Goal: Communication & Community: Answer question/provide support

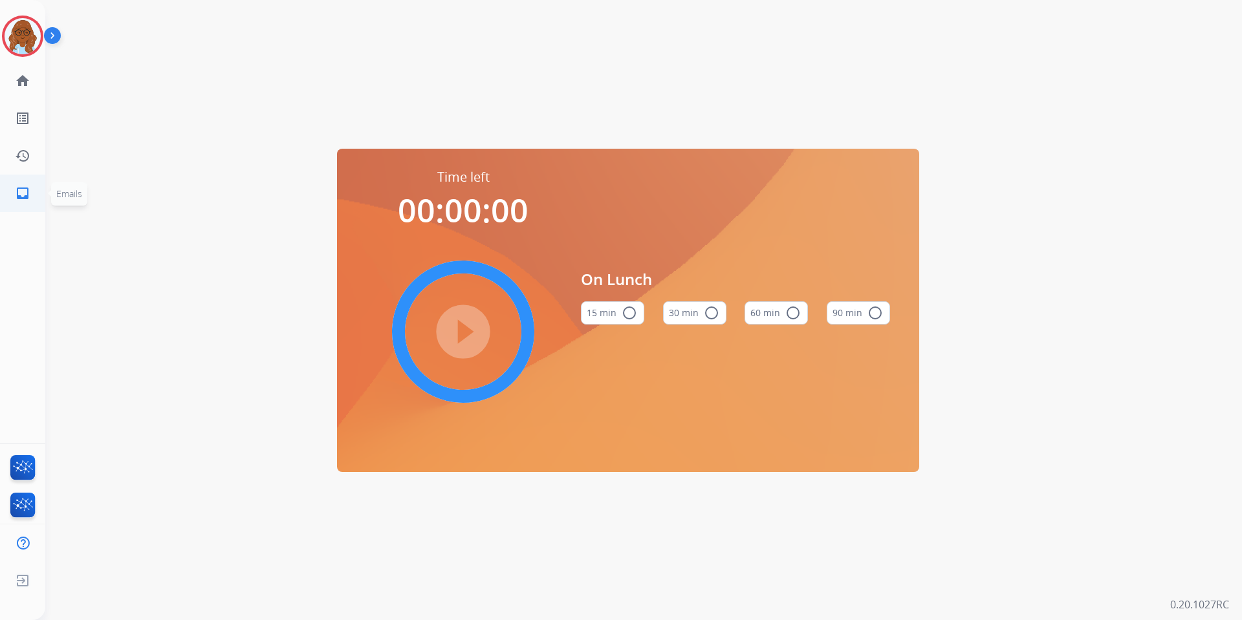
click at [29, 192] on mat-icon "inbox" at bounding box center [23, 194] width 16 height 16
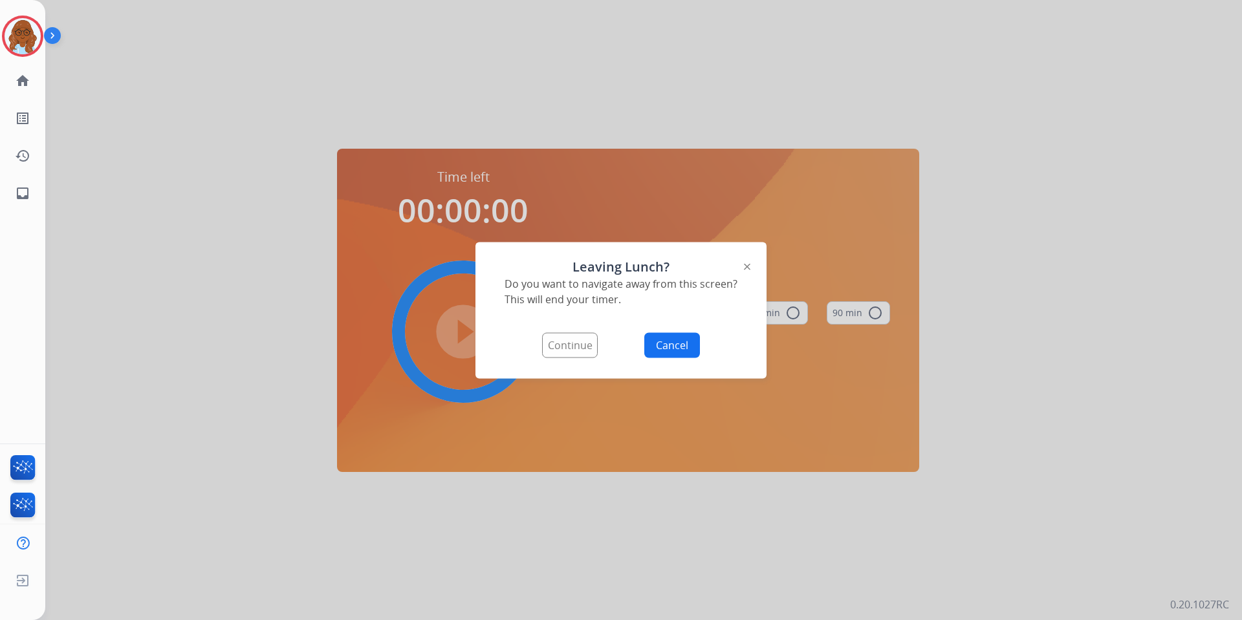
click at [554, 342] on button "Continue" at bounding box center [570, 344] width 56 height 25
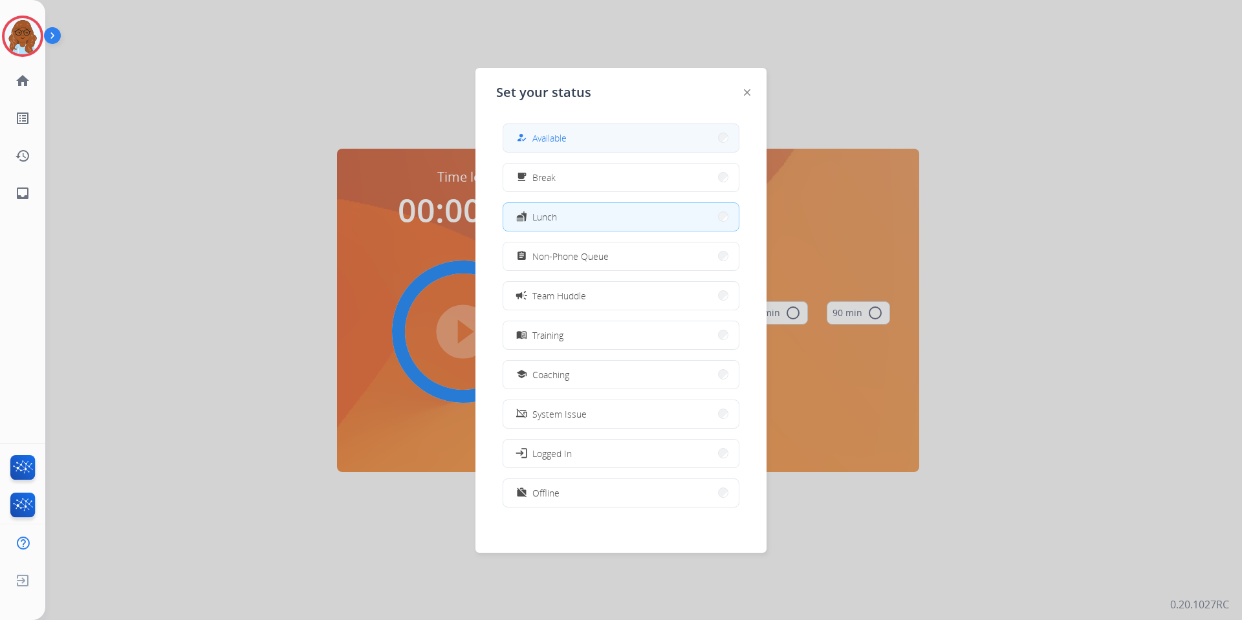
click at [548, 138] on span "Available" at bounding box center [549, 138] width 34 height 14
select select "**********"
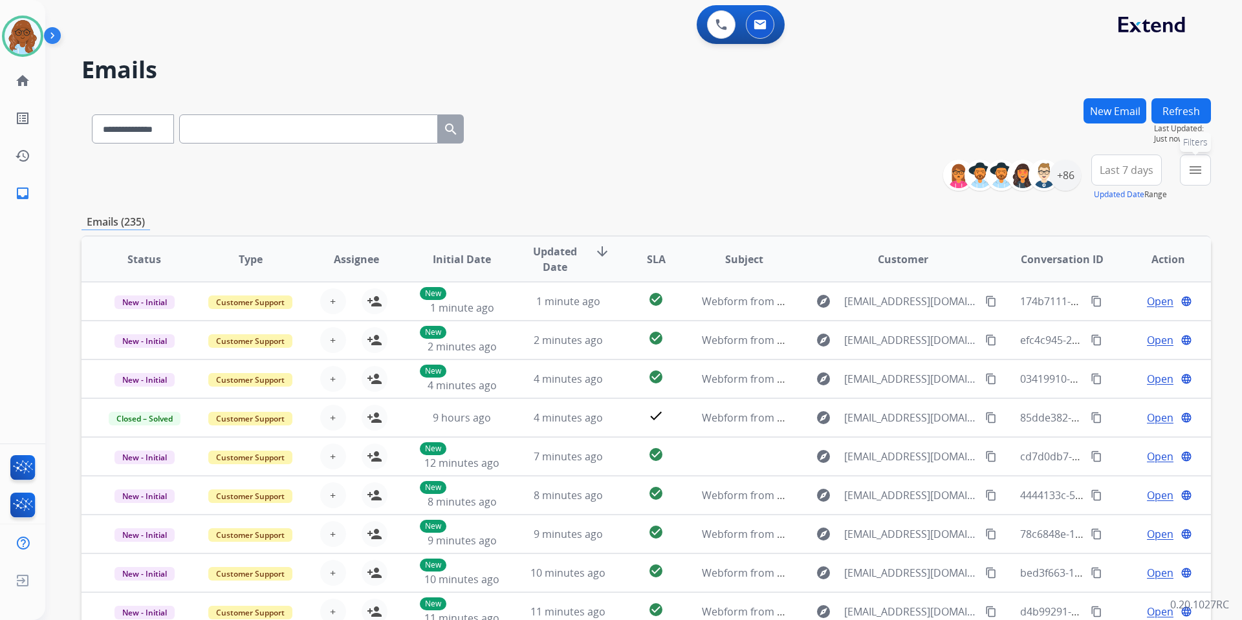
click at [1193, 168] on mat-icon "menu" at bounding box center [1195, 170] width 16 height 16
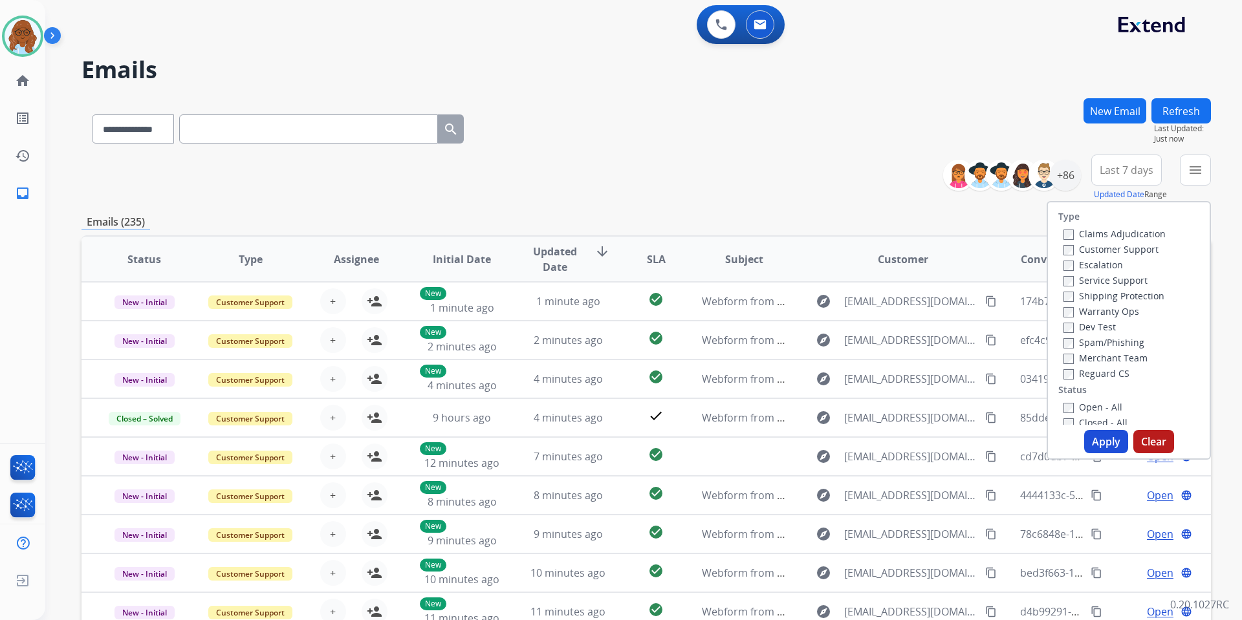
click at [1089, 251] on label "Customer Support" at bounding box center [1110, 249] width 95 height 12
click at [1094, 291] on label "Shipping Protection" at bounding box center [1113, 296] width 101 height 12
click at [1094, 378] on label "Reguard CS" at bounding box center [1096, 373] width 66 height 12
click at [1088, 406] on label "Open - All" at bounding box center [1092, 407] width 59 height 12
click at [1099, 442] on button "Apply" at bounding box center [1106, 441] width 44 height 23
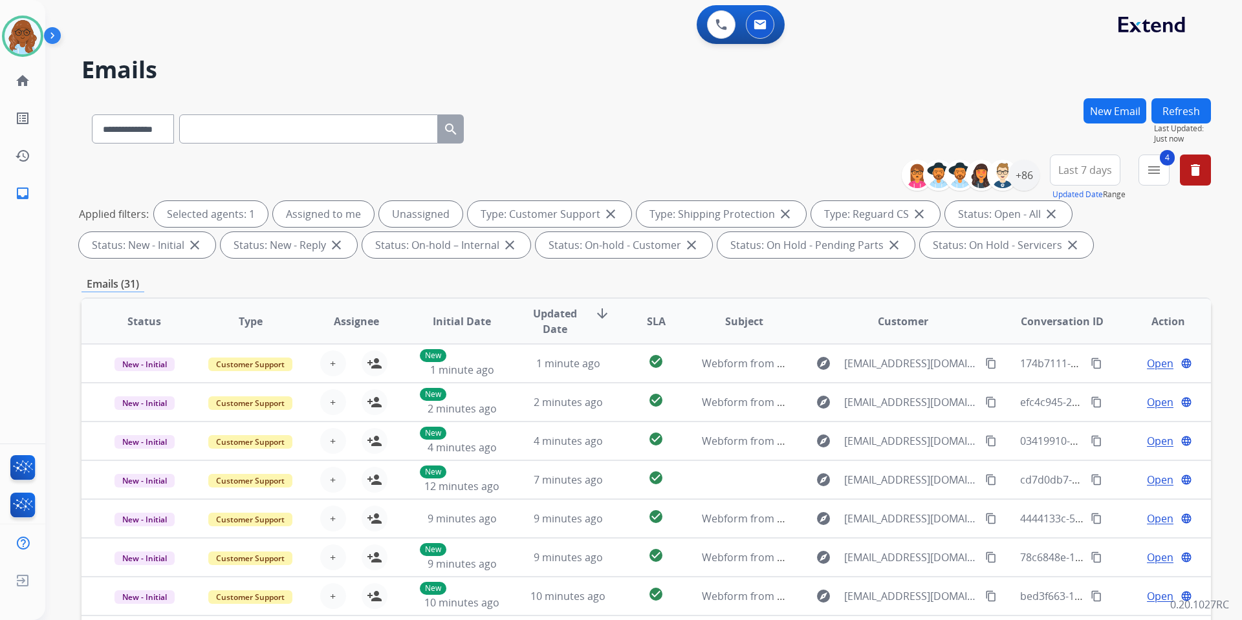
click at [1113, 171] on button "Last 7 days" at bounding box center [1085, 170] width 70 height 31
click at [1077, 323] on div "Last 90 days" at bounding box center [1080, 327] width 71 height 19
click at [1024, 175] on div "+137" at bounding box center [1023, 175] width 31 height 31
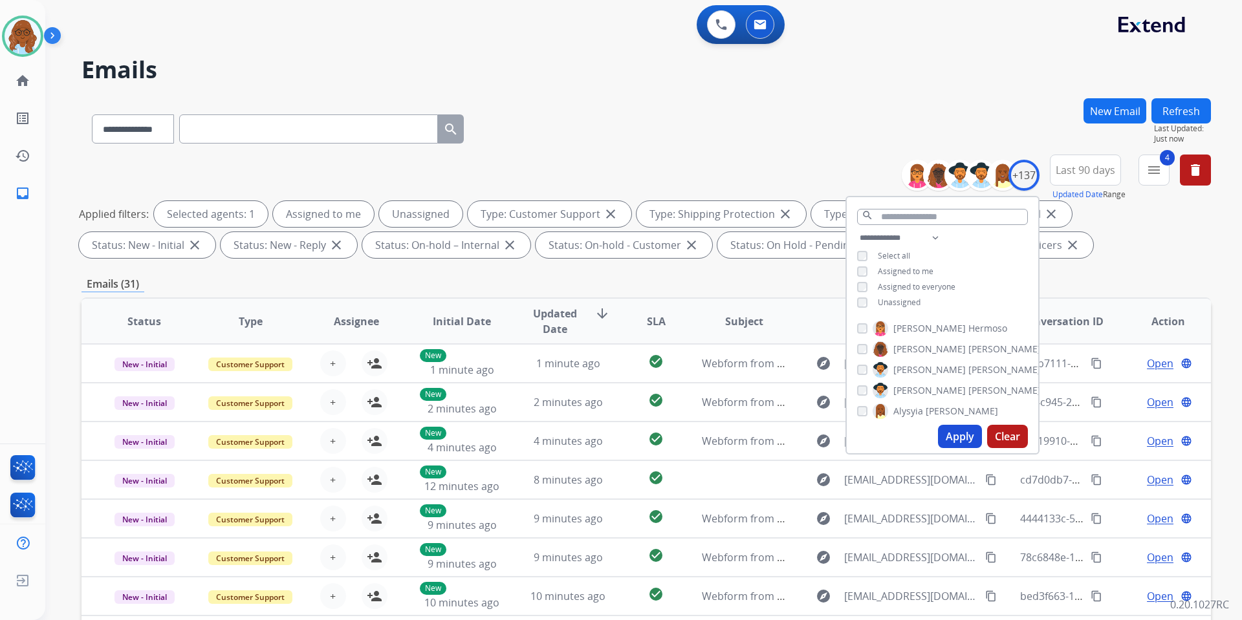
click at [900, 297] on span "Unassigned" at bounding box center [899, 302] width 43 height 11
click at [964, 442] on button "Apply" at bounding box center [960, 436] width 44 height 23
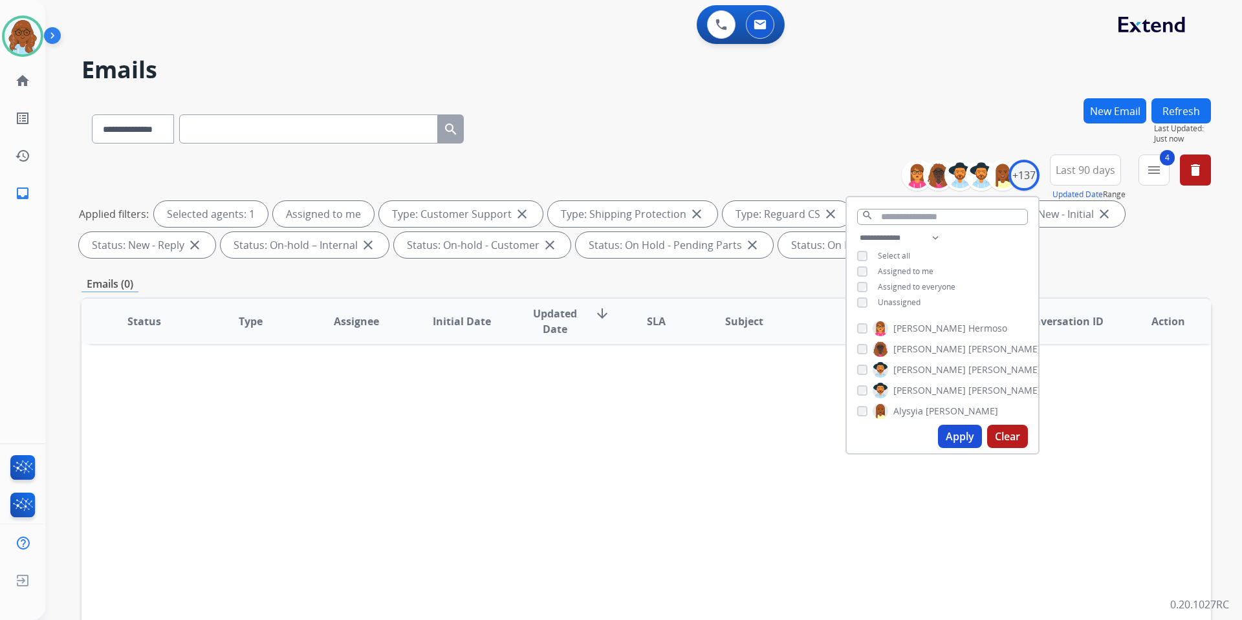
click at [896, 266] on span "Assigned to me" at bounding box center [906, 271] width 56 height 11
click at [900, 301] on span "Unassigned" at bounding box center [899, 302] width 43 height 11
click at [951, 437] on button "Apply" at bounding box center [960, 436] width 44 height 23
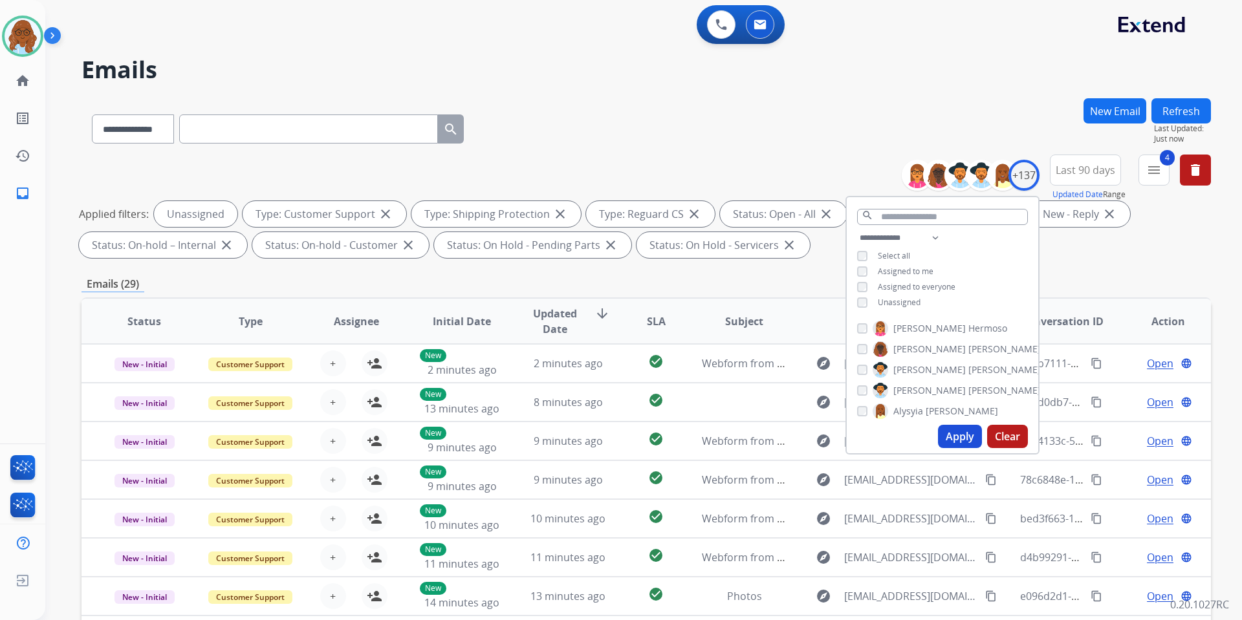
click at [990, 138] on div "**********" at bounding box center [645, 126] width 1129 height 56
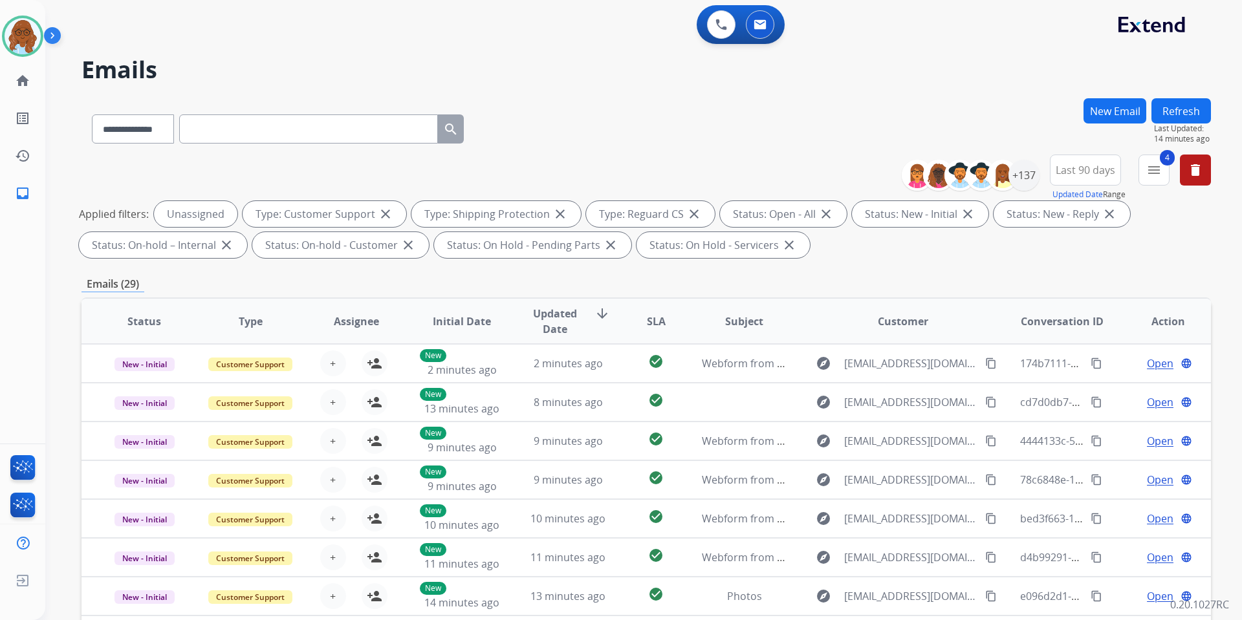
click at [1069, 167] on span "Last 90 days" at bounding box center [1084, 169] width 59 height 5
click at [1069, 169] on span "Last 90 days" at bounding box center [1084, 169] width 59 height 5
paste input "**********"
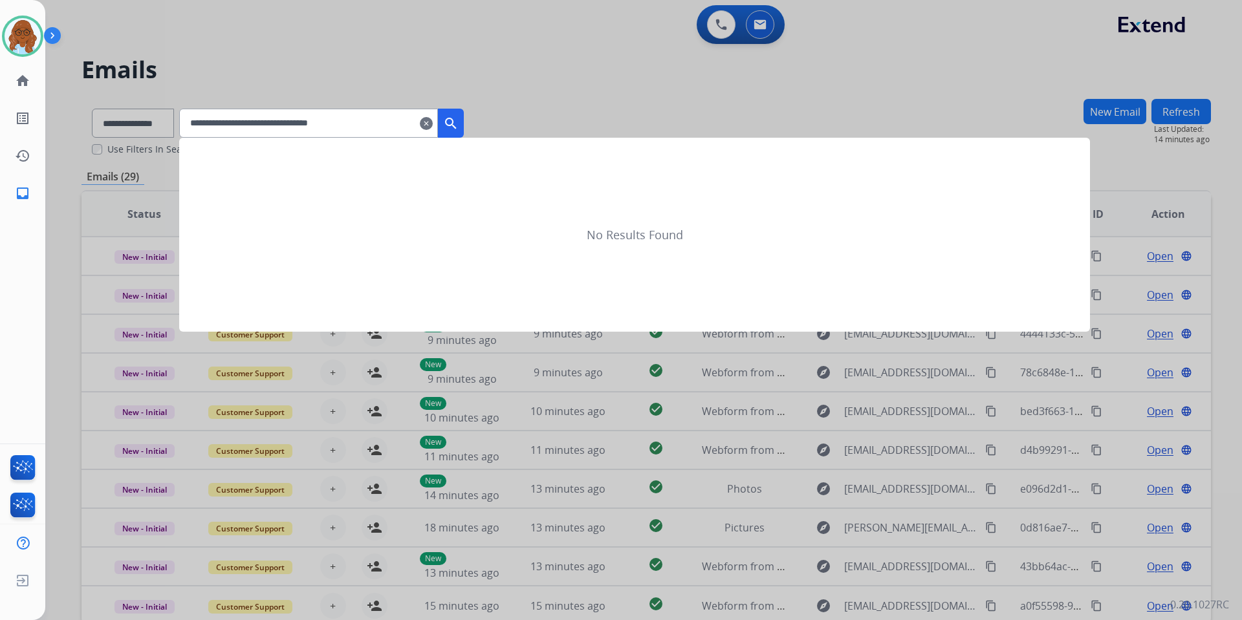
type input "**********"
click at [458, 130] on mat-icon "search" at bounding box center [451, 124] width 16 height 16
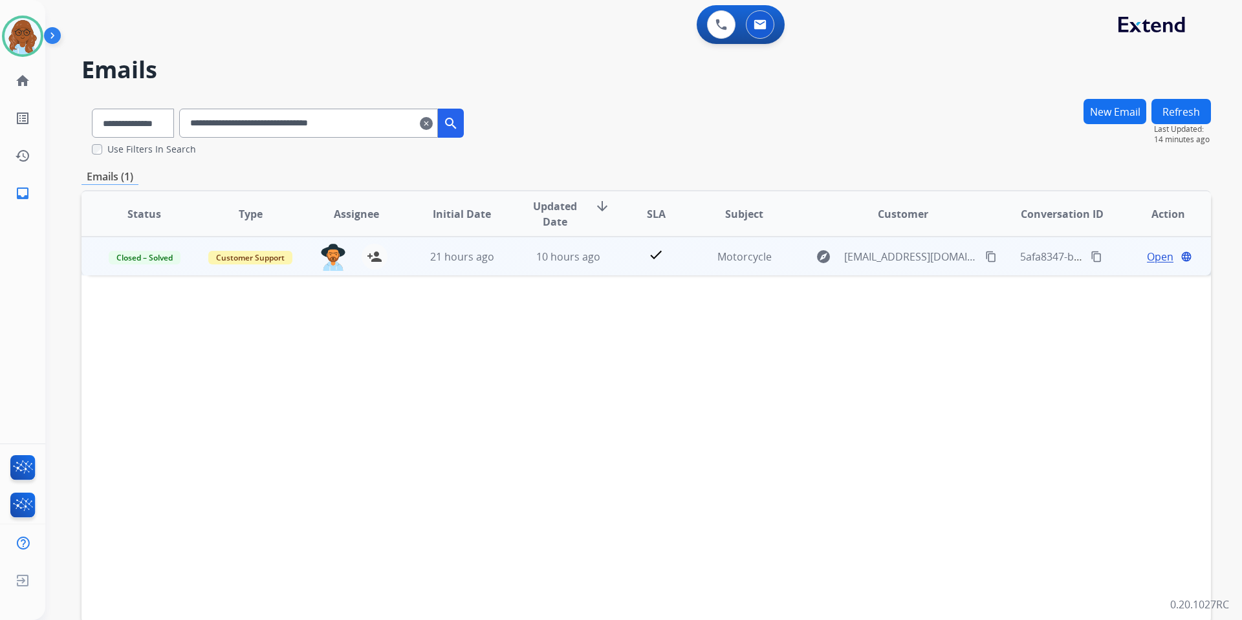
click at [1147, 257] on span "Open" at bounding box center [1160, 257] width 27 height 16
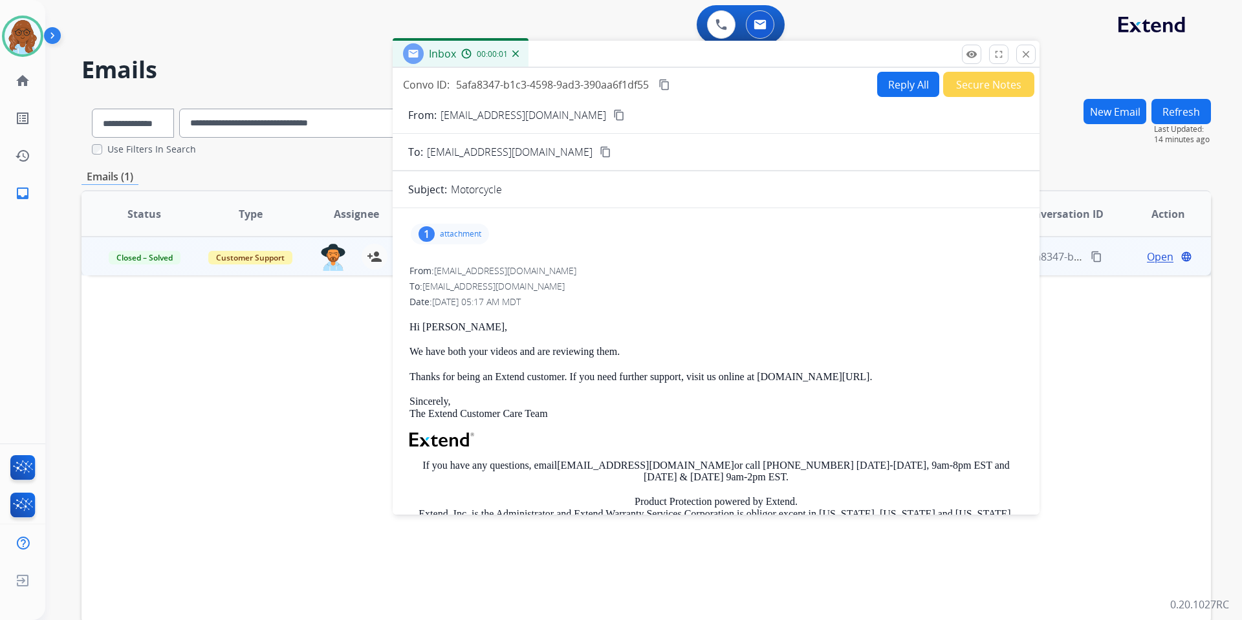
drag, startPoint x: 828, startPoint y: 95, endPoint x: 656, endPoint y: 56, distance: 176.3
click at [656, 56] on div "Inbox 00:00:01" at bounding box center [716, 54] width 647 height 27
drag, startPoint x: 466, startPoint y: 224, endPoint x: 484, endPoint y: 243, distance: 25.6
click at [466, 225] on div "1 attachment" at bounding box center [449, 233] width 78 height 21
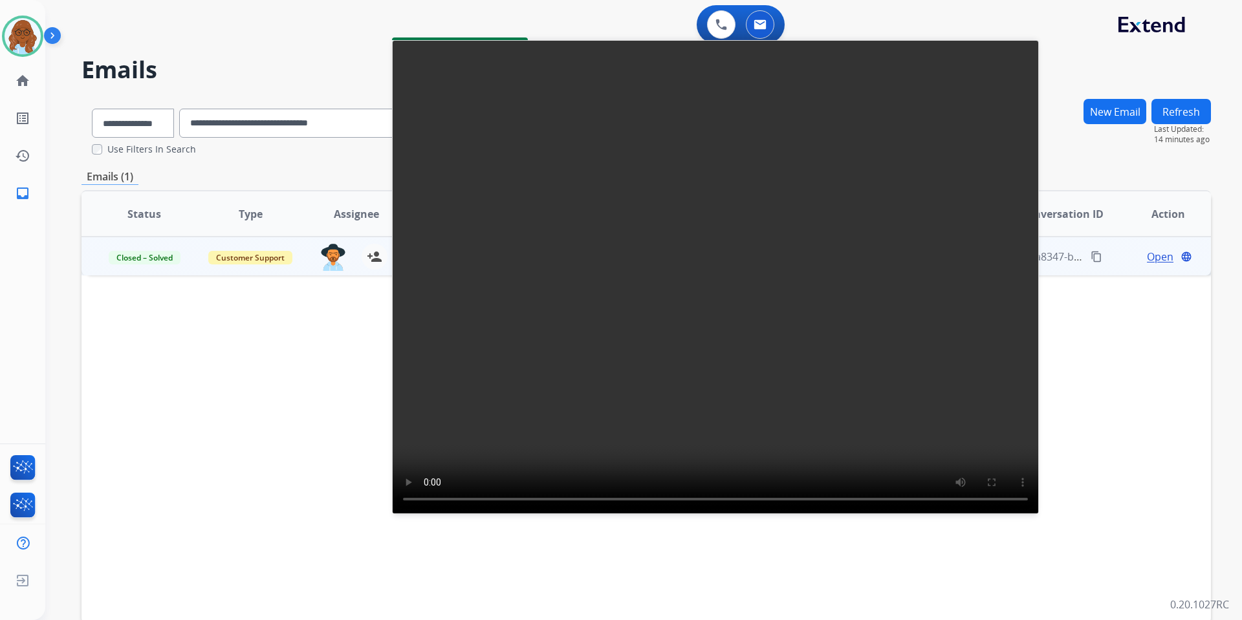
click at [516, 283] on video at bounding box center [715, 277] width 647 height 474
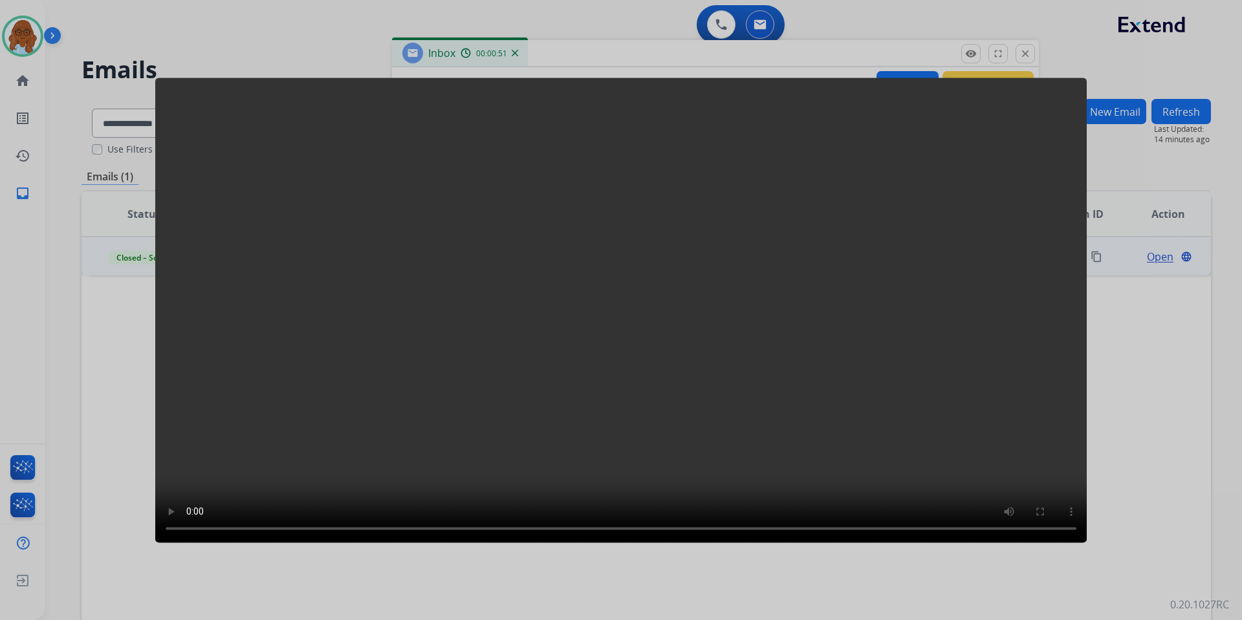
click at [980, 557] on div at bounding box center [621, 310] width 1242 height 620
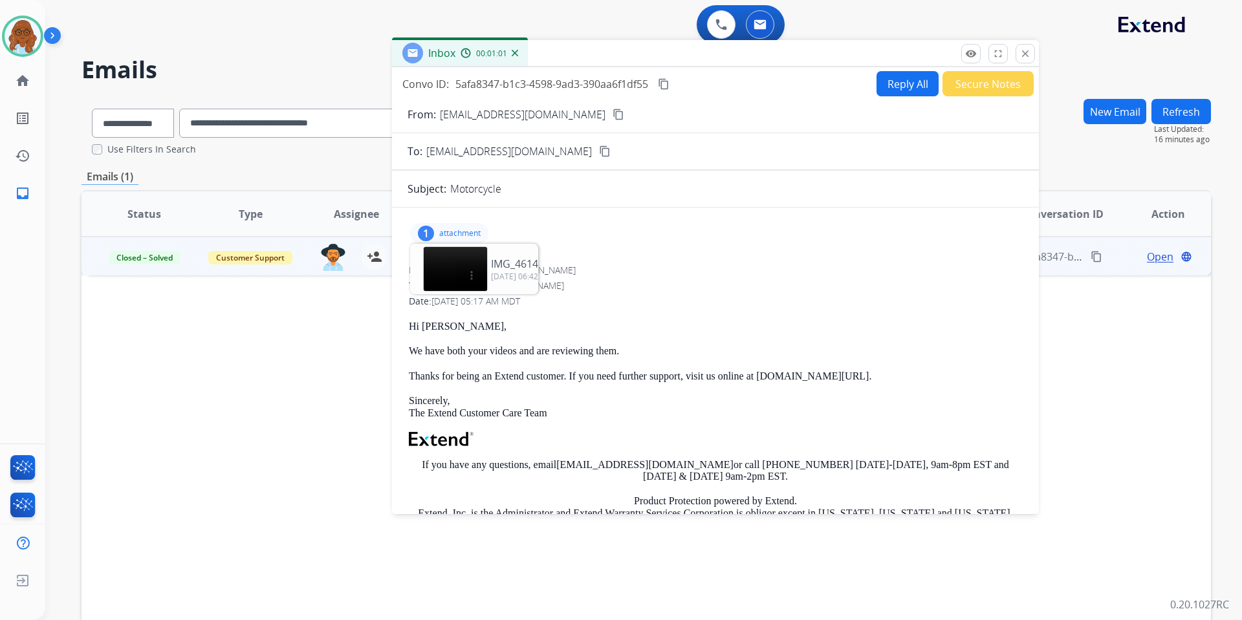
click at [1027, 55] on mat-icon "close" at bounding box center [1025, 54] width 12 height 12
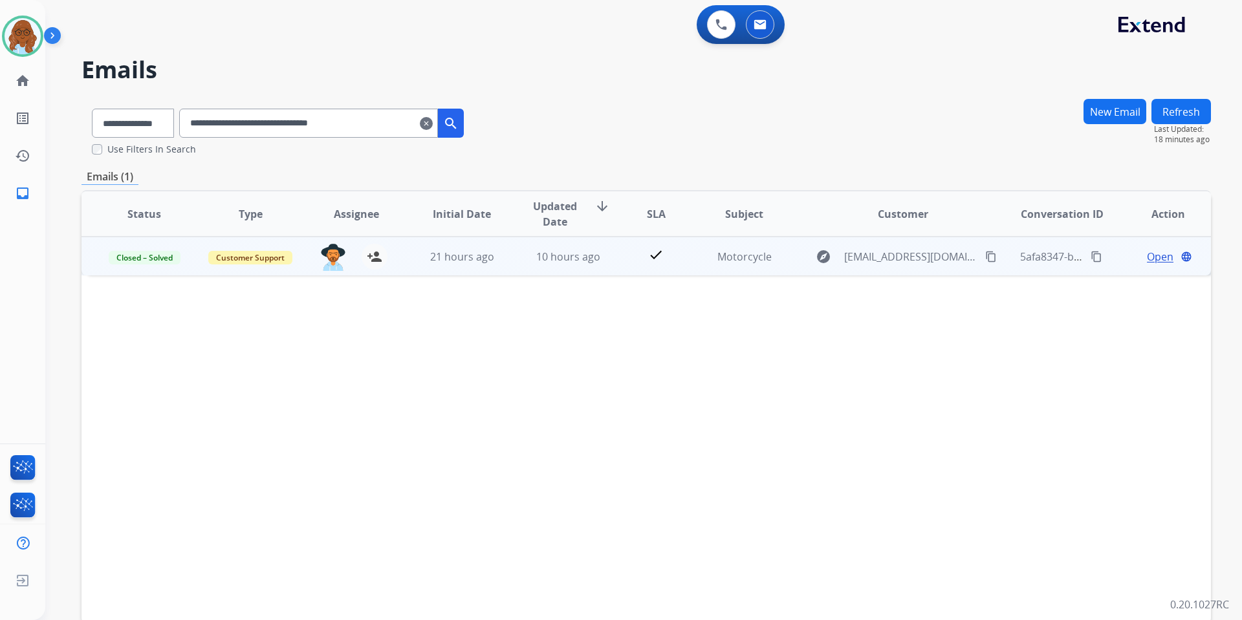
click at [1090, 254] on mat-icon "content_copy" at bounding box center [1096, 257] width 12 height 12
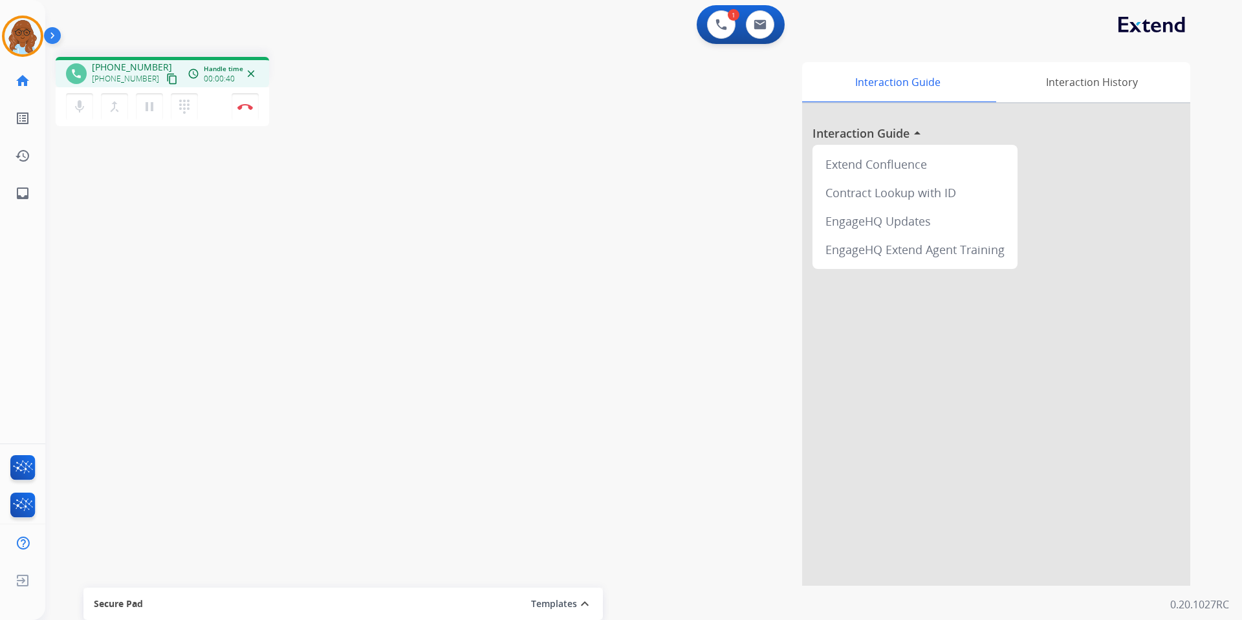
click at [166, 78] on mat-icon "content_copy" at bounding box center [172, 79] width 12 height 12
click at [166, 74] on mat-icon "content_copy" at bounding box center [172, 79] width 12 height 12
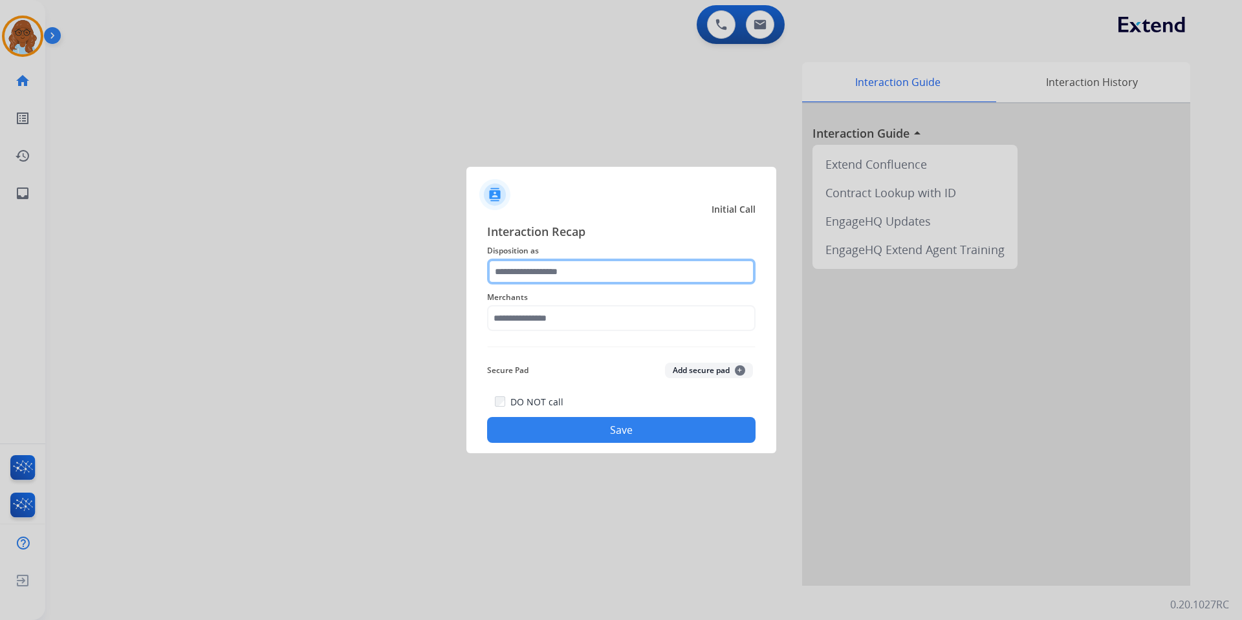
click at [544, 274] on input "text" at bounding box center [621, 272] width 268 height 26
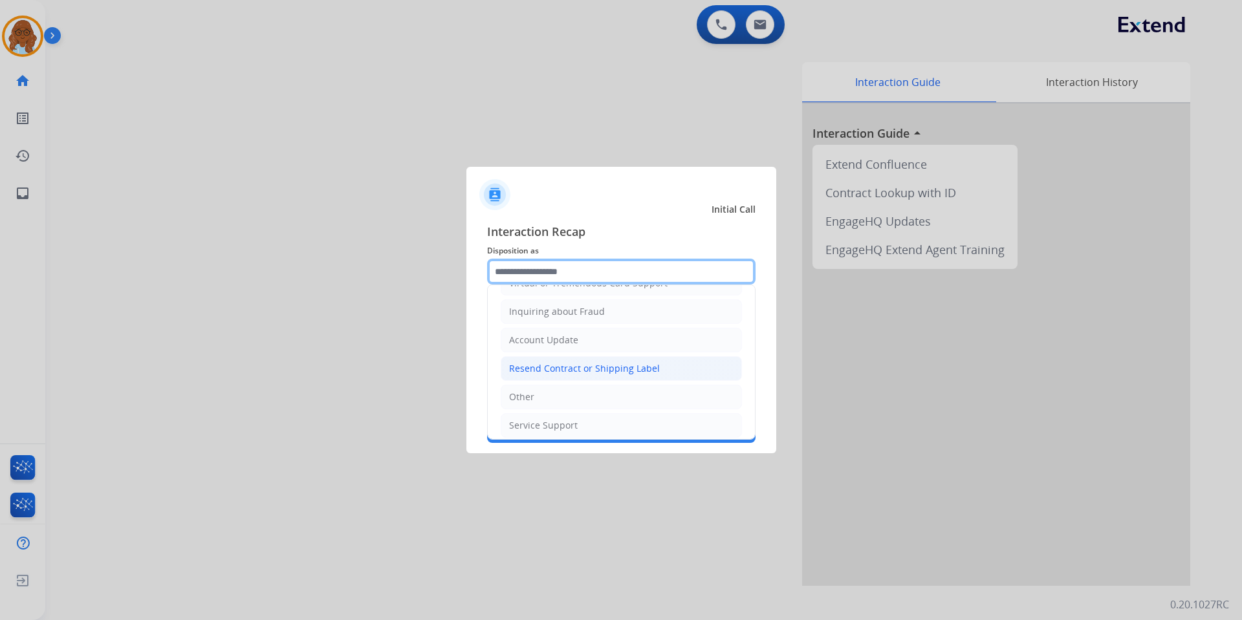
scroll to position [202, 0]
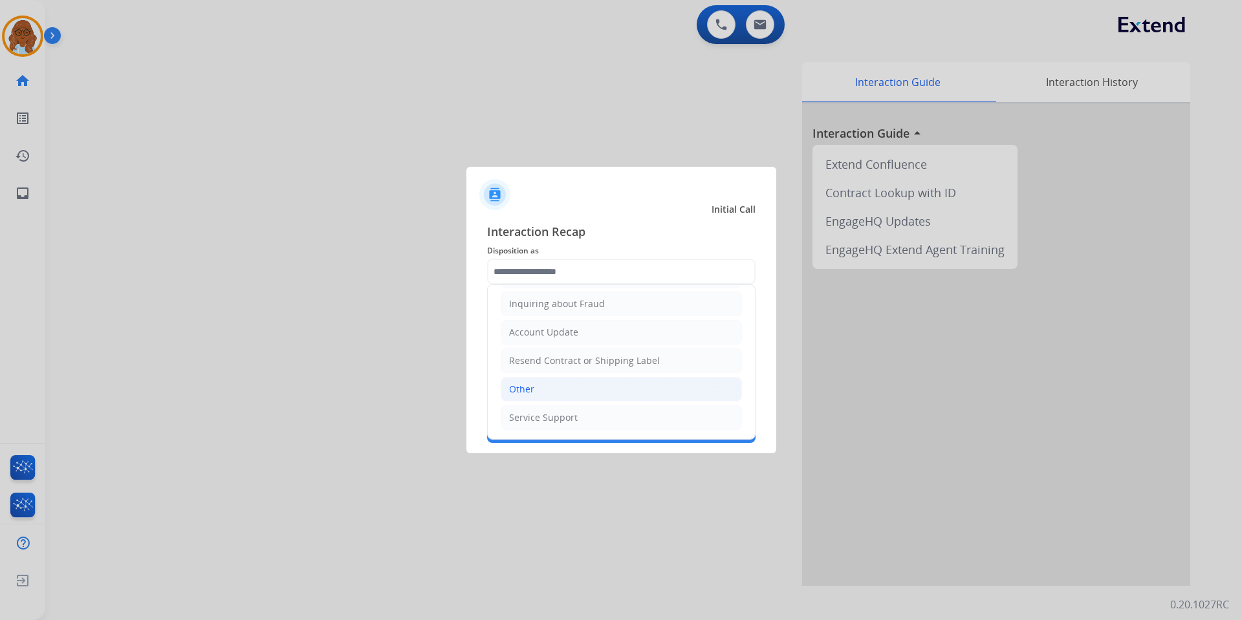
click at [523, 384] on div "Other" at bounding box center [521, 389] width 25 height 13
type input "*****"
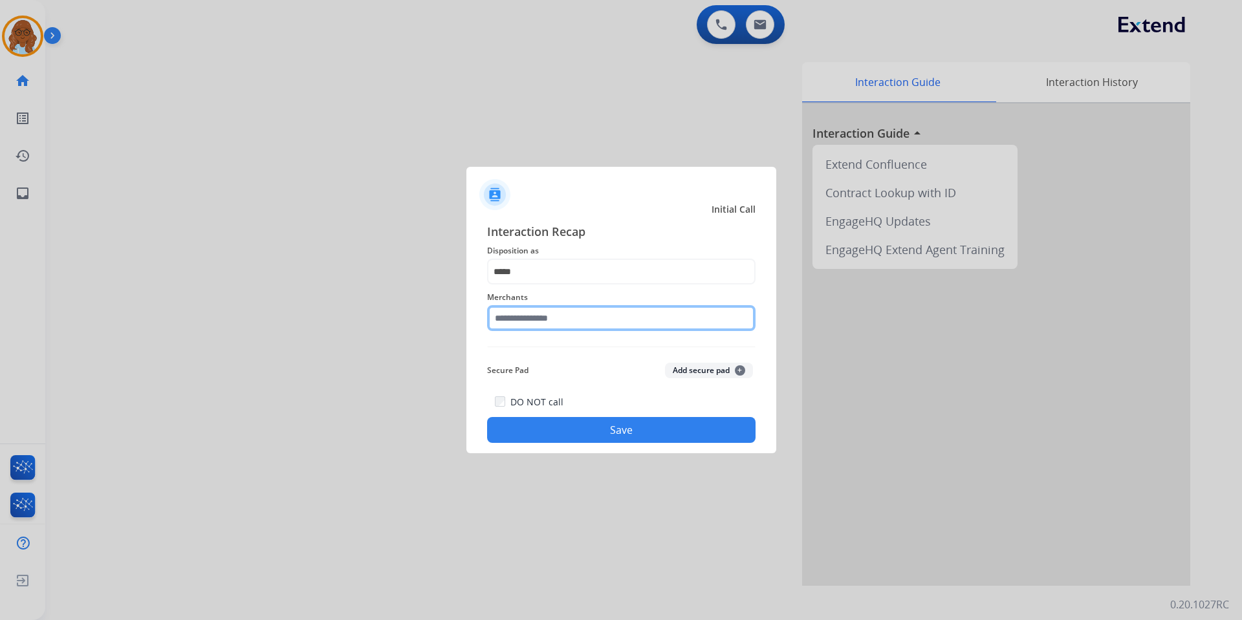
click at [508, 319] on input "text" at bounding box center [621, 318] width 268 height 26
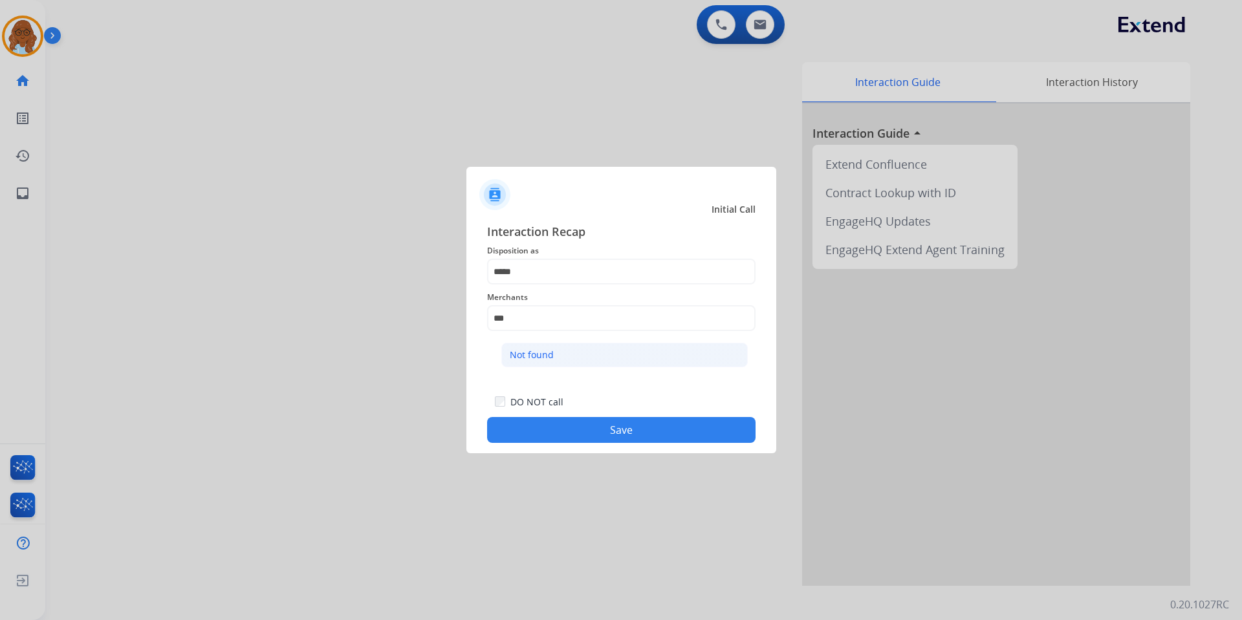
click at [535, 361] on div "Not found" at bounding box center [532, 355] width 44 height 13
type input "*********"
click at [556, 434] on button "Save" at bounding box center [621, 430] width 268 height 26
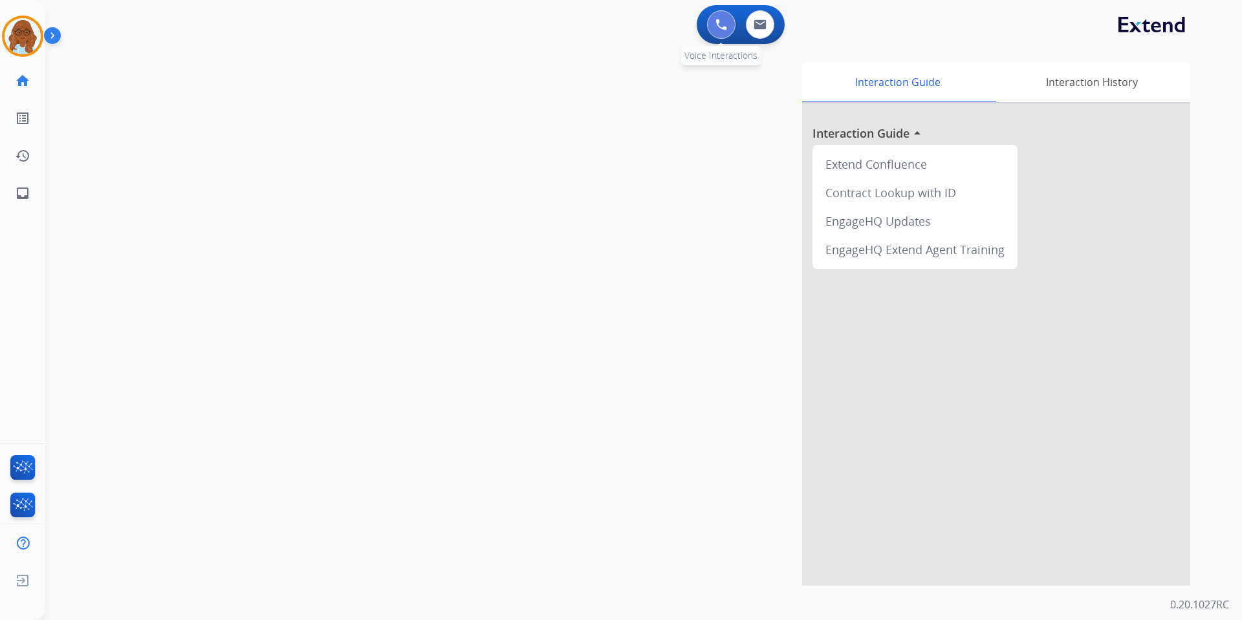
click at [720, 19] on button at bounding box center [721, 24] width 28 height 28
click at [720, 19] on img at bounding box center [721, 25] width 12 height 12
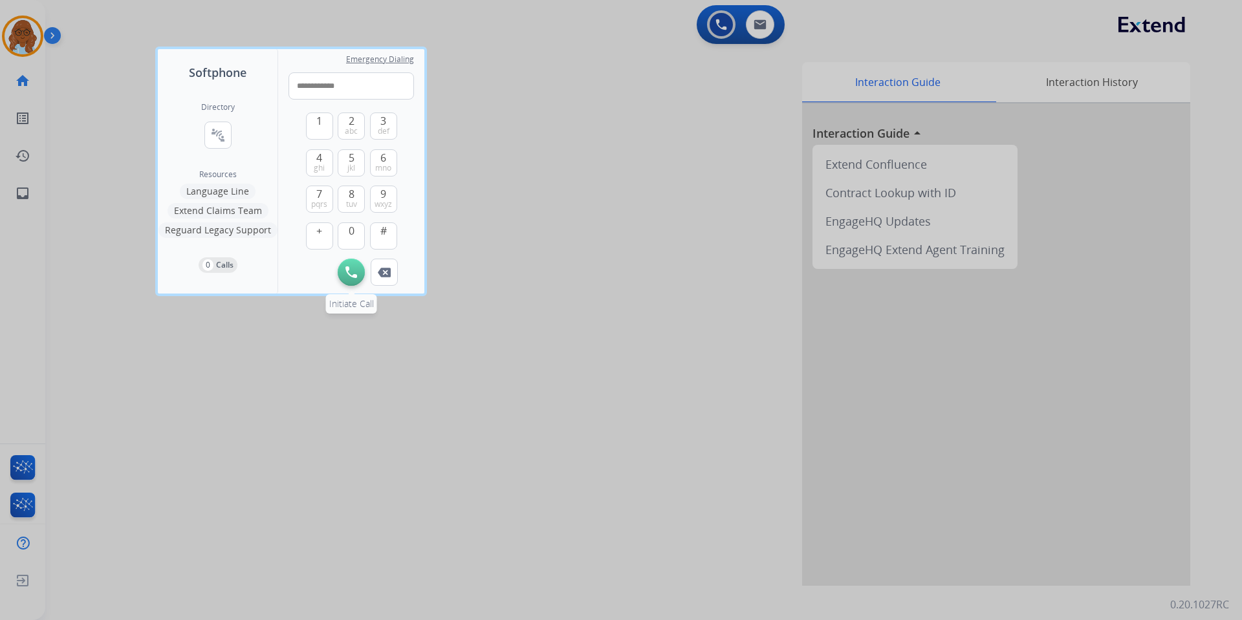
type input "**********"
click at [348, 268] on img at bounding box center [351, 272] width 12 height 12
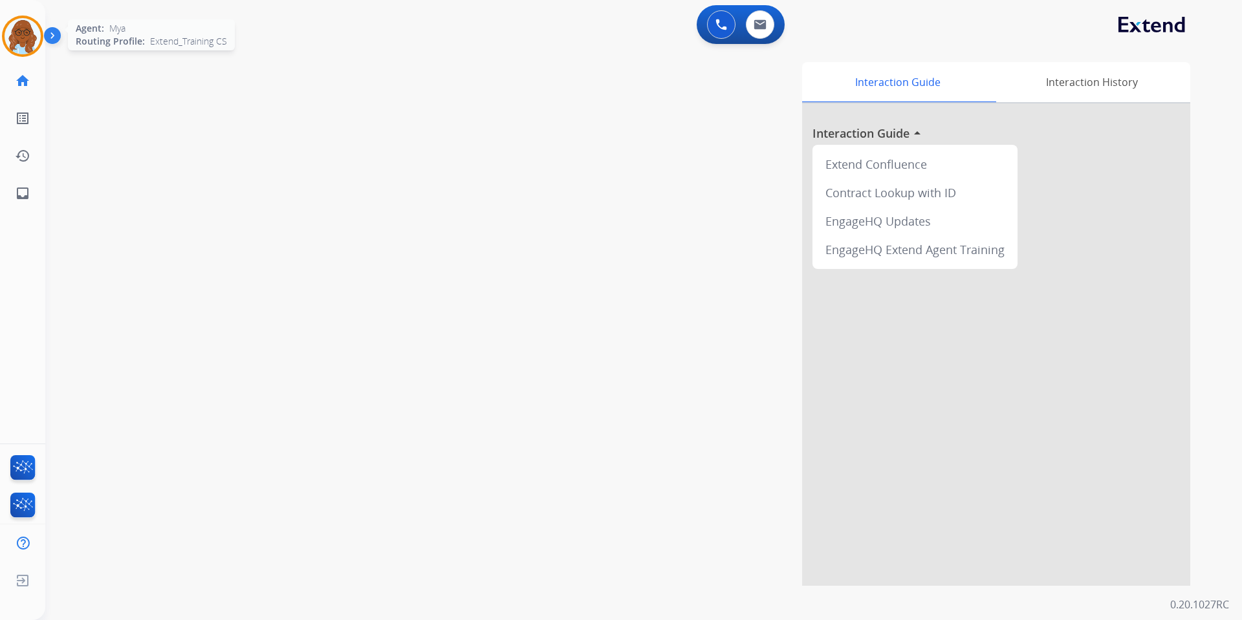
click at [28, 32] on img at bounding box center [23, 36] width 36 height 36
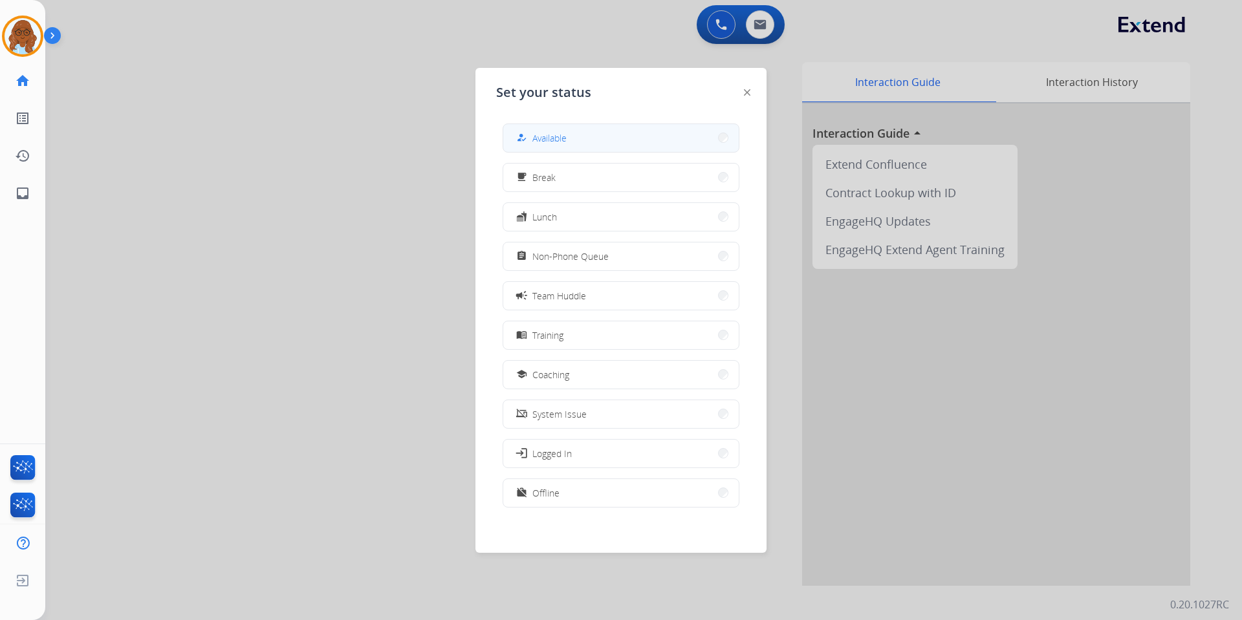
click at [541, 135] on span "Available" at bounding box center [549, 138] width 34 height 14
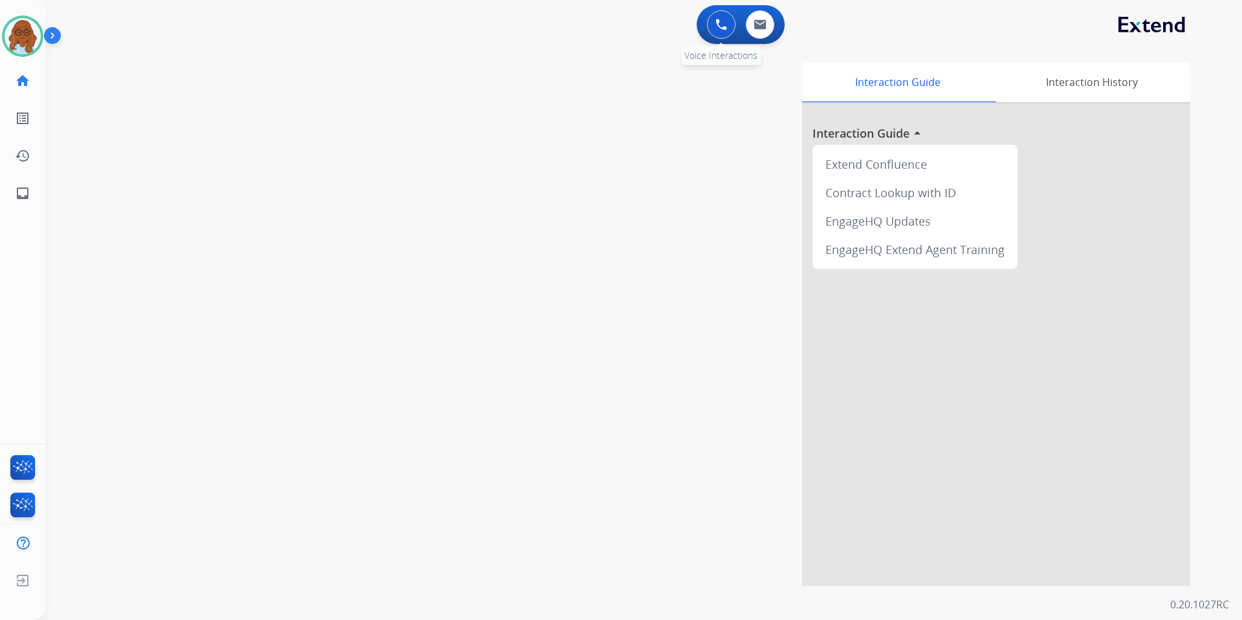
click at [729, 24] on button at bounding box center [721, 24] width 28 height 28
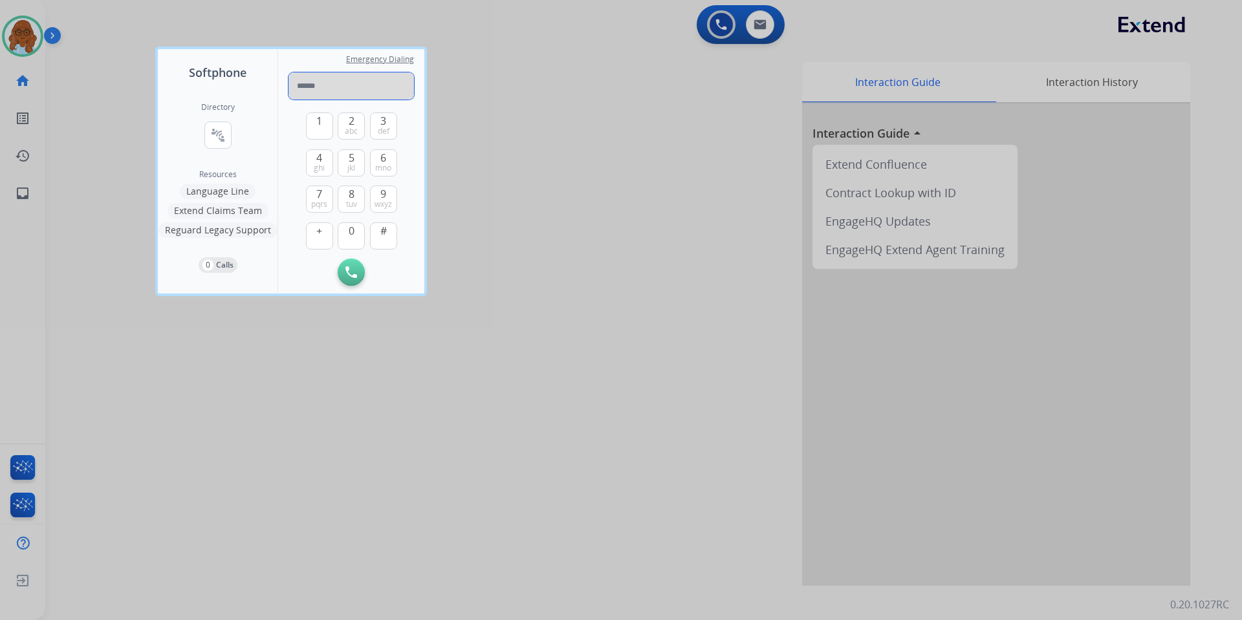
drag, startPoint x: 351, startPoint y: 100, endPoint x: 343, endPoint y: 88, distance: 14.2
paste input "**********"
type input "**********"
click at [353, 261] on button "Initiate Call" at bounding box center [351, 272] width 27 height 27
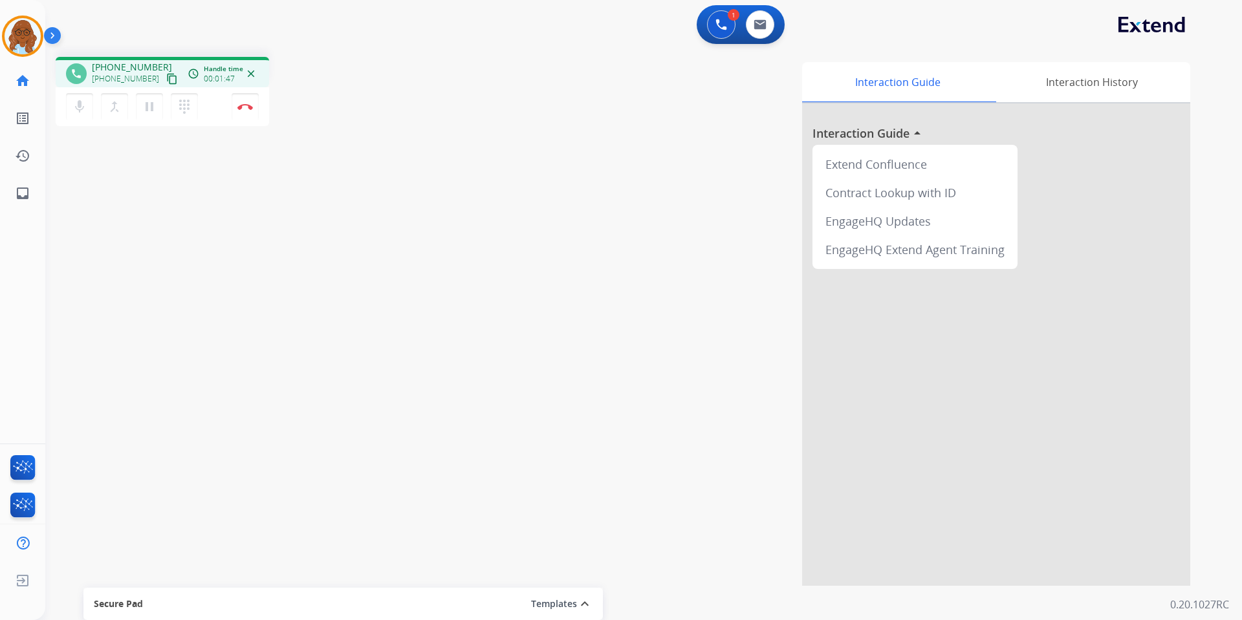
click at [166, 75] on mat-icon "content_copy" at bounding box center [172, 79] width 12 height 12
click at [26, 194] on mat-icon "inbox" at bounding box center [23, 194] width 16 height 16
select select "**********"
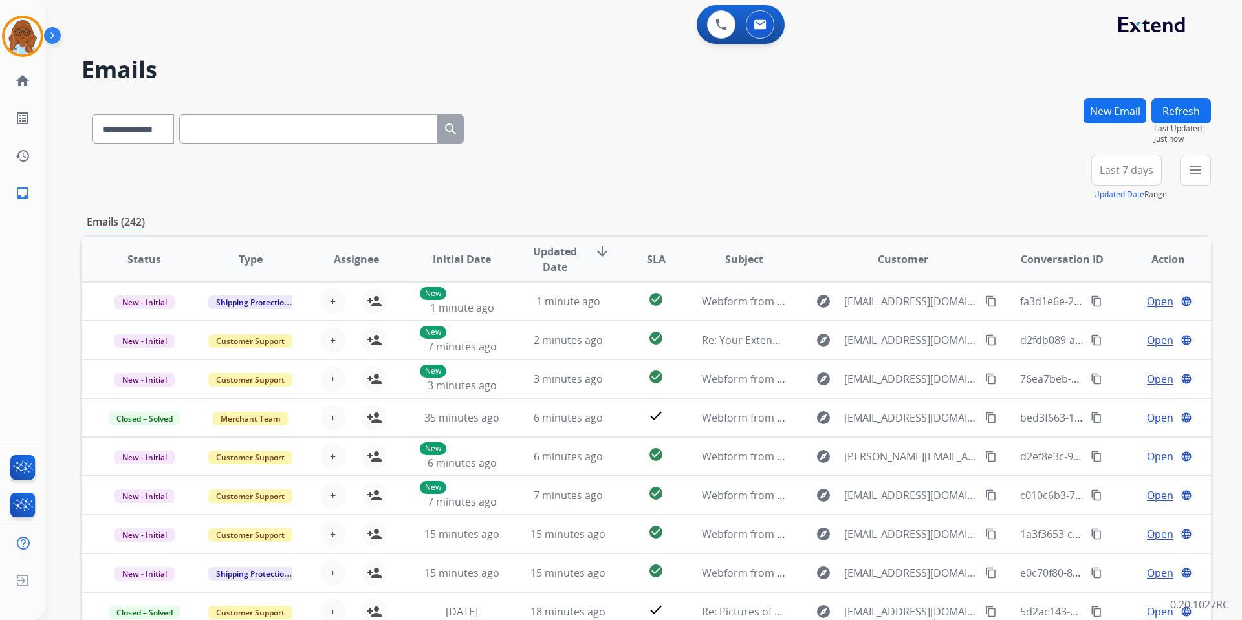
click at [1088, 110] on button "New Email" at bounding box center [1114, 110] width 63 height 25
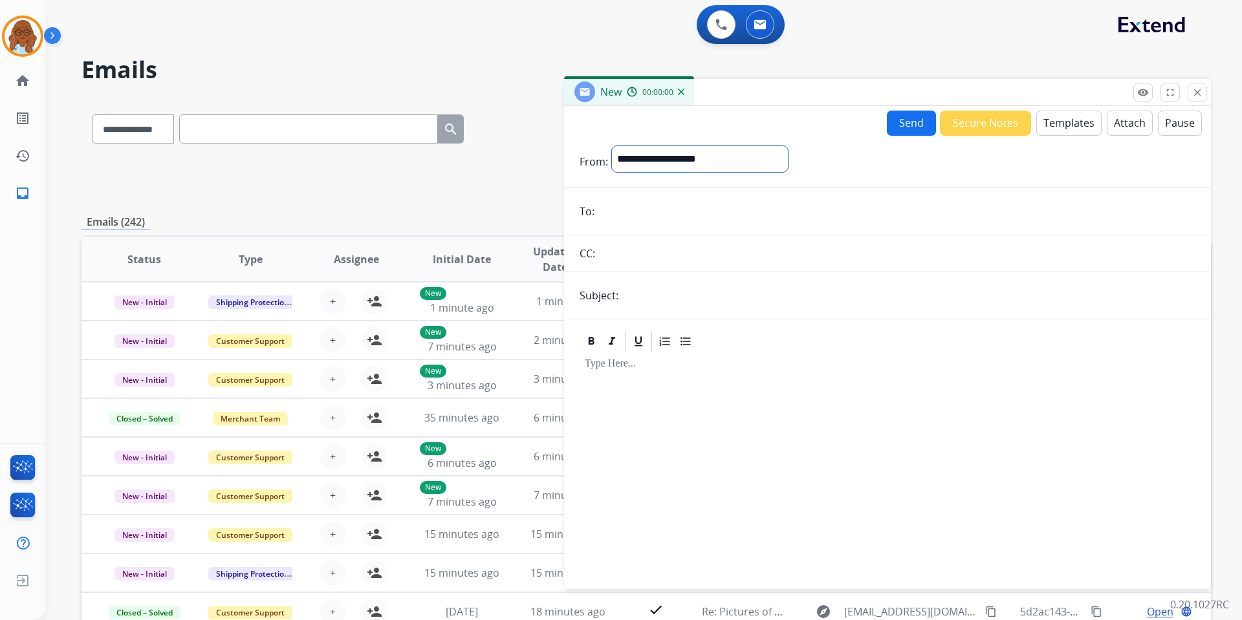
click at [717, 153] on select "**********" at bounding box center [700, 159] width 176 height 26
select select "**********"
click at [612, 146] on select "**********" at bounding box center [700, 159] width 176 height 26
click at [1055, 122] on button "Templates" at bounding box center [1068, 123] width 65 height 25
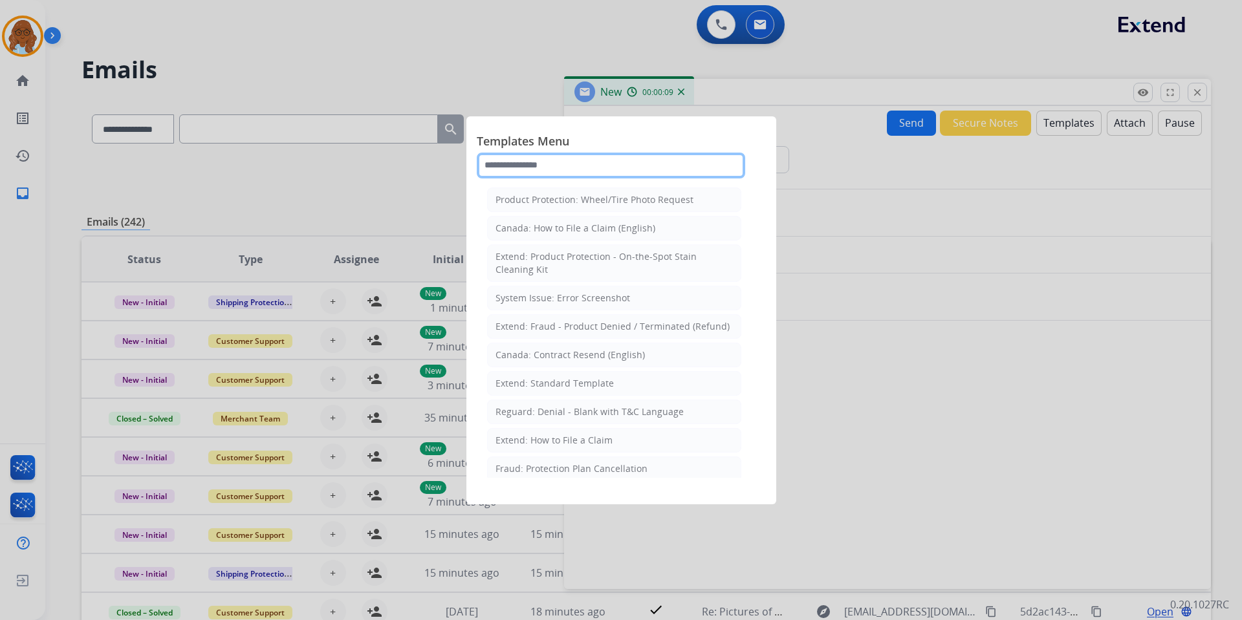
click at [552, 157] on input "text" at bounding box center [611, 166] width 268 height 26
click at [904, 279] on div at bounding box center [621, 310] width 1242 height 620
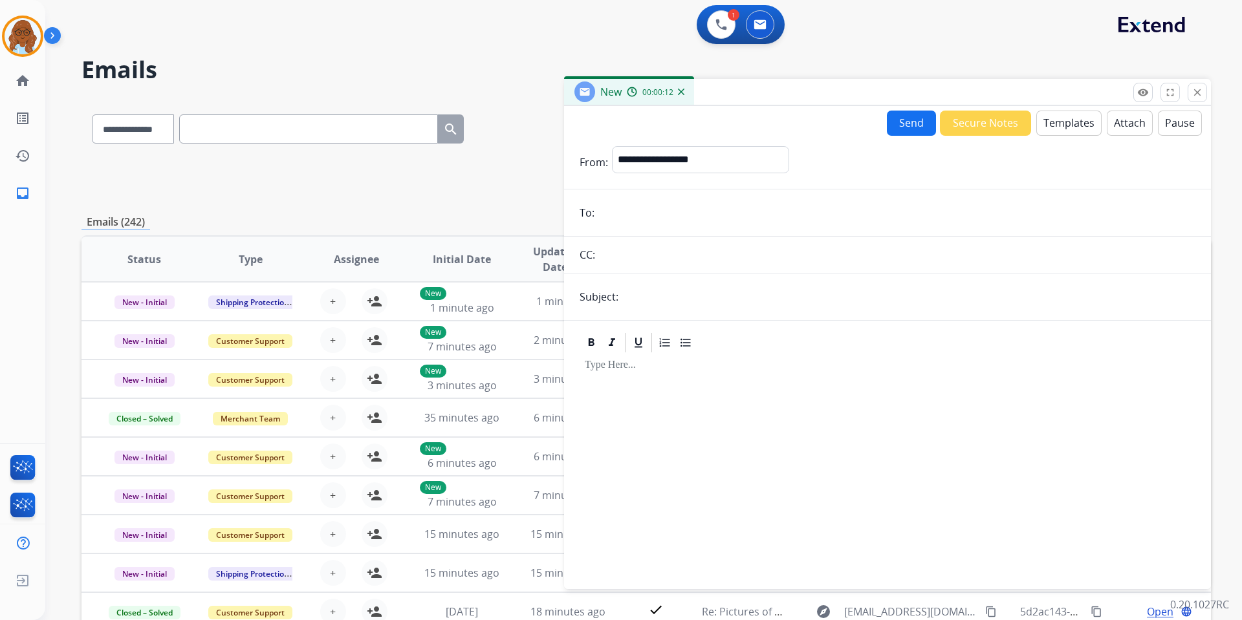
click at [1114, 129] on button "Attach" at bounding box center [1129, 123] width 46 height 25
click at [1053, 130] on button "Templates" at bounding box center [1068, 123] width 65 height 25
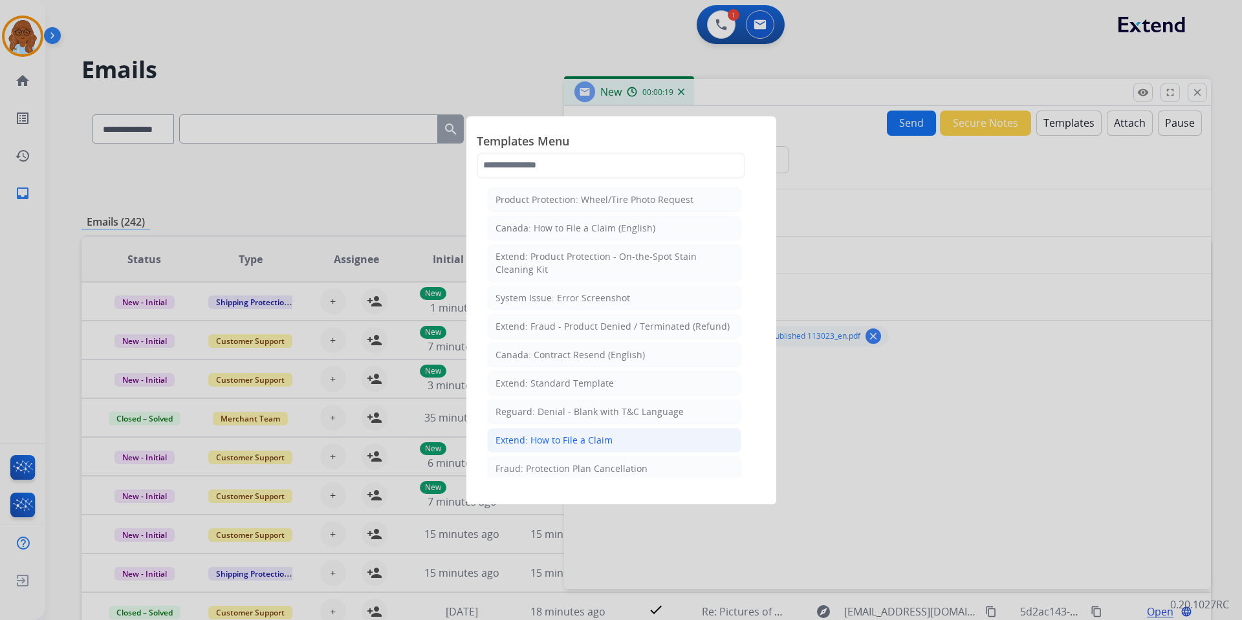
click at [558, 431] on li "Extend: How to File a Claim" at bounding box center [614, 440] width 254 height 25
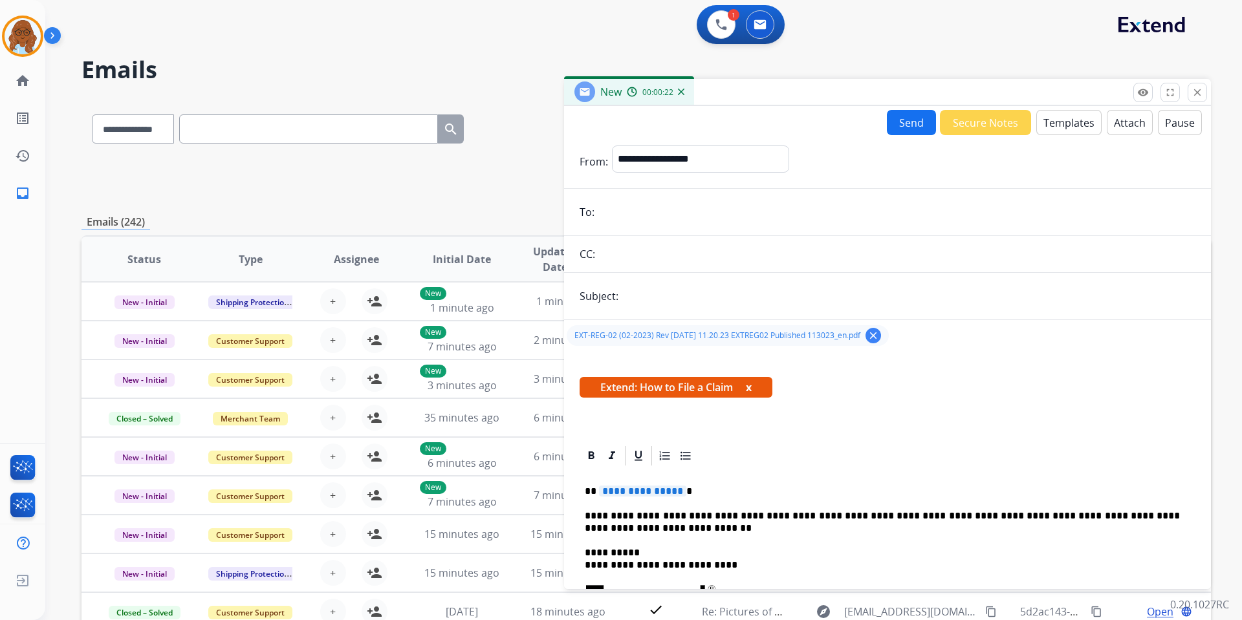
drag, startPoint x: 621, startPoint y: 491, endPoint x: 733, endPoint y: 497, distance: 112.0
click at [621, 491] on span "**********" at bounding box center [642, 491] width 87 height 11
click at [637, 490] on span "**********" at bounding box center [642, 491] width 87 height 11
click at [751, 387] on button "x" at bounding box center [749, 388] width 6 height 16
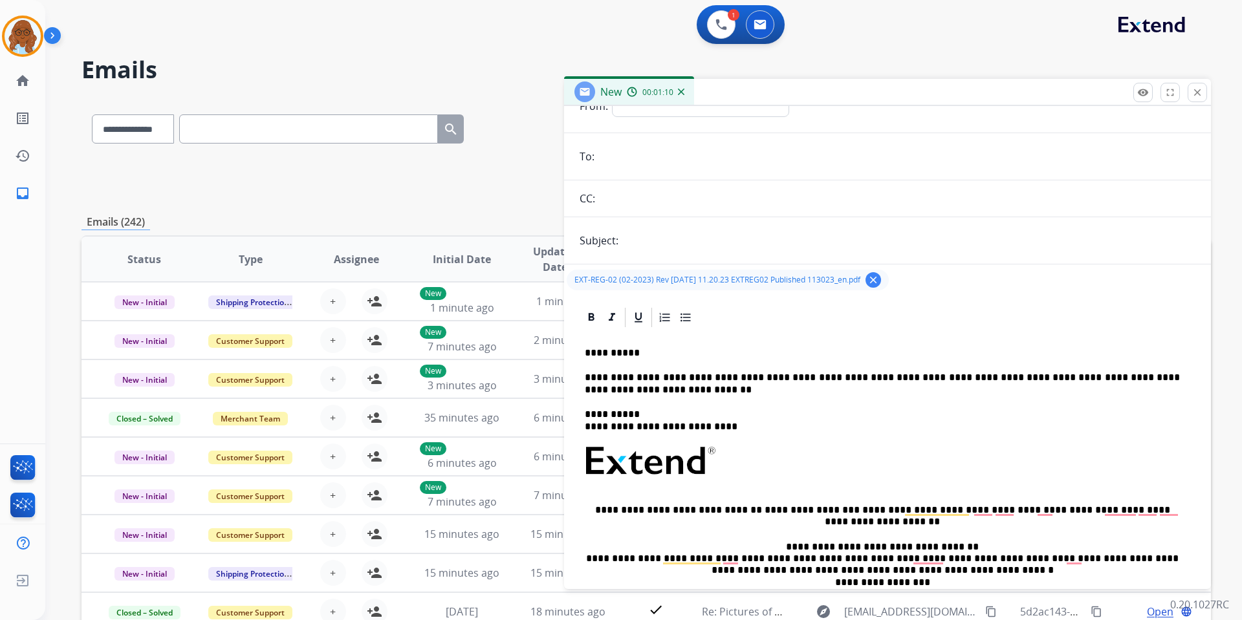
scroll to position [65, 0]
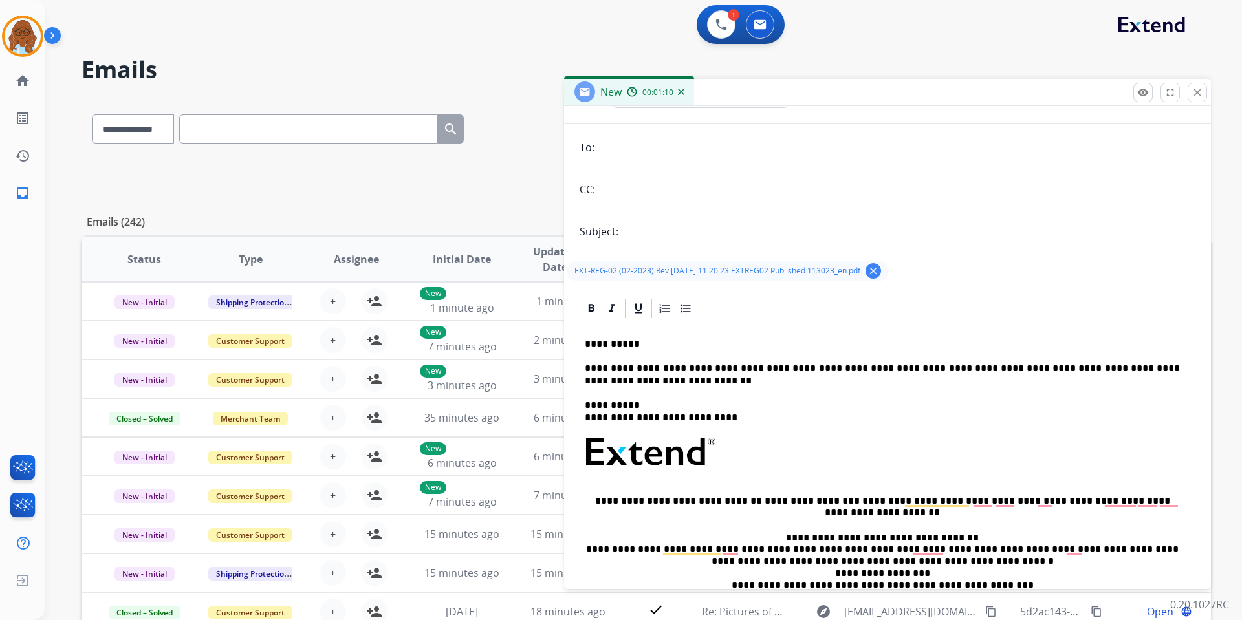
click at [630, 385] on p "**********" at bounding box center [882, 375] width 595 height 24
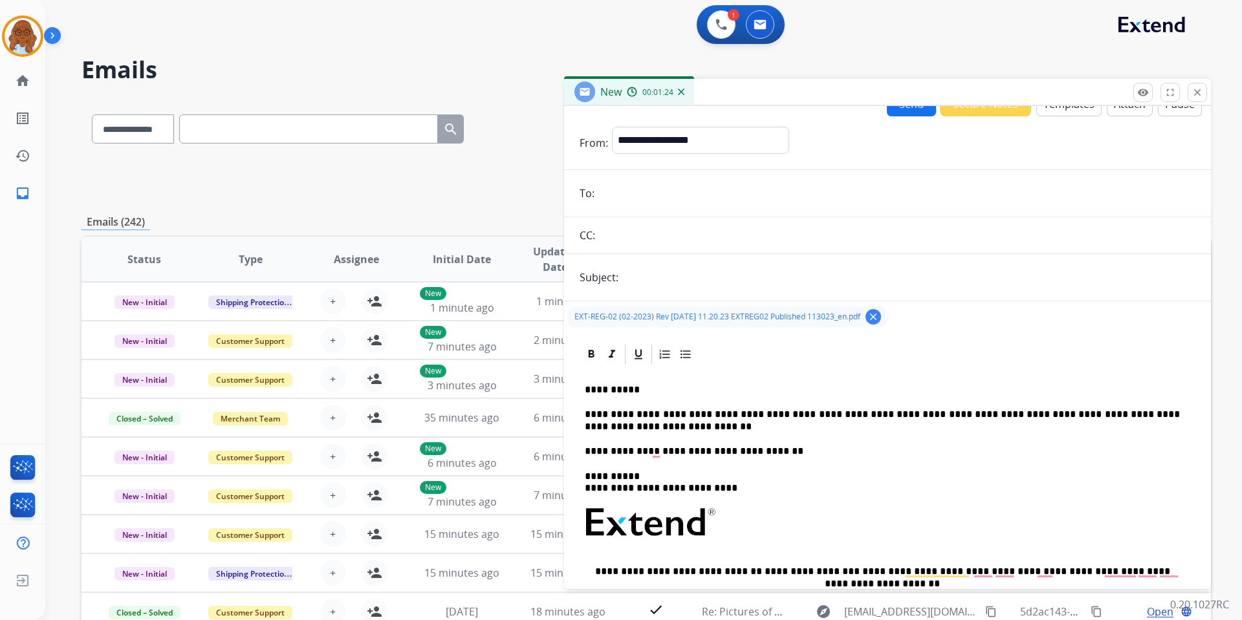
scroll to position [0, 0]
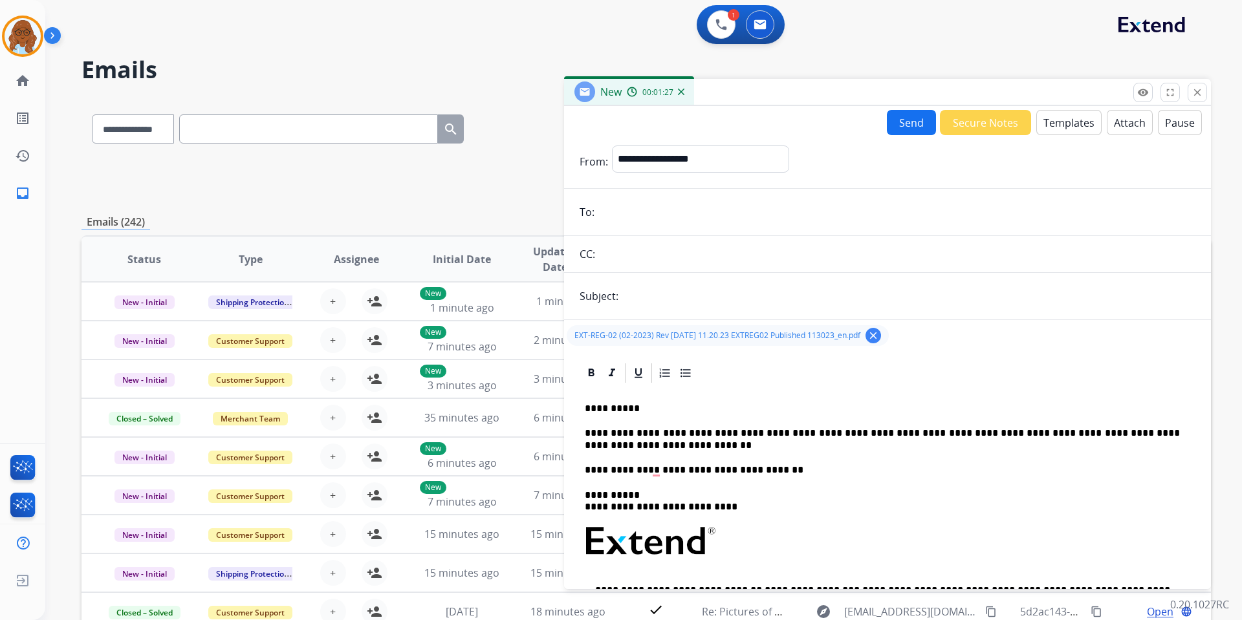
click at [632, 215] on input "email" at bounding box center [896, 212] width 597 height 26
paste input "**********"
type input "**********"
drag, startPoint x: 639, startPoint y: 294, endPoint x: 668, endPoint y: 310, distance: 33.3
click at [640, 294] on input "text" at bounding box center [908, 296] width 573 height 26
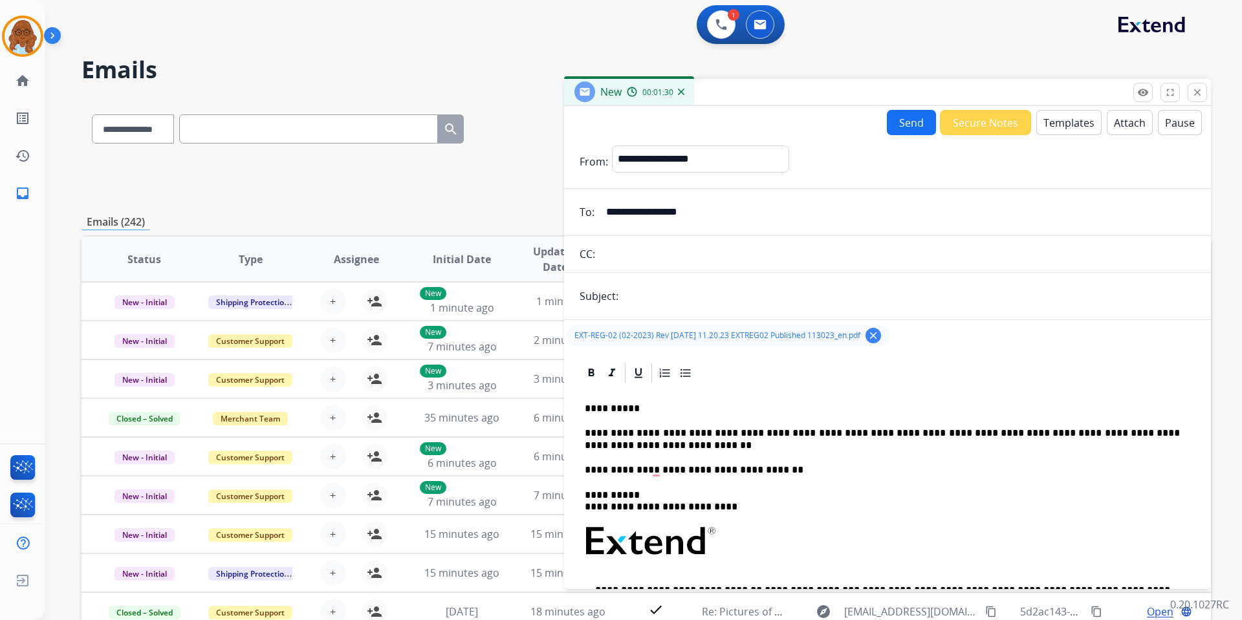
type input "**********"
click at [907, 125] on button "Send" at bounding box center [911, 122] width 49 height 25
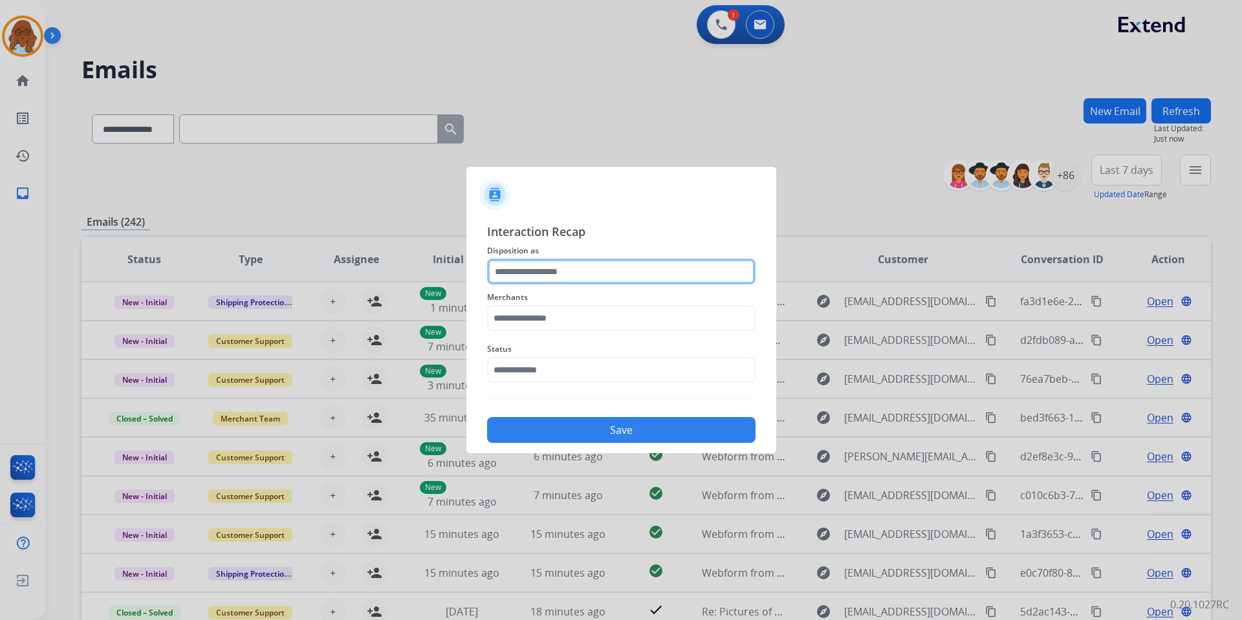
click at [610, 265] on input "text" at bounding box center [621, 272] width 268 height 26
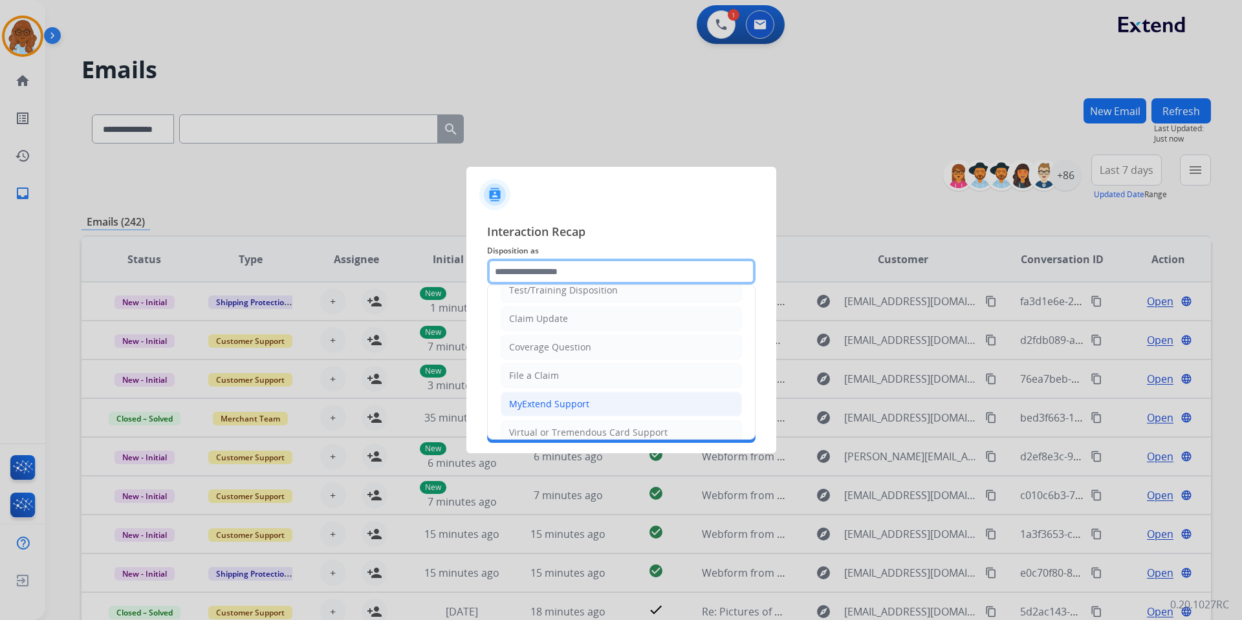
scroll to position [65, 0]
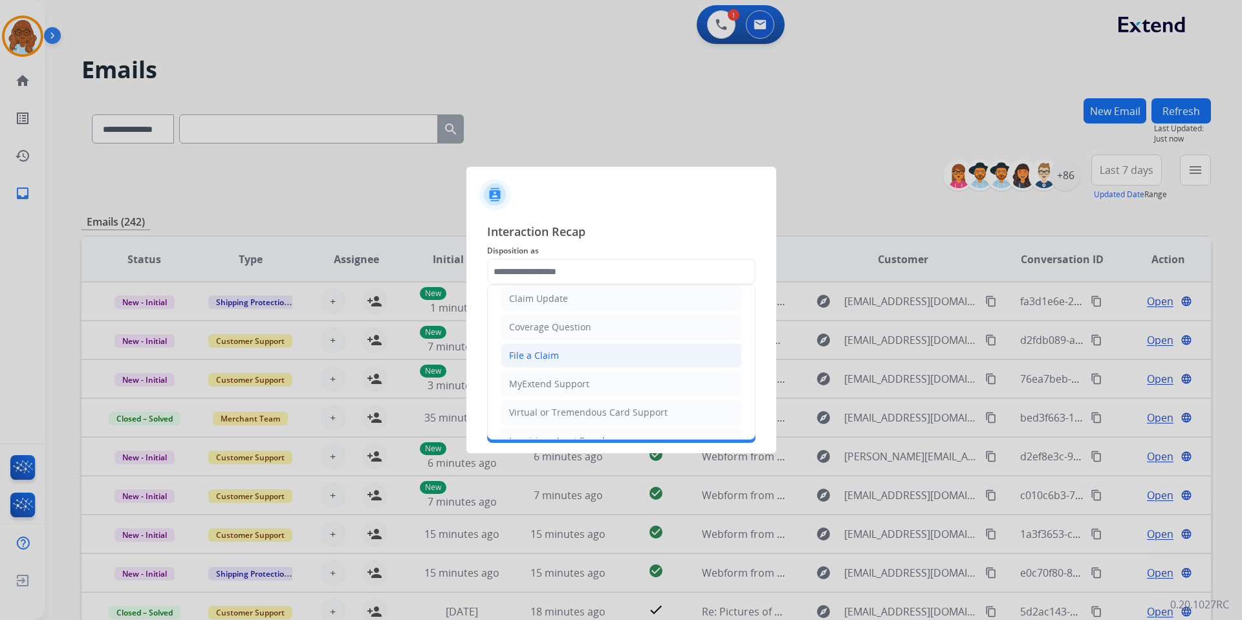
click at [539, 351] on div "File a Claim" at bounding box center [534, 355] width 50 height 13
type input "**********"
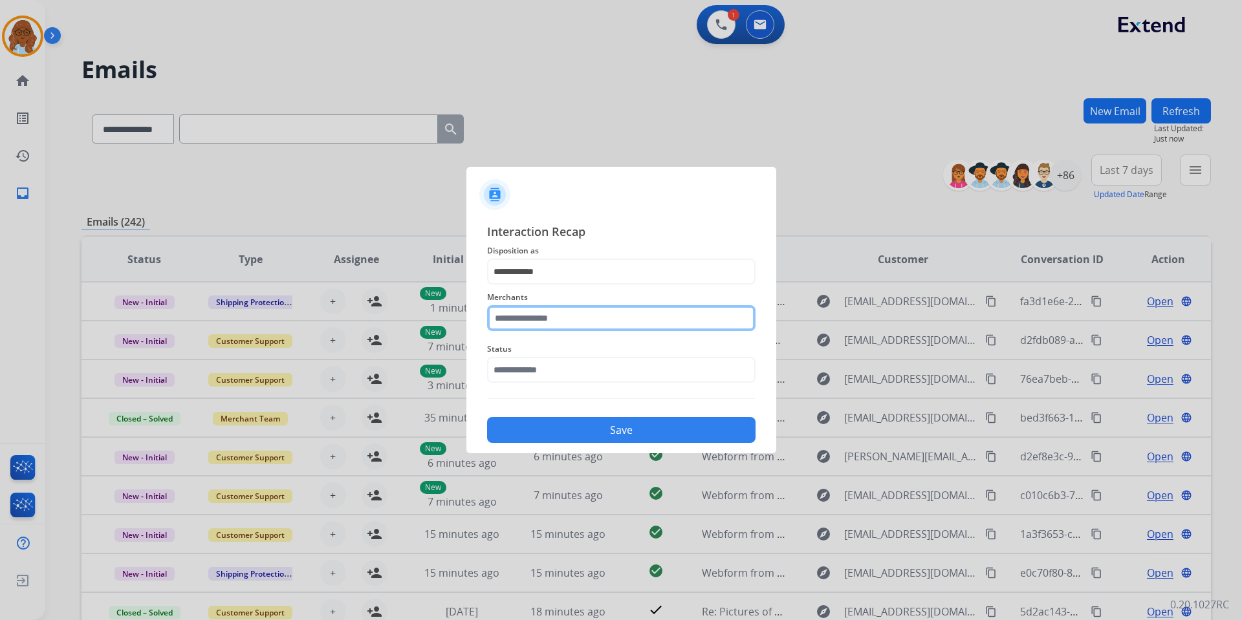
click at [532, 320] on input "text" at bounding box center [621, 318] width 268 height 26
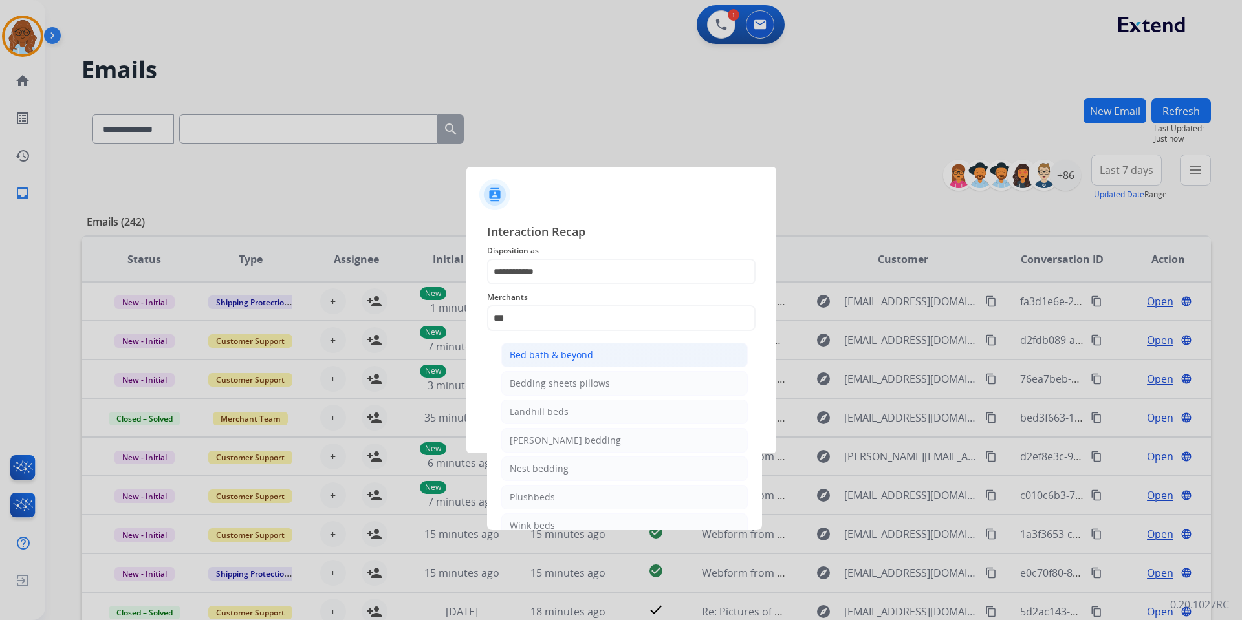
click at [537, 349] on div "Bed bath & beyond" at bounding box center [551, 355] width 83 height 13
type input "**********"
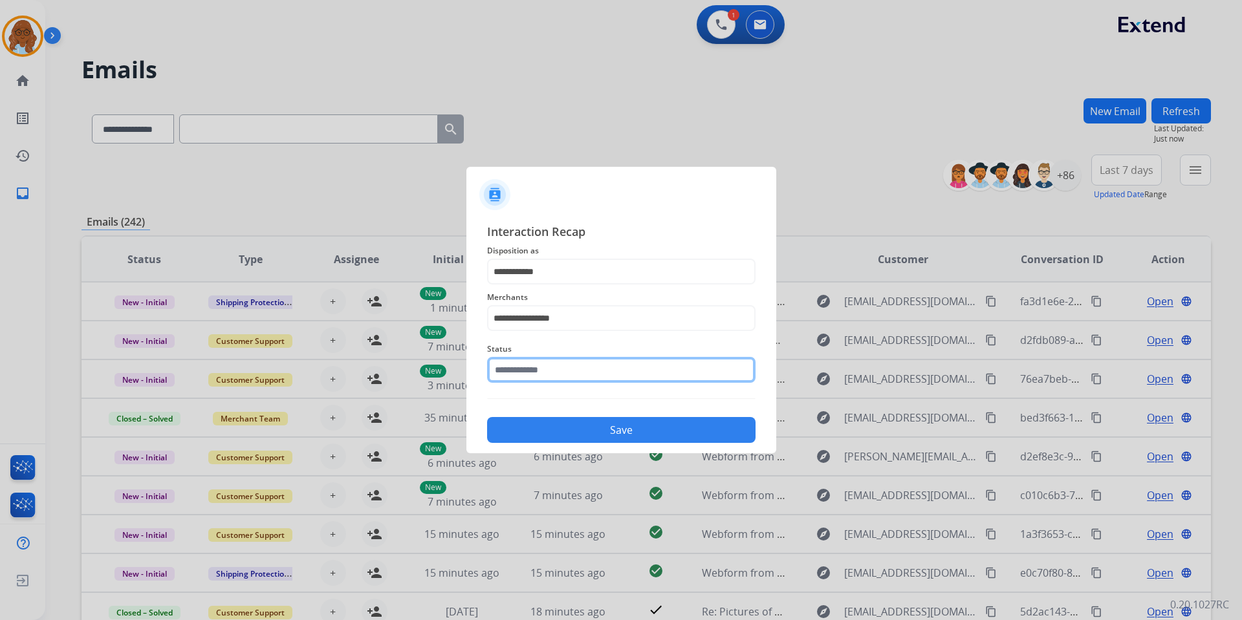
click at [532, 374] on input "text" at bounding box center [621, 370] width 268 height 26
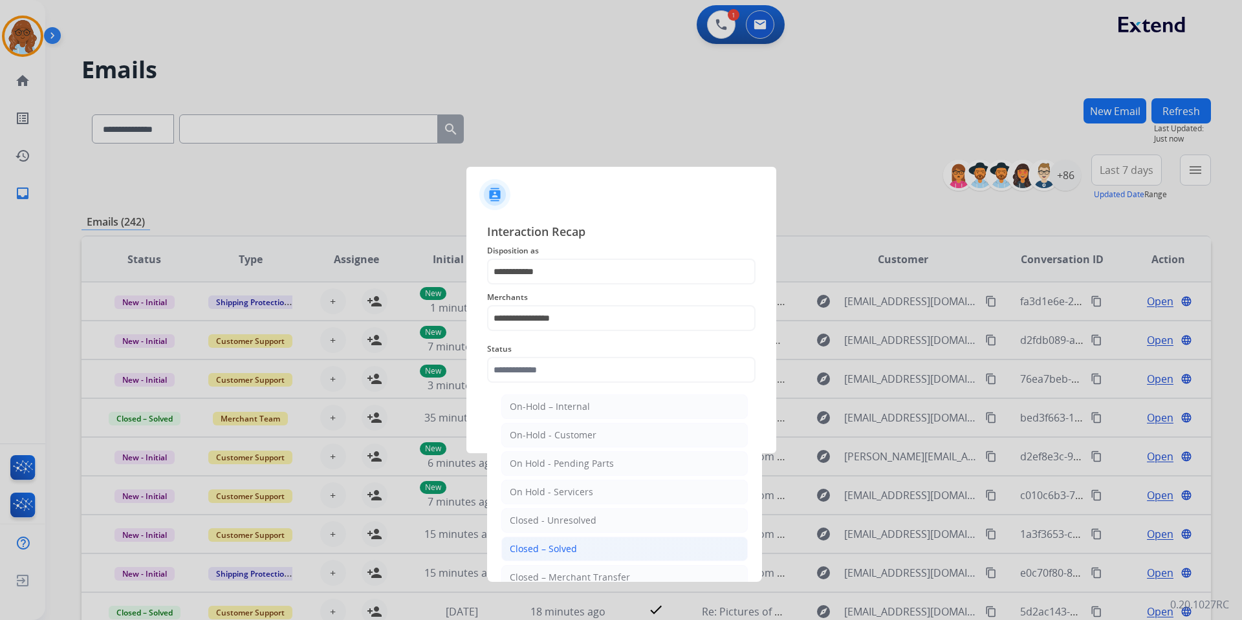
click at [543, 540] on li "Closed – Solved" at bounding box center [624, 549] width 246 height 25
type input "**********"
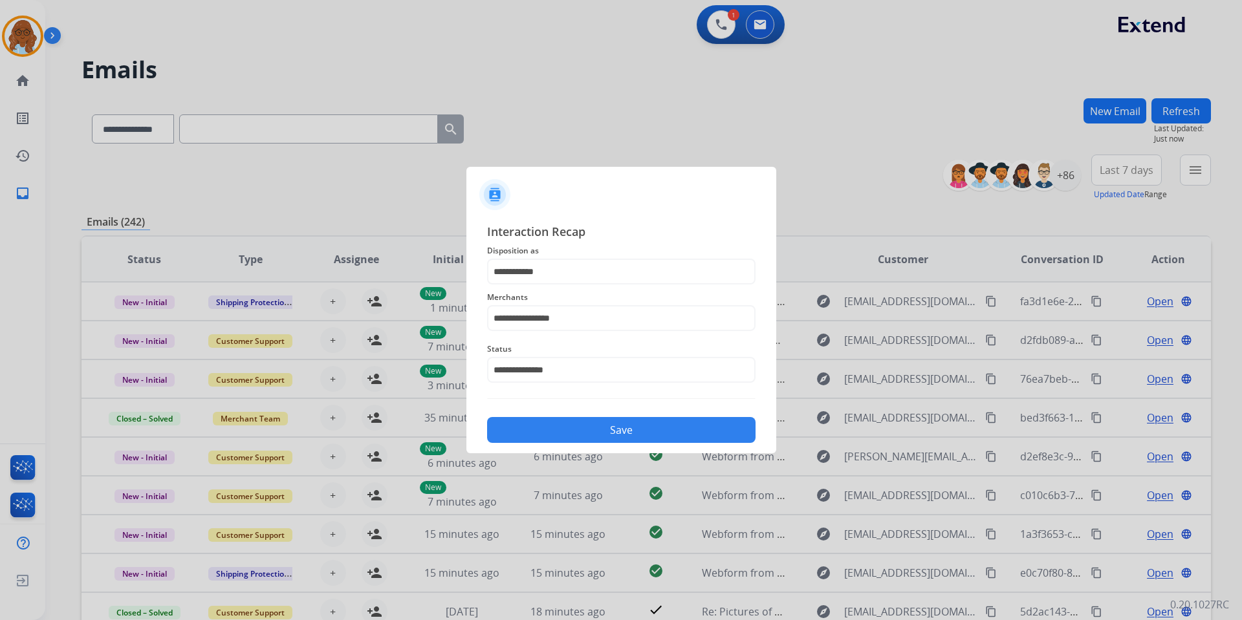
click at [526, 429] on button "Save" at bounding box center [621, 430] width 268 height 26
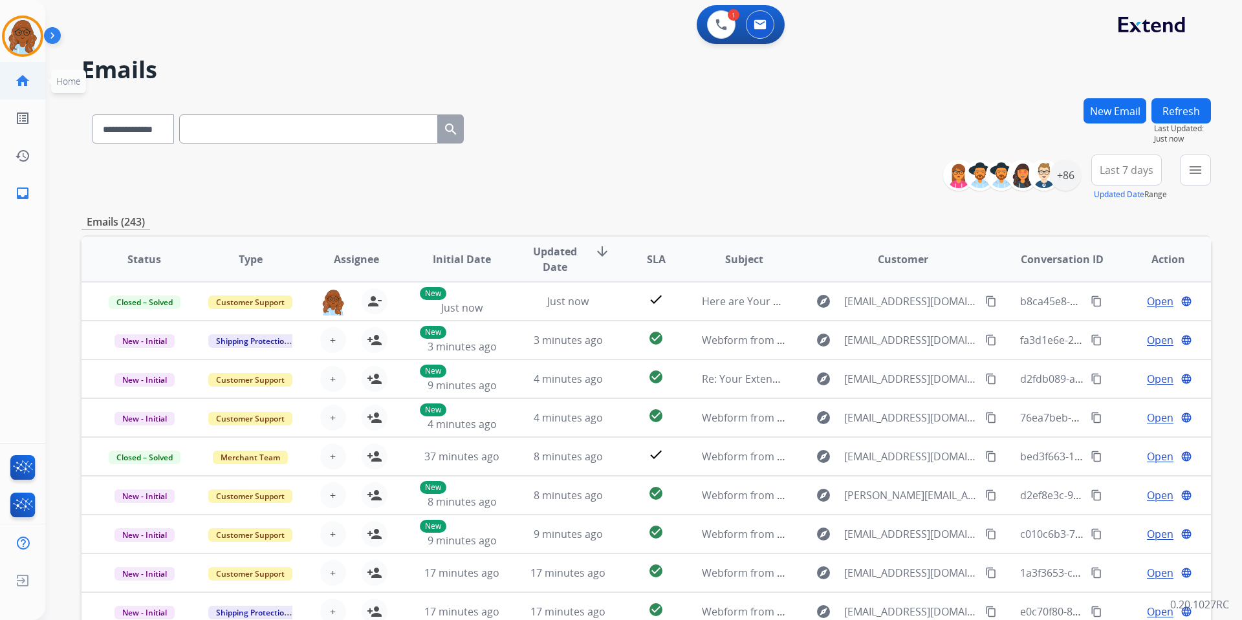
click at [14, 80] on link "home Home" at bounding box center [23, 81] width 36 height 36
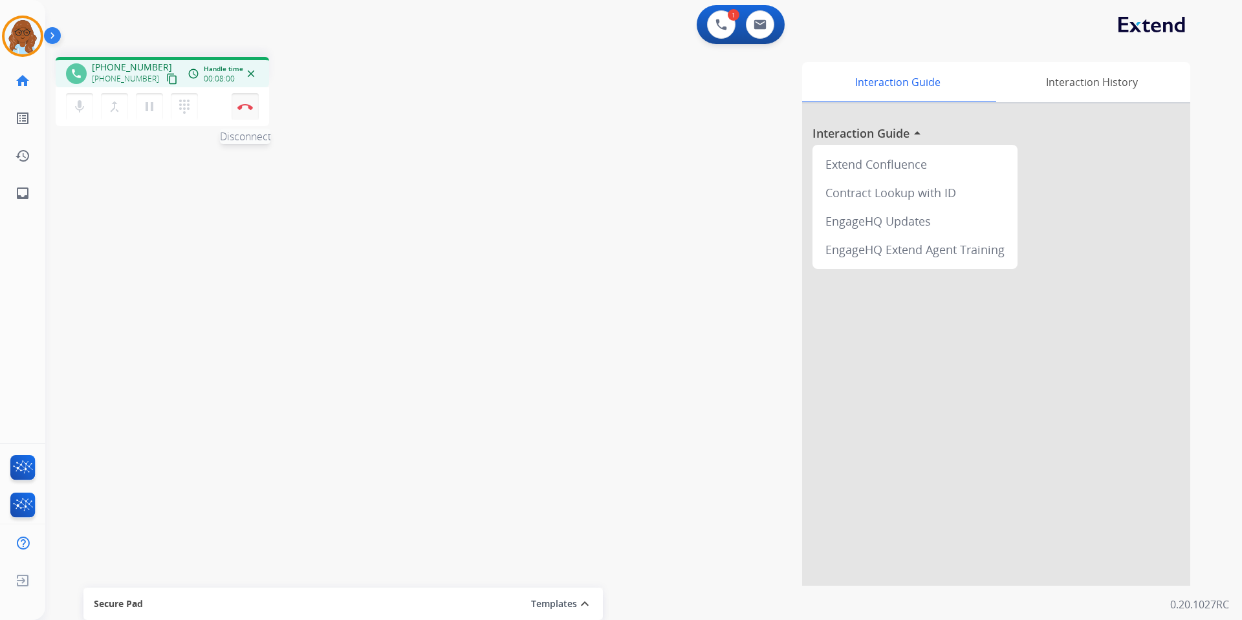
click at [241, 109] on img at bounding box center [245, 106] width 16 height 6
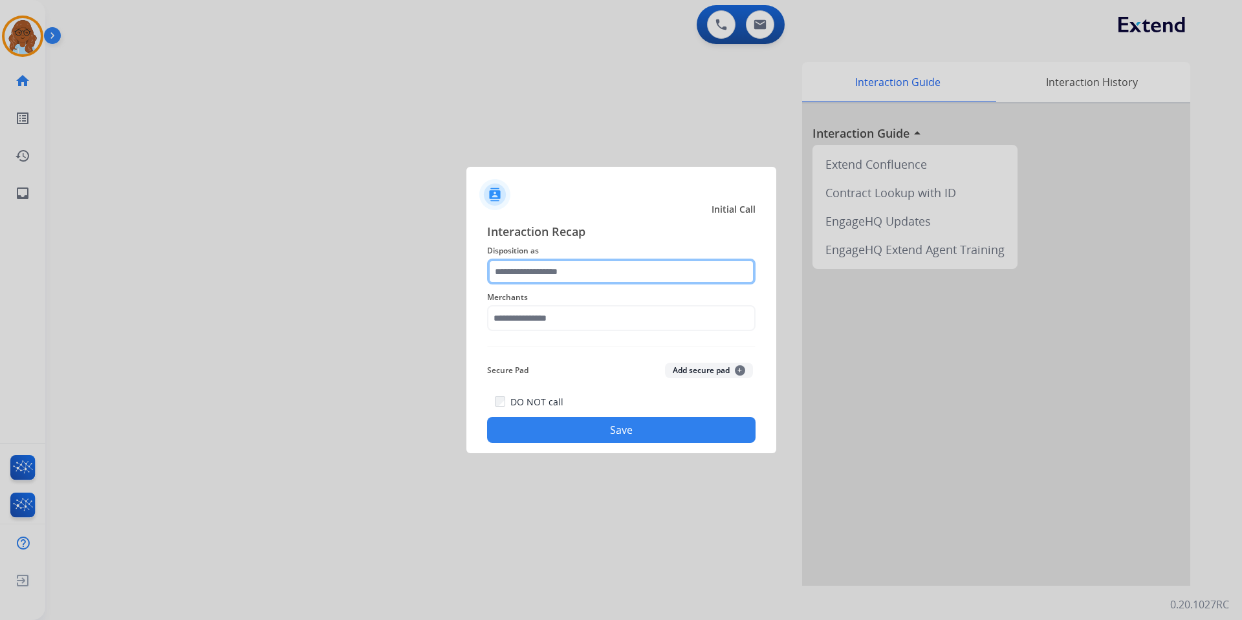
click at [606, 266] on input "text" at bounding box center [621, 272] width 268 height 26
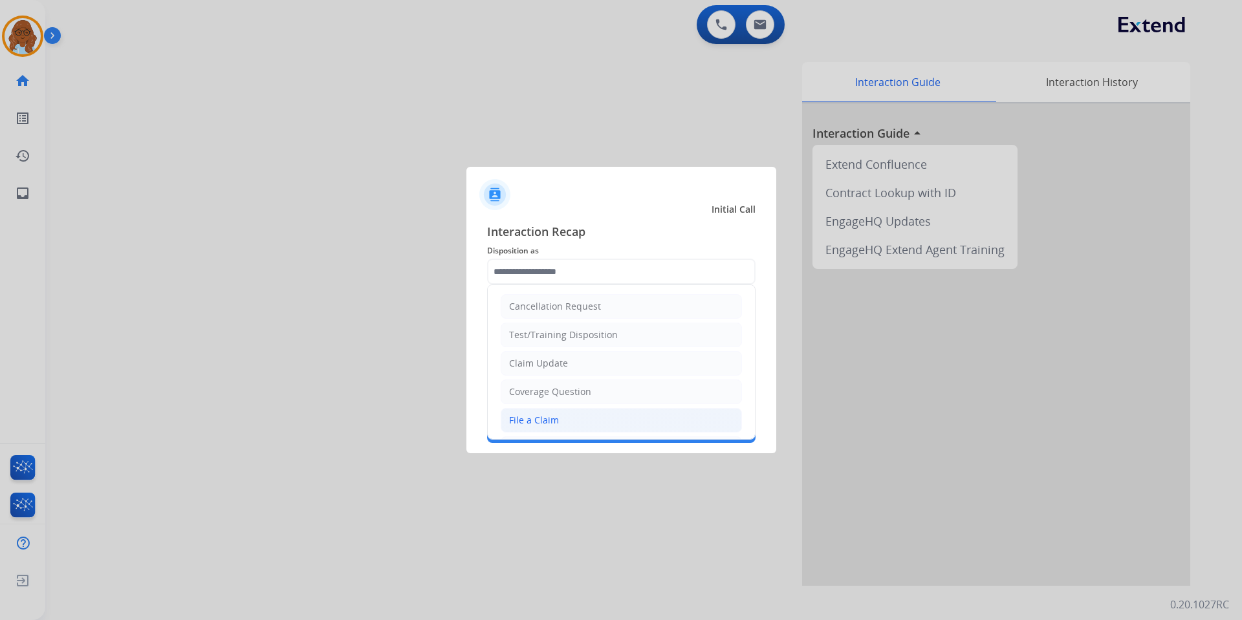
click at [546, 414] on div "File a Claim" at bounding box center [534, 420] width 50 height 13
type input "**********"
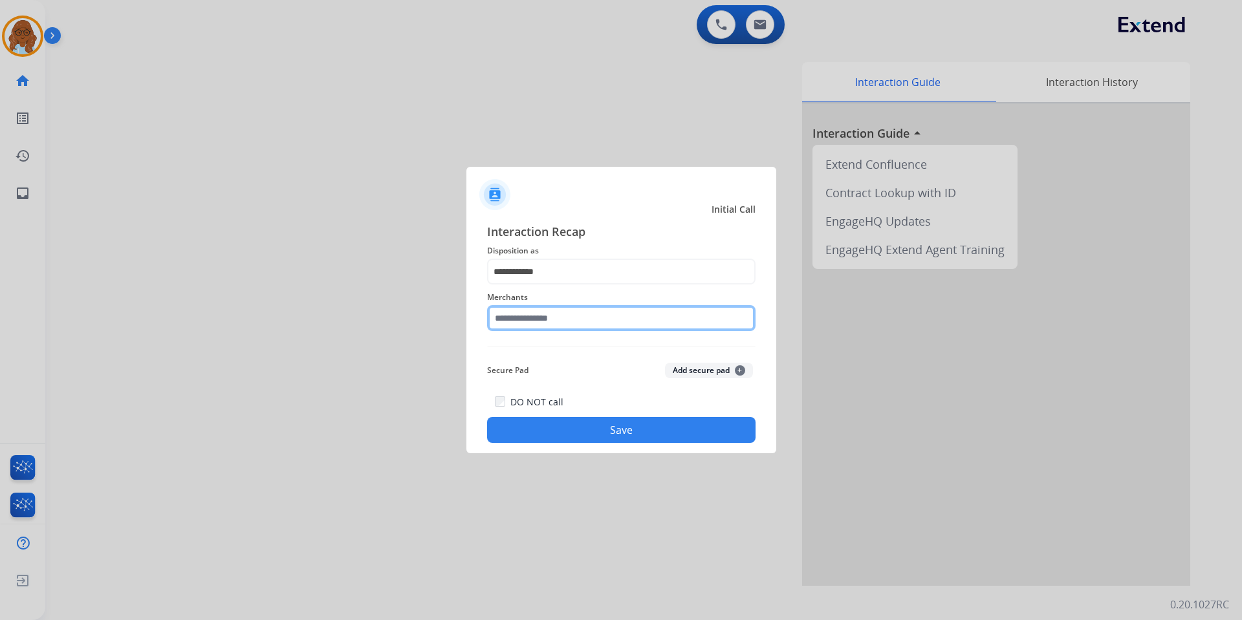
click at [539, 320] on input "text" at bounding box center [621, 318] width 268 height 26
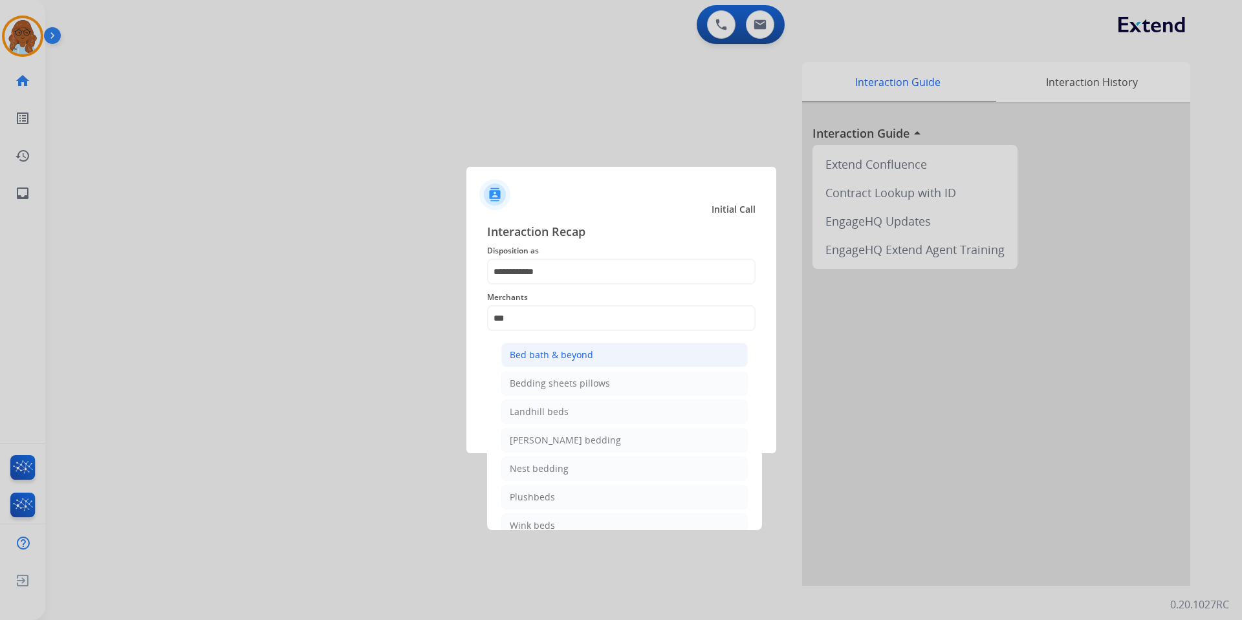
click at [536, 348] on li "Bed bath & beyond" at bounding box center [624, 355] width 246 height 25
type input "**********"
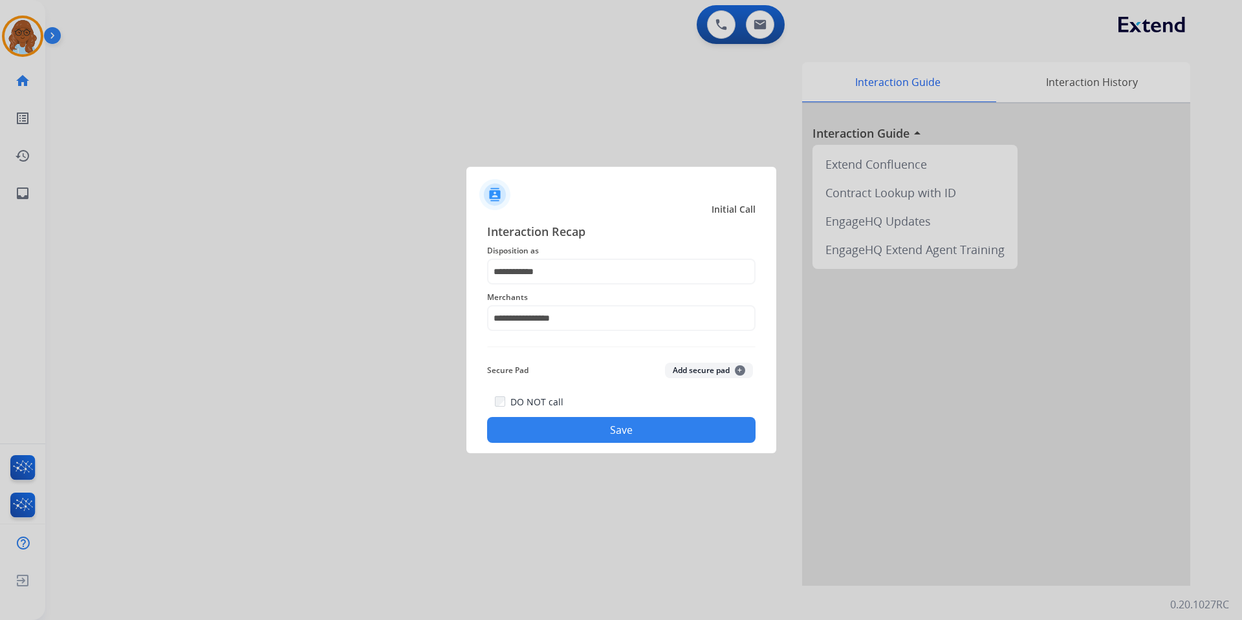
click at [558, 421] on button "Save" at bounding box center [621, 430] width 268 height 26
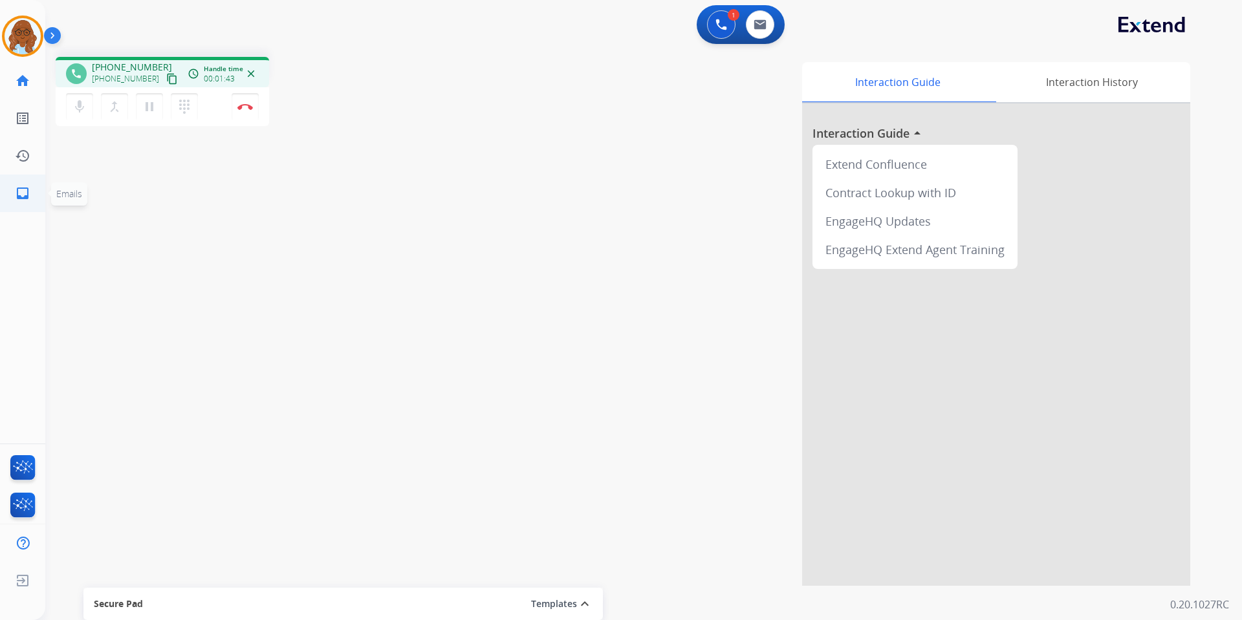
click at [28, 190] on mat-icon "inbox" at bounding box center [23, 194] width 16 height 16
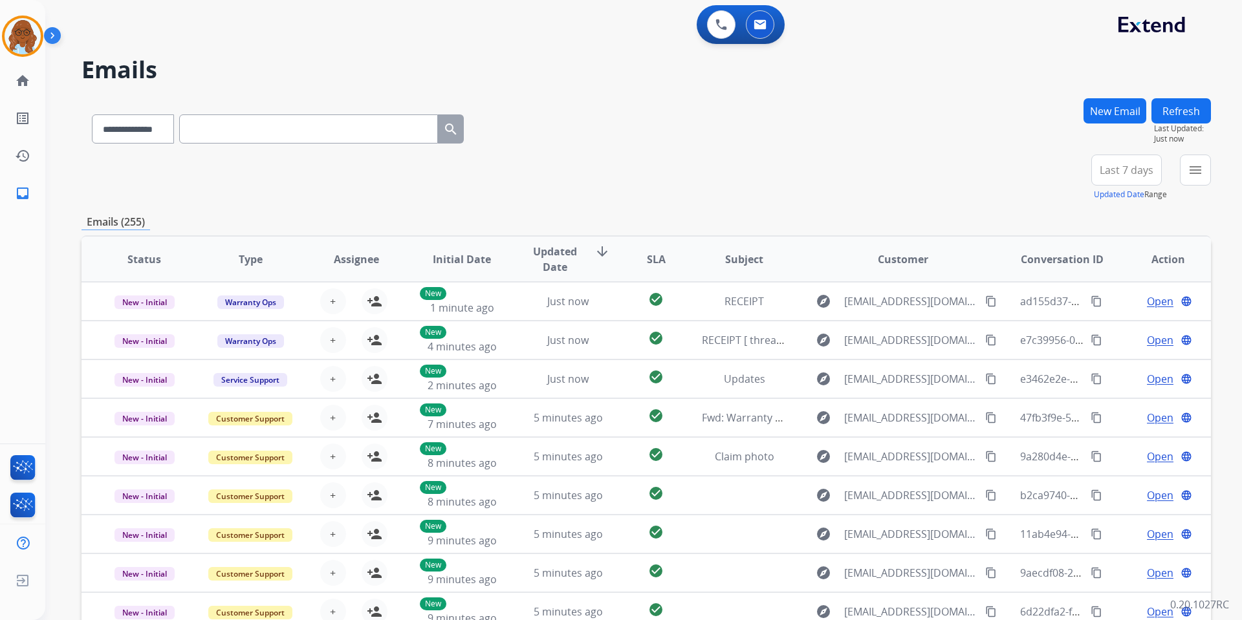
click at [1107, 121] on button "New Email" at bounding box center [1114, 110] width 63 height 25
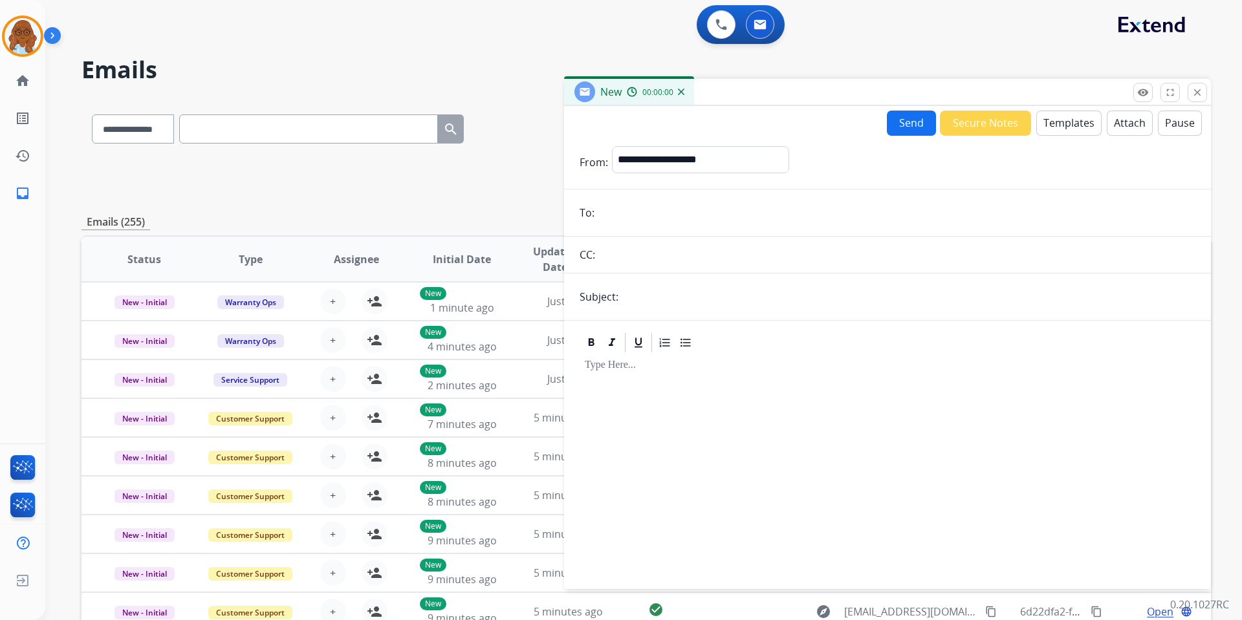
drag, startPoint x: 975, startPoint y: 85, endPoint x: 784, endPoint y: 59, distance: 192.0
click at [790, 79] on div "New 00:00:00" at bounding box center [887, 92] width 647 height 27
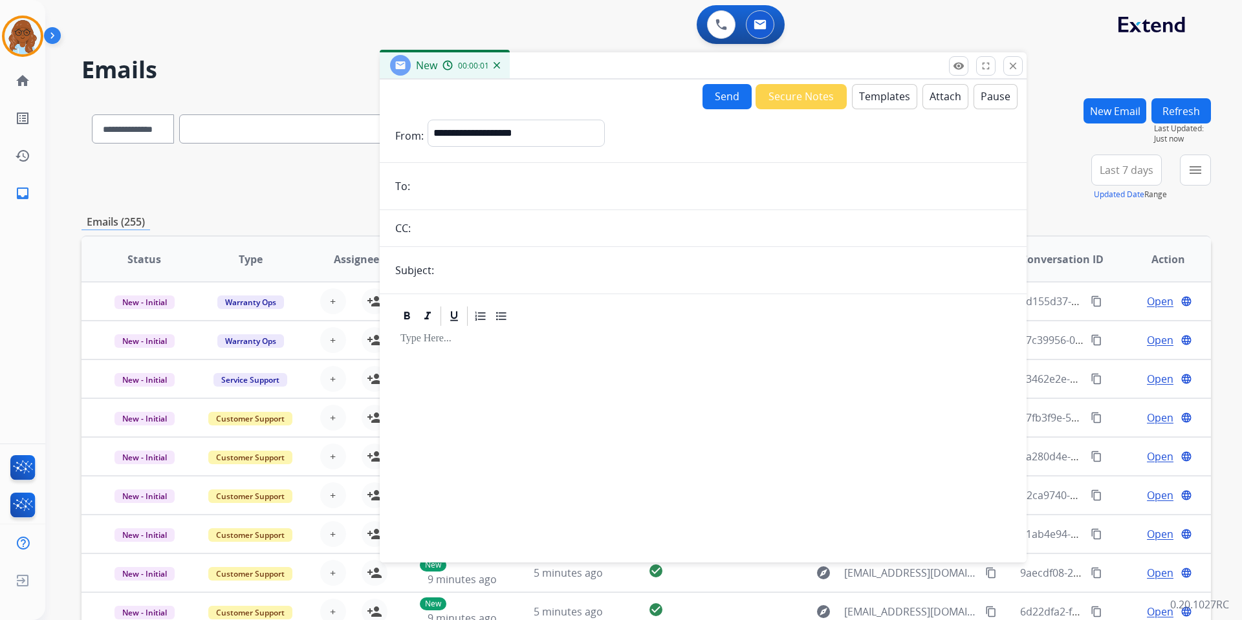
click at [504, 147] on div "**********" at bounding box center [515, 136] width 177 height 32
click at [504, 136] on select "**********" at bounding box center [515, 133] width 176 height 26
select select "**********"
click at [427, 120] on select "**********" at bounding box center [515, 133] width 176 height 26
paste input "**********"
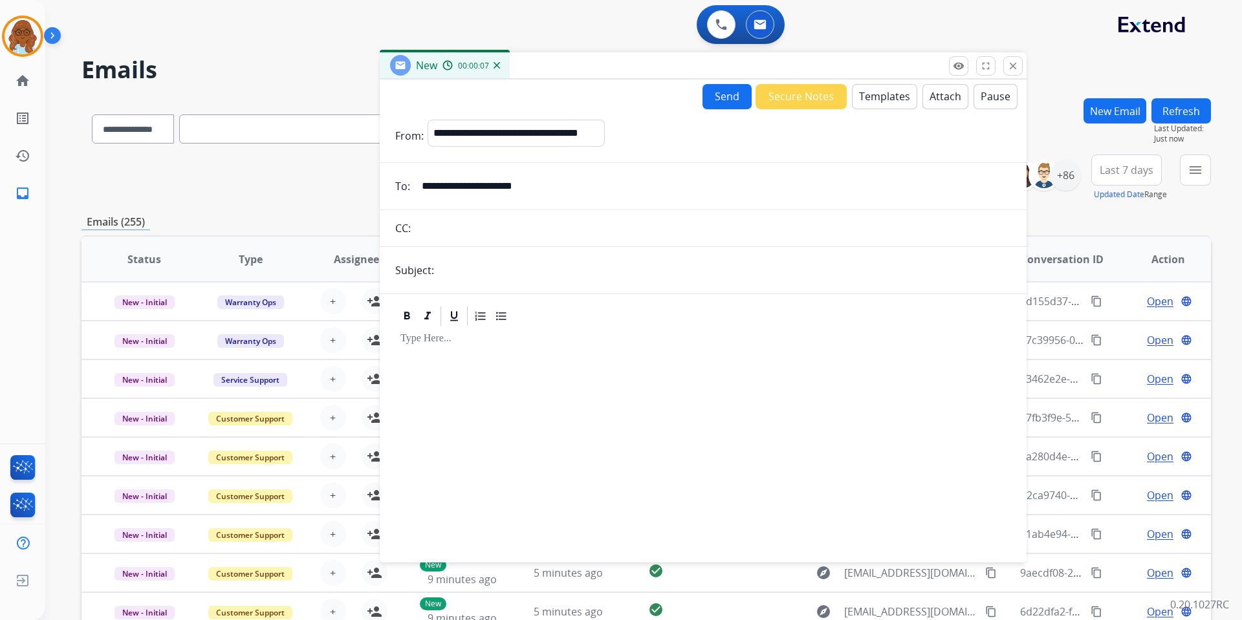
type input "**********"
click at [463, 270] on input "text" at bounding box center [724, 270] width 573 height 26
type input "**********"
click at [893, 94] on button "Templates" at bounding box center [884, 96] width 65 height 25
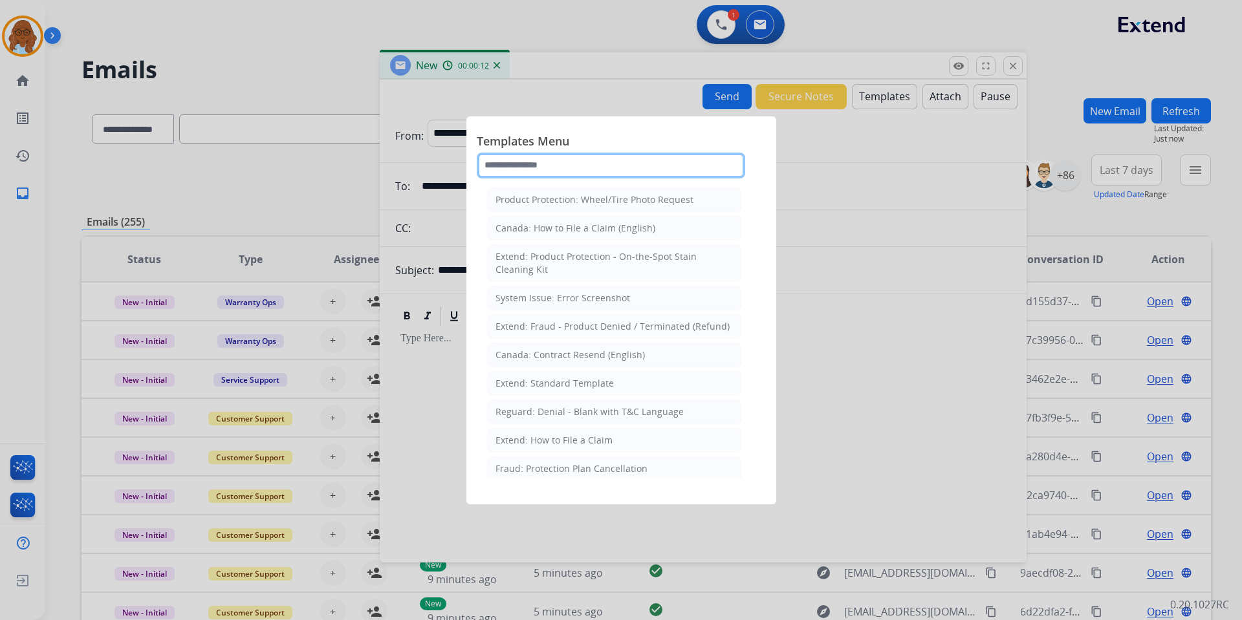
click at [532, 164] on input "text" at bounding box center [611, 166] width 268 height 26
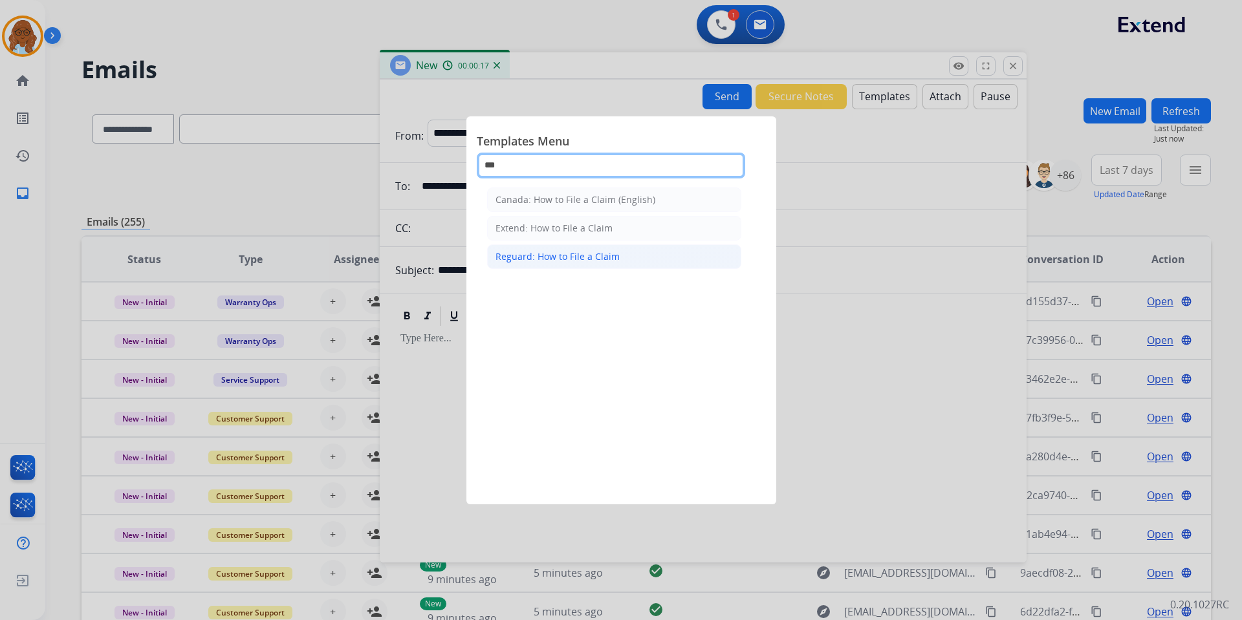
type input "***"
click at [534, 253] on div "Reguard: How to File a Claim" at bounding box center [557, 256] width 124 height 13
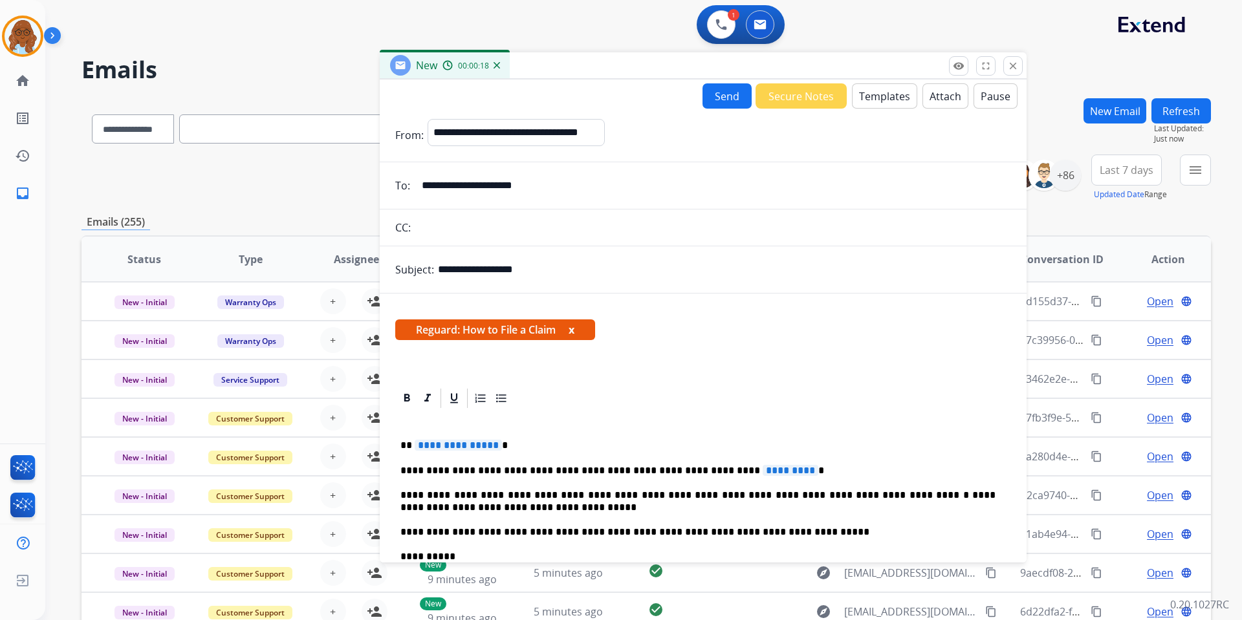
click at [448, 447] on span "**********" at bounding box center [458, 445] width 87 height 11
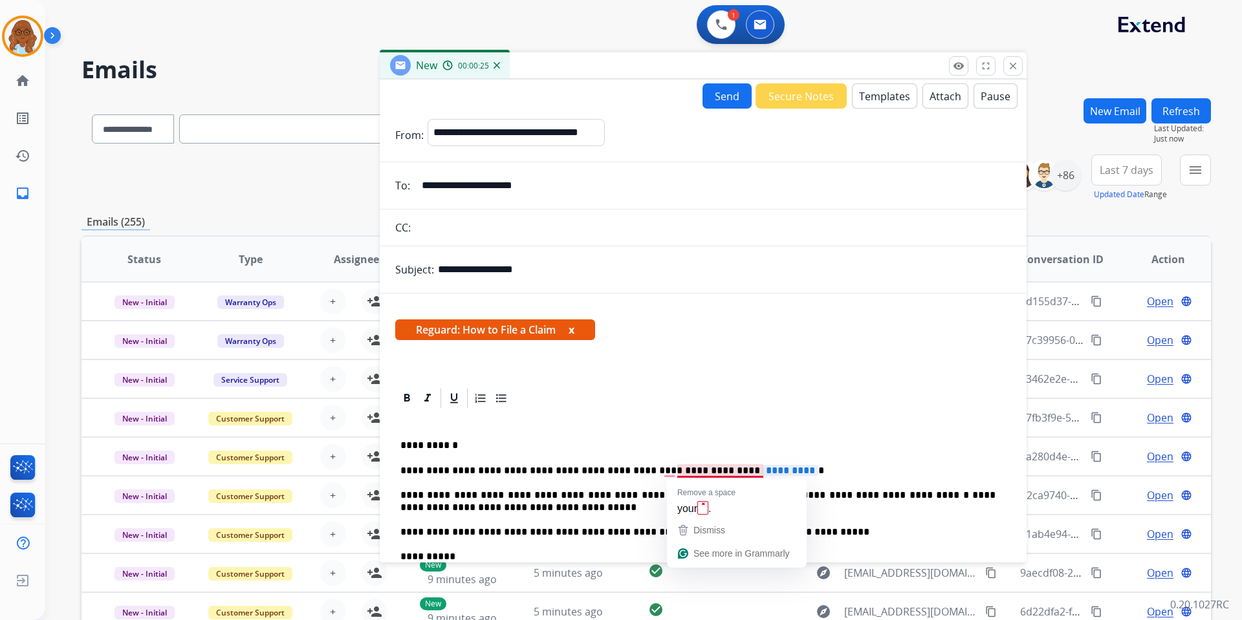
click at [762, 472] on span "*********" at bounding box center [790, 470] width 56 height 11
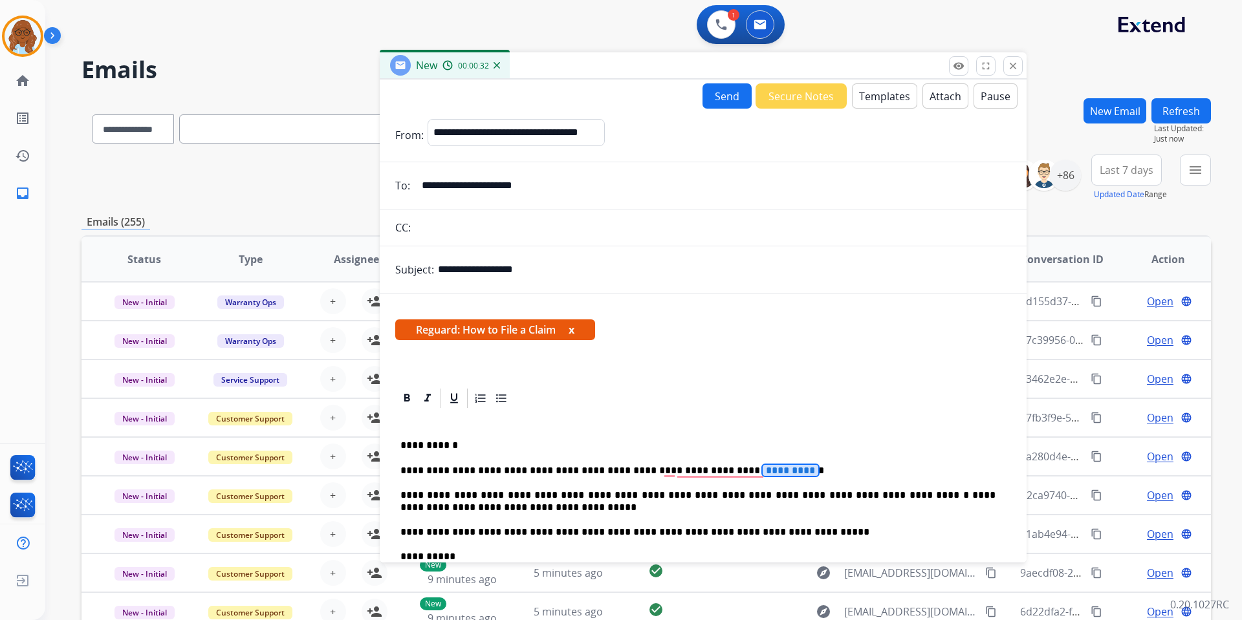
click at [574, 330] on button "x" at bounding box center [571, 330] width 6 height 16
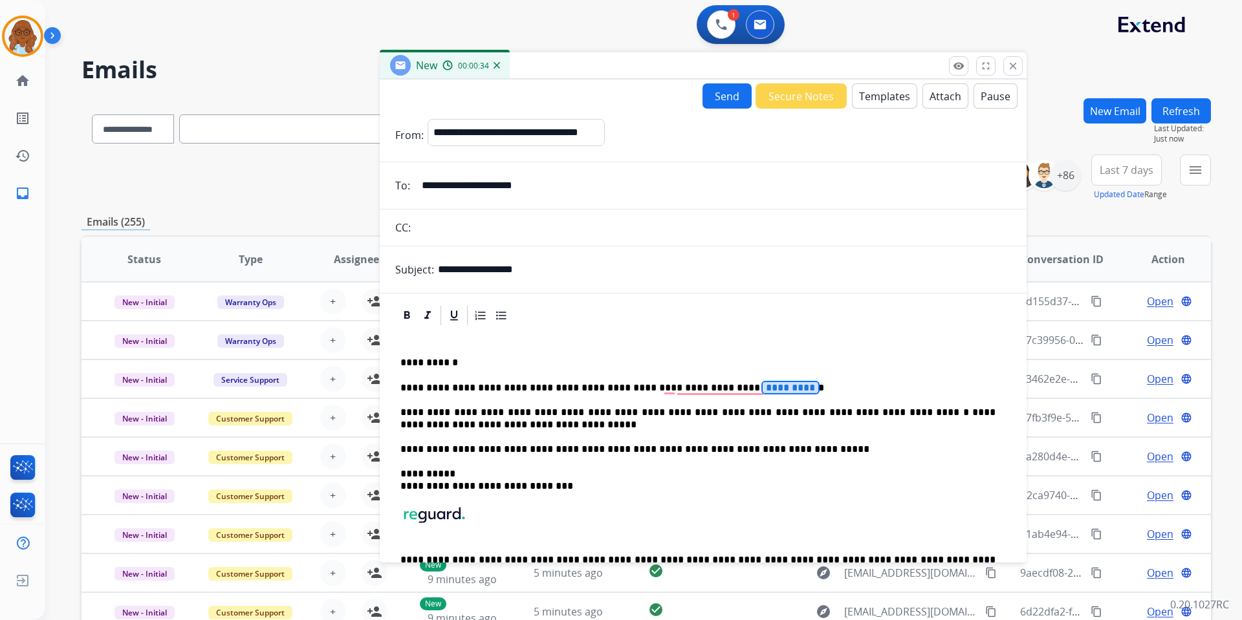
click at [770, 389] on p "**********" at bounding box center [697, 388] width 595 height 12
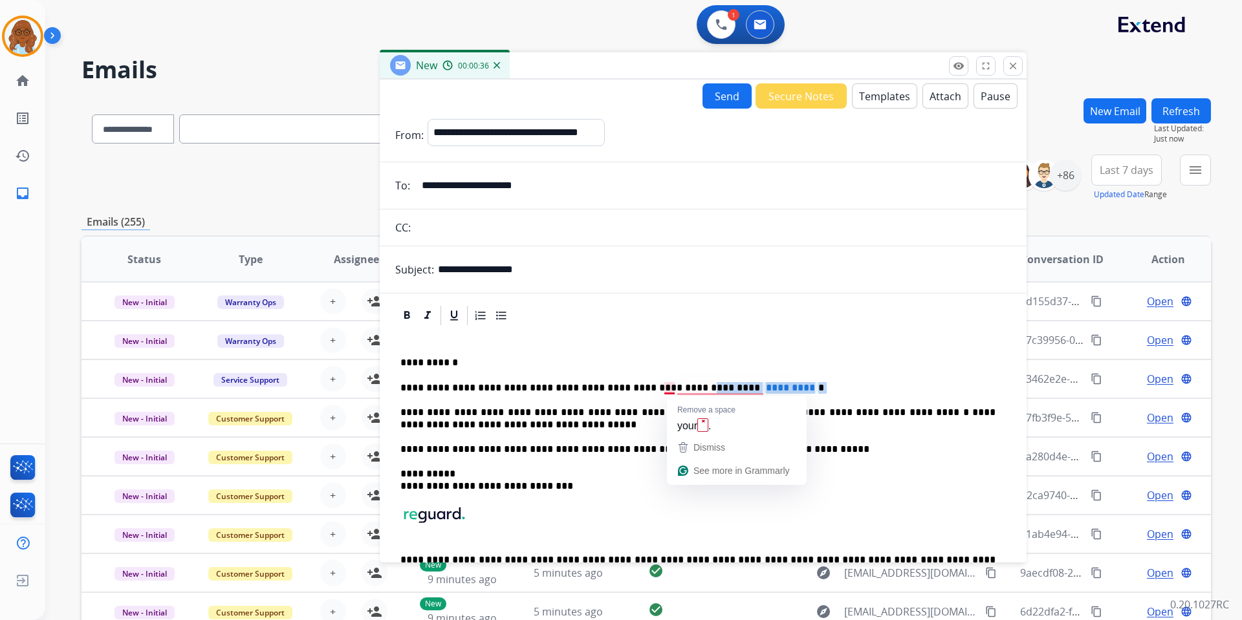
drag, startPoint x: 770, startPoint y: 389, endPoint x: 661, endPoint y: 387, distance: 108.7
click at [661, 387] on p "**********" at bounding box center [697, 388] width 595 height 12
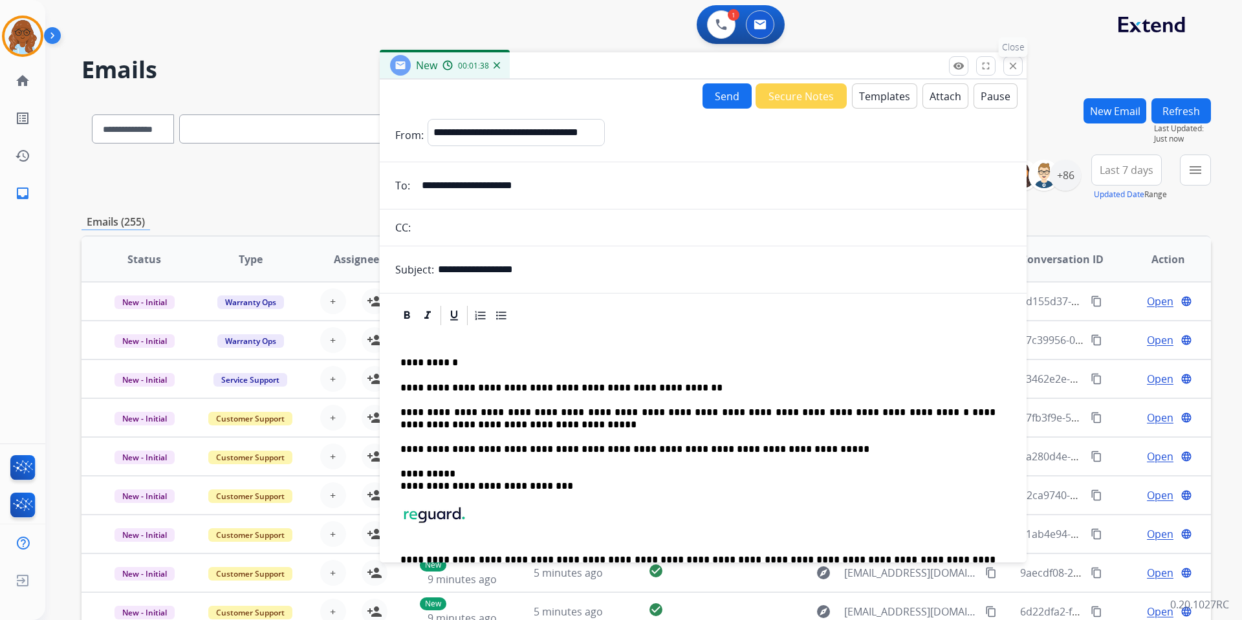
click at [1012, 67] on mat-icon "close" at bounding box center [1013, 66] width 12 height 12
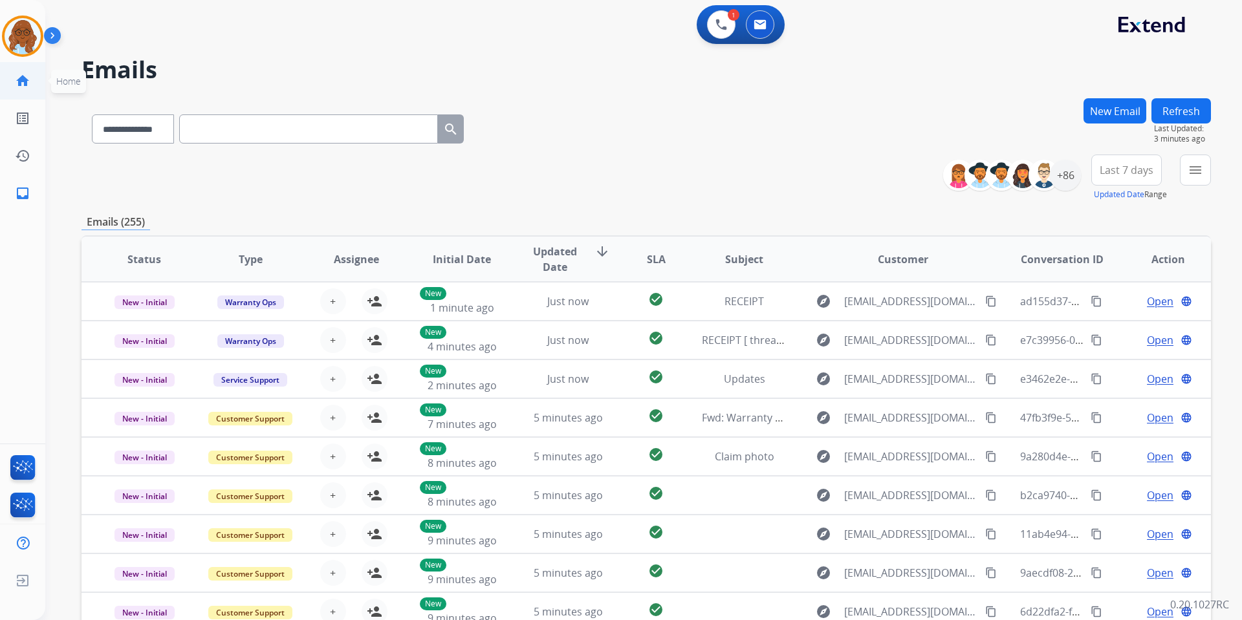
click at [9, 85] on link "home Home" at bounding box center [23, 81] width 36 height 36
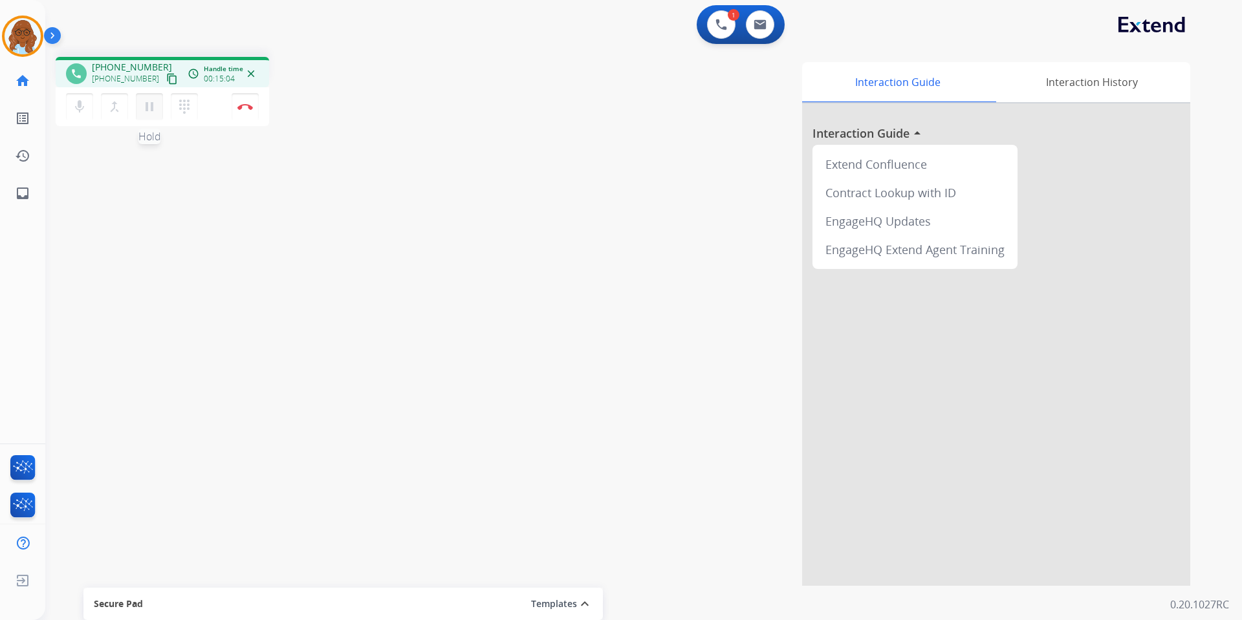
click at [153, 113] on mat-icon "pause" at bounding box center [150, 107] width 16 height 16
click at [188, 107] on mat-icon "dialpad" at bounding box center [185, 107] width 16 height 16
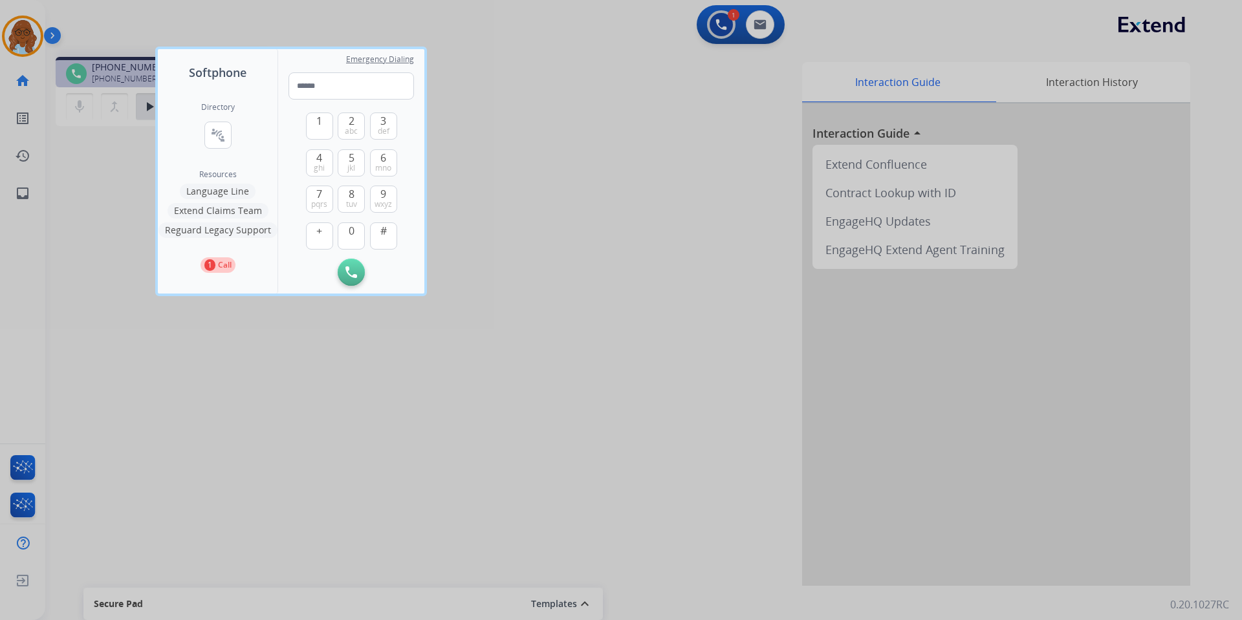
click at [230, 193] on button "Language Line" at bounding box center [218, 192] width 76 height 16
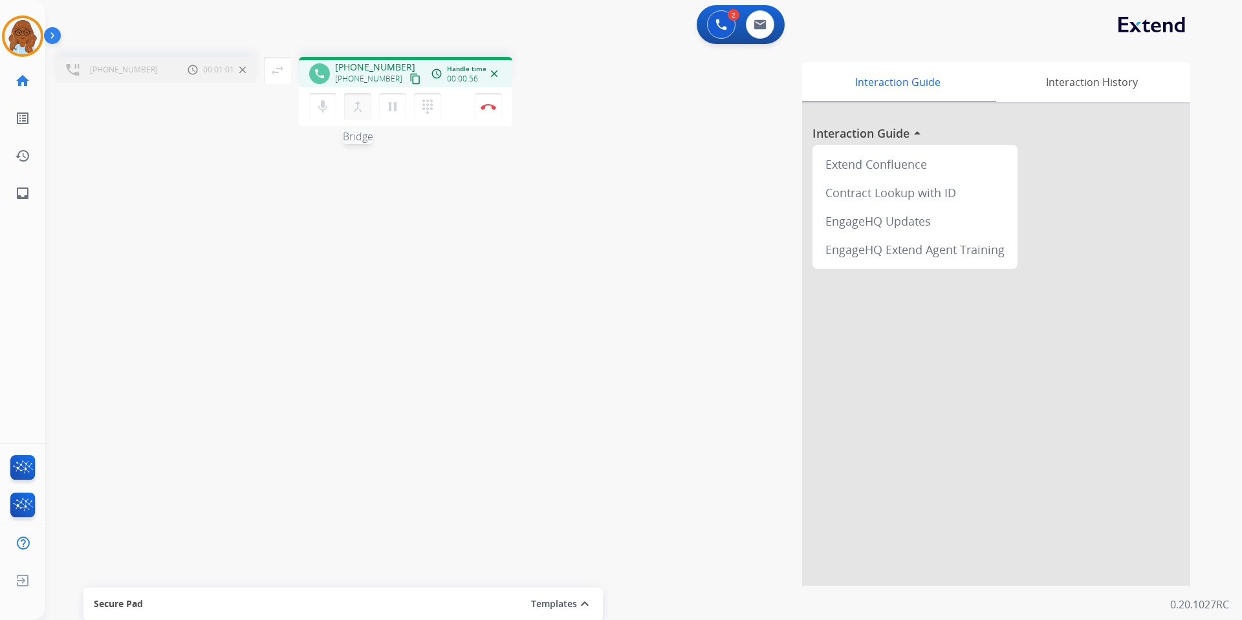
click at [359, 105] on mat-icon "merge_type" at bounding box center [358, 107] width 16 height 16
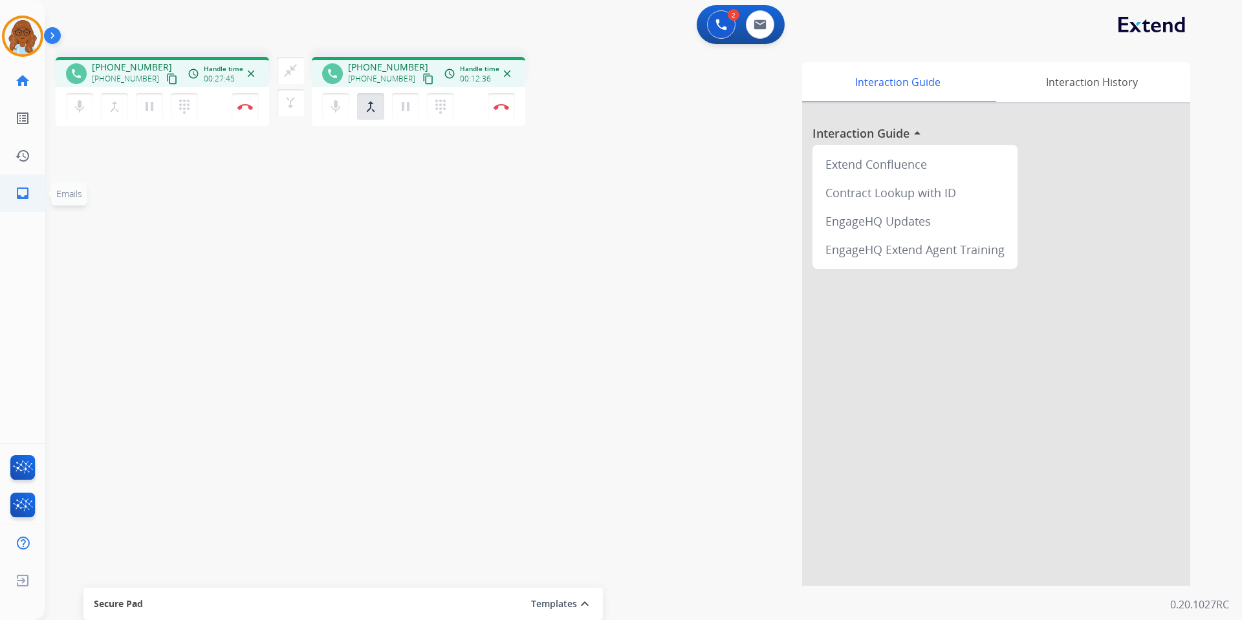
click at [24, 196] on mat-icon "inbox" at bounding box center [23, 194] width 16 height 16
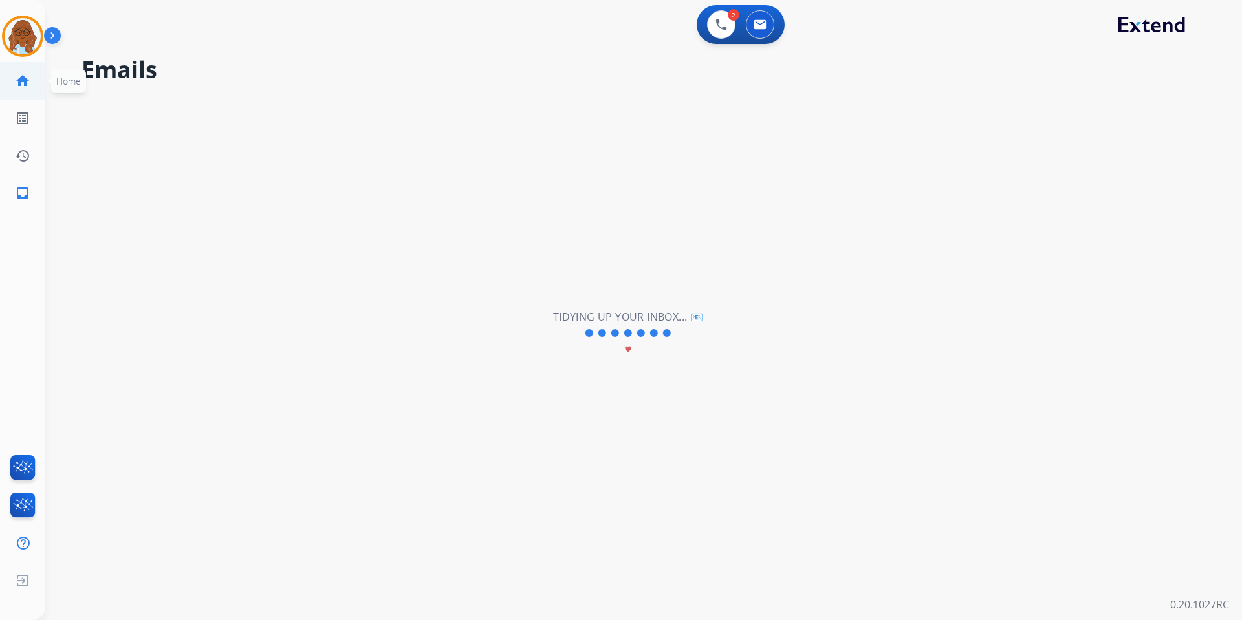
click at [13, 82] on link "home Home" at bounding box center [23, 81] width 36 height 36
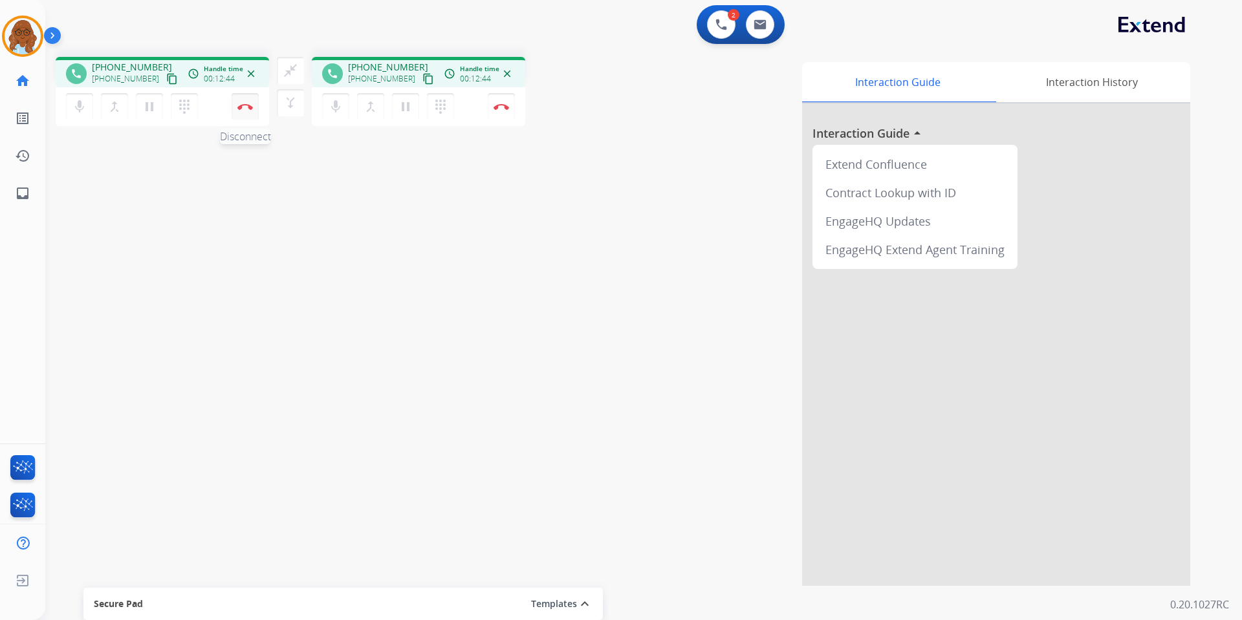
click at [243, 109] on img at bounding box center [245, 106] width 16 height 6
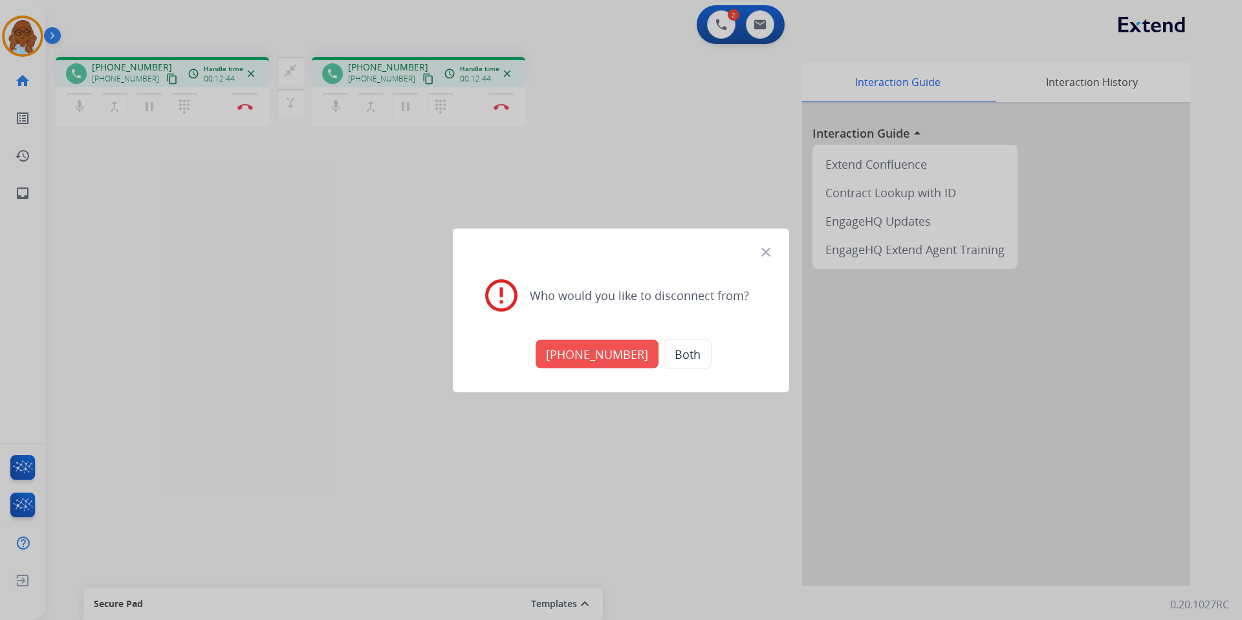
click at [565, 349] on button "+17024170348" at bounding box center [596, 354] width 123 height 28
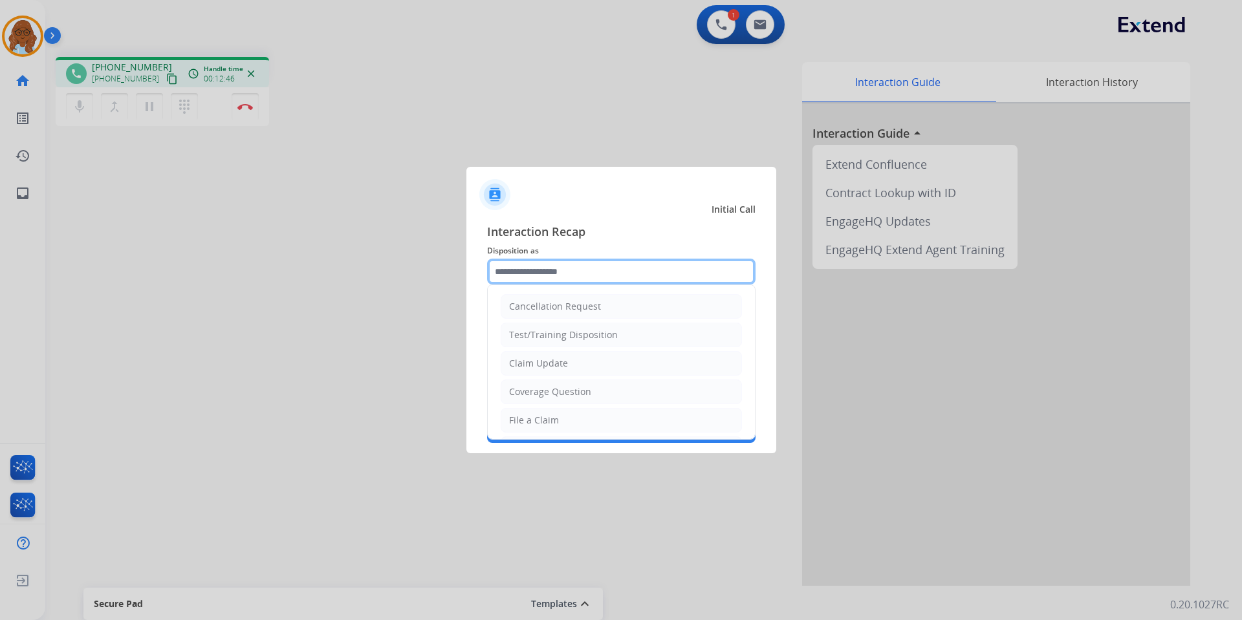
click at [532, 268] on input "text" at bounding box center [621, 272] width 268 height 26
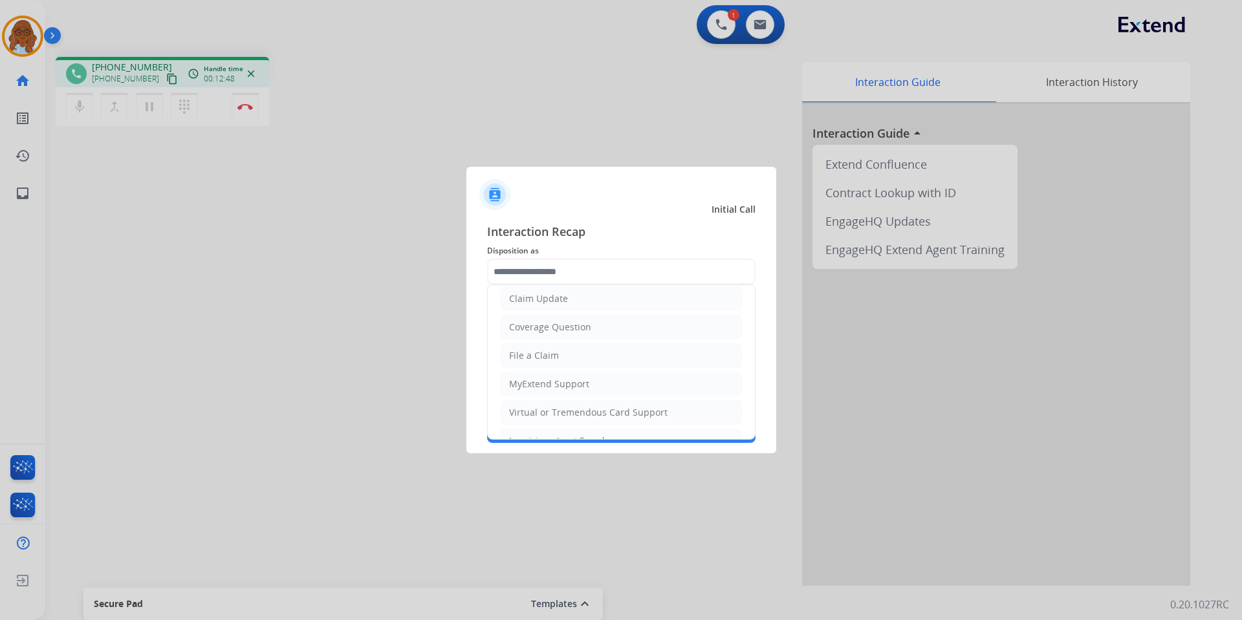
click at [551, 359] on div "File a Claim" at bounding box center [534, 355] width 50 height 13
type input "**********"
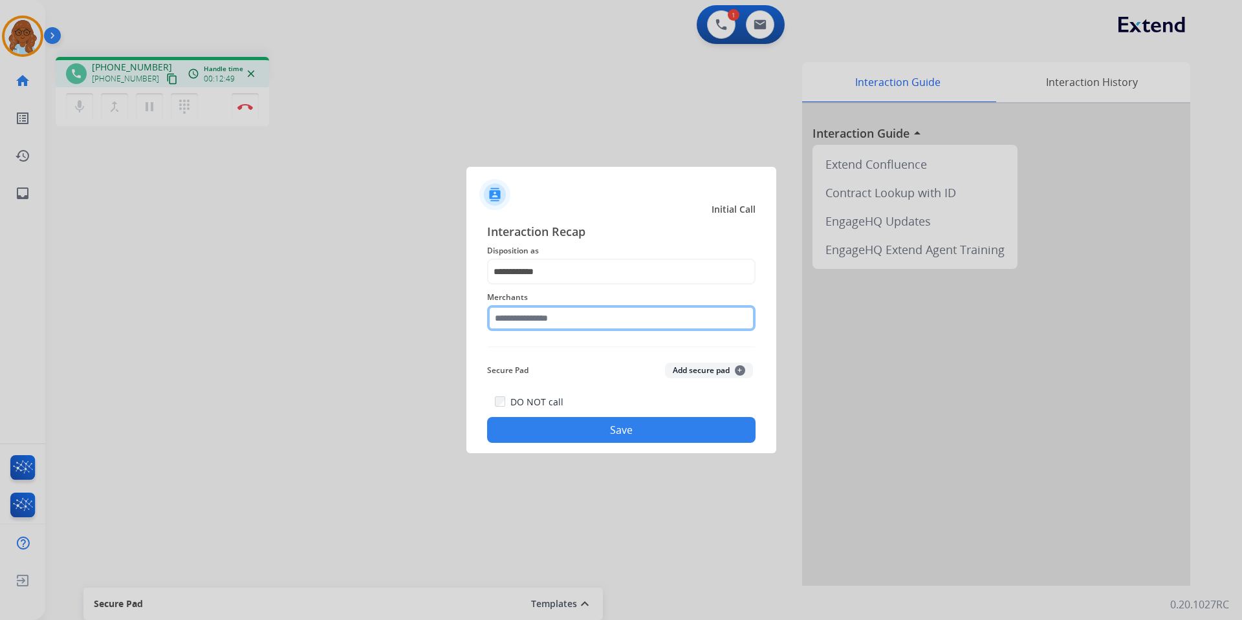
click at [534, 324] on input "text" at bounding box center [621, 318] width 268 height 26
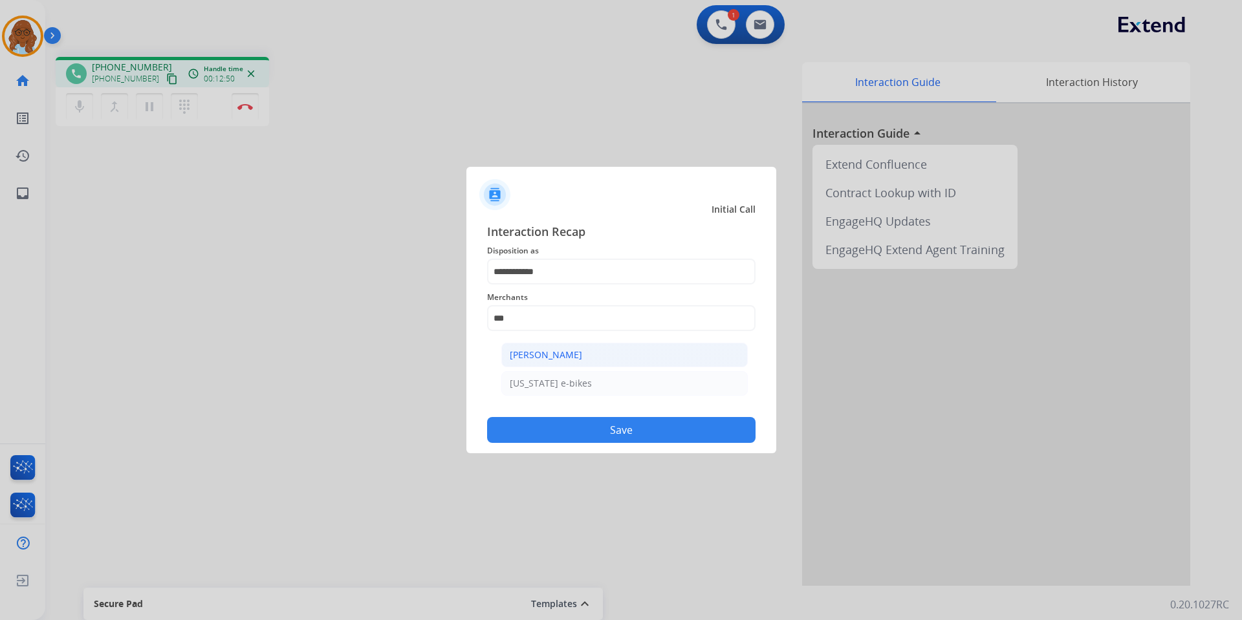
click at [539, 349] on div "[PERSON_NAME]" at bounding box center [546, 355] width 72 height 13
type input "**********"
click at [561, 422] on button "Save" at bounding box center [621, 430] width 268 height 26
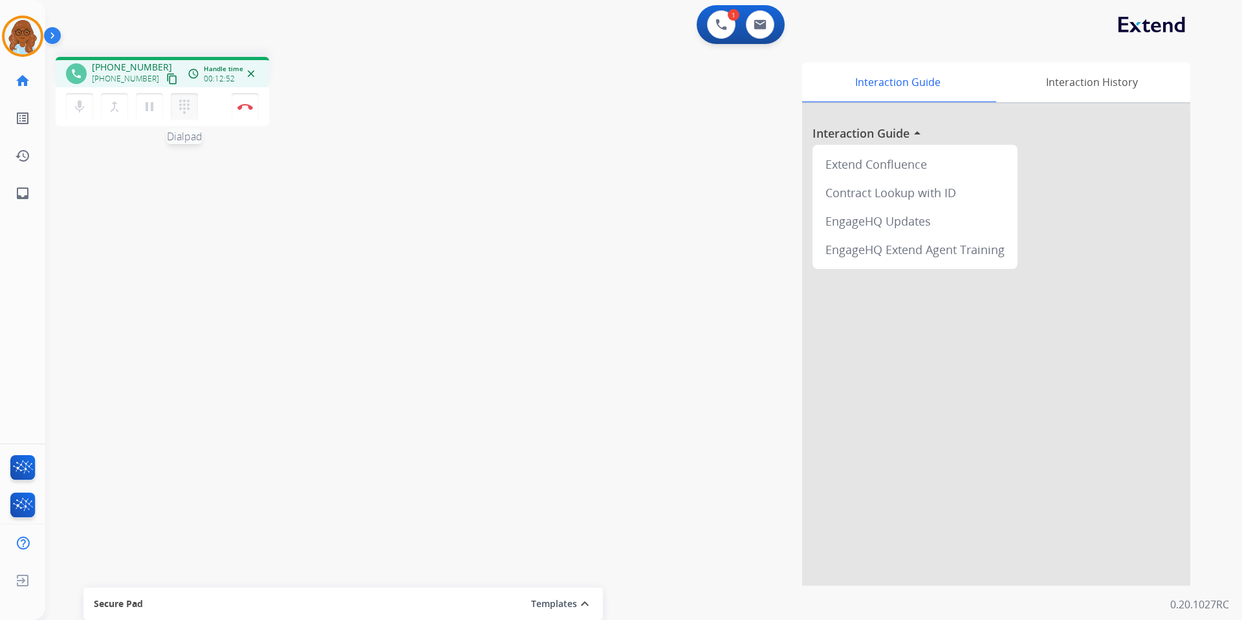
click at [195, 96] on button "dialpad Dialpad" at bounding box center [184, 106] width 27 height 27
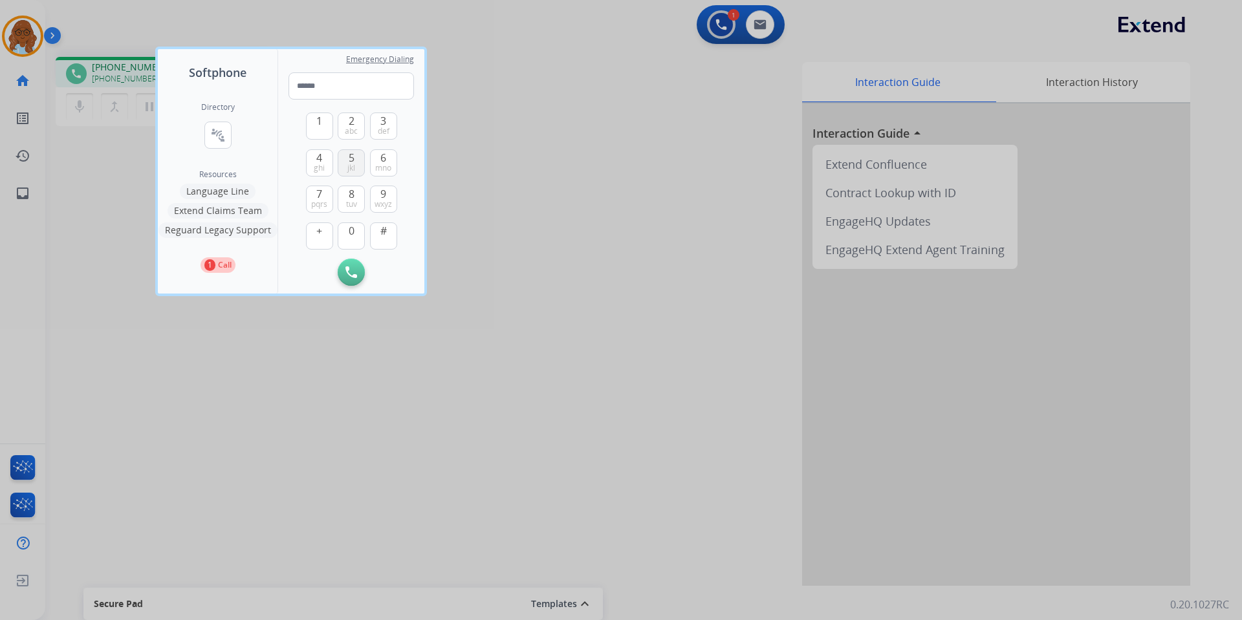
click at [353, 156] on span "5" at bounding box center [352, 158] width 6 height 16
type input "*"
click at [420, 368] on div at bounding box center [621, 310] width 1242 height 620
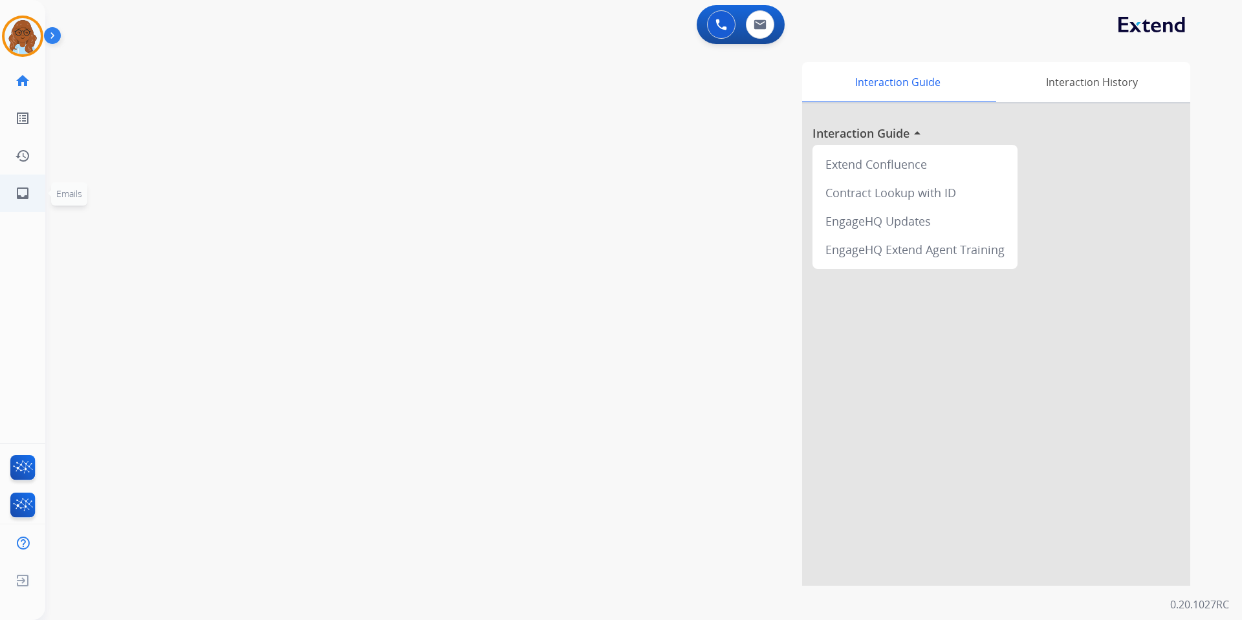
click at [26, 198] on mat-icon "inbox" at bounding box center [23, 194] width 16 height 16
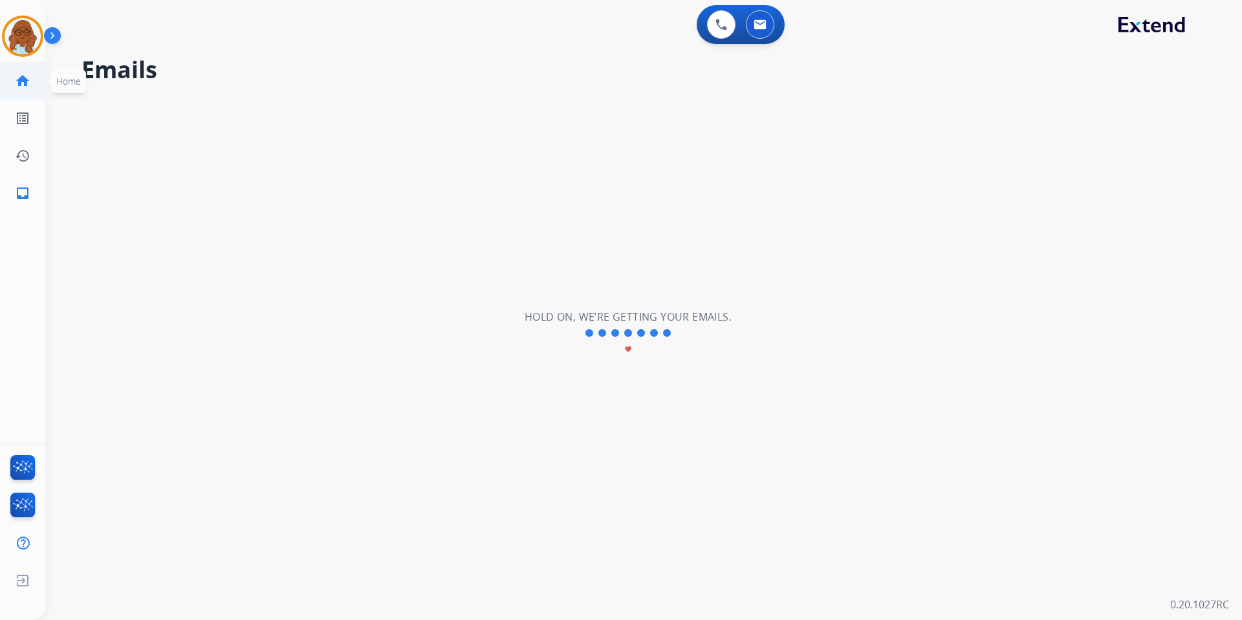
click at [13, 74] on link "home Home" at bounding box center [23, 81] width 36 height 36
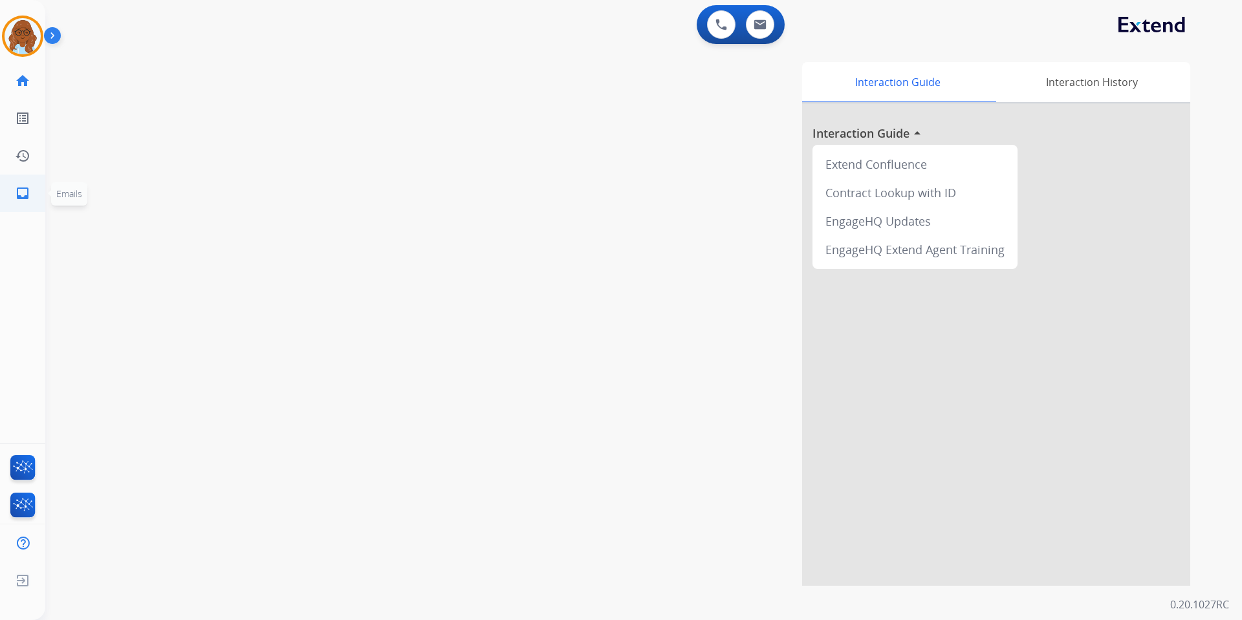
click at [29, 189] on mat-icon "inbox" at bounding box center [23, 194] width 16 height 16
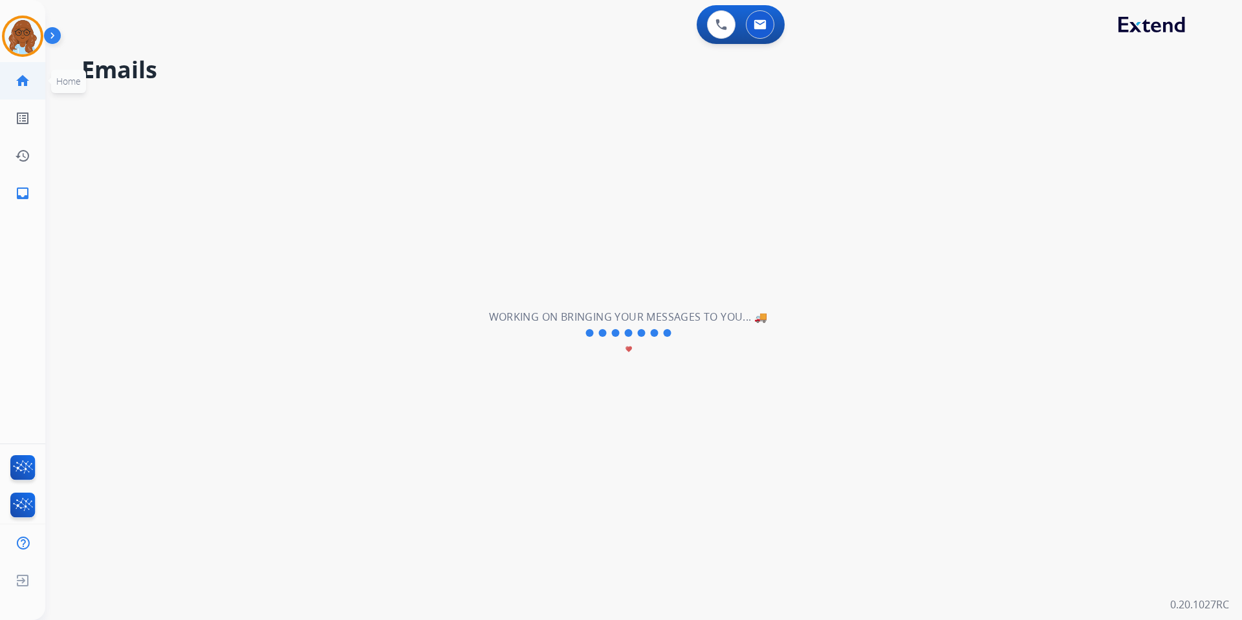
click at [27, 76] on mat-icon "home" at bounding box center [23, 81] width 16 height 16
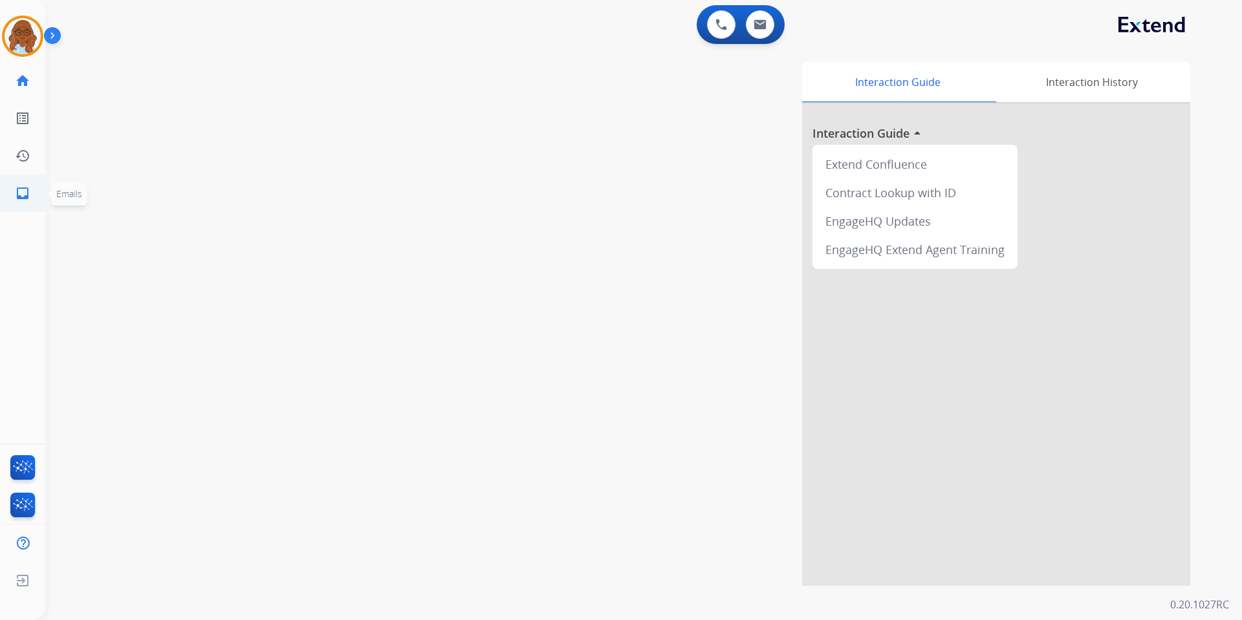
click at [23, 189] on mat-icon "inbox" at bounding box center [23, 194] width 16 height 16
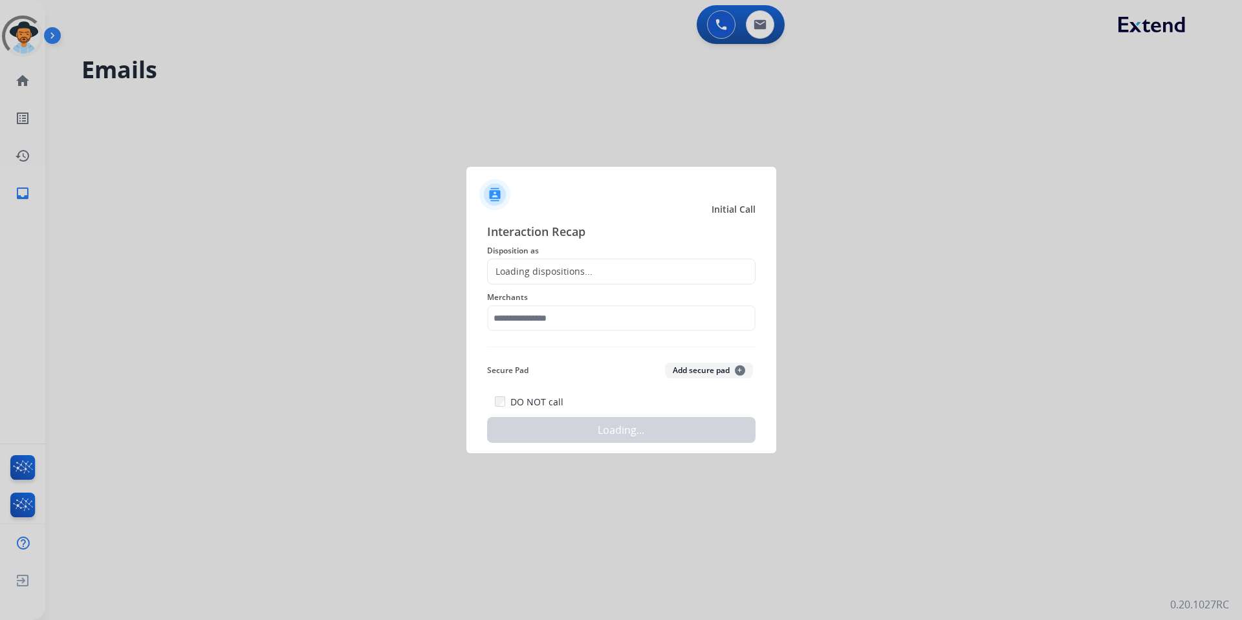
click at [526, 273] on div "Loading dispositions..." at bounding box center [540, 271] width 105 height 13
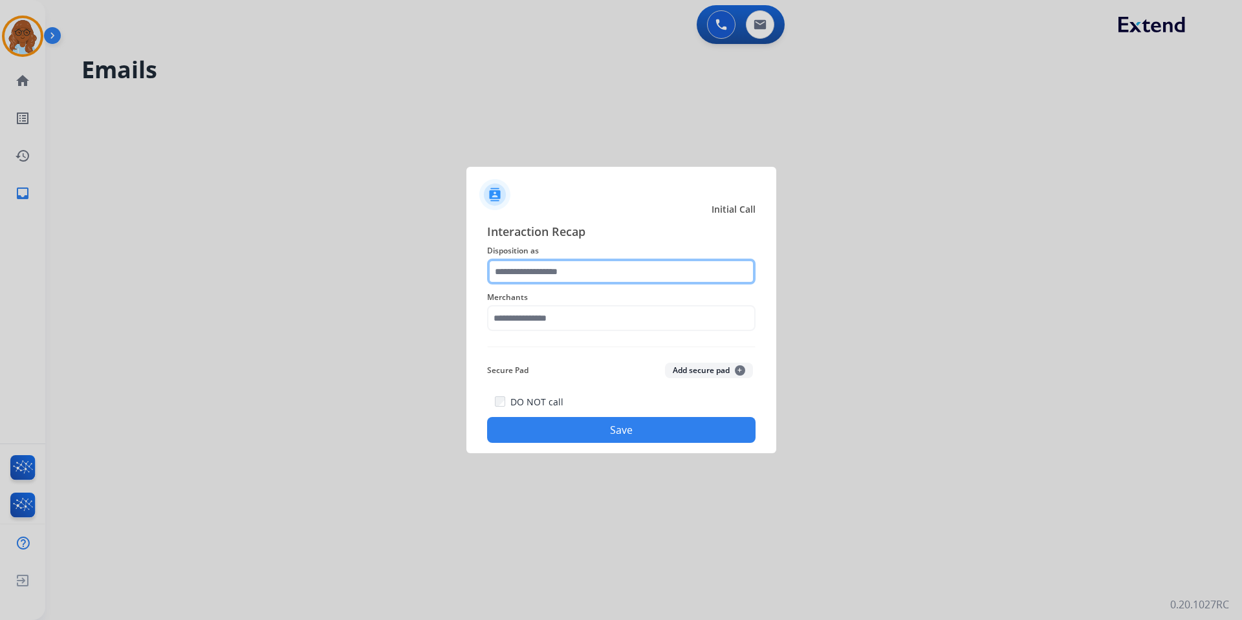
click at [519, 277] on input "text" at bounding box center [621, 272] width 268 height 26
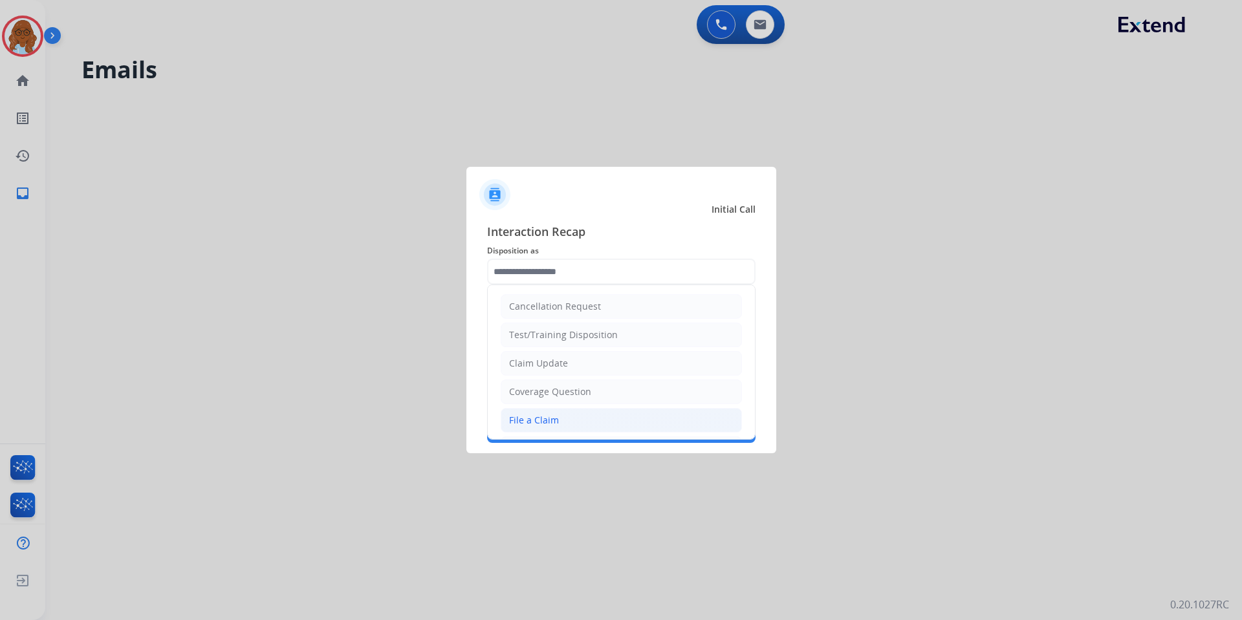
click at [535, 416] on div "File a Claim" at bounding box center [534, 420] width 50 height 13
type input "**********"
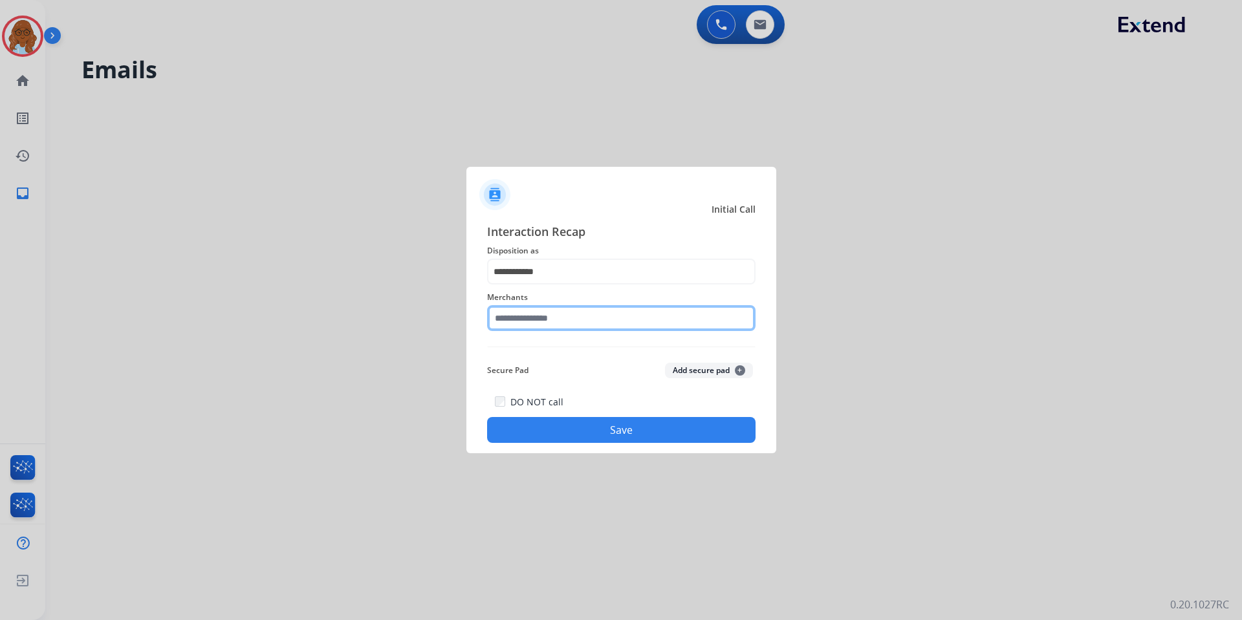
click at [516, 316] on input "text" at bounding box center [621, 318] width 268 height 26
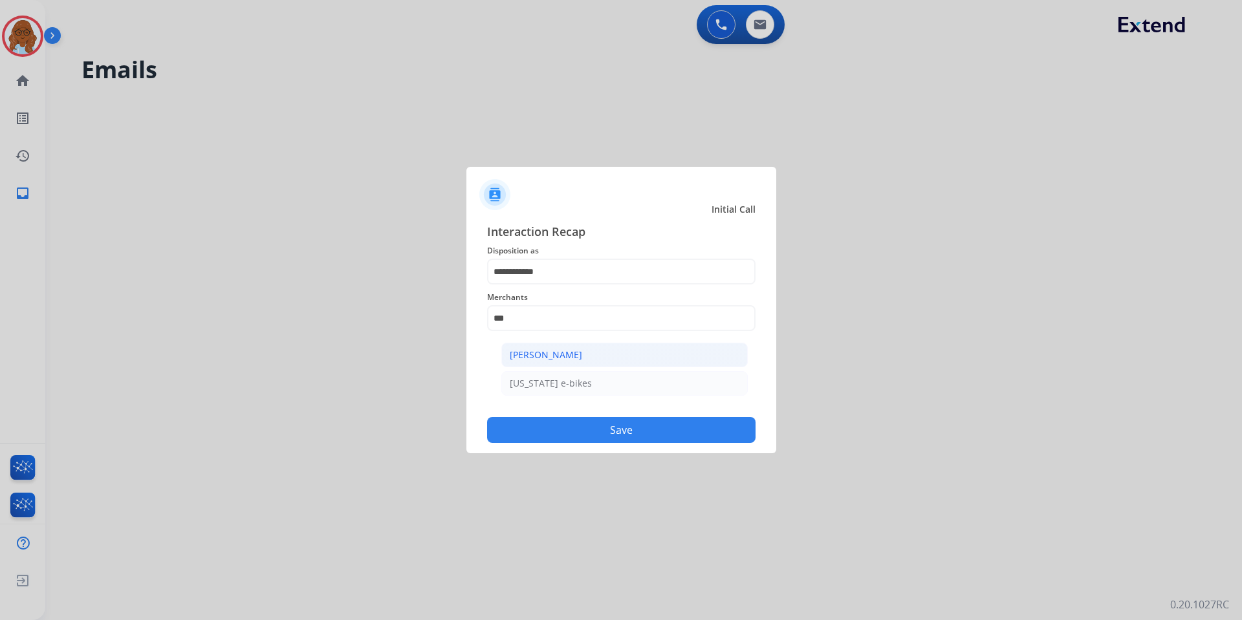
click at [530, 354] on div "[PERSON_NAME]" at bounding box center [546, 355] width 72 height 13
type input "**********"
click at [579, 425] on button "Save" at bounding box center [621, 430] width 268 height 26
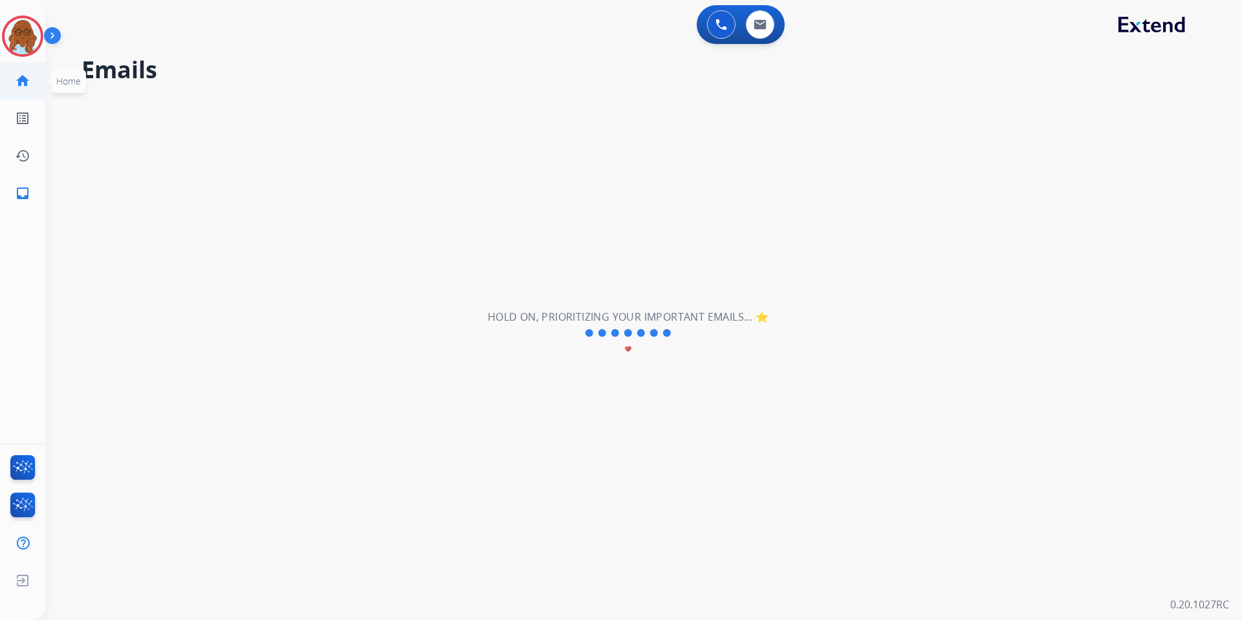
click at [26, 90] on link "home Home" at bounding box center [23, 81] width 36 height 36
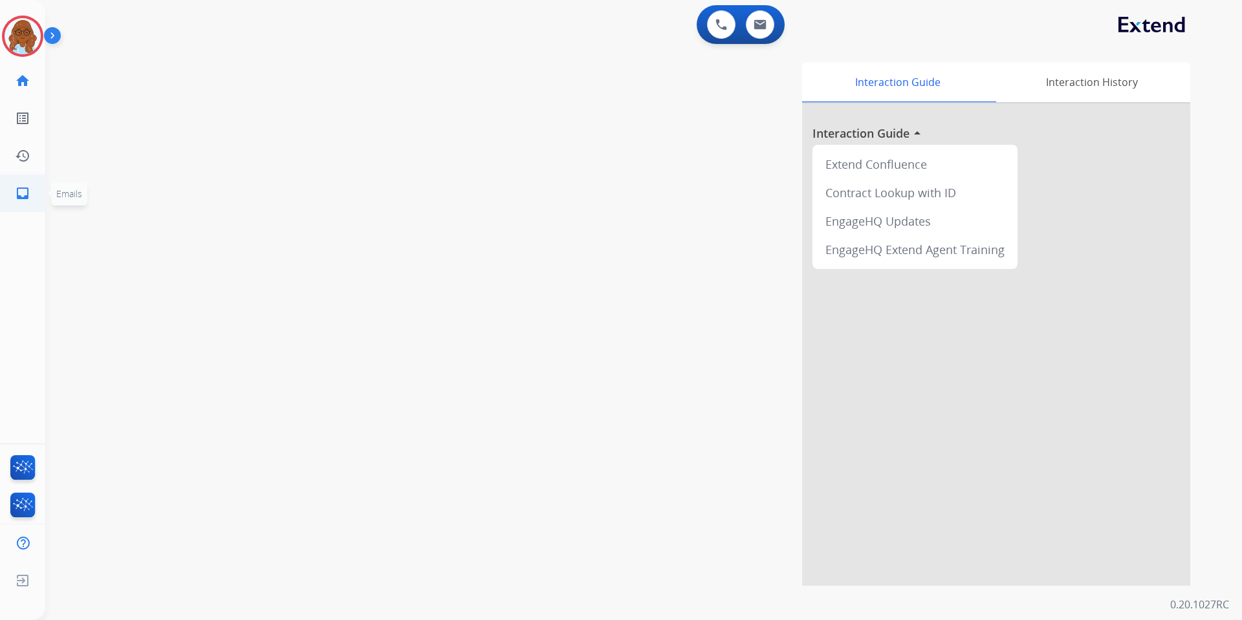
click at [27, 189] on mat-icon "inbox" at bounding box center [23, 194] width 16 height 16
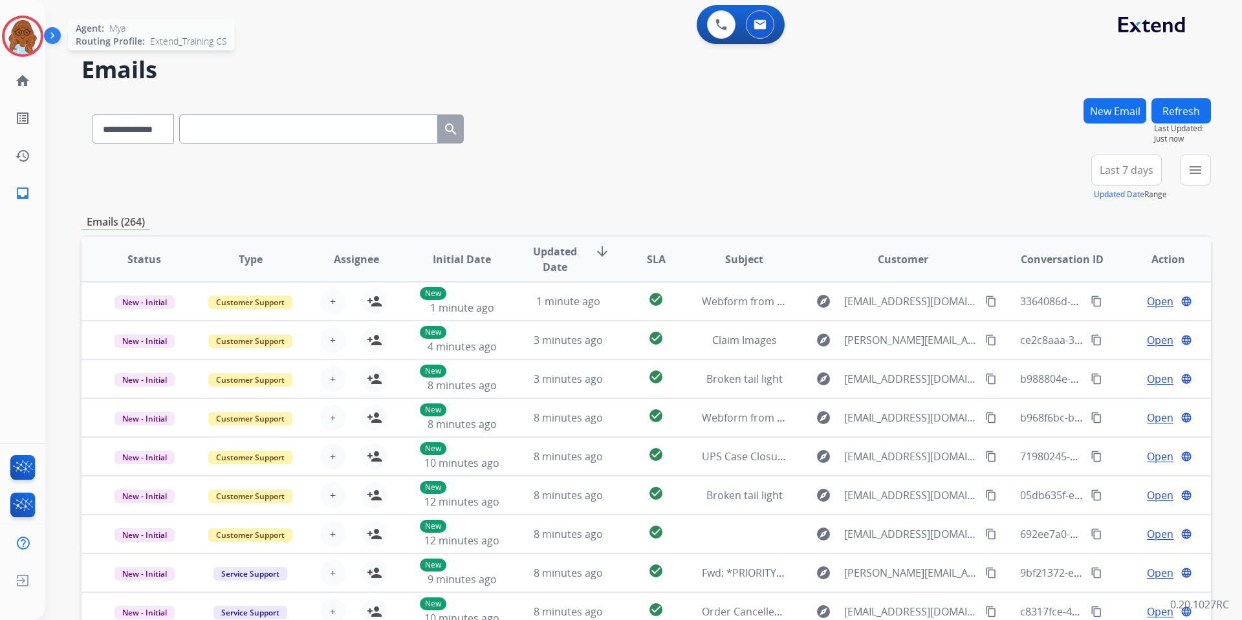
click at [14, 30] on img at bounding box center [23, 36] width 36 height 36
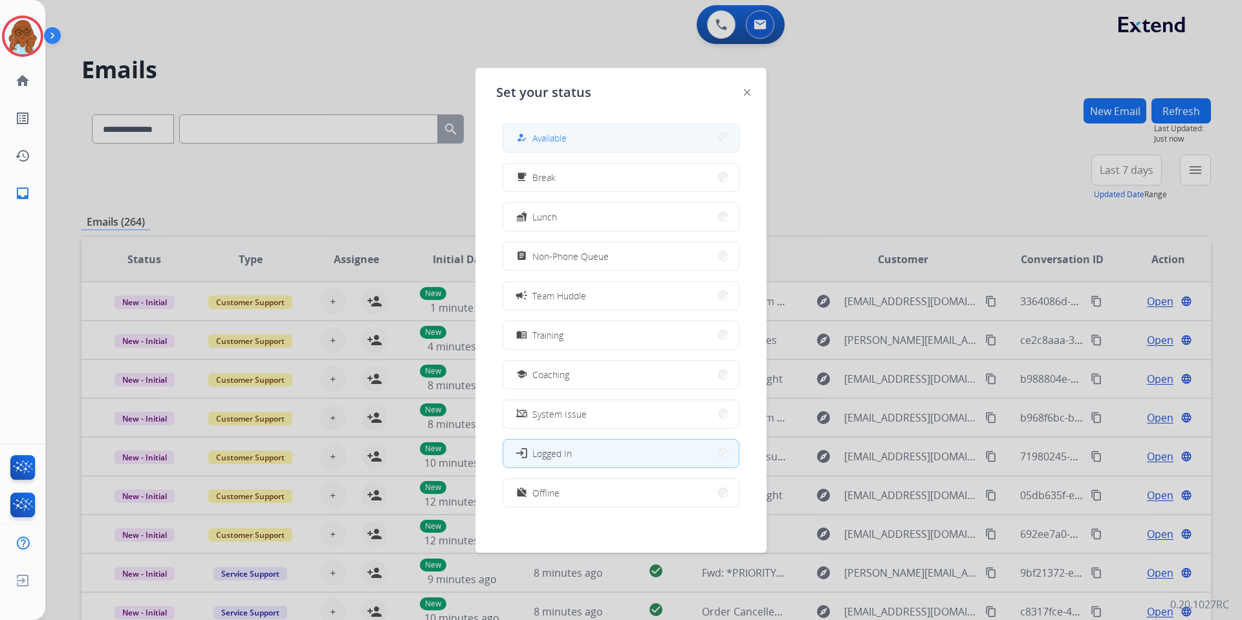
click at [610, 149] on button "how_to_reg Available" at bounding box center [620, 138] width 235 height 28
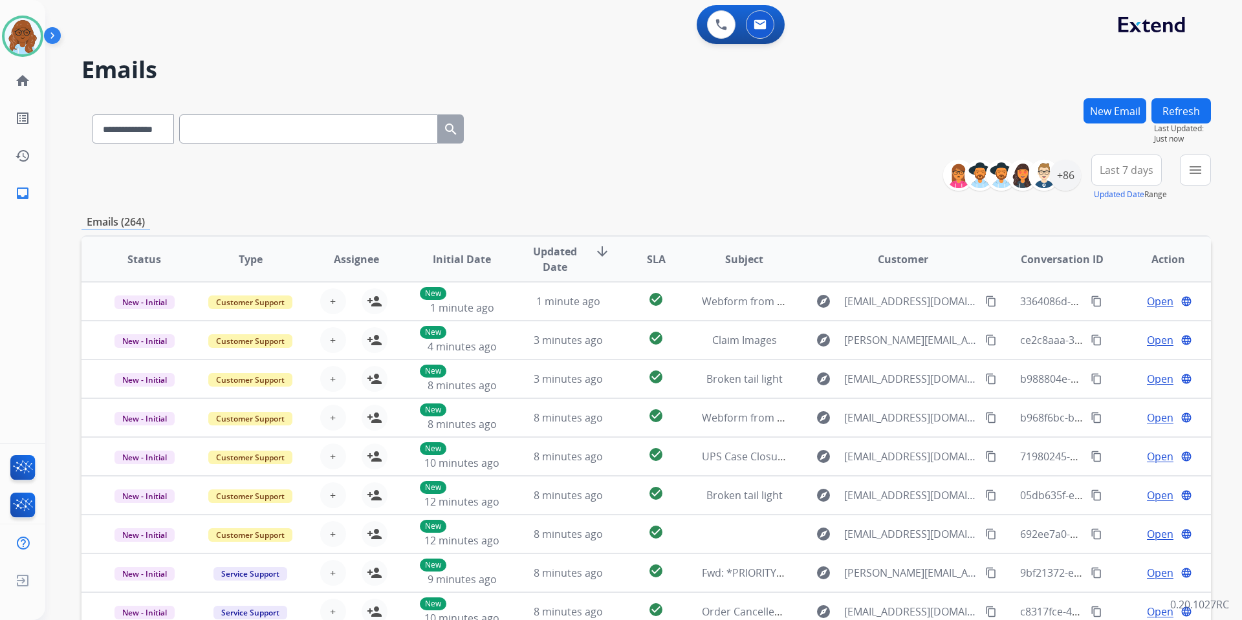
click at [1092, 113] on button "New Email" at bounding box center [1114, 110] width 63 height 25
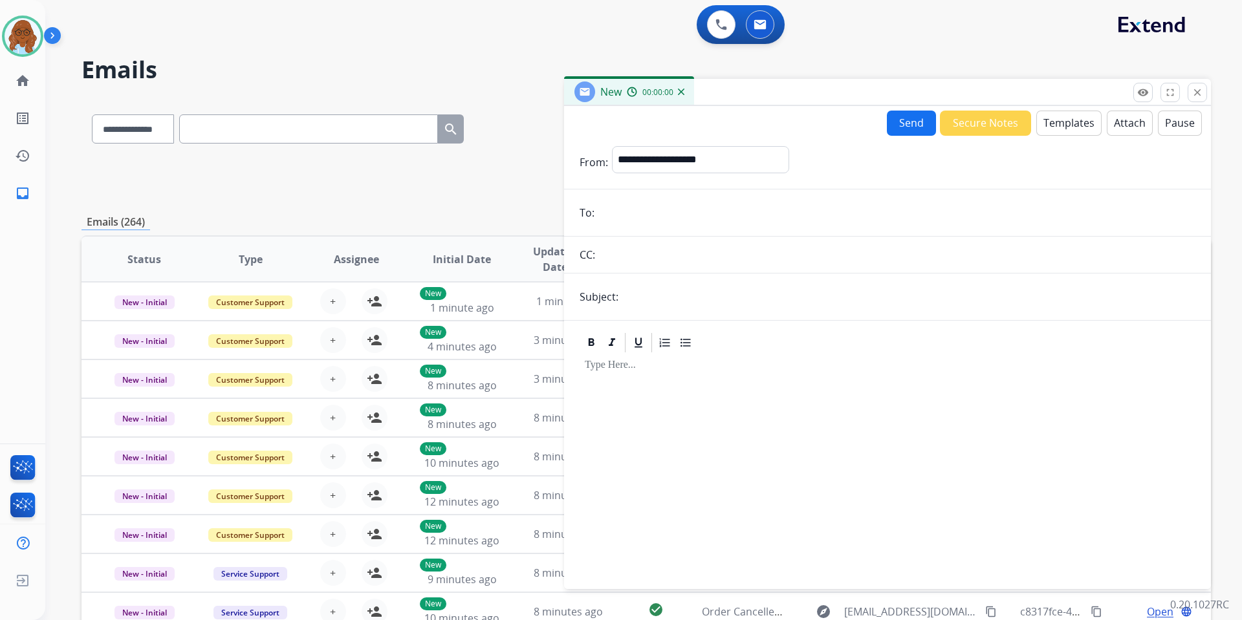
drag, startPoint x: 766, startPoint y: 91, endPoint x: 460, endPoint y: 50, distance: 307.9
click at [564, 79] on div "New 00:00:00" at bounding box center [887, 92] width 647 height 27
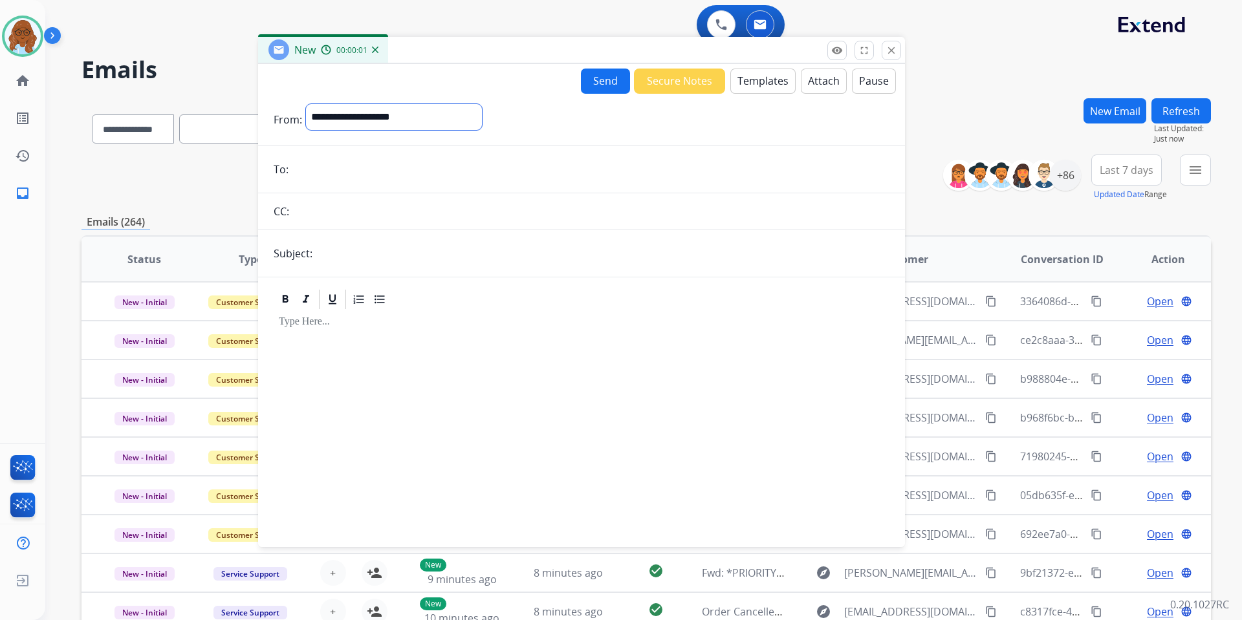
click at [416, 114] on select "**********" at bounding box center [394, 117] width 176 height 26
select select "**********"
click at [306, 104] on select "**********" at bounding box center [394, 117] width 176 height 26
click at [321, 178] on input "email" at bounding box center [590, 171] width 597 height 26
paste input "**********"
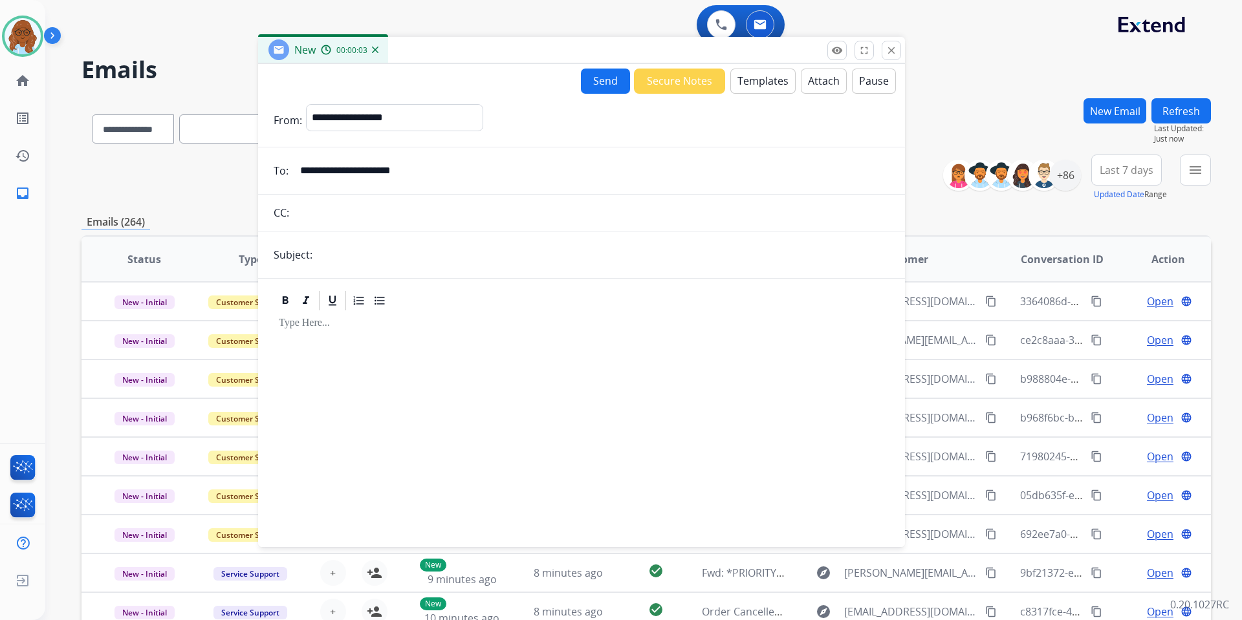
type input "**********"
drag, startPoint x: 415, startPoint y: 125, endPoint x: 429, endPoint y: 129, distance: 14.9
click at [415, 125] on select "**********" at bounding box center [394, 117] width 176 height 26
select select "**********"
click at [306, 104] on select "**********" at bounding box center [394, 117] width 176 height 26
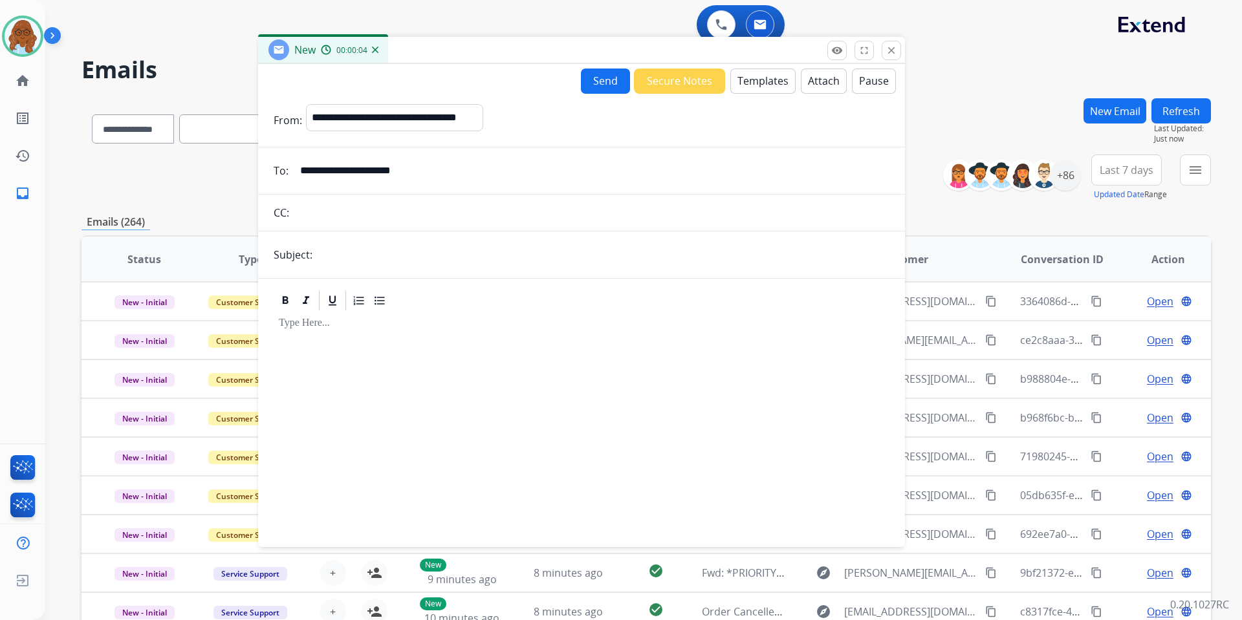
click at [384, 267] on form "**********" at bounding box center [581, 318] width 647 height 448
click at [384, 262] on input "text" at bounding box center [602, 255] width 573 height 26
type input "**********"
click at [757, 81] on button "Templates" at bounding box center [762, 81] width 65 height 25
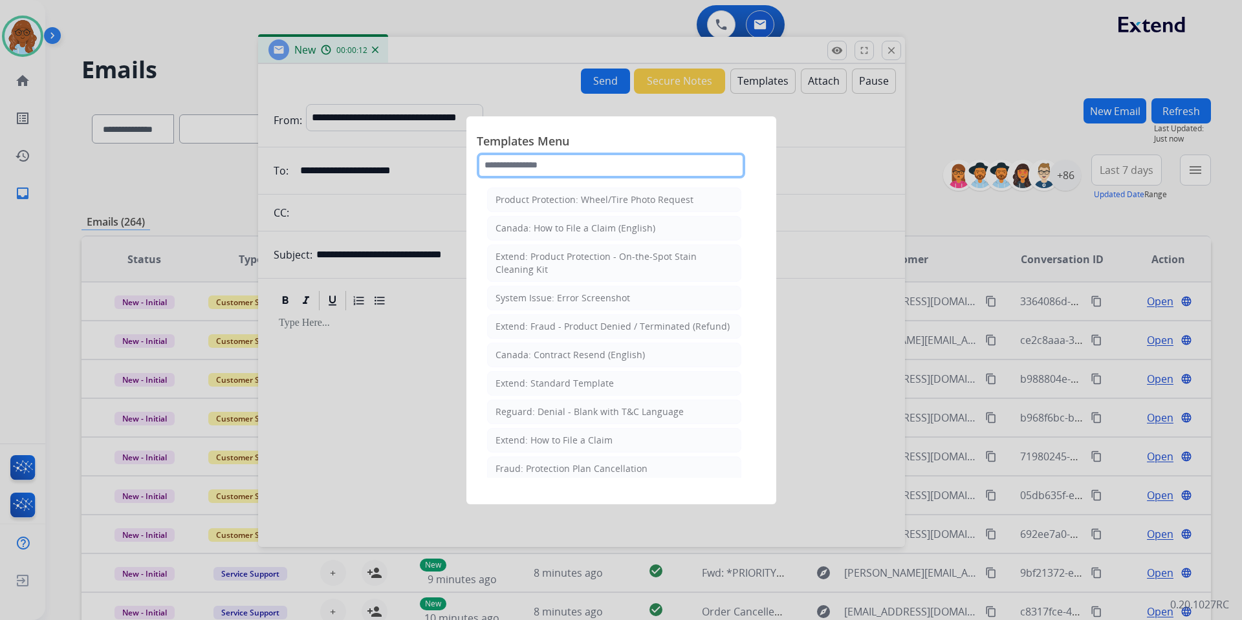
click at [519, 161] on input "text" at bounding box center [611, 166] width 268 height 26
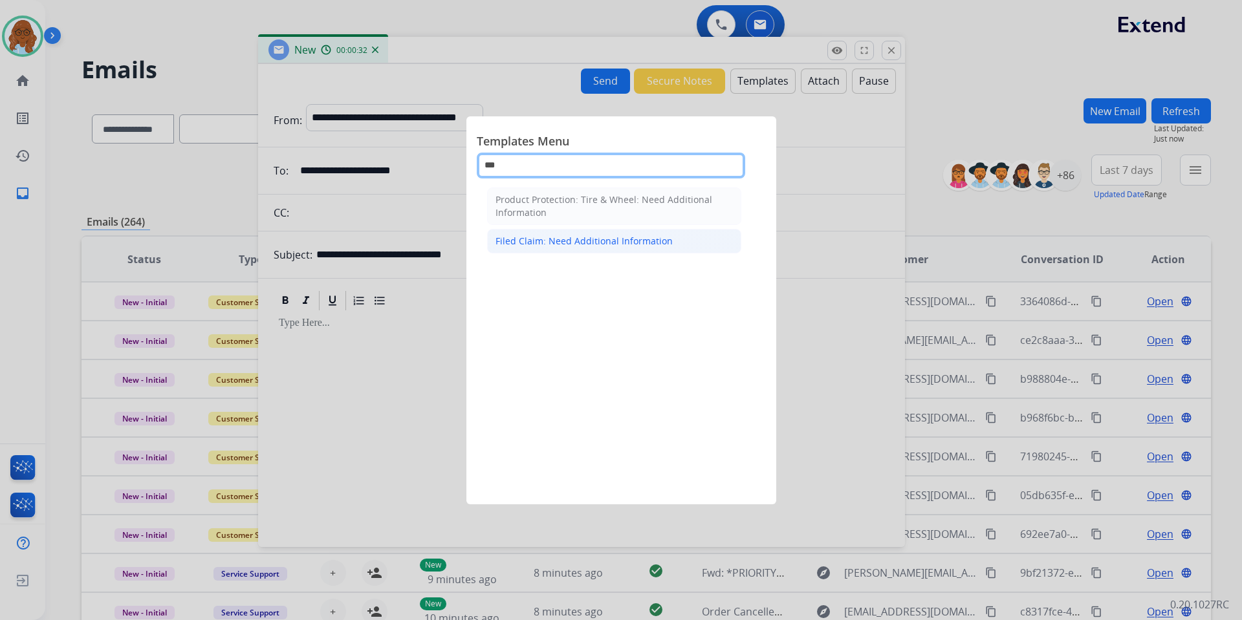
type input "***"
drag, startPoint x: 556, startPoint y: 244, endPoint x: 506, endPoint y: 269, distance: 56.1
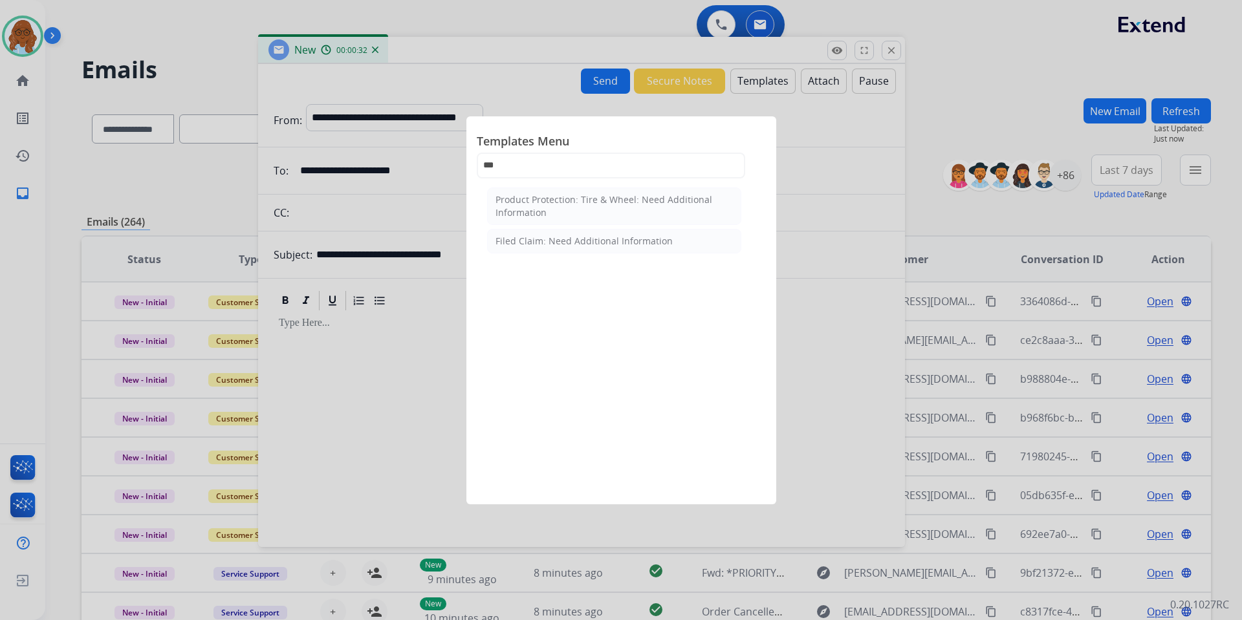
click at [556, 244] on div "Filed Claim: Need Additional Information" at bounding box center [583, 241] width 177 height 13
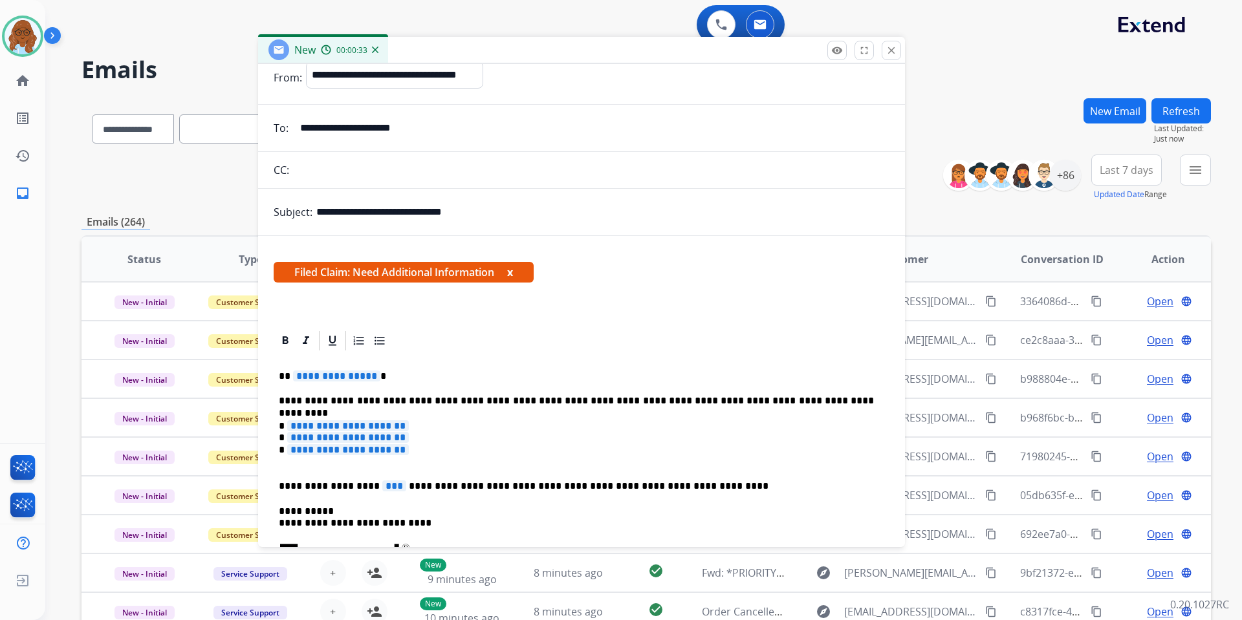
scroll to position [65, 0]
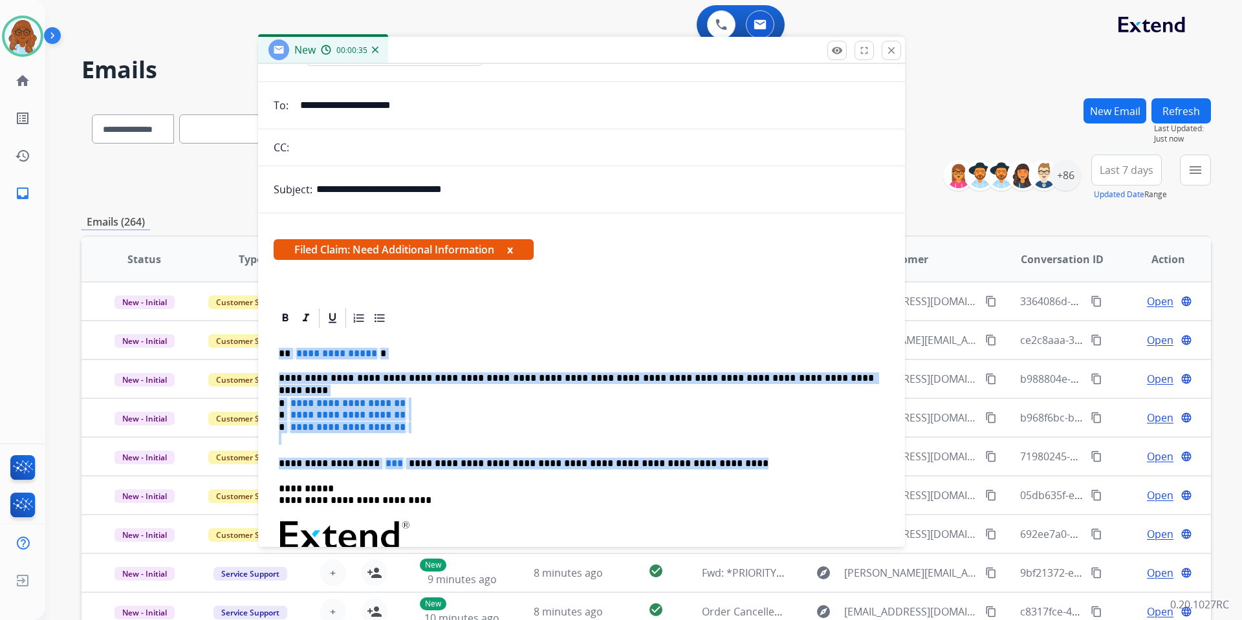
drag, startPoint x: 350, startPoint y: 394, endPoint x: 270, endPoint y: 353, distance: 90.2
click at [270, 353] on div "**********" at bounding box center [581, 578] width 647 height 542
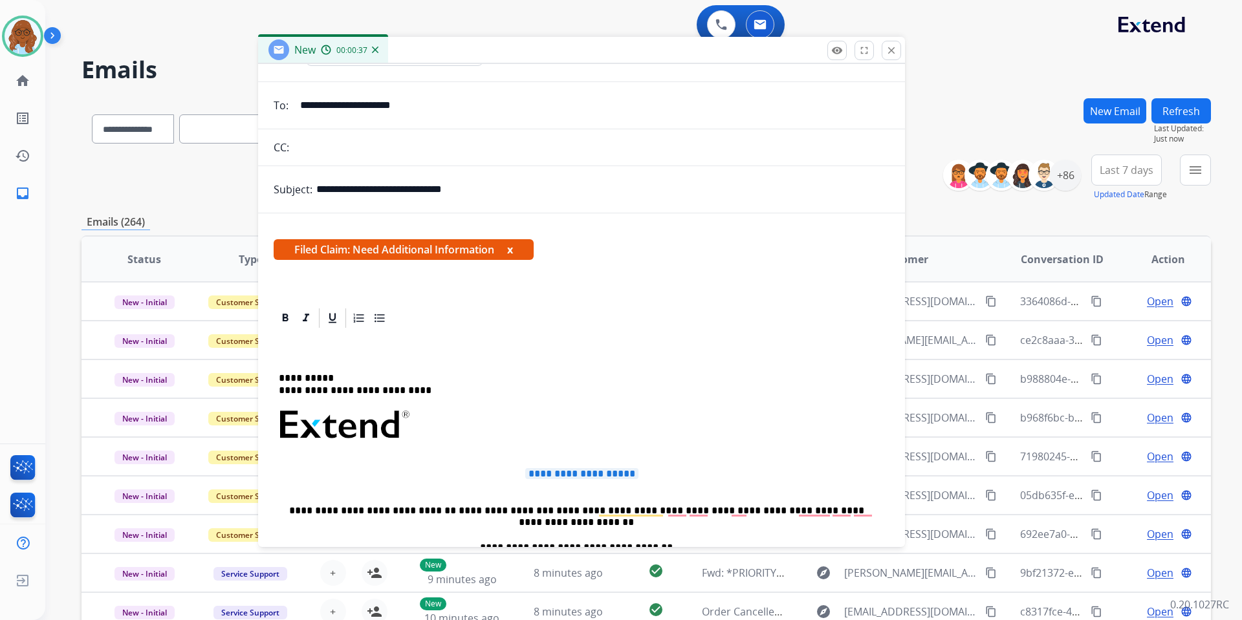
scroll to position [0, 0]
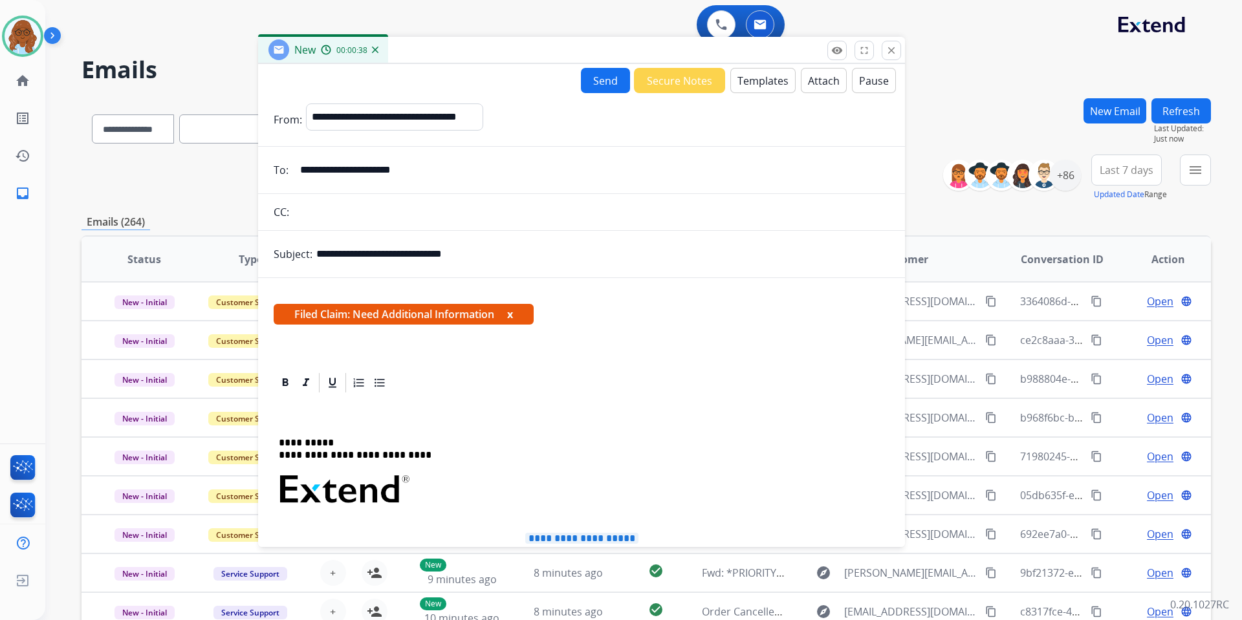
click at [757, 91] on button "Templates" at bounding box center [762, 80] width 65 height 25
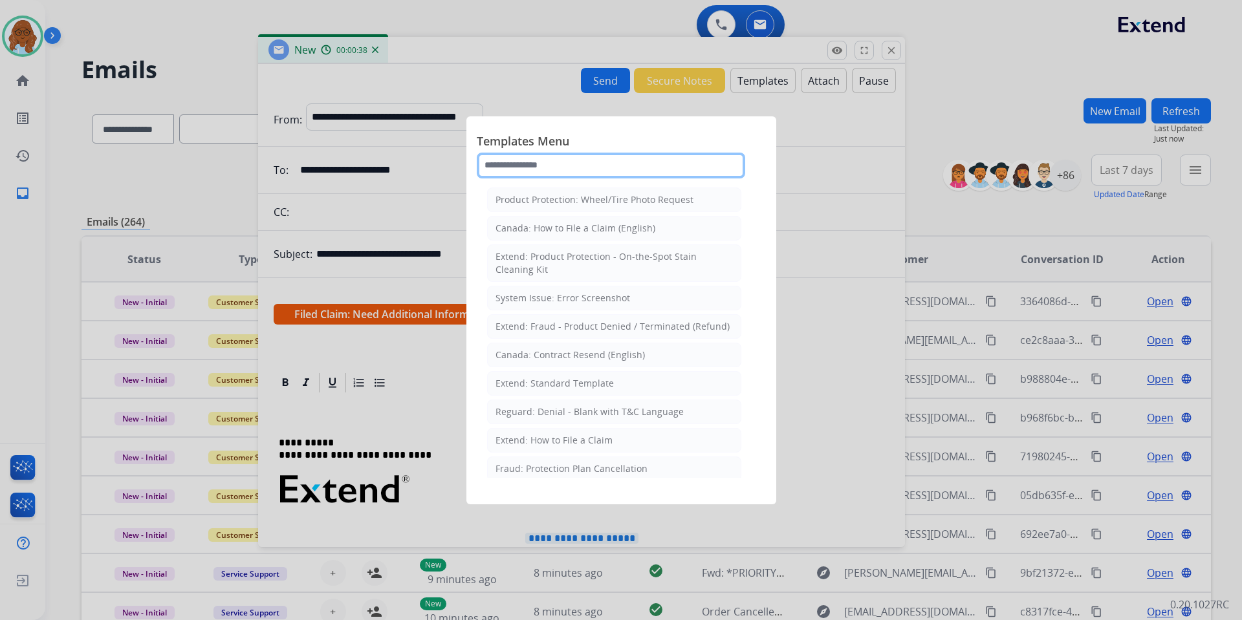
click at [550, 162] on input "text" at bounding box center [611, 166] width 268 height 26
type input "***"
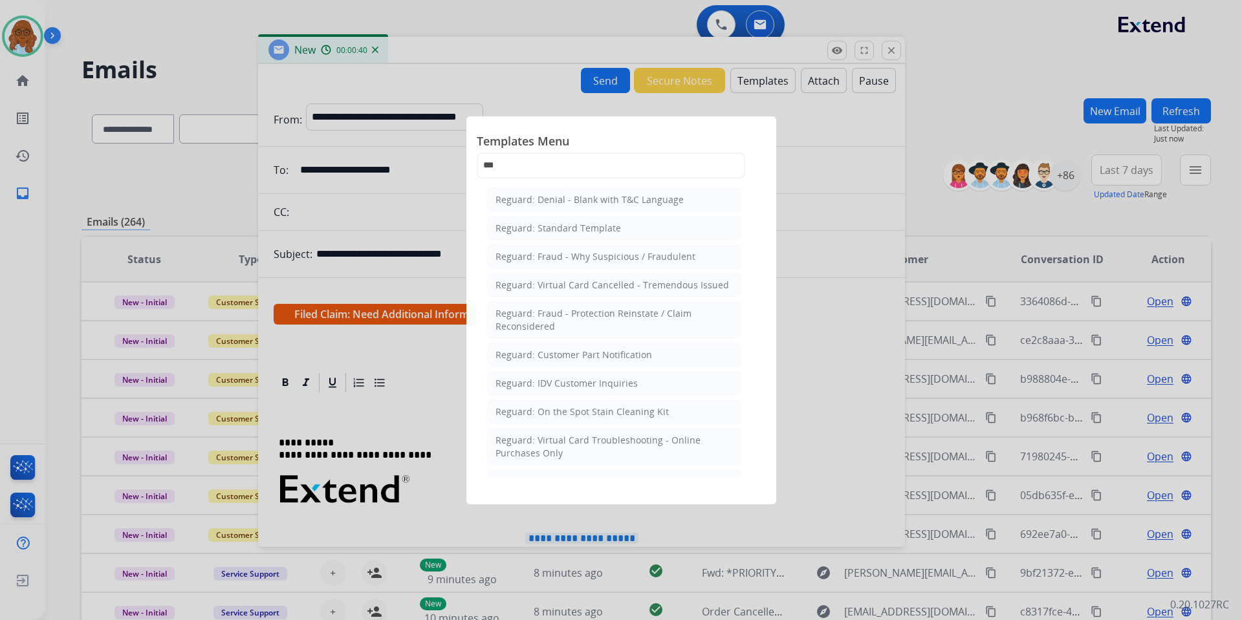
click at [552, 228] on div "Reguard: Standard Template" at bounding box center [557, 228] width 125 height 13
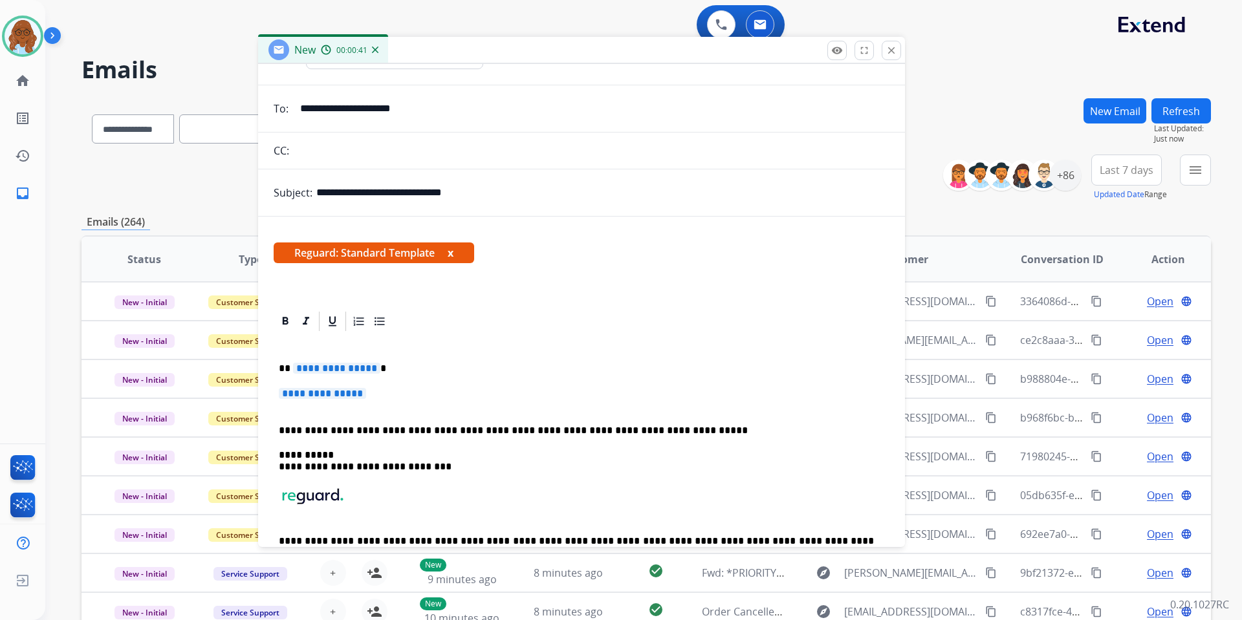
scroll to position [122, 0]
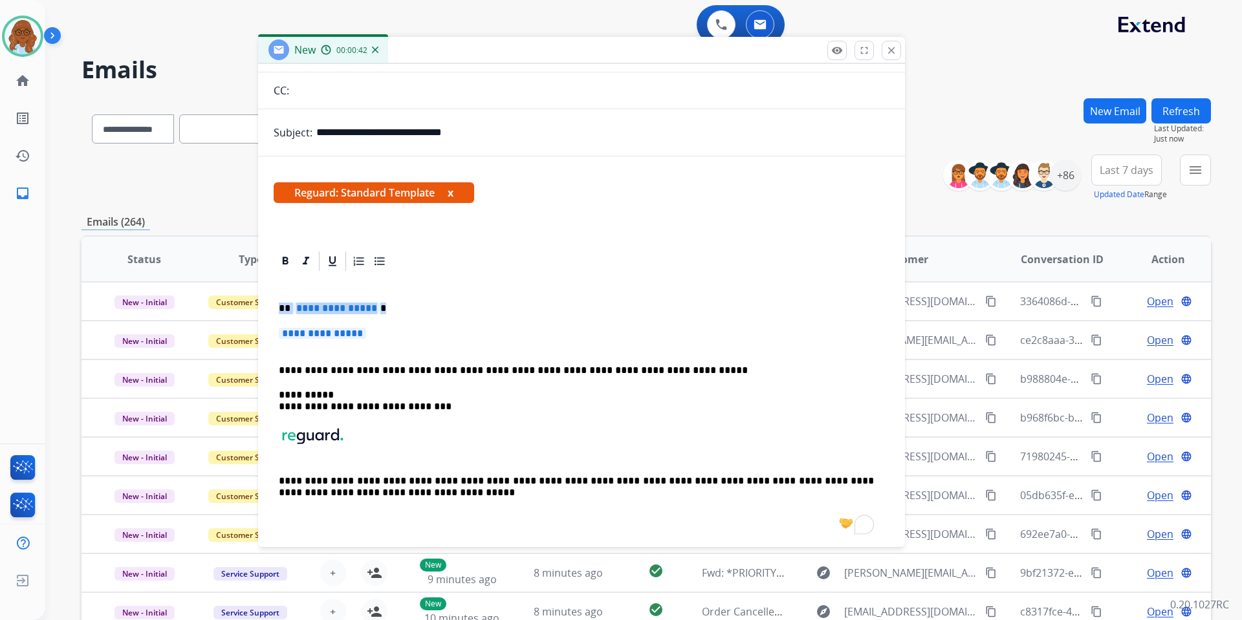
drag, startPoint x: 275, startPoint y: 305, endPoint x: 397, endPoint y: 335, distance: 125.3
click at [397, 335] on div "**********" at bounding box center [582, 406] width 616 height 267
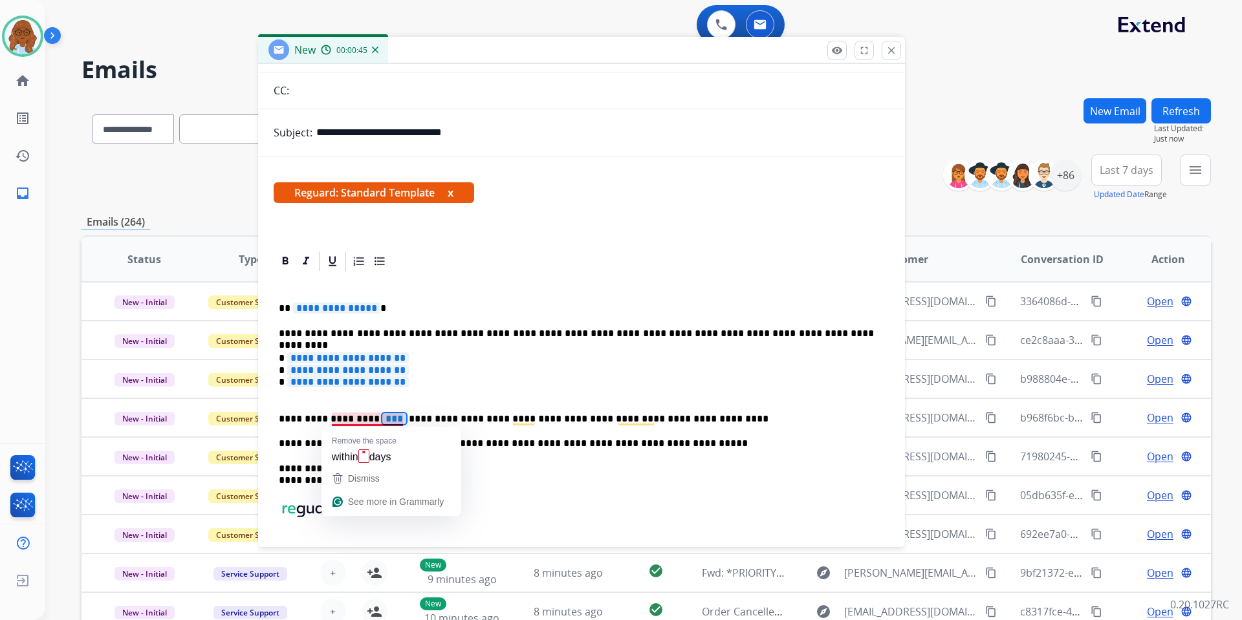
click at [382, 420] on span "***" at bounding box center [394, 418] width 24 height 11
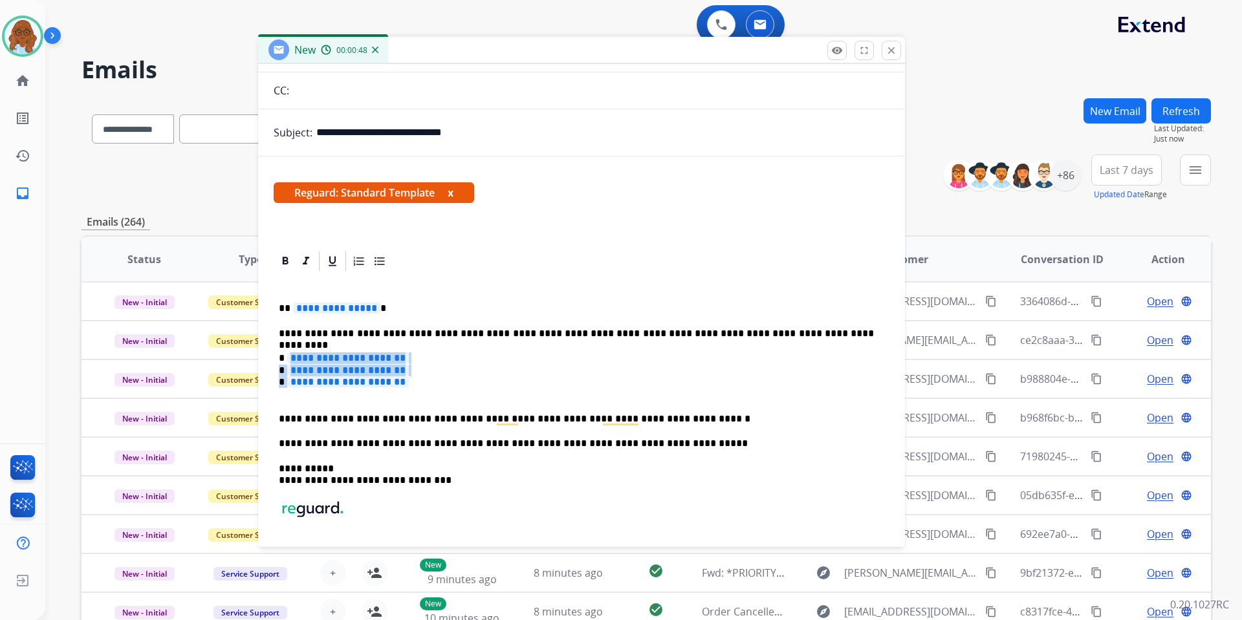
drag, startPoint x: 433, startPoint y: 378, endPoint x: 290, endPoint y: 354, distance: 145.5
click at [290, 354] on p "**********" at bounding box center [576, 376] width 595 height 48
click at [295, 351] on div "**********" at bounding box center [582, 443] width 616 height 341
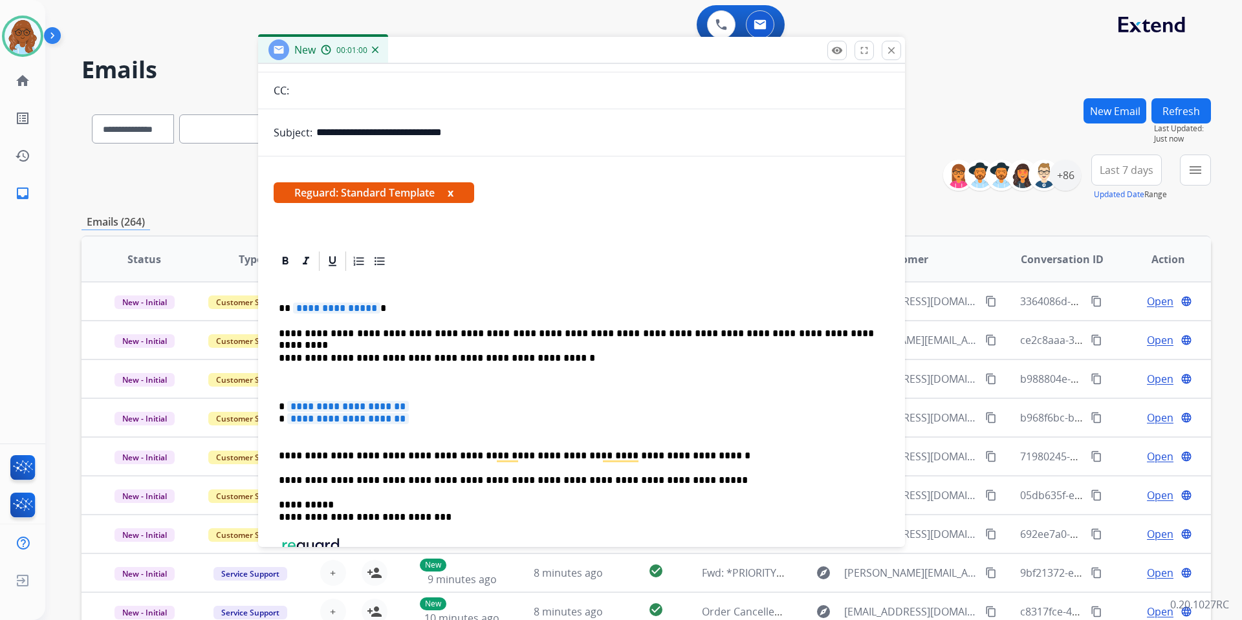
click at [404, 406] on span "**********" at bounding box center [348, 406] width 122 height 11
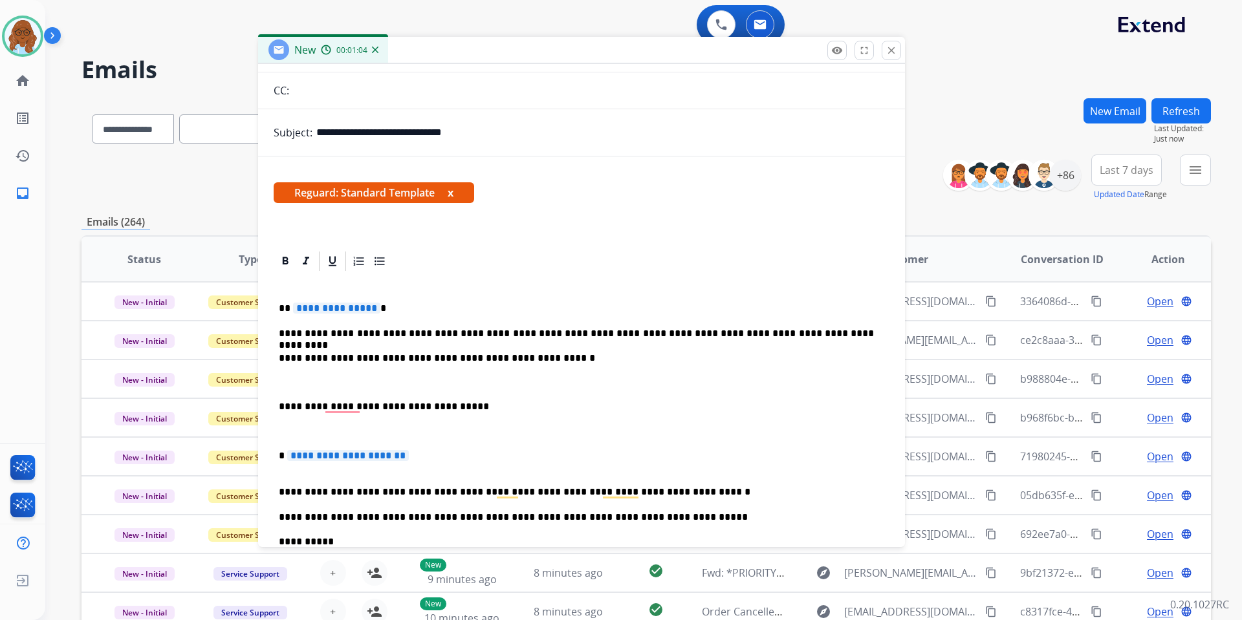
scroll to position [186, 0]
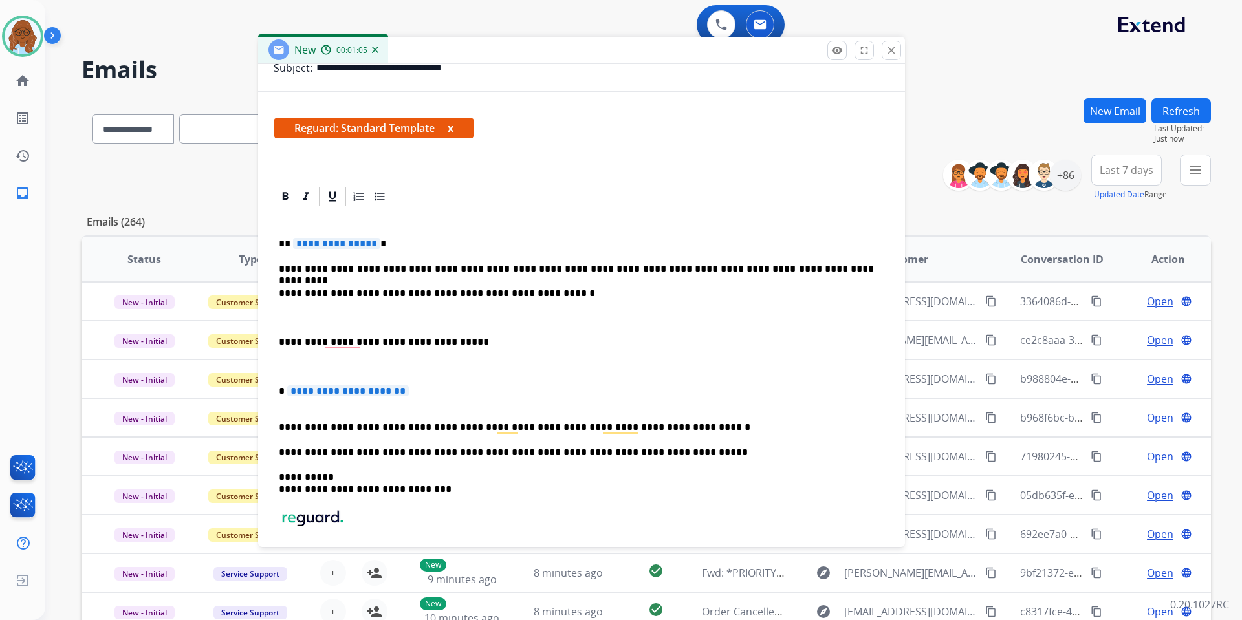
click at [312, 394] on span "**********" at bounding box center [348, 390] width 122 height 11
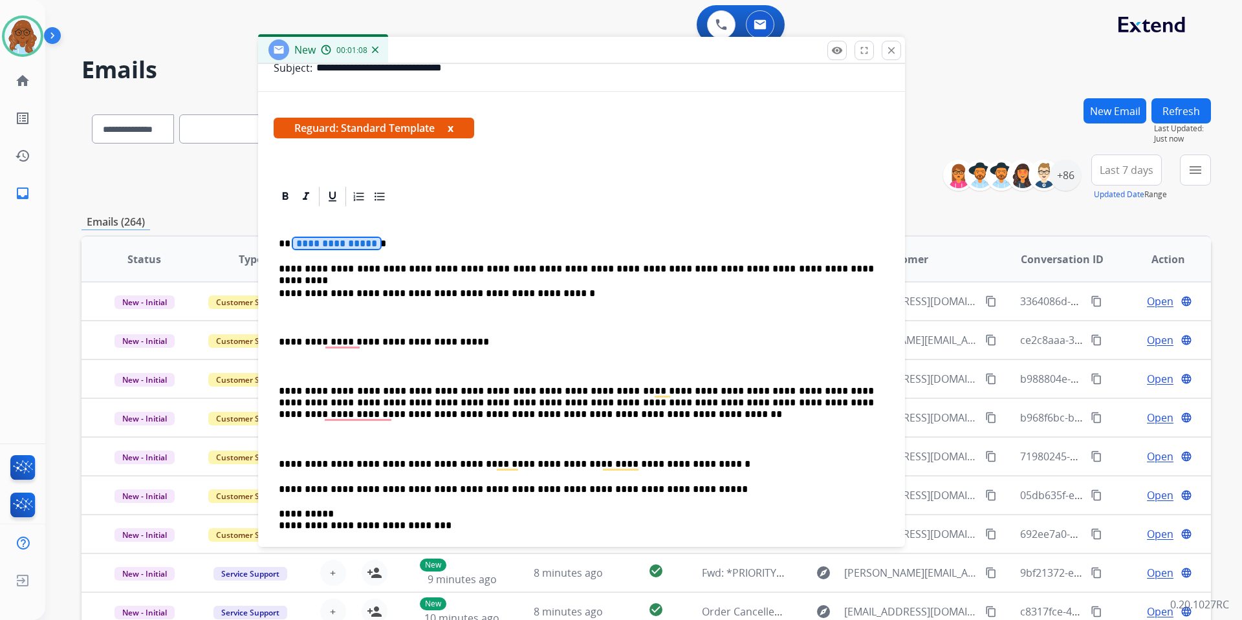
click at [343, 243] on span "**********" at bounding box center [336, 243] width 87 height 11
click at [270, 389] on div "**********" at bounding box center [581, 420] width 647 height 471
click at [272, 389] on div "**********" at bounding box center [581, 420] width 647 height 471
click at [275, 391] on div "**********" at bounding box center [582, 433] width 616 height 451
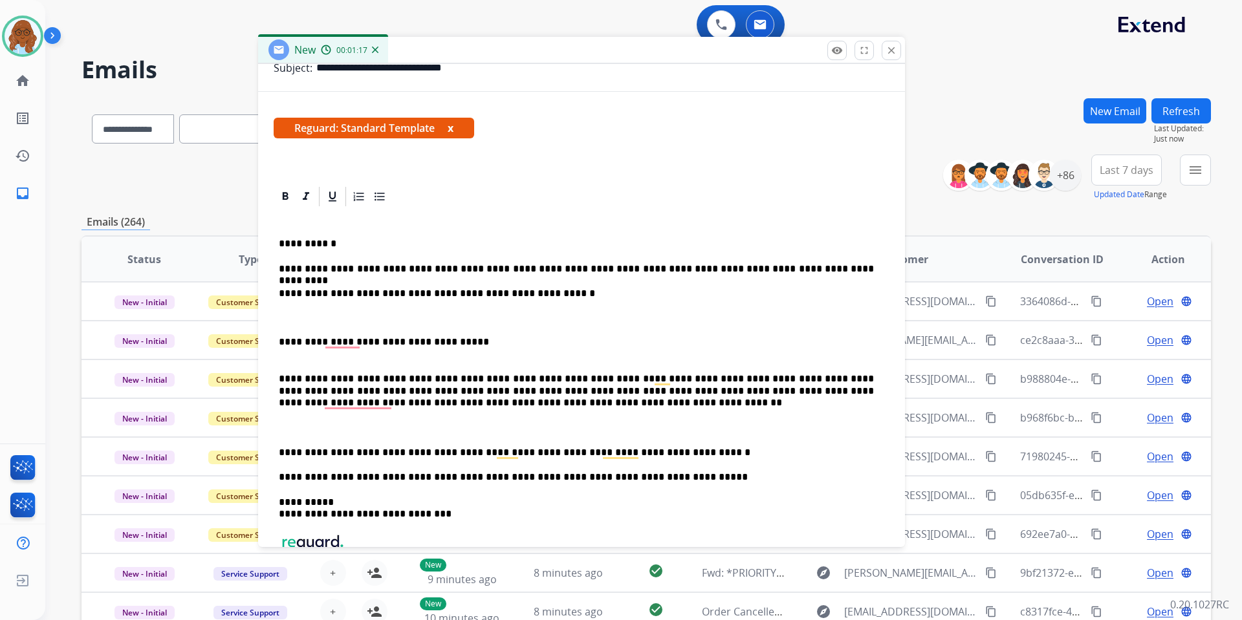
click at [279, 344] on p "**********" at bounding box center [576, 331] width 595 height 36
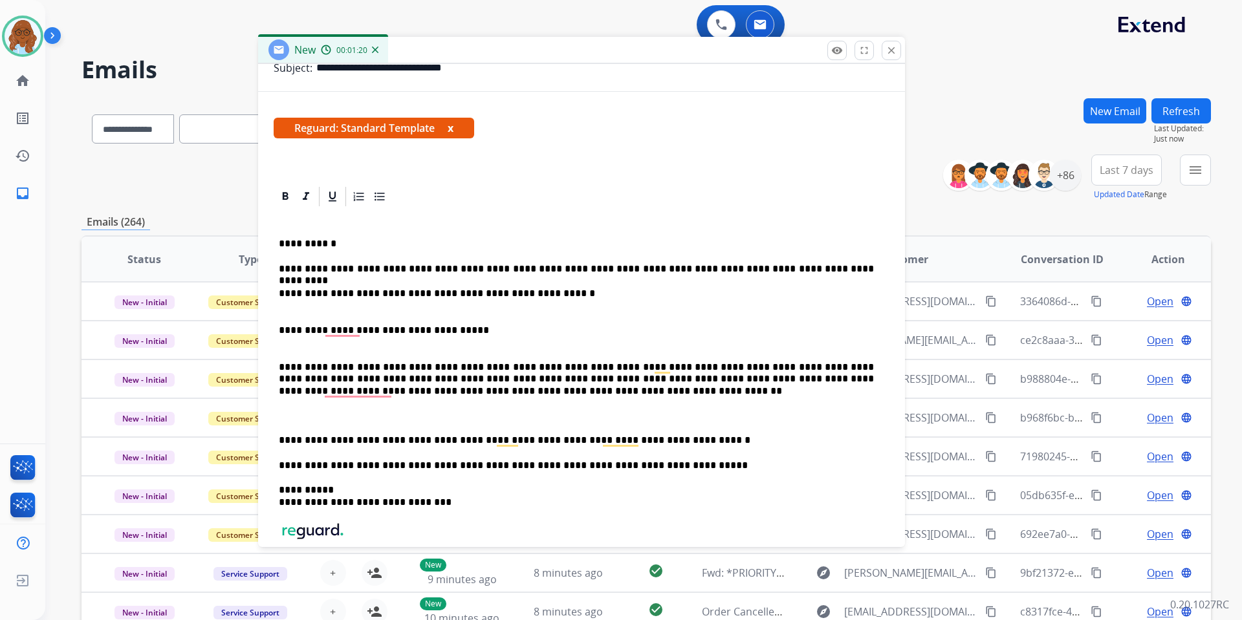
click at [277, 434] on div "**********" at bounding box center [582, 421] width 616 height 427
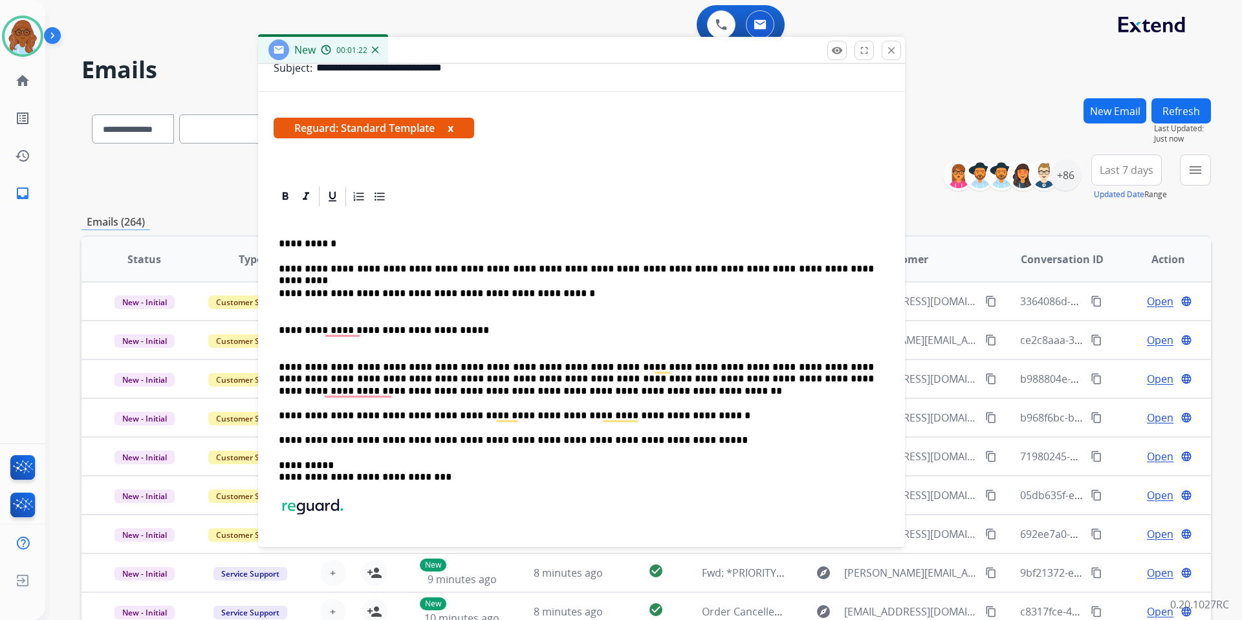
click at [279, 368] on p "**********" at bounding box center [576, 373] width 595 height 48
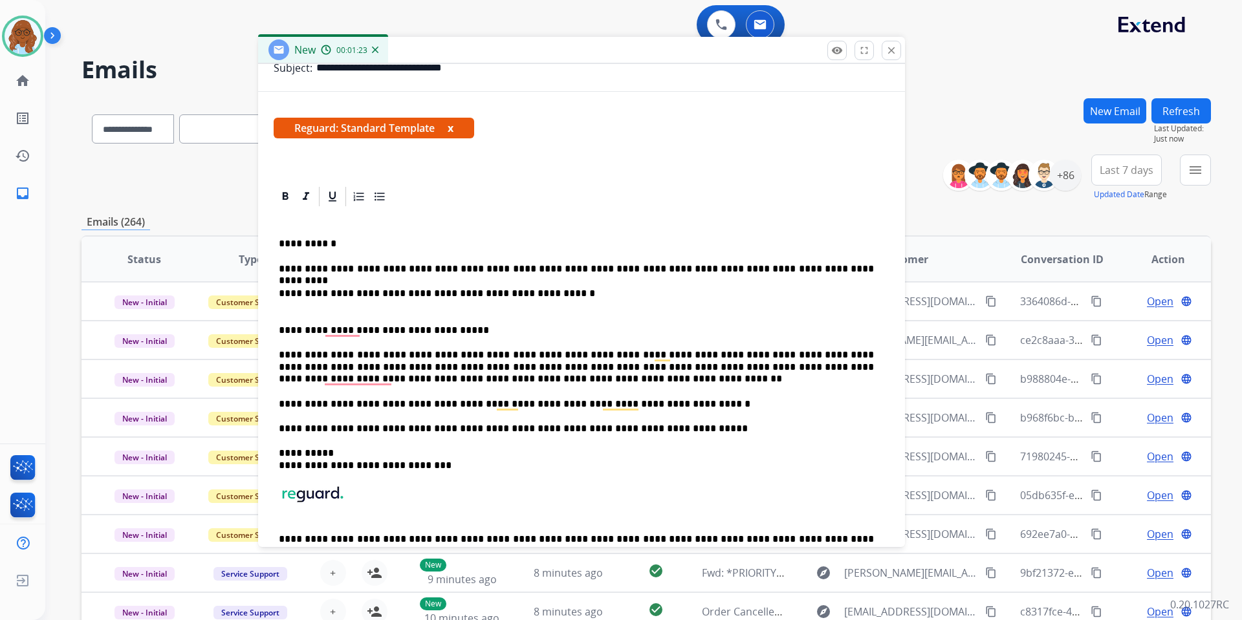
drag, startPoint x: 277, startPoint y: 334, endPoint x: 295, endPoint y: 351, distance: 23.8
click at [277, 333] on div "**********" at bounding box center [582, 403] width 616 height 391
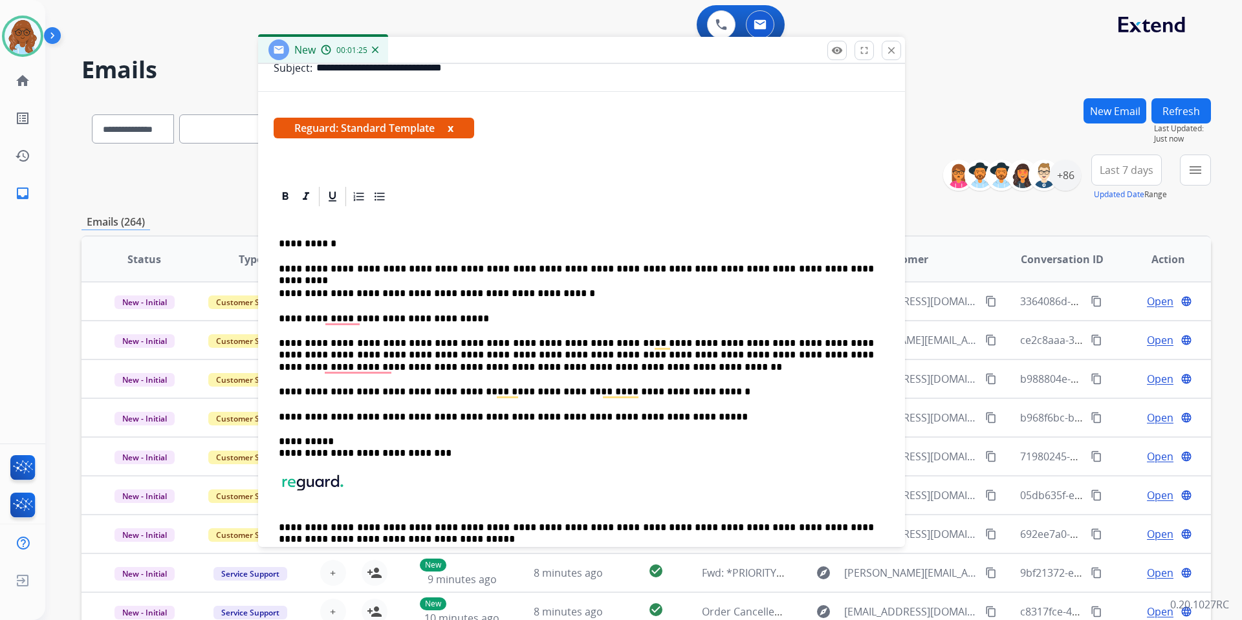
click at [453, 129] on button "x" at bounding box center [451, 128] width 6 height 16
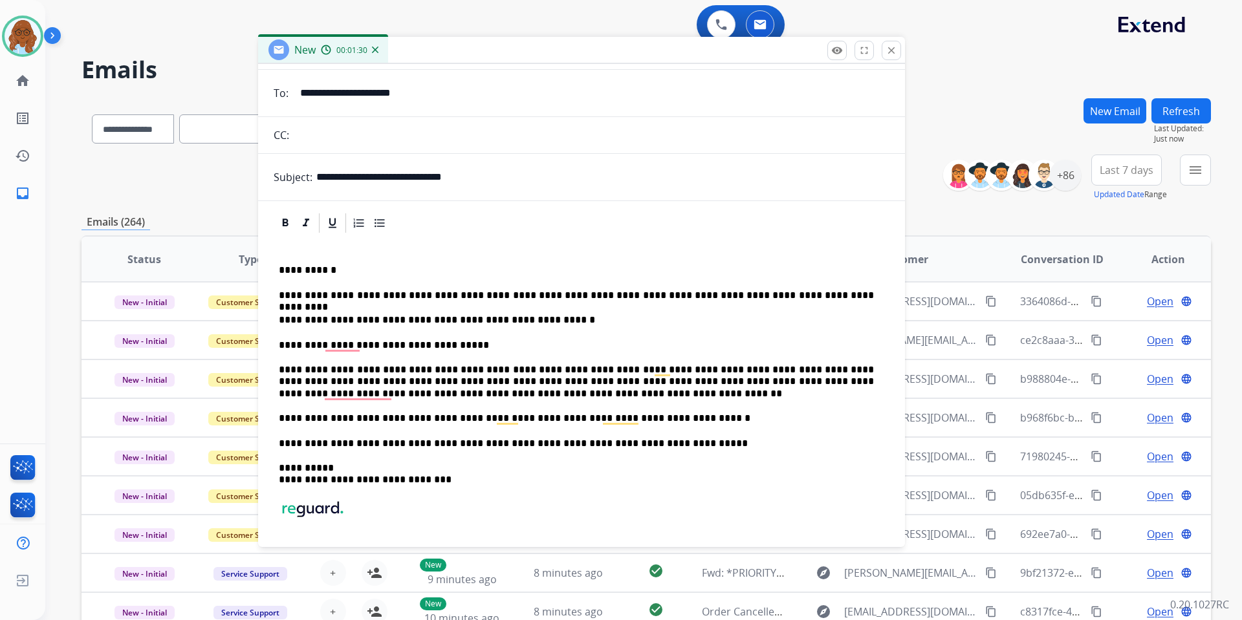
scroll to position [0, 0]
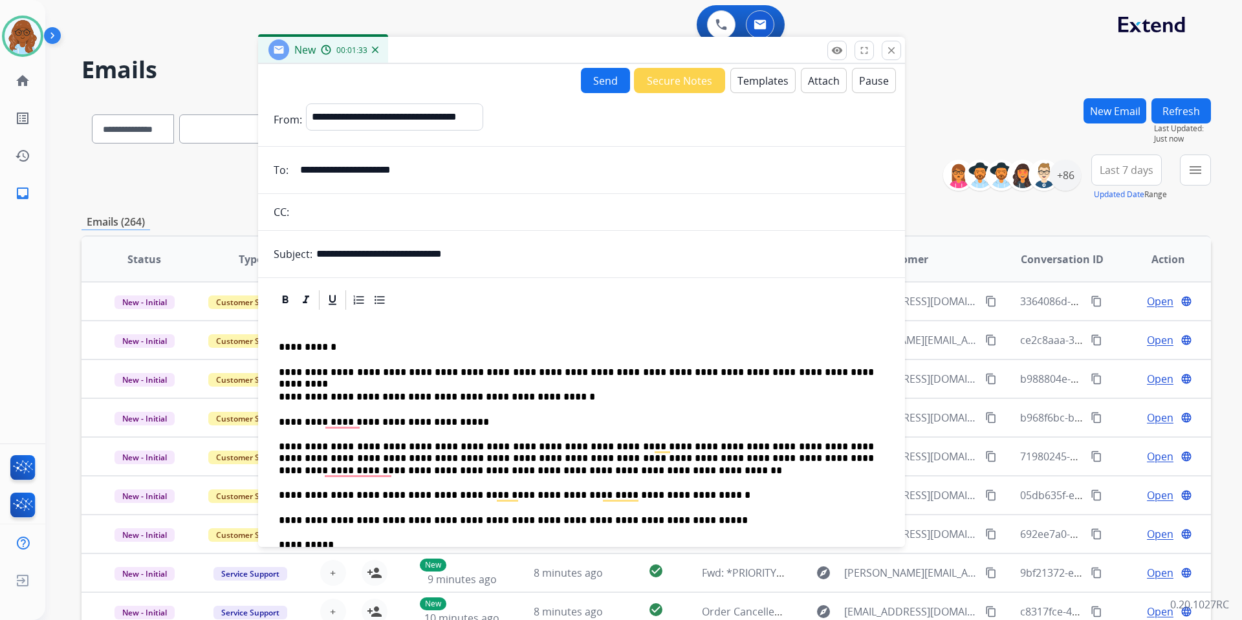
click at [597, 87] on button "Send" at bounding box center [605, 80] width 49 height 25
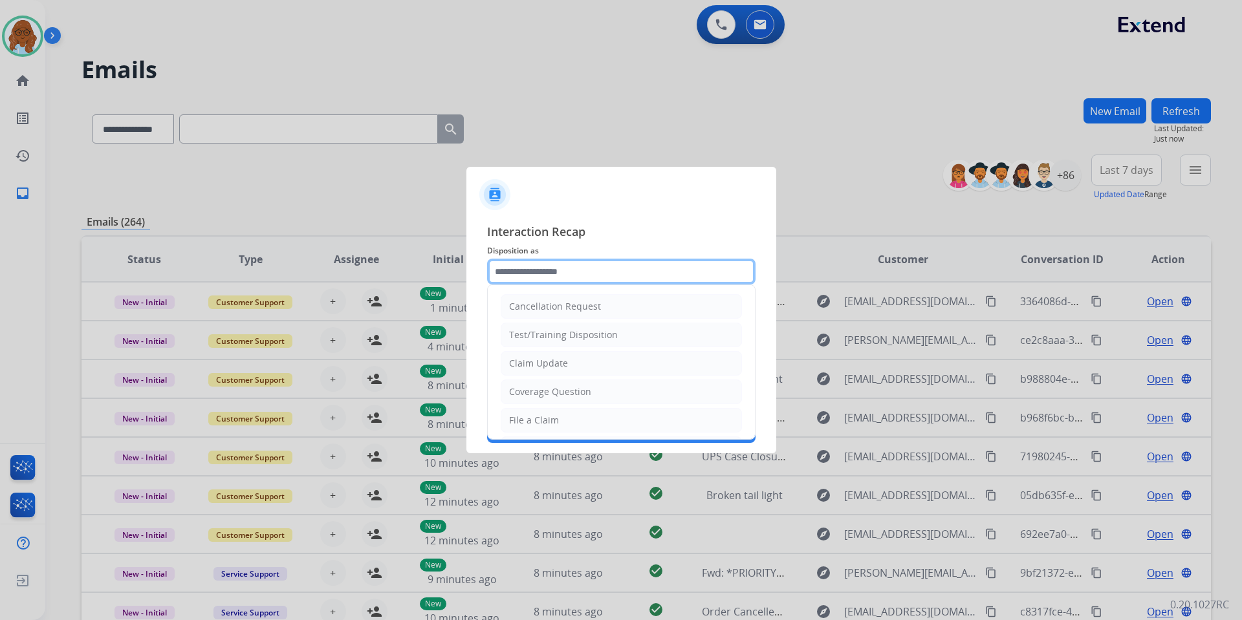
click at [549, 268] on input "text" at bounding box center [621, 272] width 268 height 26
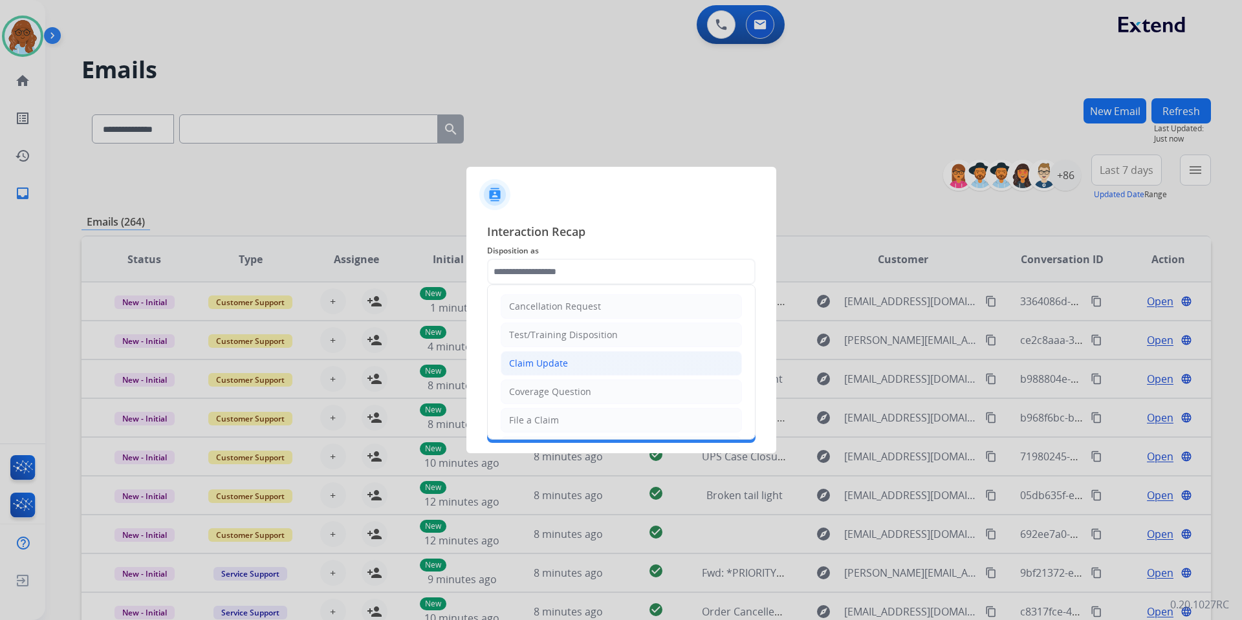
click at [546, 369] on div "Claim Update" at bounding box center [538, 363] width 59 height 13
type input "**********"
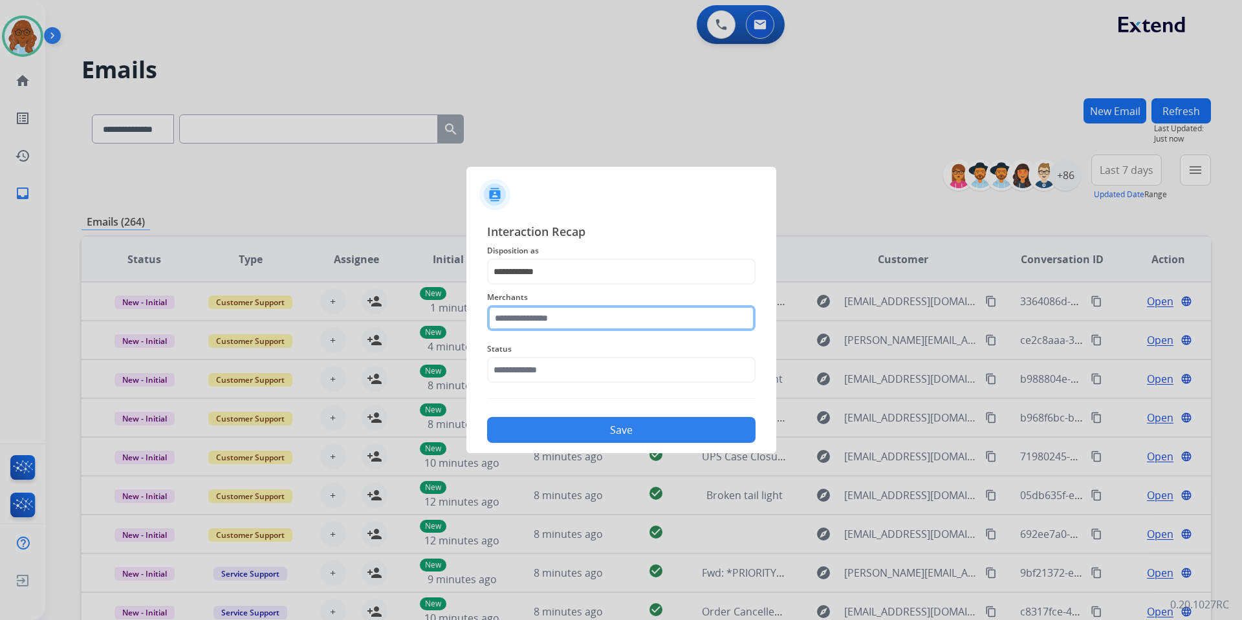
click at [520, 319] on input "text" at bounding box center [621, 318] width 268 height 26
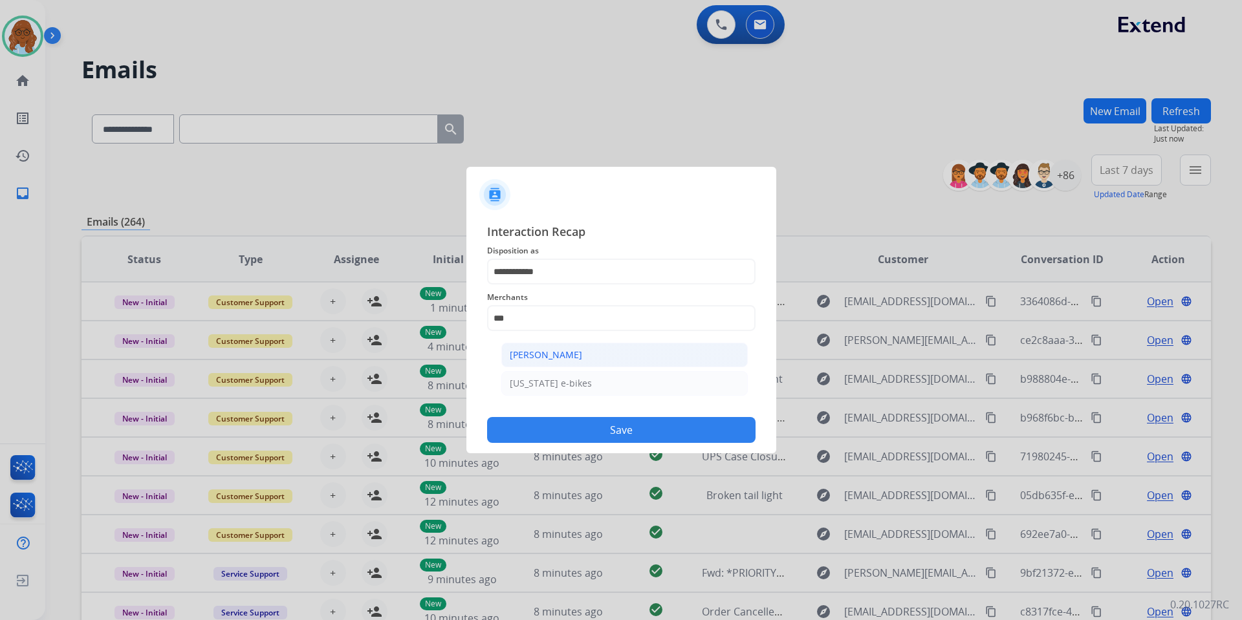
click at [519, 343] on ul "[PERSON_NAME] - Reguard [US_STATE] e-bikes" at bounding box center [624, 372] width 254 height 72
click at [518, 346] on li "[PERSON_NAME]" at bounding box center [624, 355] width 246 height 25
type input "**********"
click at [530, 380] on input "text" at bounding box center [621, 370] width 268 height 26
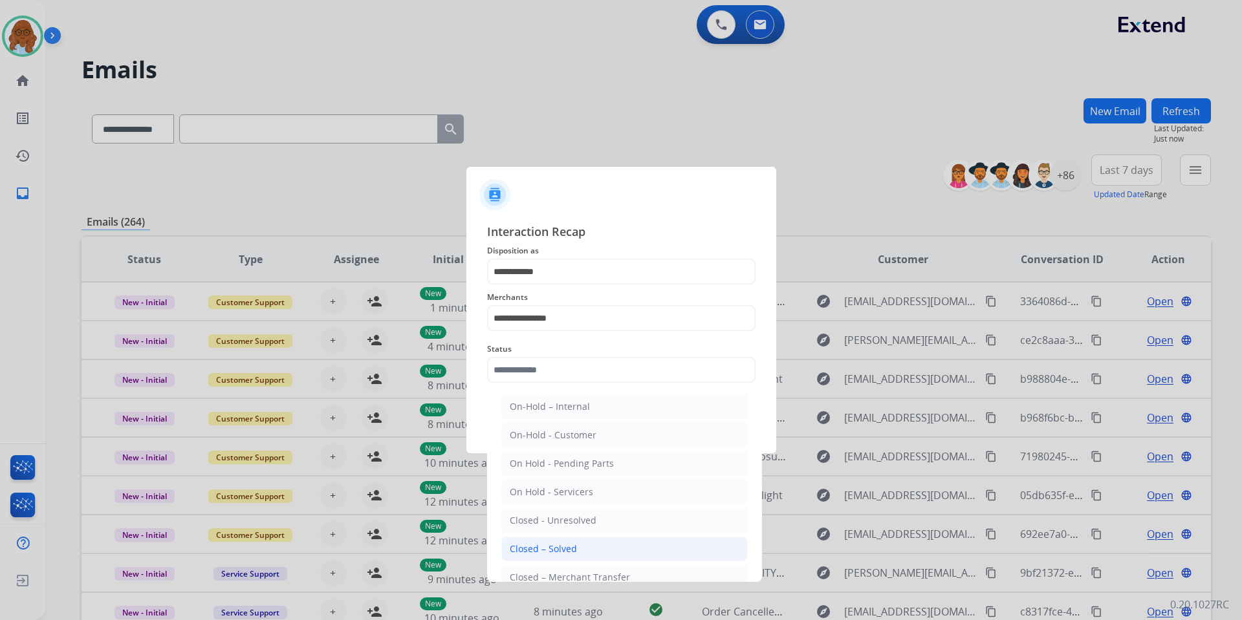
click at [563, 544] on div "Closed – Solved" at bounding box center [543, 549] width 67 height 13
type input "**********"
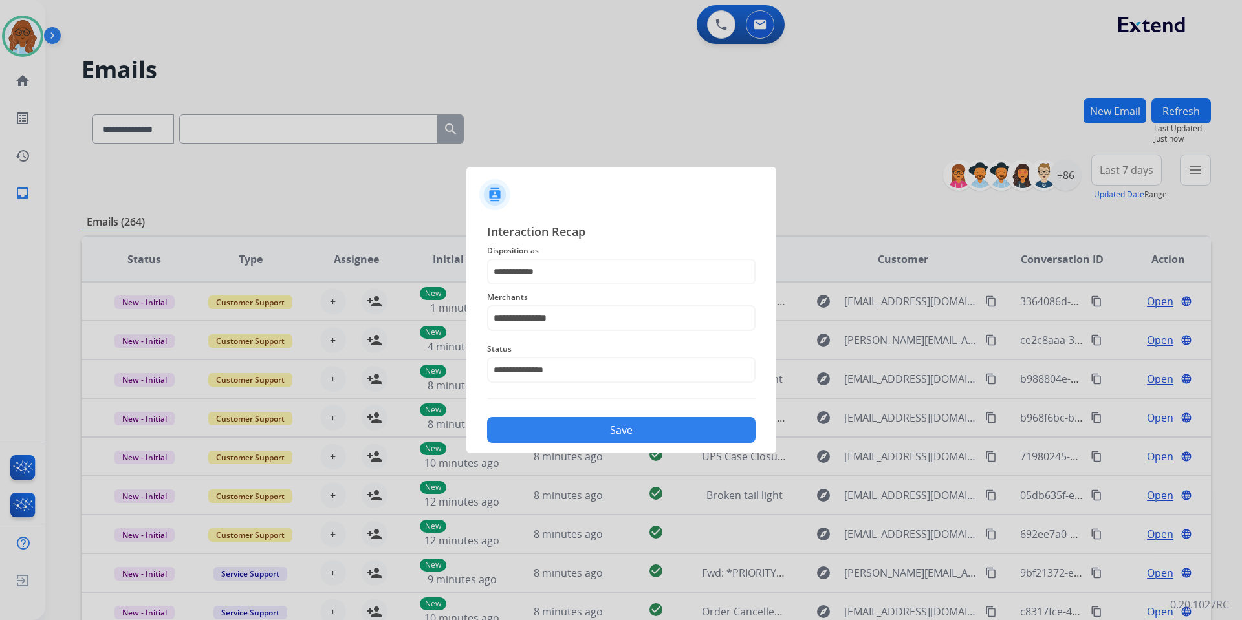
click at [540, 422] on button "Save" at bounding box center [621, 430] width 268 height 26
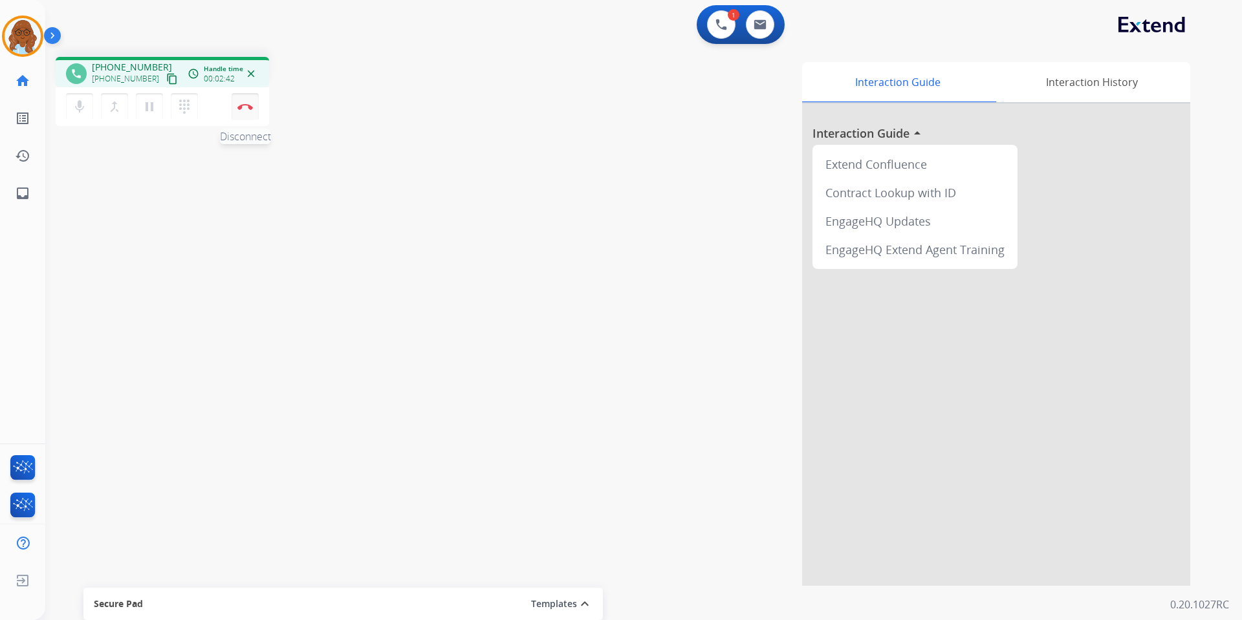
click at [244, 105] on img at bounding box center [245, 106] width 16 height 6
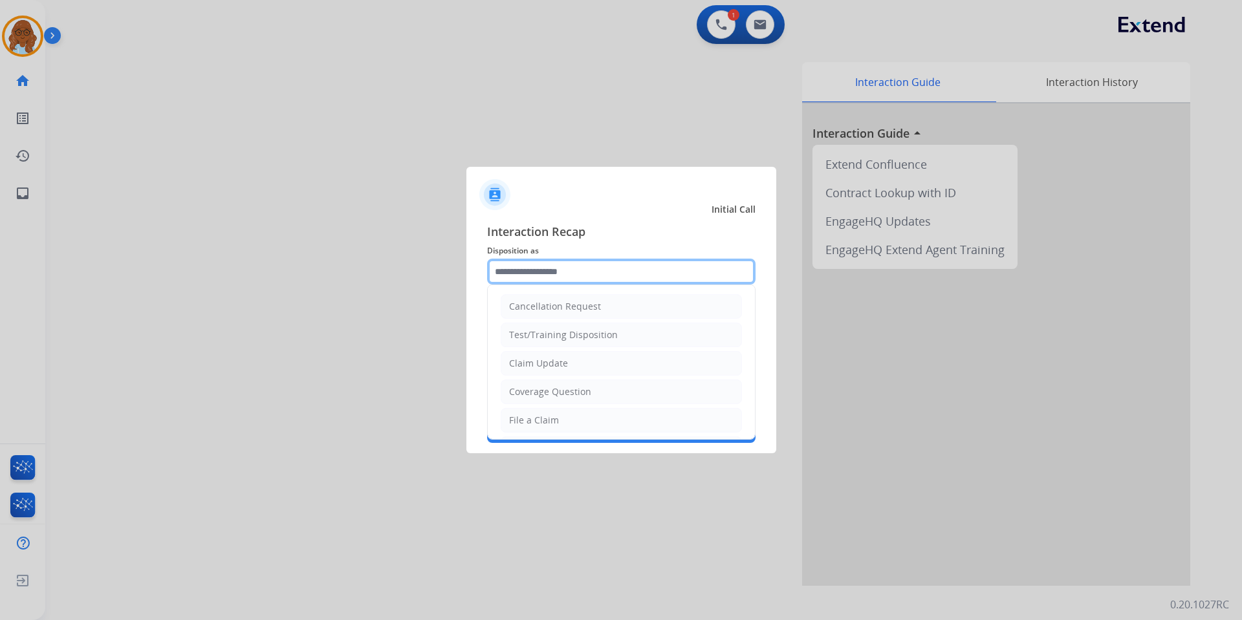
click at [520, 266] on input "text" at bounding box center [621, 272] width 268 height 26
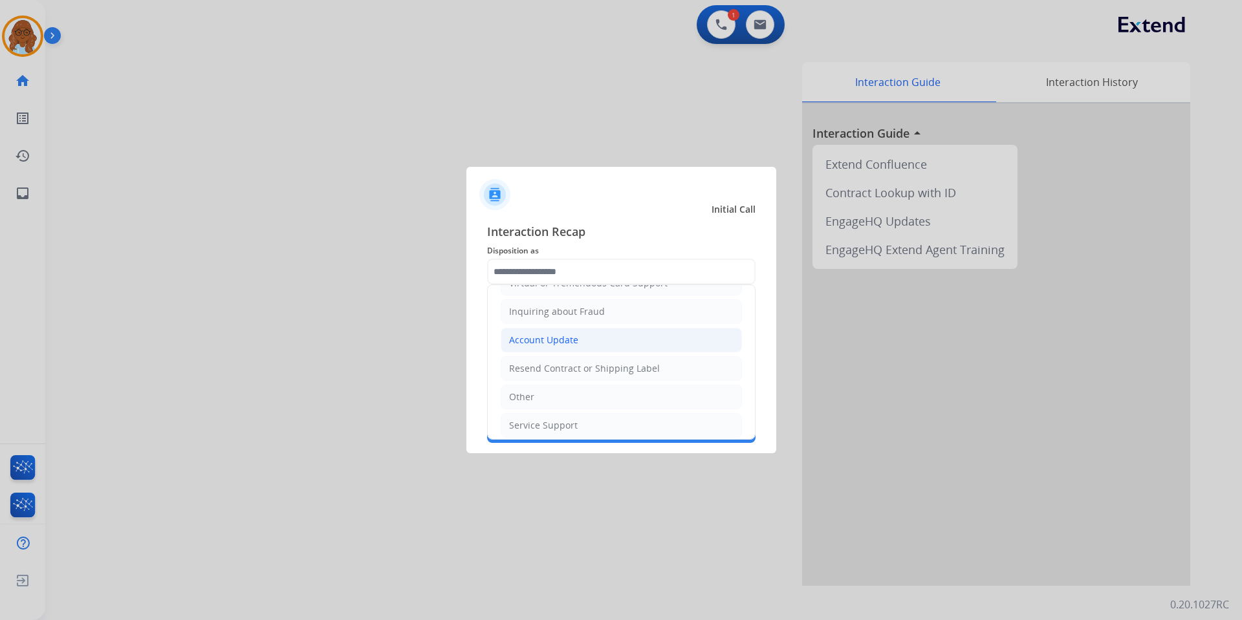
click at [548, 336] on div "Account Update" at bounding box center [543, 340] width 69 height 13
type input "**********"
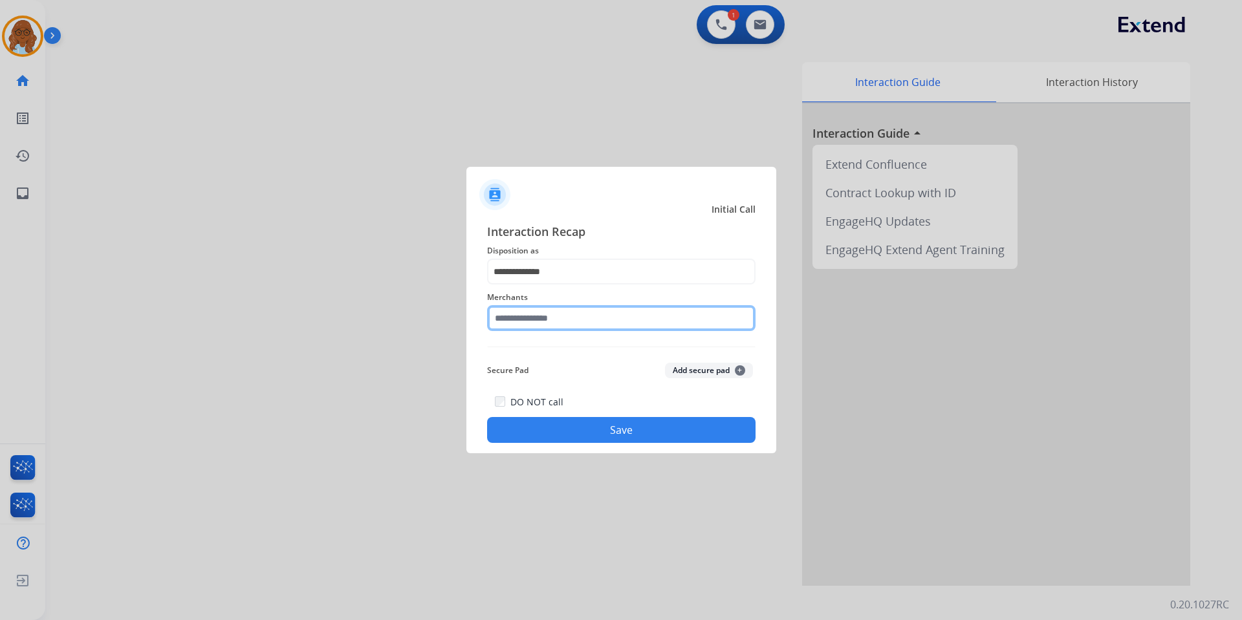
click at [524, 320] on input "text" at bounding box center [621, 318] width 268 height 26
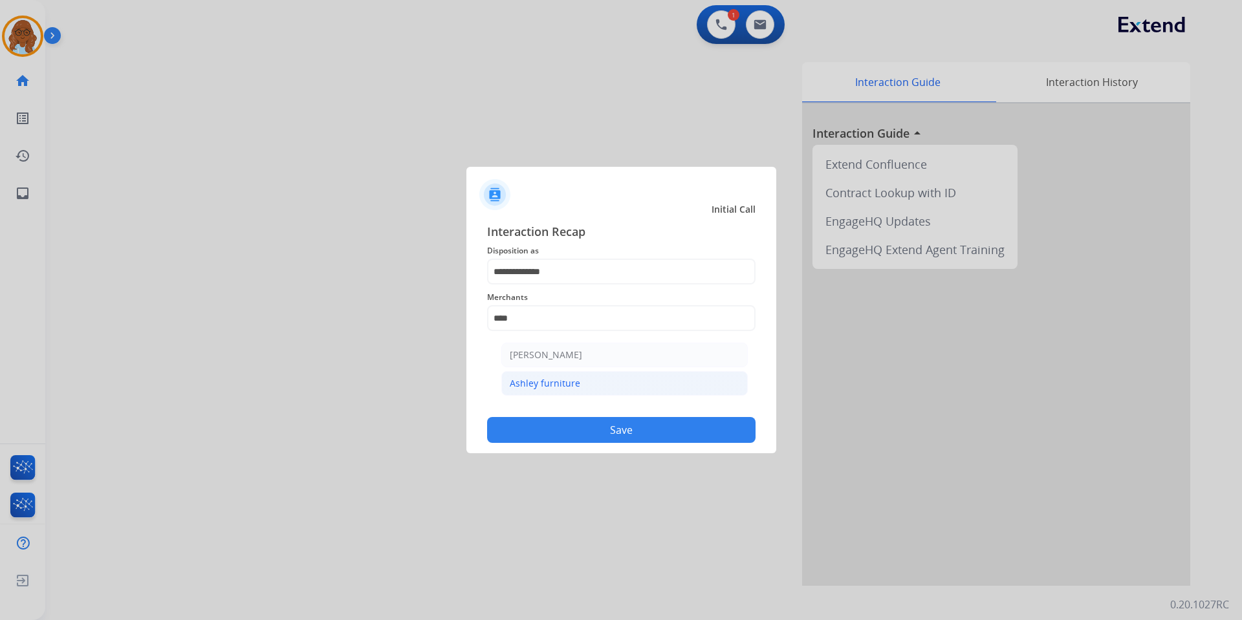
click at [533, 377] on div "Ashley furniture" at bounding box center [545, 383] width 70 height 13
type input "**********"
click at [560, 427] on button "Save" at bounding box center [621, 430] width 268 height 26
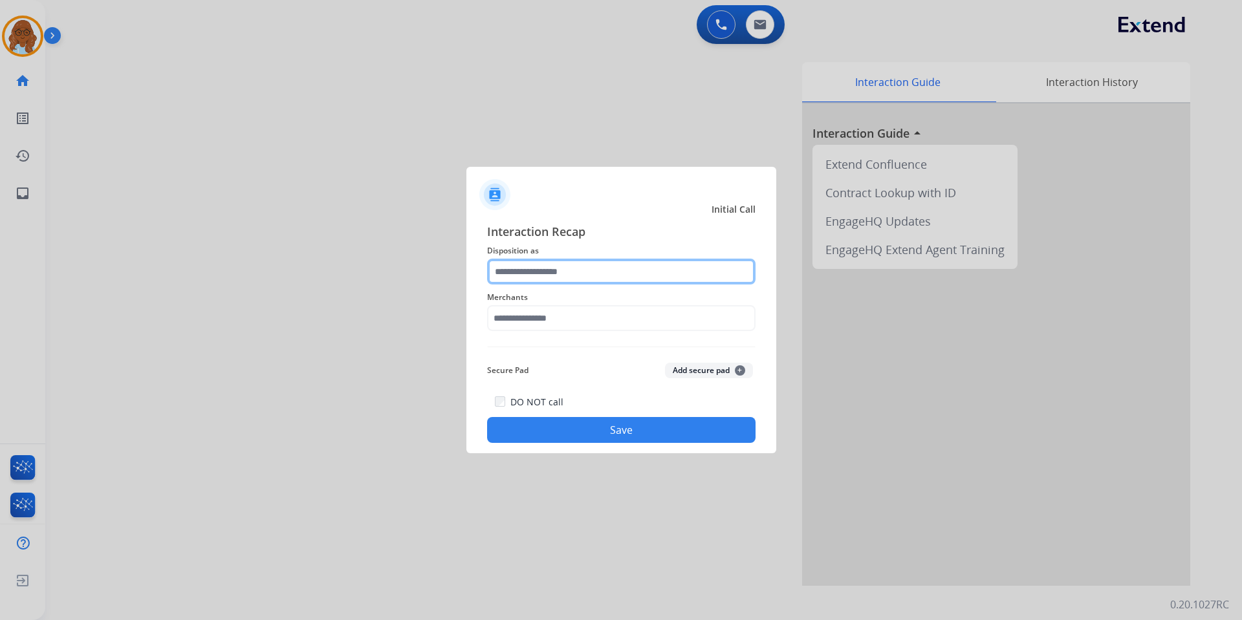
click at [524, 283] on input "text" at bounding box center [621, 272] width 268 height 26
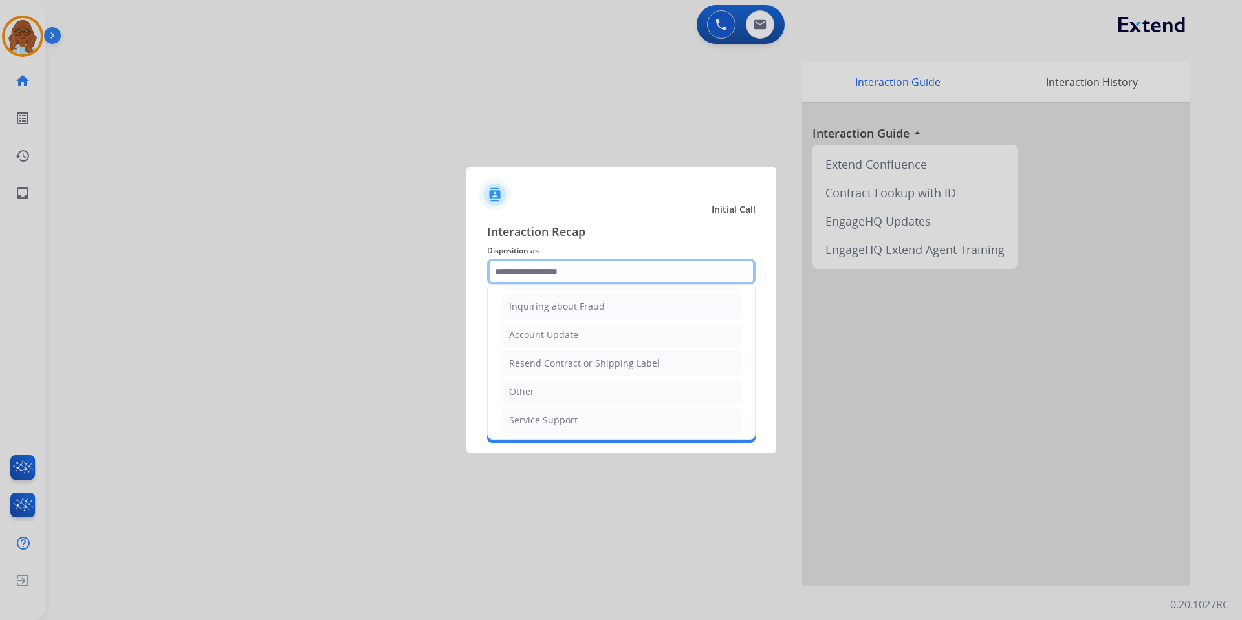
scroll to position [202, 0]
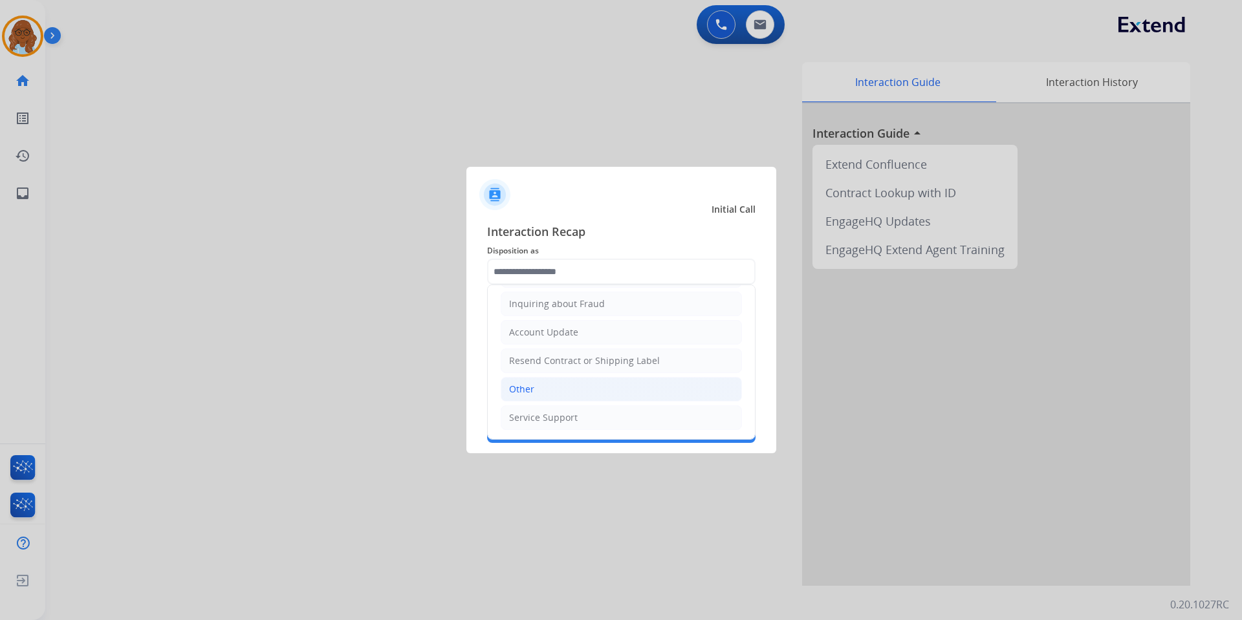
click at [535, 391] on li "Other" at bounding box center [621, 389] width 241 height 25
type input "*****"
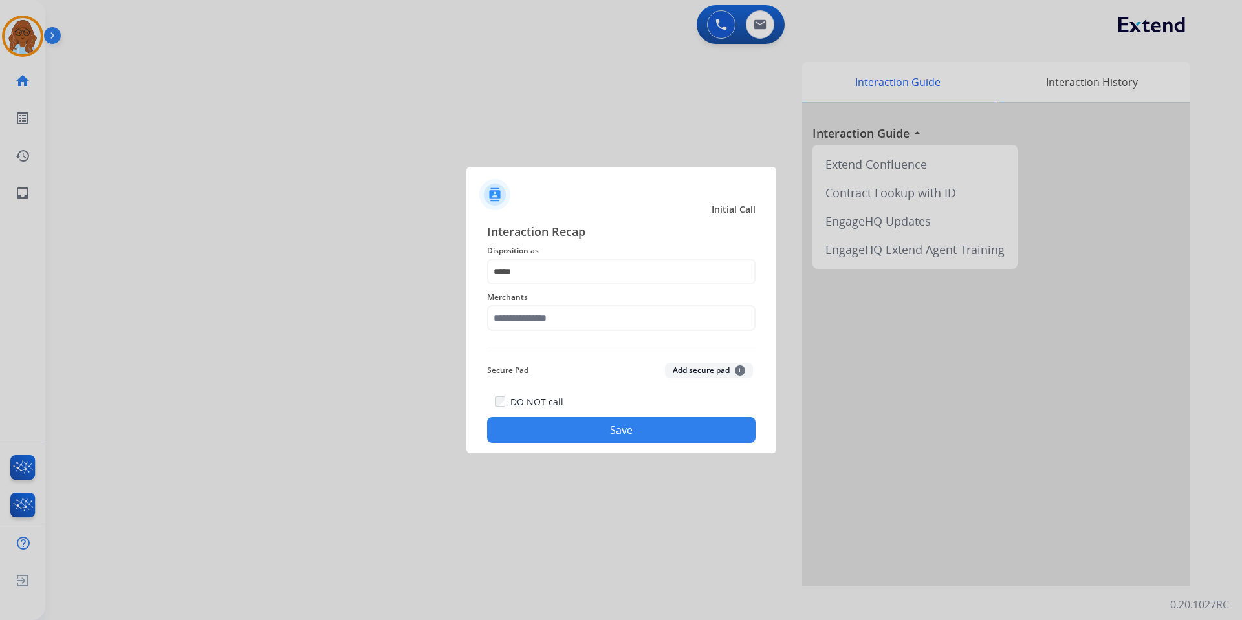
click at [541, 333] on div "Merchants" at bounding box center [621, 311] width 268 height 52
click at [546, 322] on input "text" at bounding box center [621, 318] width 268 height 26
click at [540, 349] on div "Not found" at bounding box center [532, 355] width 44 height 13
type input "*********"
click at [647, 444] on div "Interaction Recap Disposition as ***** Merchants ********* Secure Pad Add secur…" at bounding box center [621, 332] width 310 height 241
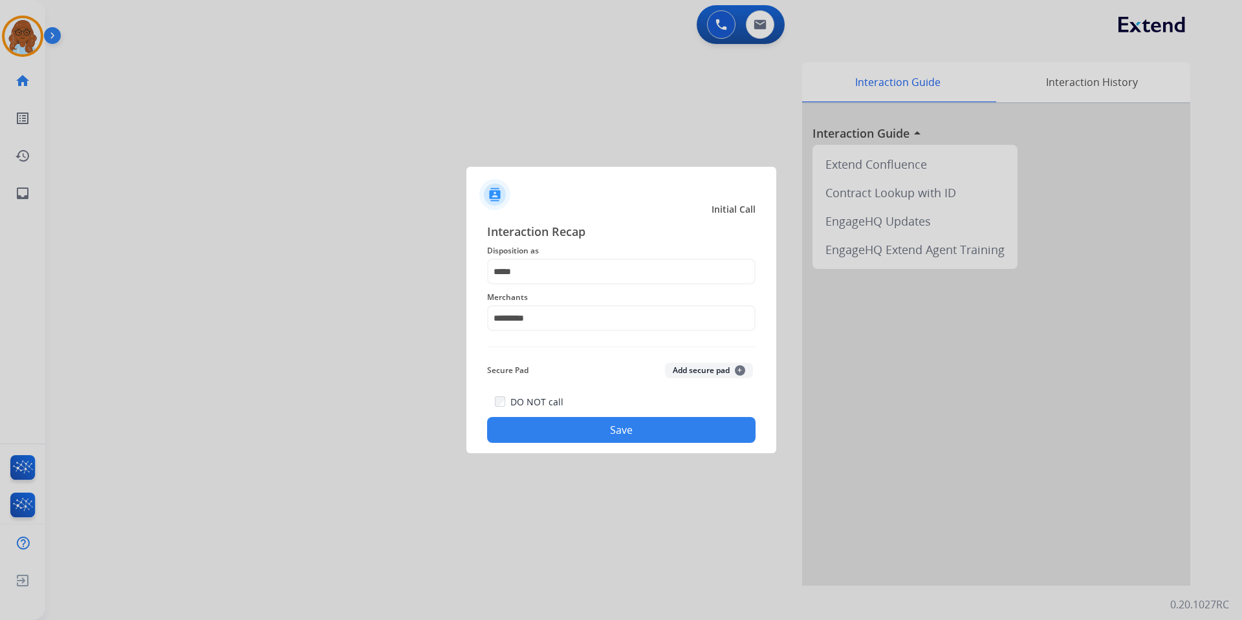
click at [654, 430] on button "Save" at bounding box center [621, 430] width 268 height 26
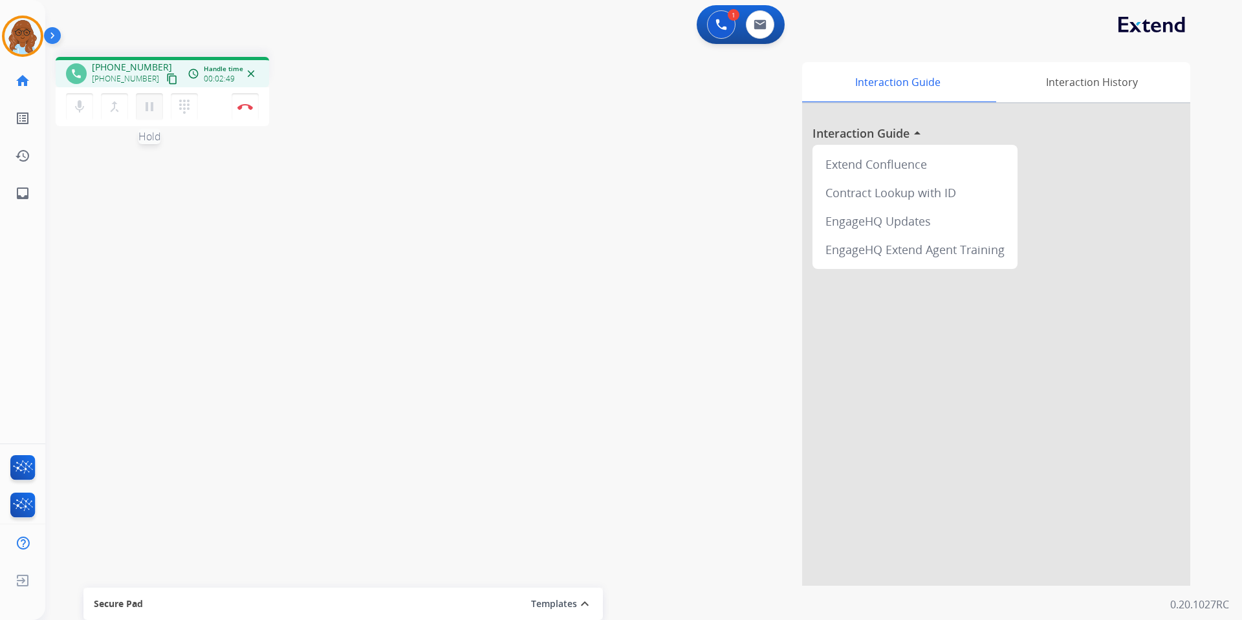
click at [147, 109] on mat-icon "pause" at bounding box center [150, 107] width 16 height 16
click at [149, 109] on mat-icon "play_arrow" at bounding box center [150, 107] width 16 height 16
click at [151, 109] on mat-icon "pause" at bounding box center [150, 107] width 16 height 16
click at [155, 111] on mat-icon "play_arrow" at bounding box center [150, 107] width 16 height 16
click at [244, 220] on div "phone [PHONE_NUMBER] [PHONE_NUMBER] content_copy access_time Call metrics Queue…" at bounding box center [627, 316] width 1165 height 539
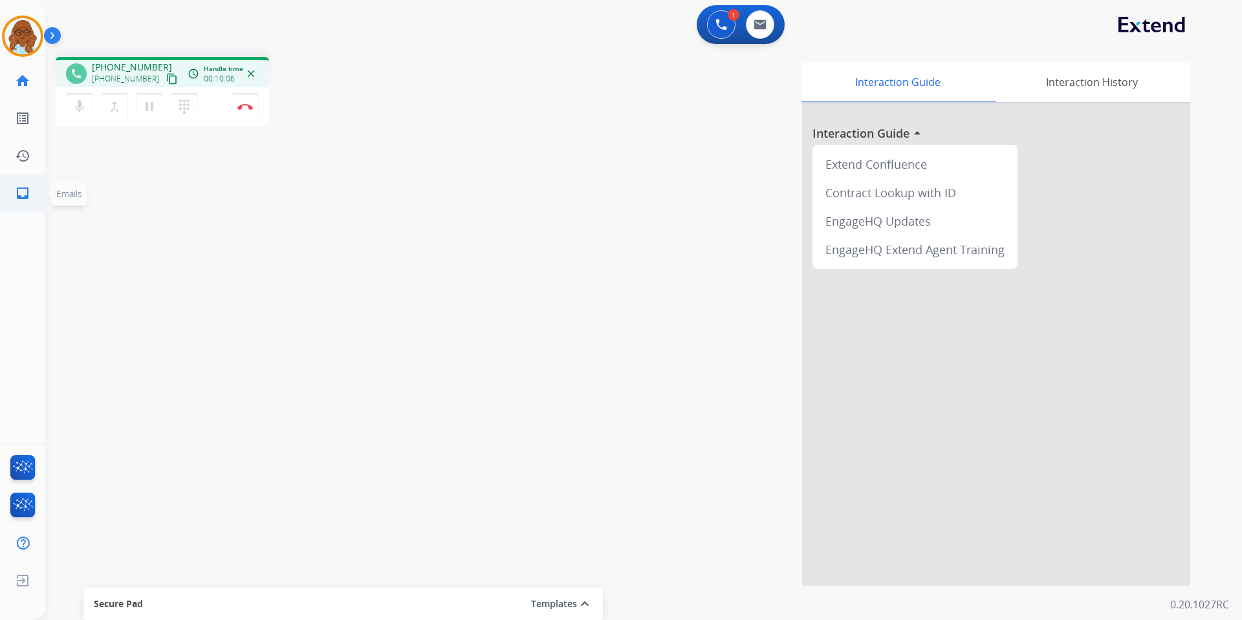
click at [27, 199] on mat-icon "inbox" at bounding box center [23, 194] width 16 height 16
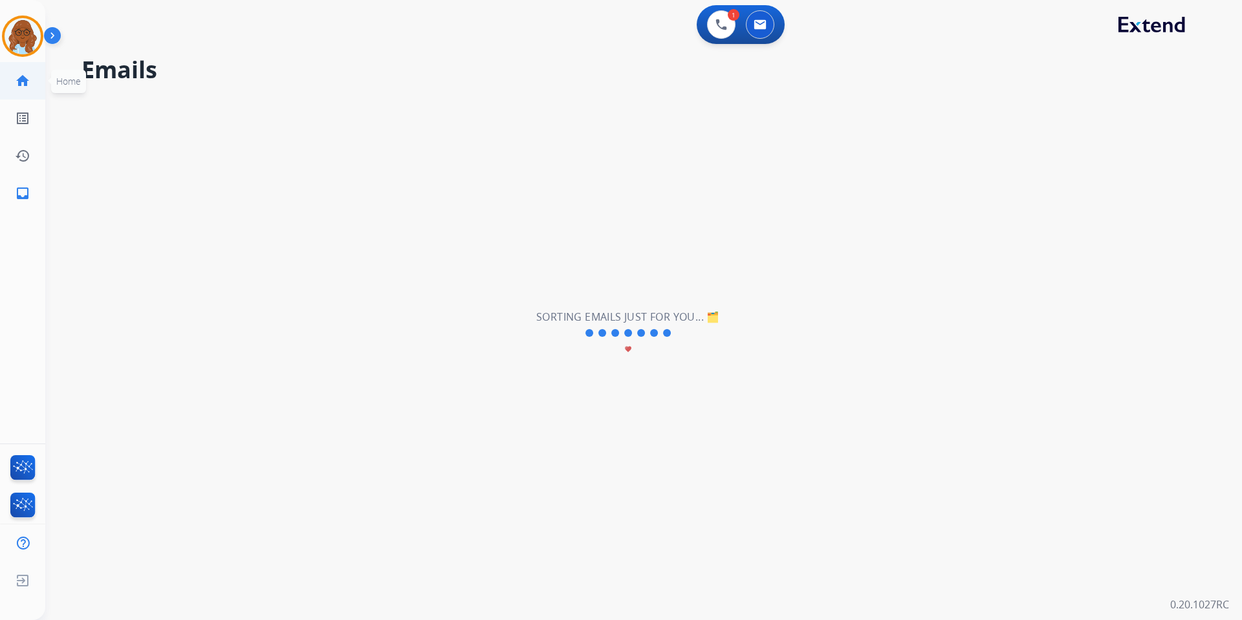
click at [22, 91] on link "home Home" at bounding box center [23, 81] width 36 height 36
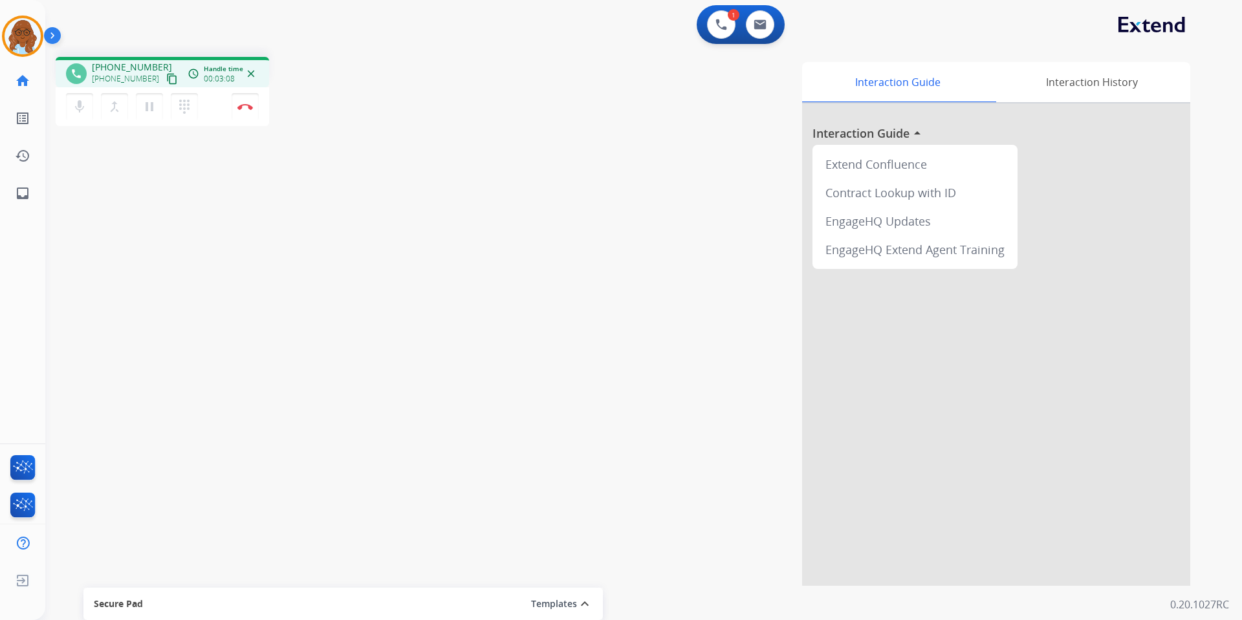
drag, startPoint x: 247, startPoint y: 107, endPoint x: 255, endPoint y: 123, distance: 17.4
click at [247, 107] on img at bounding box center [245, 106] width 16 height 6
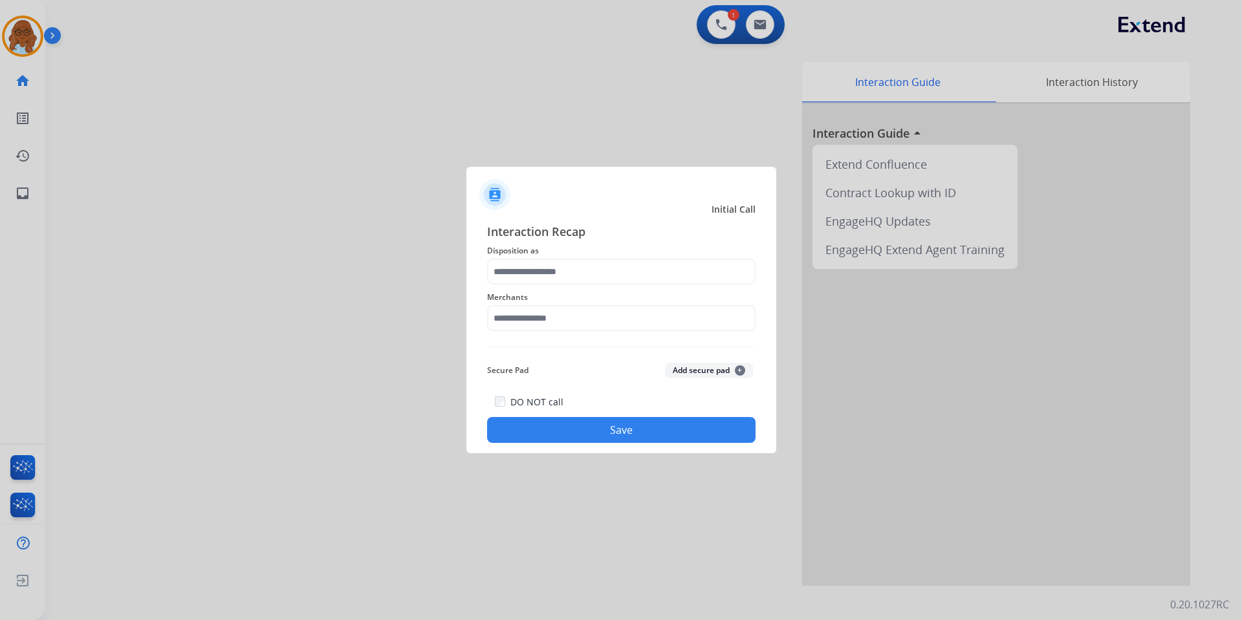
click at [581, 256] on span "Disposition as" at bounding box center [621, 251] width 268 height 16
click at [583, 283] on input "text" at bounding box center [621, 272] width 268 height 26
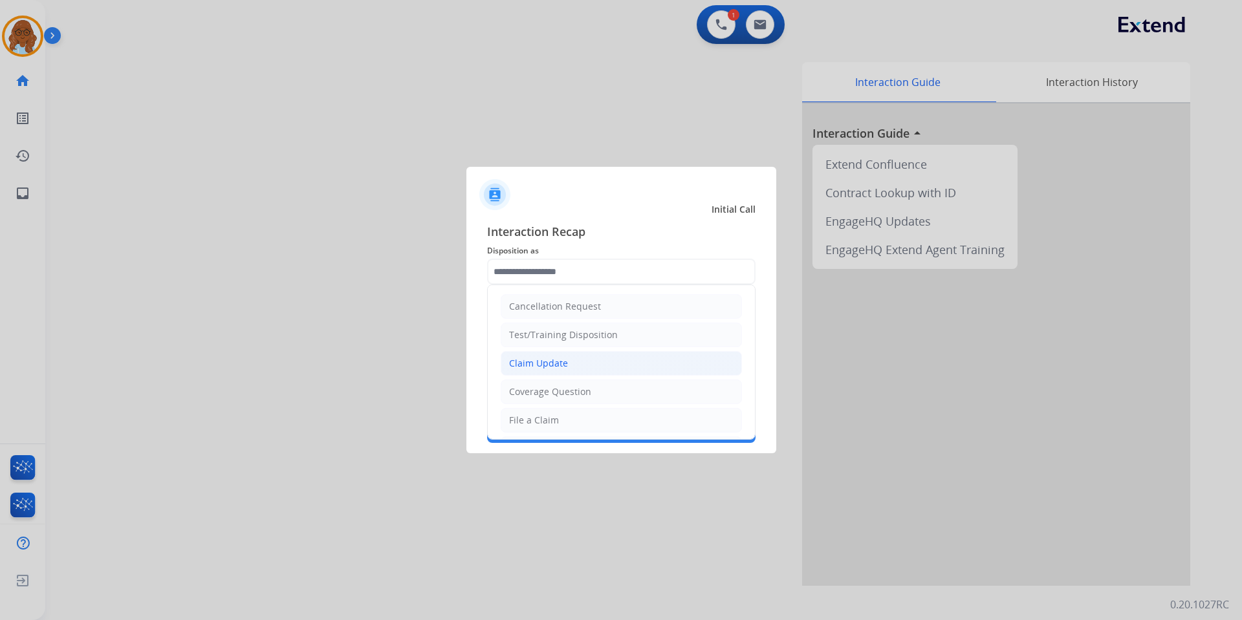
click at [534, 364] on div "Claim Update" at bounding box center [538, 363] width 59 height 13
type input "**********"
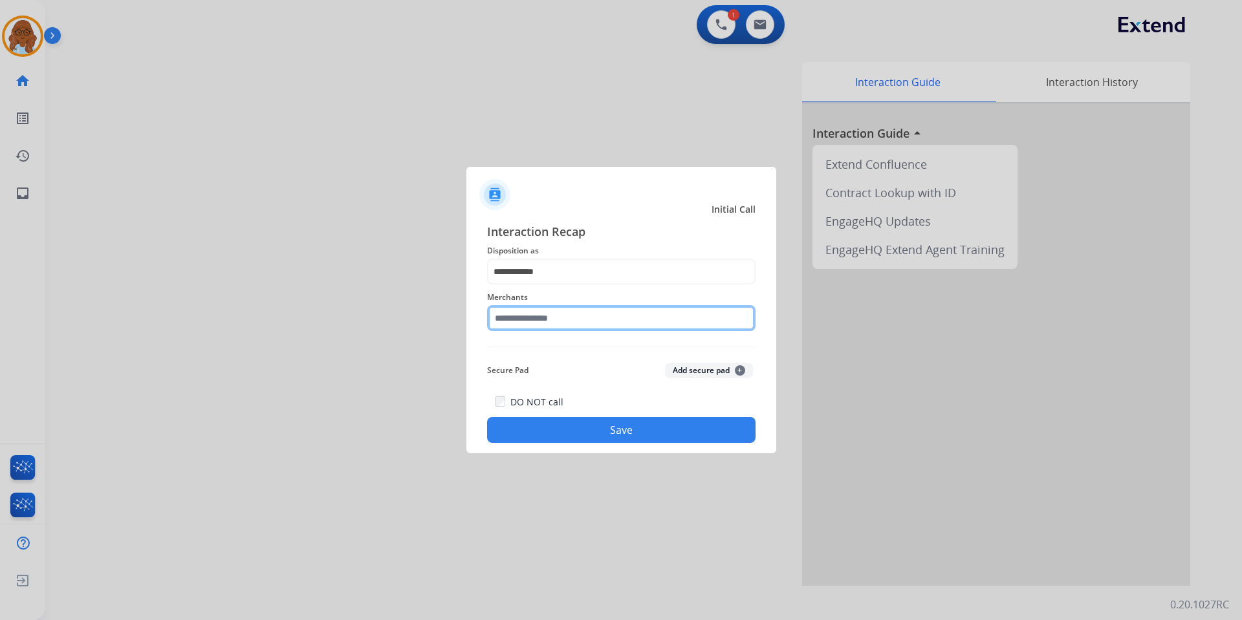
click at [553, 323] on input "text" at bounding box center [621, 318] width 268 height 26
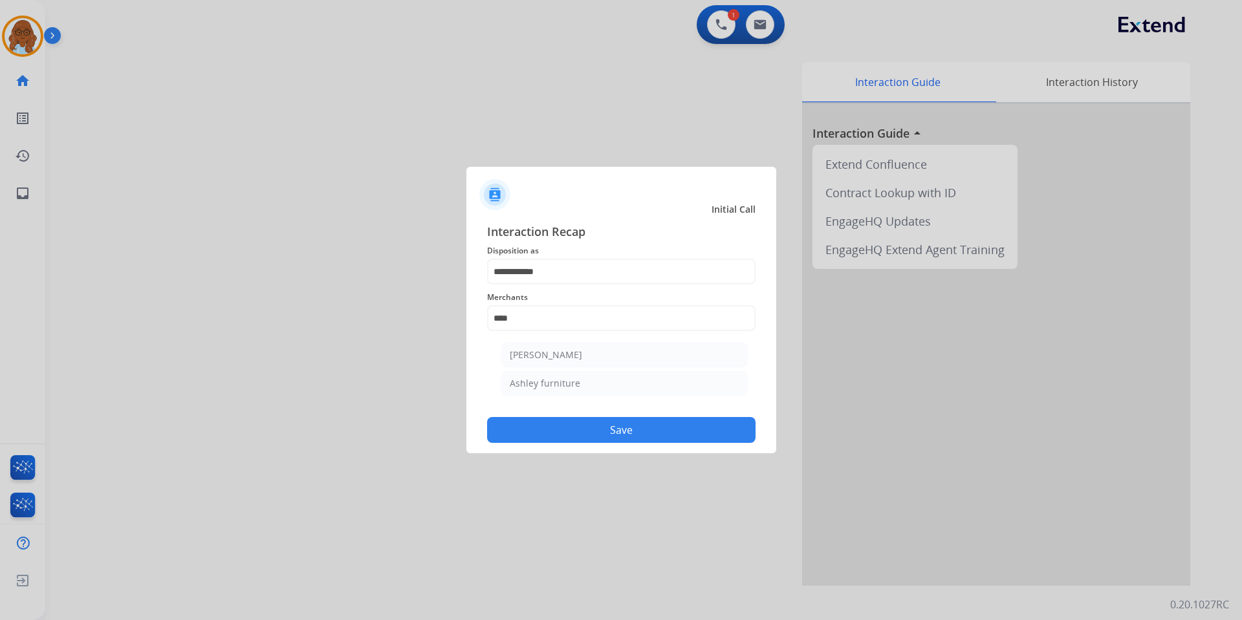
click at [566, 379] on div "Ashley furniture" at bounding box center [545, 383] width 70 height 13
type input "**********"
click at [567, 425] on button "Save" at bounding box center [621, 430] width 268 height 26
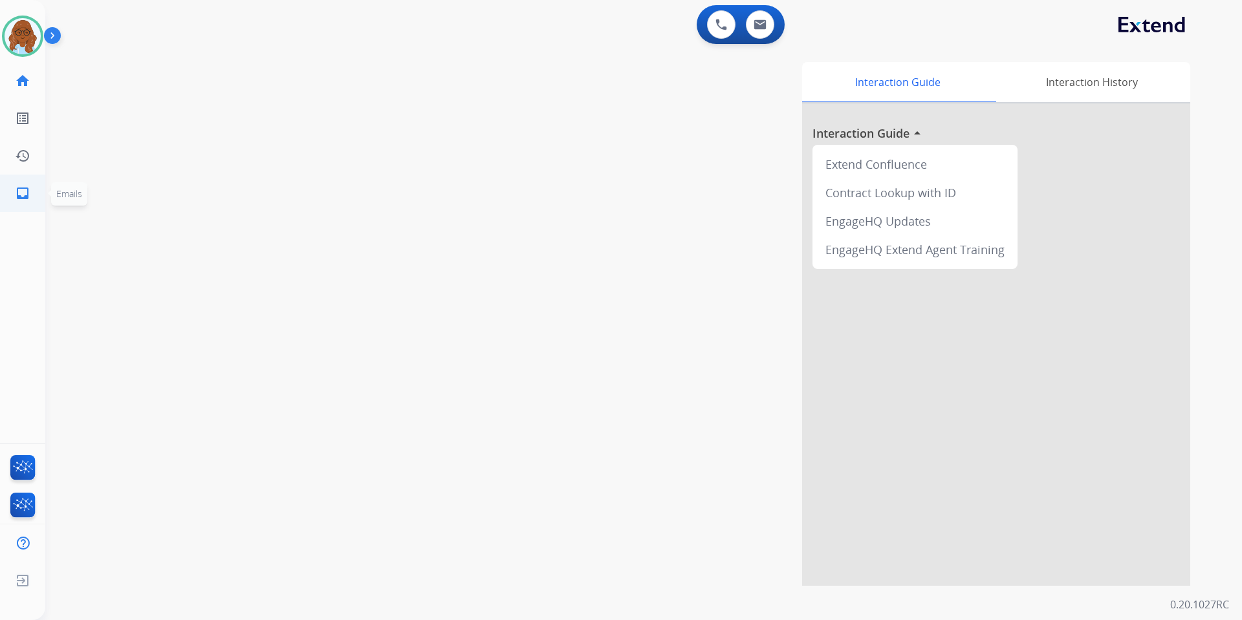
click at [7, 195] on link "inbox Emails" at bounding box center [23, 193] width 36 height 36
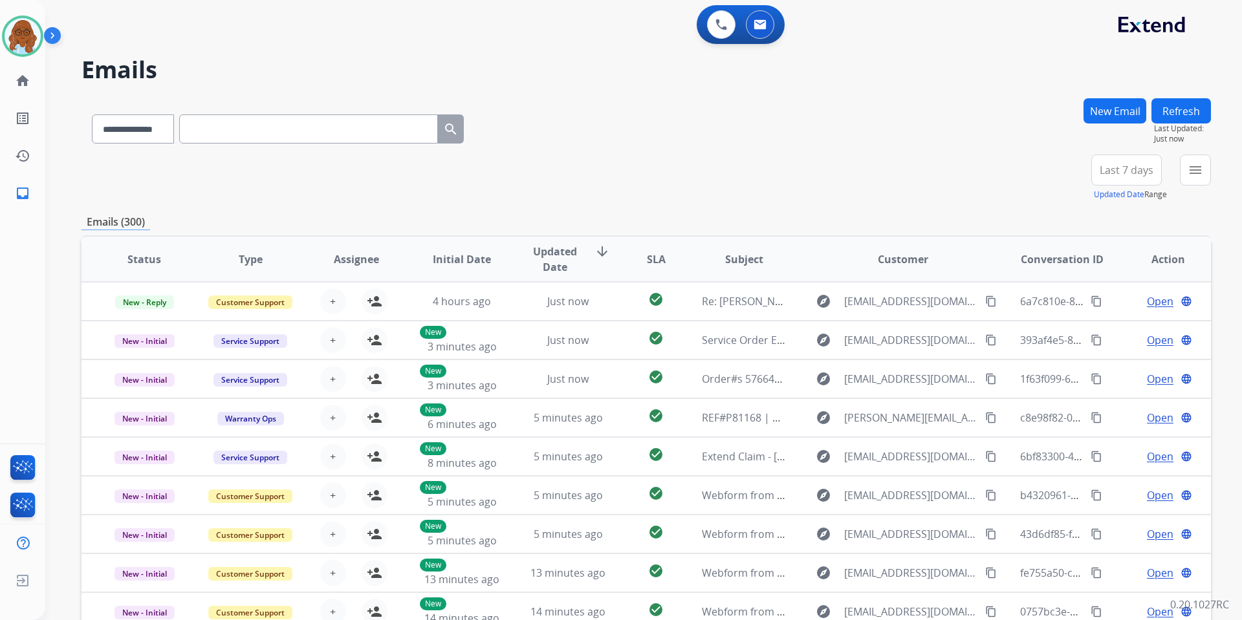
click at [1201, 171] on mat-icon "menu" at bounding box center [1195, 170] width 16 height 16
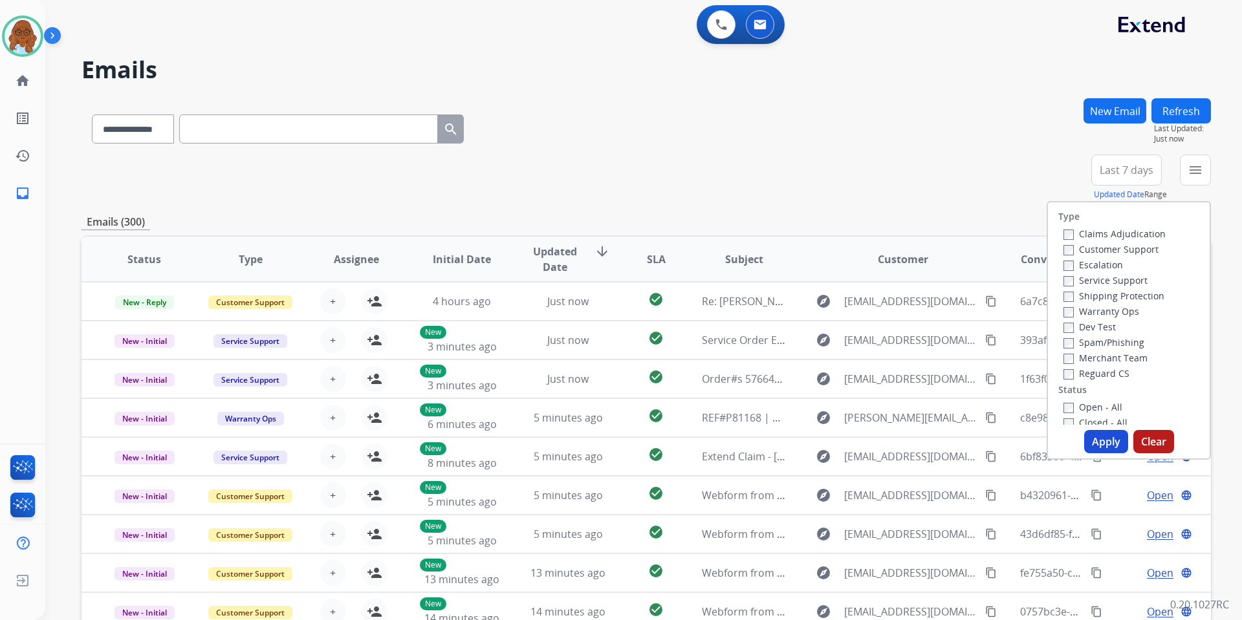
click at [1084, 246] on label "Customer Support" at bounding box center [1110, 249] width 95 height 12
click at [1085, 298] on label "Shipping Protection" at bounding box center [1113, 296] width 101 height 12
click at [1086, 368] on label "Reguard CS" at bounding box center [1096, 373] width 66 height 12
click at [1084, 404] on label "Open - All" at bounding box center [1092, 407] width 59 height 12
drag, startPoint x: 1099, startPoint y: 433, endPoint x: 1081, endPoint y: 412, distance: 27.5
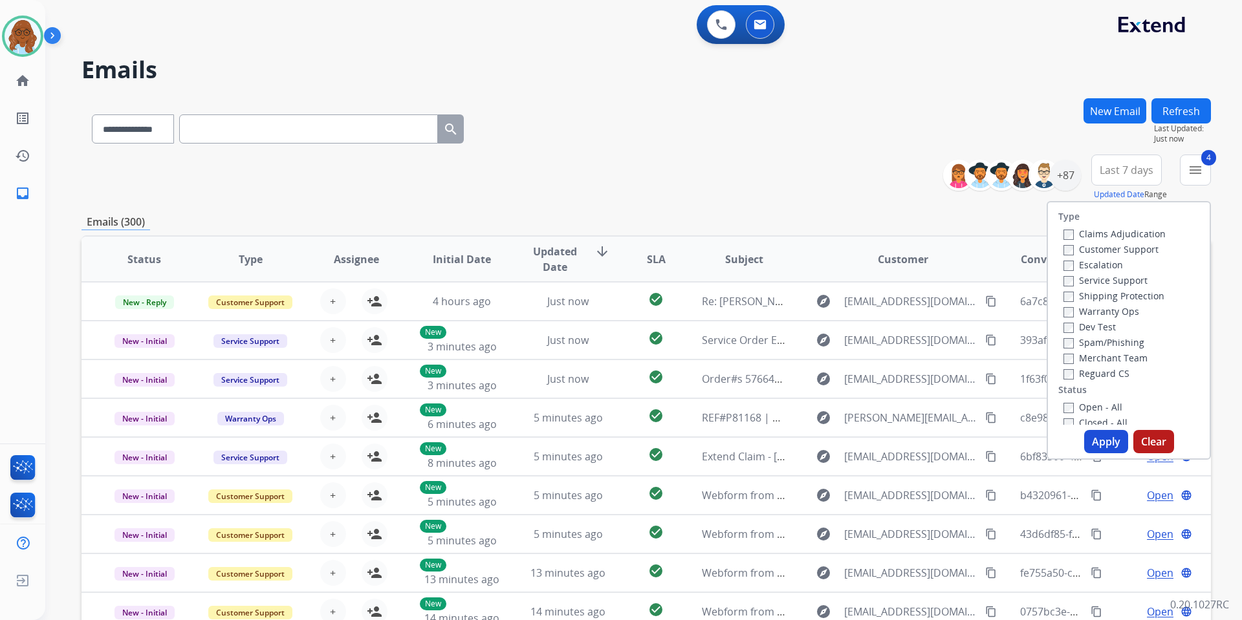
click at [1098, 433] on button "Apply" at bounding box center [1106, 441] width 44 height 23
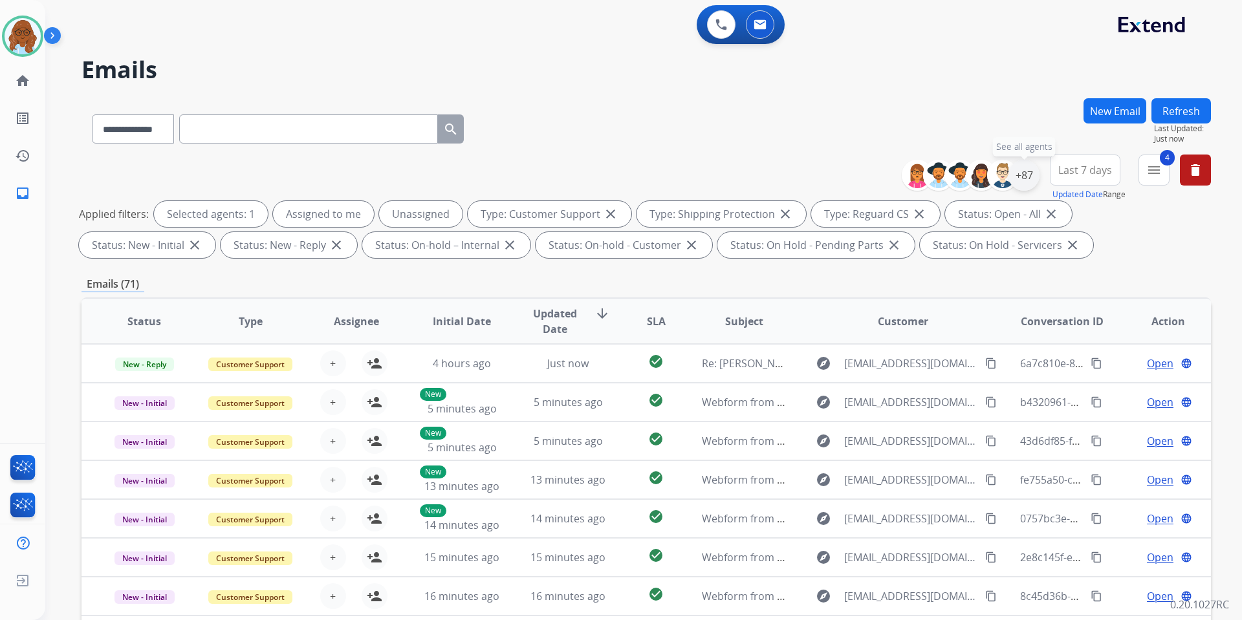
click at [1027, 177] on div "+87" at bounding box center [1023, 175] width 31 height 31
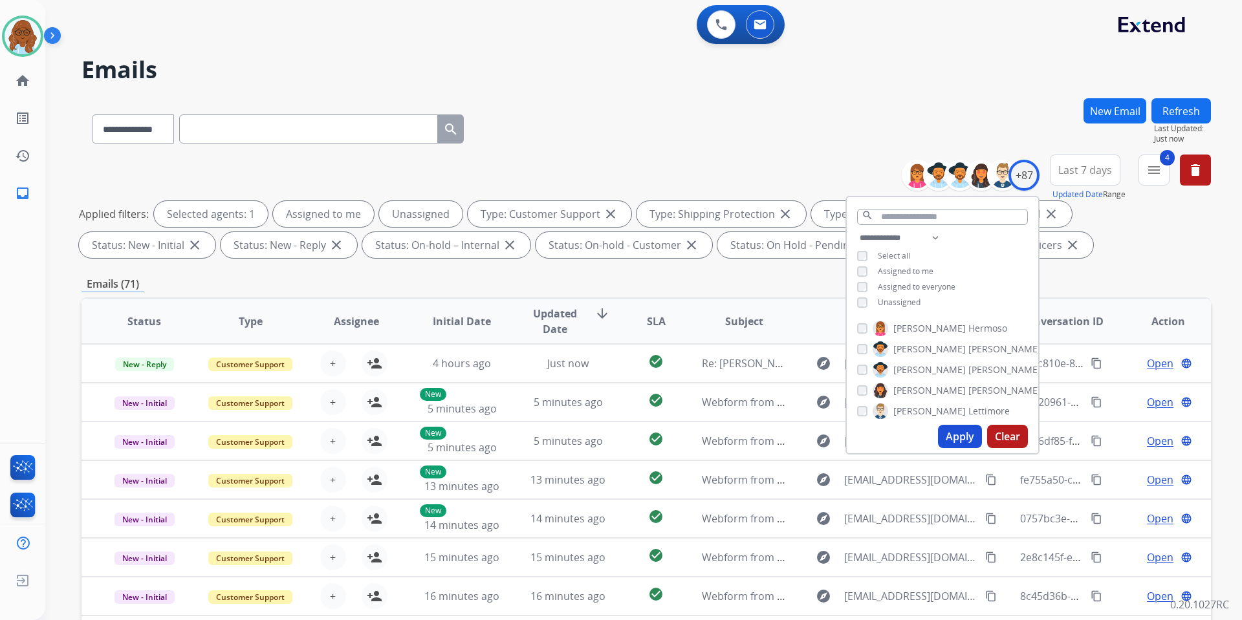
click at [900, 302] on span "Unassigned" at bounding box center [899, 302] width 43 height 11
click at [955, 427] on button "Apply" at bounding box center [960, 436] width 44 height 23
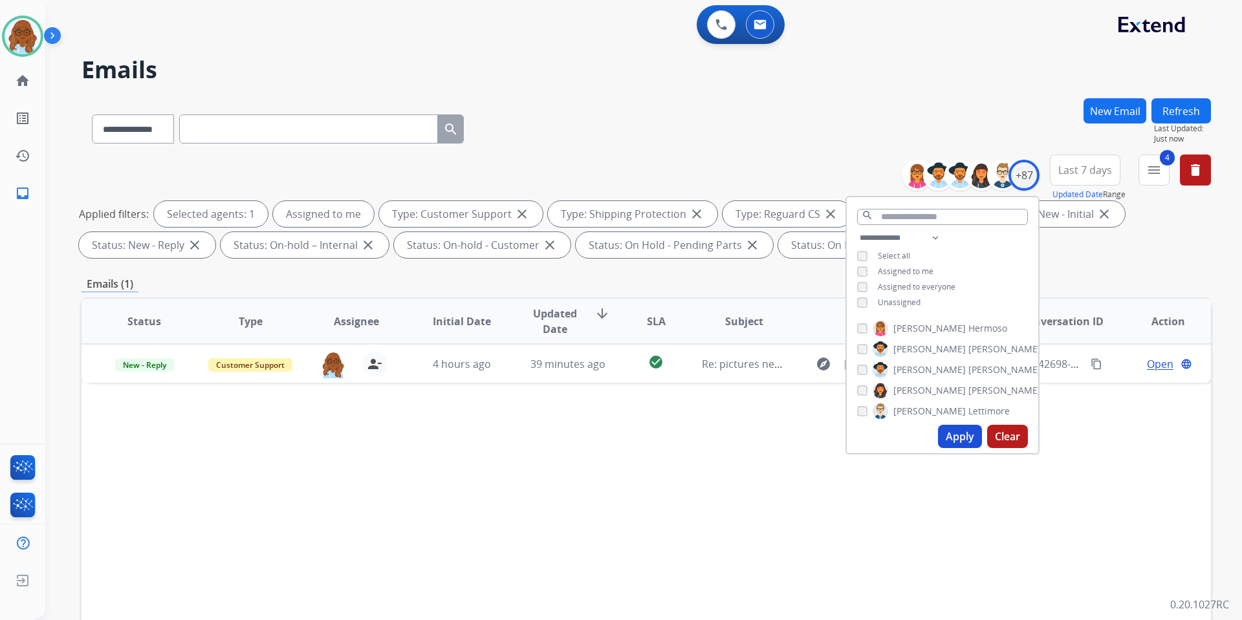
drag, startPoint x: 685, startPoint y: 438, endPoint x: 695, endPoint y: 436, distance: 9.4
click at [685, 438] on div "Status Type Assignee Initial Date Updated Date arrow_downward SLA Subject Custo…" at bounding box center [645, 513] width 1129 height 433
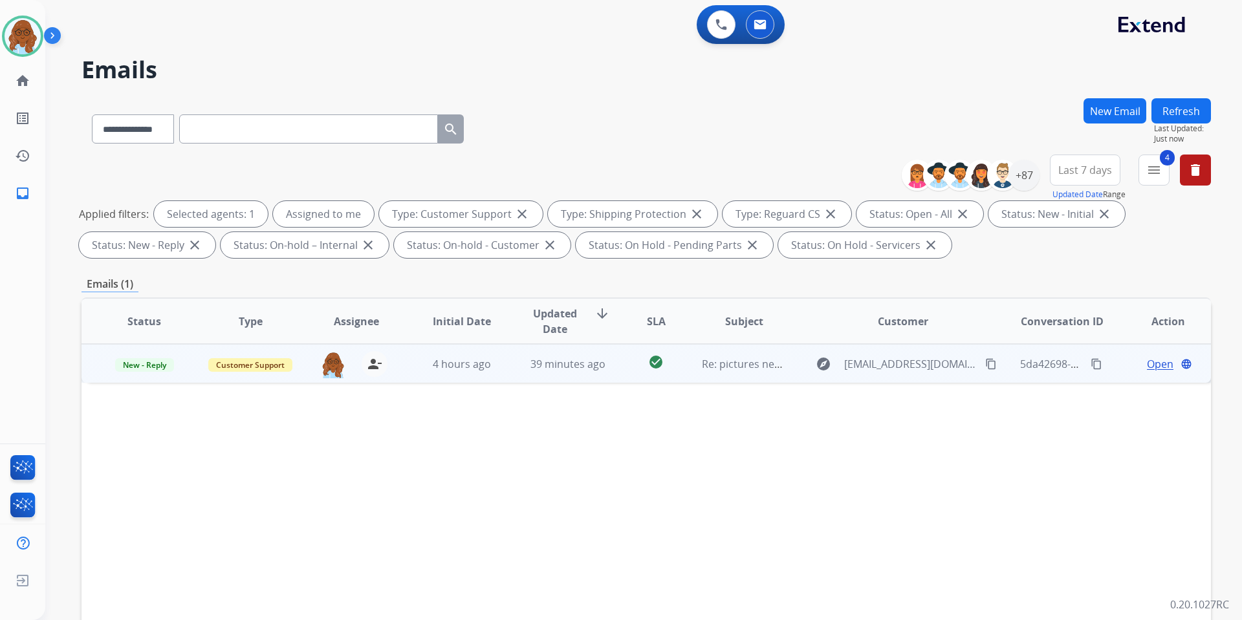
click at [1149, 364] on span "Open" at bounding box center [1160, 364] width 27 height 16
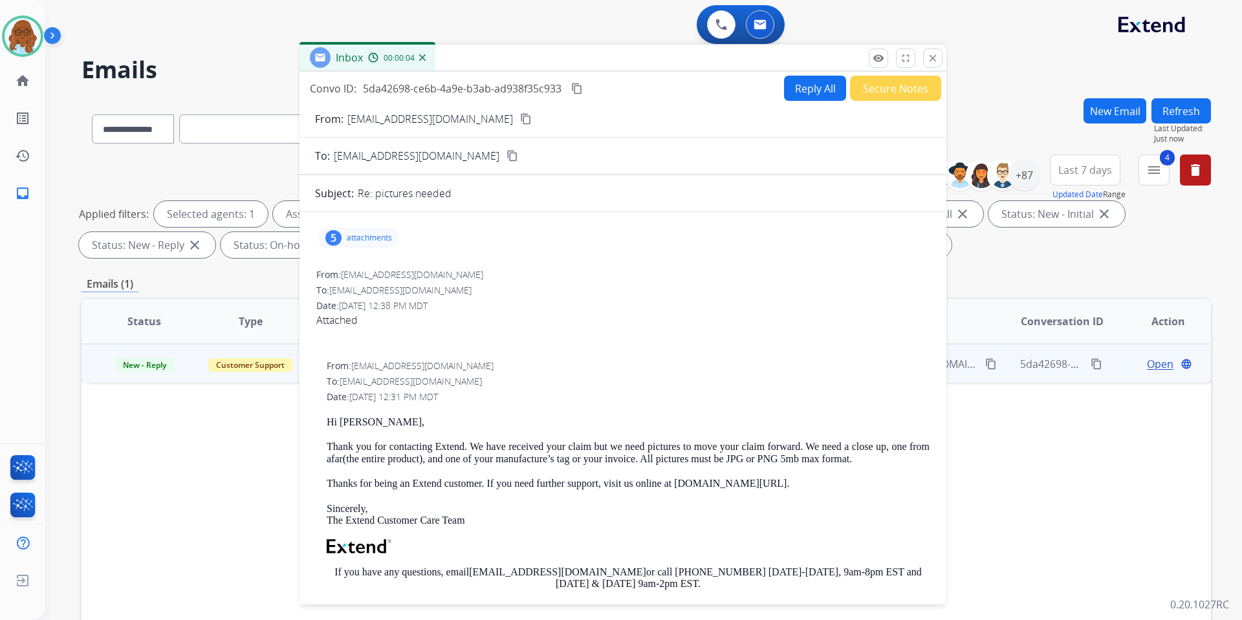
drag, startPoint x: 865, startPoint y: 99, endPoint x: 594, endPoint y: 64, distance: 272.6
click at [594, 64] on div "Inbox 00:00:04" at bounding box center [622, 58] width 647 height 27
click at [331, 237] on div "5" at bounding box center [327, 238] width 16 height 16
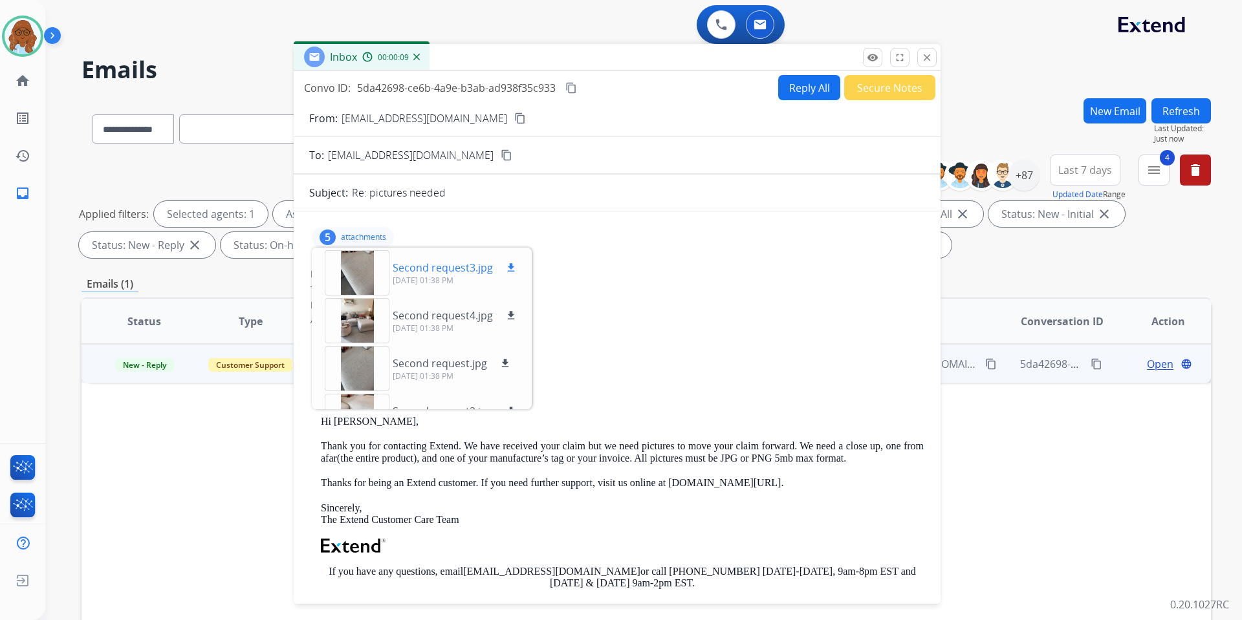
click at [370, 273] on div at bounding box center [357, 272] width 65 height 45
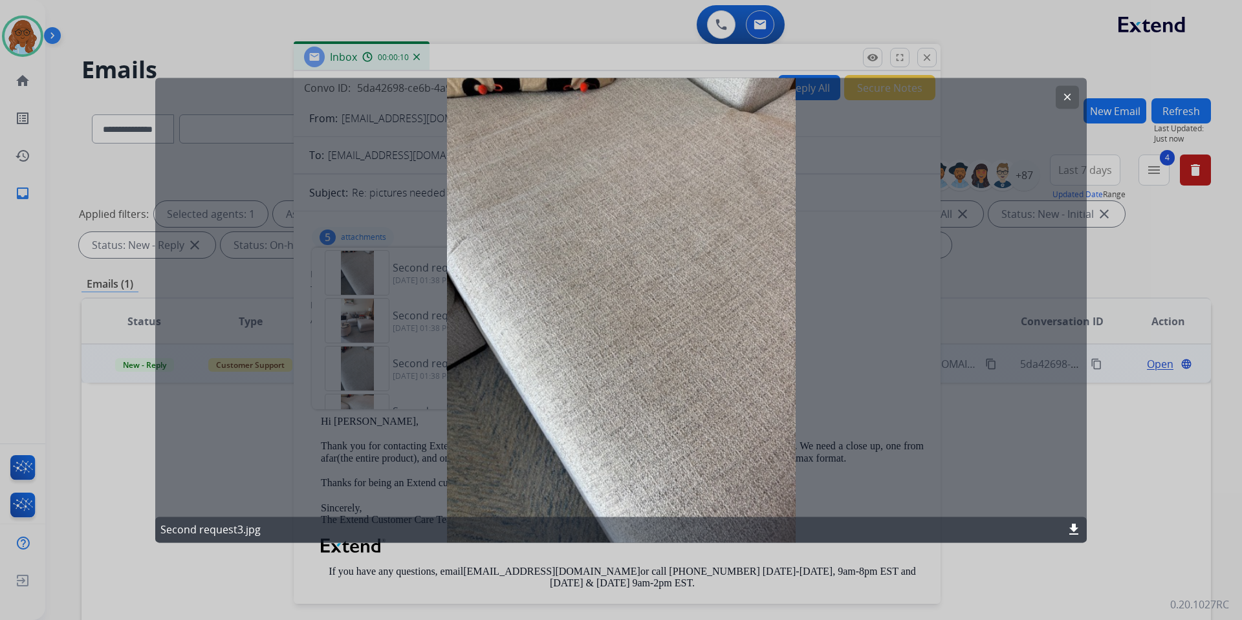
click at [538, 545] on div at bounding box center [621, 310] width 1242 height 620
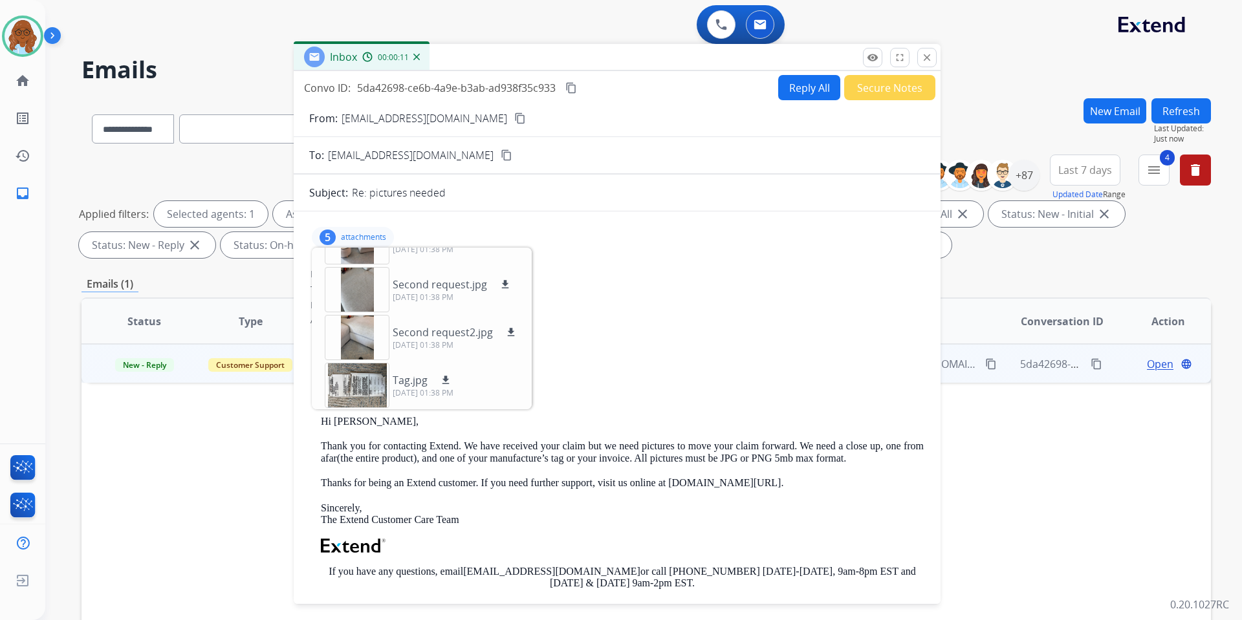
scroll to position [80, 0]
click at [351, 226] on div "5 attachments Second request3.jpg download [DATE] 01:38 PM Second request4.jpg …" at bounding box center [617, 237] width 616 height 31
click at [351, 228] on div "5 attachments Second request3.jpg download [DATE] 01:38 PM Second request4.jpg …" at bounding box center [353, 237] width 82 height 21
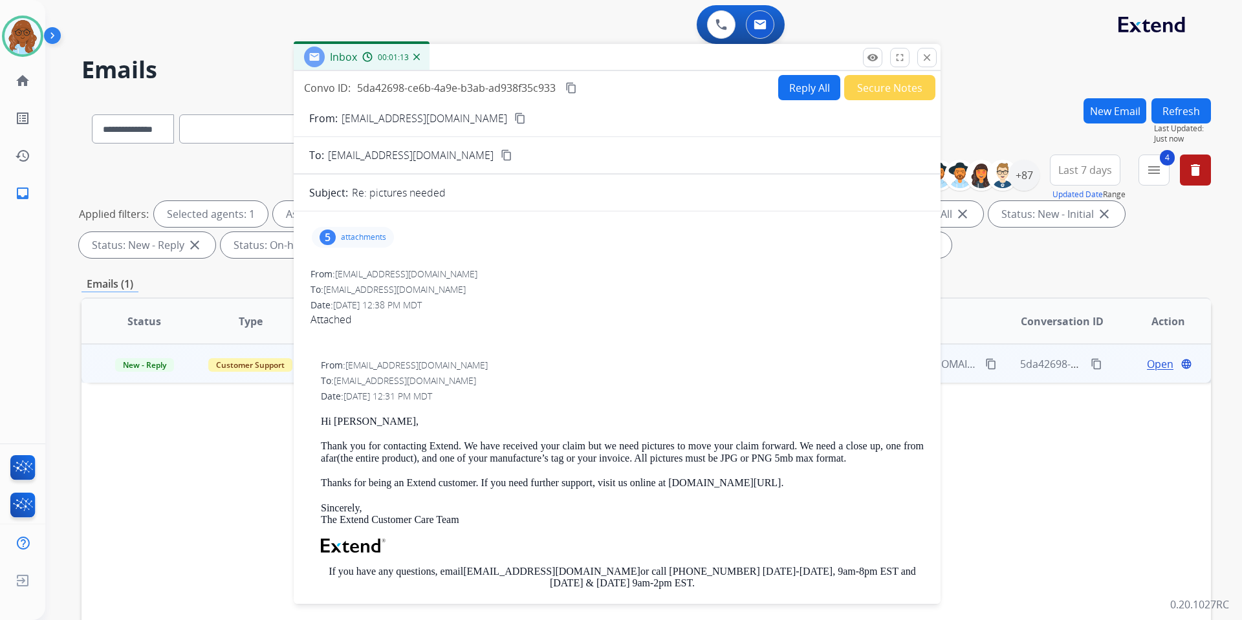
click at [514, 117] on mat-icon "content_copy" at bounding box center [520, 119] width 12 height 12
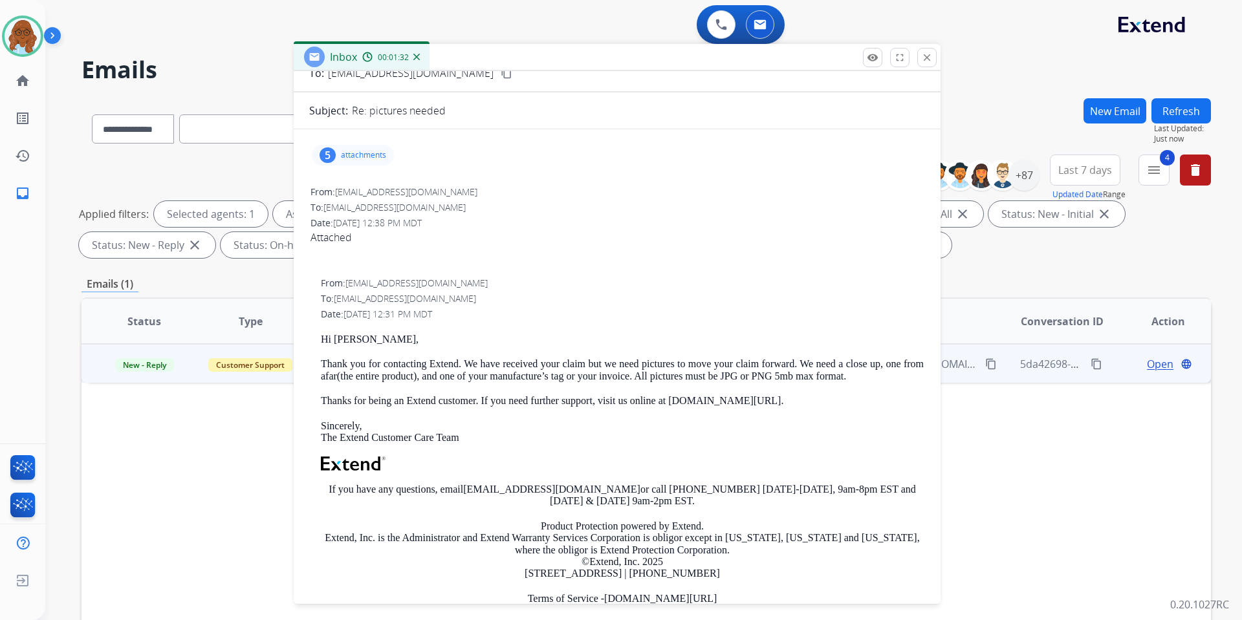
scroll to position [0, 0]
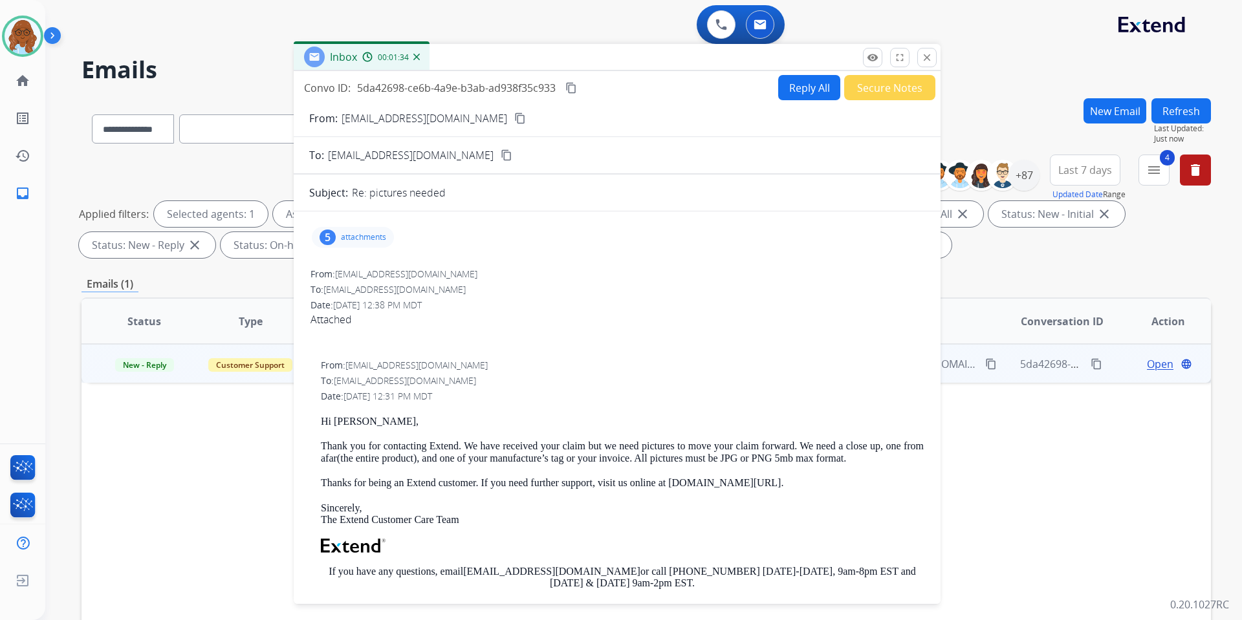
click at [514, 119] on mat-icon "content_copy" at bounding box center [520, 119] width 12 height 12
click at [936, 56] on button "close Close" at bounding box center [926, 57] width 19 height 19
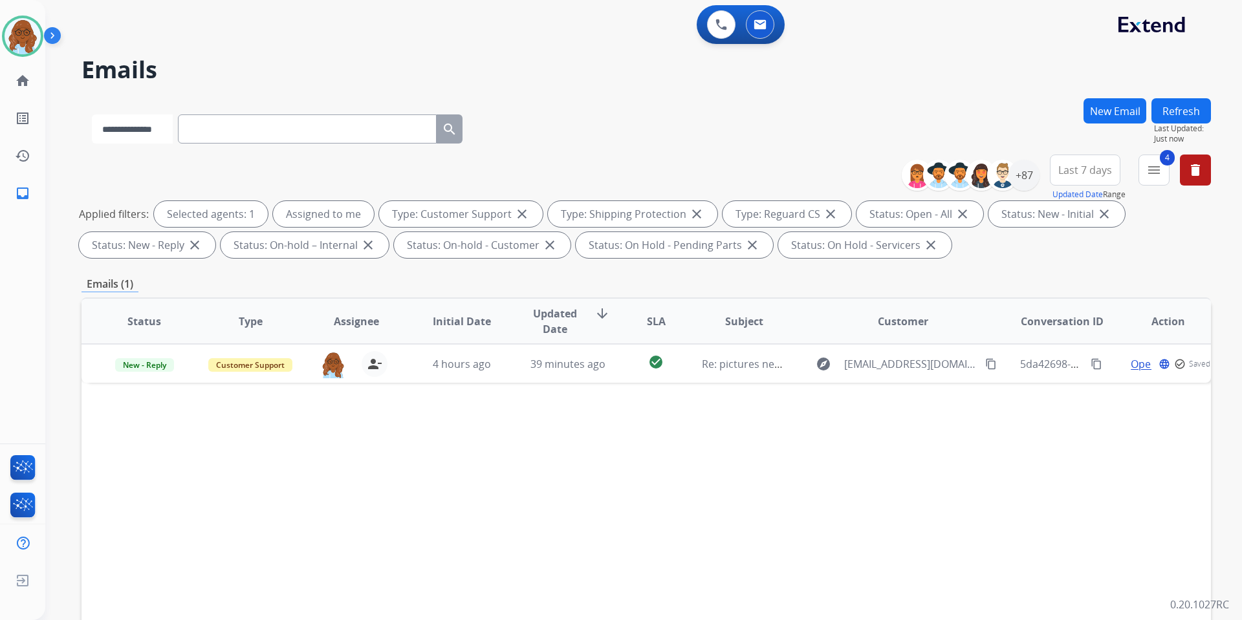
click at [167, 127] on select "**********" at bounding box center [132, 128] width 81 height 29
select select "**********"
click at [92, 114] on select "**********" at bounding box center [132, 128] width 81 height 29
paste input "**********"
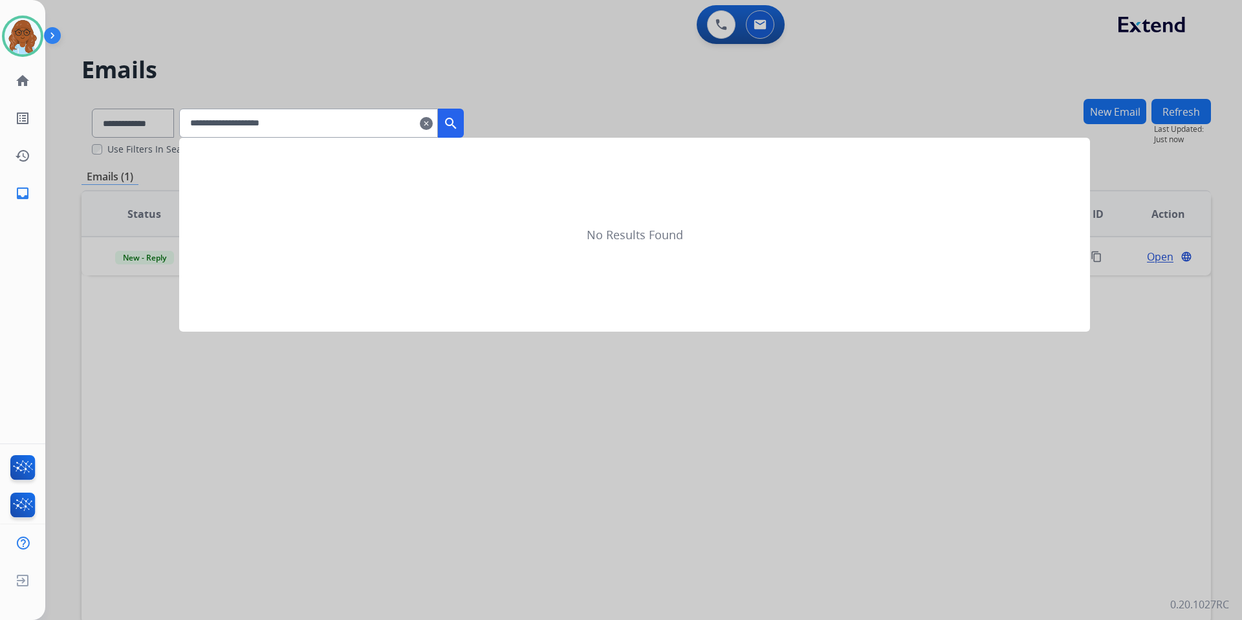
type input "**********"
click at [458, 124] on mat-icon "search" at bounding box center [451, 124] width 16 height 16
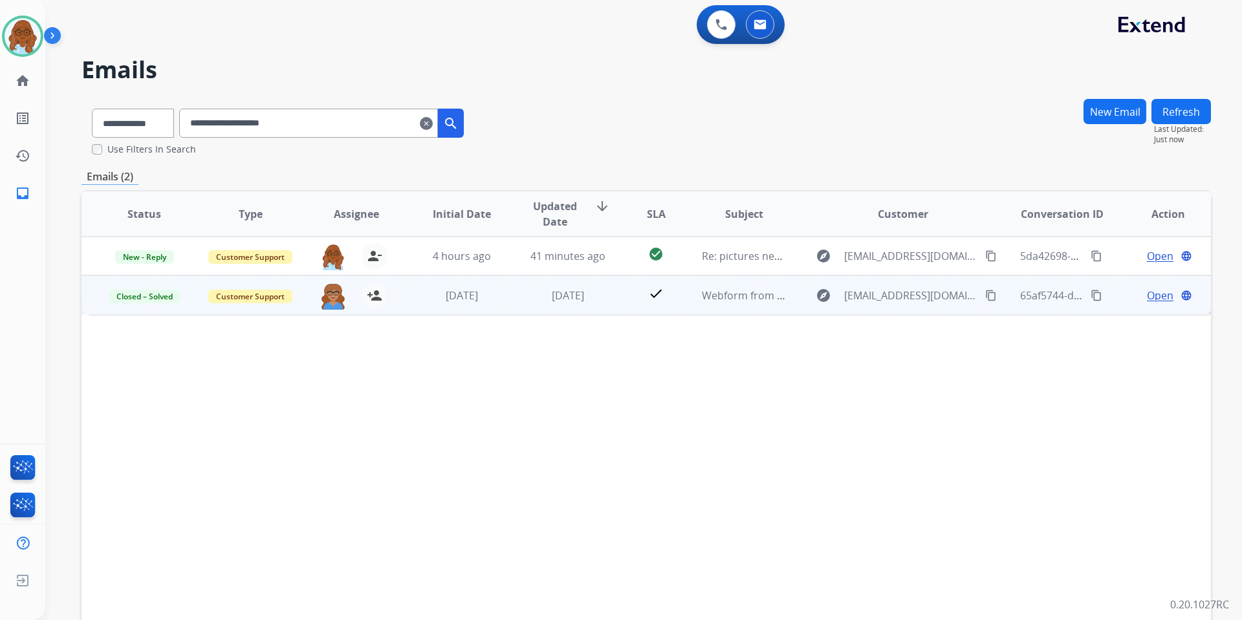
click at [1147, 298] on span "Open" at bounding box center [1160, 296] width 27 height 16
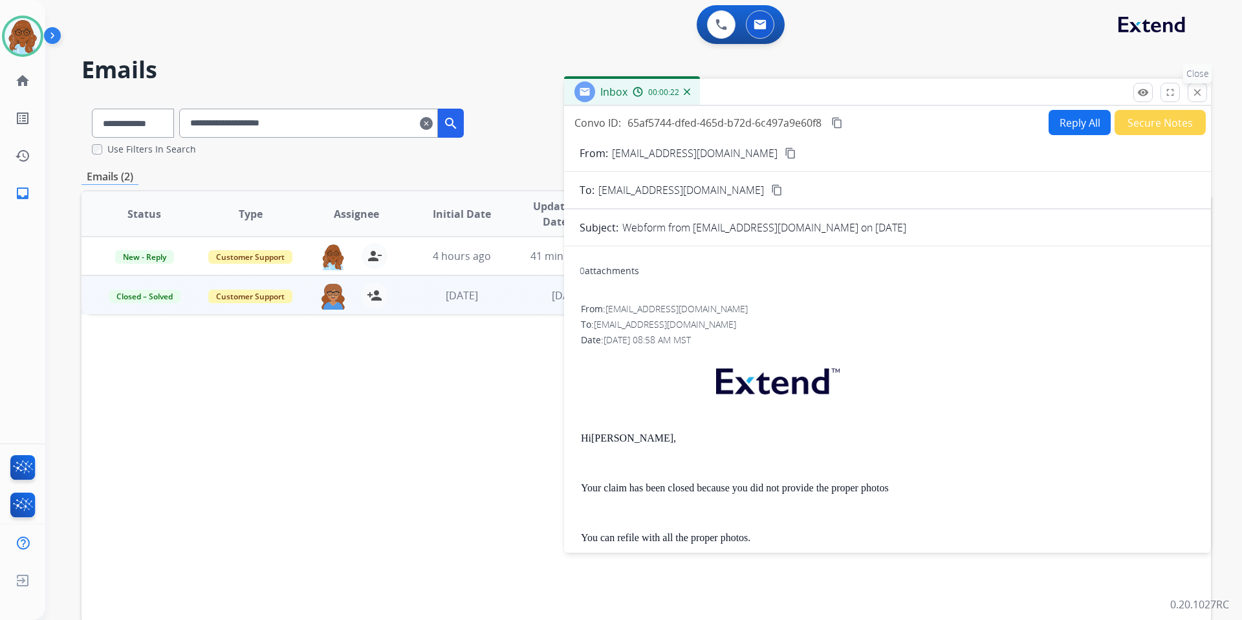
drag, startPoint x: 1203, startPoint y: 100, endPoint x: 1233, endPoint y: 146, distance: 54.9
click at [1203, 100] on button "close Close" at bounding box center [1196, 92] width 19 height 19
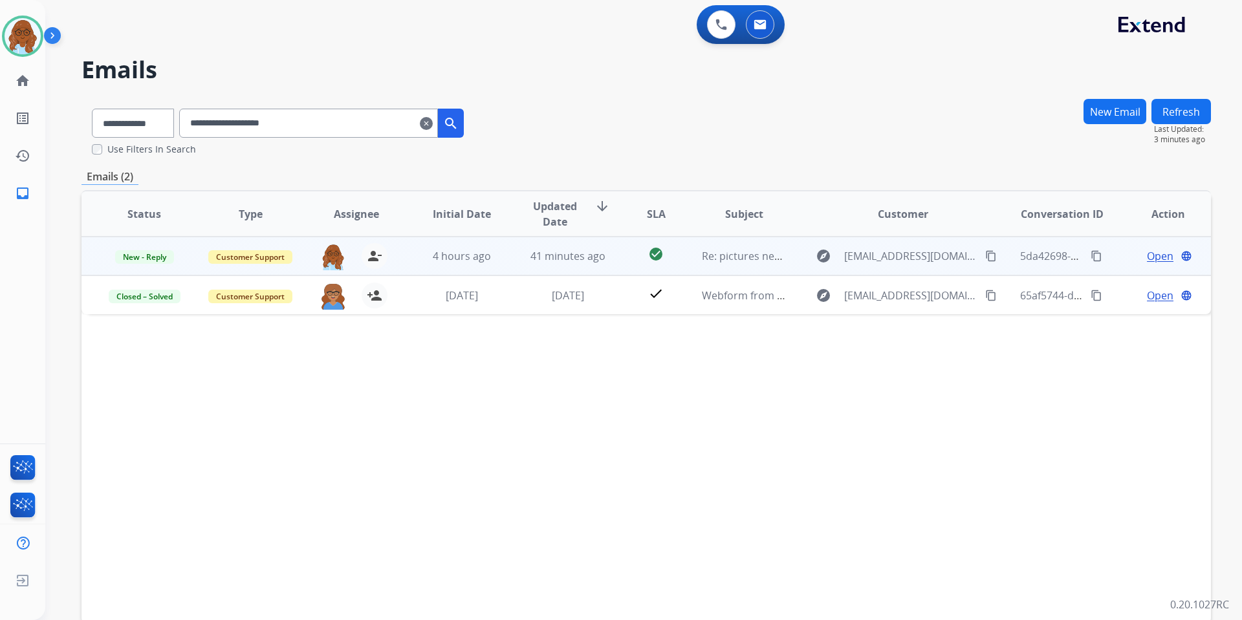
click at [1148, 259] on span "Open" at bounding box center [1160, 256] width 27 height 16
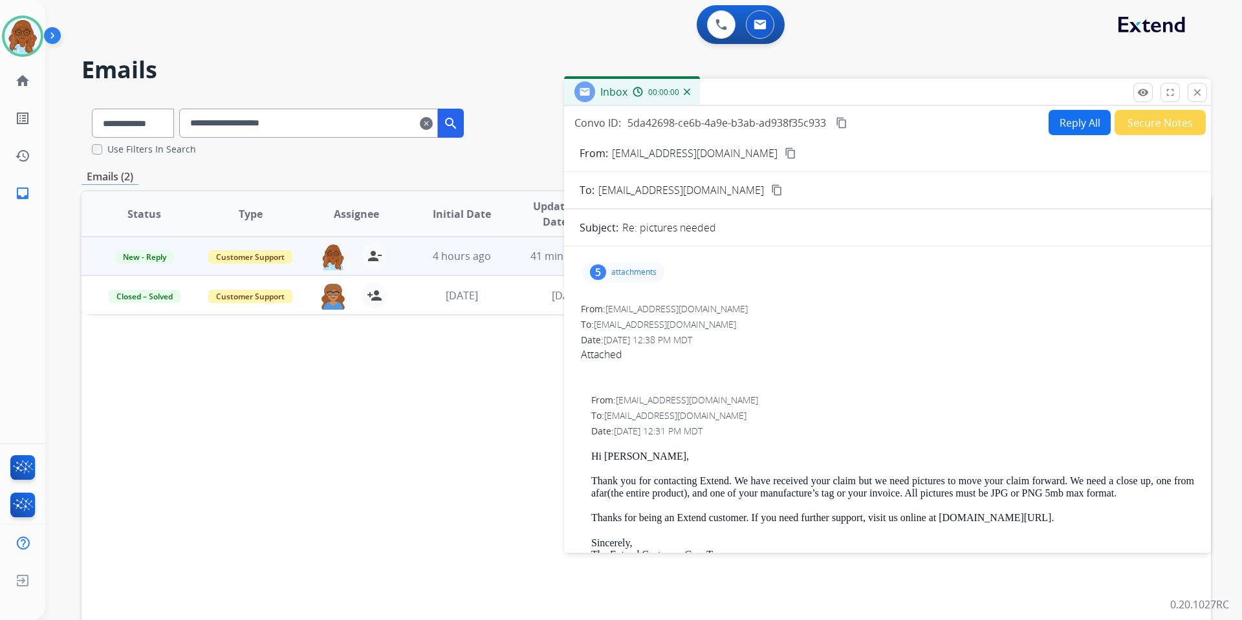
drag, startPoint x: 854, startPoint y: 80, endPoint x: 790, endPoint y: 74, distance: 64.9
click at [803, 79] on div "Inbox 00:00:00" at bounding box center [887, 92] width 647 height 27
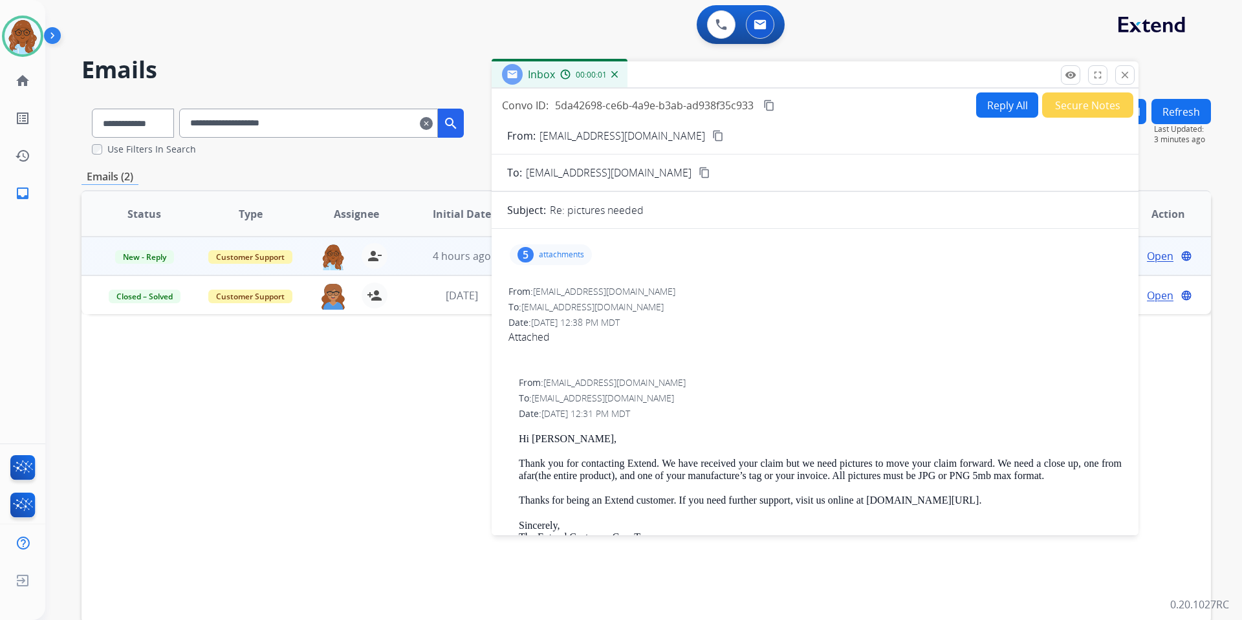
click at [581, 254] on p "attachments" at bounding box center [561, 255] width 45 height 10
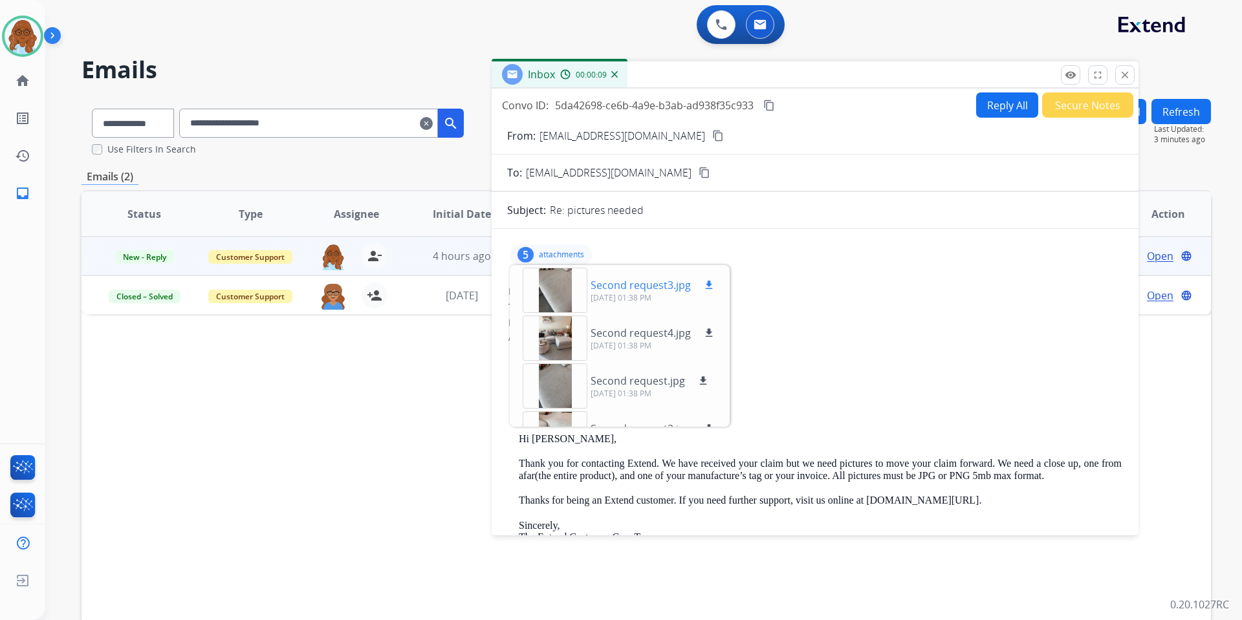
click at [566, 290] on div at bounding box center [555, 290] width 65 height 45
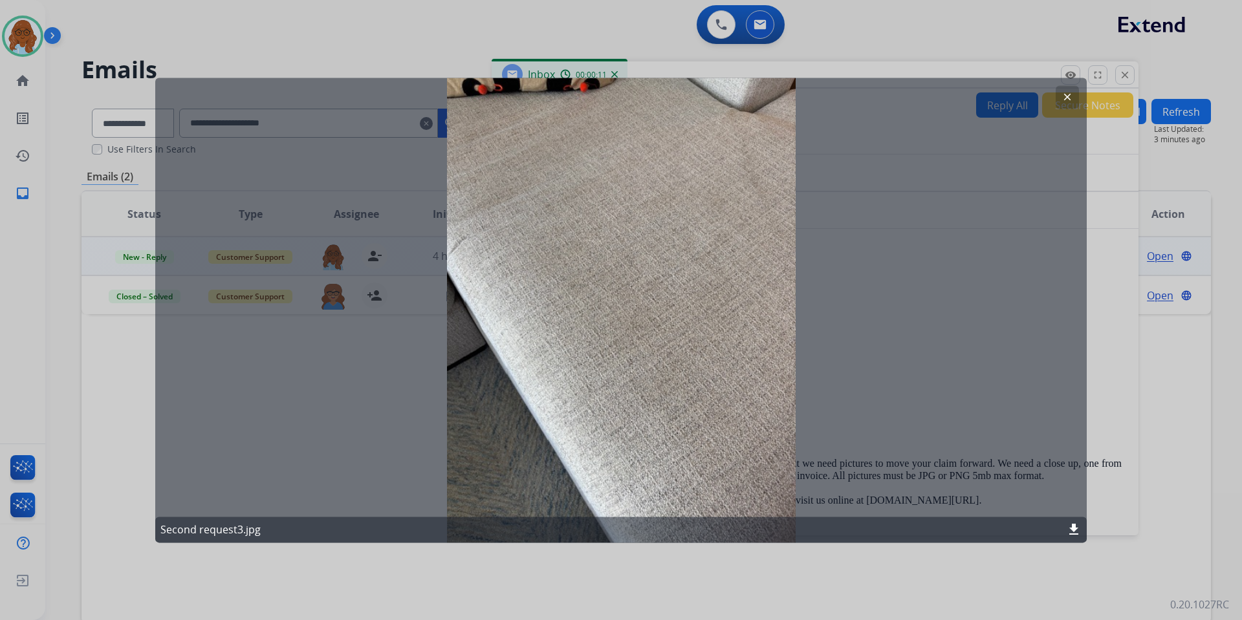
click at [1123, 290] on div at bounding box center [621, 310] width 1242 height 620
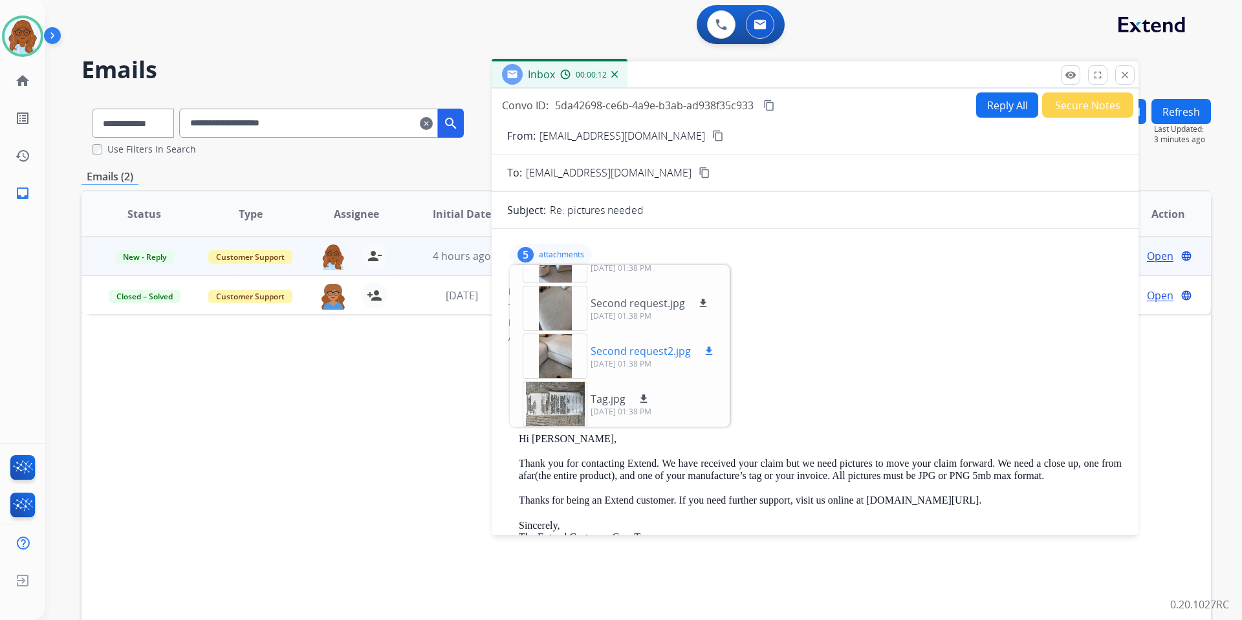
scroll to position [80, 0]
click at [561, 360] on div at bounding box center [555, 353] width 65 height 45
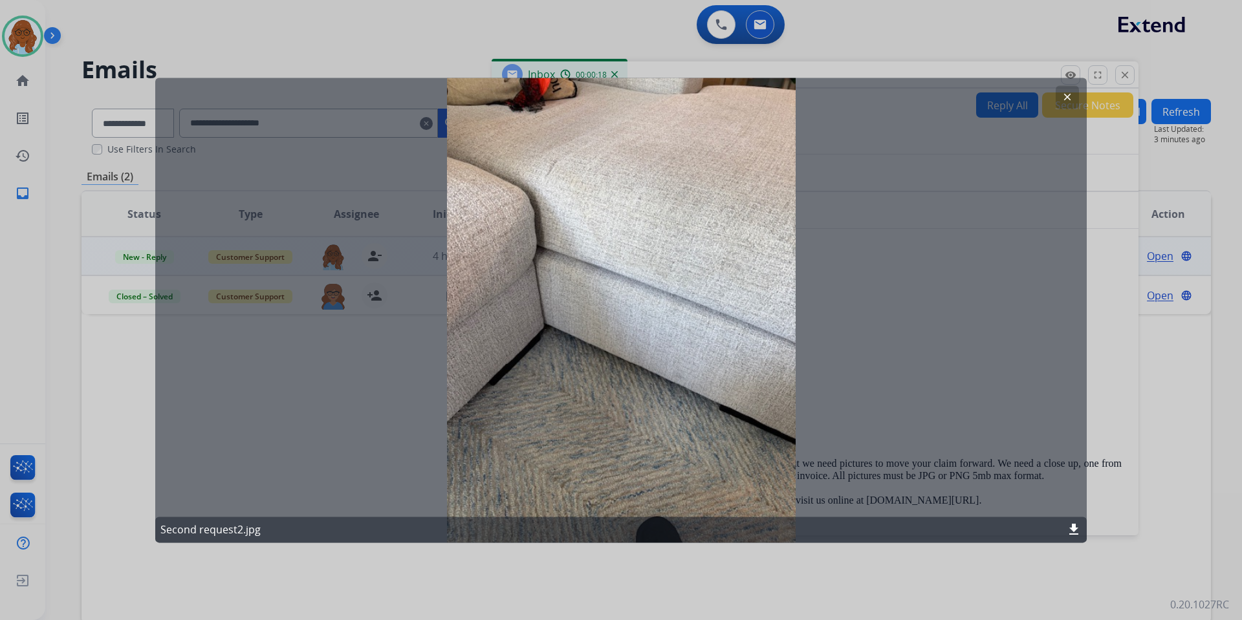
click at [1119, 329] on div at bounding box center [621, 310] width 1242 height 620
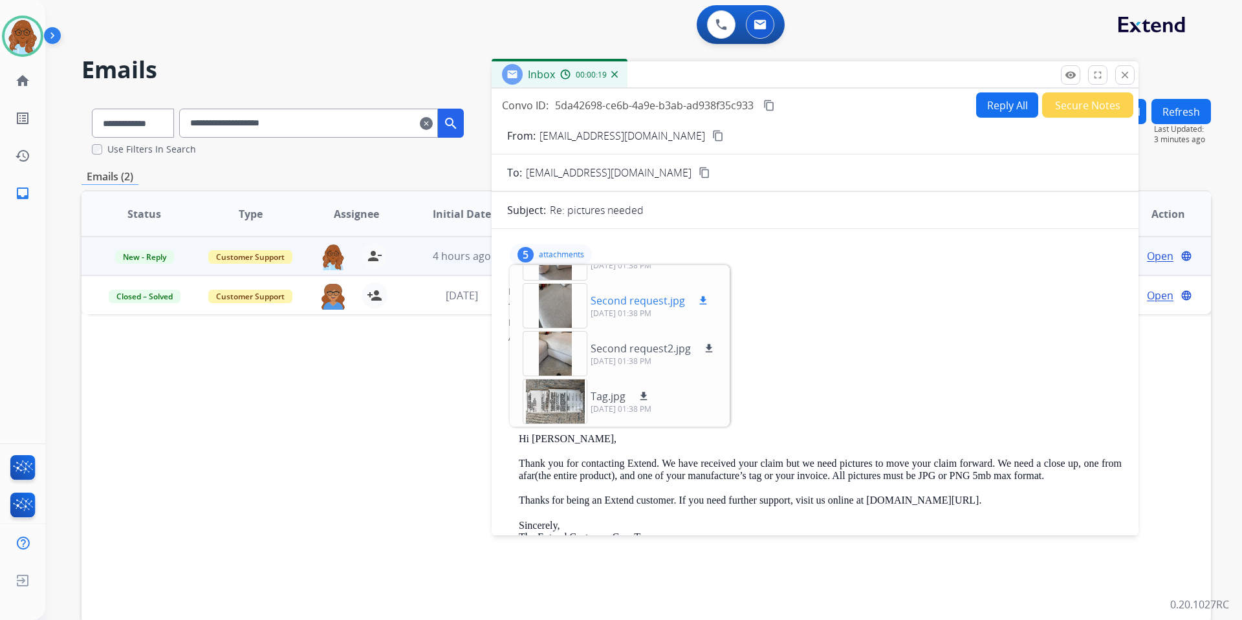
click at [565, 320] on div at bounding box center [555, 305] width 65 height 45
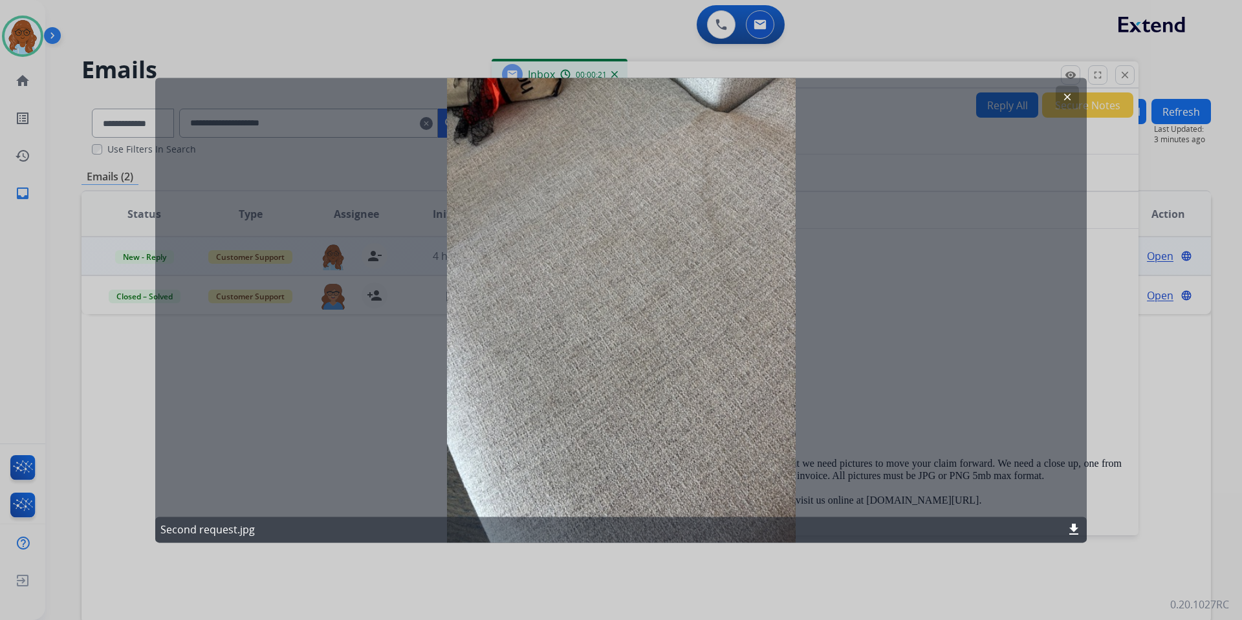
click at [1122, 278] on div at bounding box center [621, 310] width 1242 height 620
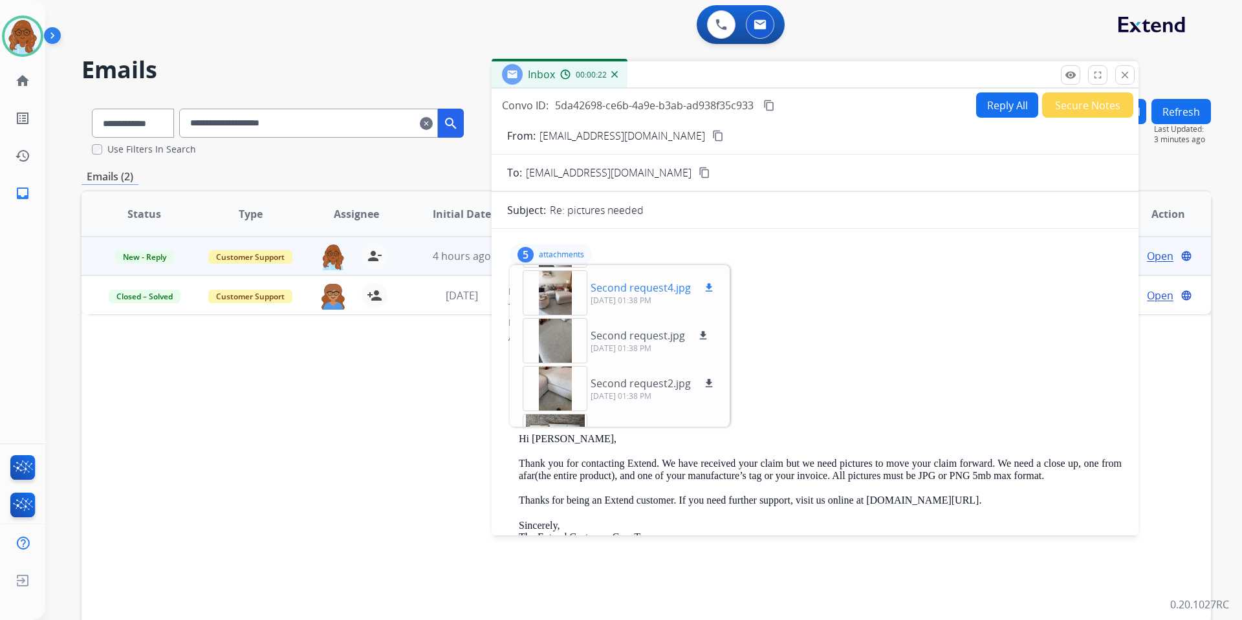
scroll to position [16, 0]
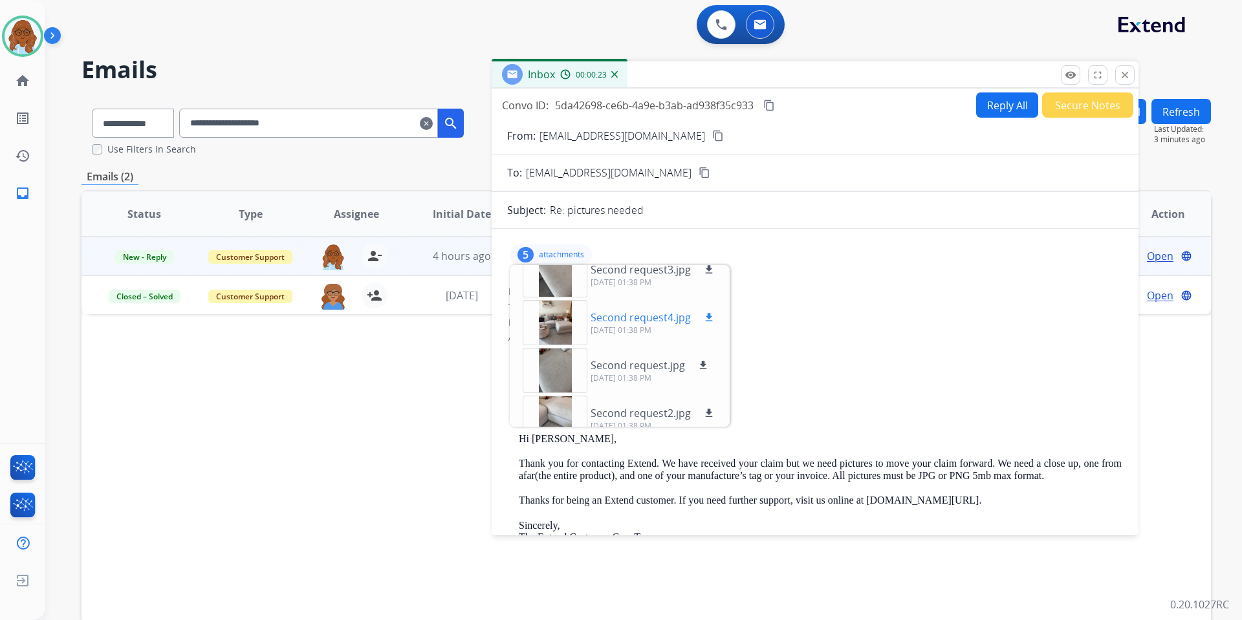
click at [561, 323] on div at bounding box center [555, 322] width 65 height 45
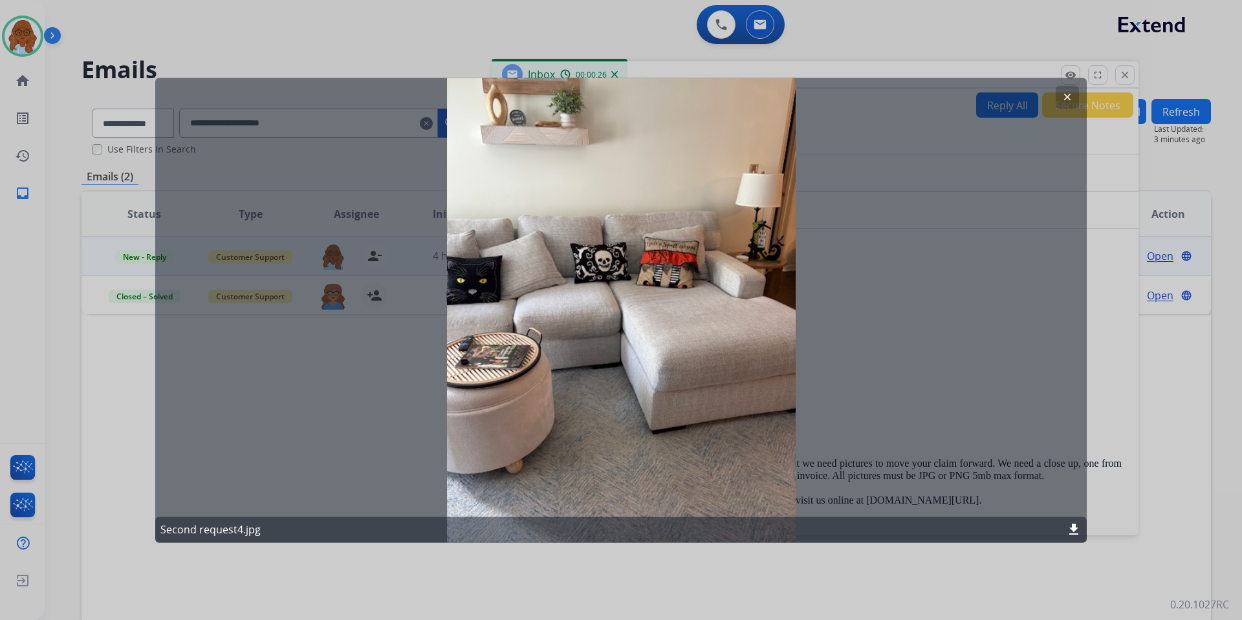
click at [1101, 365] on div at bounding box center [621, 310] width 1242 height 620
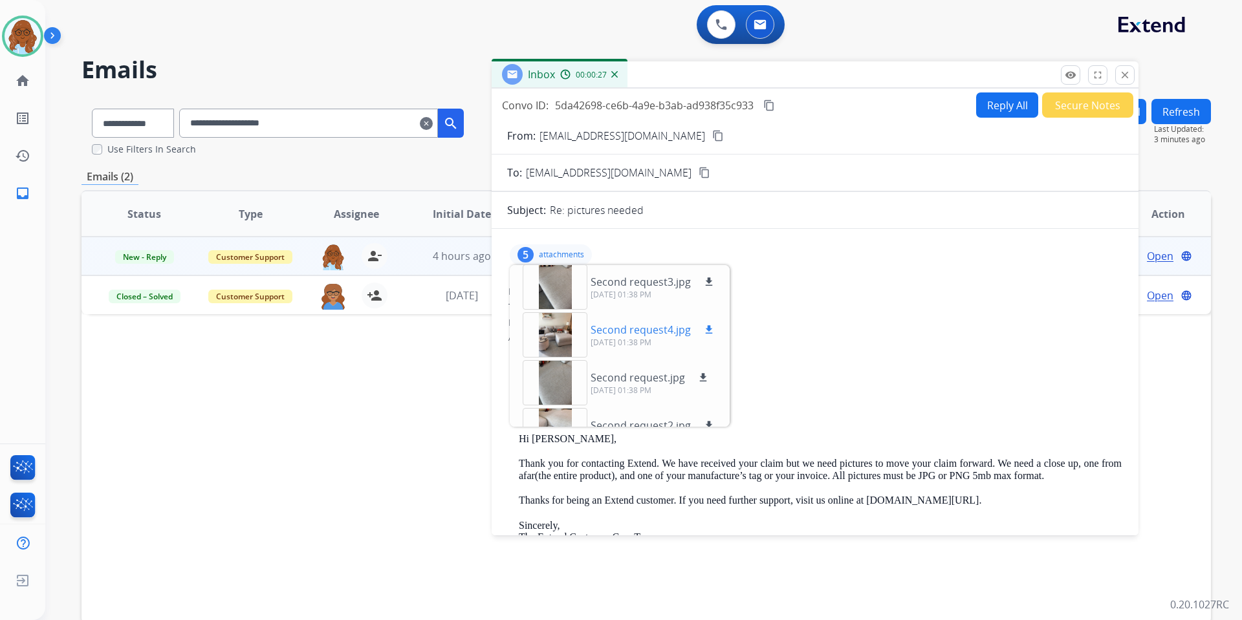
scroll to position [0, 0]
click at [548, 303] on div at bounding box center [555, 290] width 65 height 45
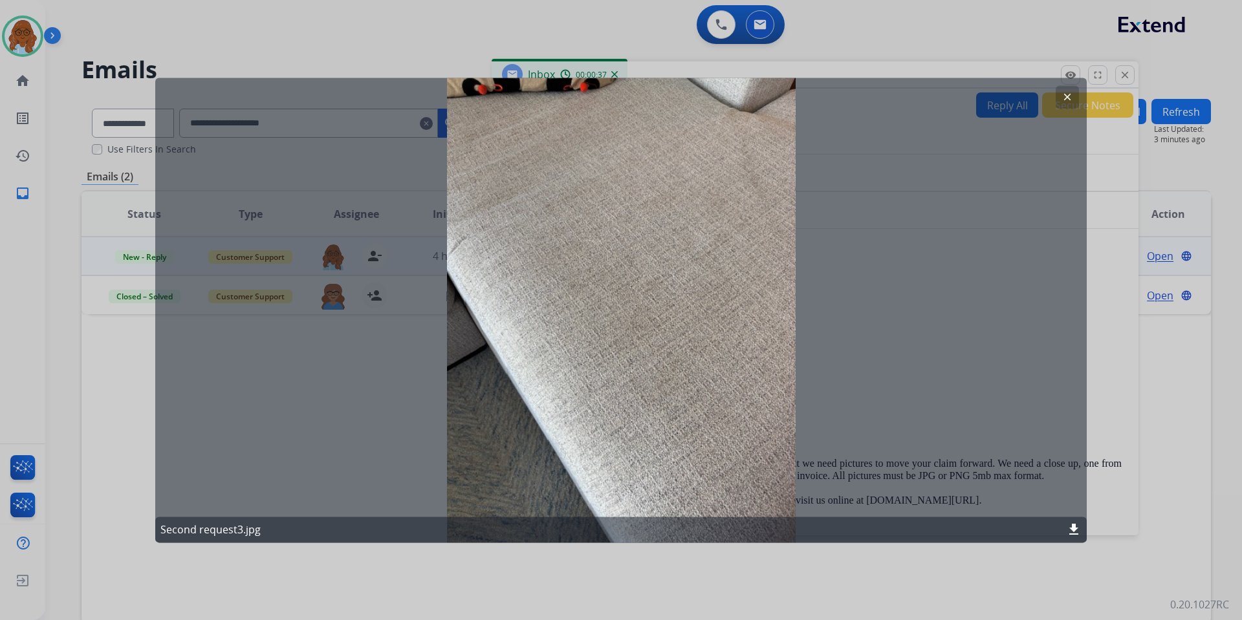
click at [1120, 364] on div at bounding box center [621, 310] width 1242 height 620
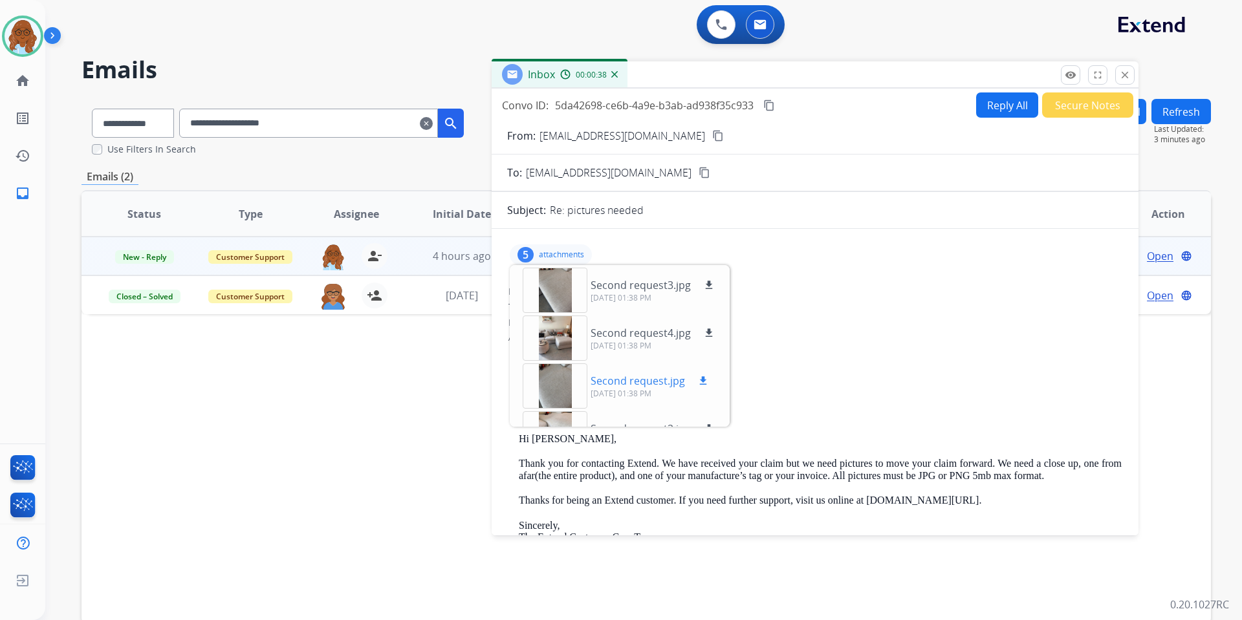
click at [552, 372] on div at bounding box center [555, 385] width 65 height 45
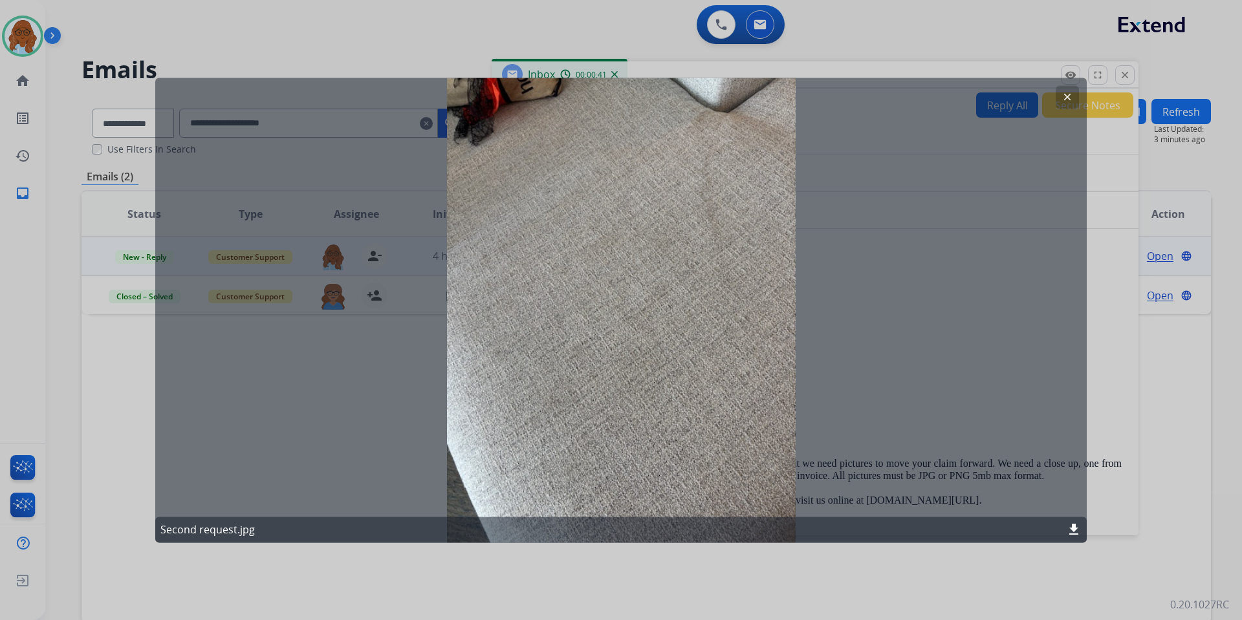
click at [1075, 529] on mat-icon "download" at bounding box center [1074, 530] width 16 height 16
click at [1119, 466] on div at bounding box center [621, 310] width 1242 height 620
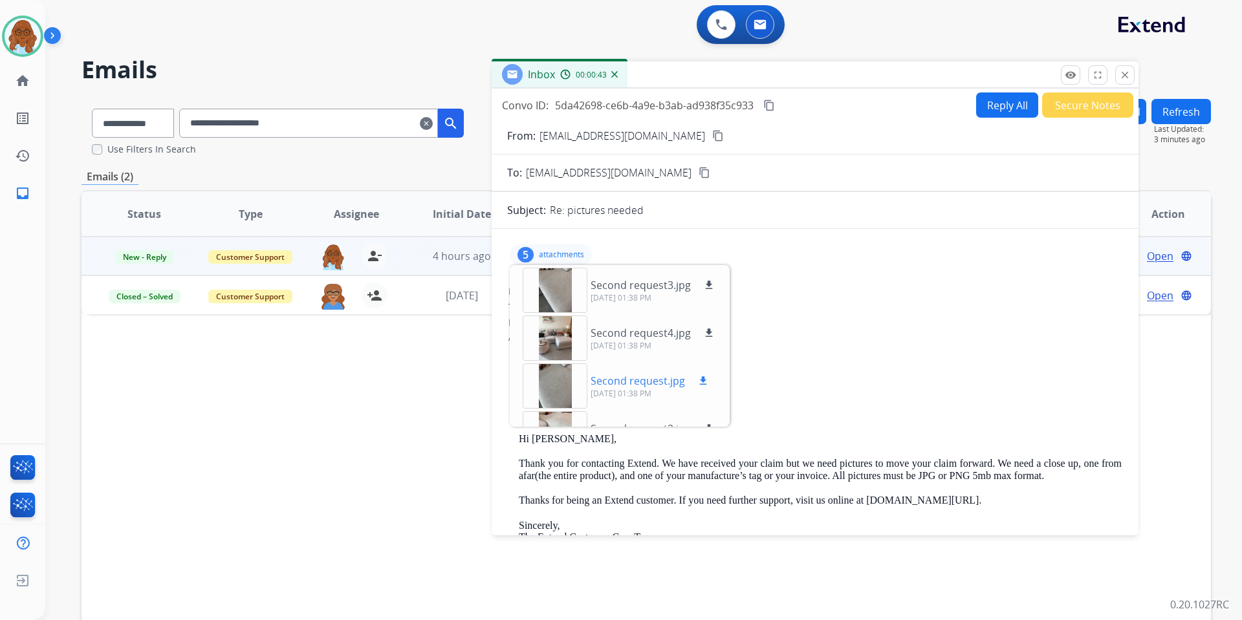
click at [557, 385] on div at bounding box center [555, 385] width 65 height 45
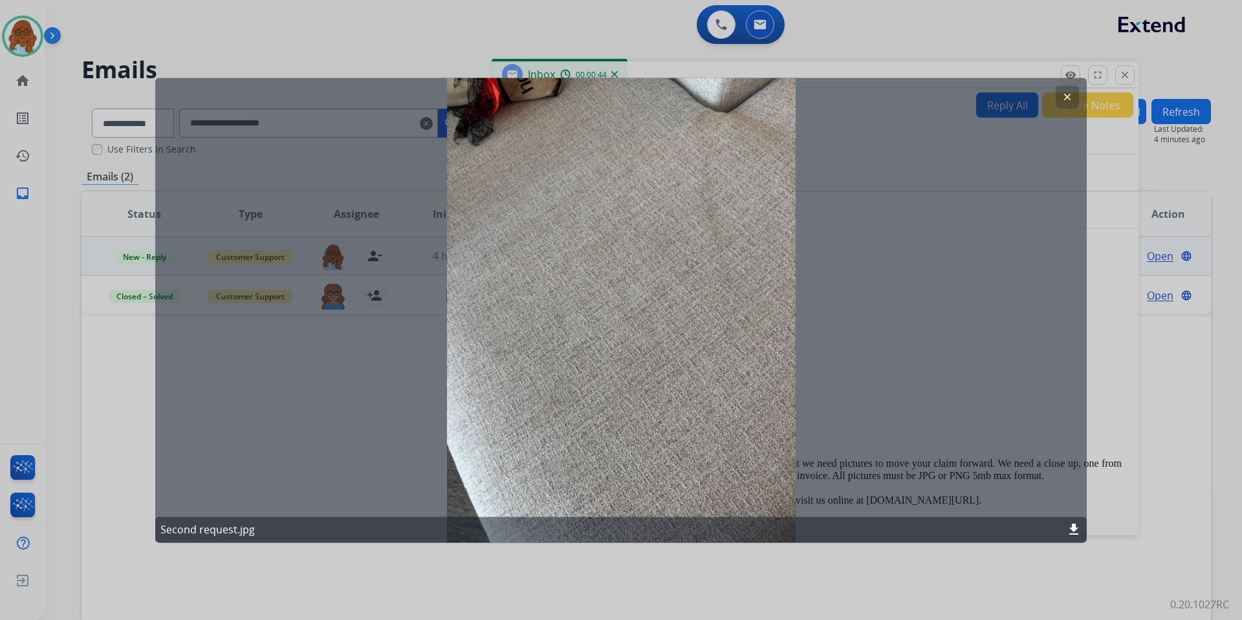
click at [1103, 504] on div at bounding box center [621, 310] width 1242 height 620
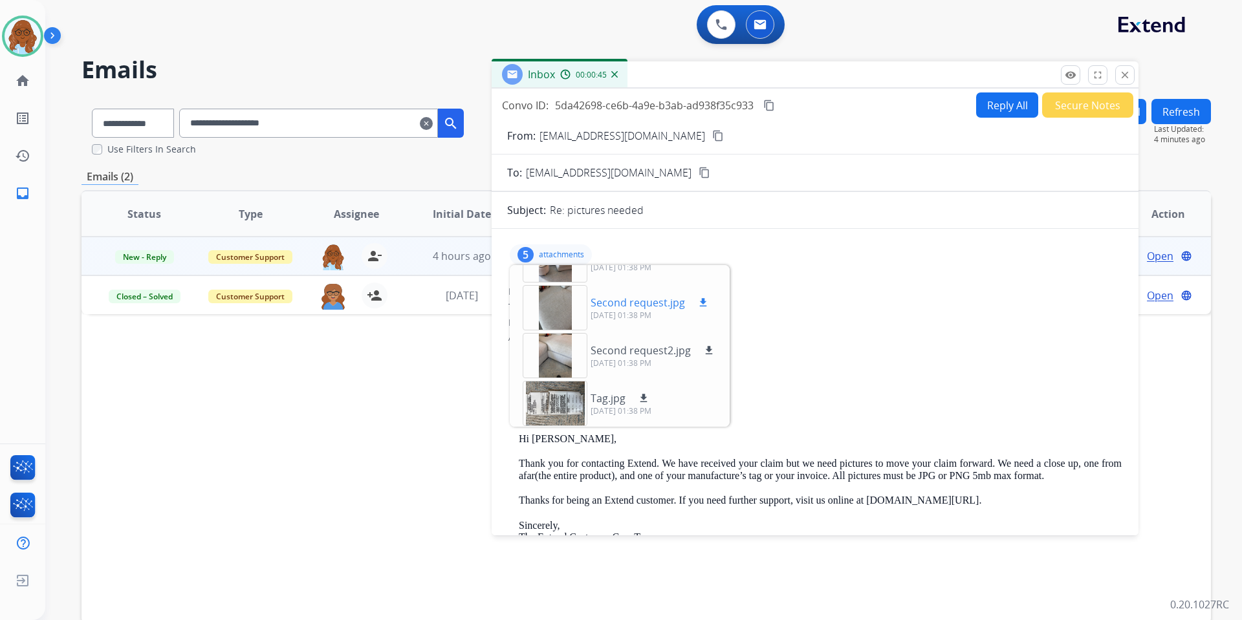
scroll to position [80, 0]
click at [554, 349] on div at bounding box center [555, 353] width 65 height 45
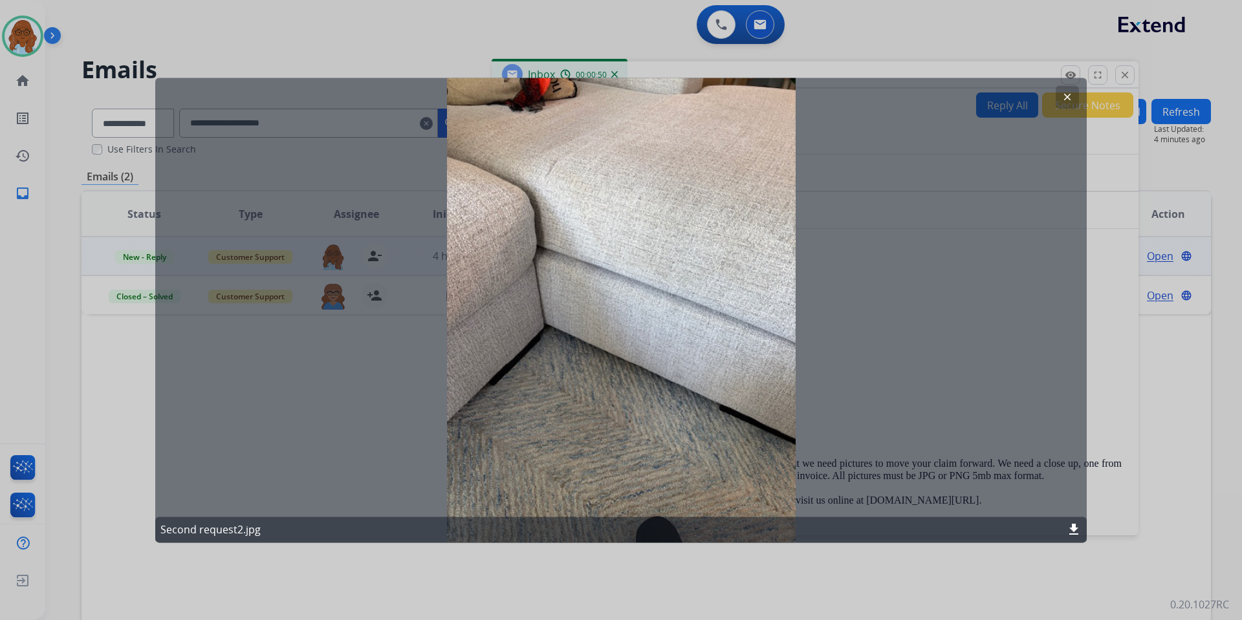
click at [1073, 528] on mat-icon "download" at bounding box center [1074, 530] width 16 height 16
drag, startPoint x: 1116, startPoint y: 497, endPoint x: 1097, endPoint y: 486, distance: 21.7
click at [1116, 497] on div at bounding box center [621, 310] width 1242 height 620
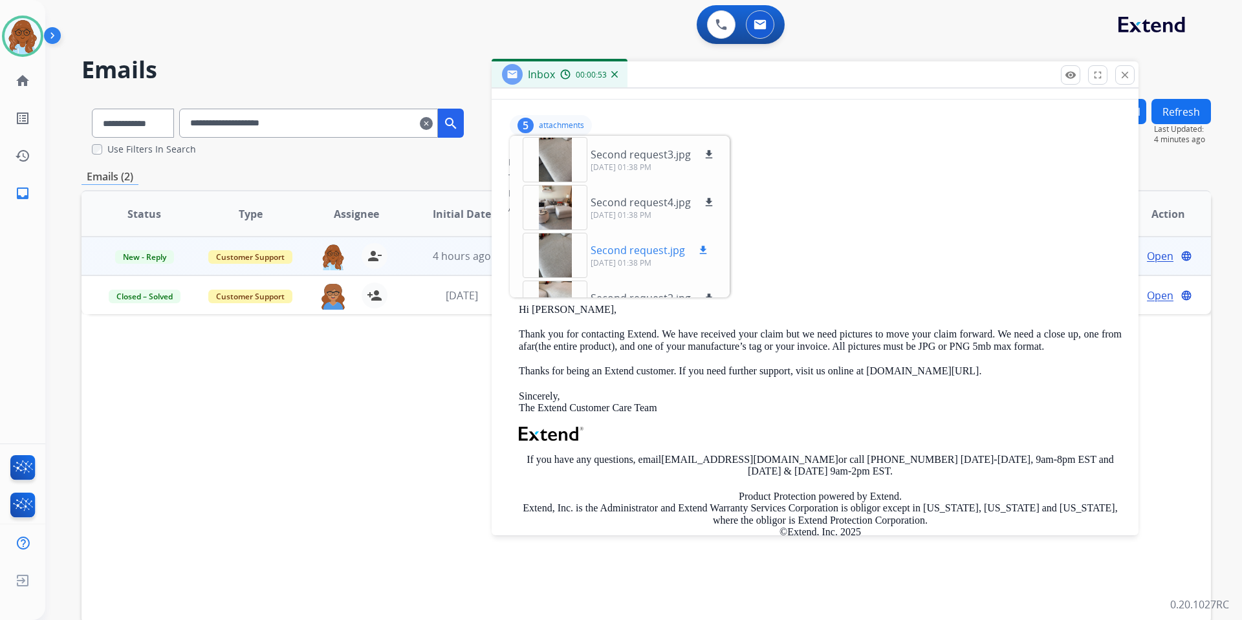
scroll to position [0, 0]
click at [566, 205] on div at bounding box center [555, 208] width 65 height 45
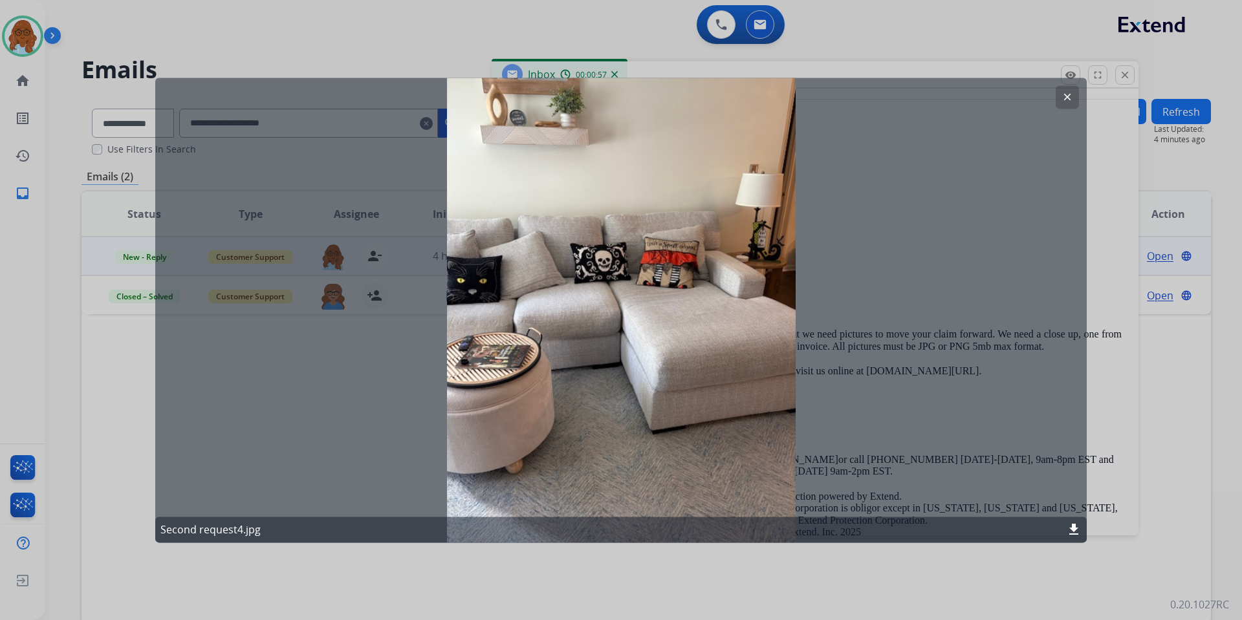
click at [1101, 308] on div at bounding box center [621, 310] width 1242 height 620
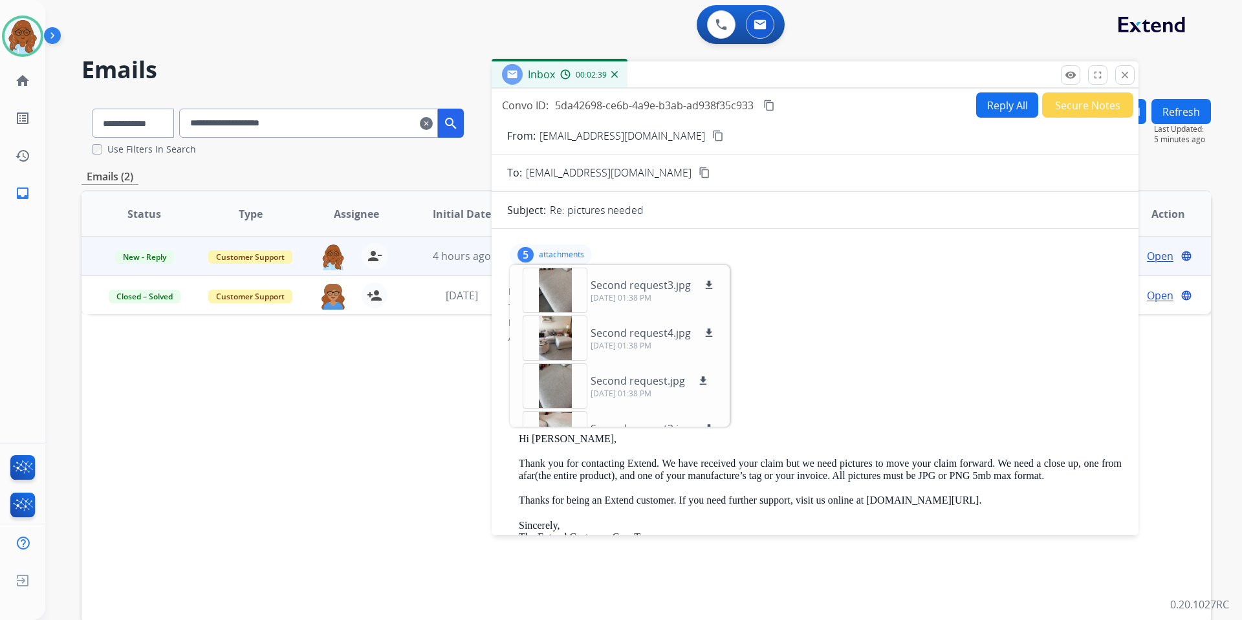
click at [773, 105] on mat-icon "content_copy" at bounding box center [769, 106] width 12 height 12
click at [994, 88] on div "Inbox 00:02:43" at bounding box center [814, 74] width 647 height 27
click at [1004, 104] on button "Reply All" at bounding box center [1007, 104] width 62 height 25
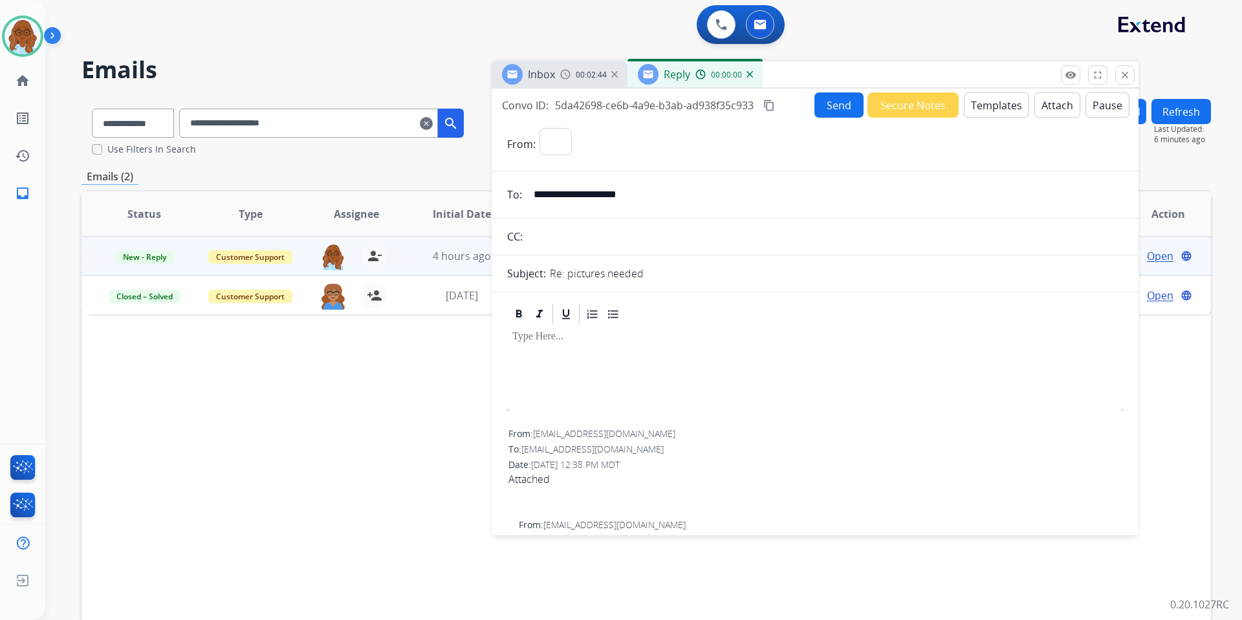
select select "**********"
click at [990, 106] on button "Templates" at bounding box center [996, 104] width 65 height 25
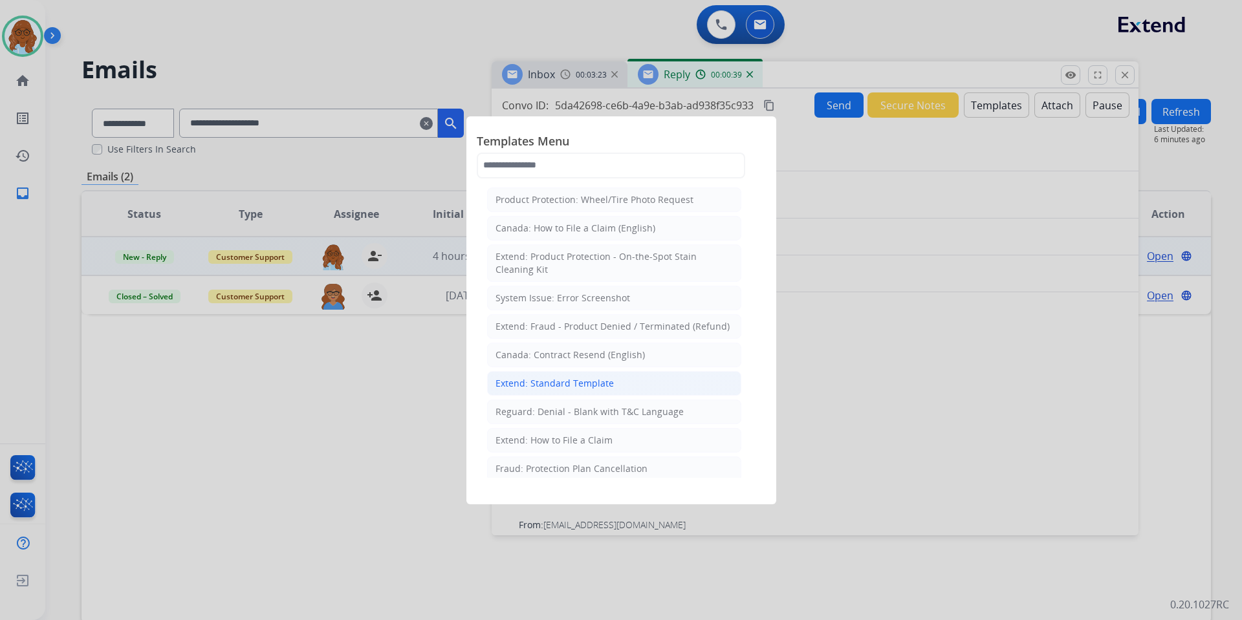
click at [554, 377] on div "Extend: Standard Template" at bounding box center [554, 383] width 118 height 13
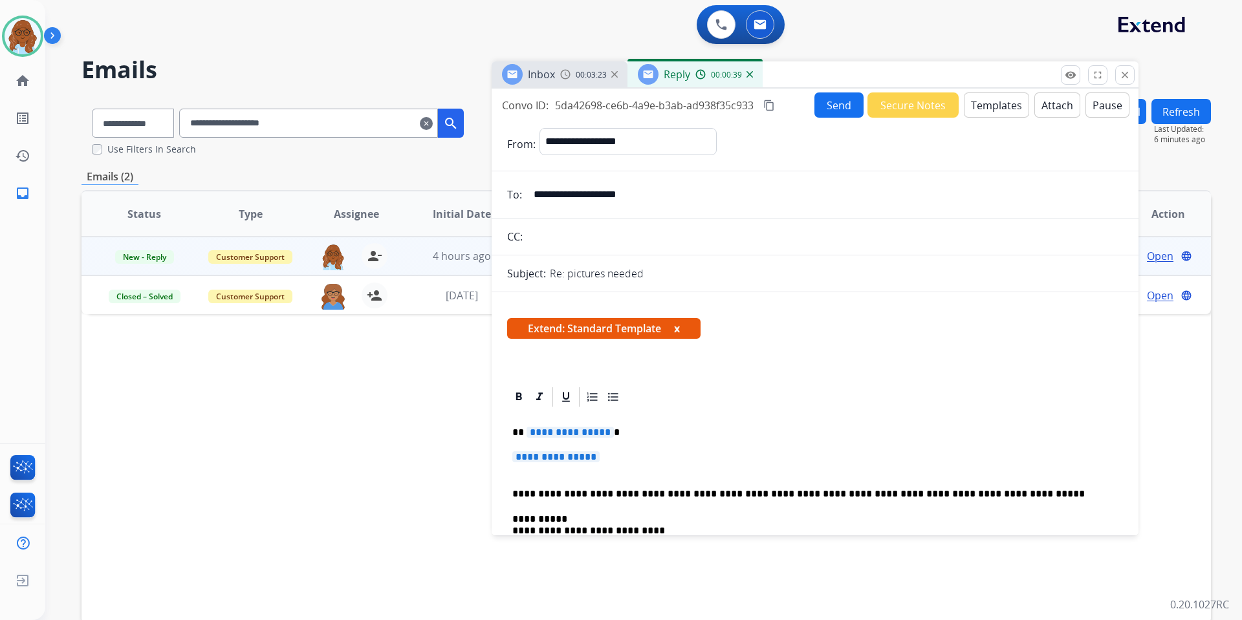
click at [570, 432] on span "**********" at bounding box center [569, 432] width 87 height 11
click at [575, 458] on span "**********" at bounding box center [555, 456] width 87 height 11
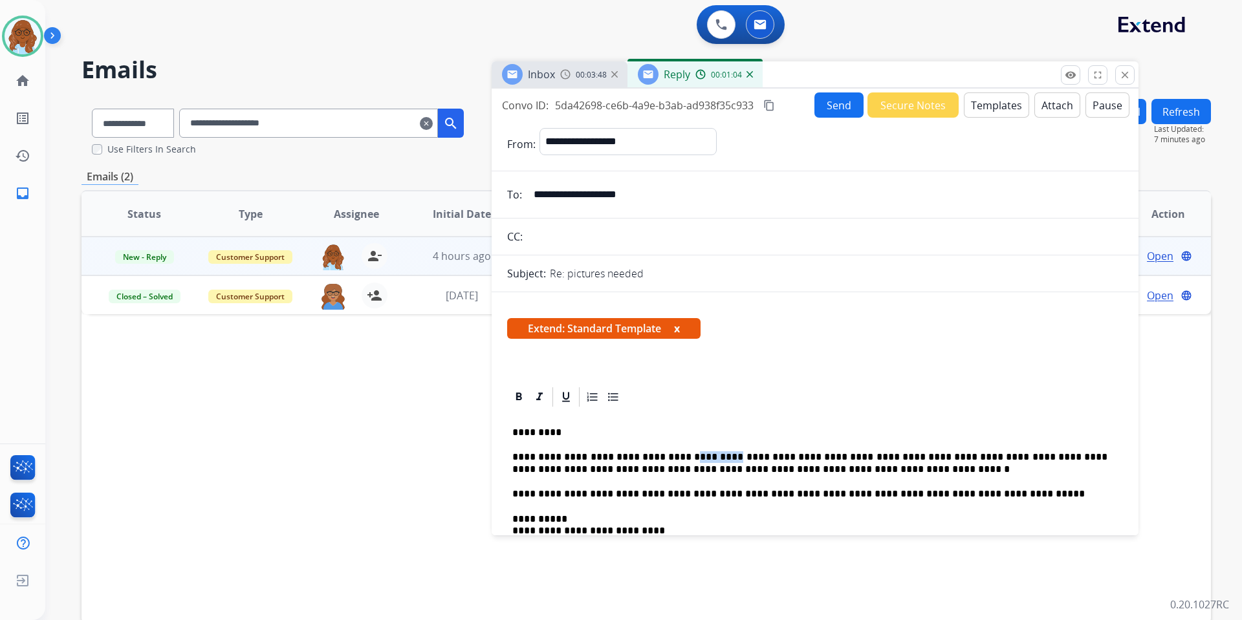
drag, startPoint x: 708, startPoint y: 459, endPoint x: 669, endPoint y: 450, distance: 40.5
click at [669, 450] on div "**********" at bounding box center [815, 596] width 616 height 374
click at [680, 324] on button "x" at bounding box center [677, 329] width 6 height 16
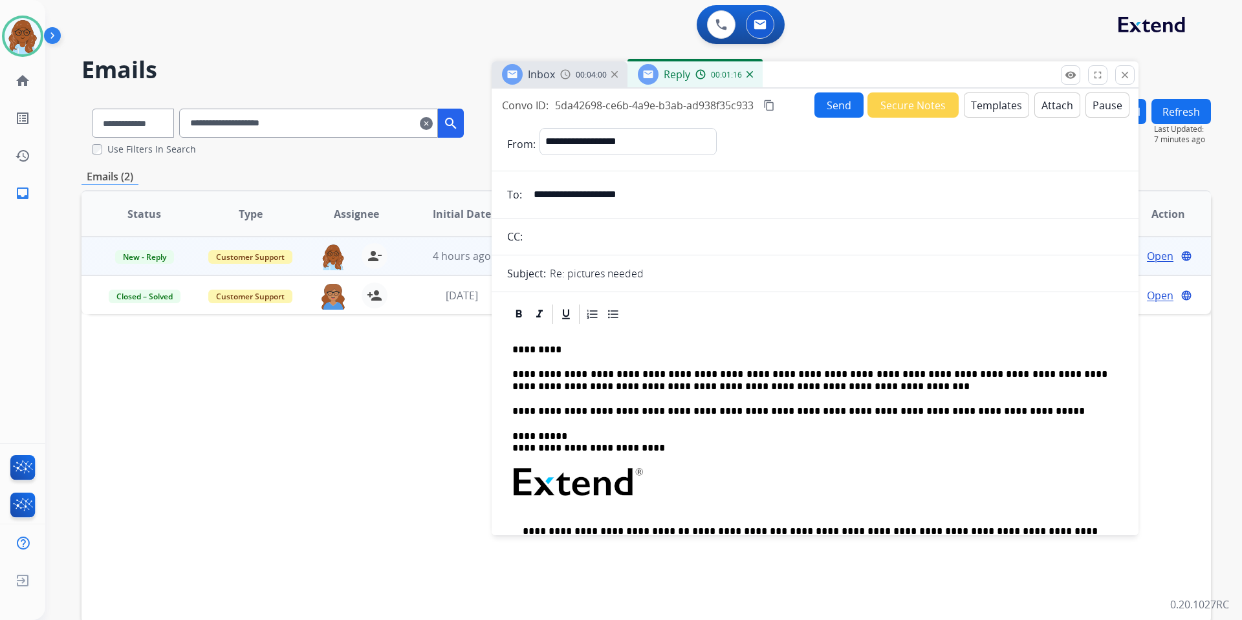
click at [828, 104] on button "Send" at bounding box center [838, 104] width 49 height 25
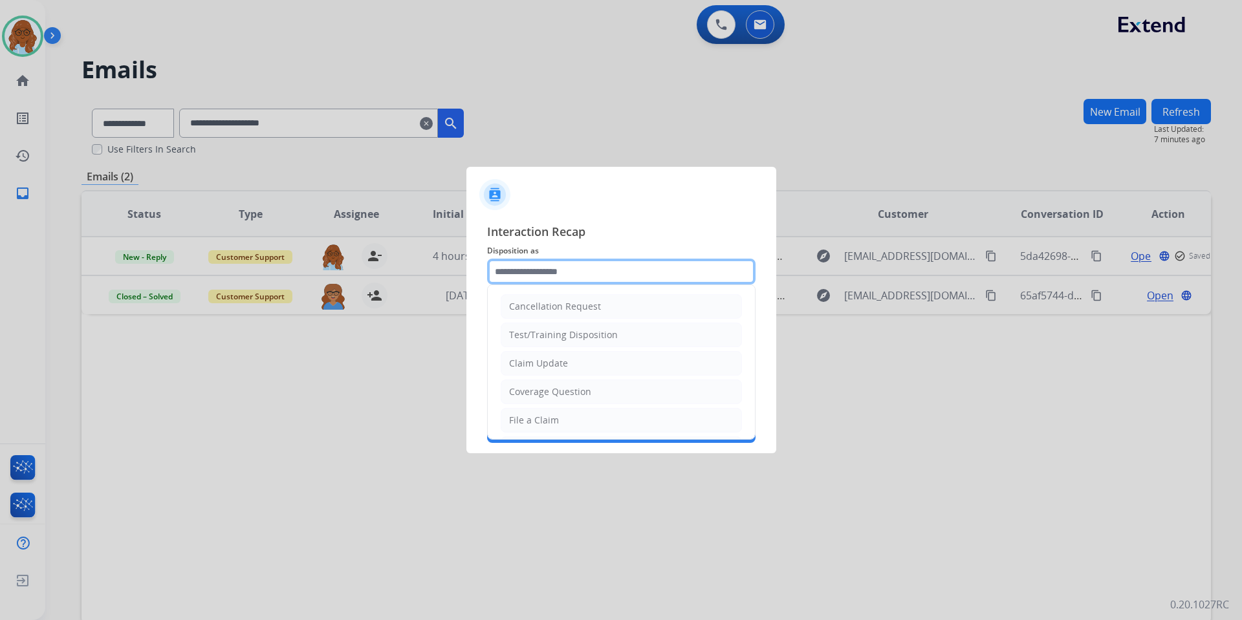
click at [566, 264] on input "text" at bounding box center [621, 272] width 268 height 26
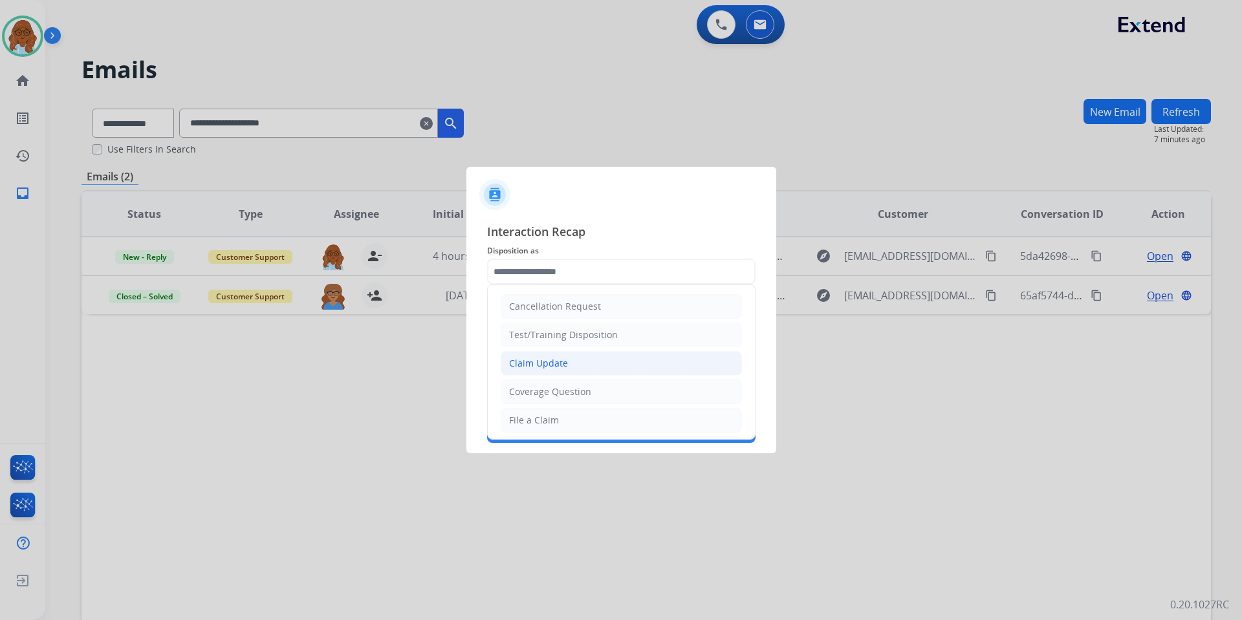
click at [534, 363] on div "Claim Update" at bounding box center [538, 363] width 59 height 13
type input "**********"
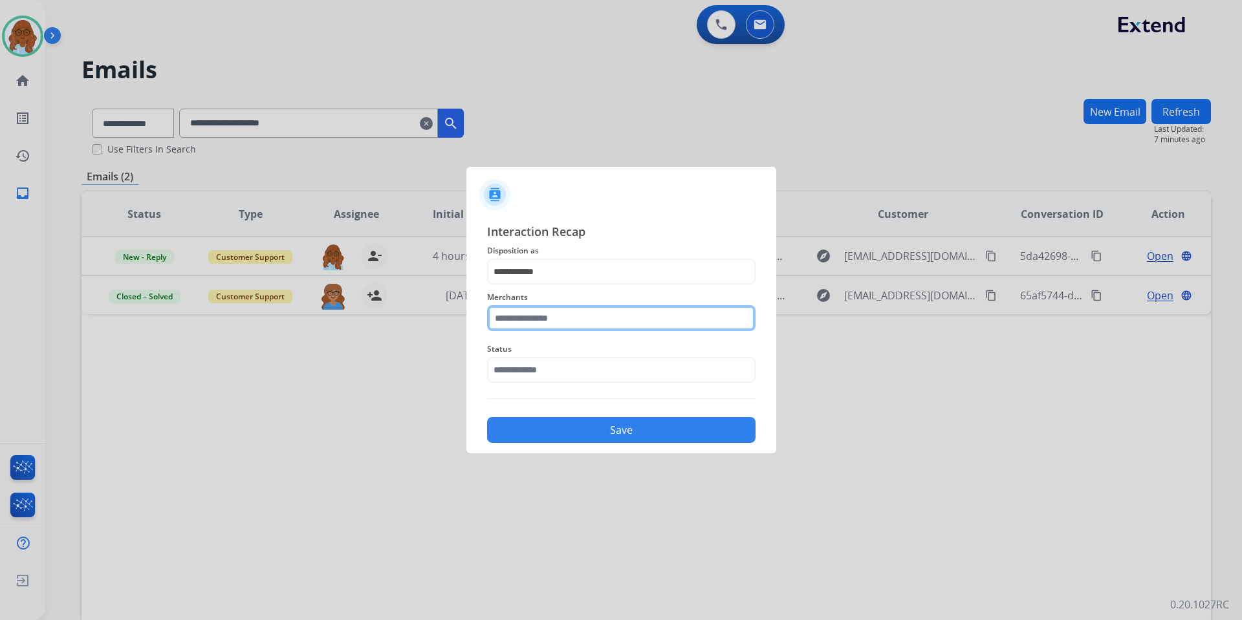
click at [520, 319] on input "text" at bounding box center [621, 318] width 268 height 26
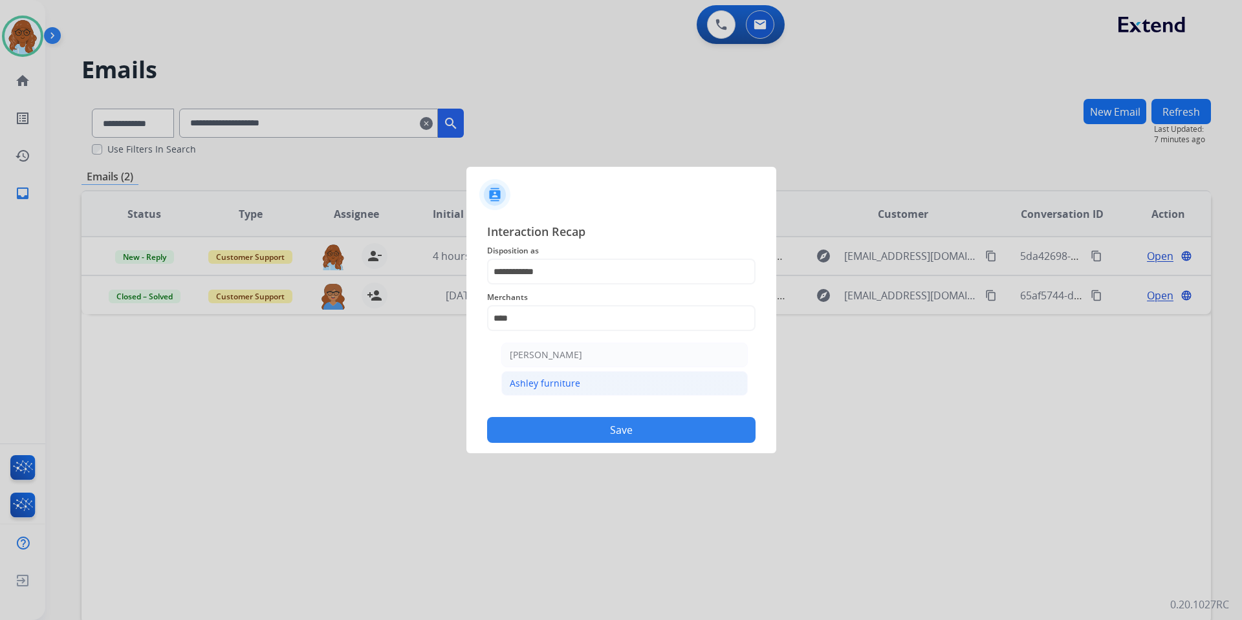
click at [546, 383] on div "Ashley furniture" at bounding box center [545, 383] width 70 height 13
type input "**********"
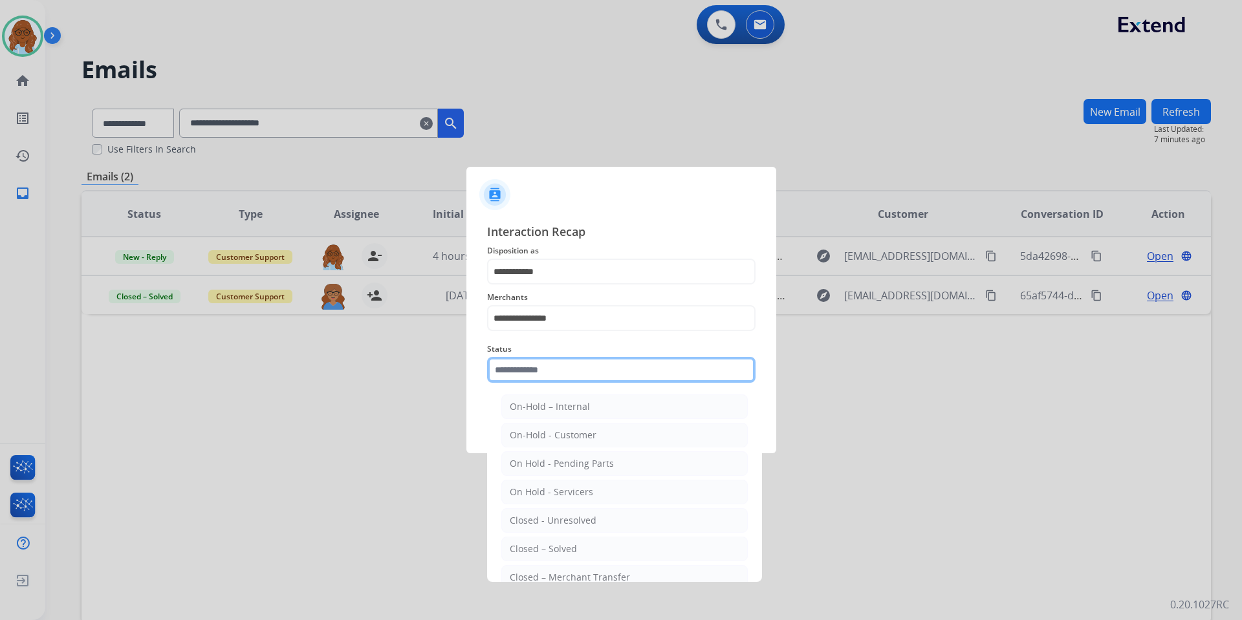
click at [542, 376] on input "text" at bounding box center [621, 370] width 268 height 26
click at [584, 552] on li "Closed – Solved" at bounding box center [624, 549] width 246 height 25
type input "**********"
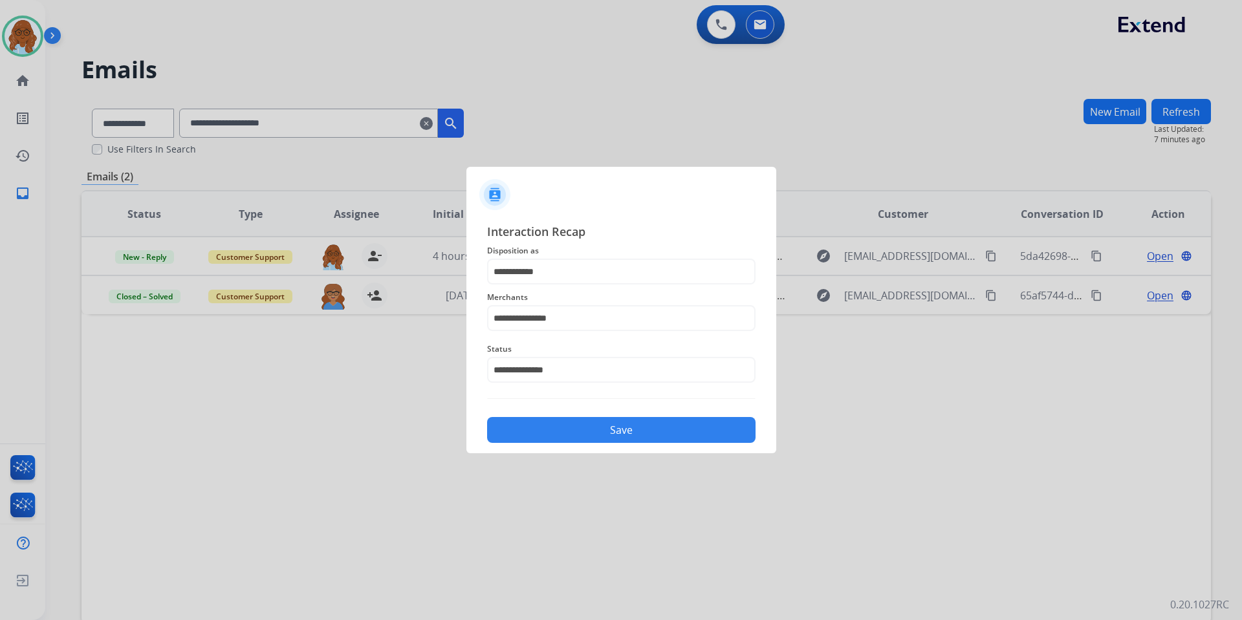
click at [585, 436] on button "Save" at bounding box center [621, 430] width 268 height 26
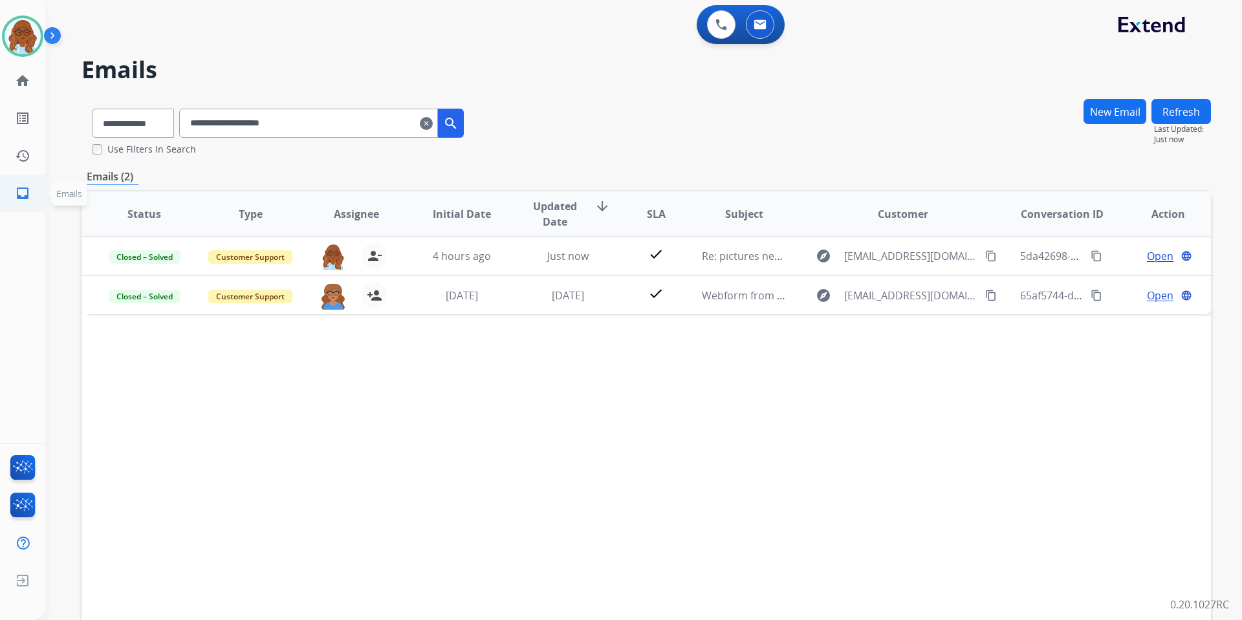
click at [6, 195] on link "inbox Emails" at bounding box center [23, 193] width 36 height 36
click at [33, 38] on img at bounding box center [23, 36] width 36 height 36
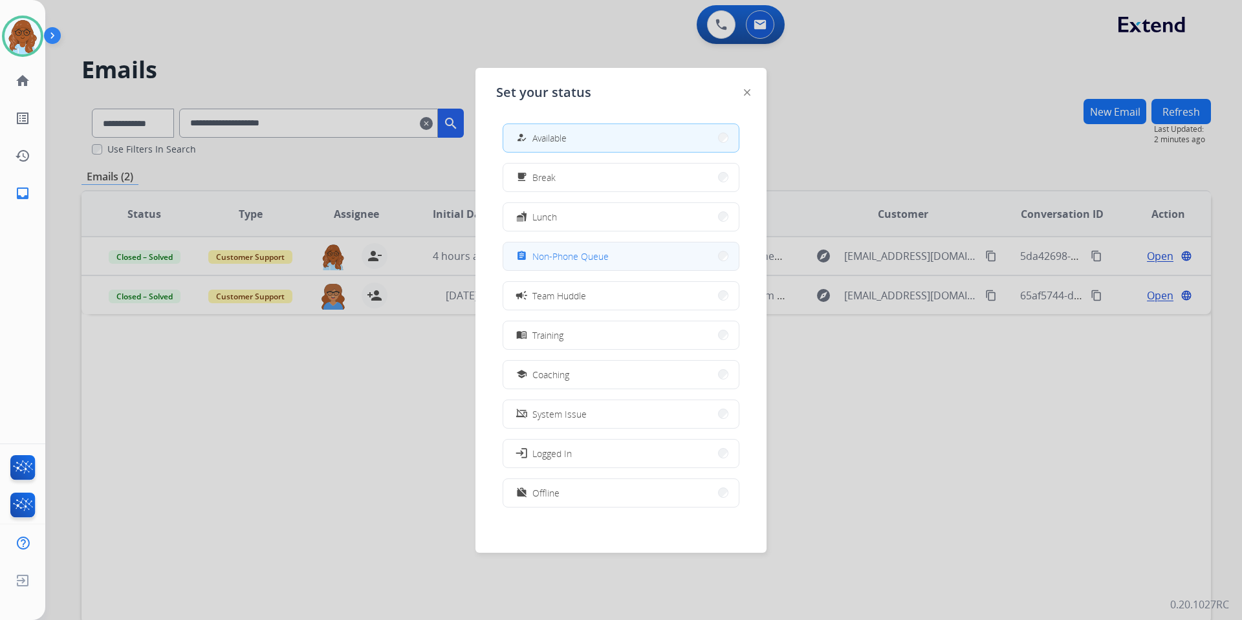
click at [583, 253] on span "Non-Phone Queue" at bounding box center [570, 257] width 76 height 14
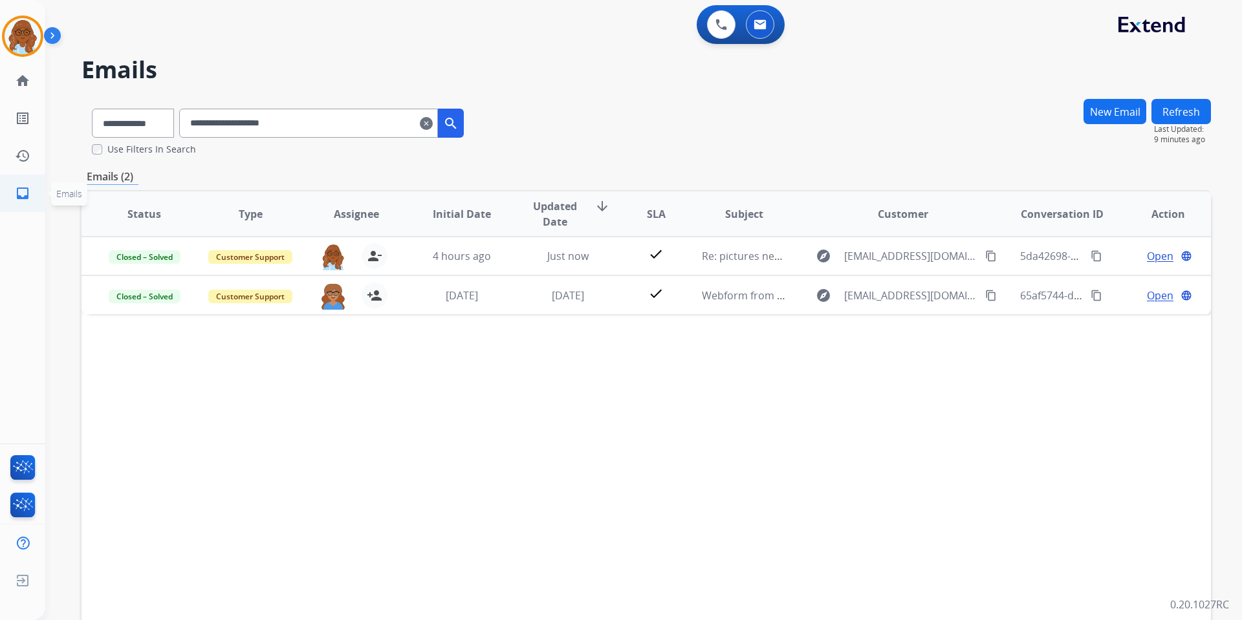
click at [23, 195] on mat-icon "inbox" at bounding box center [23, 194] width 16 height 16
click at [433, 118] on mat-icon "clear" at bounding box center [426, 124] width 13 height 16
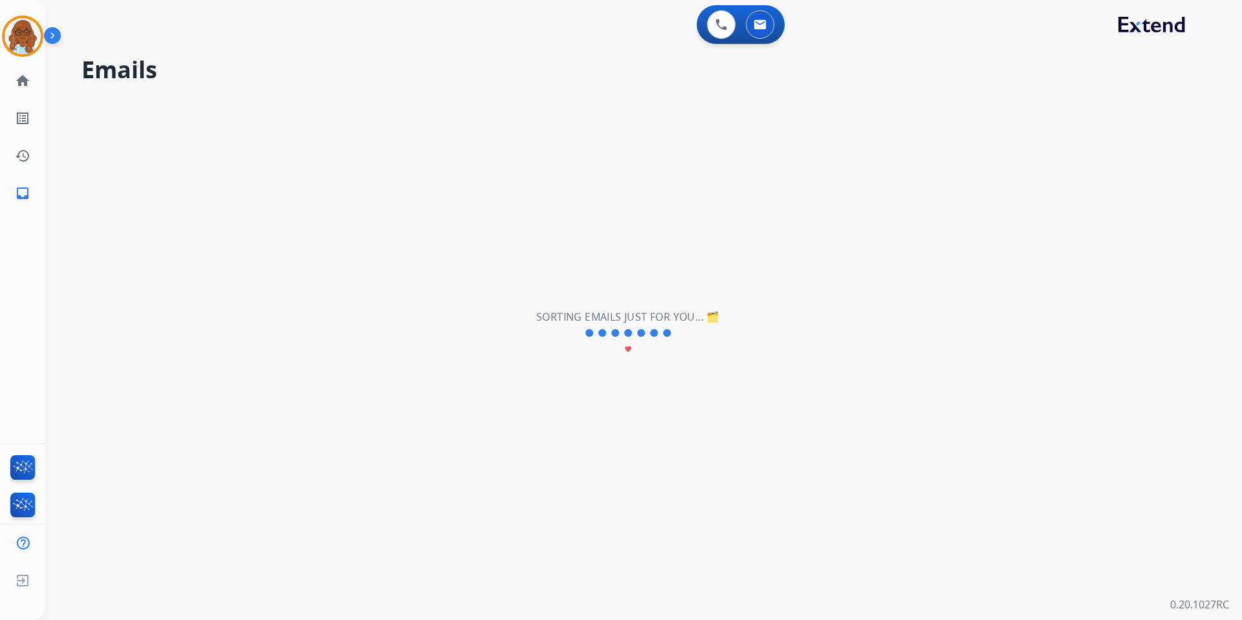
select select "**********"
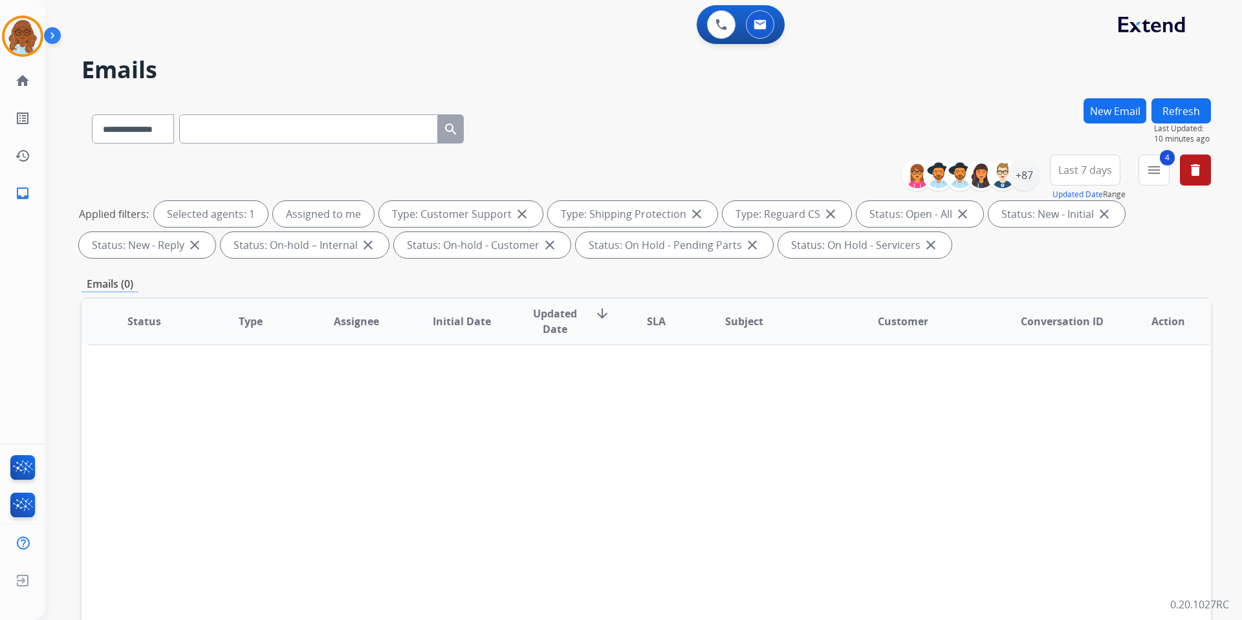
drag, startPoint x: 1083, startPoint y: 175, endPoint x: 1081, endPoint y: 197, distance: 21.4
click at [1083, 173] on span "Last 7 days" at bounding box center [1085, 169] width 54 height 5
click at [1064, 320] on div "Last 90 days" at bounding box center [1080, 327] width 71 height 19
click at [1030, 184] on div "+137" at bounding box center [1023, 175] width 31 height 31
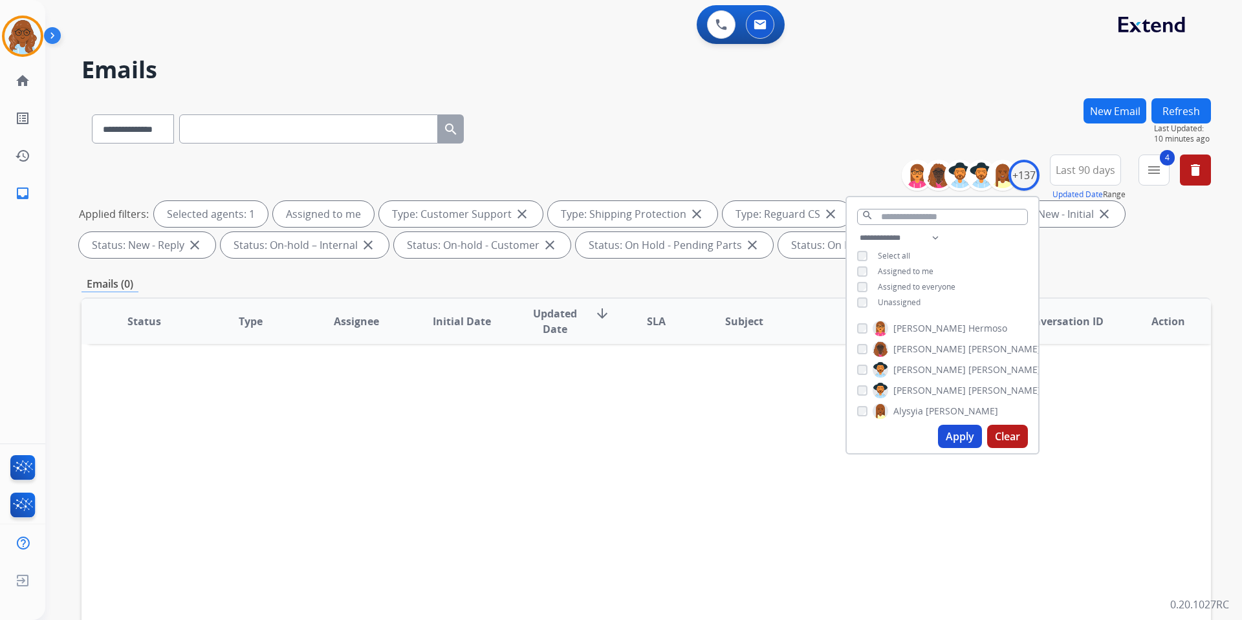
click at [893, 302] on span "Unassigned" at bounding box center [899, 302] width 43 height 11
click at [959, 434] on button "Apply" at bounding box center [960, 436] width 44 height 23
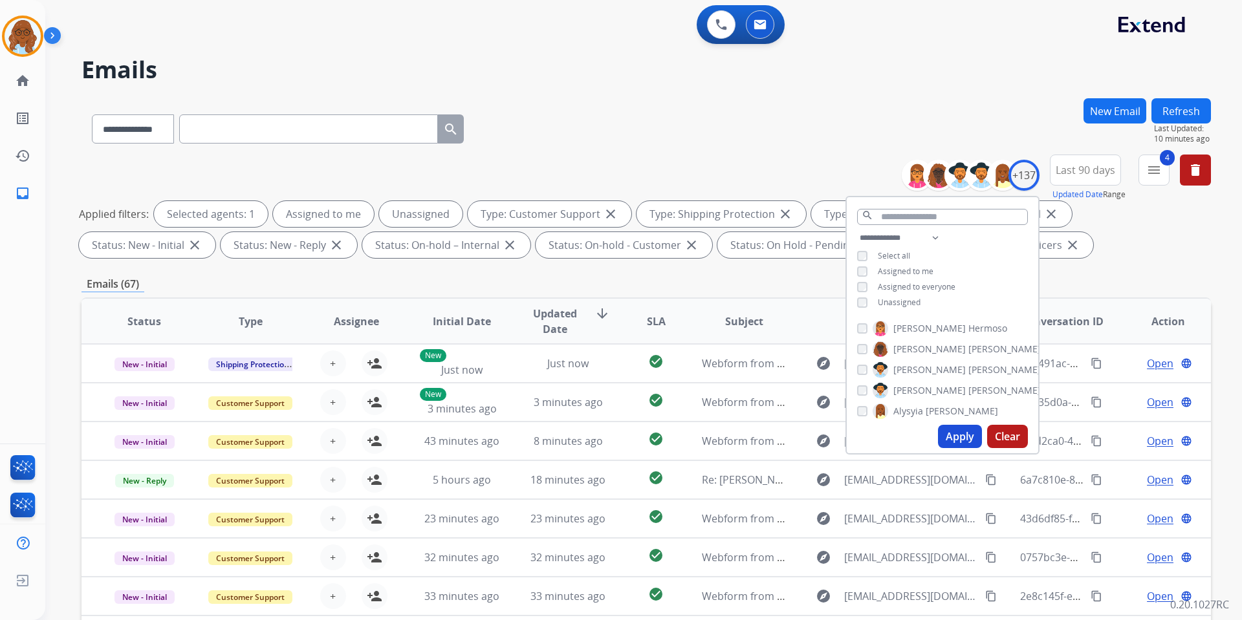
click at [1188, 106] on button "Refresh" at bounding box center [1180, 110] width 59 height 25
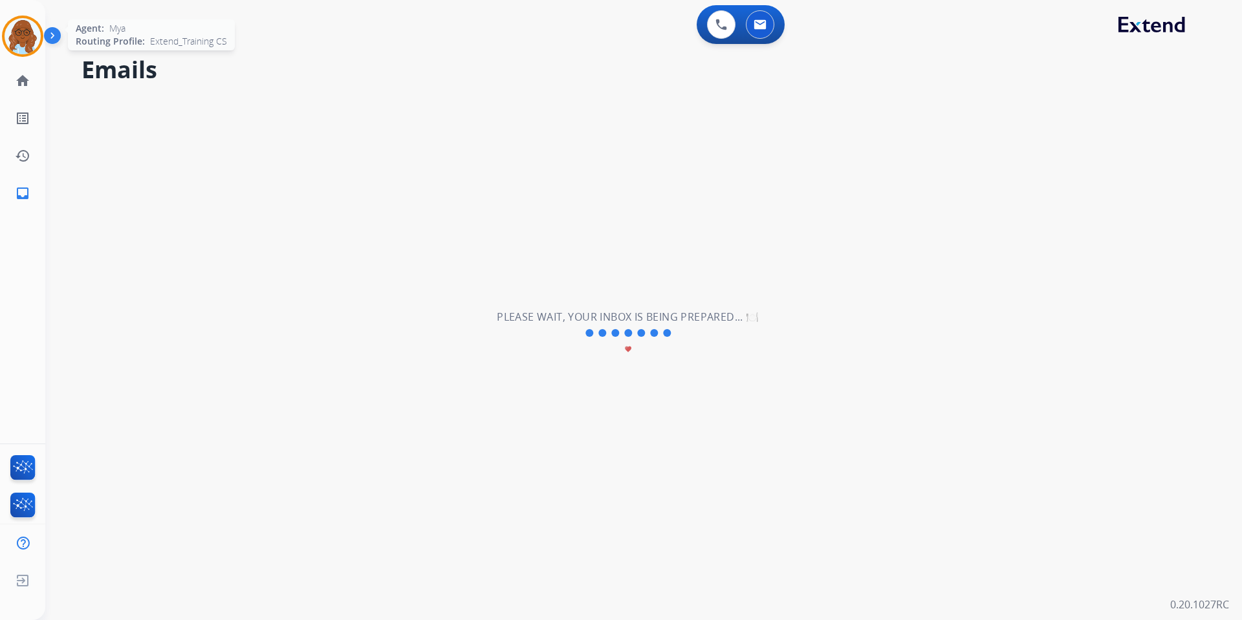
click at [40, 27] on div at bounding box center [22, 36] width 41 height 41
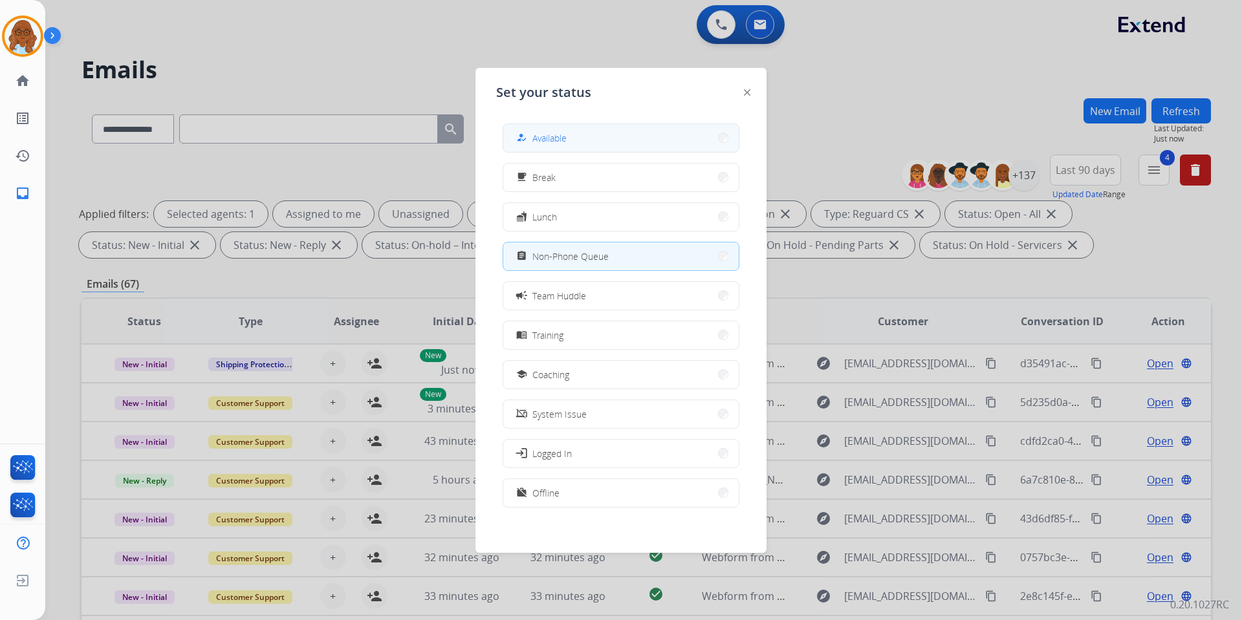
click at [532, 141] on div "how_to_reg" at bounding box center [522, 138] width 19 height 16
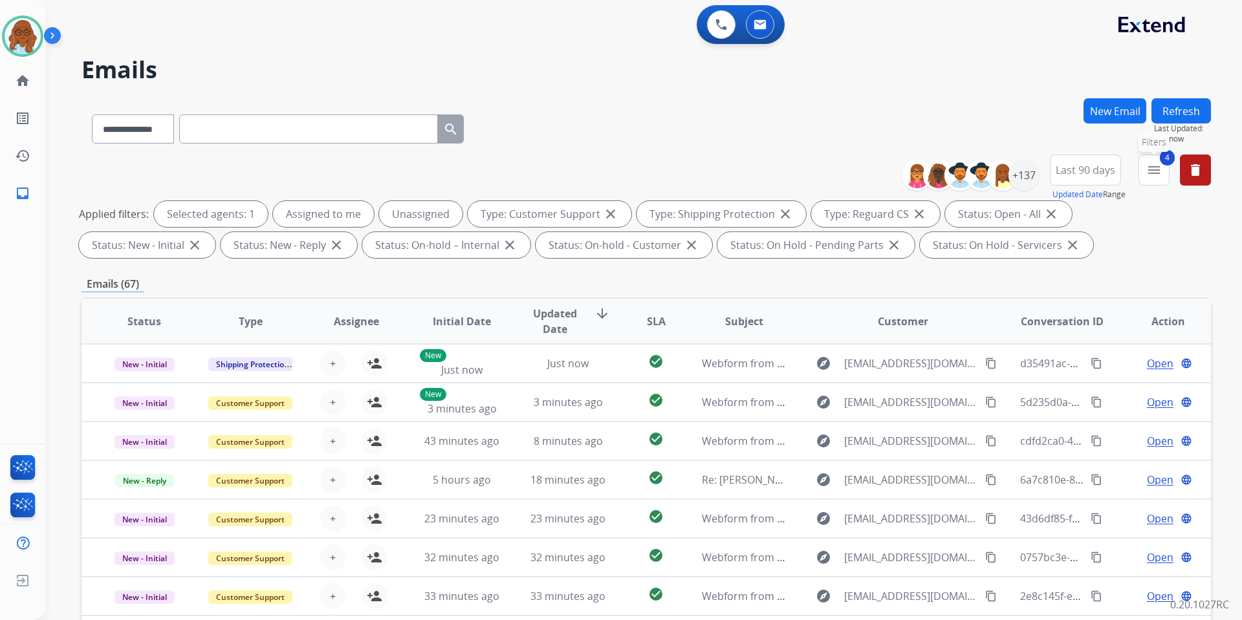
click at [1154, 173] on mat-icon "menu" at bounding box center [1154, 170] width 16 height 16
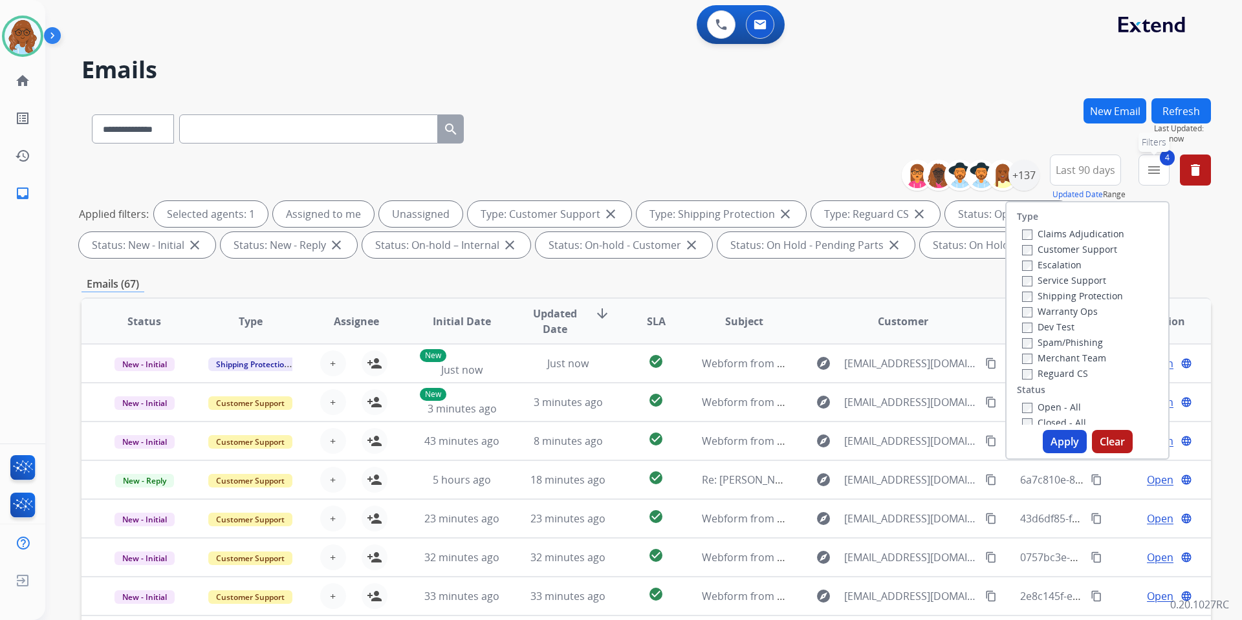
click at [1154, 173] on mat-icon "menu" at bounding box center [1154, 170] width 16 height 16
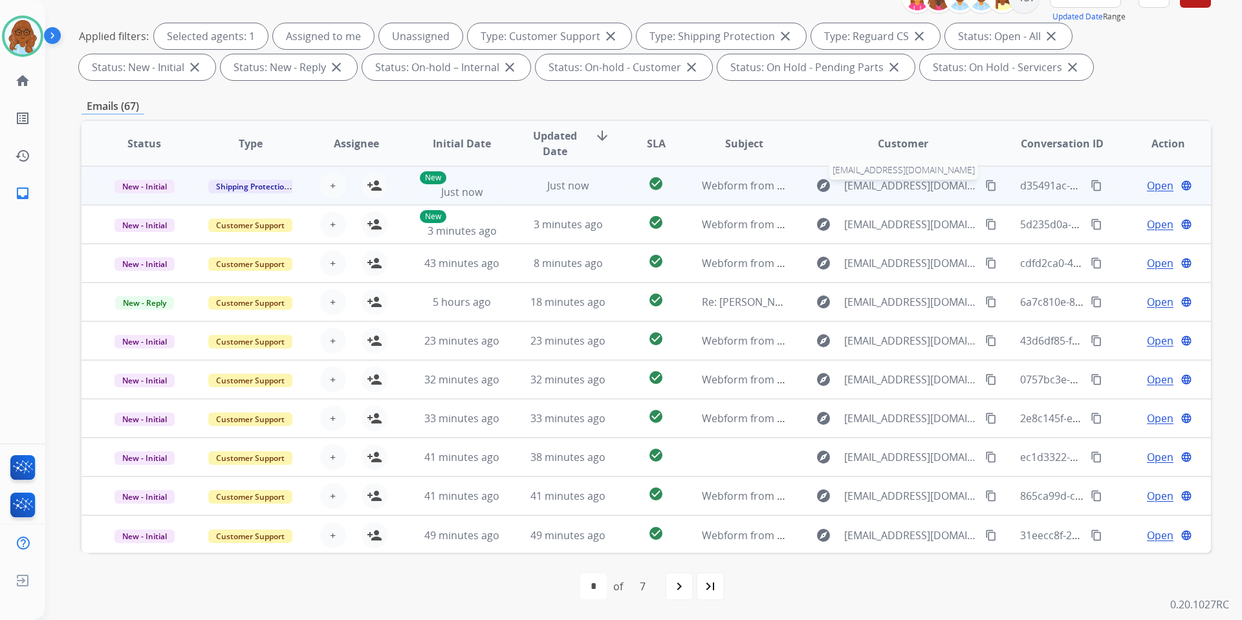
scroll to position [1, 0]
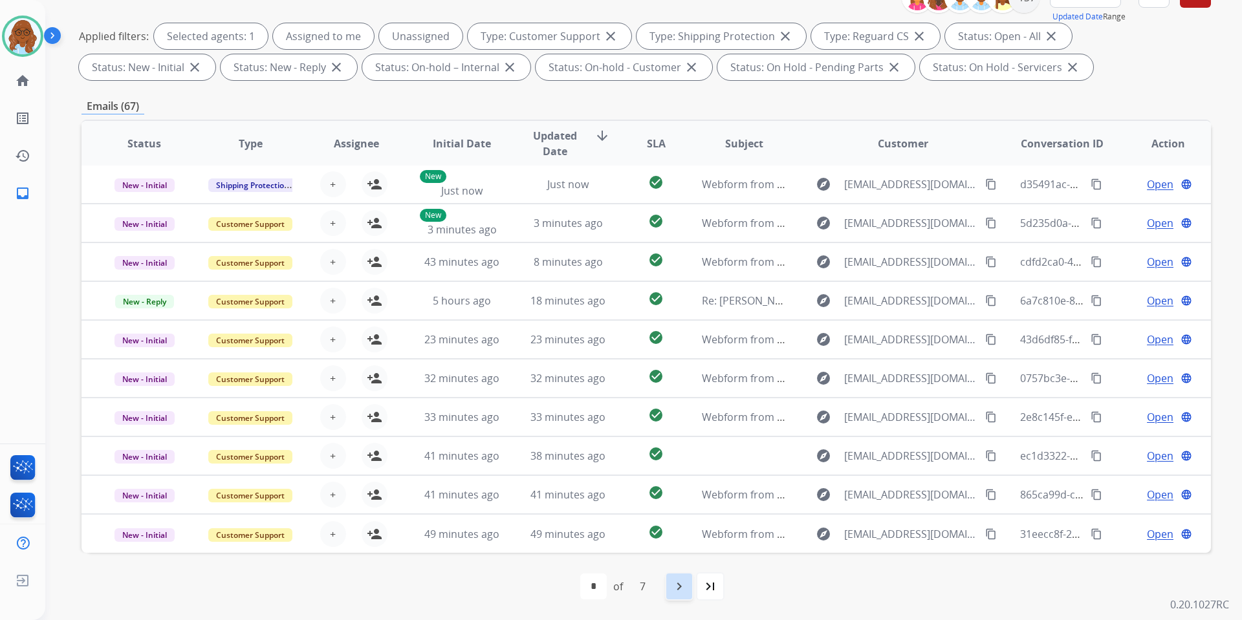
click at [685, 579] on mat-icon "navigate_next" at bounding box center [679, 587] width 16 height 16
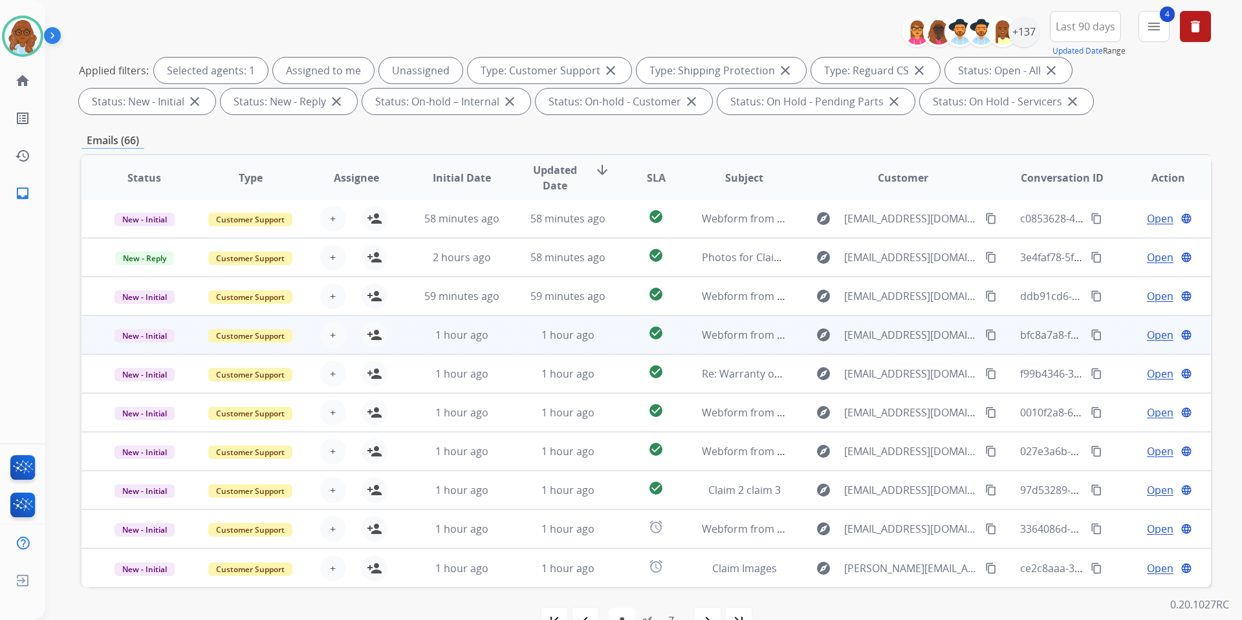
scroll to position [178, 0]
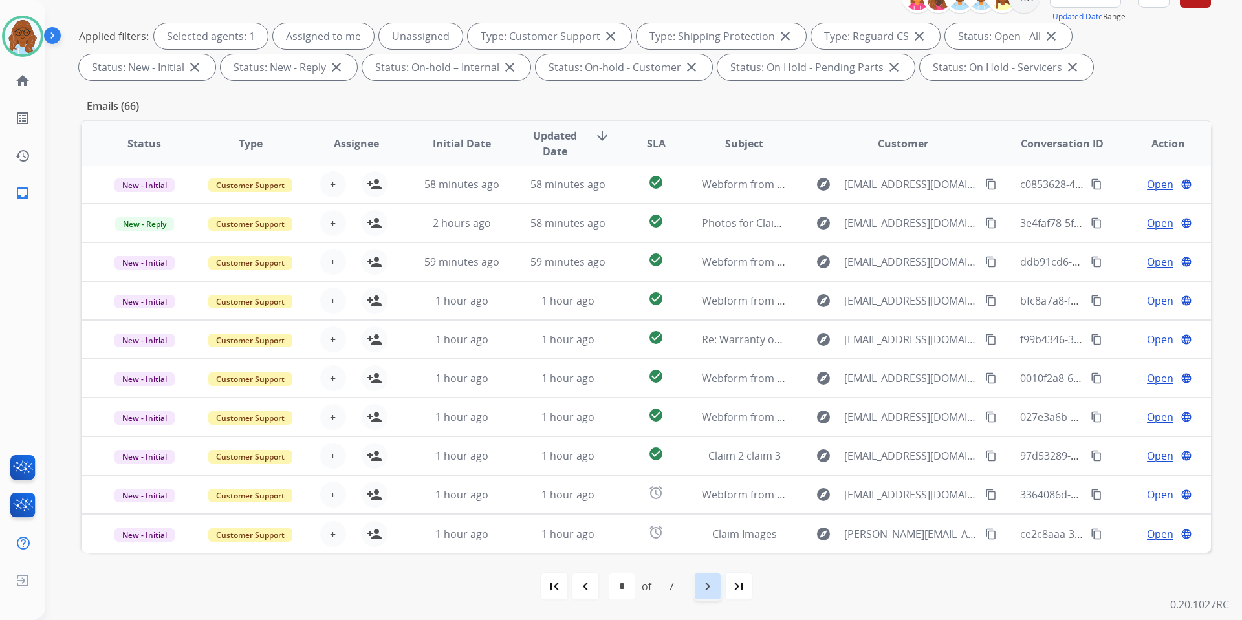
click at [704, 592] on mat-icon "navigate_next" at bounding box center [708, 587] width 16 height 16
click at [698, 580] on div "navigate_next" at bounding box center [707, 586] width 28 height 28
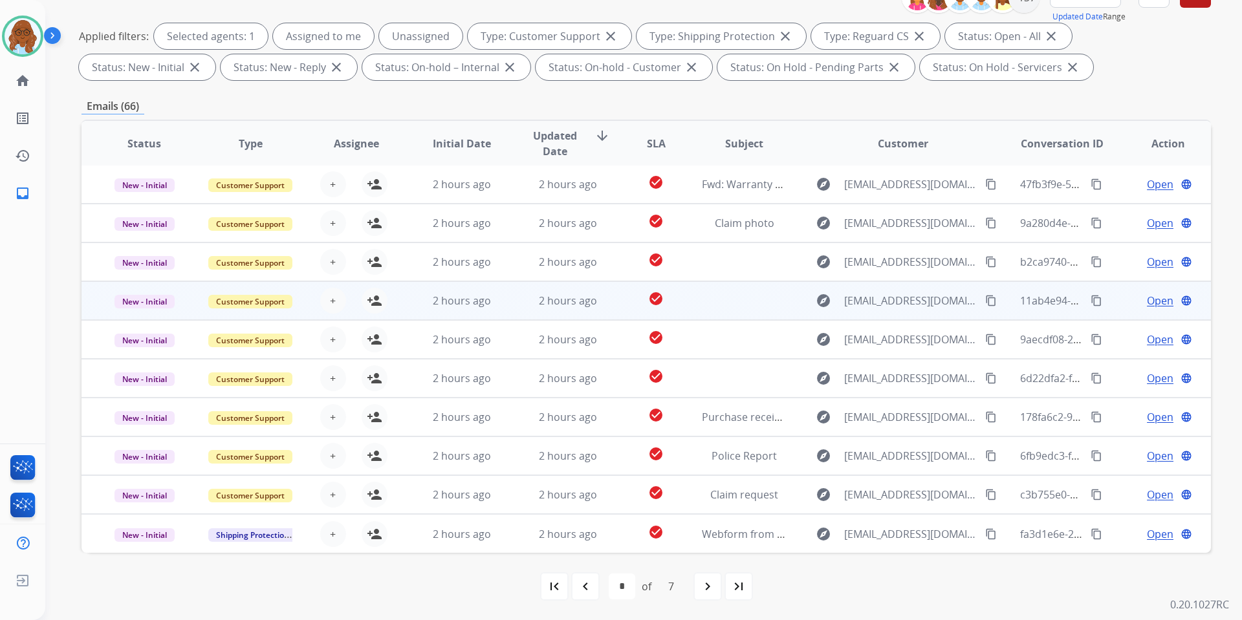
click at [1152, 301] on span "Open" at bounding box center [1160, 301] width 27 height 16
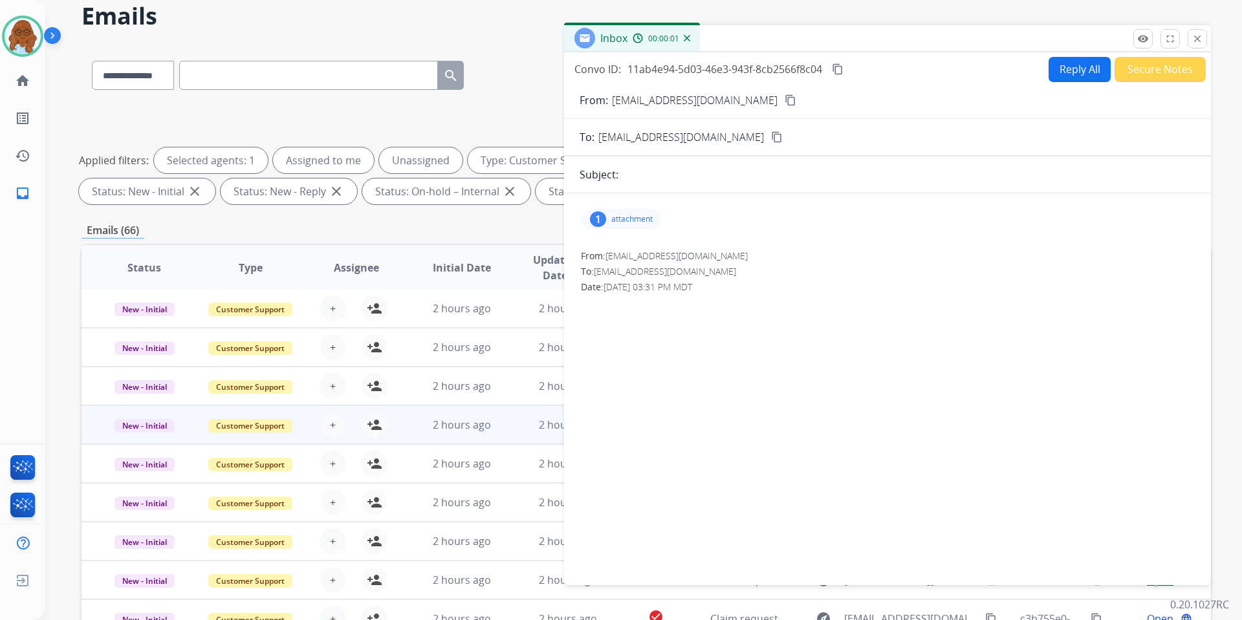
scroll to position [49, 0]
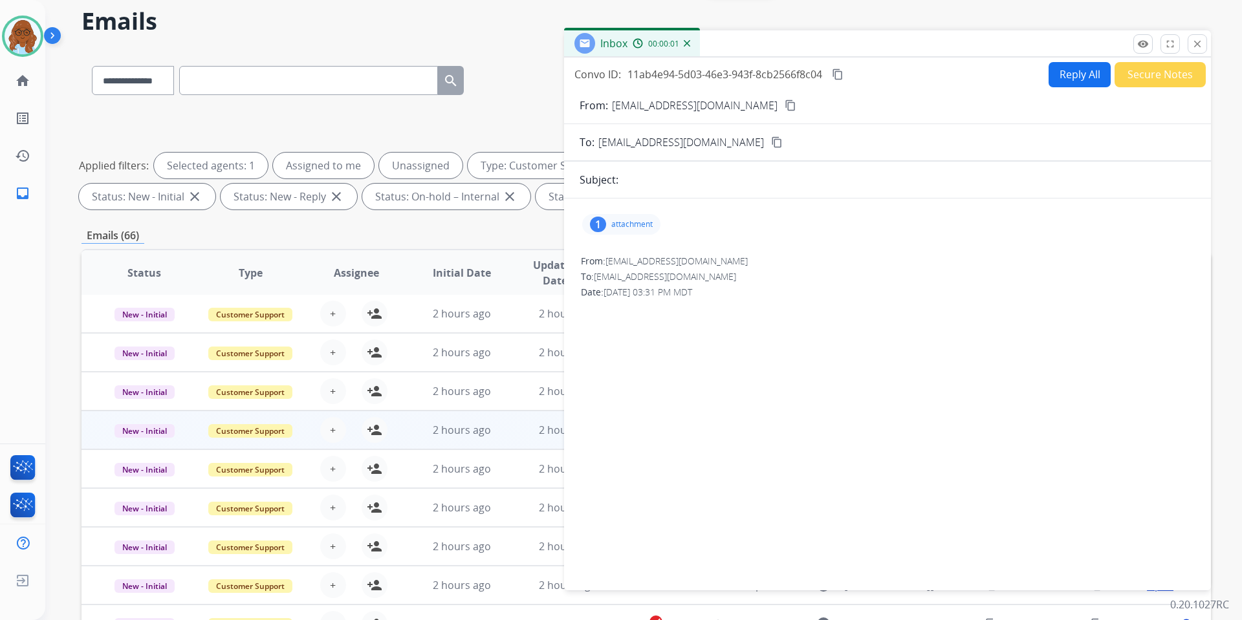
click at [642, 224] on p "attachment" at bounding box center [631, 224] width 41 height 10
click at [632, 247] on div at bounding box center [627, 259] width 65 height 45
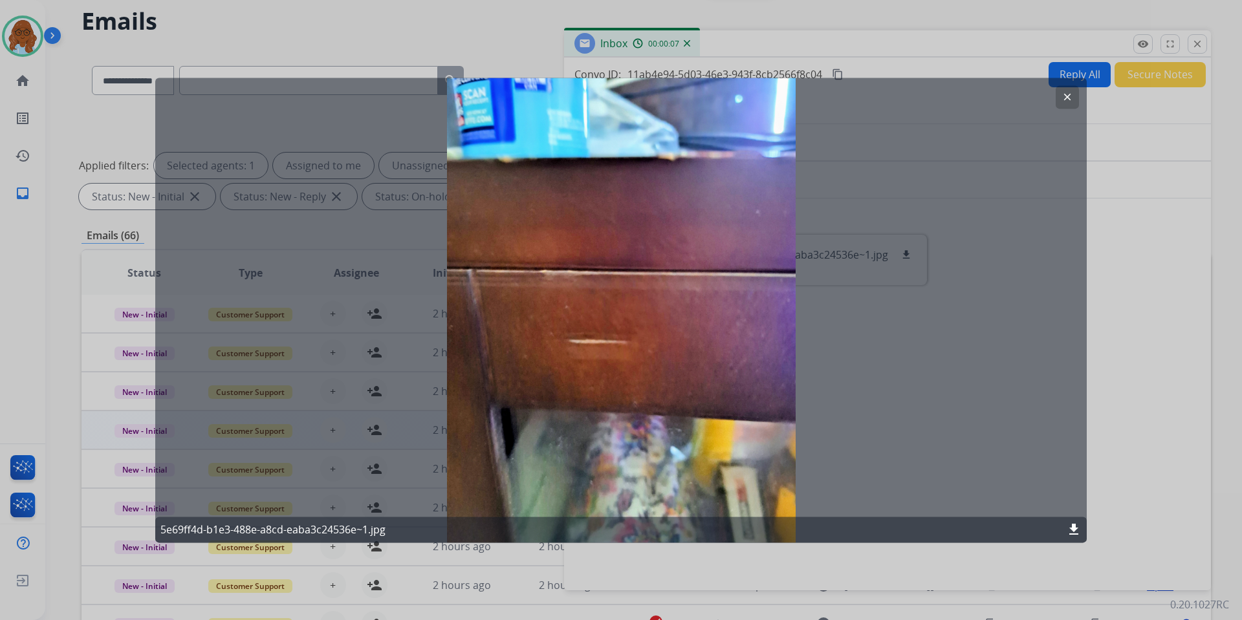
click at [1097, 279] on div at bounding box center [621, 310] width 1242 height 620
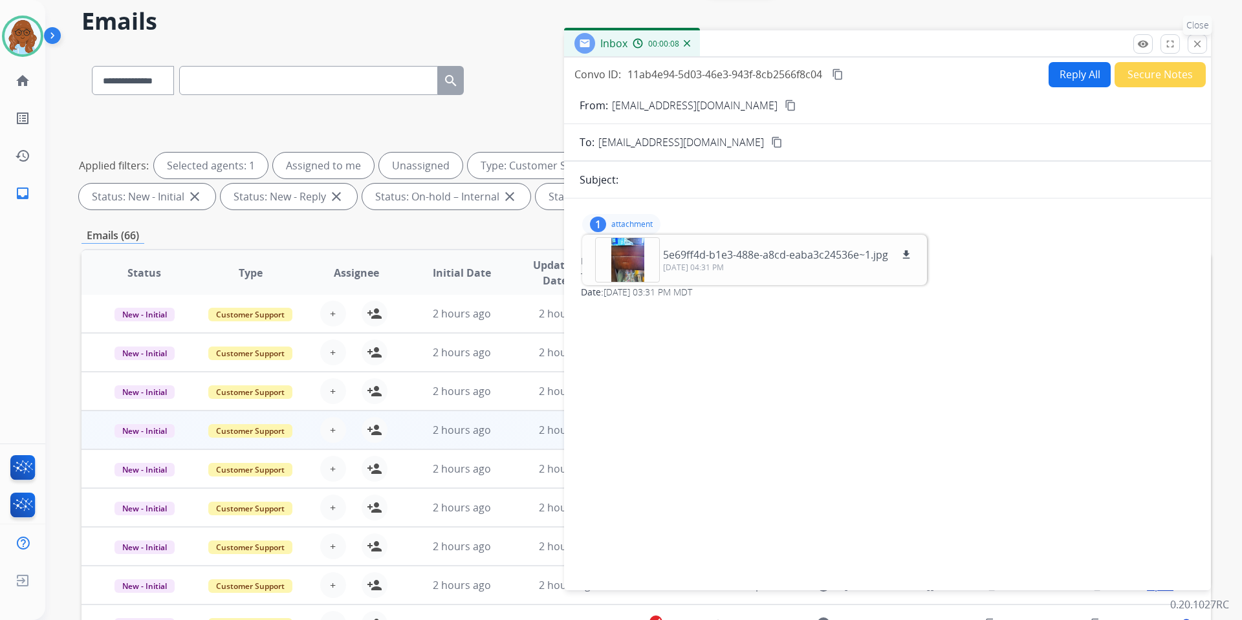
click at [1197, 42] on mat-icon "close" at bounding box center [1197, 44] width 12 height 12
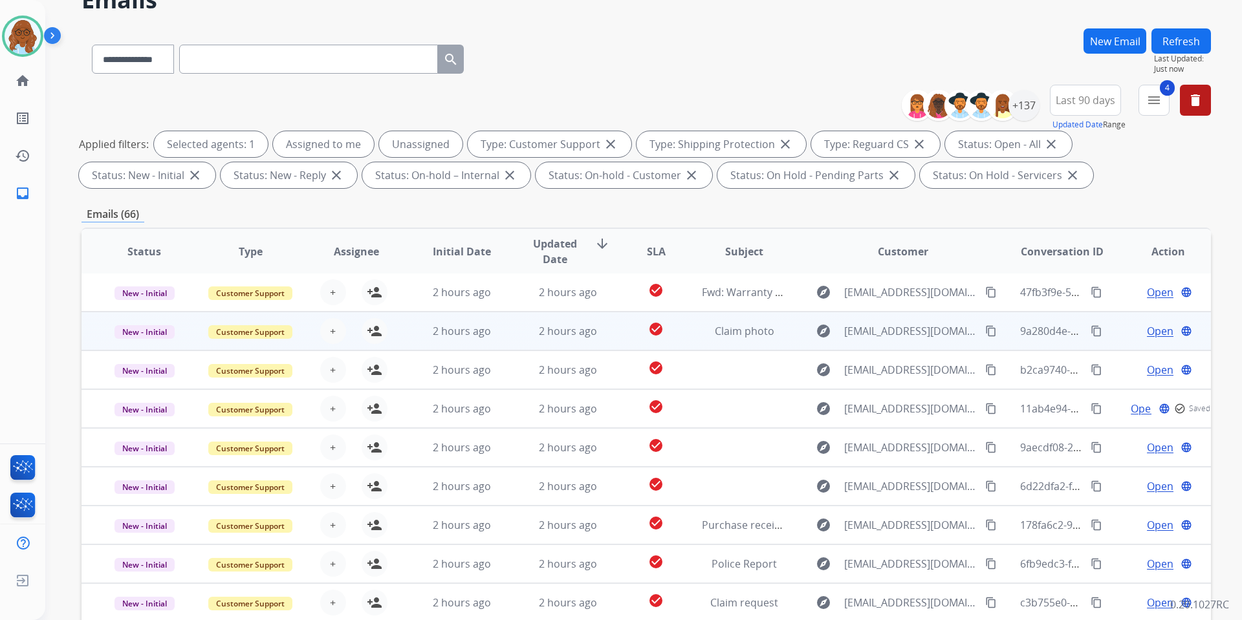
scroll to position [178, 0]
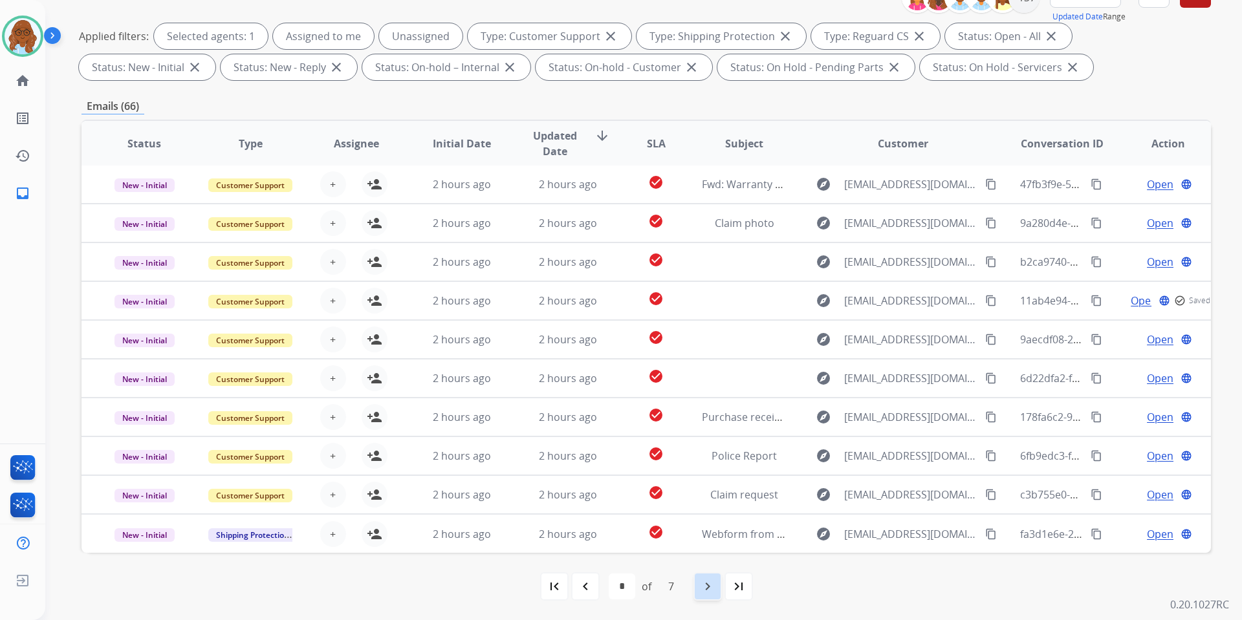
click at [706, 579] on mat-icon "navigate_next" at bounding box center [708, 587] width 16 height 16
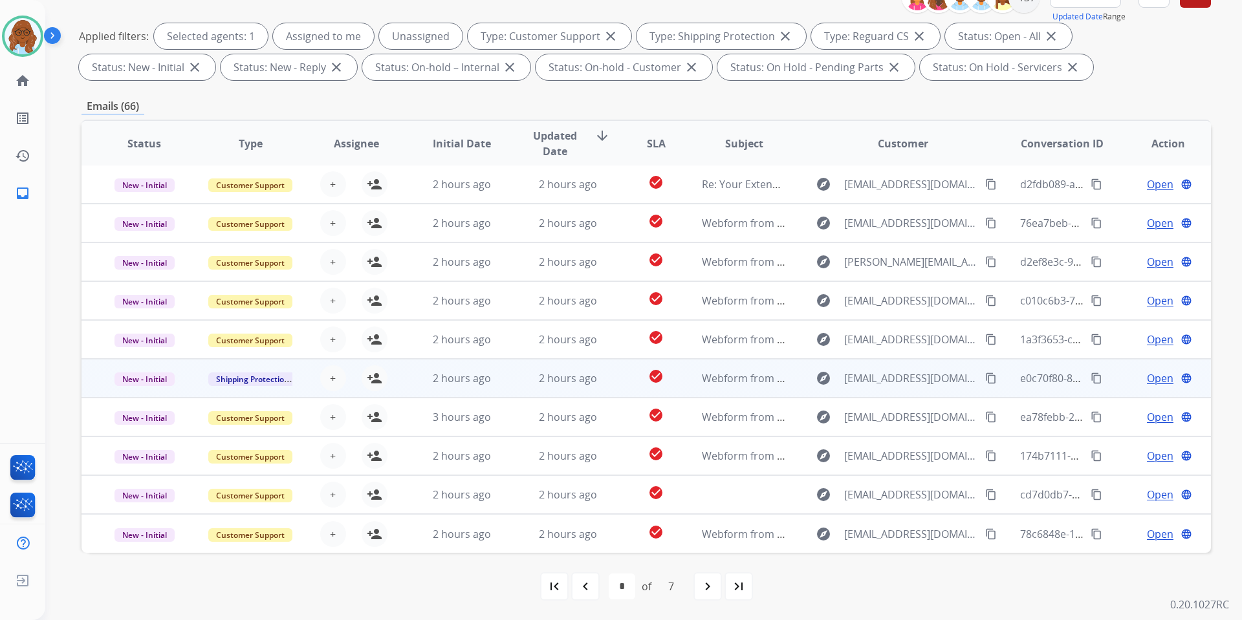
click at [1147, 380] on span "Open" at bounding box center [1160, 379] width 27 height 16
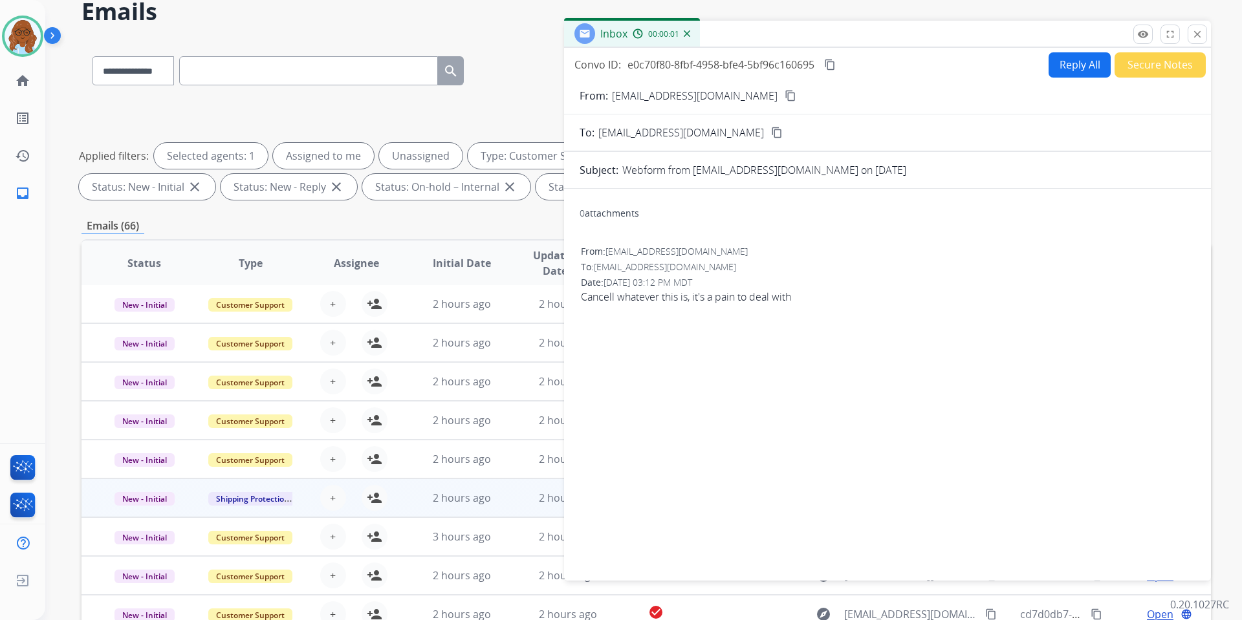
scroll to position [0, 0]
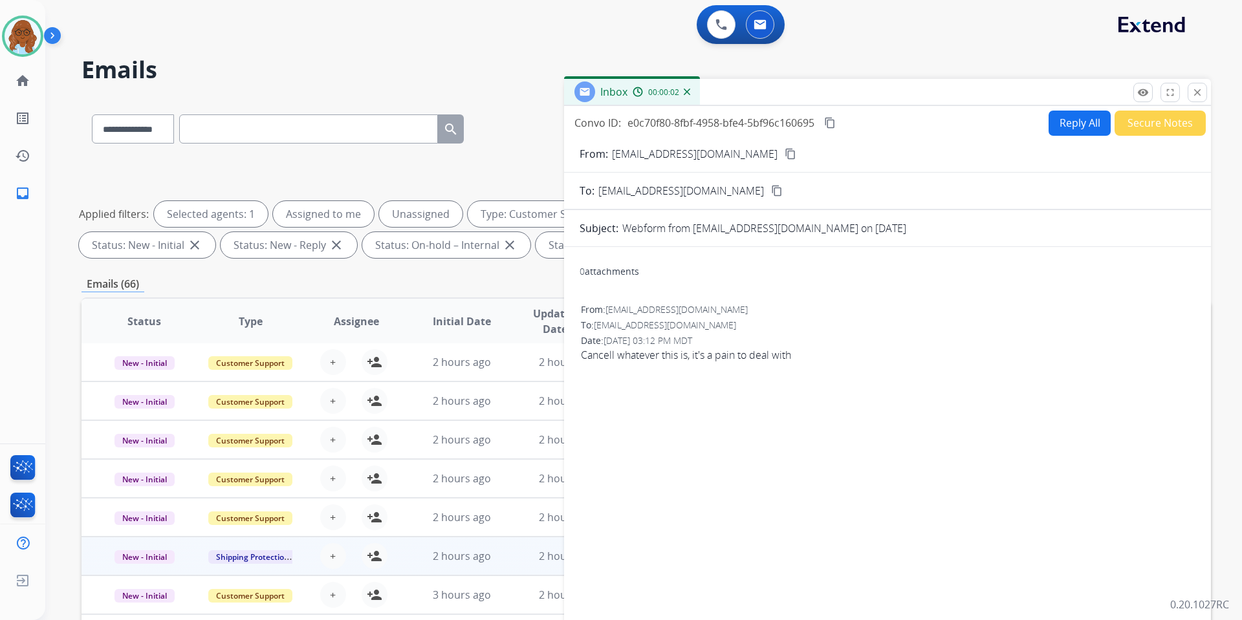
click at [784, 158] on mat-icon "content_copy" at bounding box center [790, 154] width 12 height 12
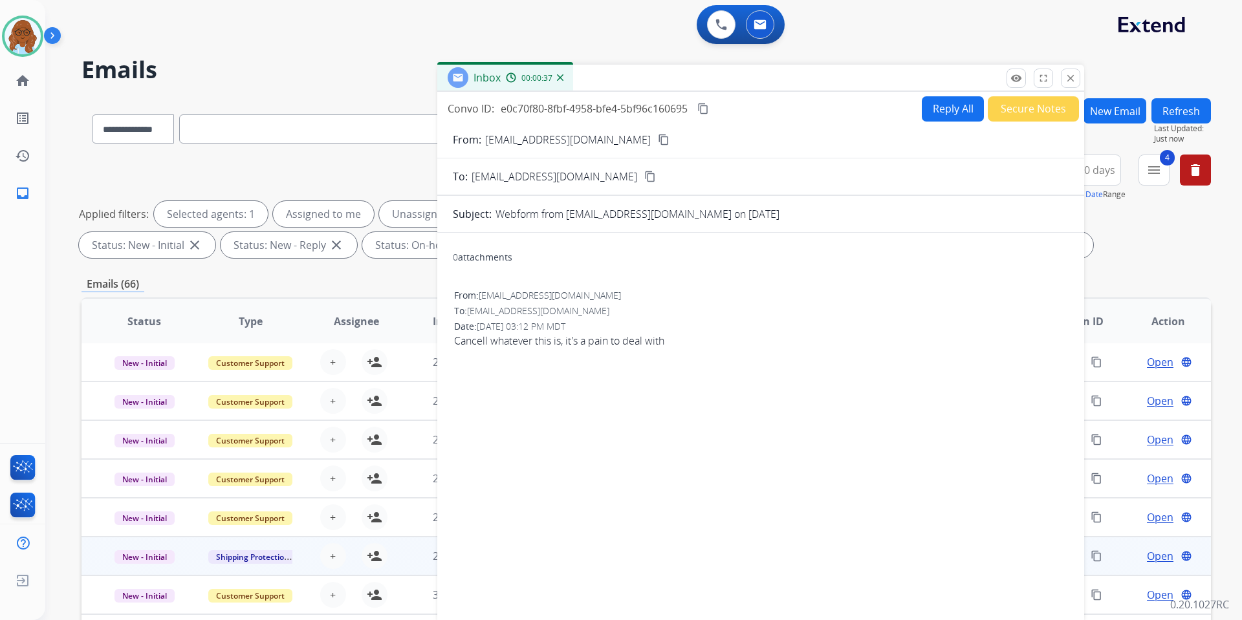
drag, startPoint x: 886, startPoint y: 93, endPoint x: 760, endPoint y: 80, distance: 126.8
click at [760, 80] on div "Inbox 00:00:37" at bounding box center [760, 78] width 647 height 27
click at [1066, 75] on mat-icon "close" at bounding box center [1070, 78] width 12 height 12
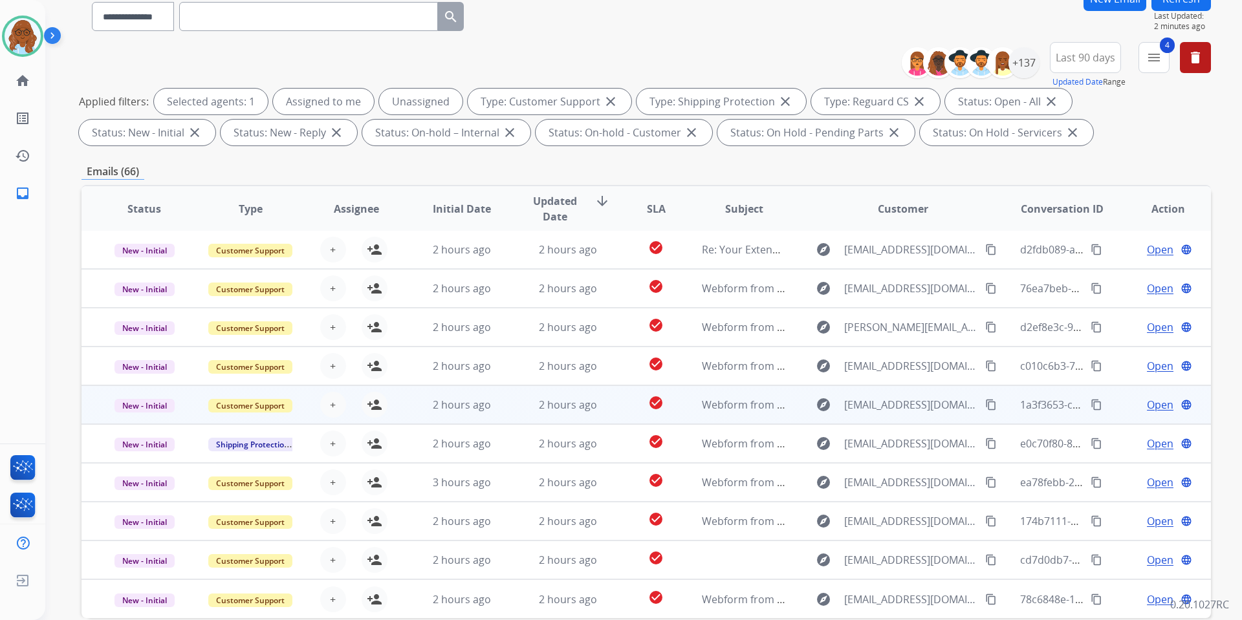
scroll to position [178, 0]
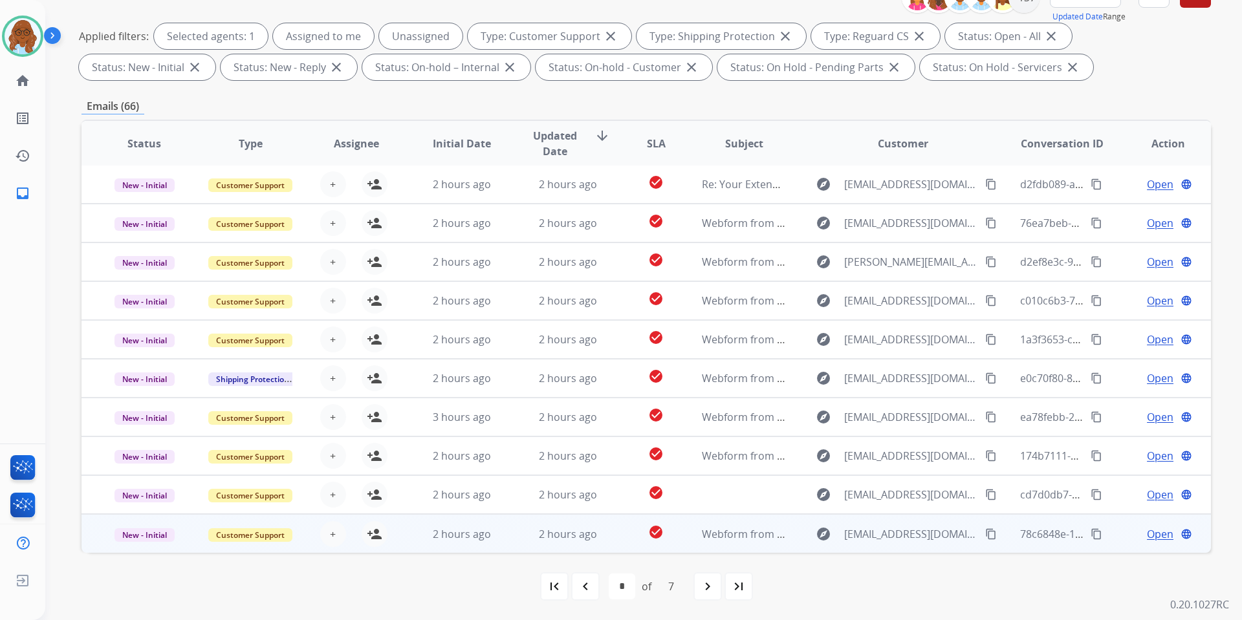
click at [1147, 531] on span "Open" at bounding box center [1160, 534] width 27 height 16
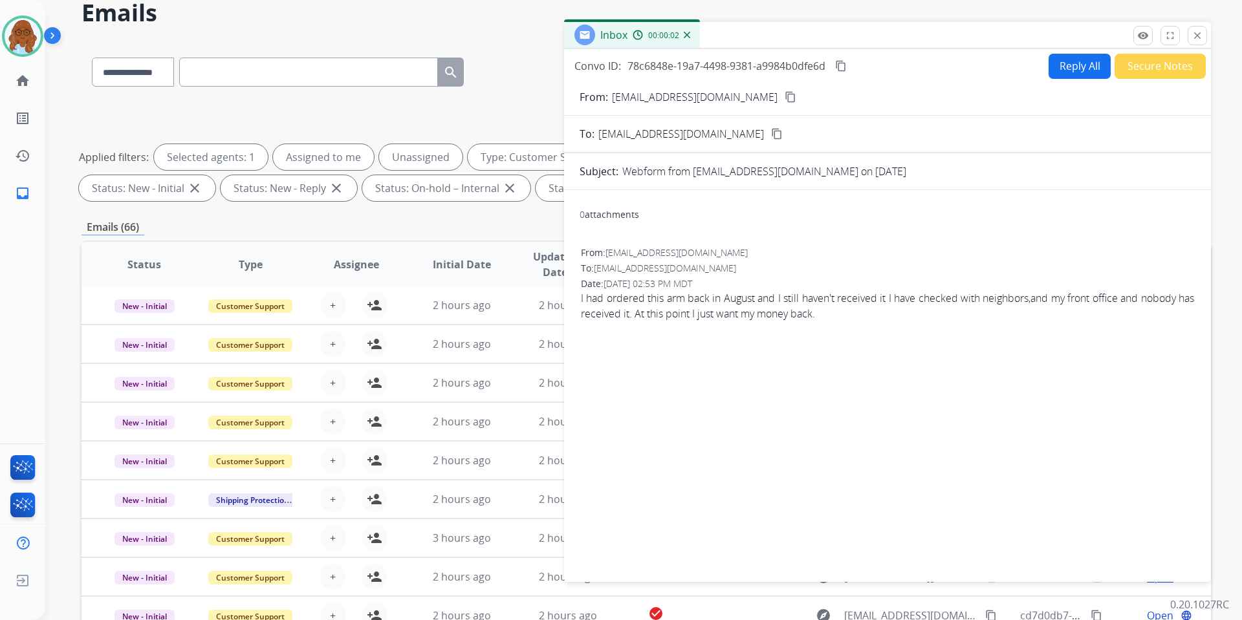
scroll to position [49, 0]
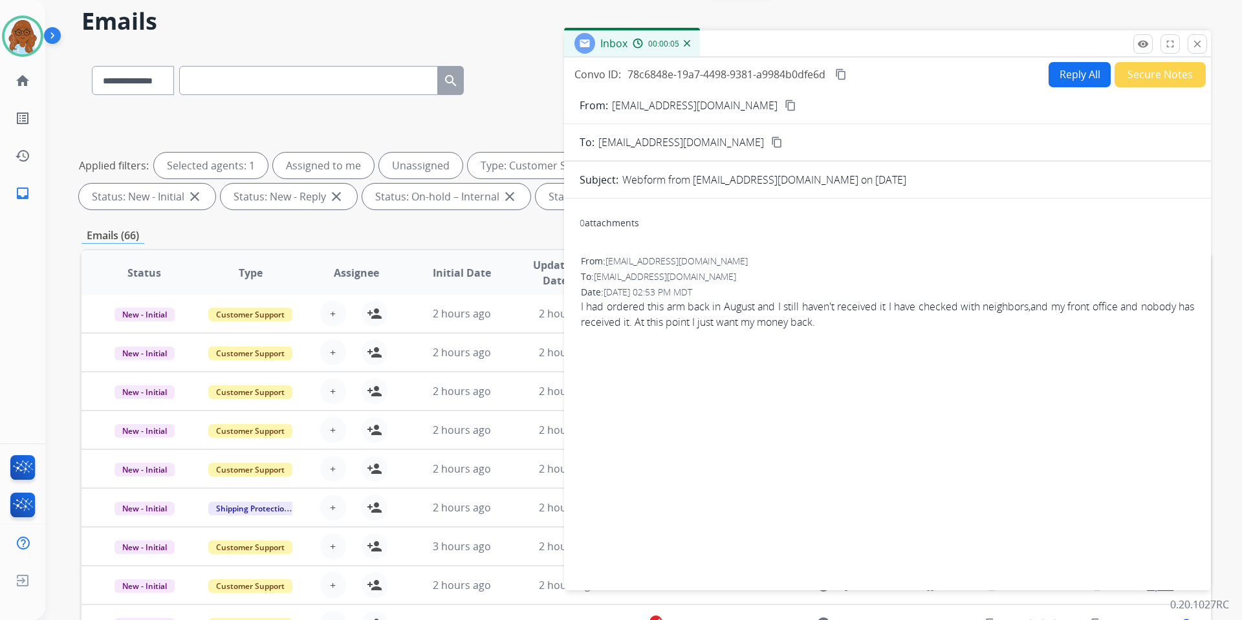
click at [784, 108] on mat-icon "content_copy" at bounding box center [790, 106] width 12 height 12
click at [1192, 50] on button "close Close" at bounding box center [1196, 43] width 19 height 19
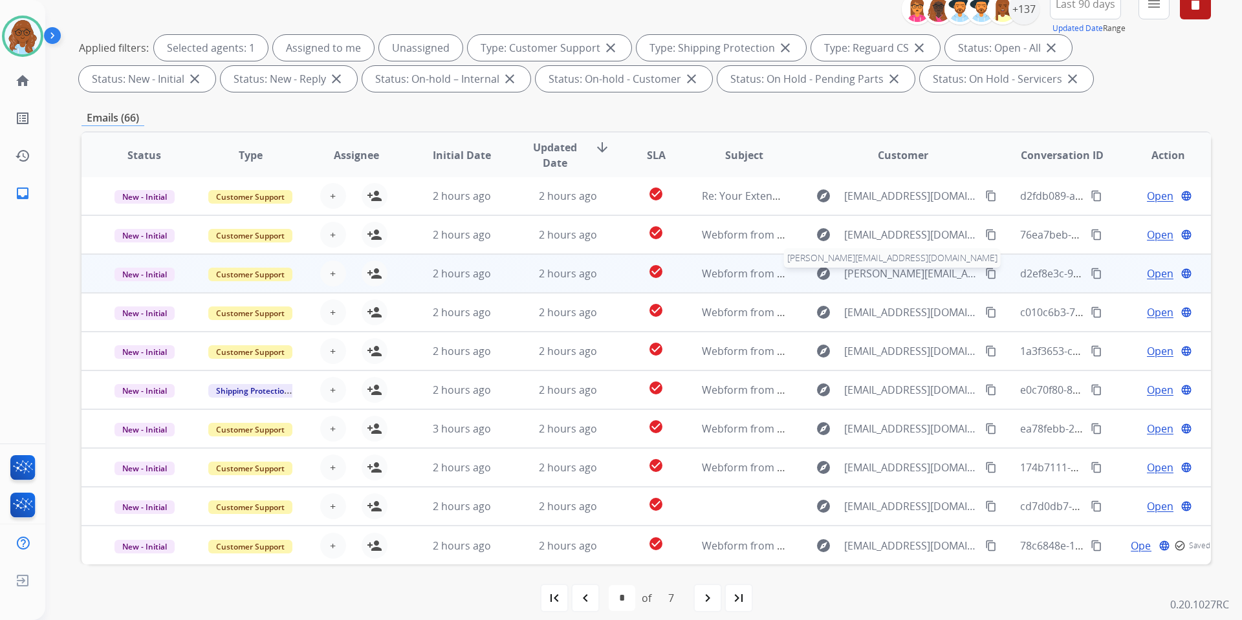
scroll to position [178, 0]
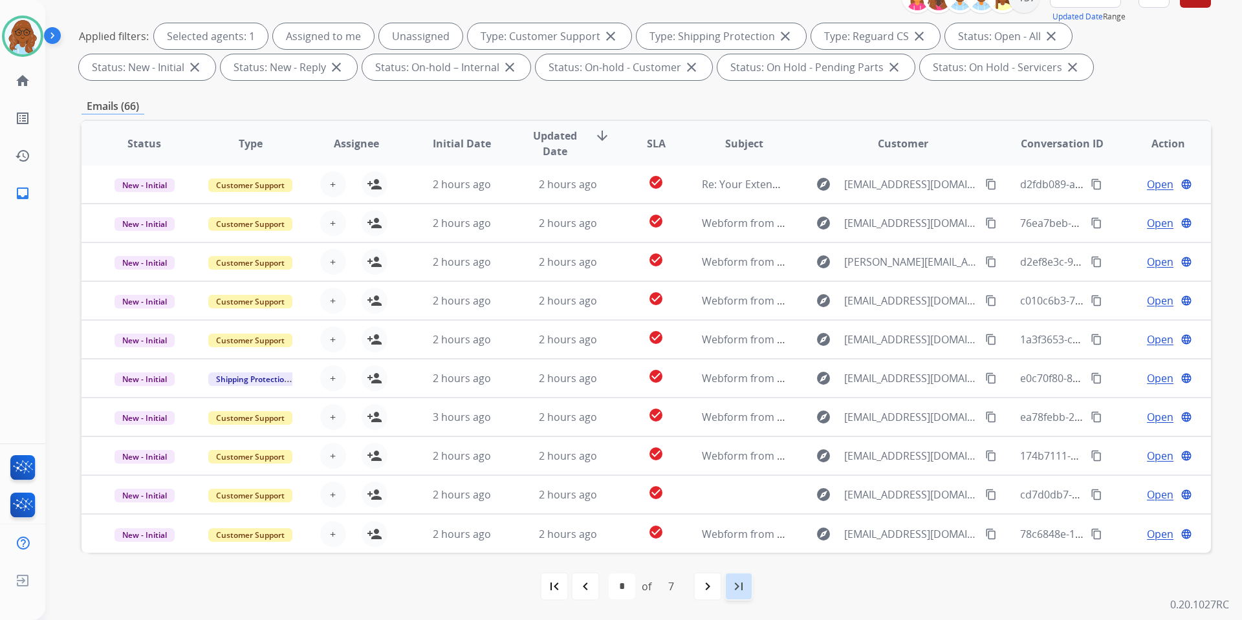
click at [743, 579] on mat-icon "last_page" at bounding box center [739, 587] width 16 height 16
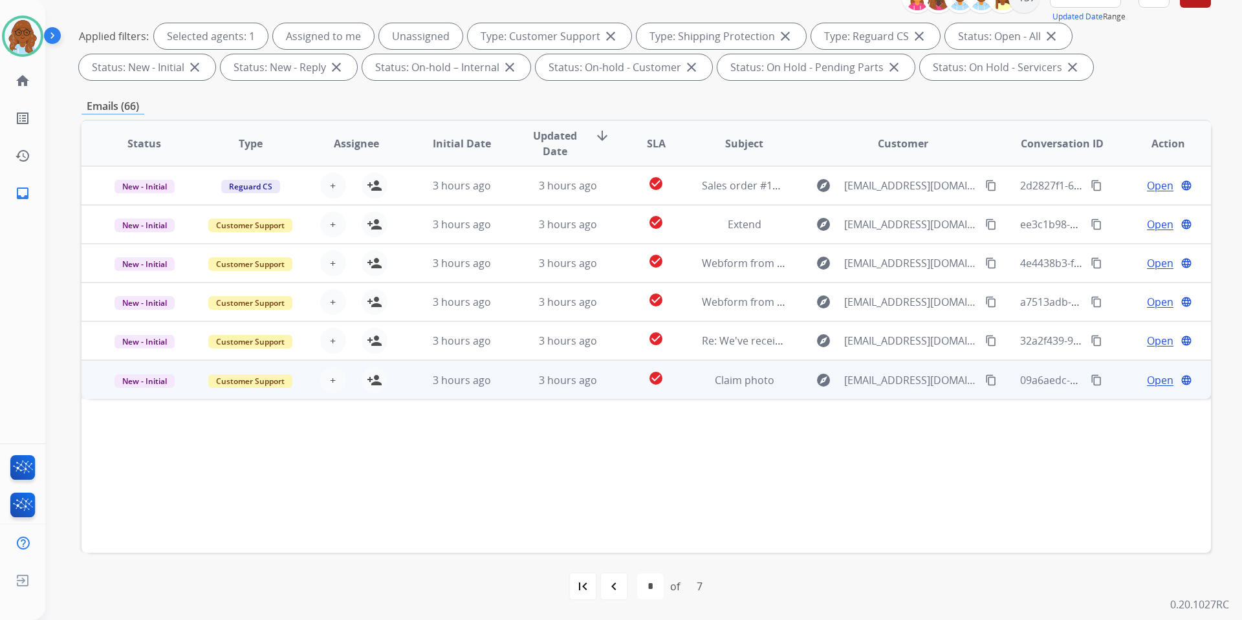
click at [1147, 382] on span "Open" at bounding box center [1160, 380] width 27 height 16
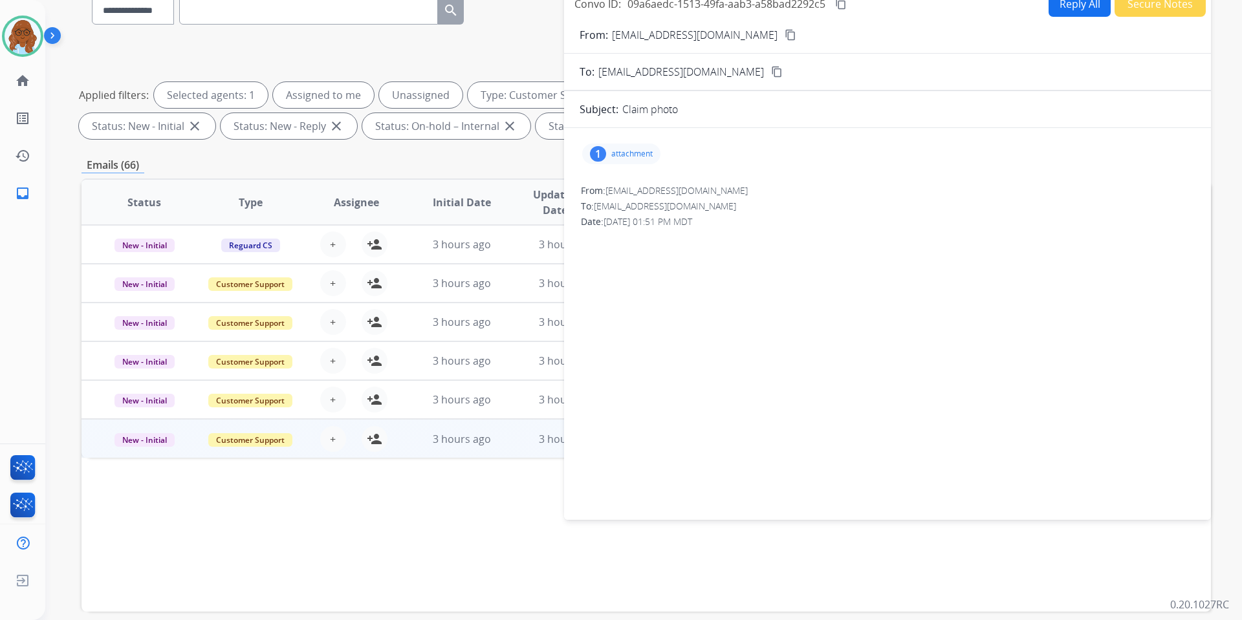
scroll to position [0, 0]
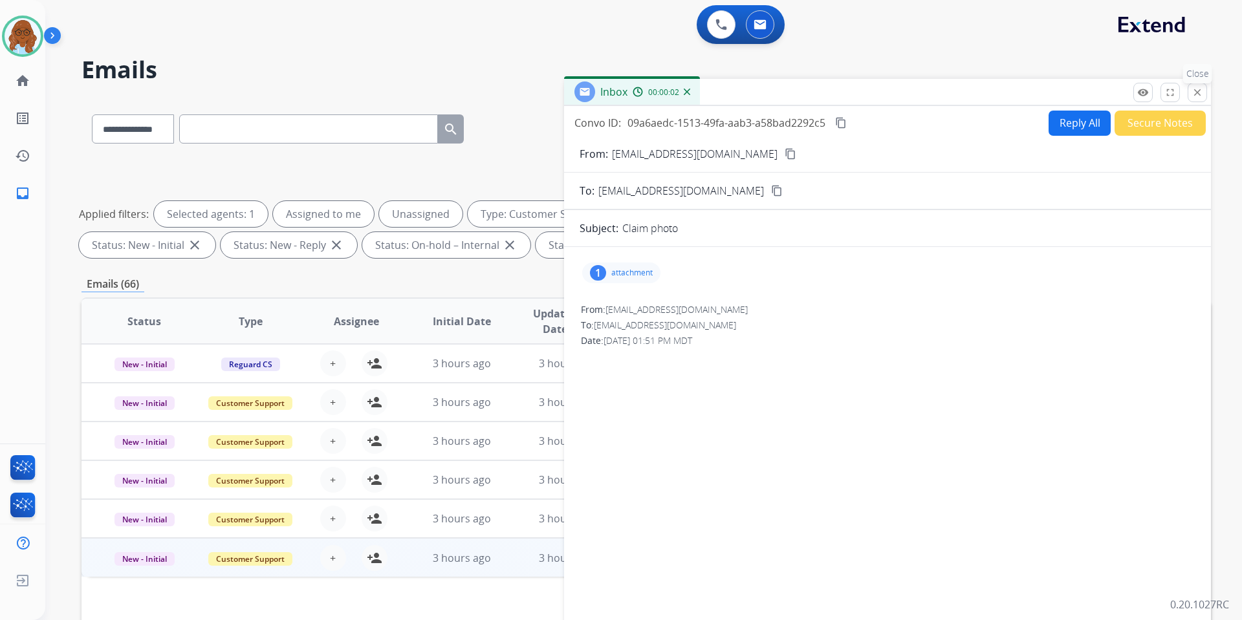
click at [1193, 91] on mat-icon "close" at bounding box center [1197, 93] width 12 height 12
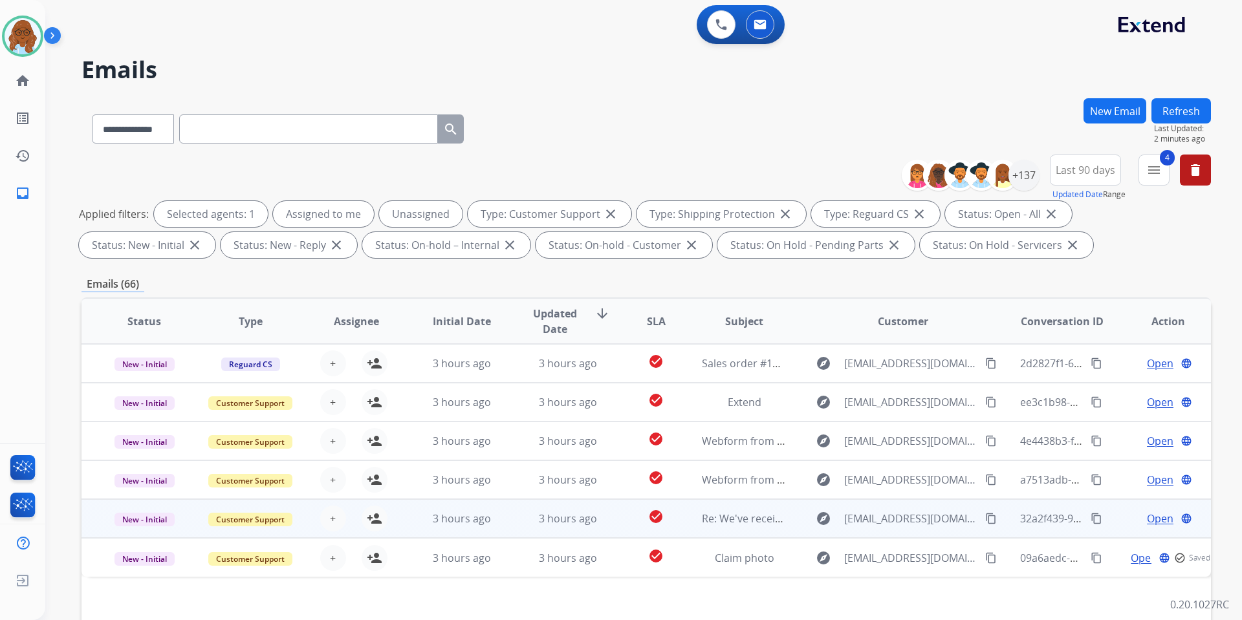
click at [1150, 519] on span "Open" at bounding box center [1160, 519] width 27 height 16
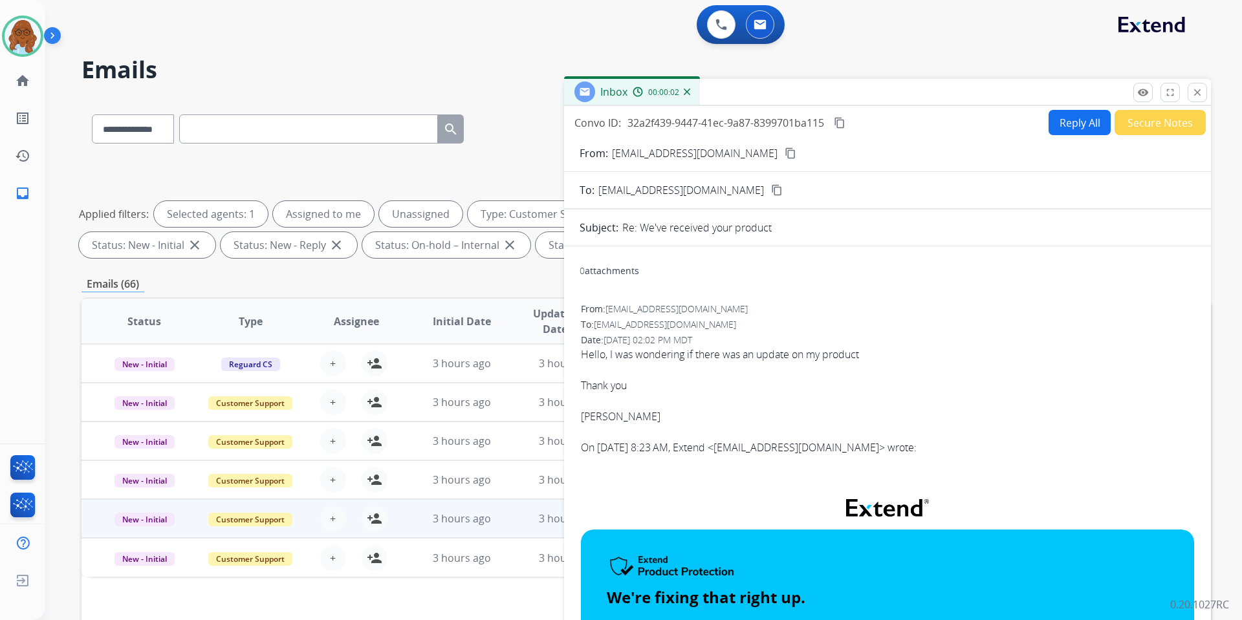
click at [795, 153] on mat-icon "content_copy" at bounding box center [790, 153] width 12 height 12
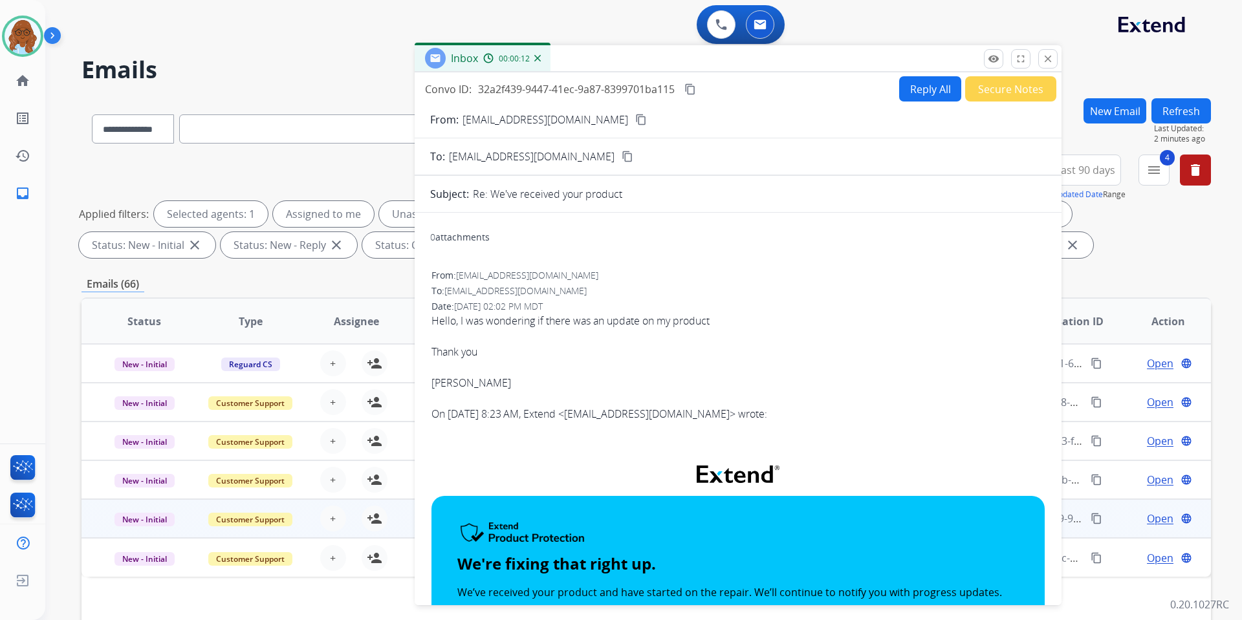
drag, startPoint x: 920, startPoint y: 100, endPoint x: 700, endPoint y: 100, distance: 219.2
click at [734, 61] on div "Inbox 00:00:12" at bounding box center [738, 58] width 647 height 27
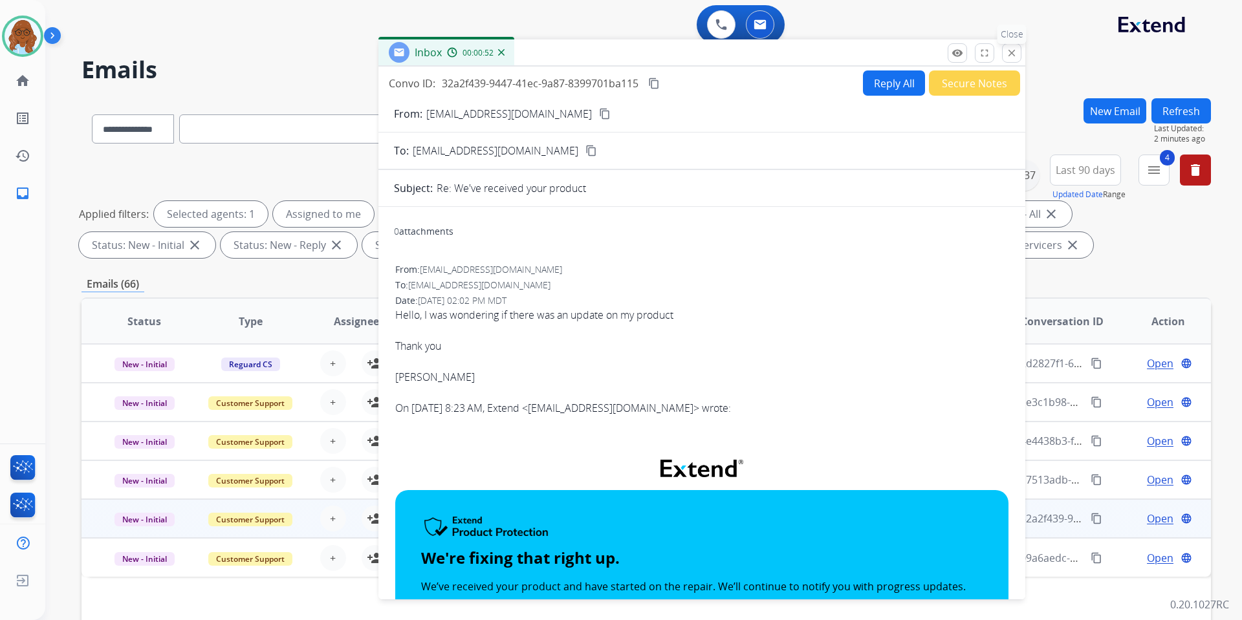
click at [1011, 51] on mat-icon "close" at bounding box center [1012, 53] width 12 height 12
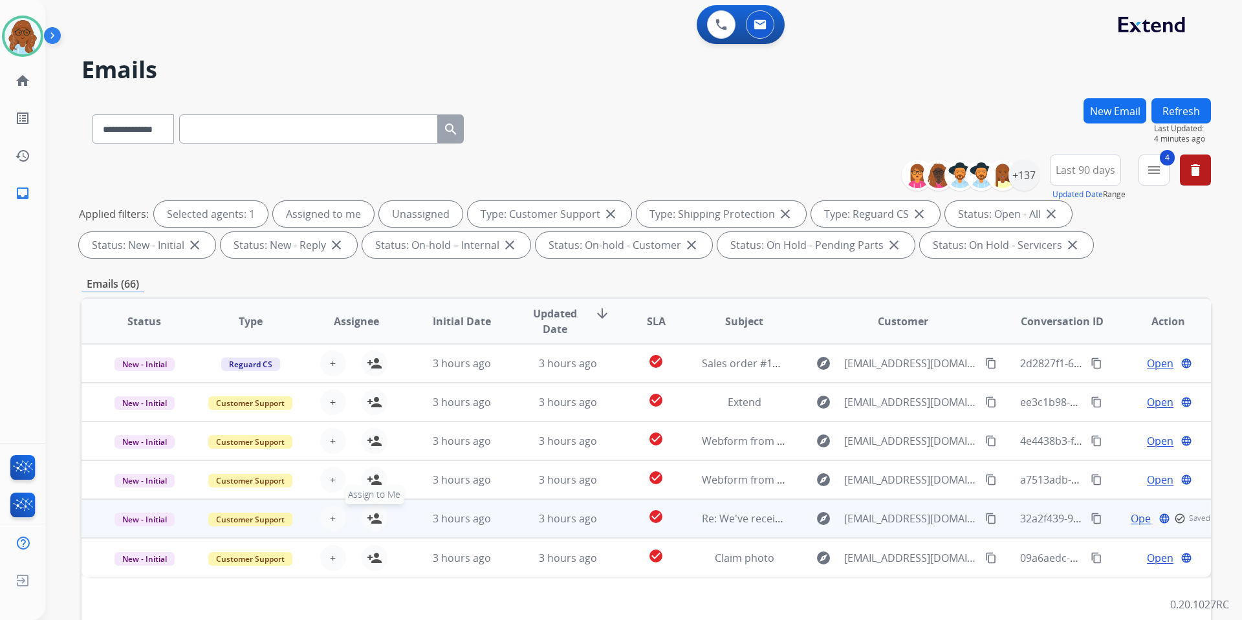
click at [376, 523] on mat-icon "person_add" at bounding box center [375, 519] width 16 height 16
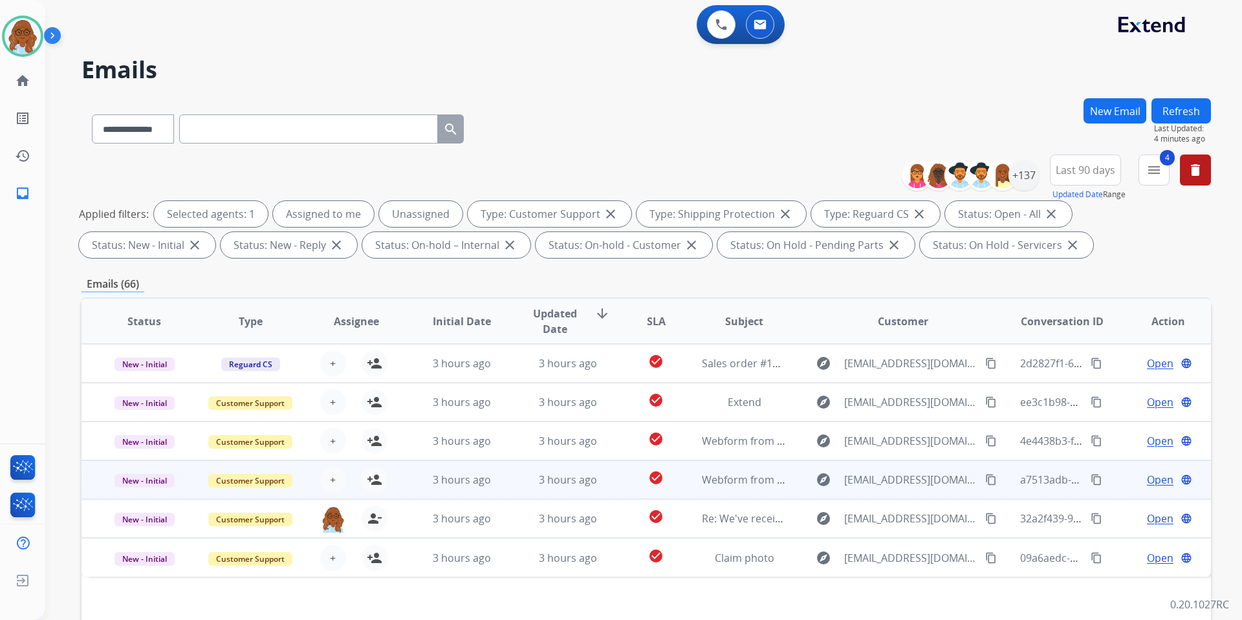
click at [1153, 480] on span "Open" at bounding box center [1160, 480] width 27 height 16
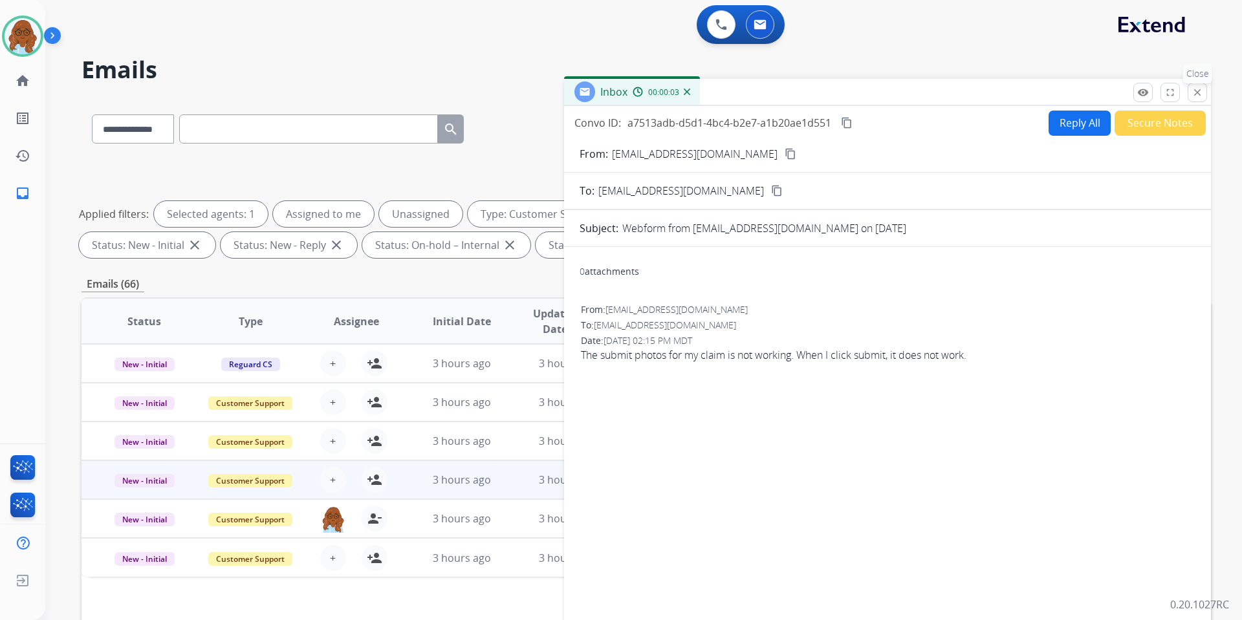
click at [1192, 93] on mat-icon "close" at bounding box center [1197, 93] width 12 height 12
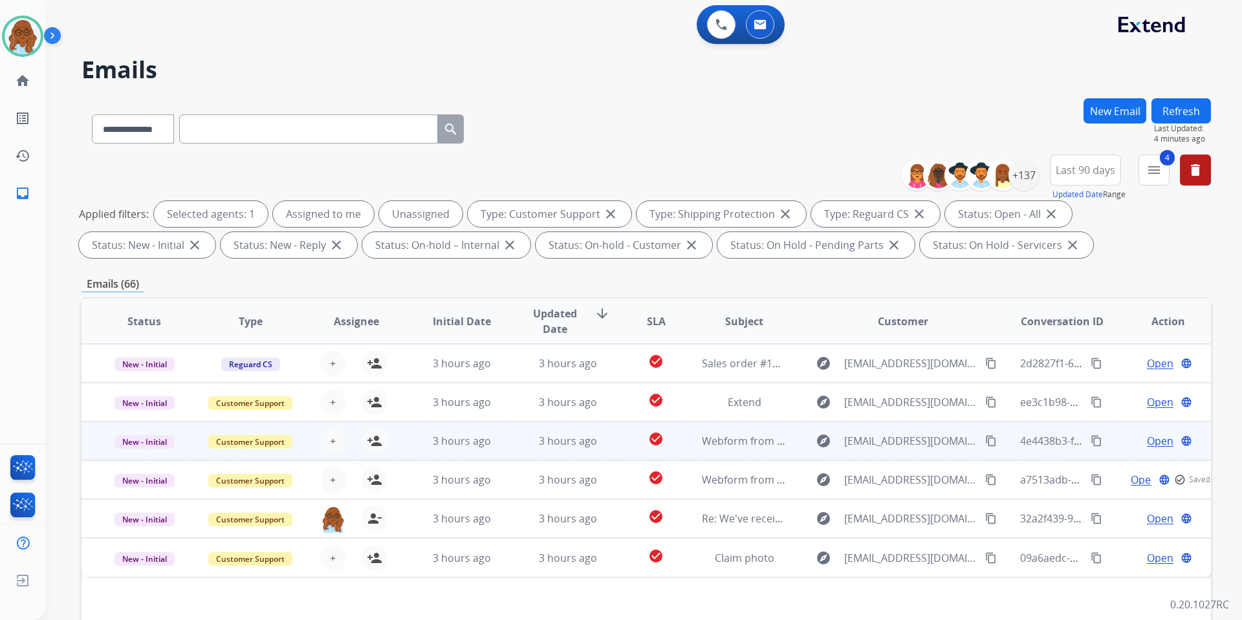
click at [1147, 442] on span "Open" at bounding box center [1160, 441] width 27 height 16
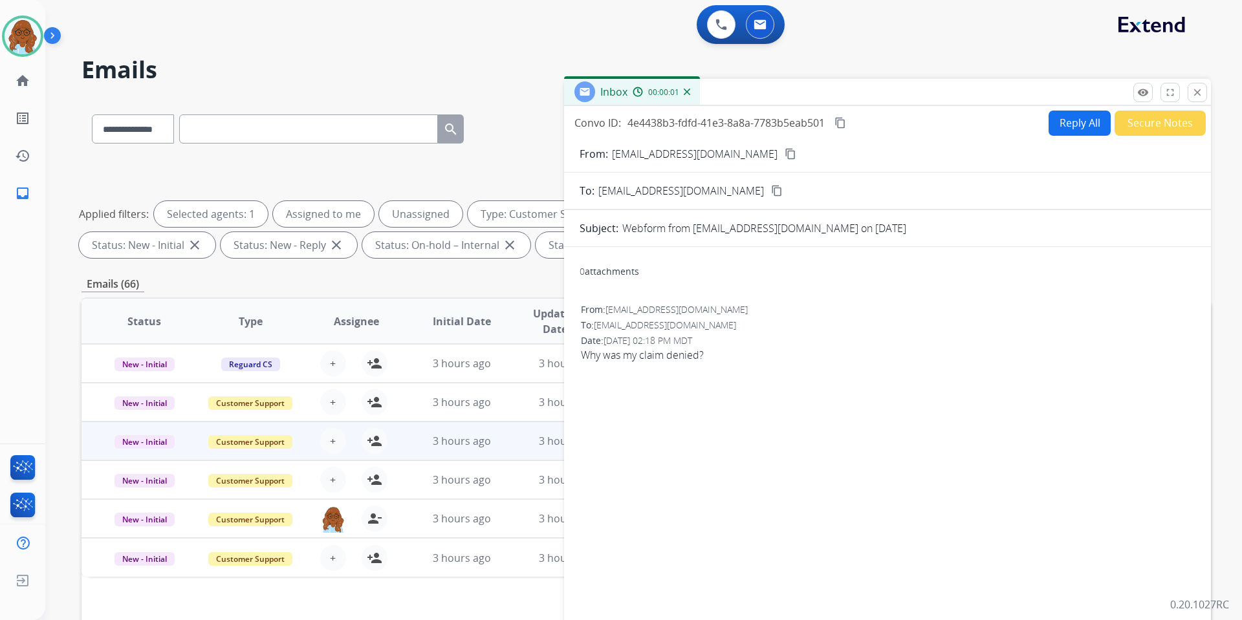
click at [784, 154] on mat-icon "content_copy" at bounding box center [790, 154] width 12 height 12
click at [1194, 95] on mat-icon "close" at bounding box center [1197, 93] width 12 height 12
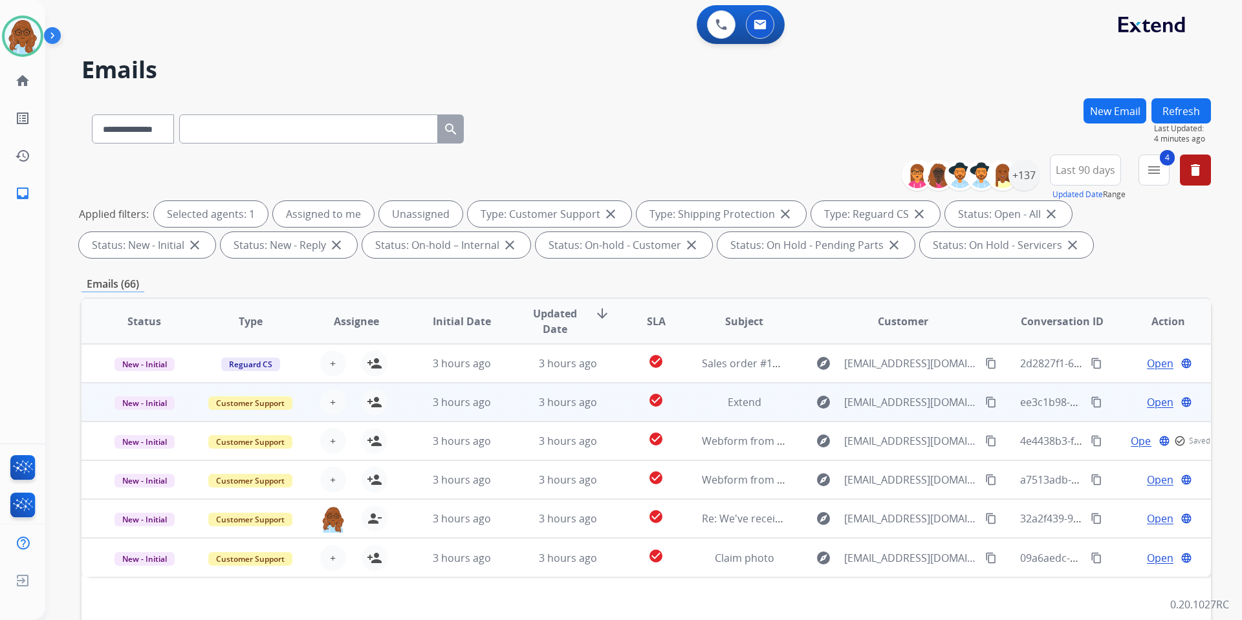
click at [1147, 403] on span "Open" at bounding box center [1160, 402] width 27 height 16
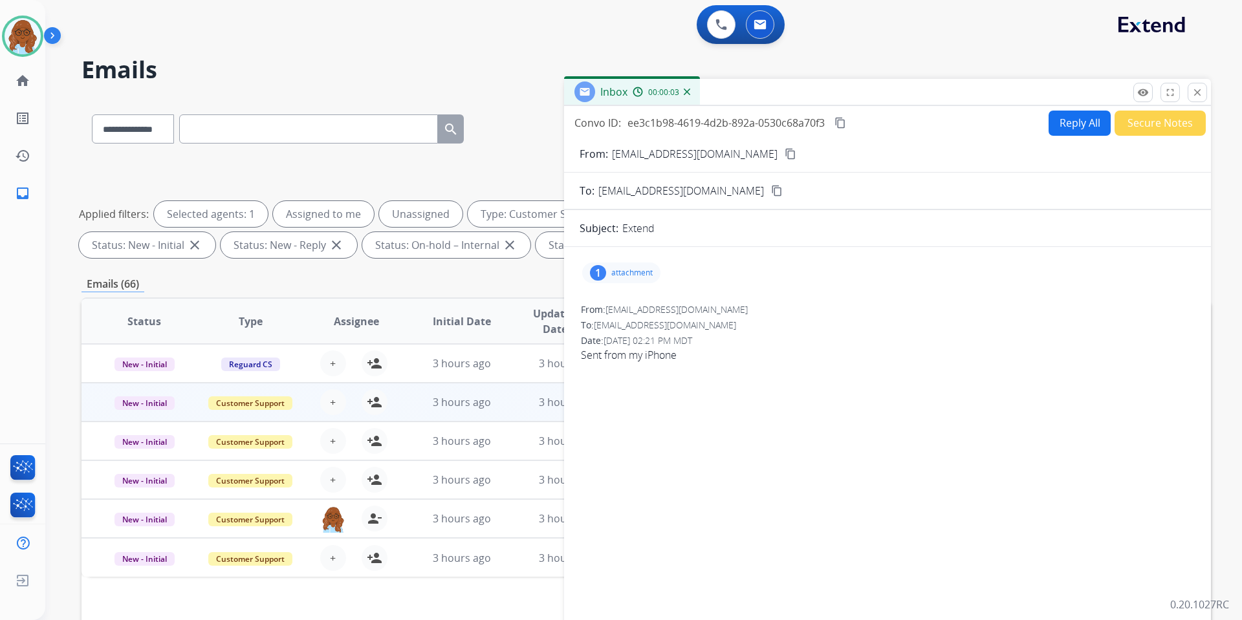
click at [593, 268] on div "1" at bounding box center [598, 273] width 16 height 16
click at [640, 297] on div at bounding box center [627, 308] width 65 height 45
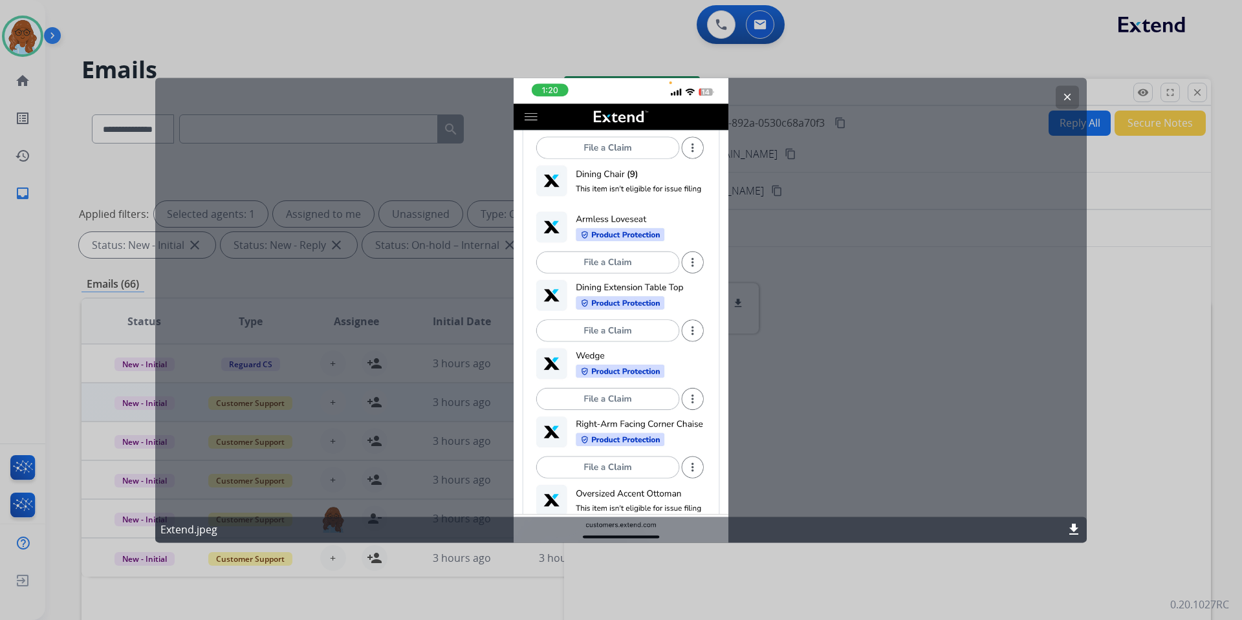
click at [1138, 337] on div at bounding box center [621, 310] width 1242 height 620
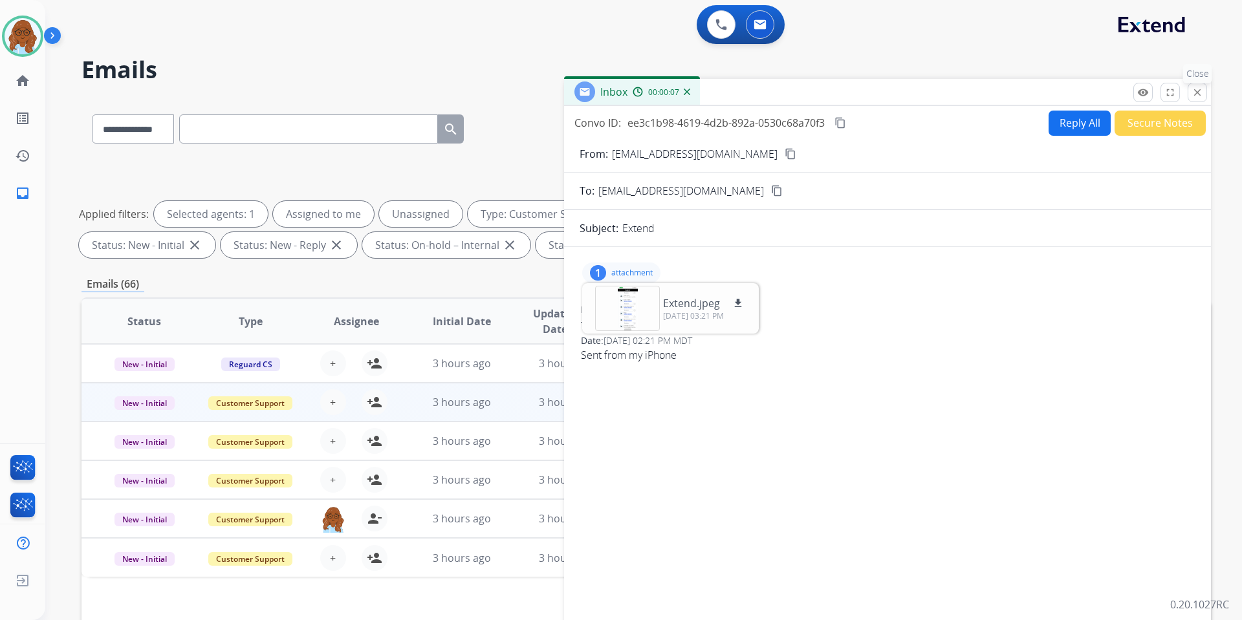
click at [1193, 94] on mat-icon "close" at bounding box center [1197, 93] width 12 height 12
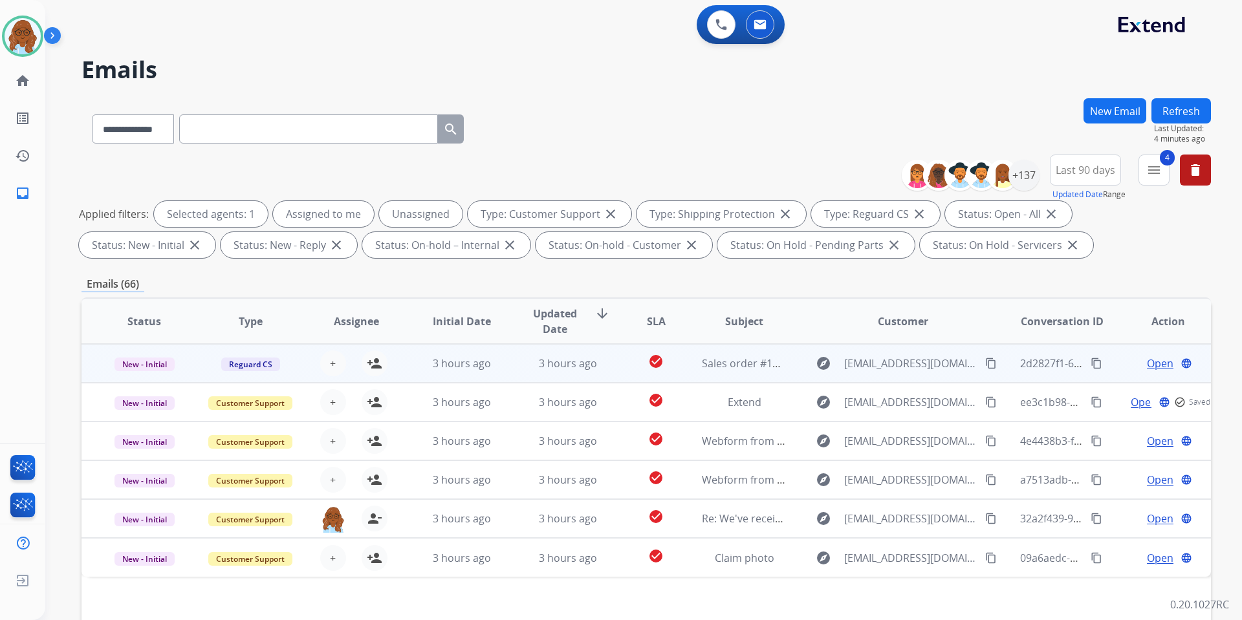
click at [1147, 366] on span "Open" at bounding box center [1160, 364] width 27 height 16
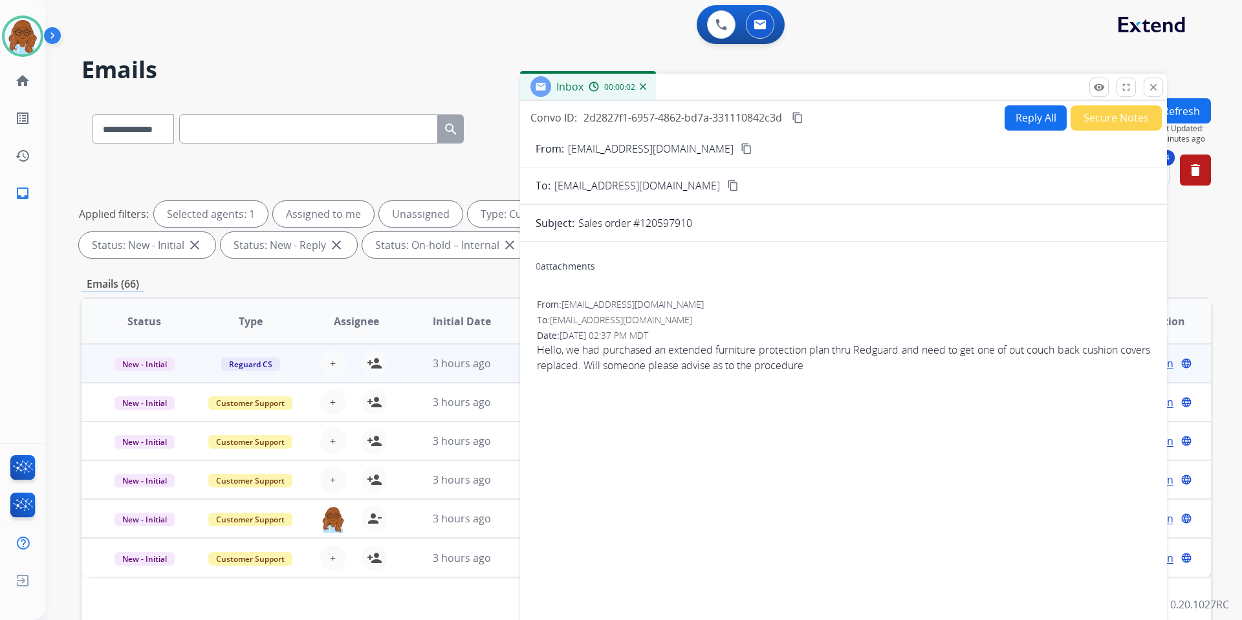
drag, startPoint x: 879, startPoint y: 92, endPoint x: 682, endPoint y: 65, distance: 198.5
click at [685, 74] on div "Inbox 00:00:02" at bounding box center [843, 87] width 647 height 27
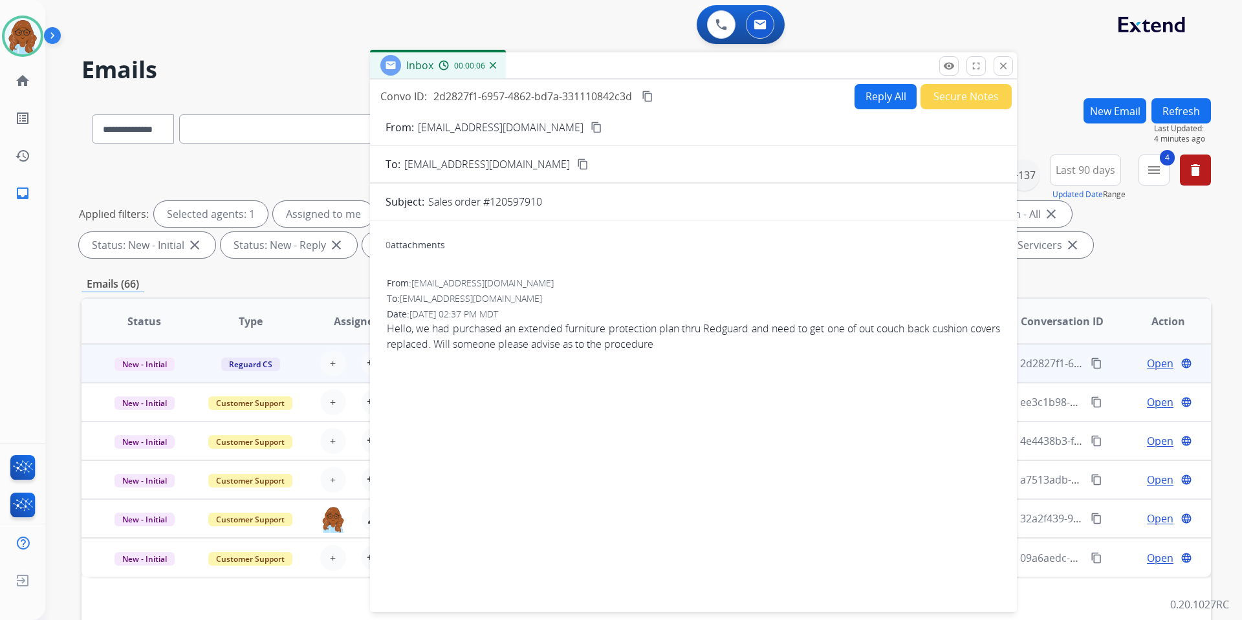
click at [590, 124] on mat-icon "content_copy" at bounding box center [596, 128] width 12 height 12
drag, startPoint x: 1003, startPoint y: 69, endPoint x: 1018, endPoint y: 112, distance: 45.2
click at [1003, 69] on mat-icon "close" at bounding box center [1003, 66] width 12 height 12
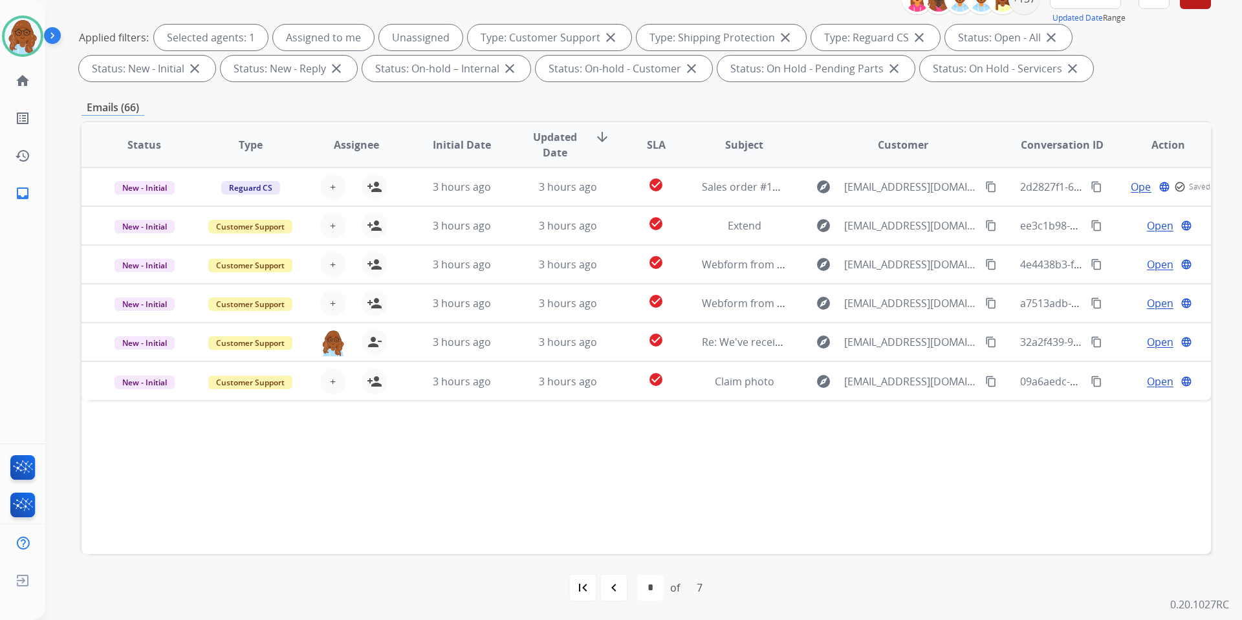
scroll to position [178, 0]
click at [625, 584] on div "navigate_before" at bounding box center [613, 586] width 28 height 28
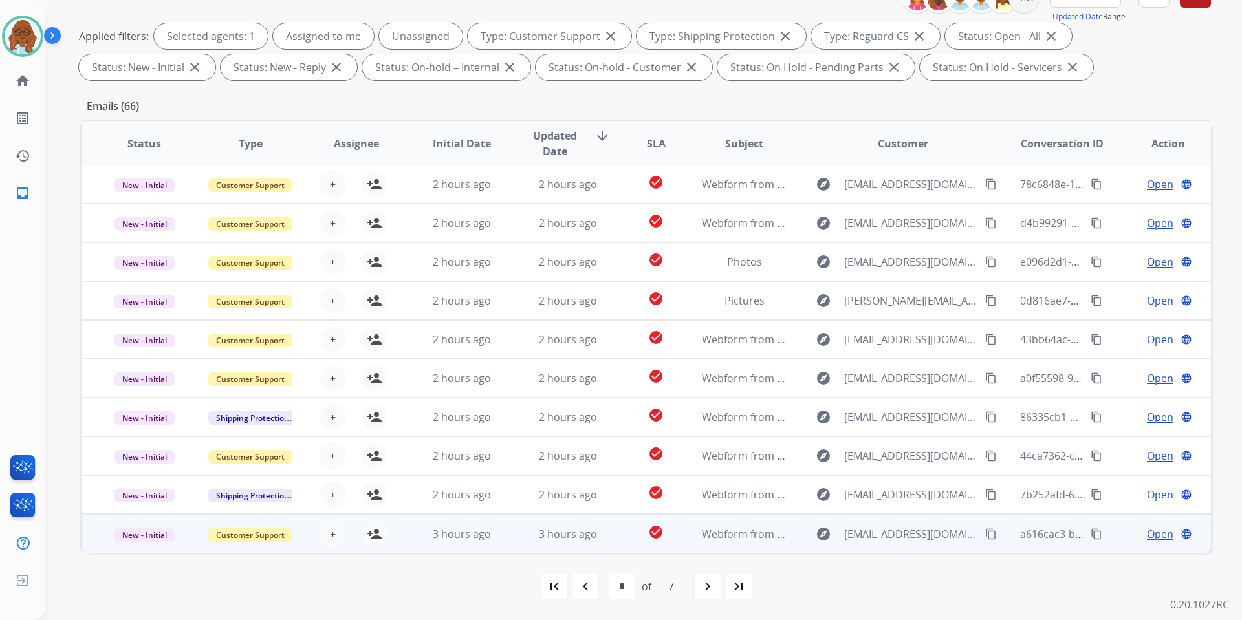
click at [1147, 538] on span "Open" at bounding box center [1160, 534] width 27 height 16
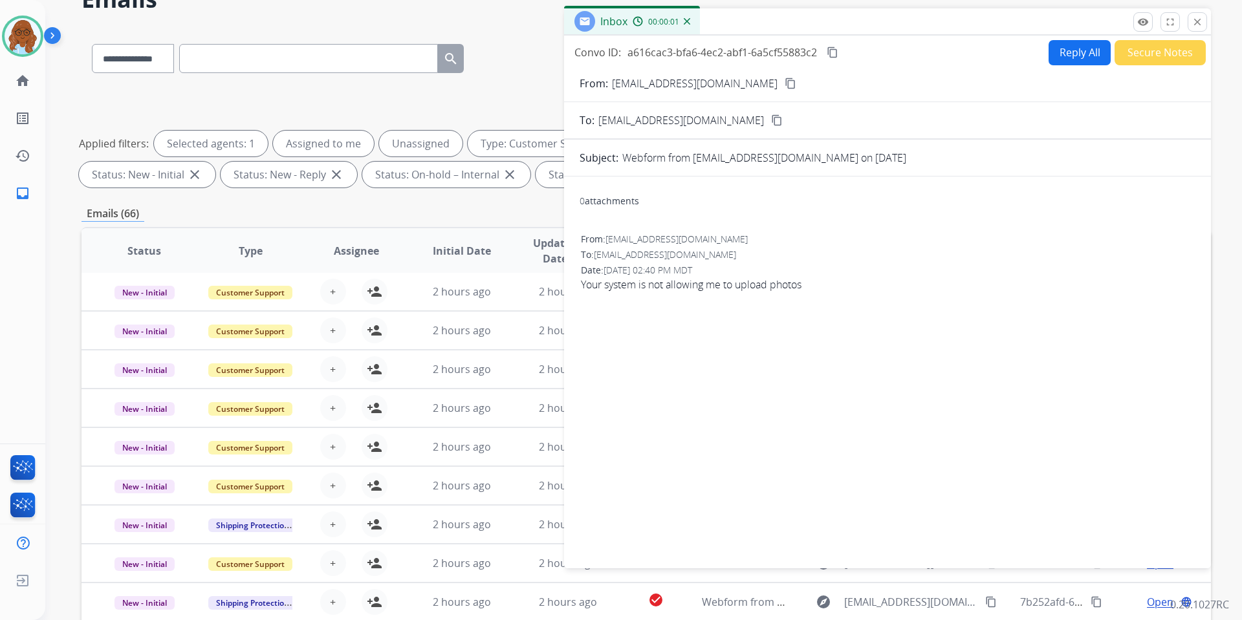
scroll to position [49, 0]
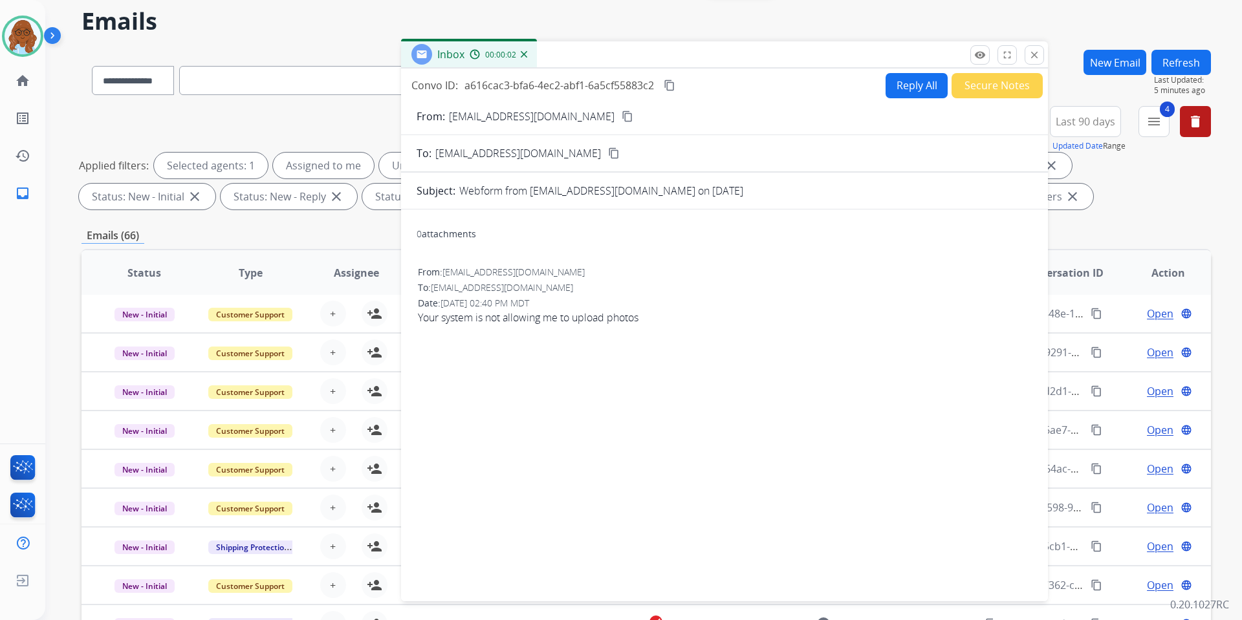
drag, startPoint x: 850, startPoint y: 47, endPoint x: 570, endPoint y: 62, distance: 280.4
click at [577, 61] on div "Inbox 00:00:02" at bounding box center [724, 54] width 647 height 27
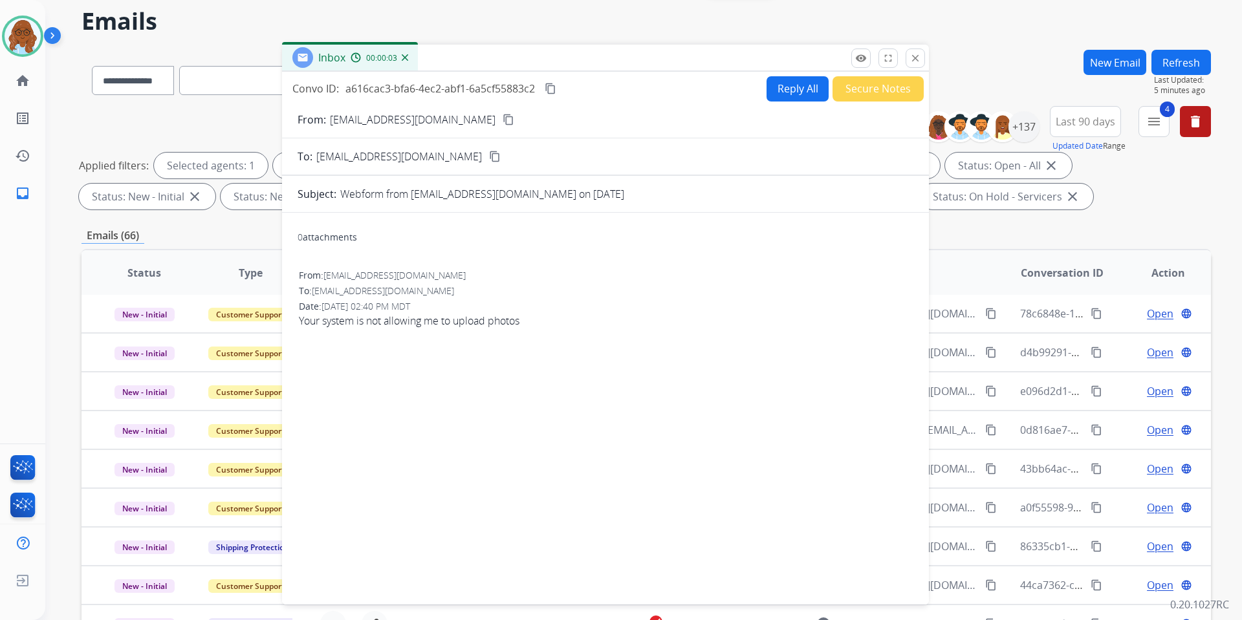
drag, startPoint x: 918, startPoint y: 61, endPoint x: 1009, endPoint y: 241, distance: 201.0
click at [920, 71] on div "Inbox 00:00:03 Convo ID: a616cac3-bfa6-4ec2-abf1-6a5cf55883c2 content_copy Repl…" at bounding box center [605, 325] width 647 height 560
click at [914, 55] on mat-icon "close" at bounding box center [915, 58] width 12 height 12
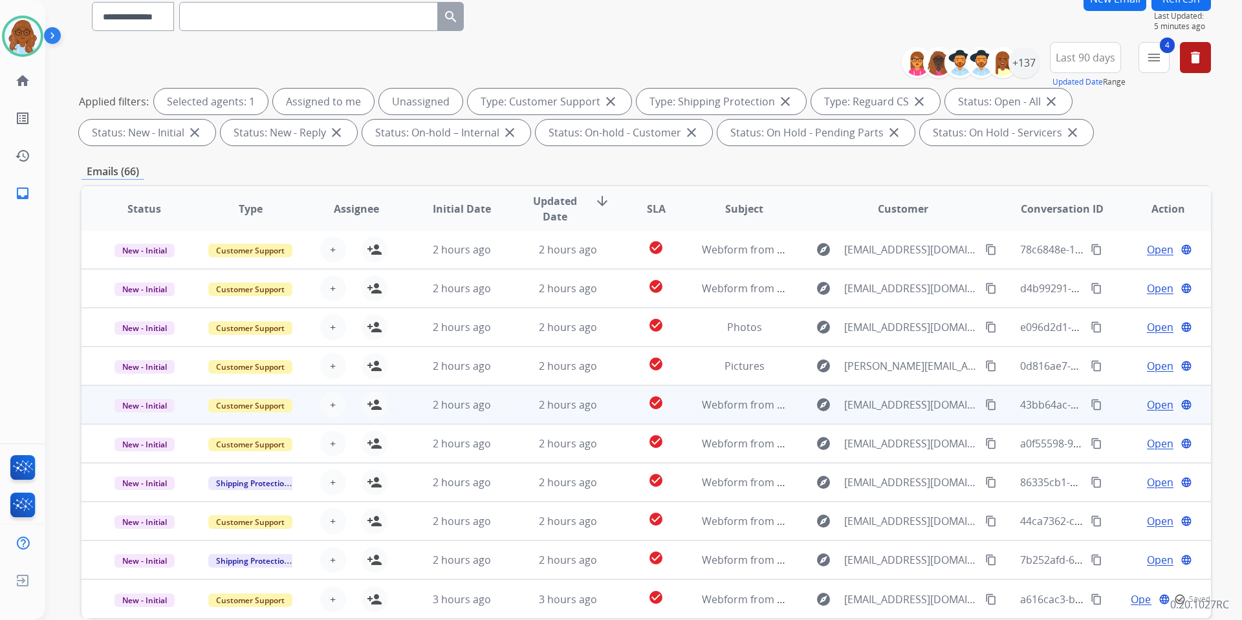
scroll to position [113, 0]
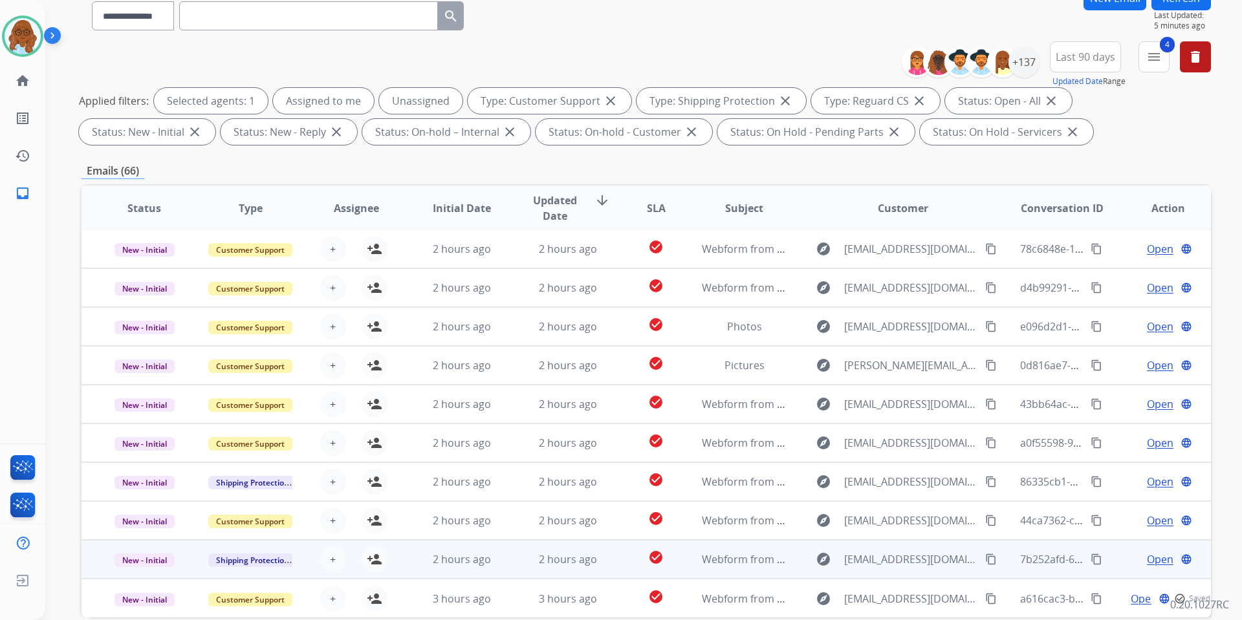
click at [1147, 560] on span "Open" at bounding box center [1160, 560] width 27 height 16
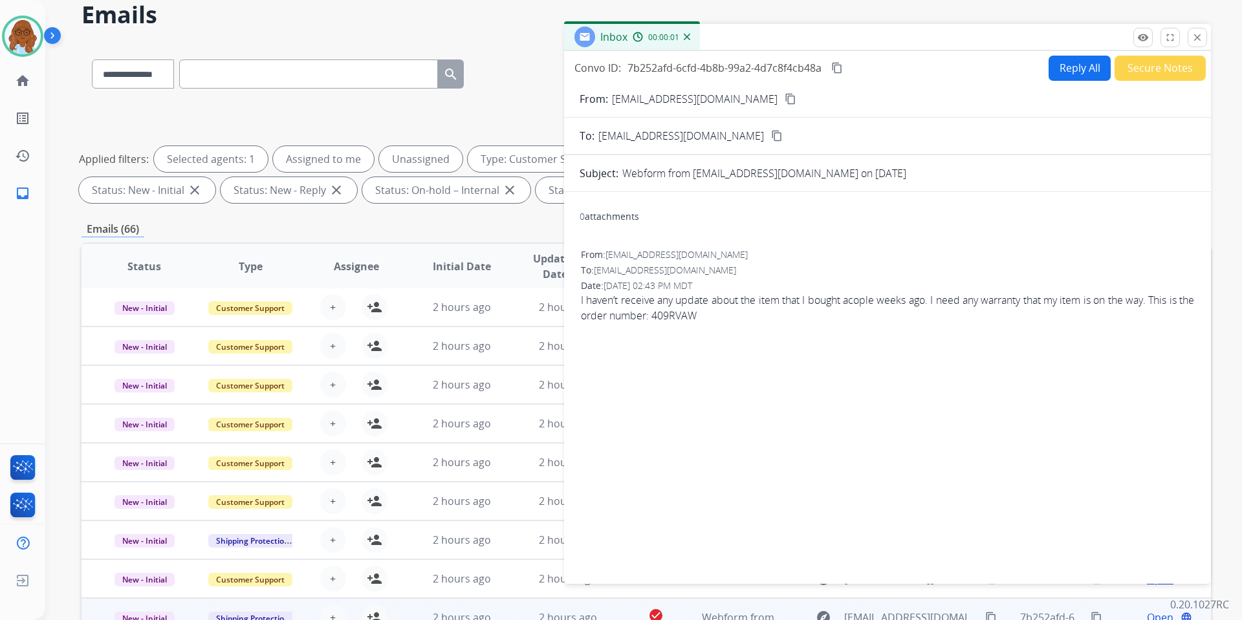
scroll to position [49, 0]
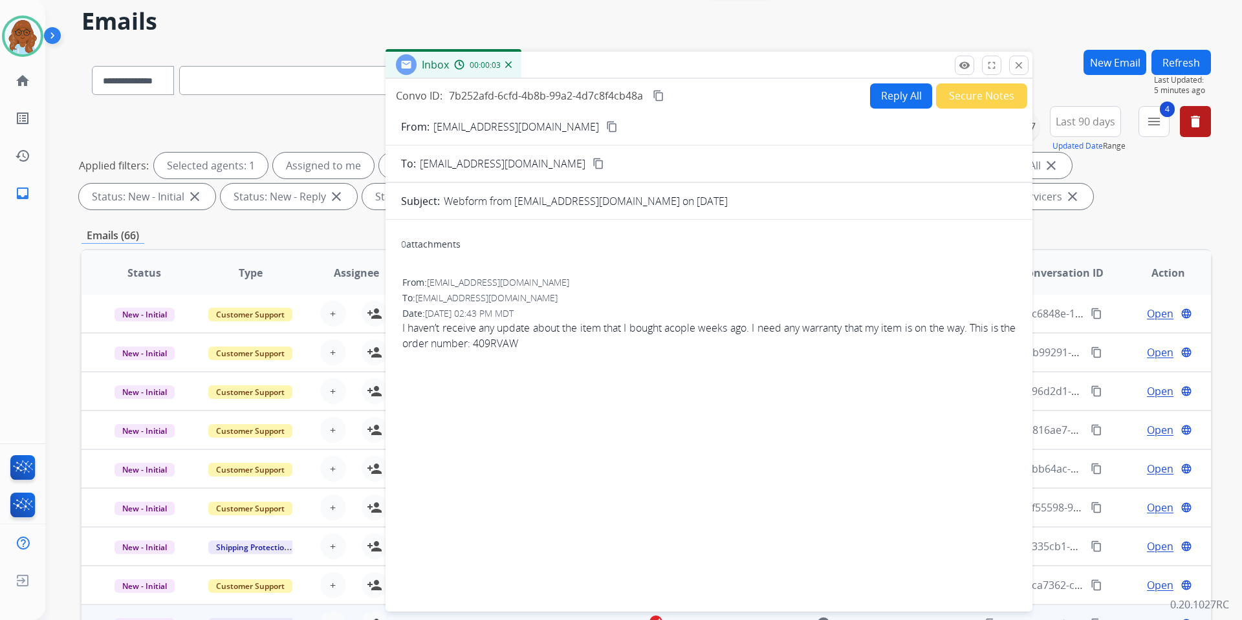
drag, startPoint x: 773, startPoint y: 39, endPoint x: 594, endPoint y: 60, distance: 180.4
click at [594, 60] on div "Inbox 00:00:03" at bounding box center [708, 65] width 647 height 27
click at [605, 122] on mat-icon "content_copy" at bounding box center [611, 127] width 12 height 12
click at [1021, 69] on mat-icon "close" at bounding box center [1018, 65] width 12 height 12
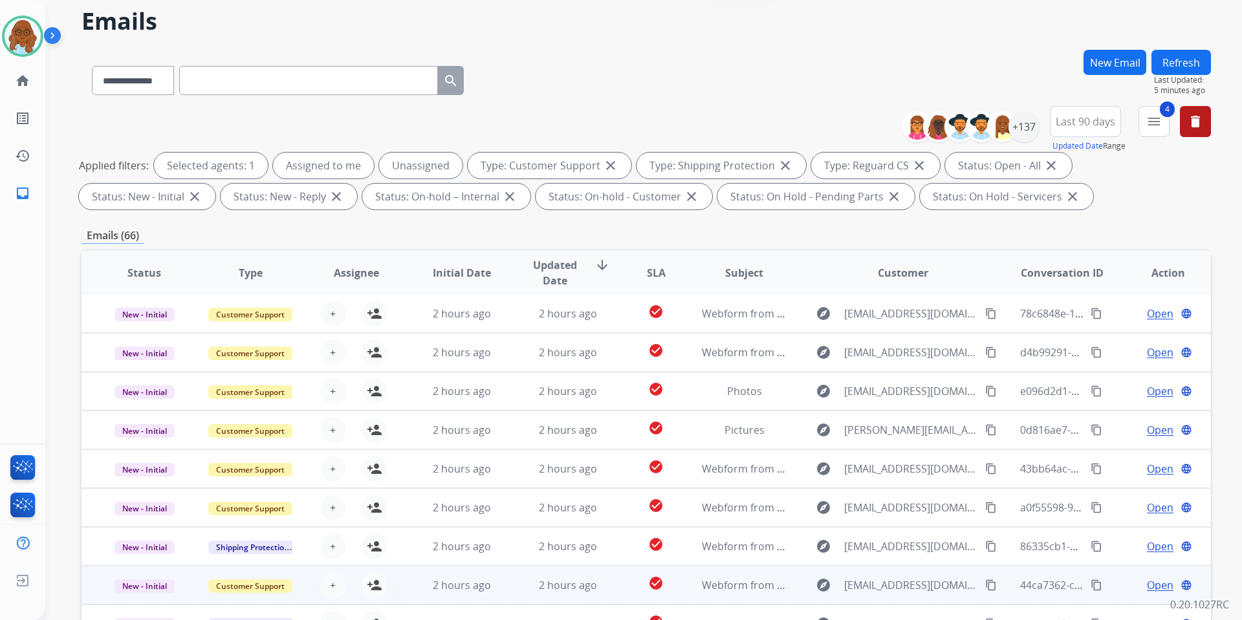
click at [1147, 587] on span "Open" at bounding box center [1160, 585] width 27 height 16
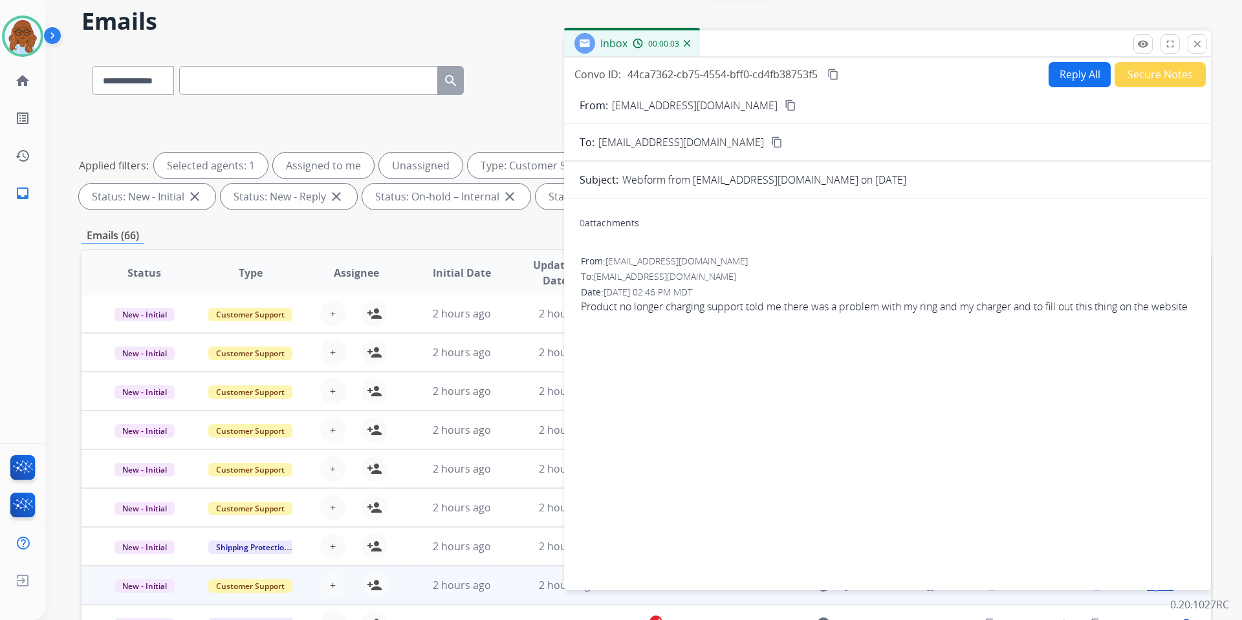
click at [1194, 44] on mat-icon "close" at bounding box center [1197, 44] width 12 height 12
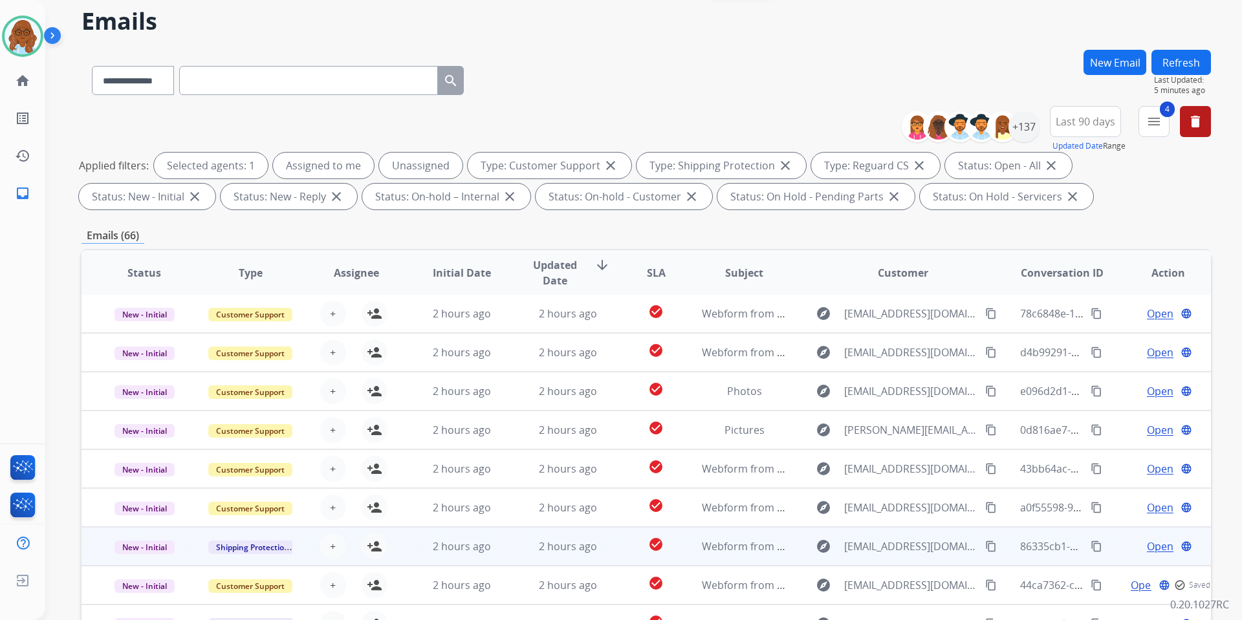
click at [1149, 548] on span "Open" at bounding box center [1160, 547] width 27 height 16
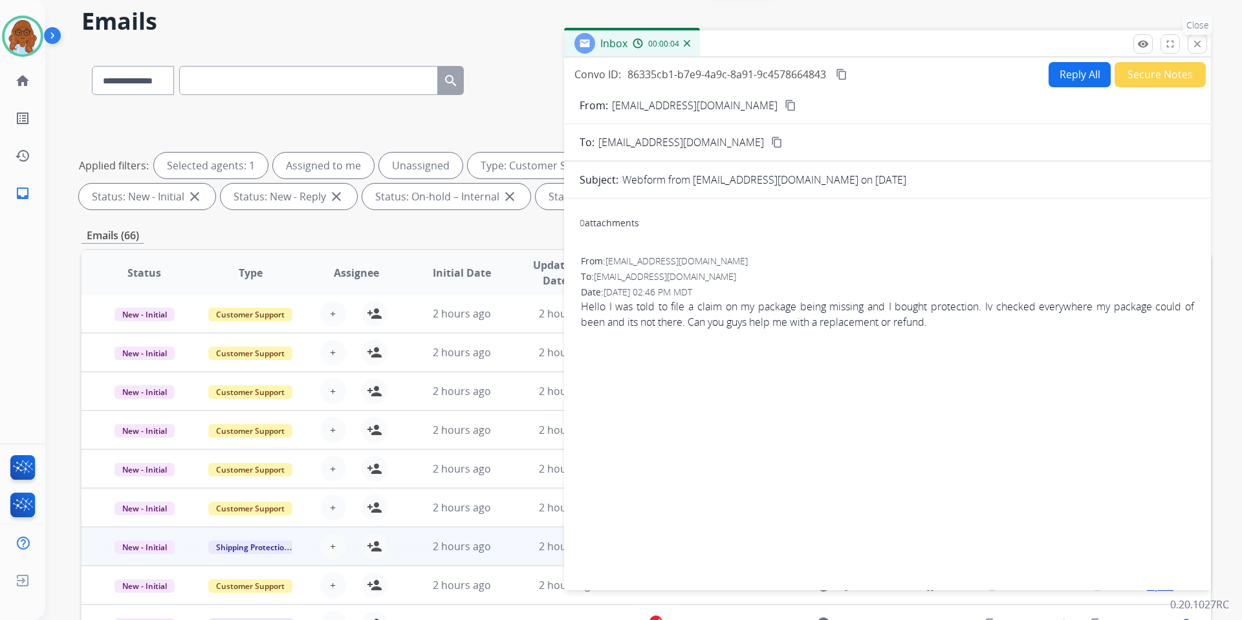
click at [1194, 43] on mat-icon "close" at bounding box center [1197, 44] width 12 height 12
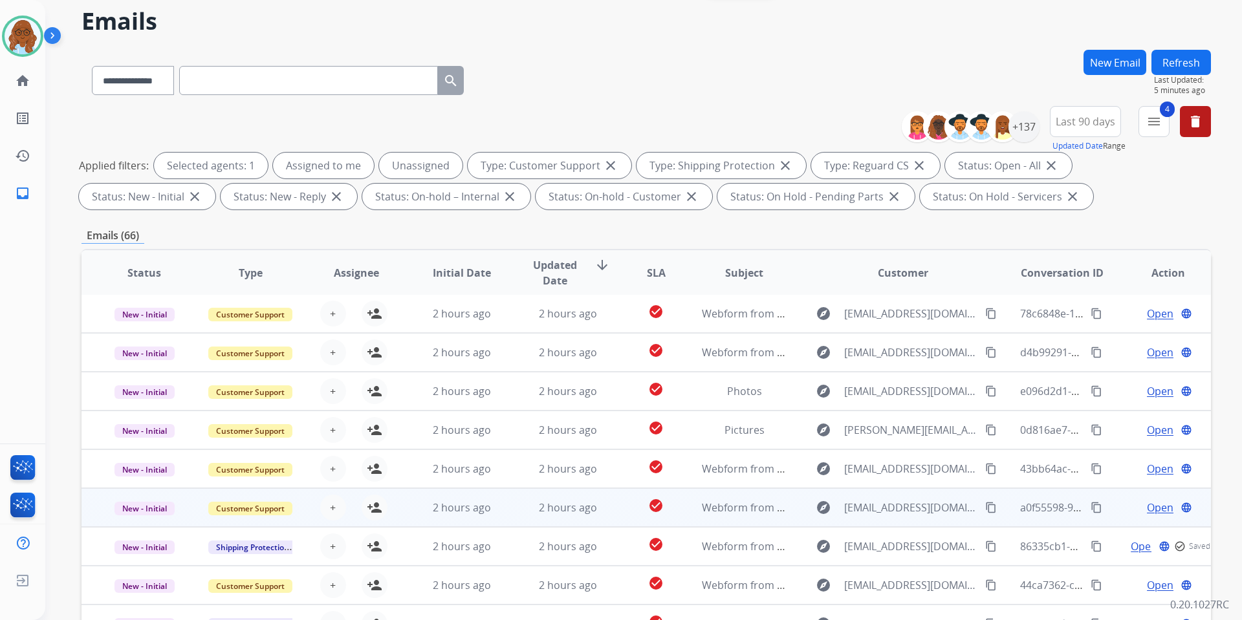
click at [1151, 511] on span "Open" at bounding box center [1160, 508] width 27 height 16
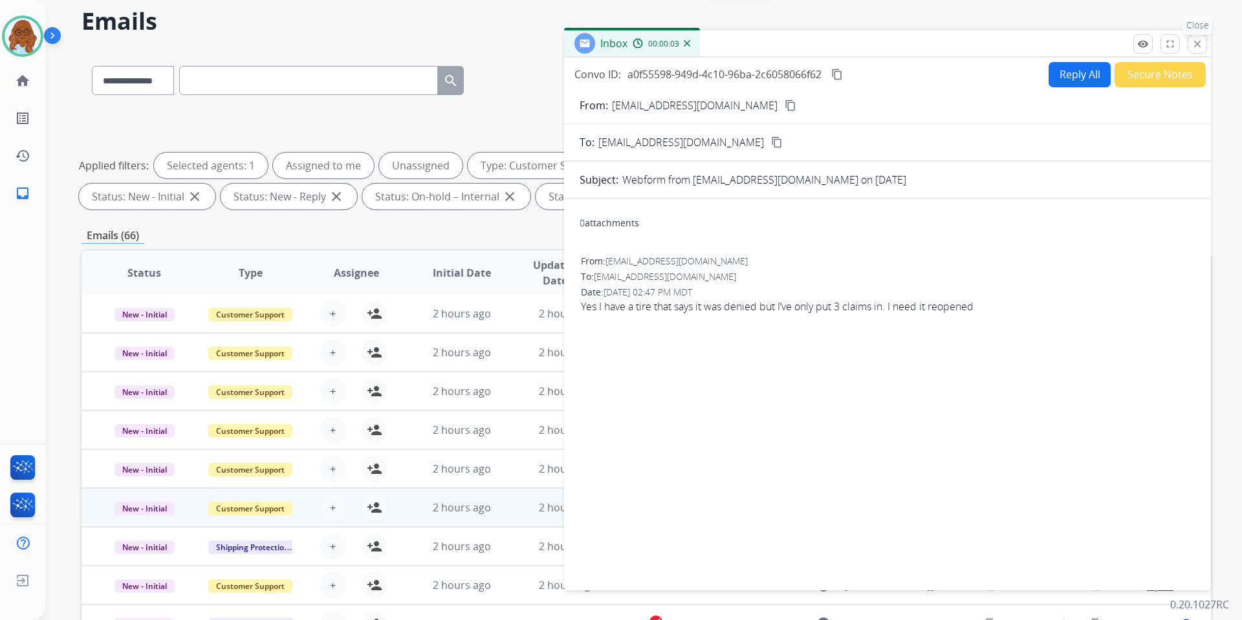
click at [1192, 40] on mat-icon "close" at bounding box center [1197, 44] width 12 height 12
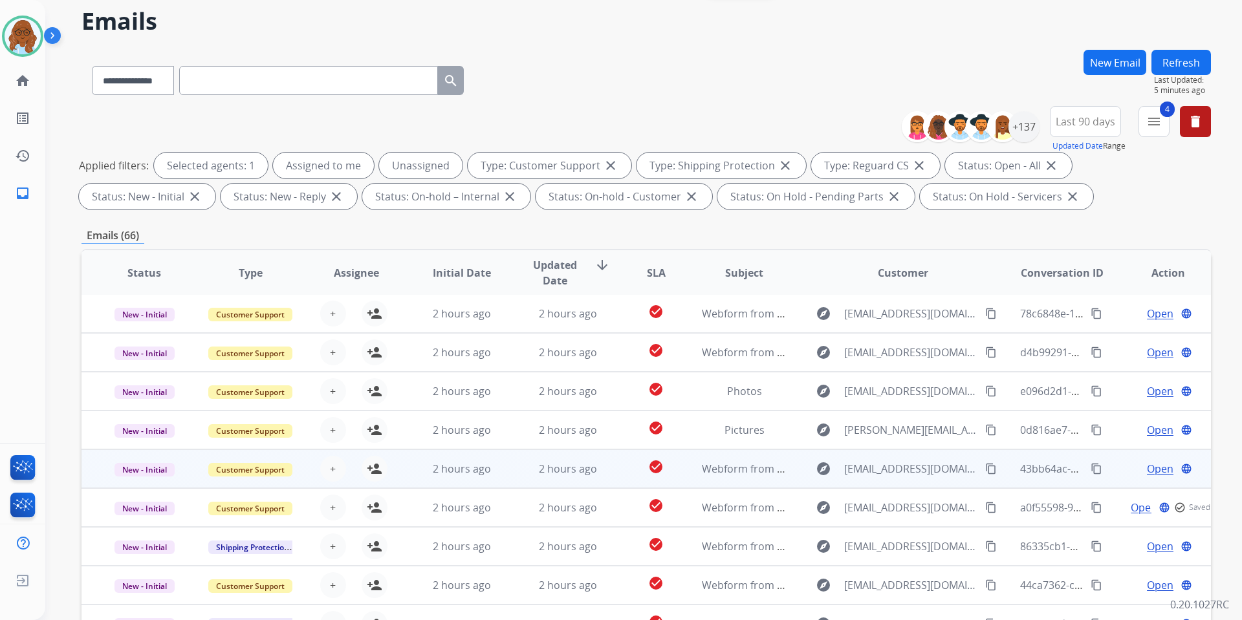
click at [1147, 468] on span "Open" at bounding box center [1160, 469] width 27 height 16
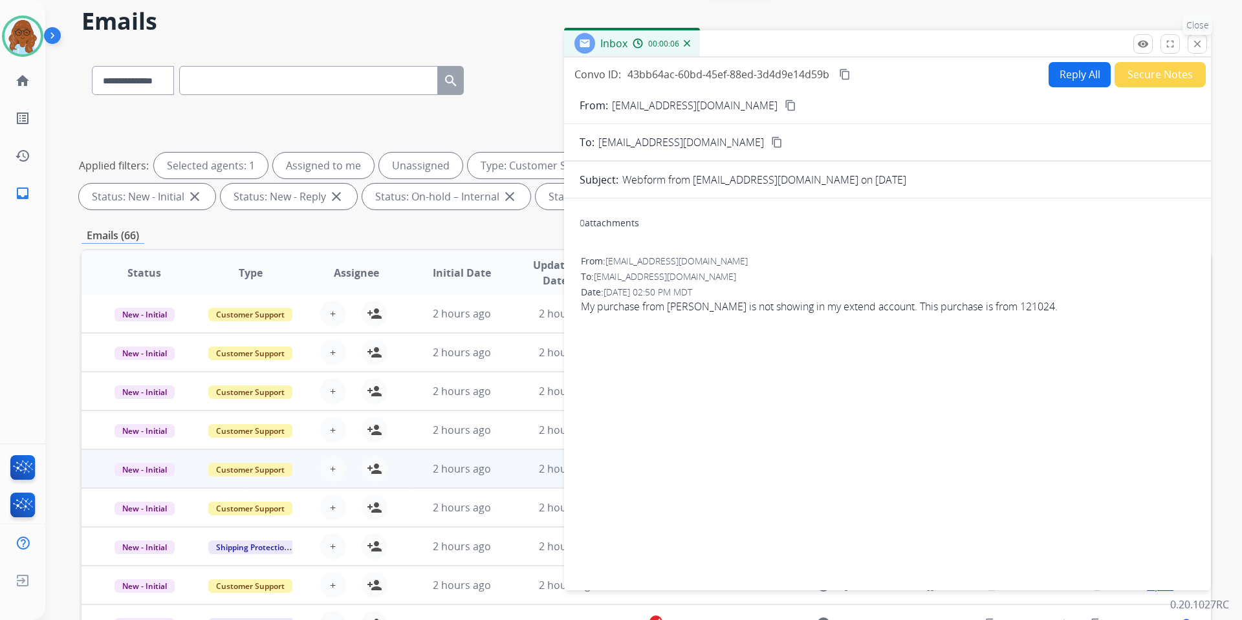
click at [1198, 47] on mat-icon "close" at bounding box center [1197, 44] width 12 height 12
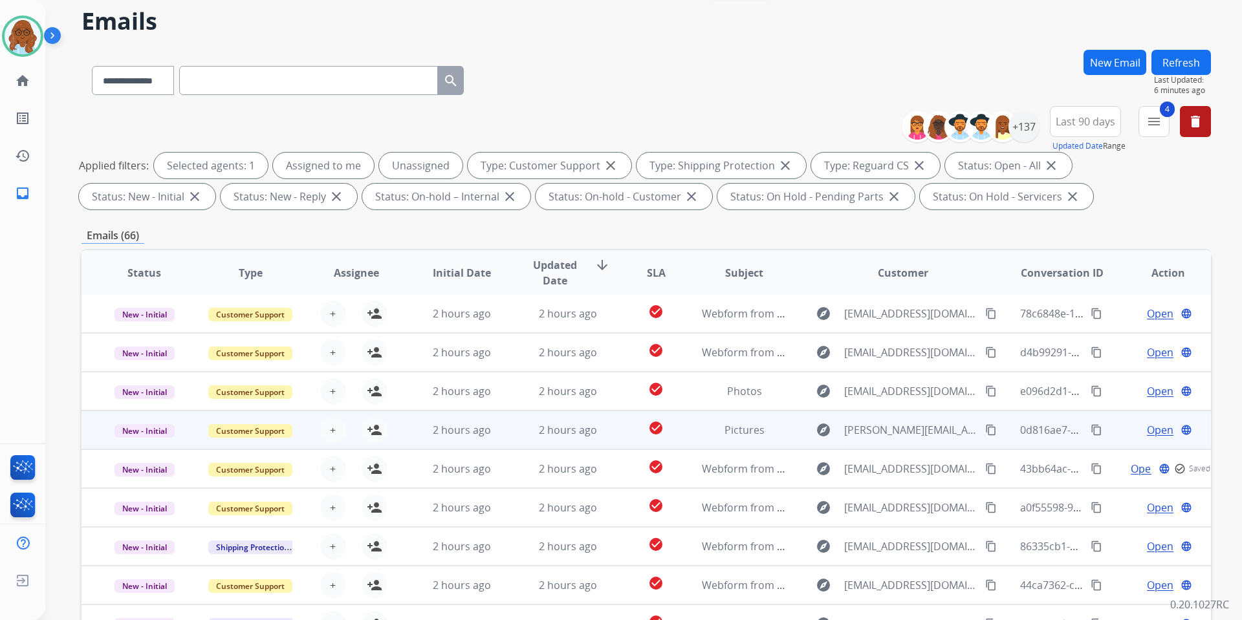
click at [1149, 427] on span "Open" at bounding box center [1160, 430] width 27 height 16
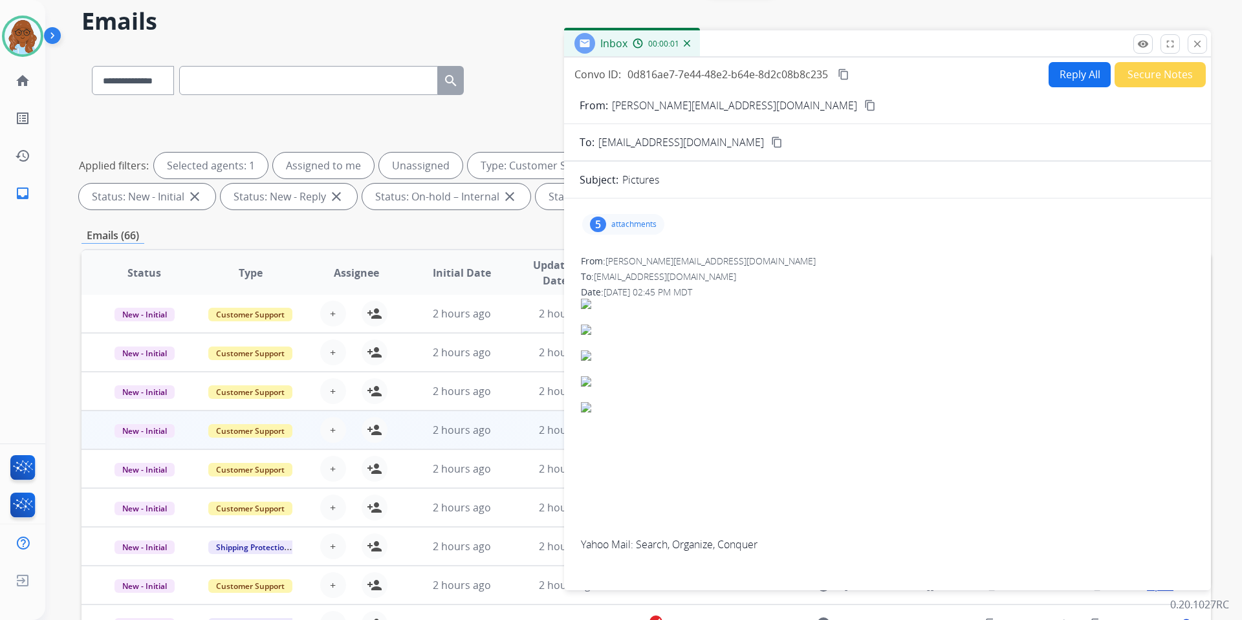
click at [643, 227] on p "attachments" at bounding box center [633, 224] width 45 height 10
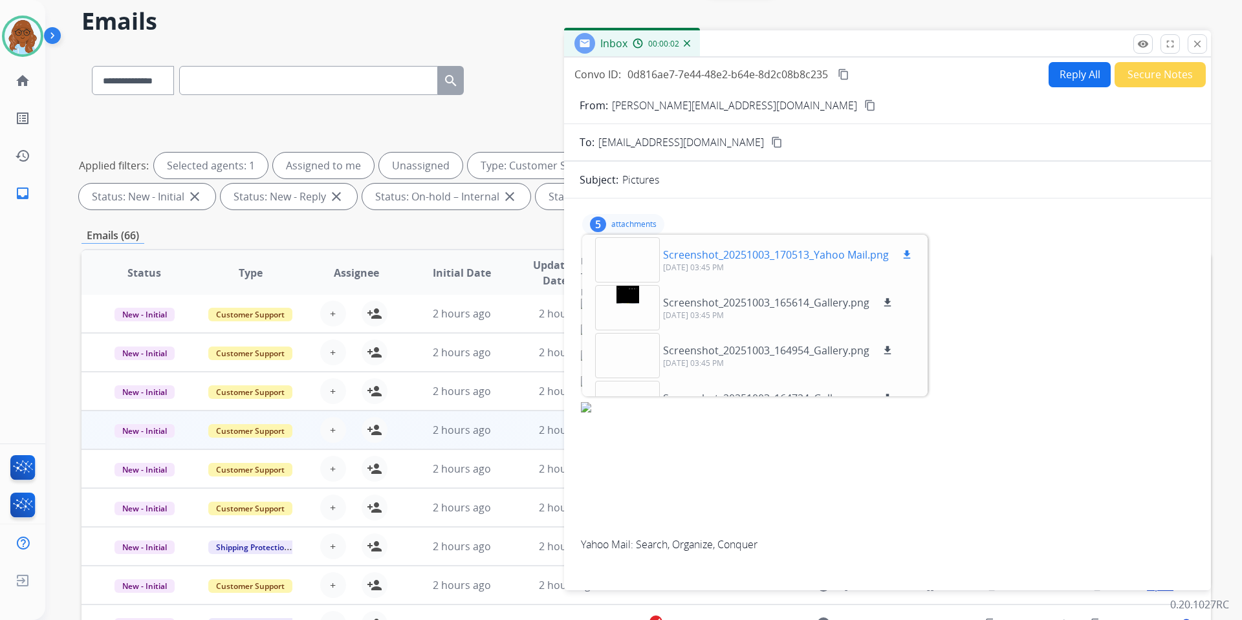
click at [629, 264] on div at bounding box center [627, 259] width 65 height 45
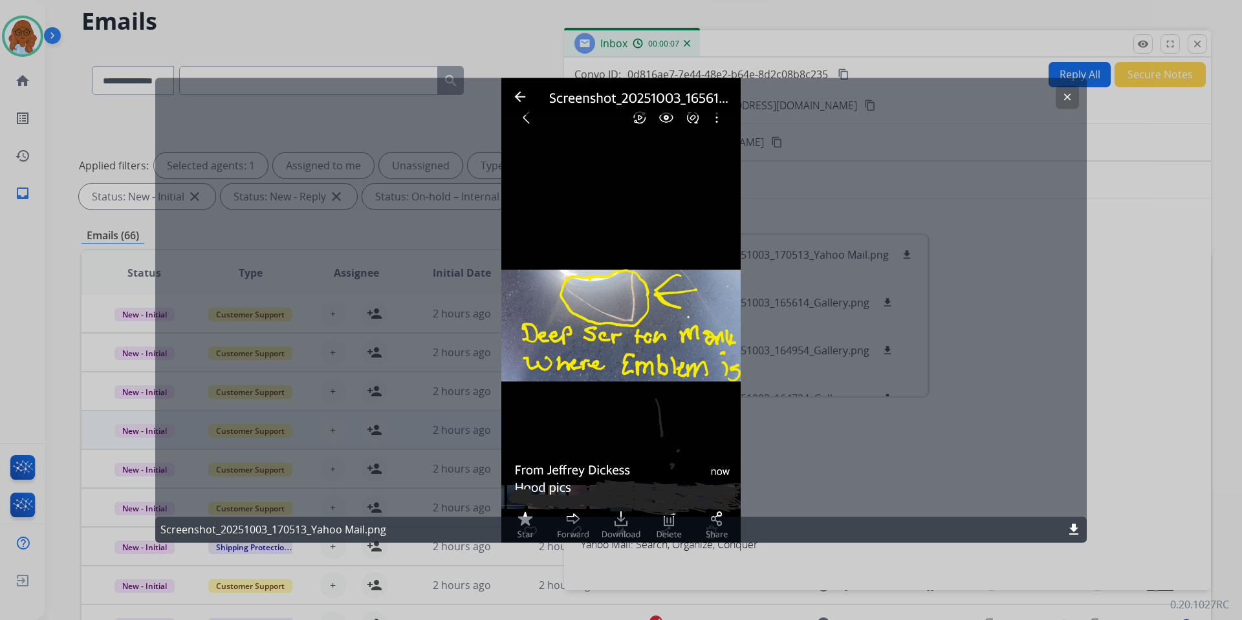
click at [1105, 382] on div at bounding box center [621, 310] width 1242 height 620
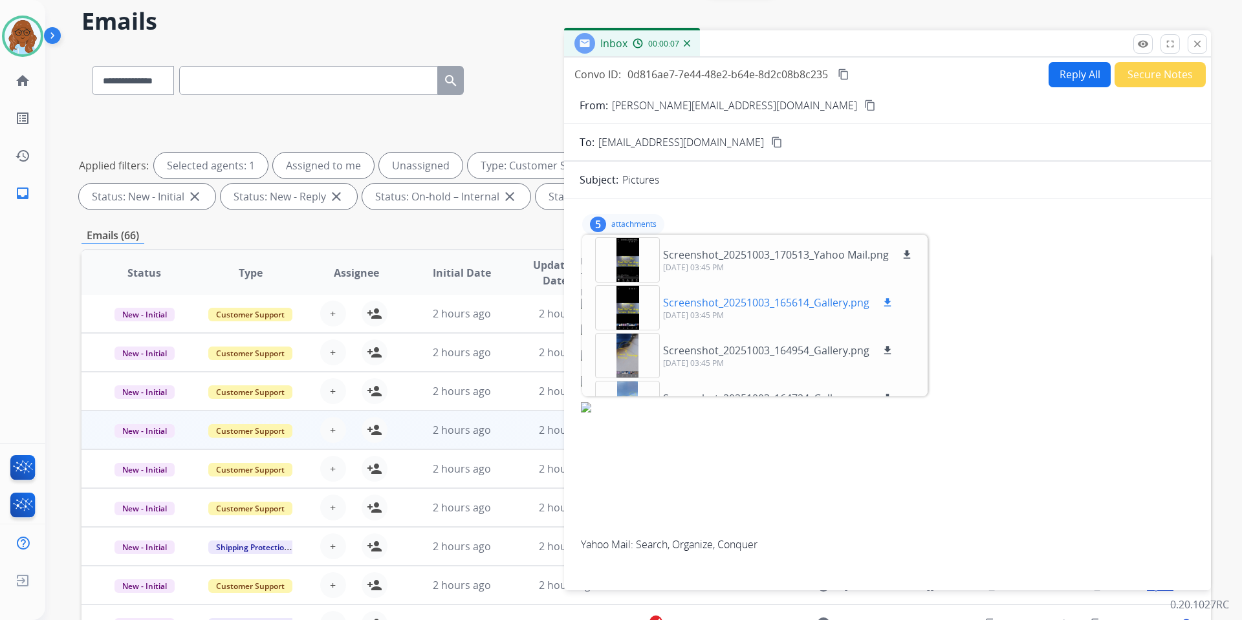
click at [619, 308] on div at bounding box center [627, 307] width 65 height 45
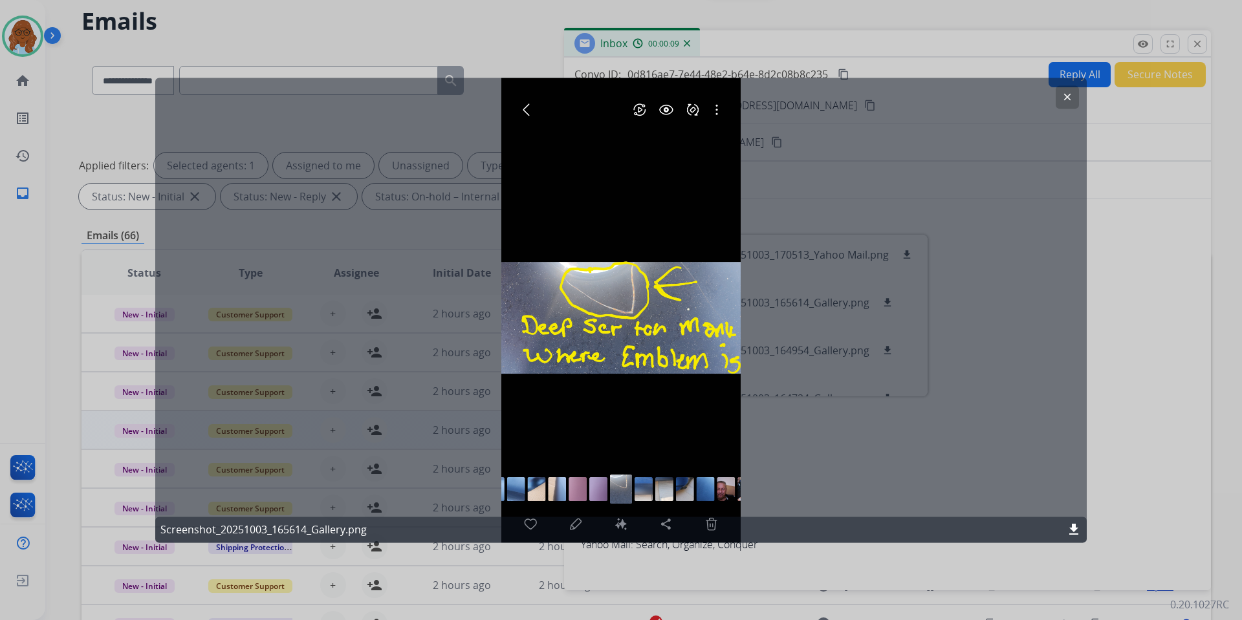
click at [1134, 416] on div at bounding box center [621, 310] width 1242 height 620
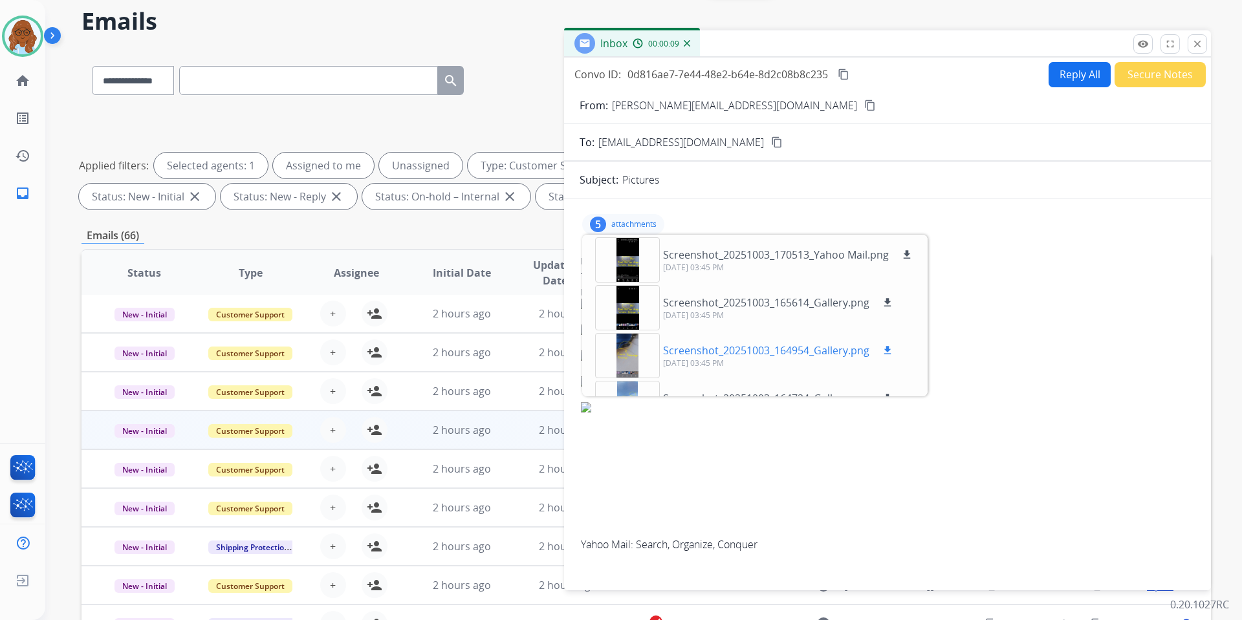
click at [642, 354] on div at bounding box center [627, 355] width 65 height 45
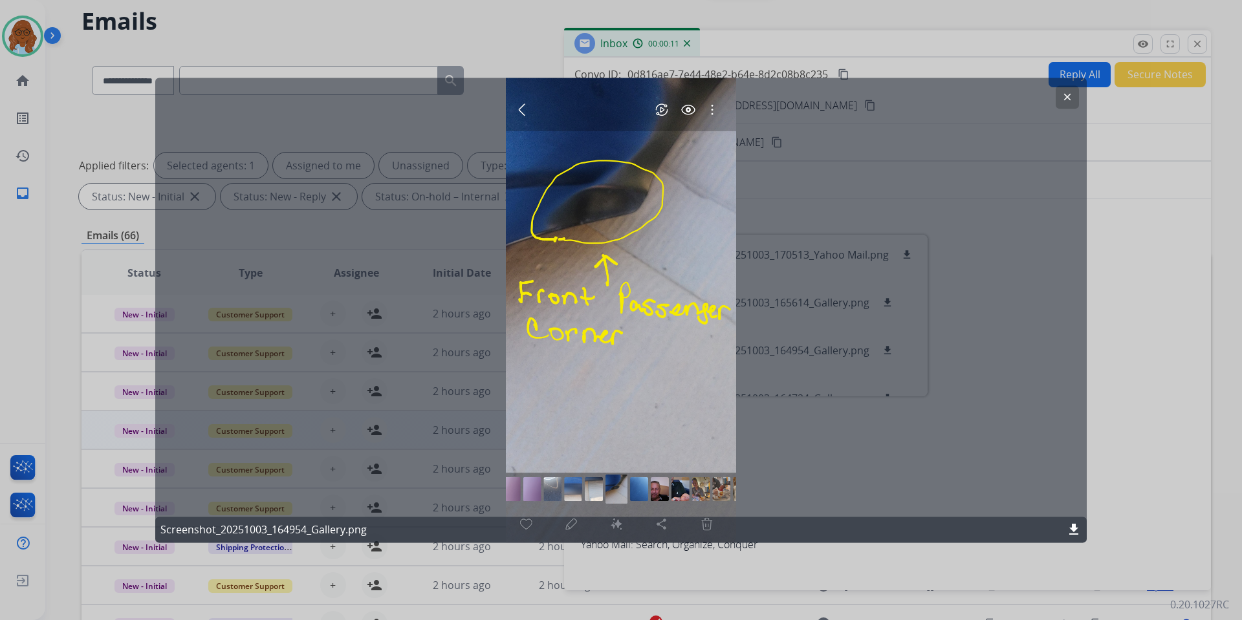
click at [1120, 400] on div at bounding box center [621, 310] width 1242 height 620
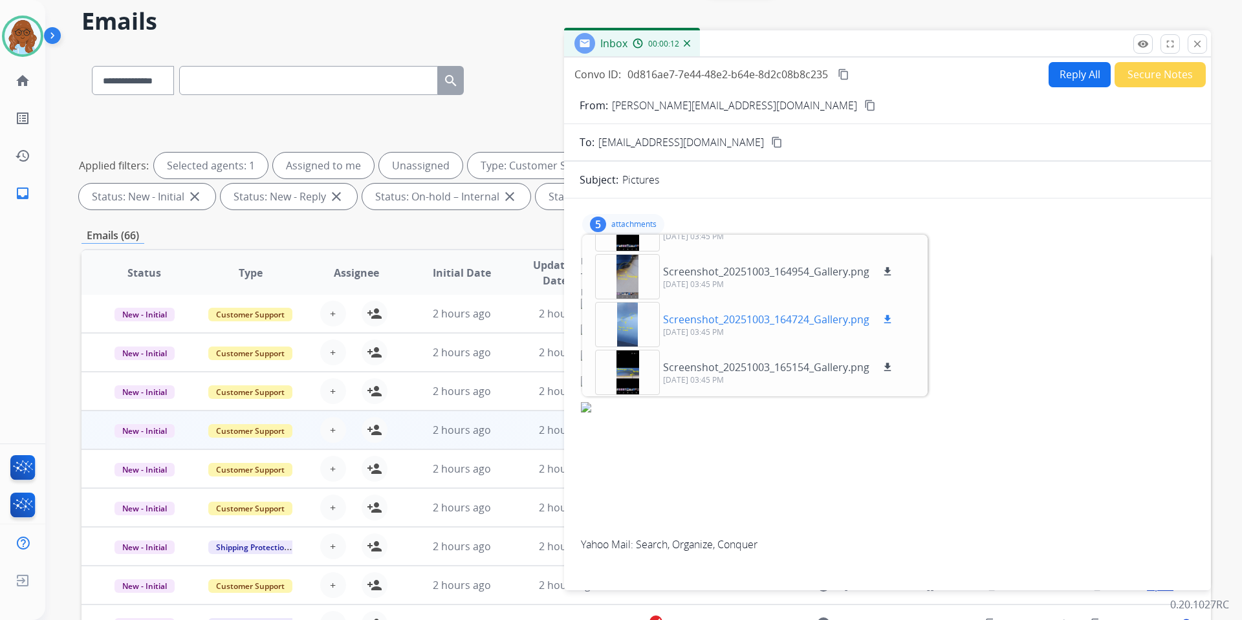
scroll to position [80, 0]
click at [629, 326] on div at bounding box center [627, 323] width 65 height 45
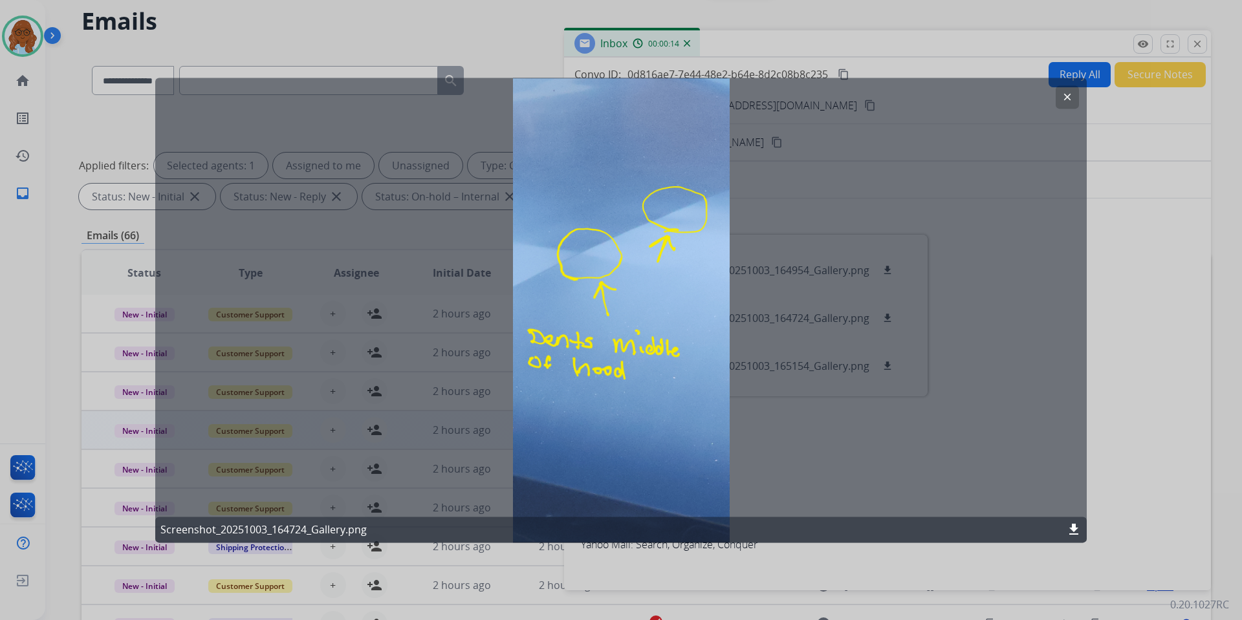
click at [1071, 394] on div "clear Screenshot_20251003_164724_Gallery.png download" at bounding box center [620, 310] width 931 height 465
click at [1115, 449] on div at bounding box center [621, 310] width 1242 height 620
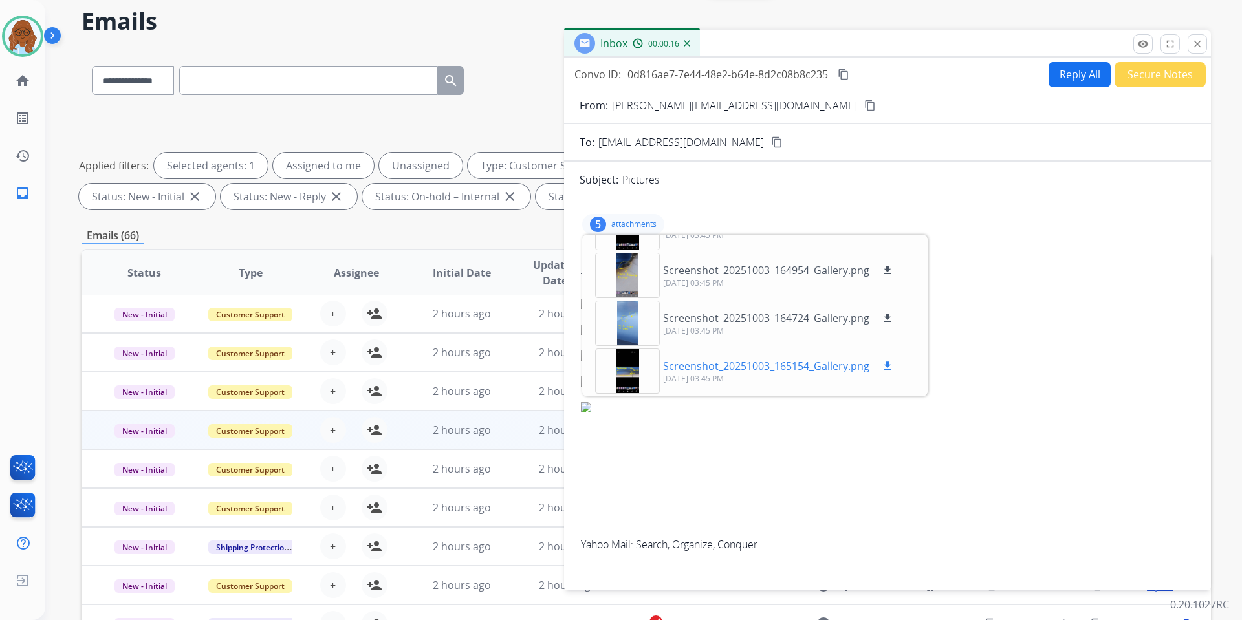
click at [635, 363] on div at bounding box center [627, 371] width 65 height 45
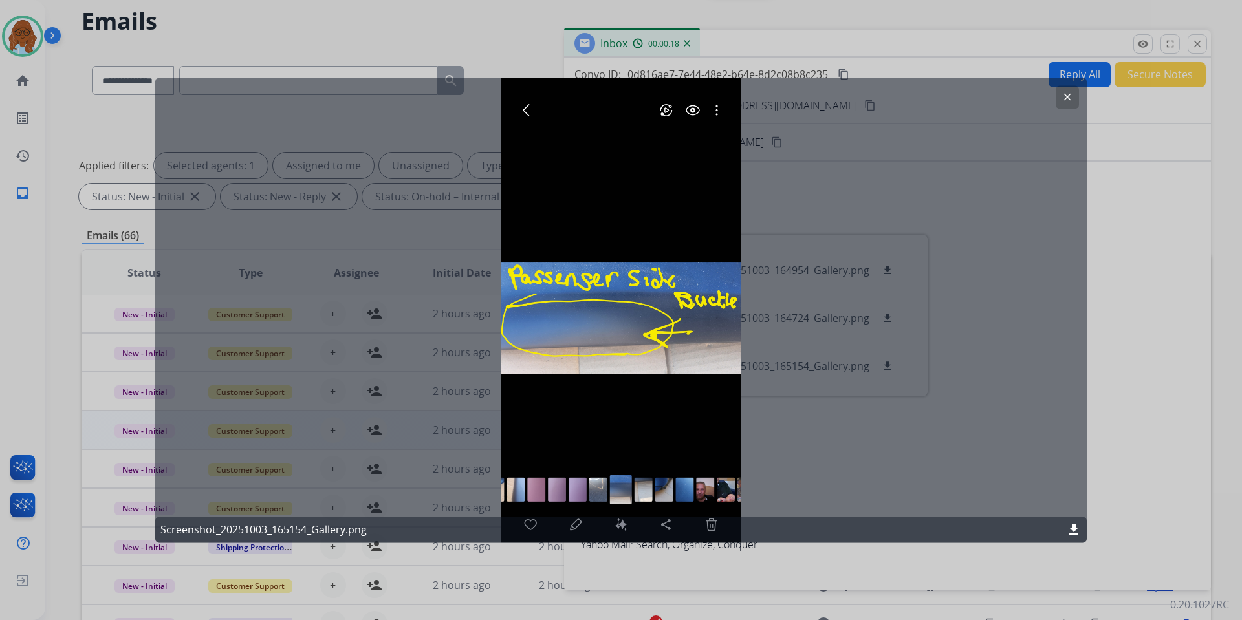
click at [1110, 416] on div at bounding box center [621, 310] width 1242 height 620
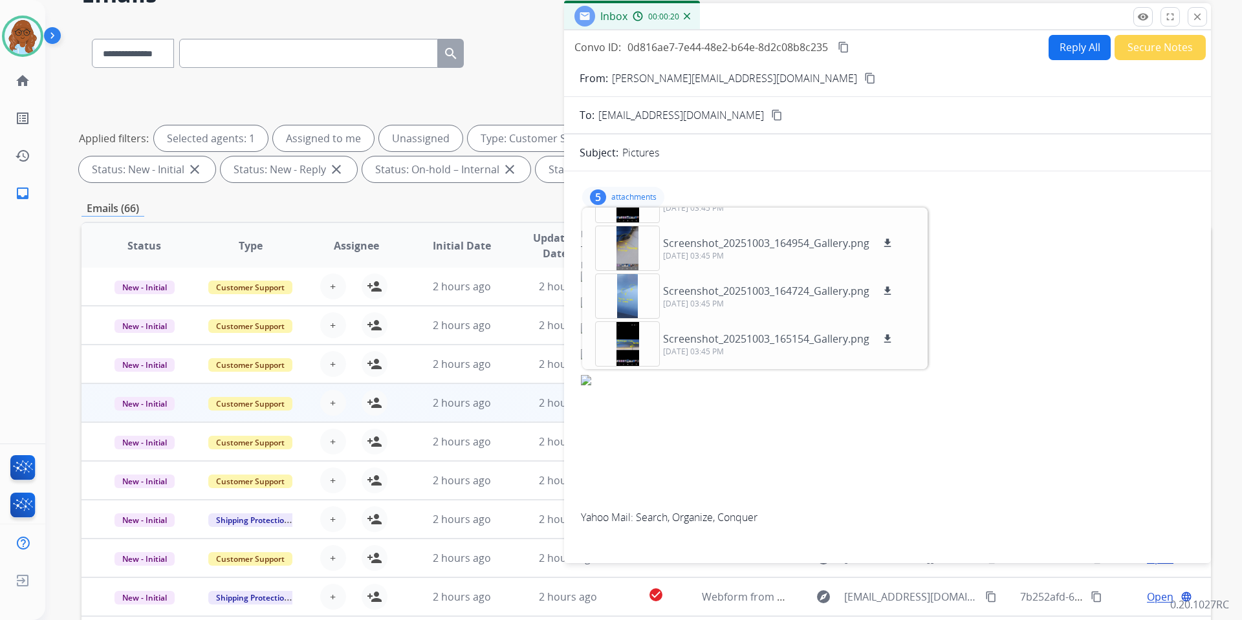
scroll to position [49, 0]
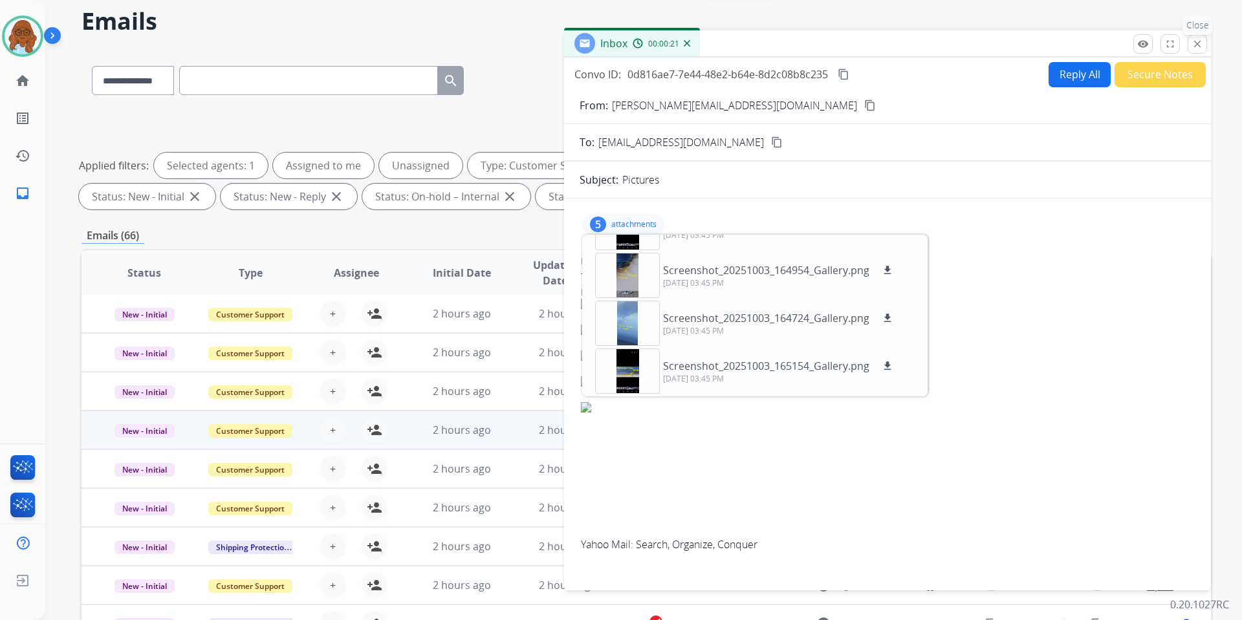
click at [1202, 45] on mat-icon "close" at bounding box center [1197, 44] width 12 height 12
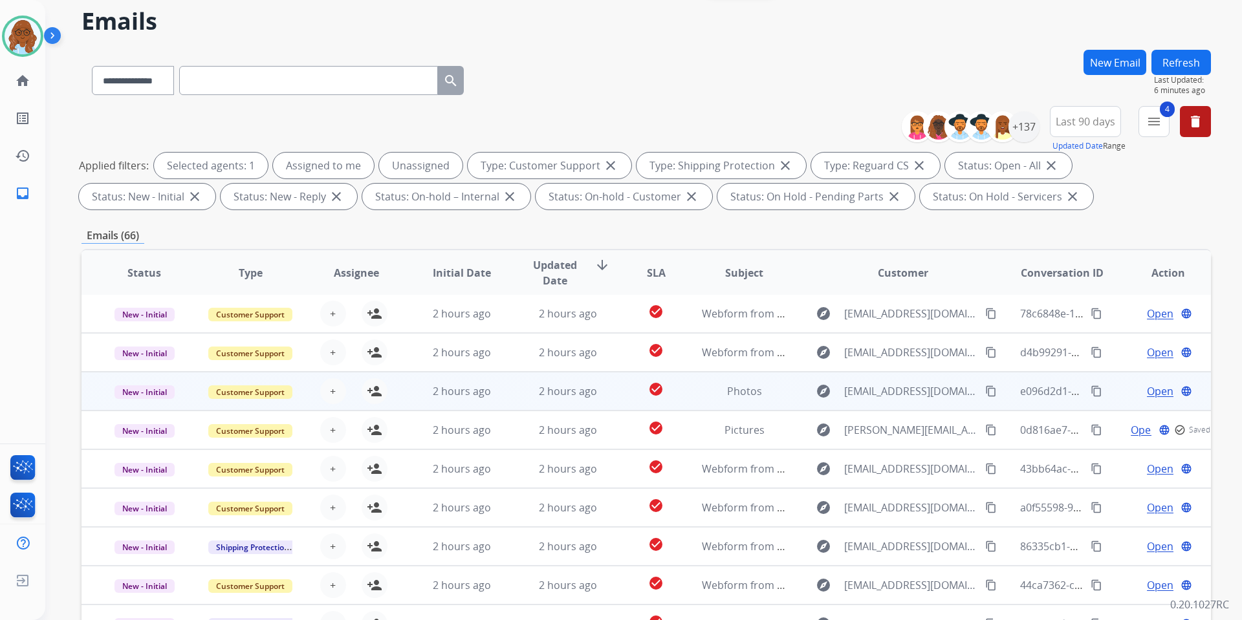
click at [1147, 393] on span "Open" at bounding box center [1160, 391] width 27 height 16
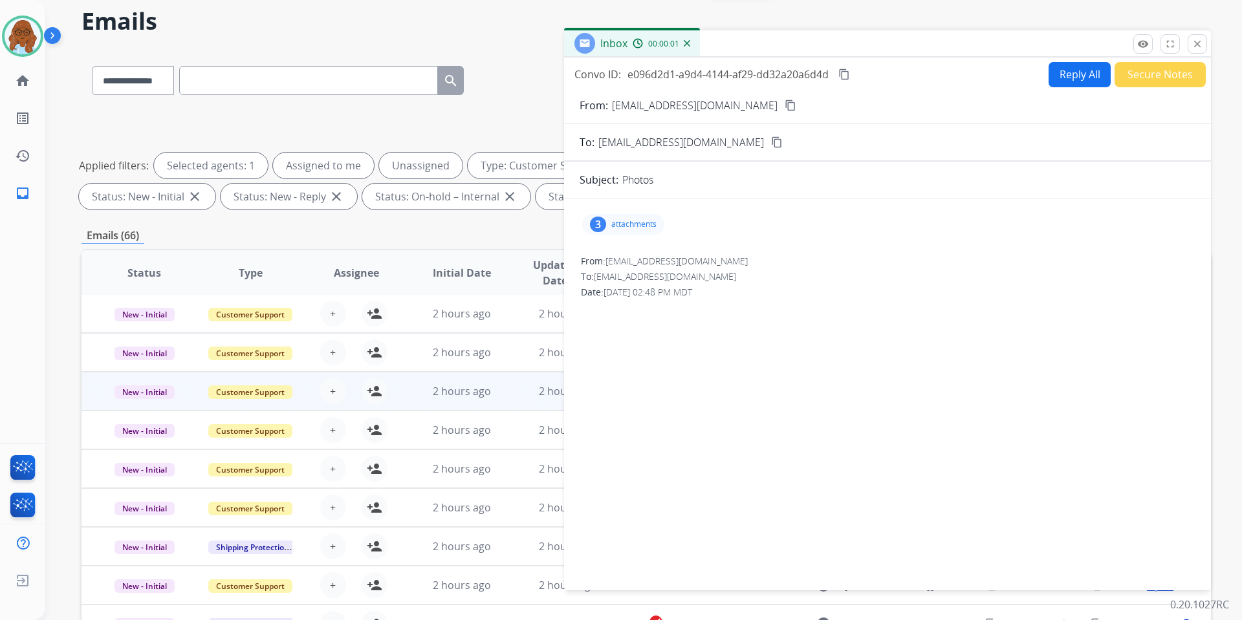
click at [627, 211] on div "3 attachments" at bounding box center [887, 224] width 616 height 31
click at [627, 227] on p "attachments" at bounding box center [633, 224] width 45 height 10
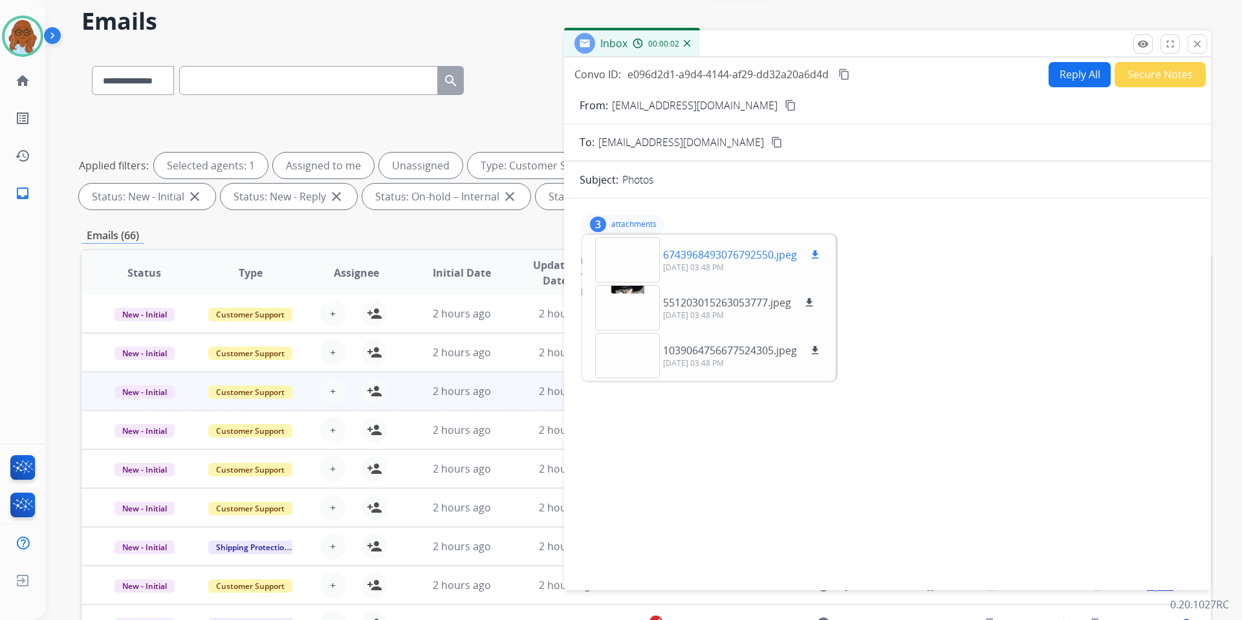
click at [642, 261] on div at bounding box center [627, 259] width 65 height 45
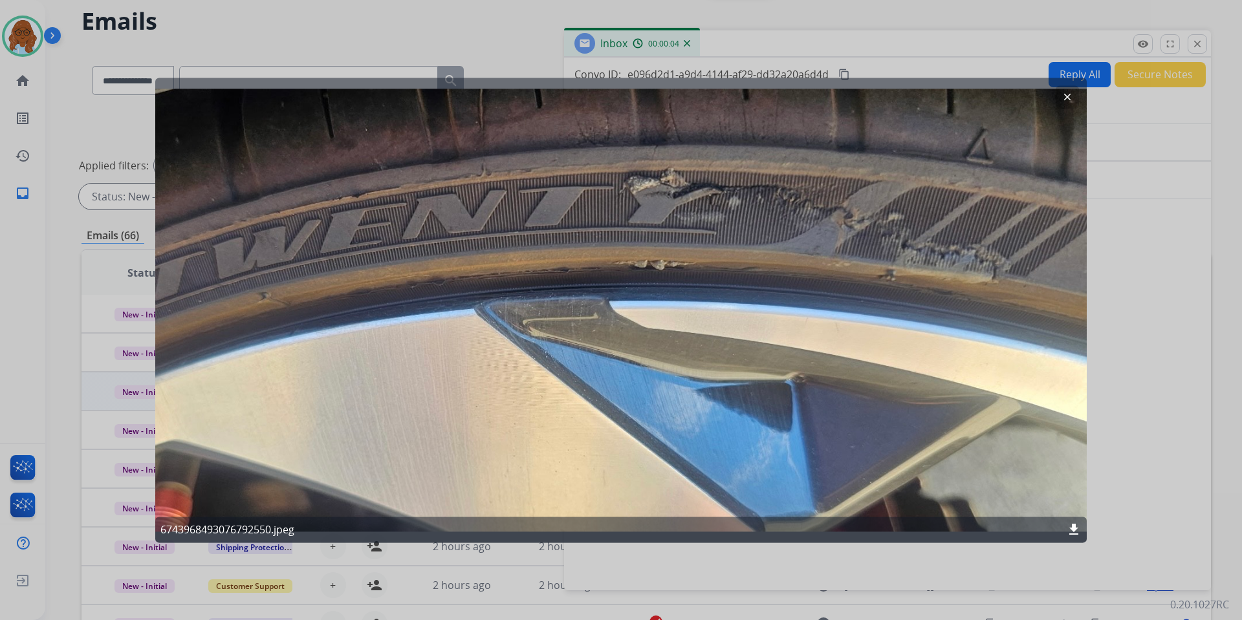
click at [1116, 326] on div at bounding box center [621, 310] width 1242 height 620
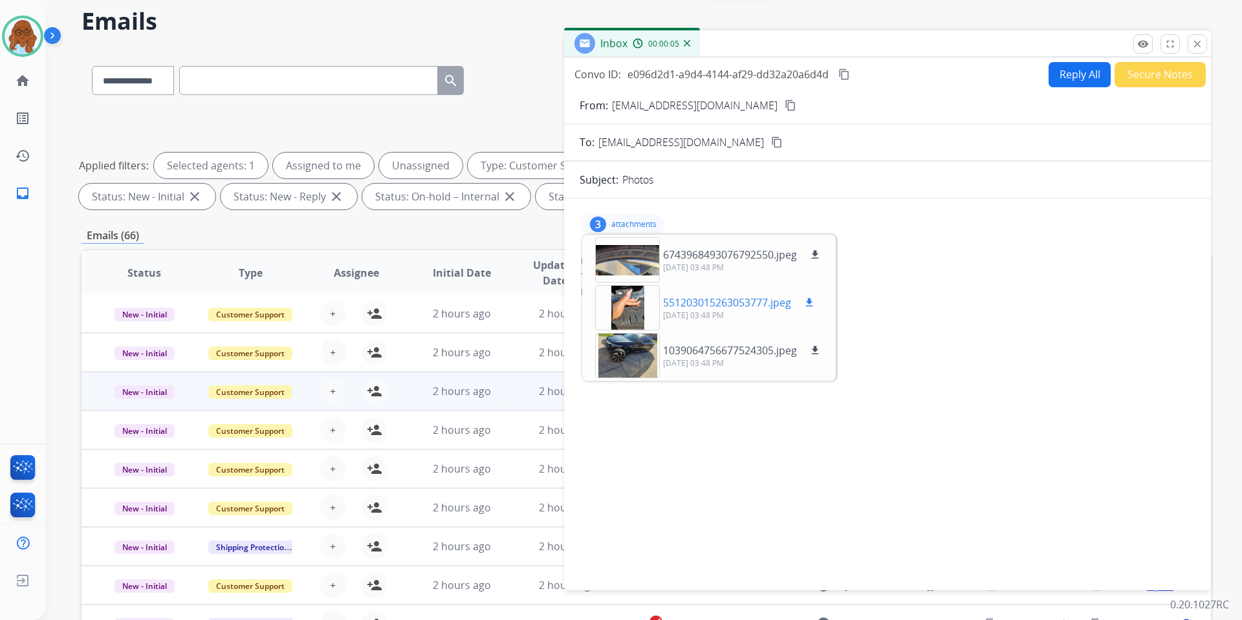
click at [625, 307] on div at bounding box center [627, 307] width 65 height 45
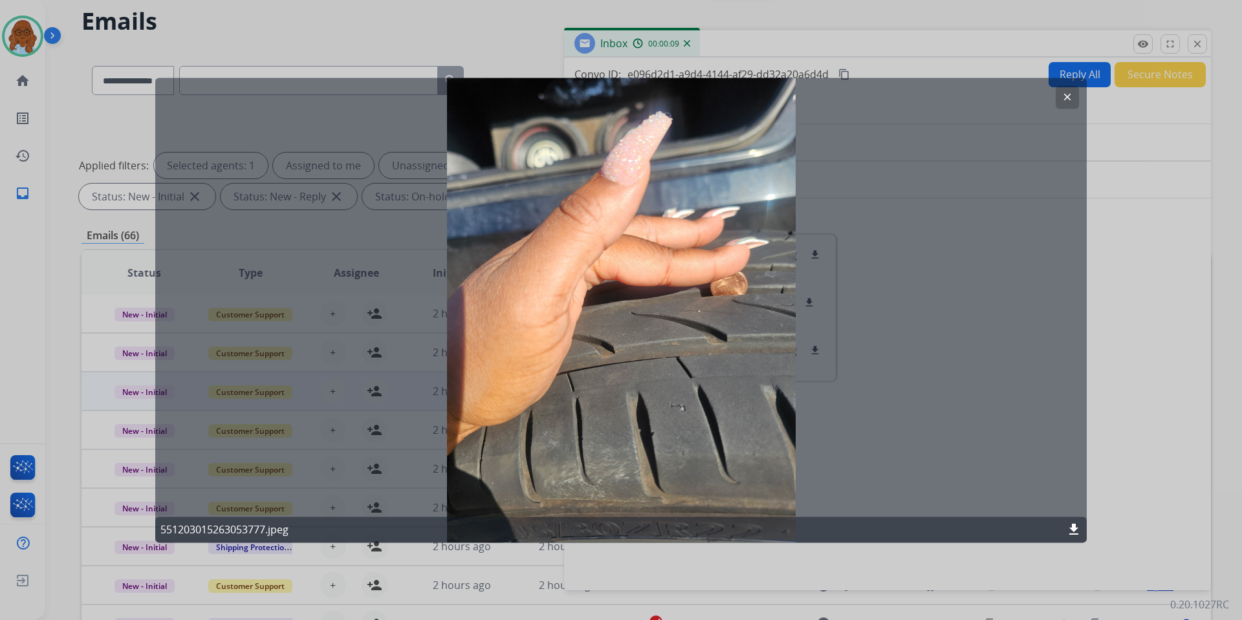
click at [1156, 416] on div at bounding box center [621, 310] width 1242 height 620
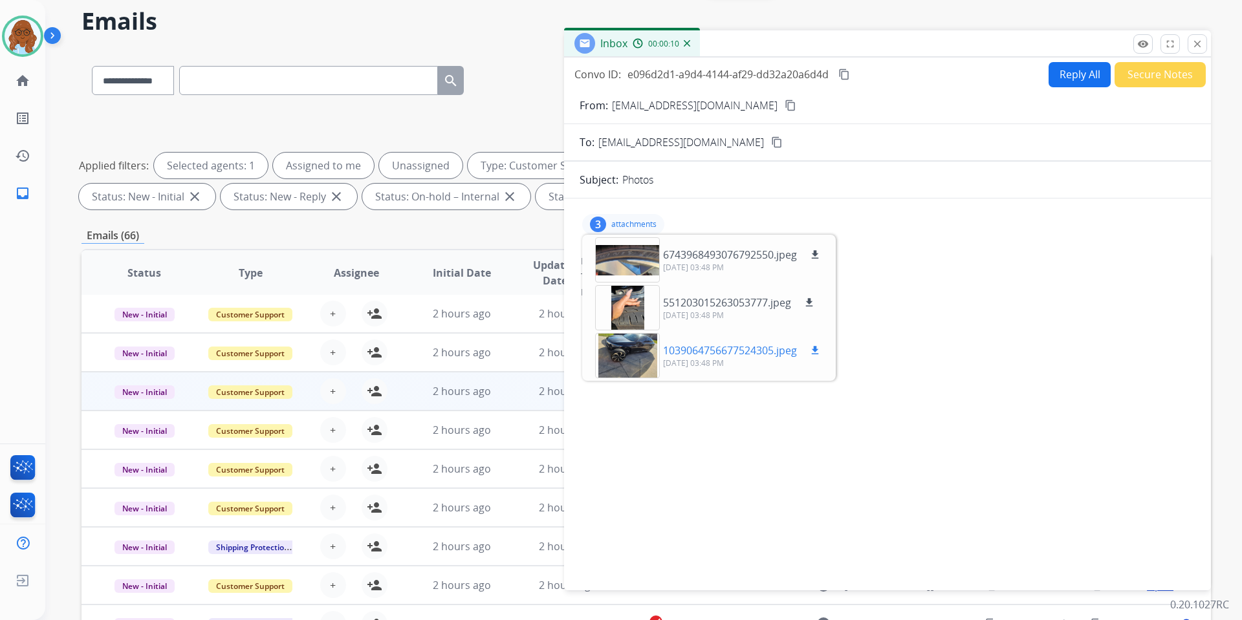
click at [632, 357] on div at bounding box center [627, 355] width 65 height 45
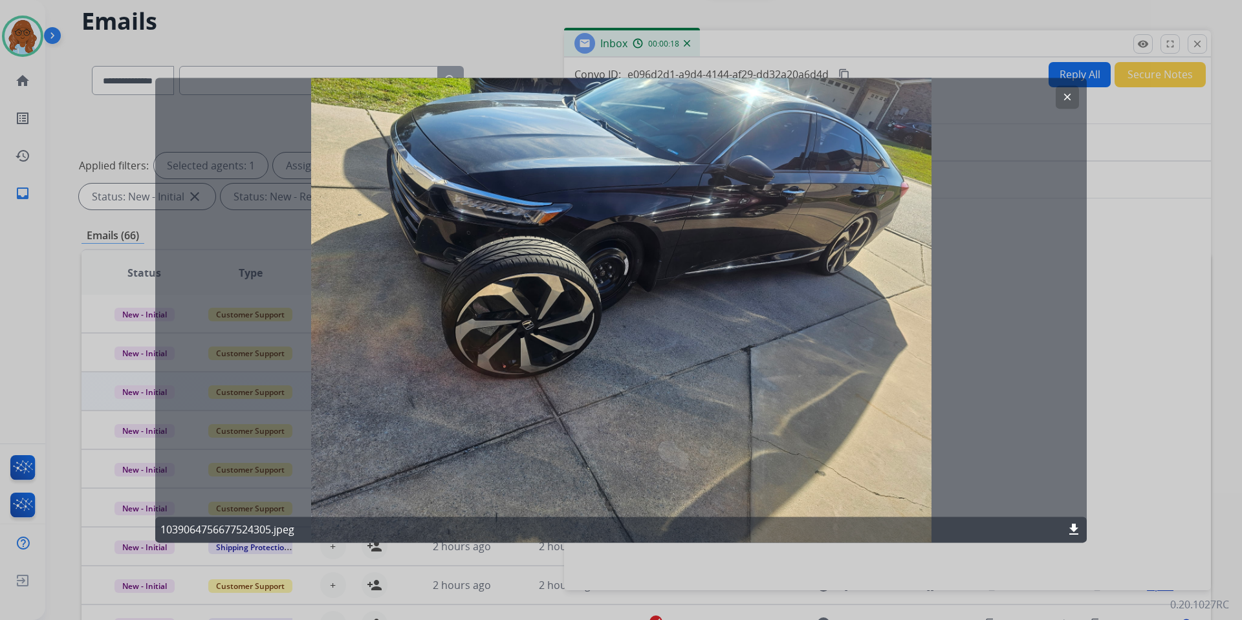
click at [1116, 403] on div at bounding box center [621, 310] width 1242 height 620
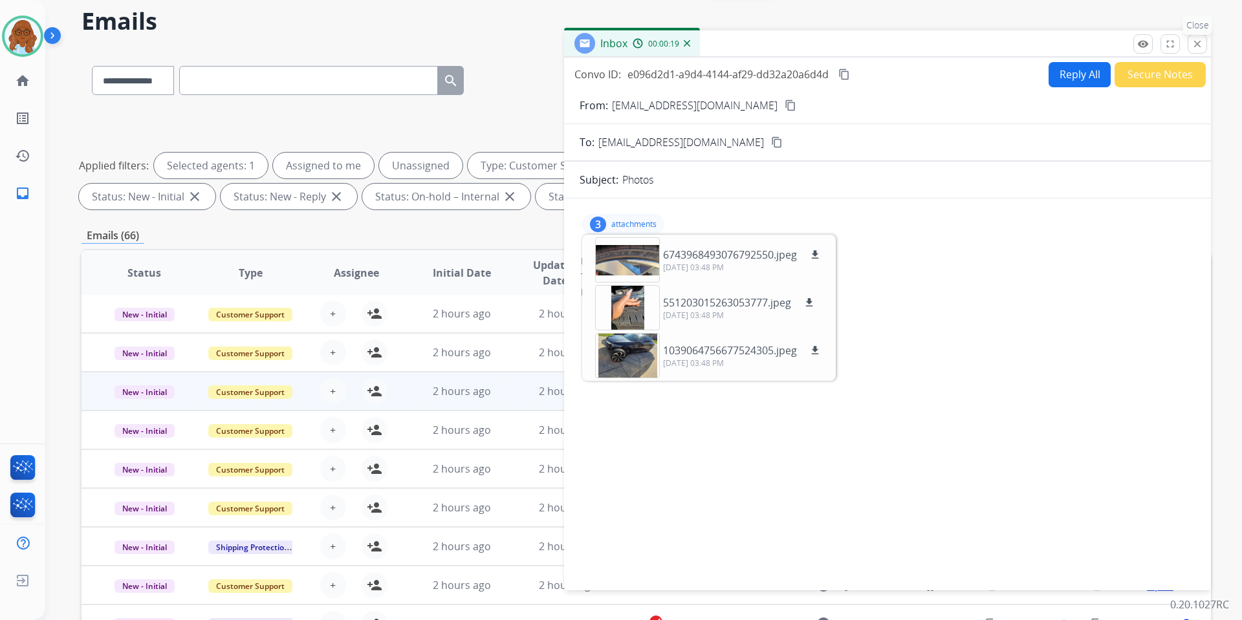
click at [1199, 52] on button "close Close" at bounding box center [1196, 43] width 19 height 19
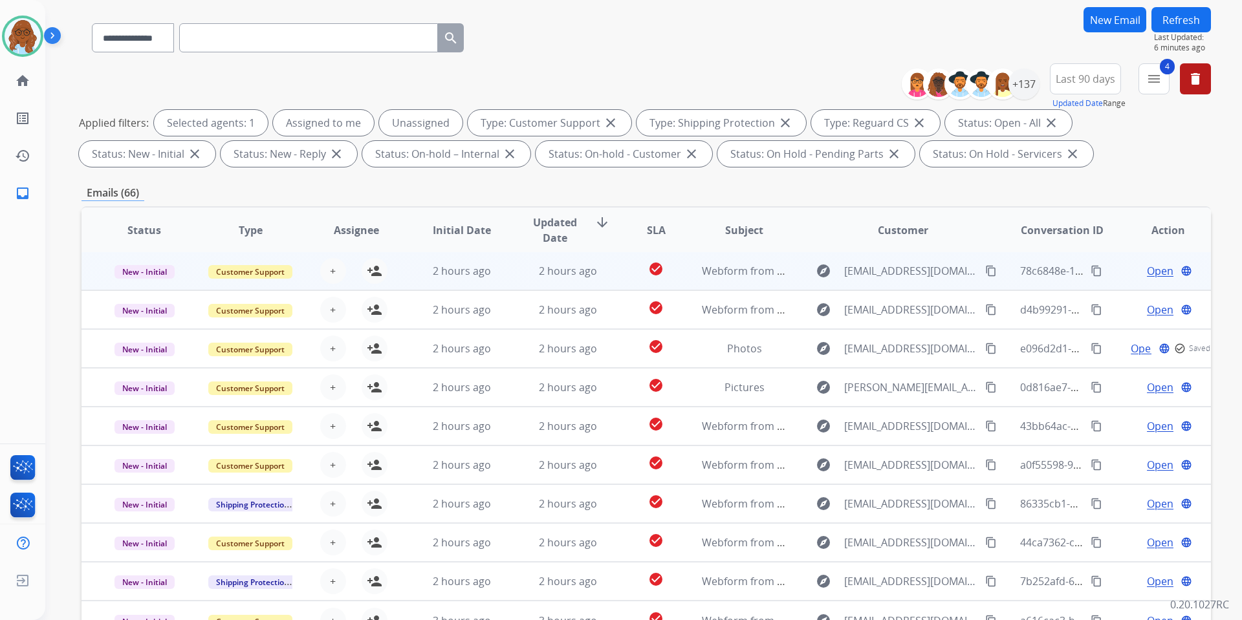
scroll to position [113, 0]
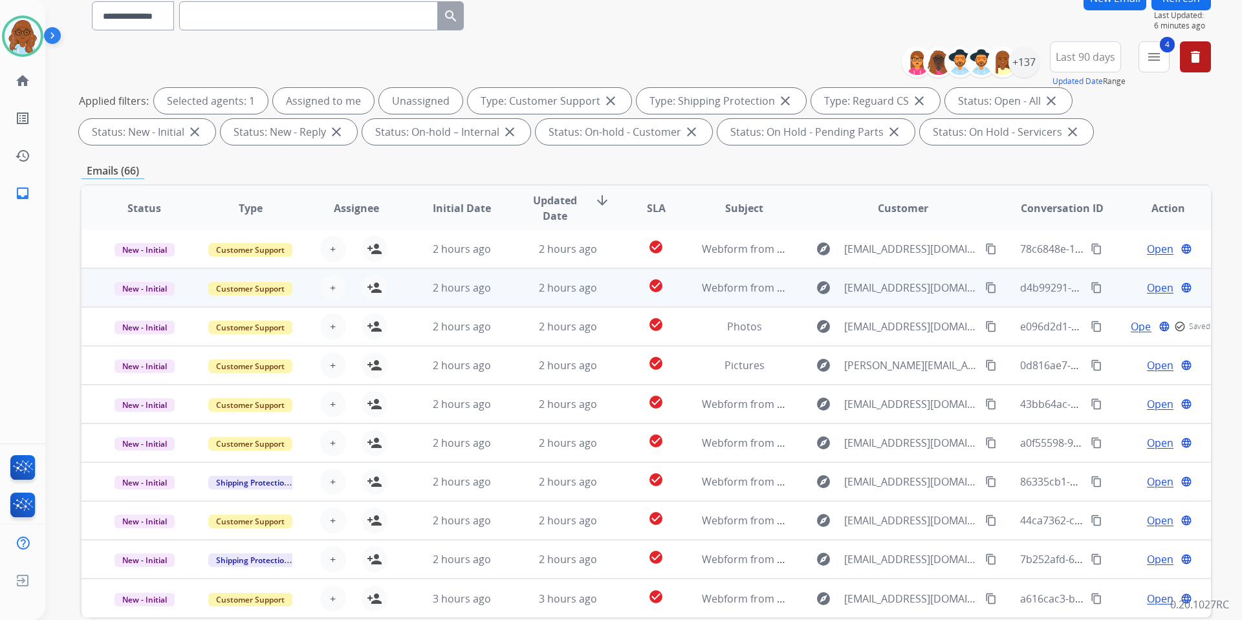
click at [1147, 286] on span "Open" at bounding box center [1160, 288] width 27 height 16
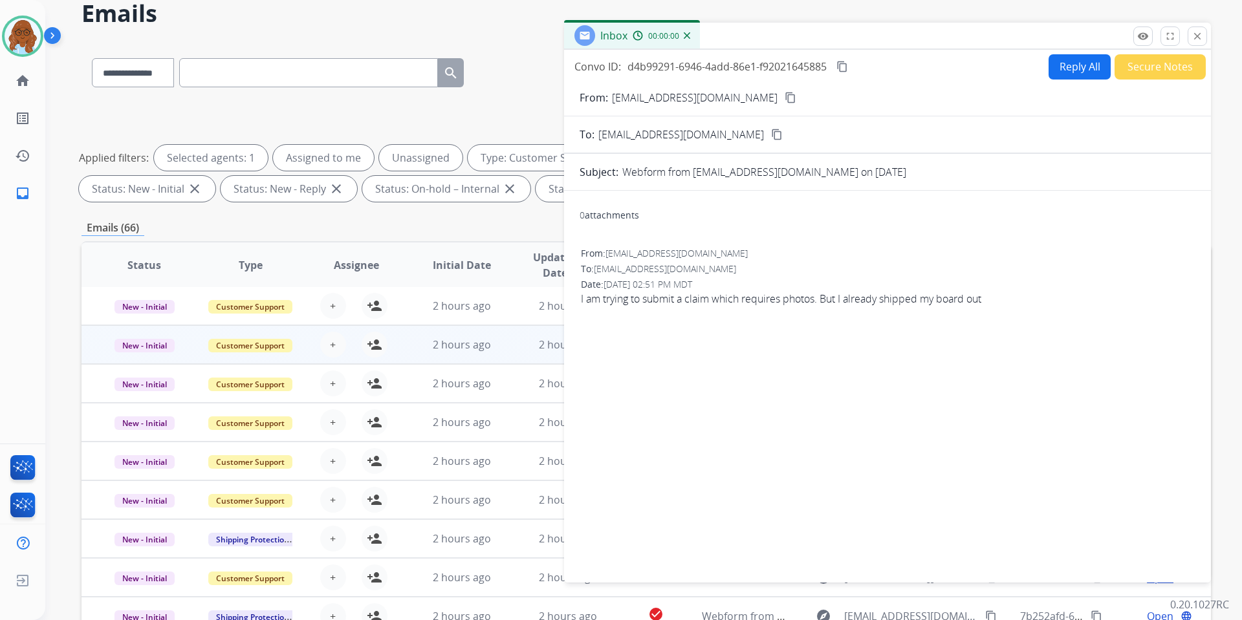
scroll to position [49, 0]
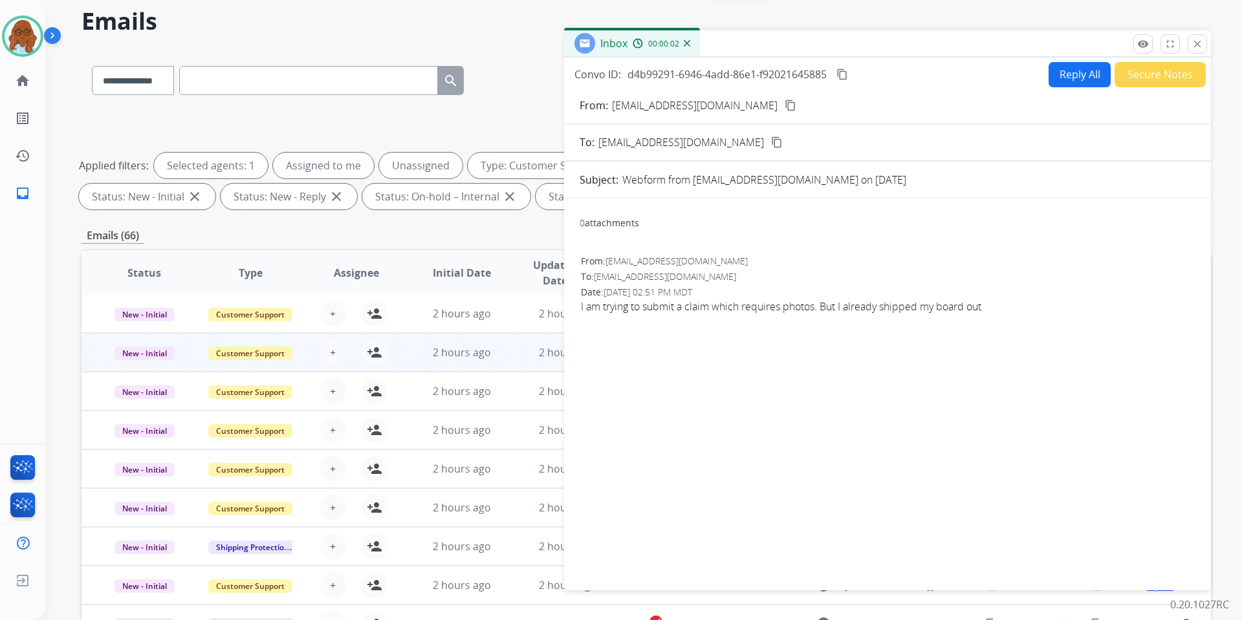
click at [784, 106] on mat-icon "content_copy" at bounding box center [790, 106] width 12 height 12
click at [1196, 52] on button "close Close" at bounding box center [1196, 43] width 19 height 19
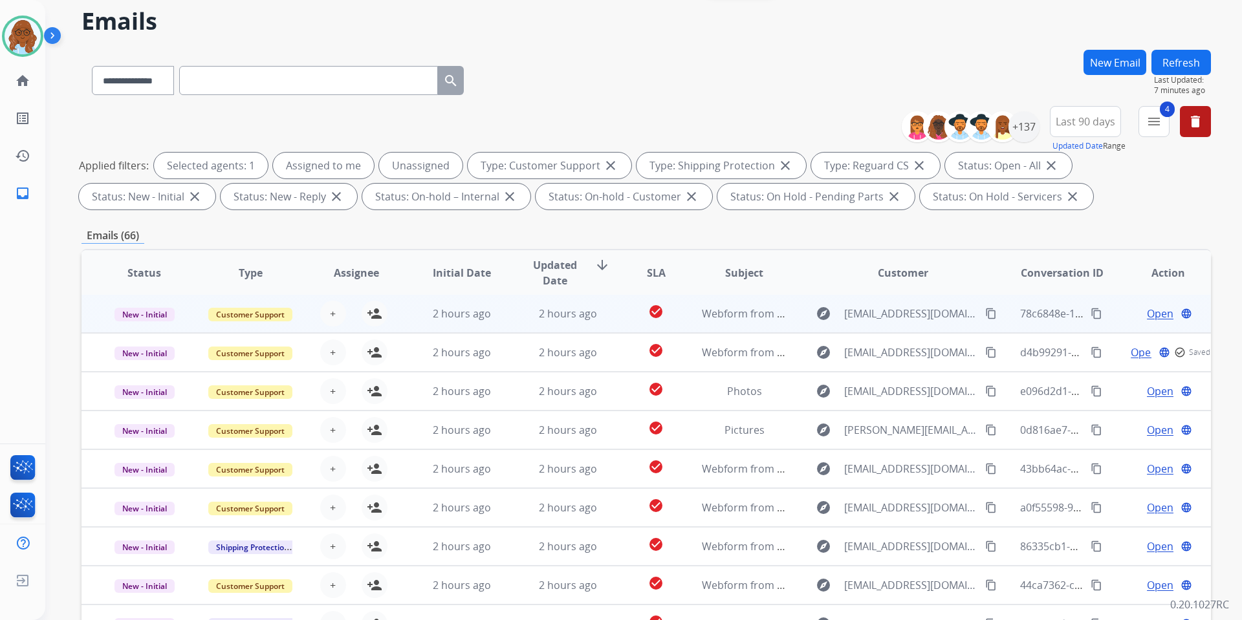
click at [1153, 316] on span "Open" at bounding box center [1160, 314] width 27 height 16
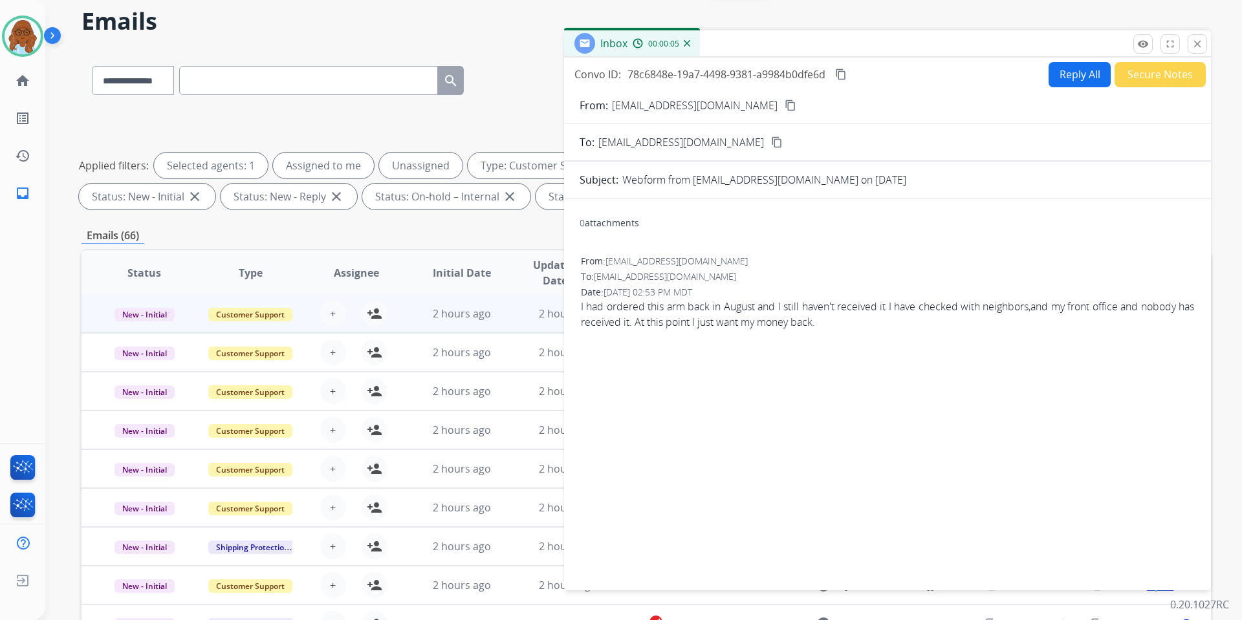
click at [1190, 44] on button "close Close" at bounding box center [1196, 43] width 19 height 19
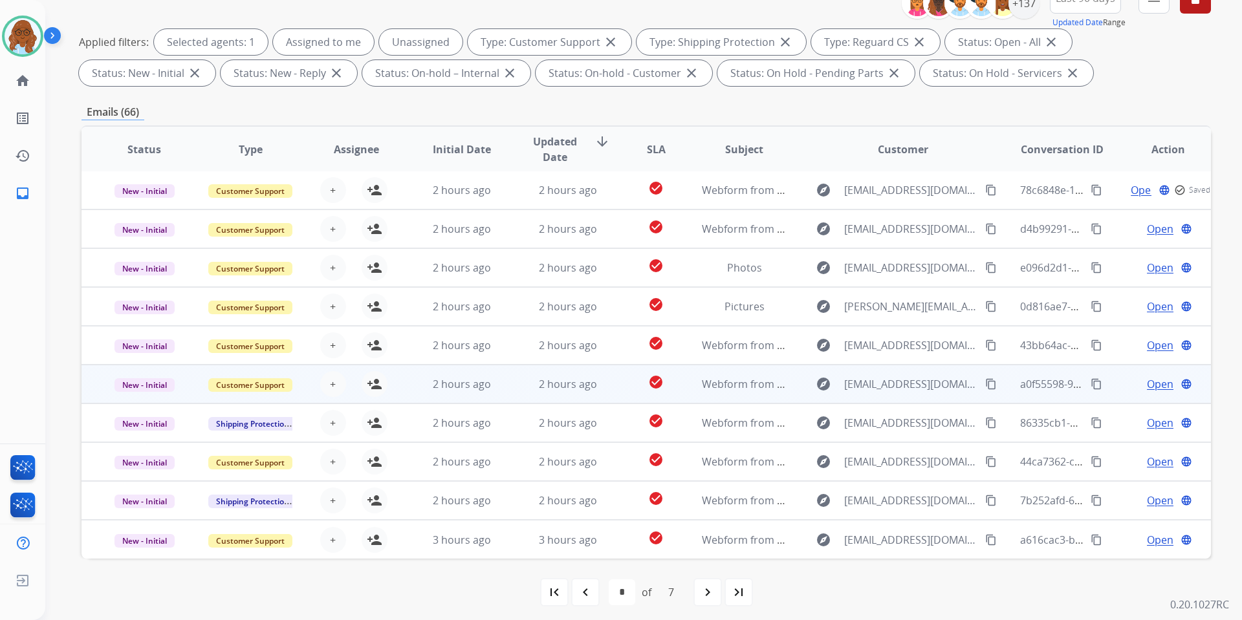
scroll to position [178, 0]
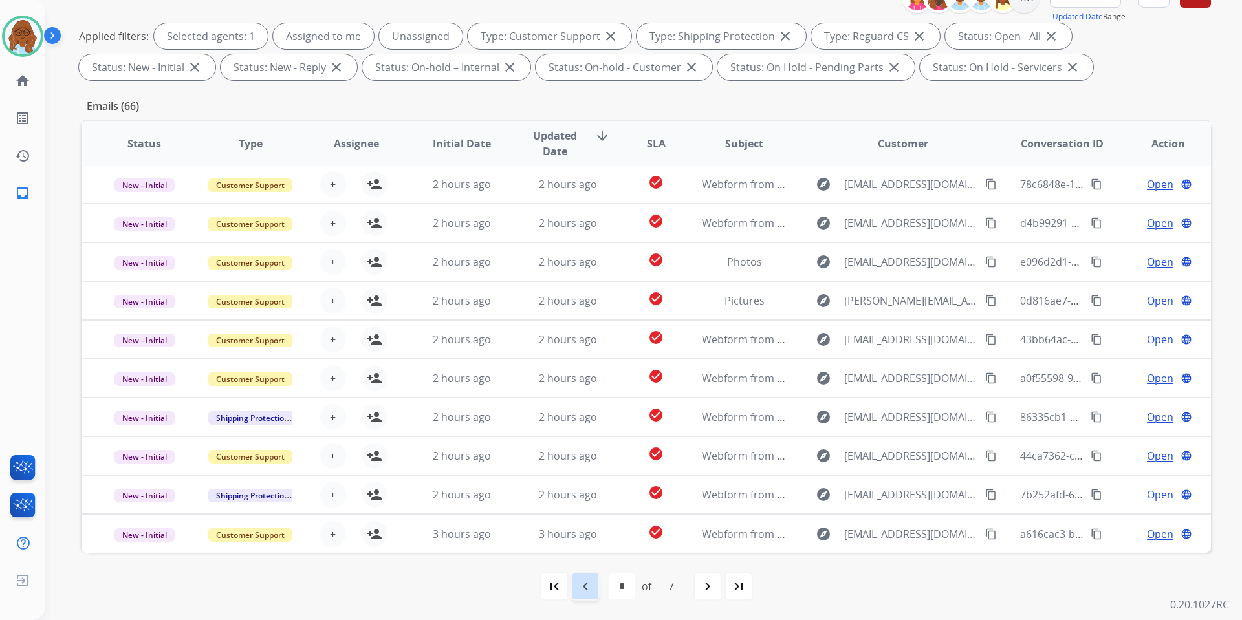
click at [593, 587] on div "navigate_before" at bounding box center [585, 586] width 28 height 28
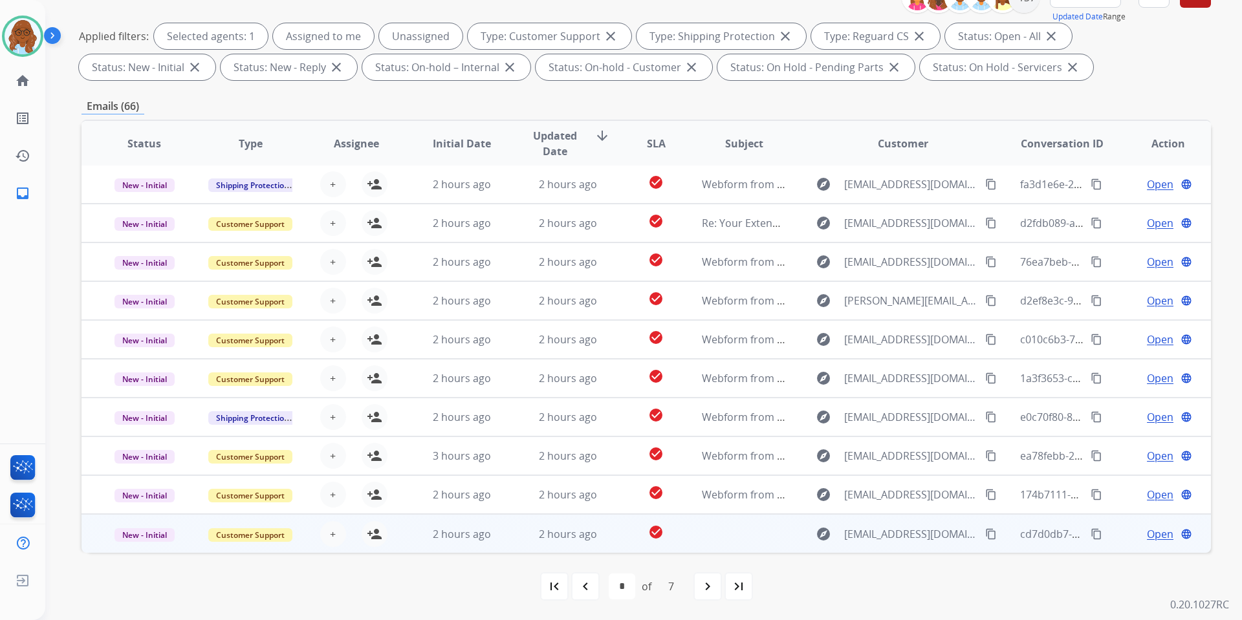
click at [1147, 540] on span "Open" at bounding box center [1160, 534] width 27 height 16
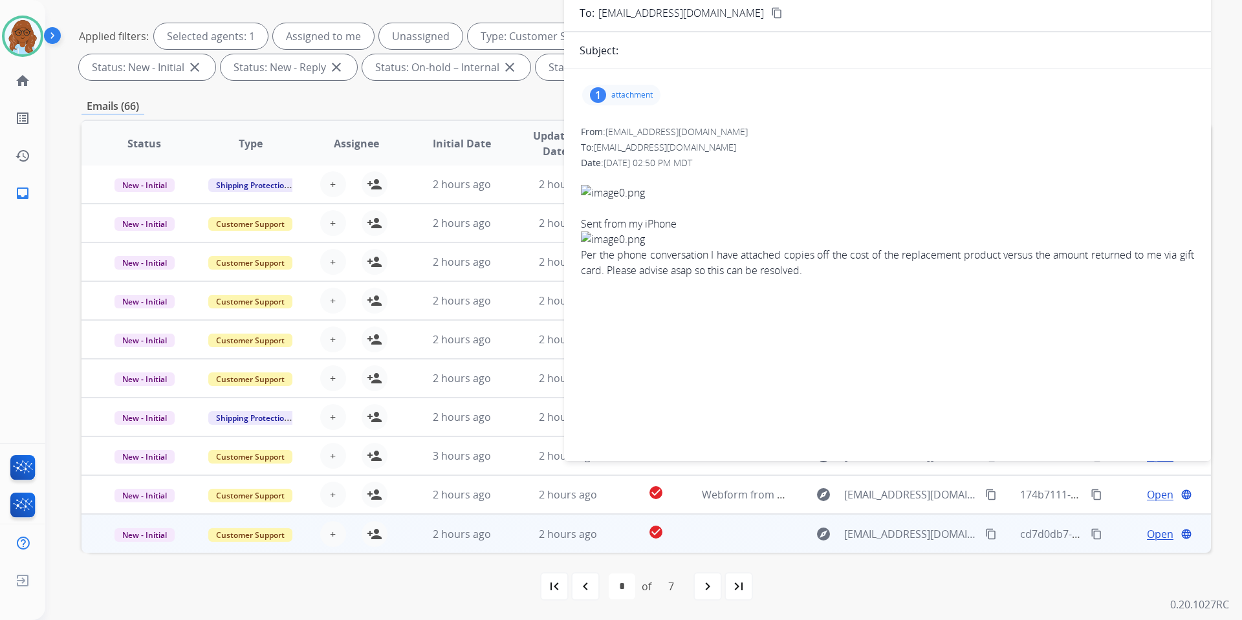
scroll to position [113, 0]
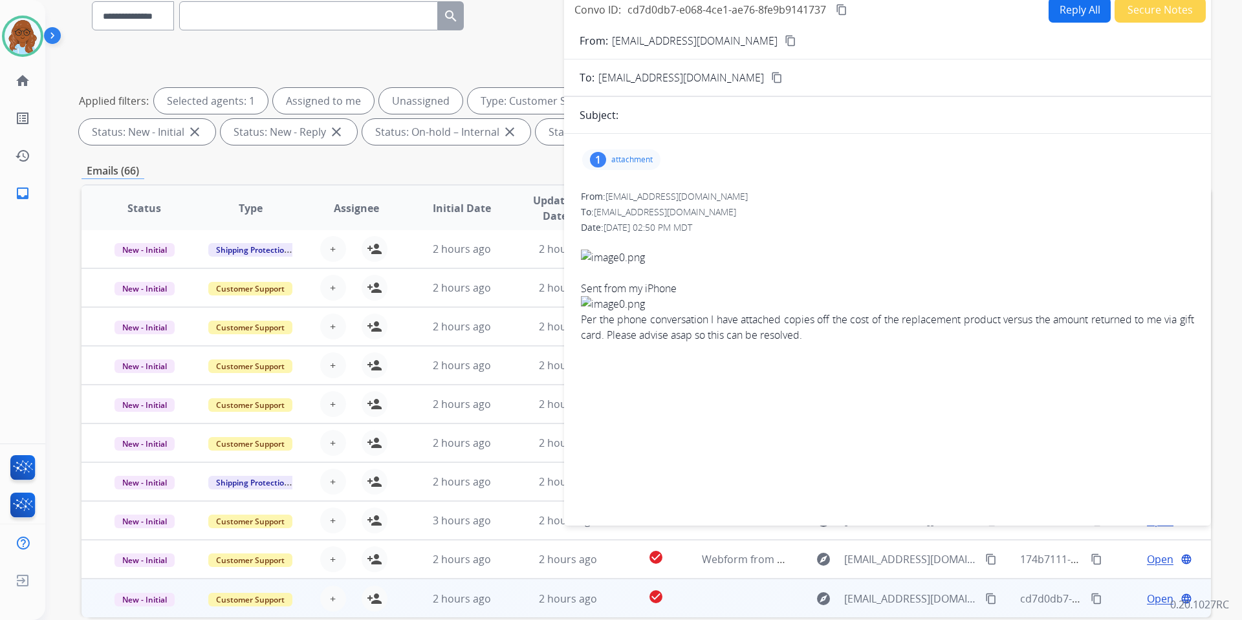
click at [645, 169] on div "1 attachment" at bounding box center [621, 159] width 78 height 21
click at [633, 197] on div at bounding box center [627, 195] width 65 height 45
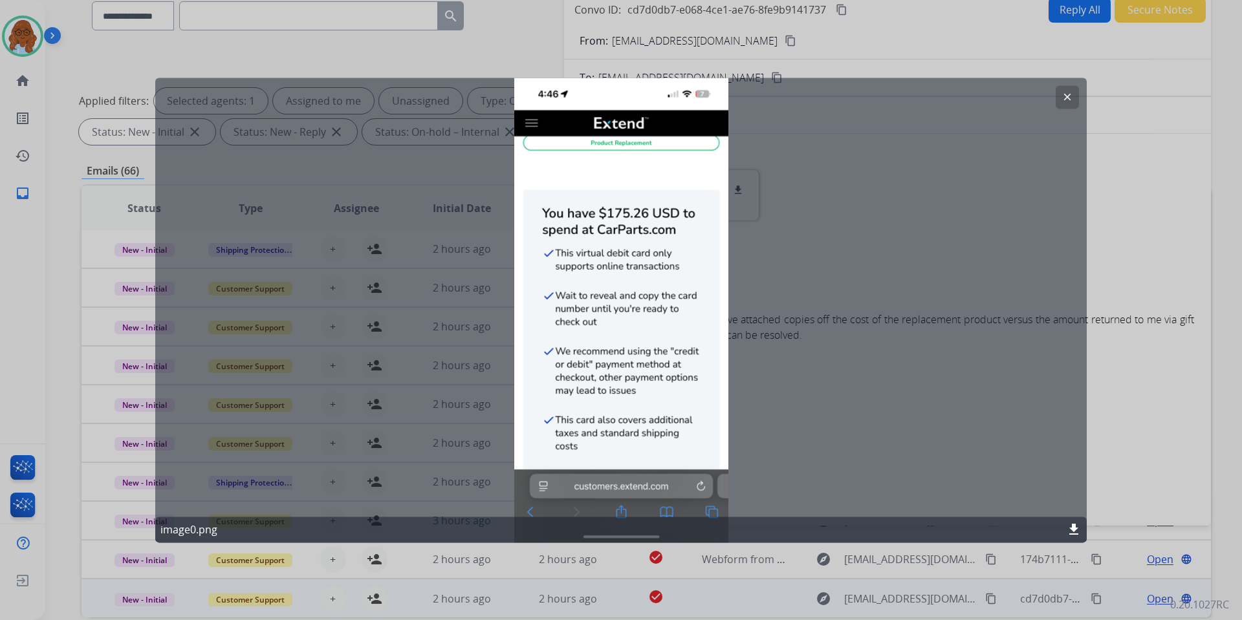
click at [1119, 292] on div at bounding box center [621, 310] width 1242 height 620
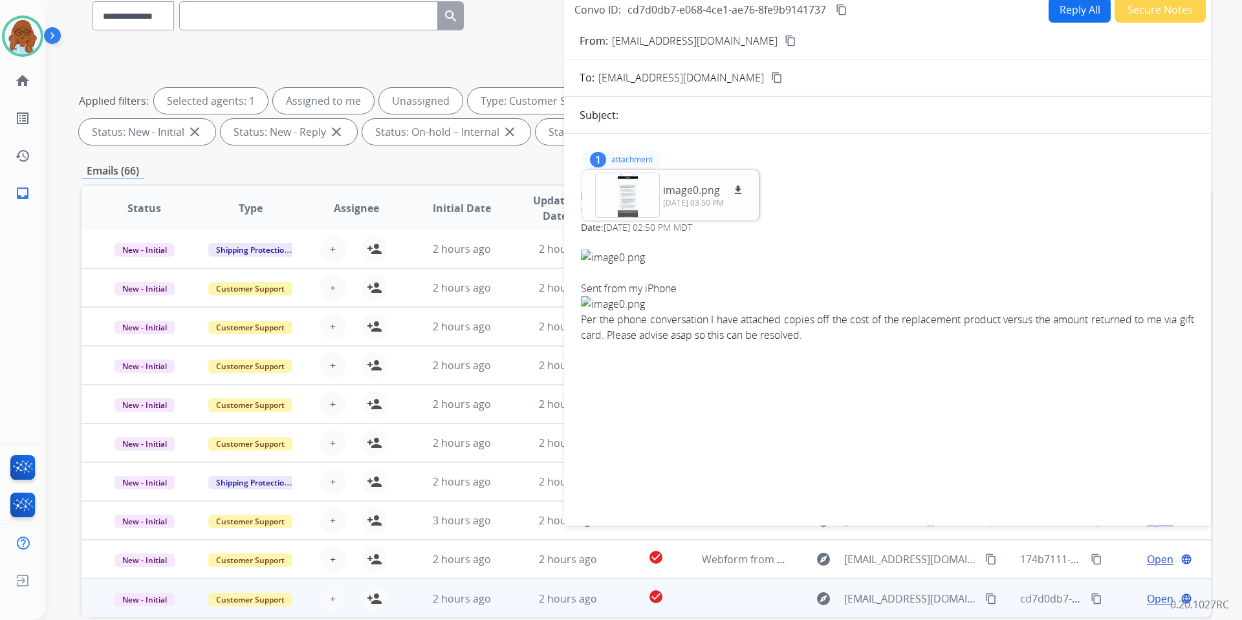
click at [784, 36] on mat-icon "content_copy" at bounding box center [790, 41] width 12 height 12
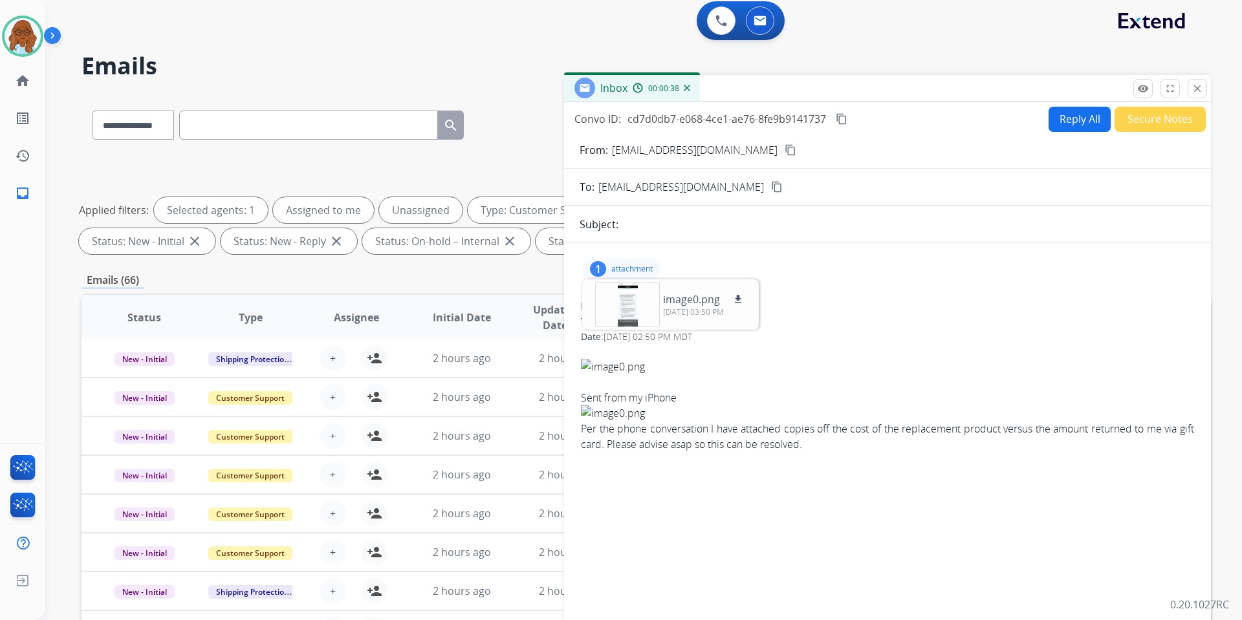
scroll to position [0, 0]
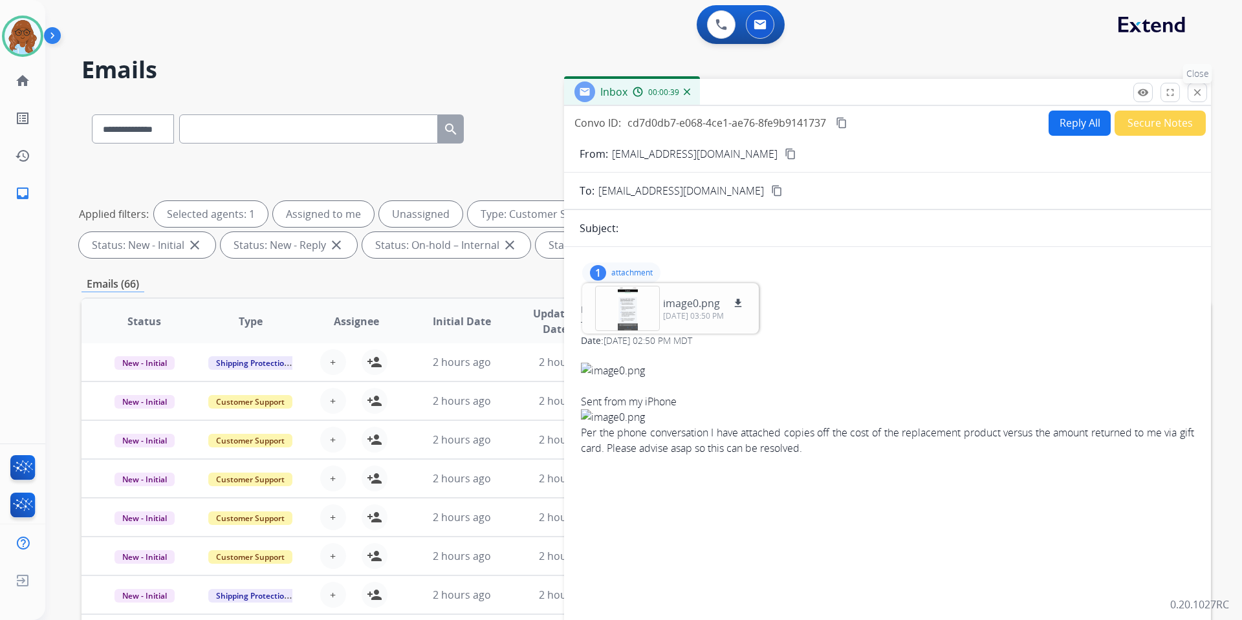
click at [1202, 89] on mat-icon "close" at bounding box center [1197, 93] width 12 height 12
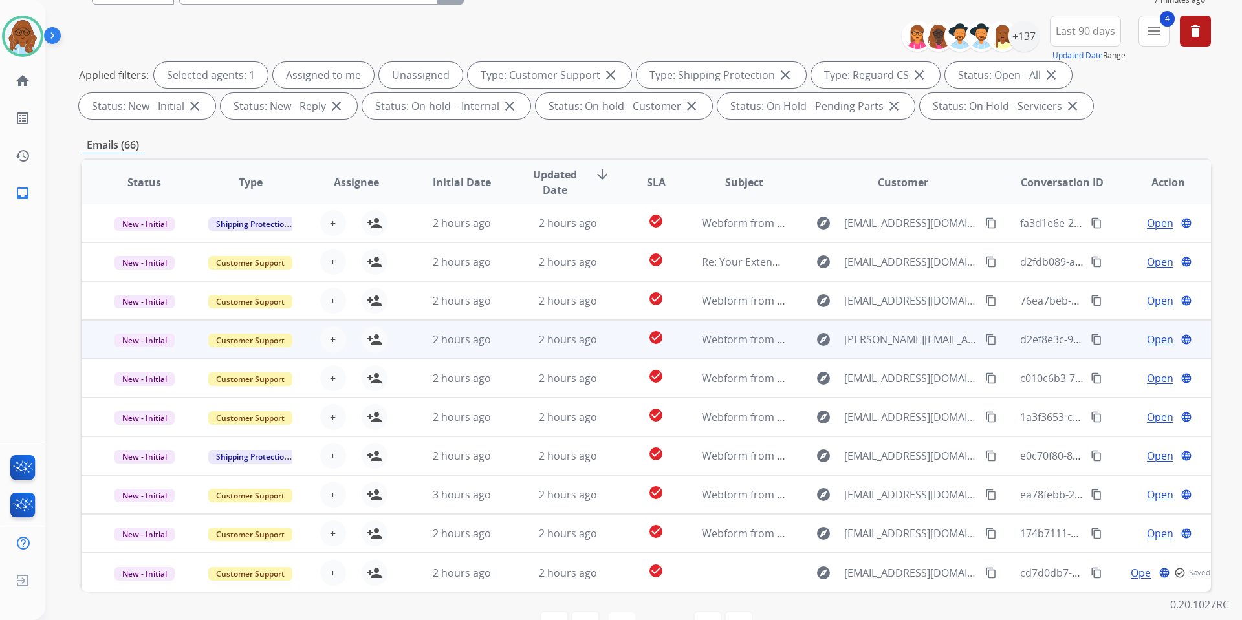
scroll to position [178, 0]
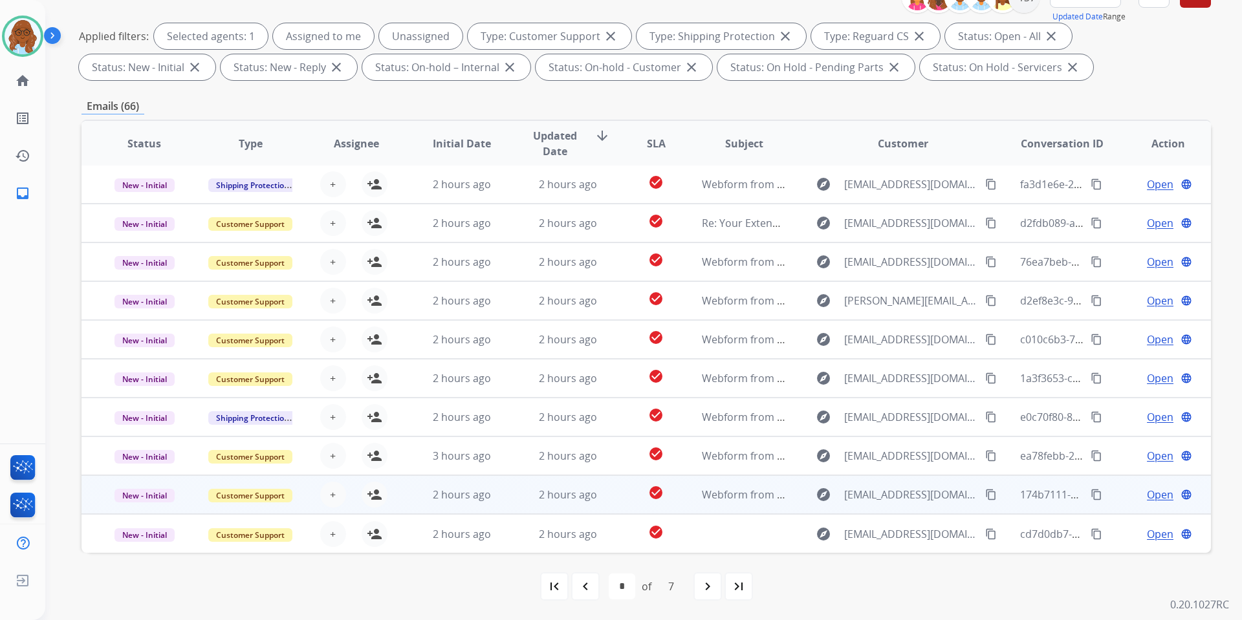
click at [1147, 493] on span "Open" at bounding box center [1160, 495] width 27 height 16
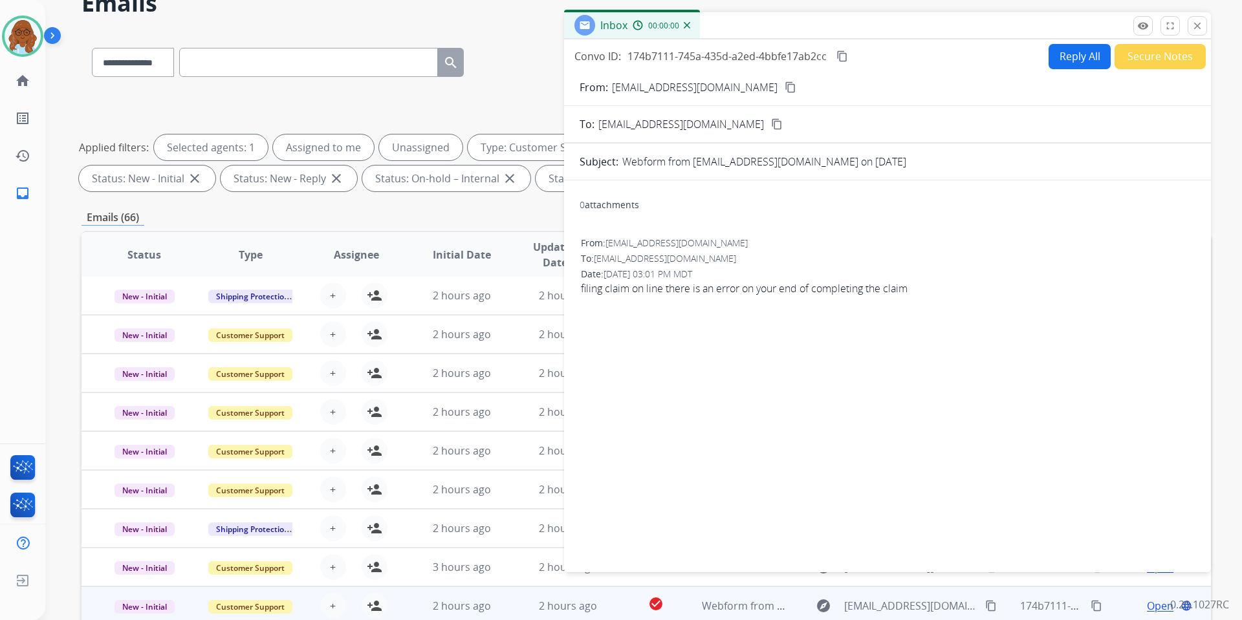
scroll to position [0, 0]
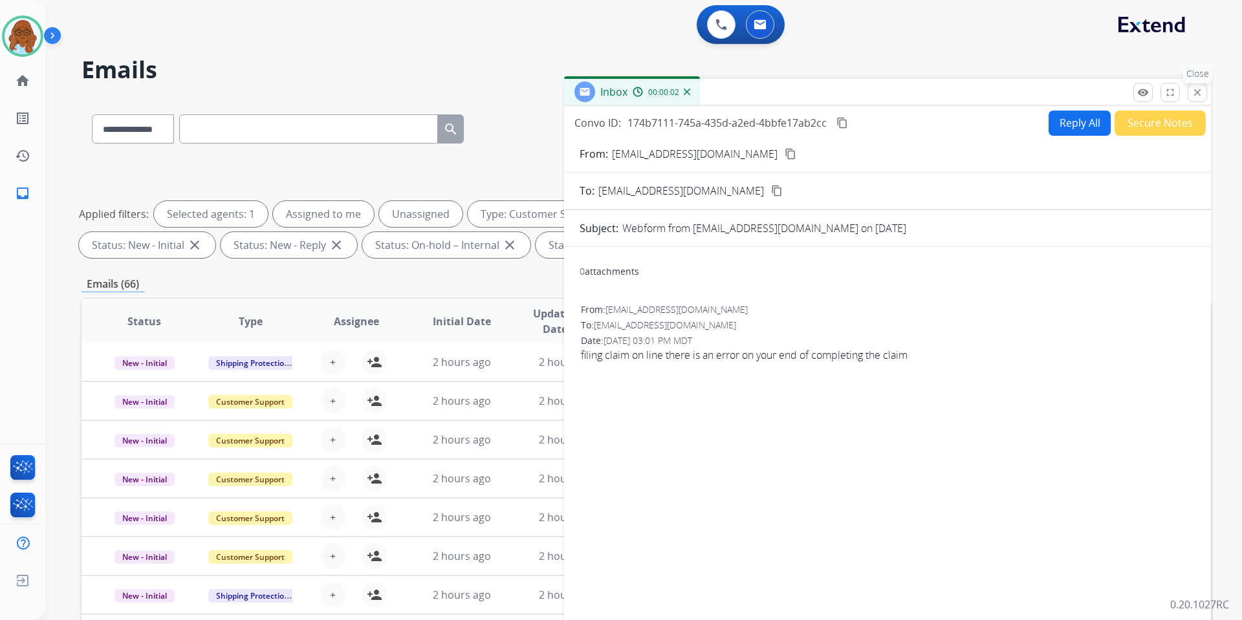
click at [1198, 91] on mat-icon "close" at bounding box center [1197, 93] width 12 height 12
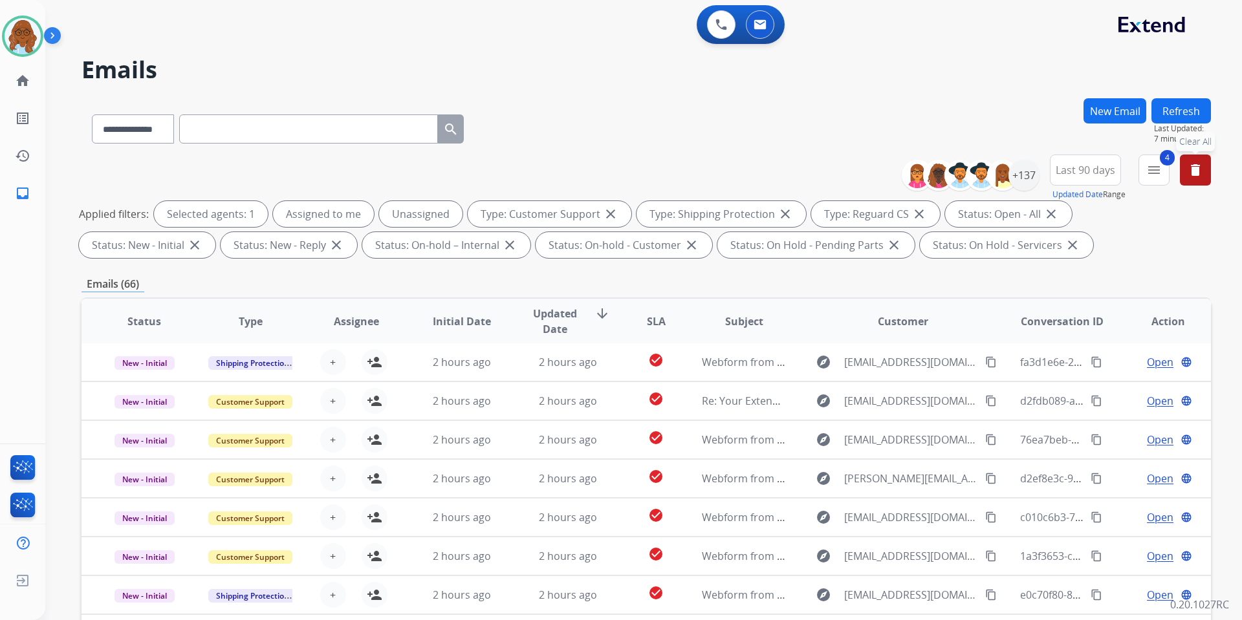
scroll to position [65, 0]
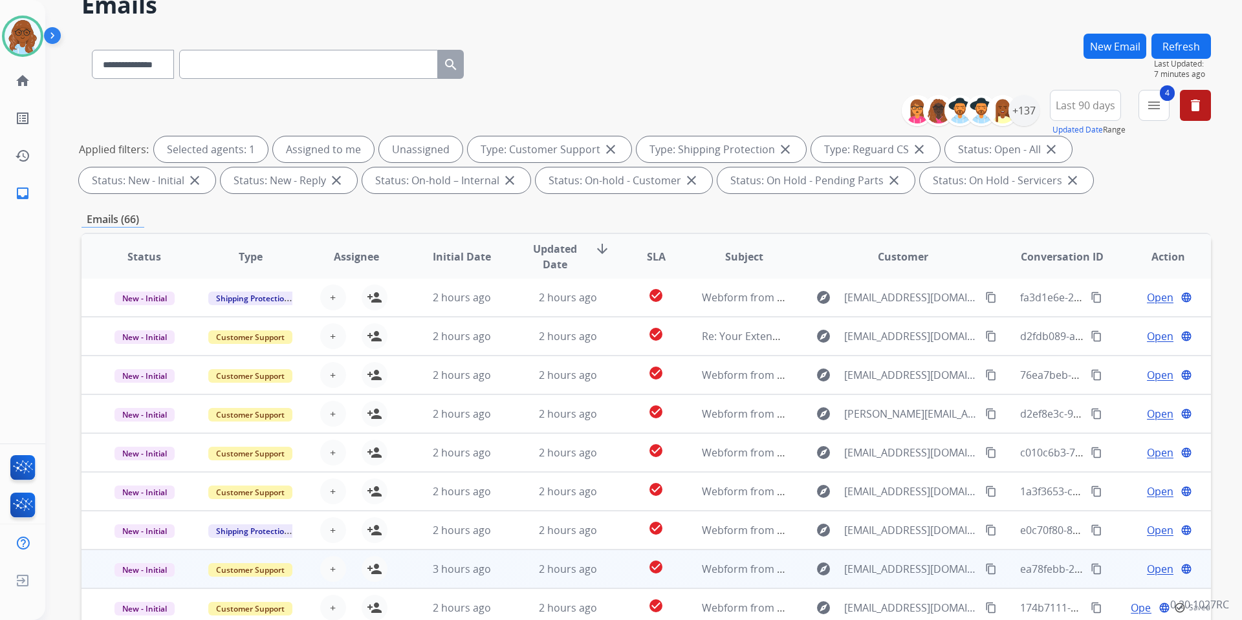
click at [1153, 571] on span "Open" at bounding box center [1160, 569] width 27 height 16
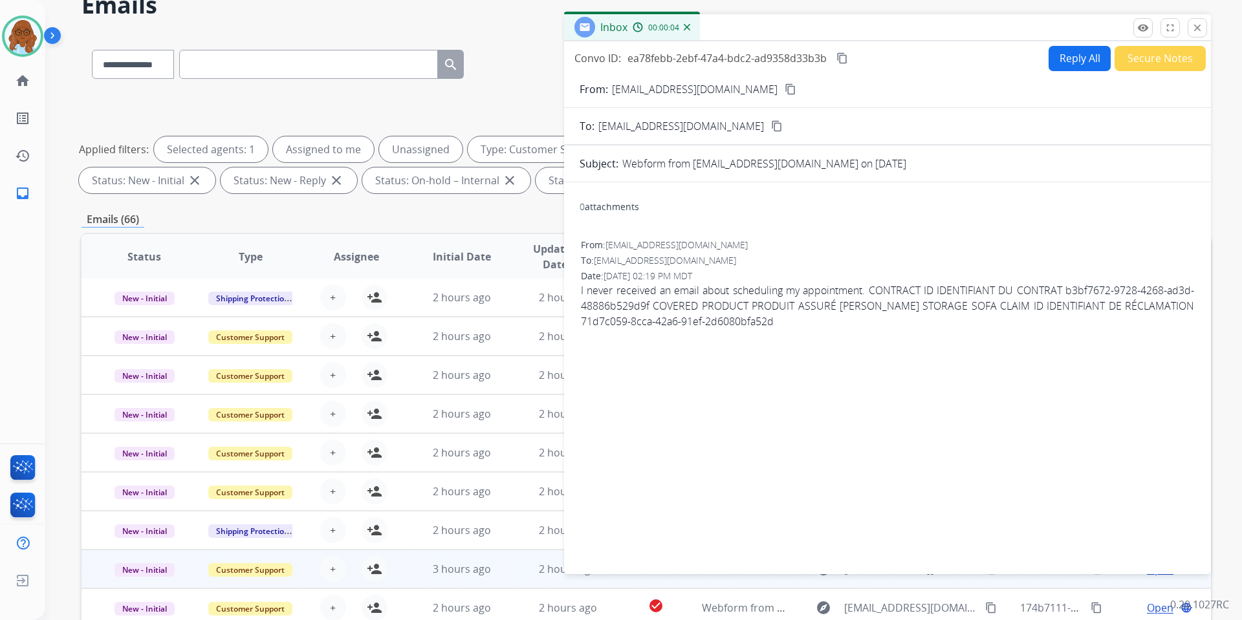
click at [782, 87] on button "content_copy" at bounding box center [790, 89] width 16 height 16
click at [1191, 34] on button "close Close" at bounding box center [1196, 27] width 19 height 19
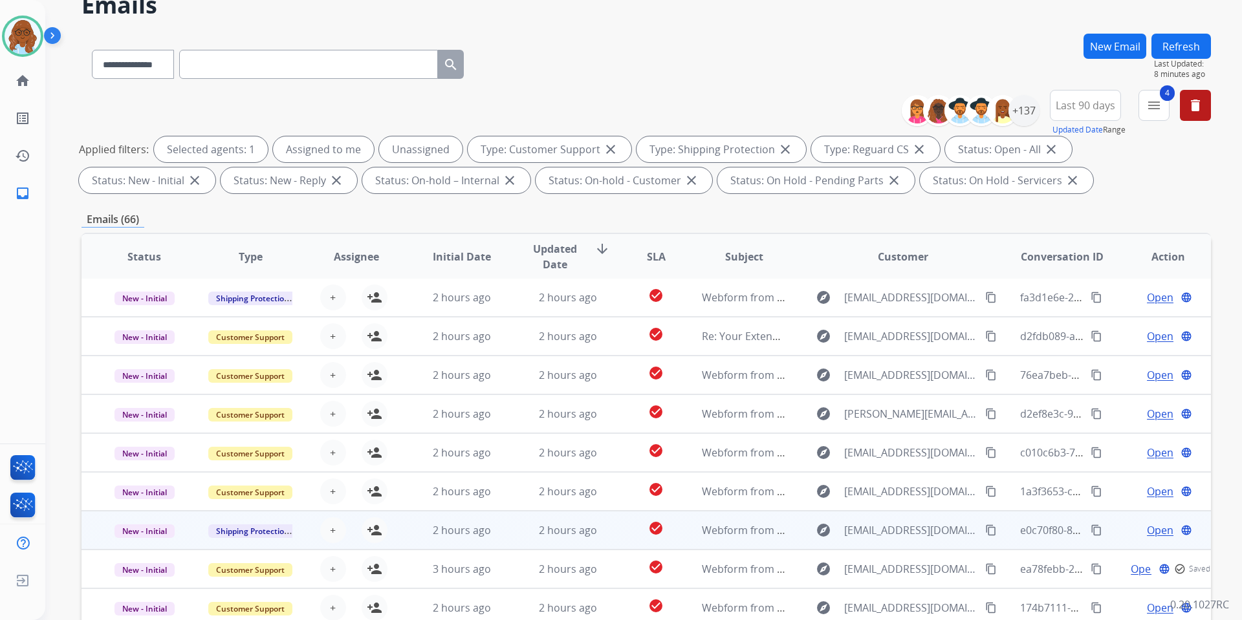
click at [1149, 526] on span "Open" at bounding box center [1160, 531] width 27 height 16
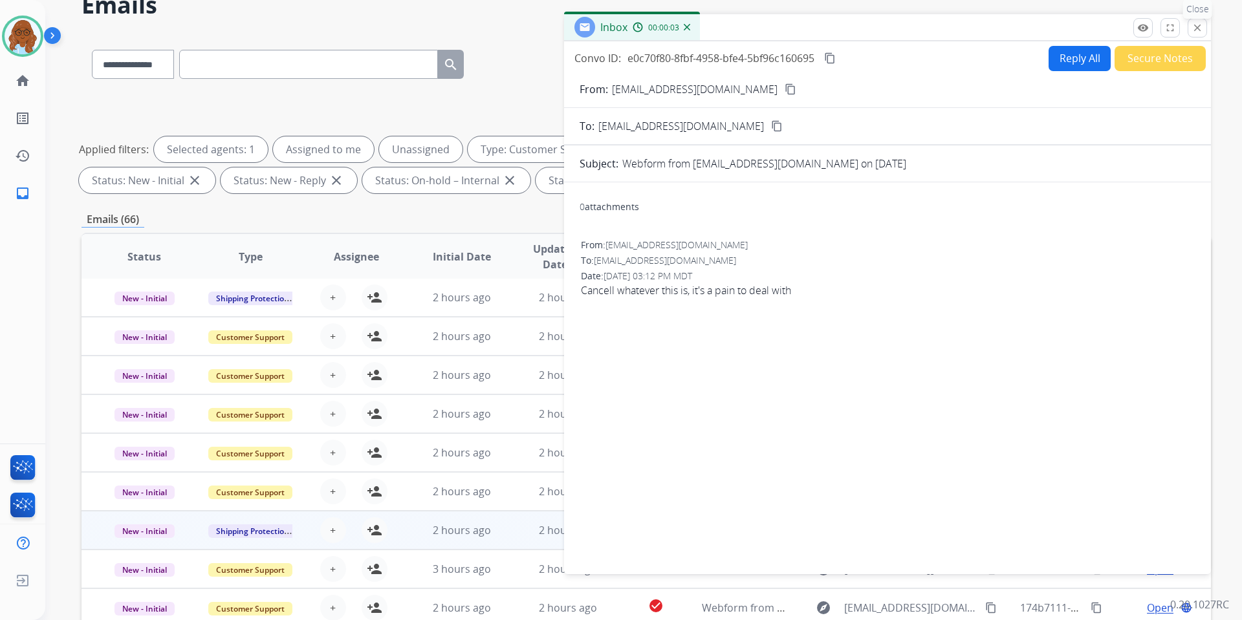
click at [1191, 28] on mat-icon "close" at bounding box center [1197, 28] width 12 height 12
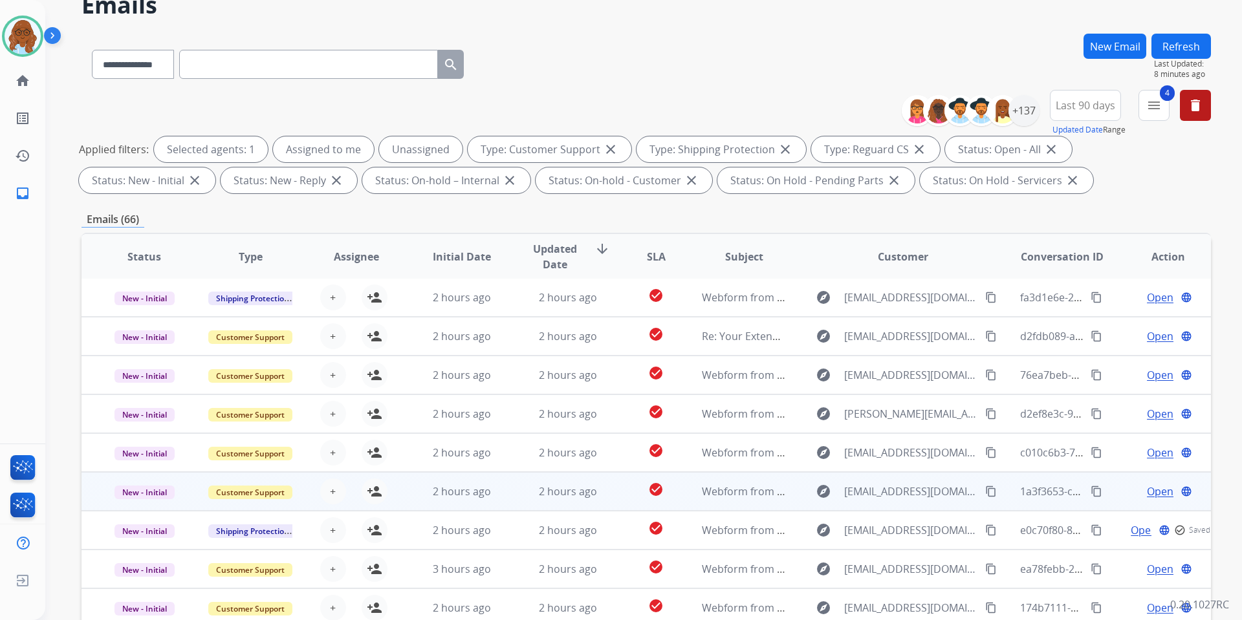
click at [1151, 491] on span "Open" at bounding box center [1160, 492] width 27 height 16
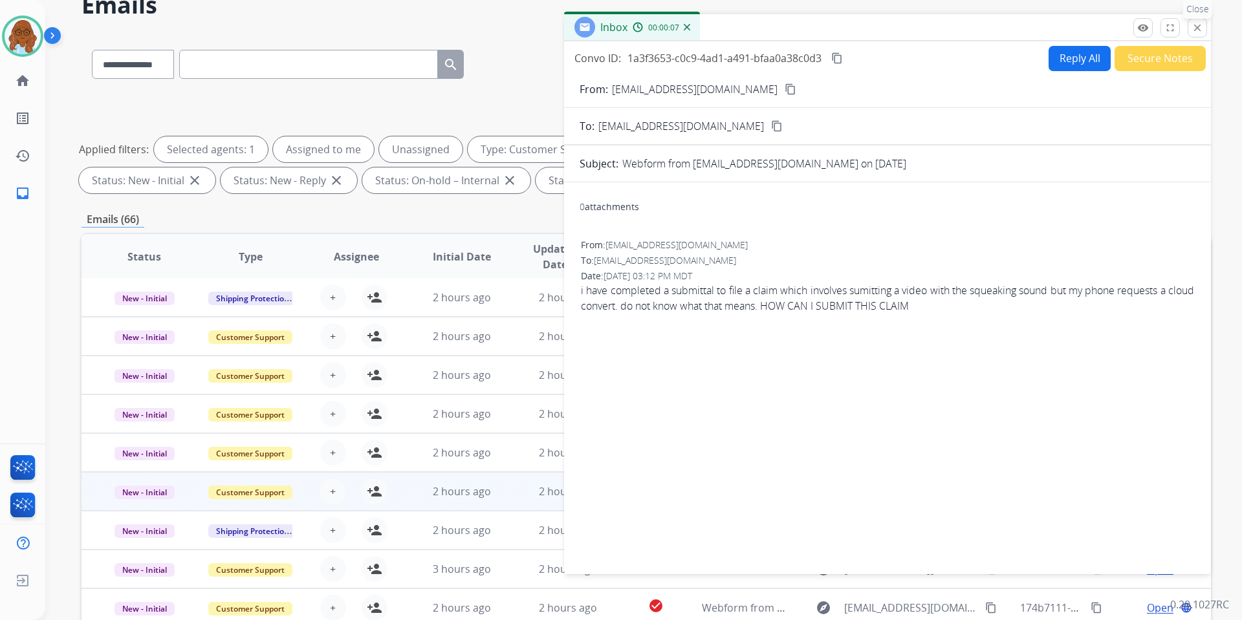
drag, startPoint x: 1196, startPoint y: 31, endPoint x: 1197, endPoint y: 98, distance: 67.3
click at [1196, 32] on mat-icon "close" at bounding box center [1197, 28] width 12 height 12
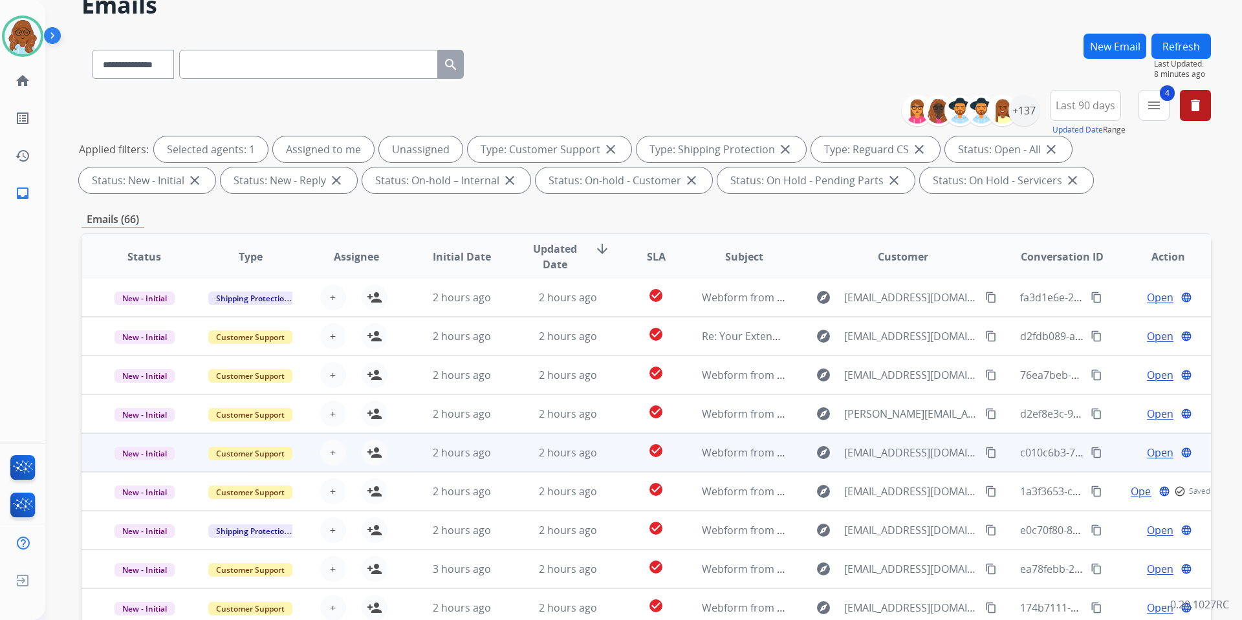
click at [1150, 457] on span "Open" at bounding box center [1160, 453] width 27 height 16
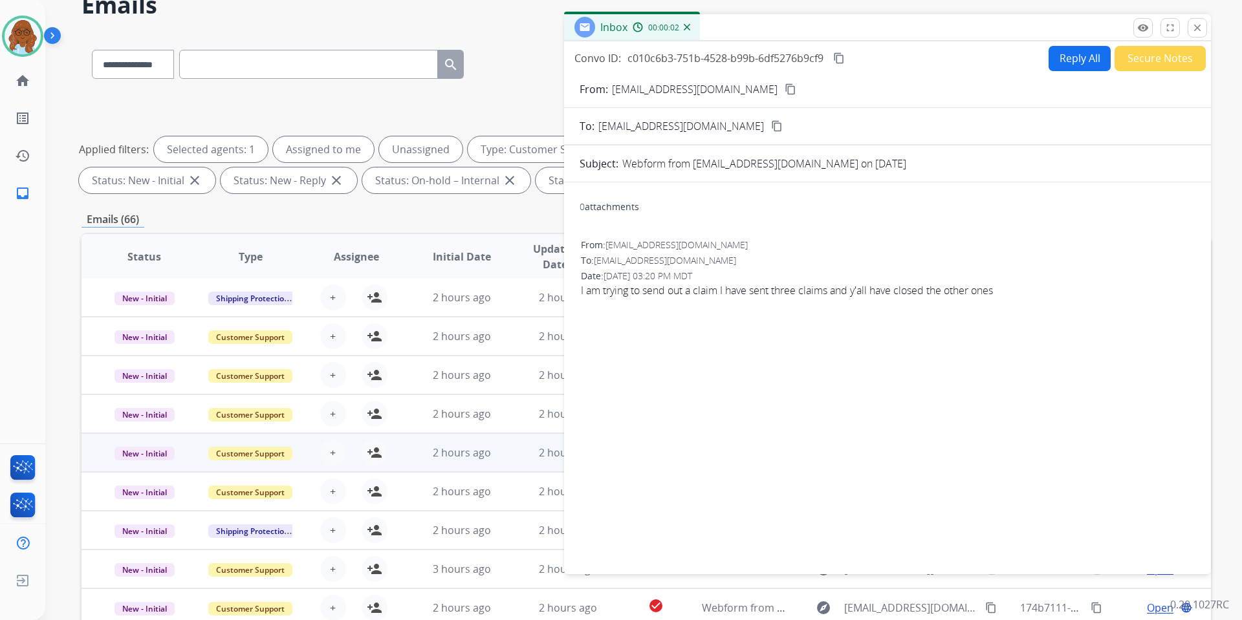
click at [1194, 27] on mat-icon "close" at bounding box center [1197, 28] width 12 height 12
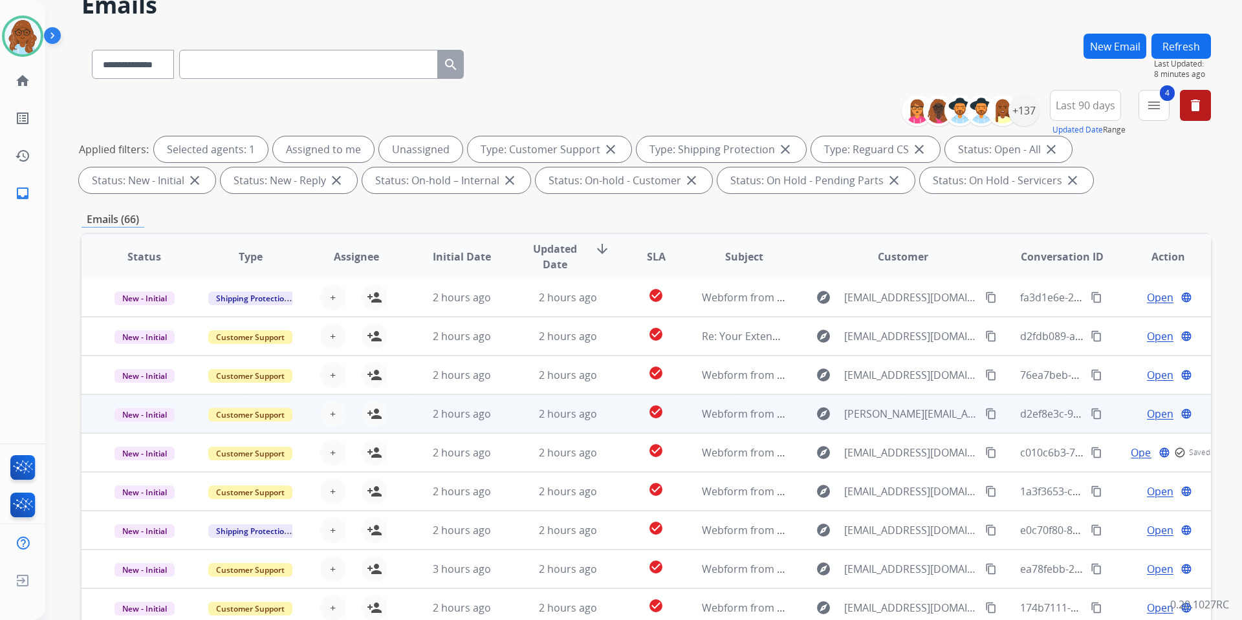
click at [1147, 414] on span "Open" at bounding box center [1160, 414] width 27 height 16
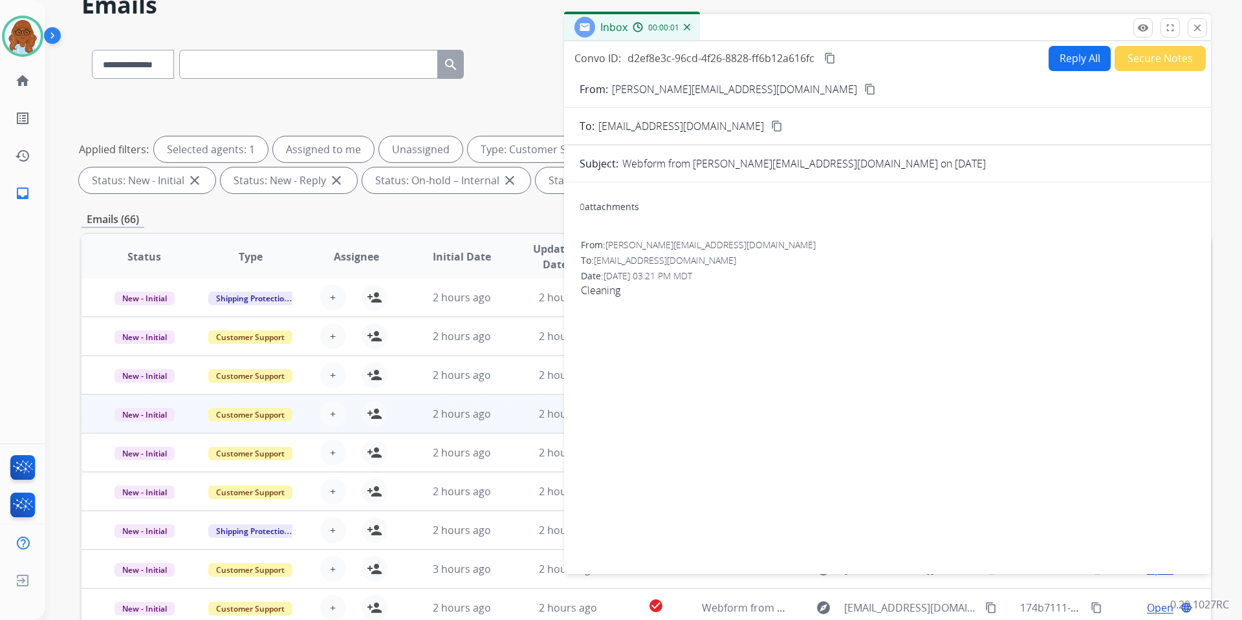
click at [864, 90] on mat-icon "content_copy" at bounding box center [870, 89] width 12 height 12
drag, startPoint x: 1198, startPoint y: 25, endPoint x: 1196, endPoint y: 41, distance: 16.9
click at [1197, 25] on mat-icon "close" at bounding box center [1197, 28] width 12 height 12
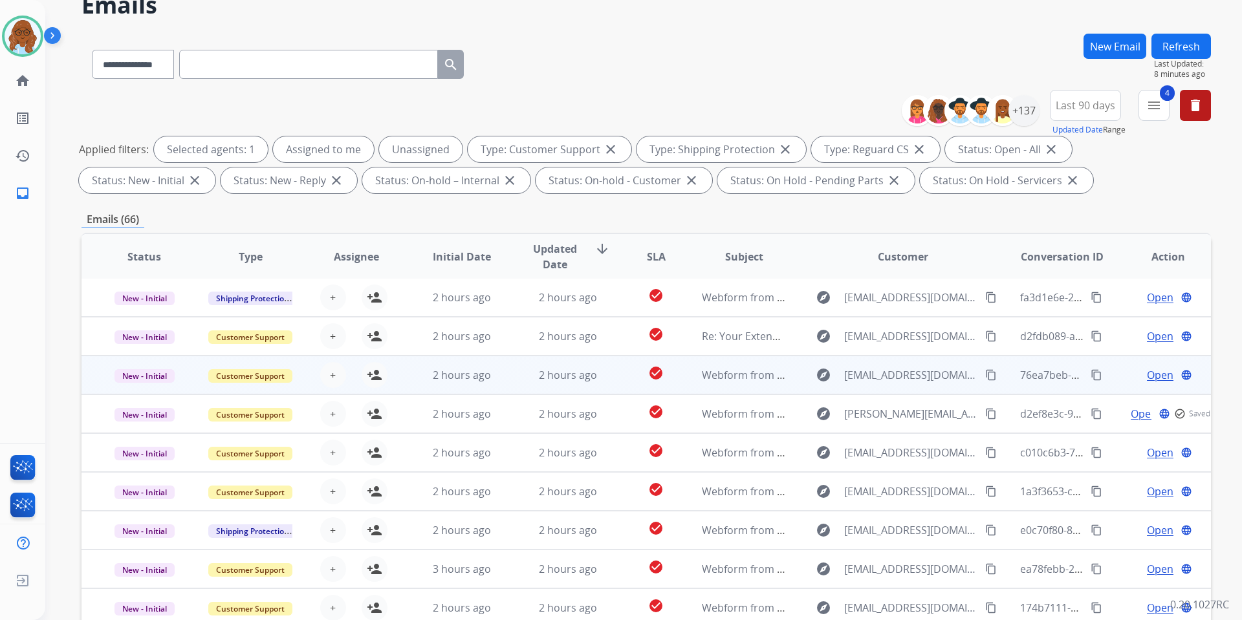
click at [1152, 373] on span "Open" at bounding box center [1160, 375] width 27 height 16
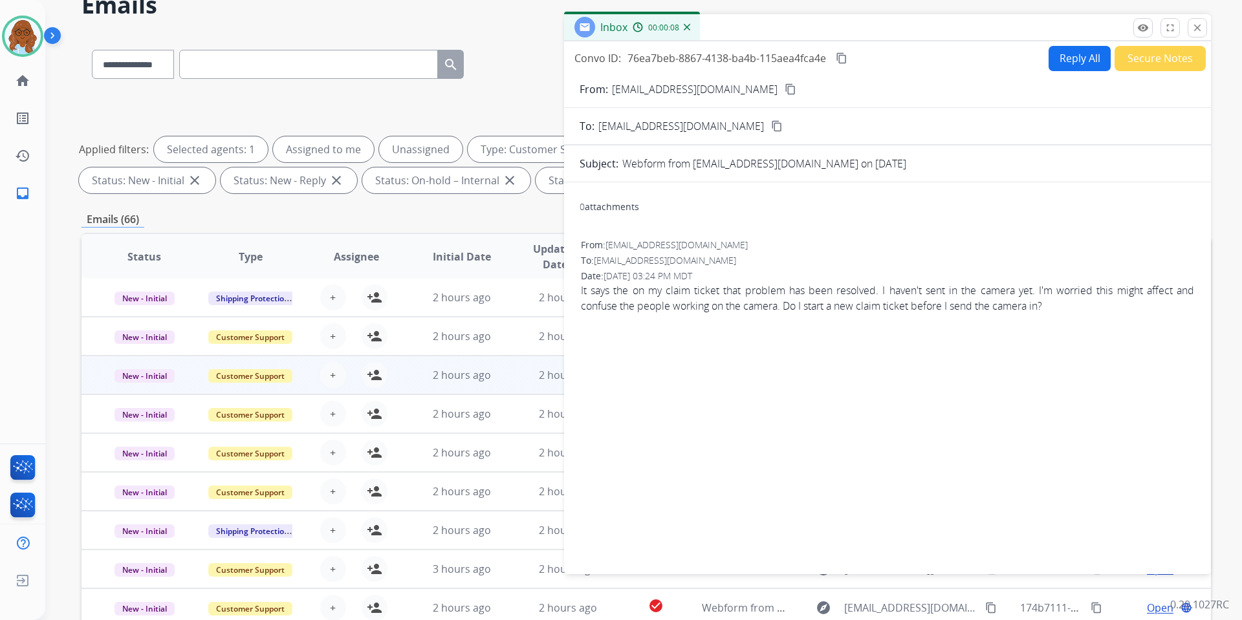
click at [784, 94] on mat-icon "content_copy" at bounding box center [790, 89] width 12 height 12
click at [1200, 27] on mat-icon "close" at bounding box center [1197, 28] width 12 height 12
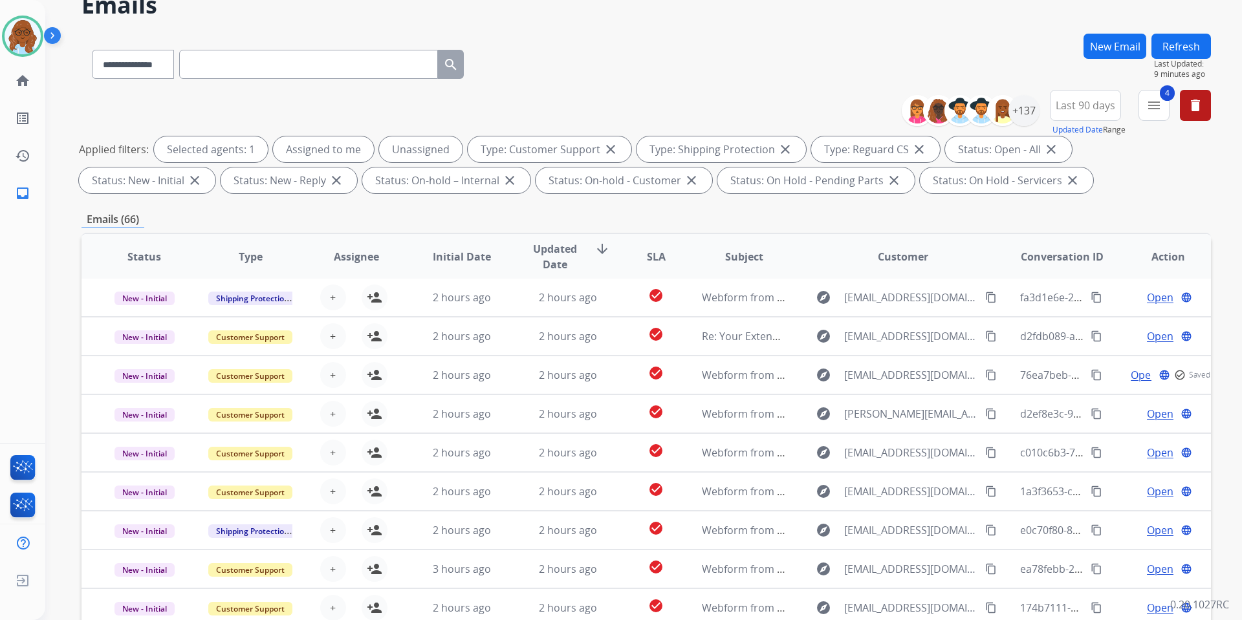
click at [1174, 47] on button "Refresh" at bounding box center [1180, 46] width 59 height 25
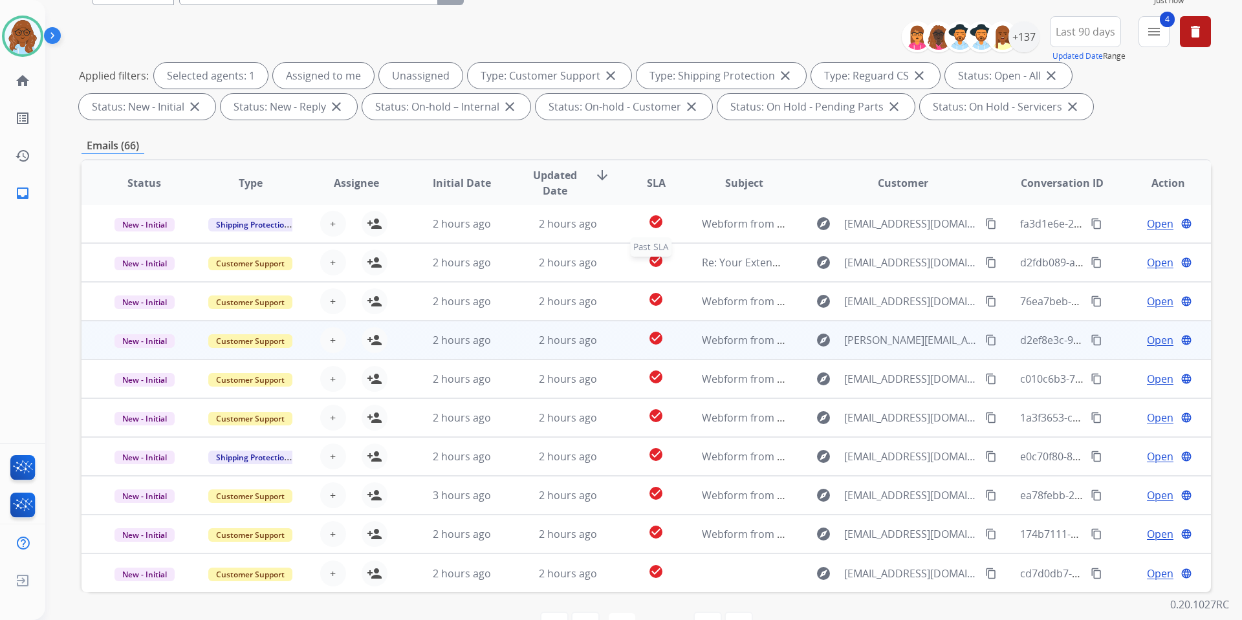
scroll to position [178, 0]
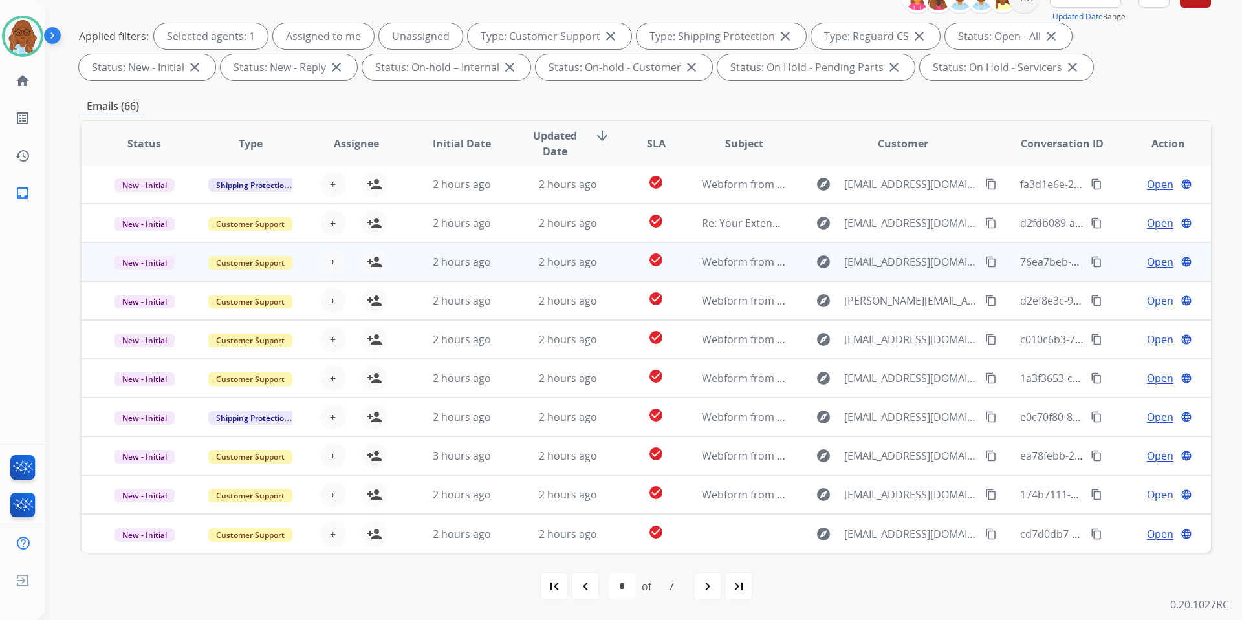
click at [1150, 257] on span "Open" at bounding box center [1160, 262] width 27 height 16
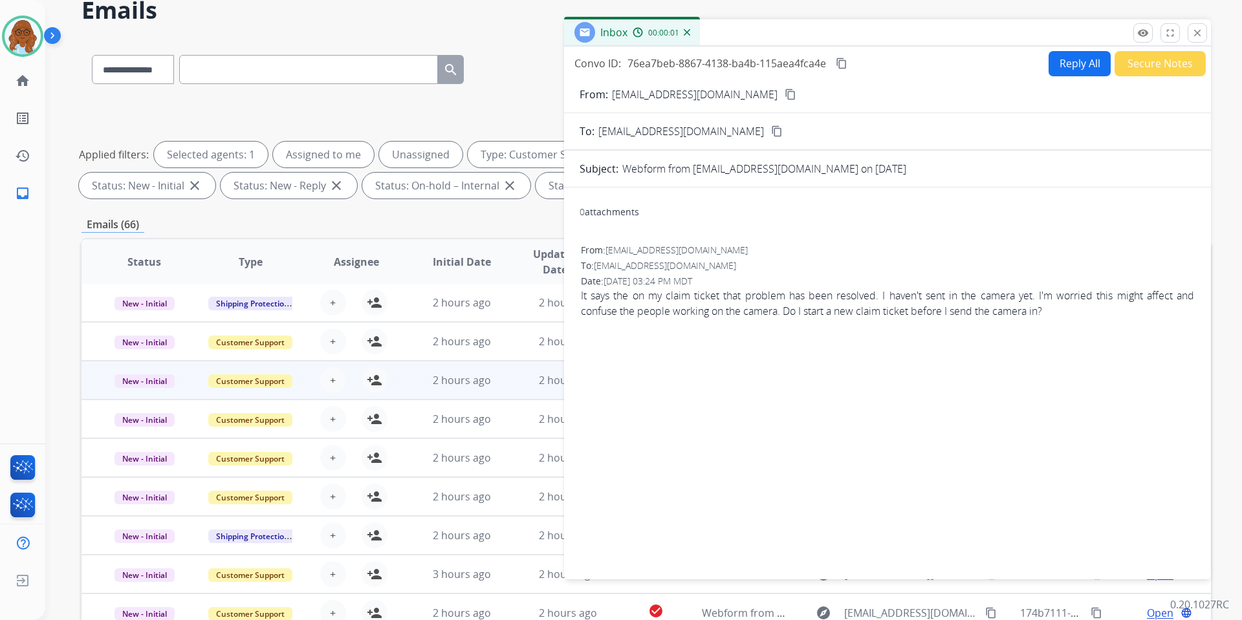
scroll to position [0, 0]
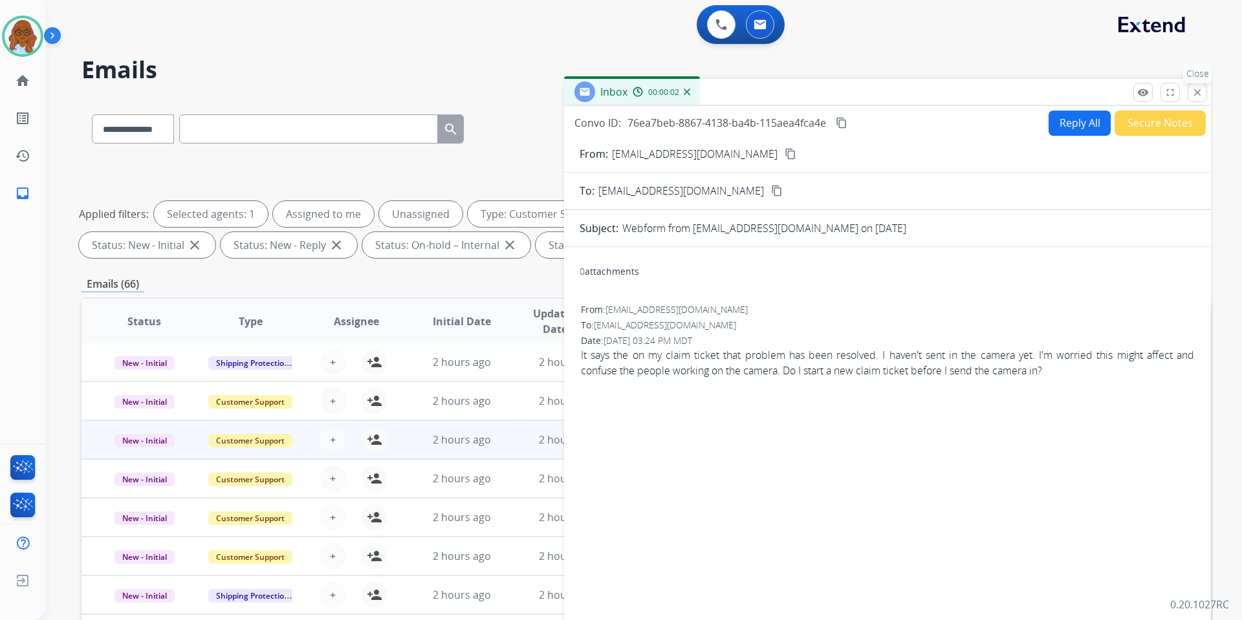
click at [1187, 96] on button "close Close" at bounding box center [1196, 92] width 19 height 19
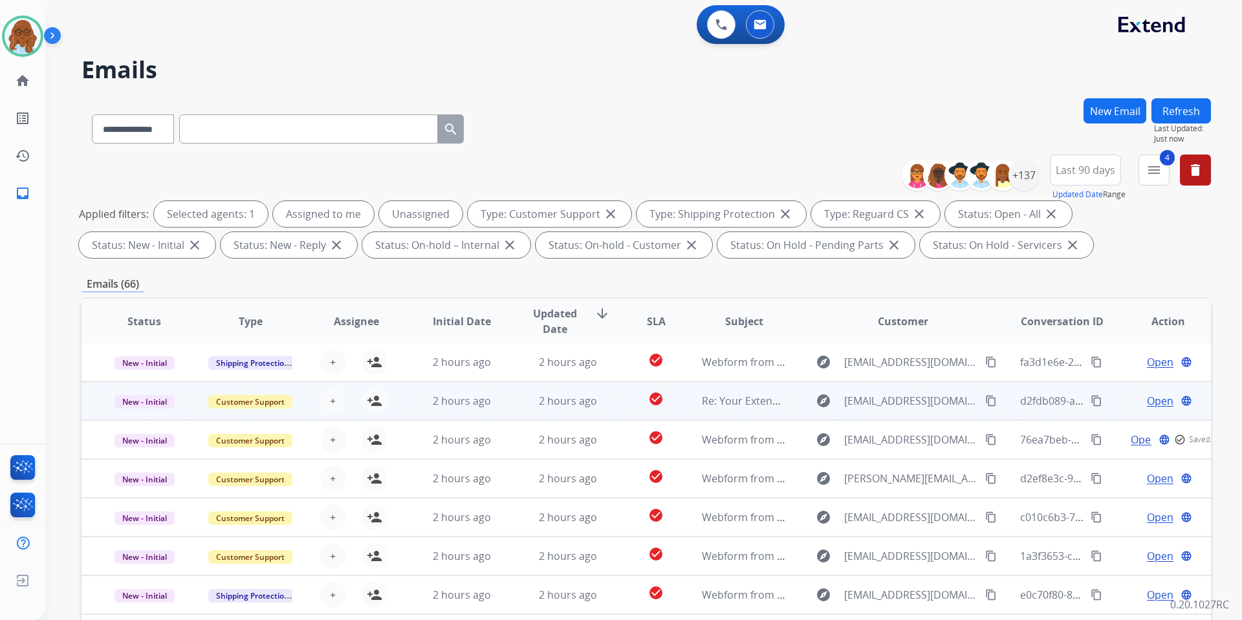
click at [1149, 399] on span "Open" at bounding box center [1160, 401] width 27 height 16
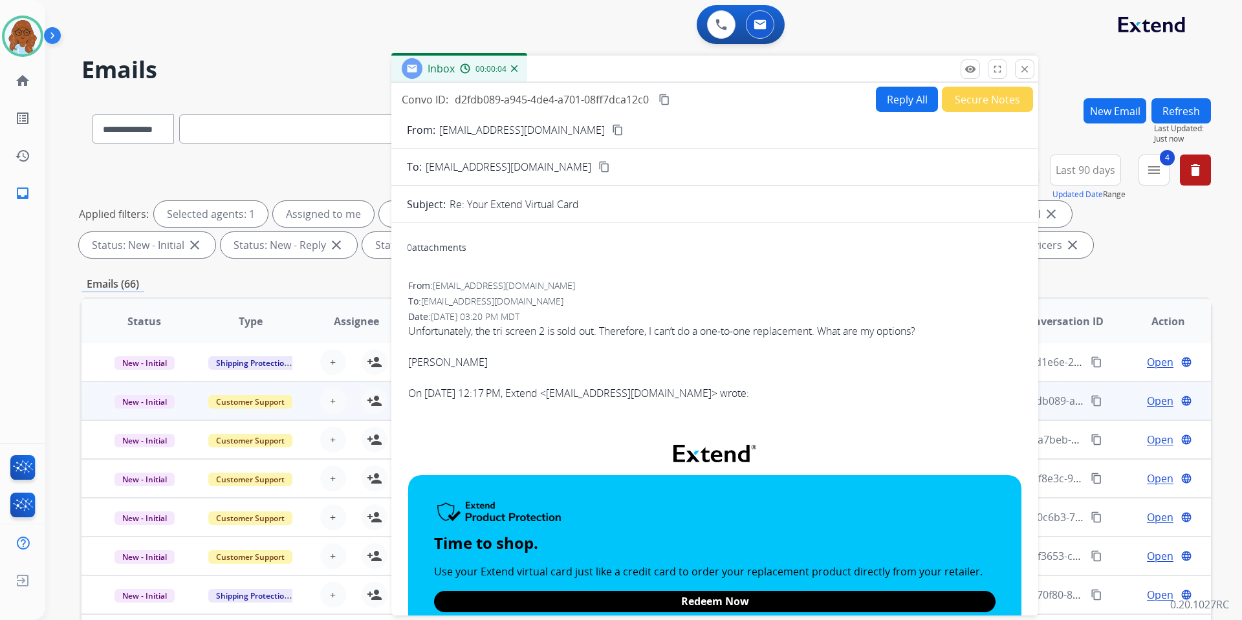
drag, startPoint x: 808, startPoint y: 84, endPoint x: 694, endPoint y: 67, distance: 115.1
click at [694, 67] on div "Inbox 00:00:04" at bounding box center [714, 69] width 647 height 27
click at [1024, 71] on mat-icon "close" at bounding box center [1025, 69] width 12 height 12
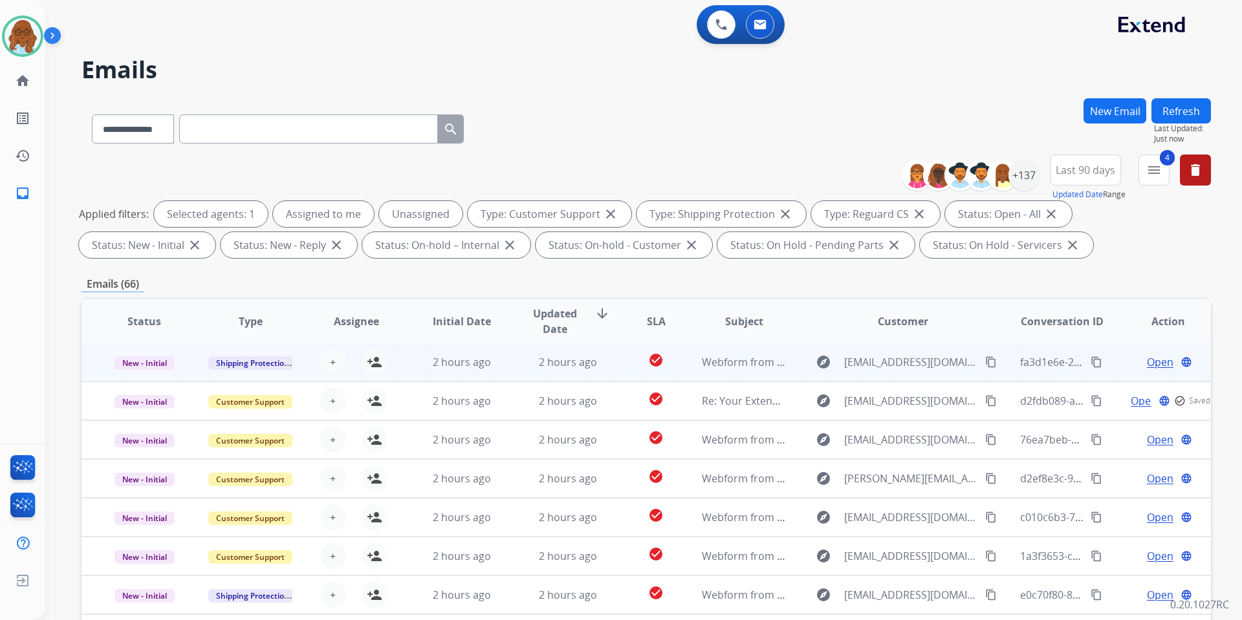
click at [1148, 363] on span "Open" at bounding box center [1160, 362] width 27 height 16
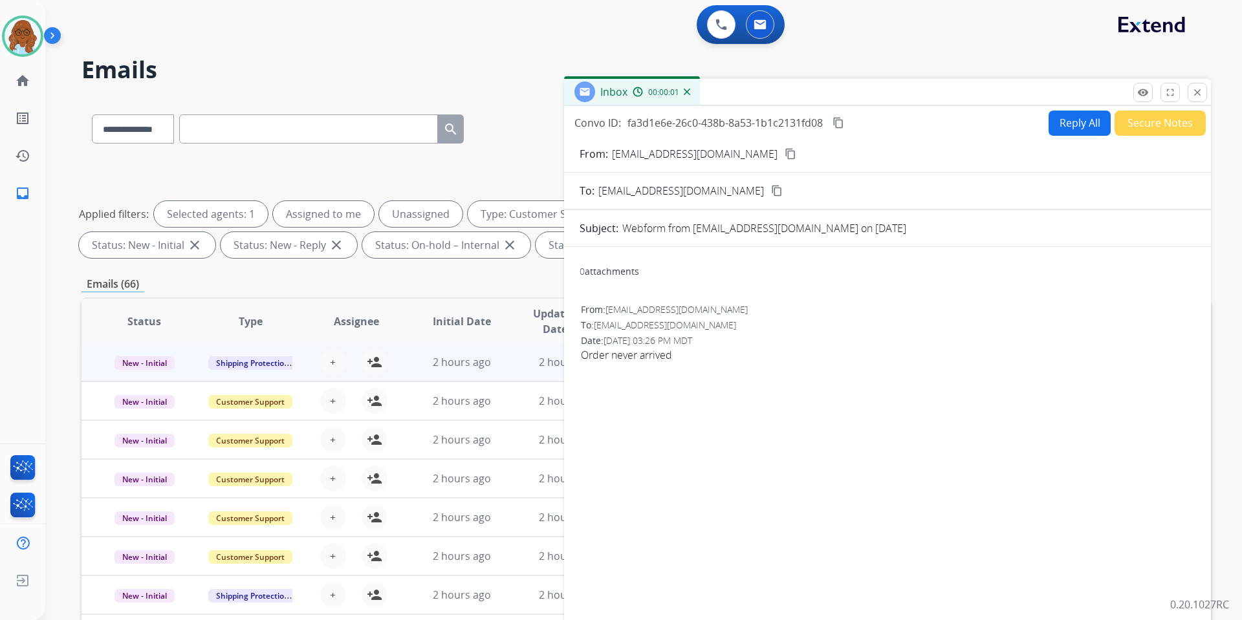
click at [784, 154] on mat-icon "content_copy" at bounding box center [790, 154] width 12 height 12
click at [1199, 100] on button "close Close" at bounding box center [1196, 92] width 19 height 19
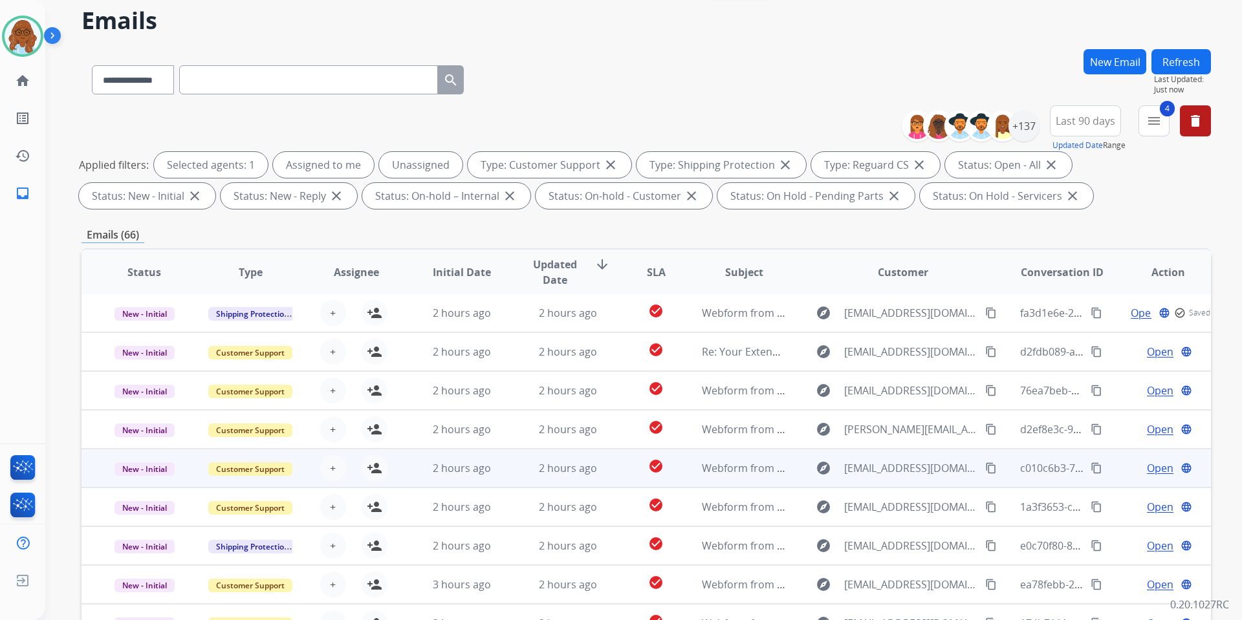
scroll to position [178, 0]
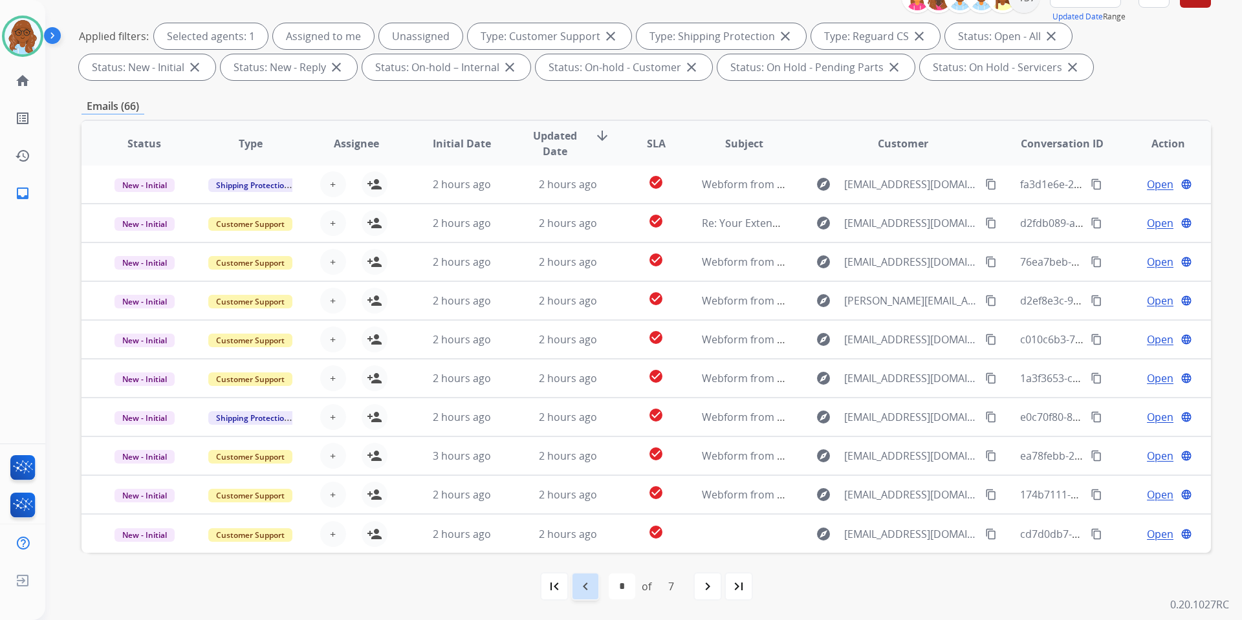
click at [598, 590] on div "navigate_before" at bounding box center [585, 586] width 28 height 28
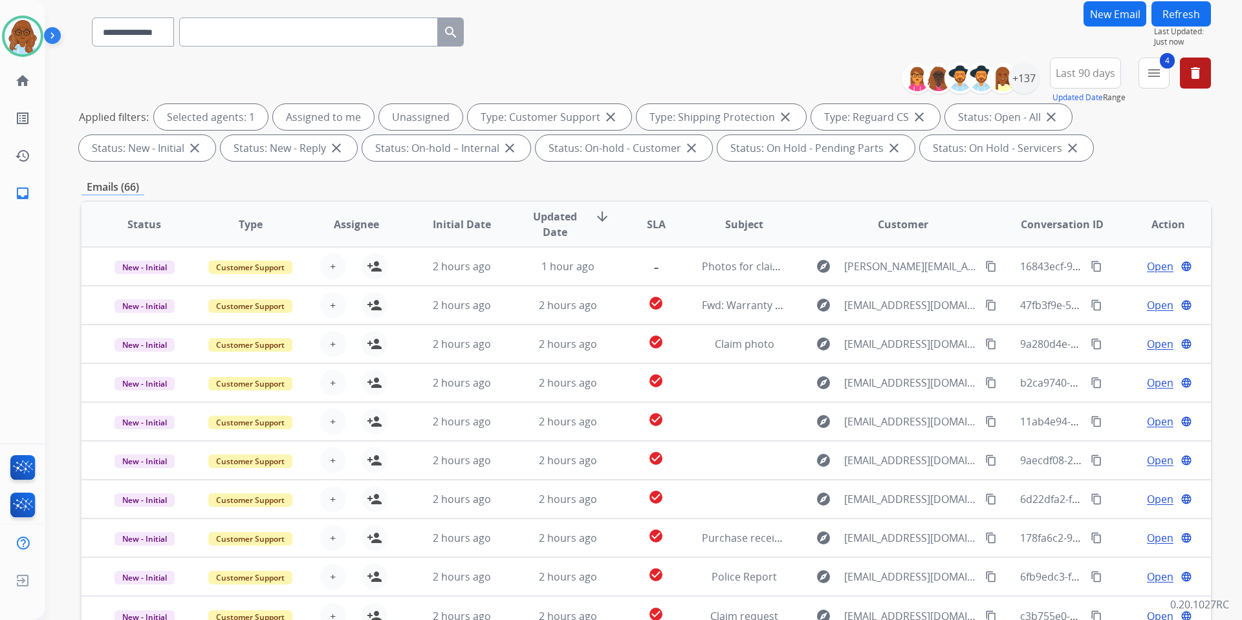
scroll to position [49, 0]
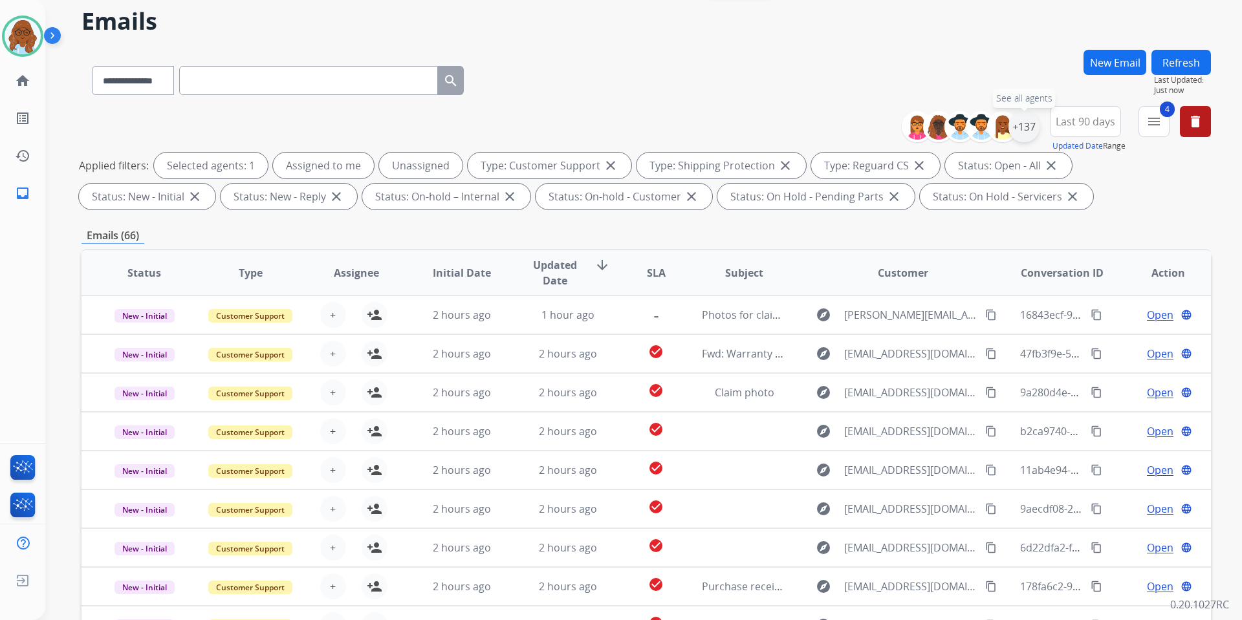
drag, startPoint x: 1031, startPoint y: 125, endPoint x: 1025, endPoint y: 142, distance: 17.4
click at [1031, 128] on div "+137" at bounding box center [1023, 126] width 31 height 31
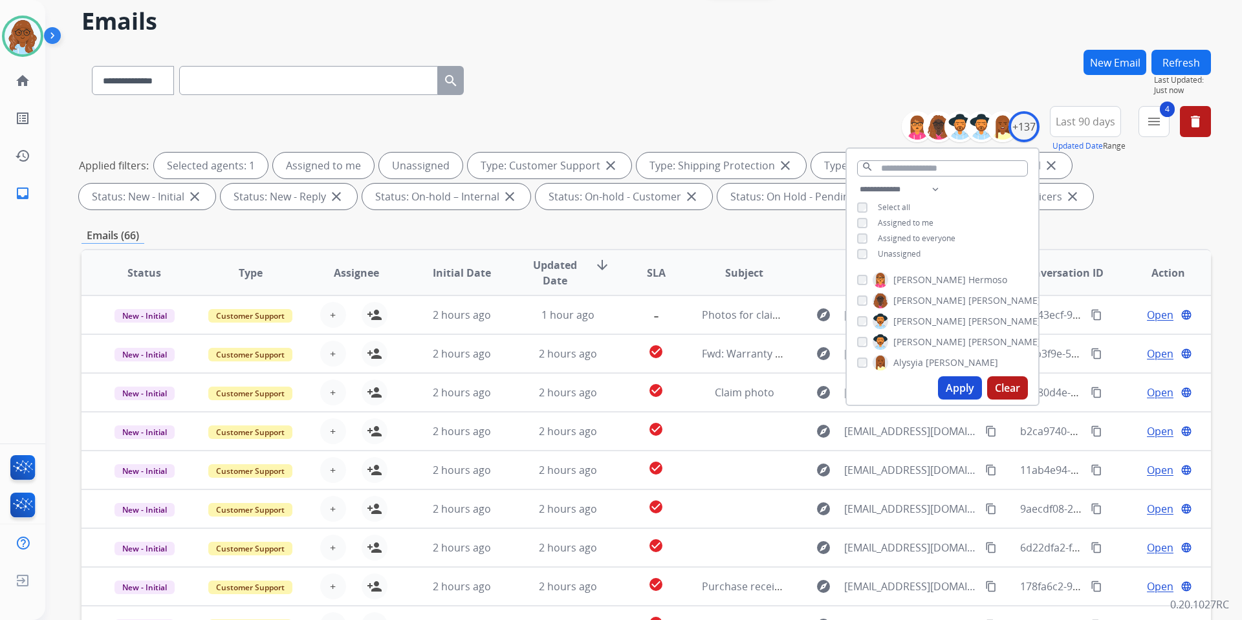
click at [908, 250] on span "Unassigned" at bounding box center [899, 253] width 43 height 11
click at [947, 390] on button "Apply" at bounding box center [960, 387] width 44 height 23
select select "*"
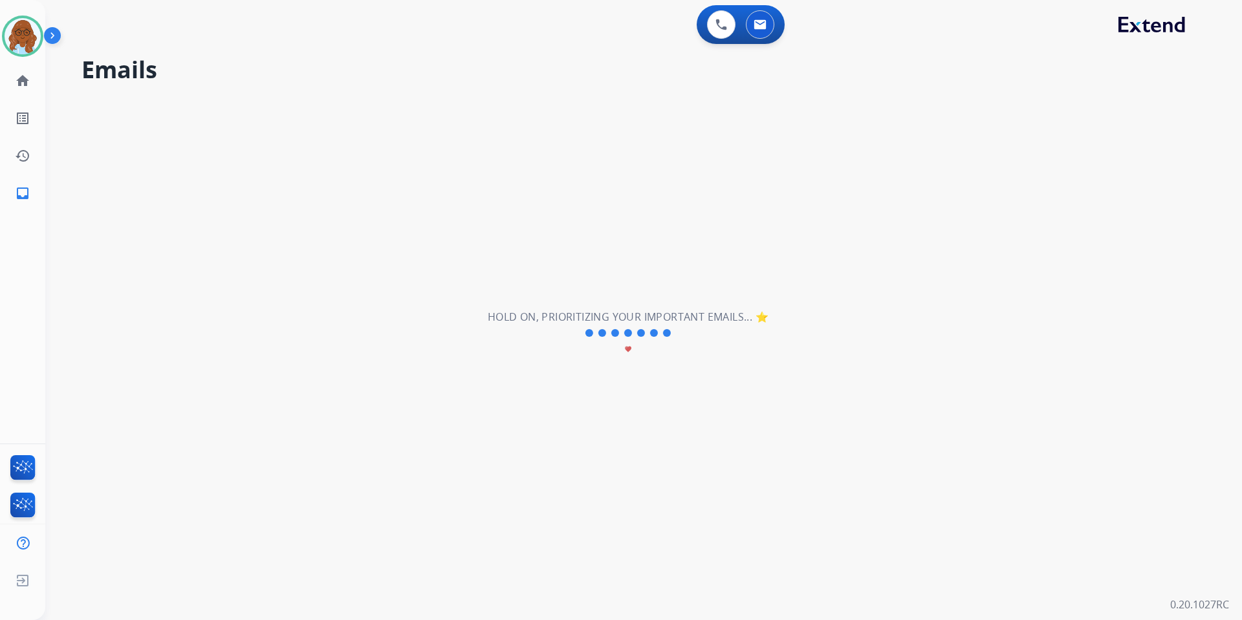
scroll to position [0, 0]
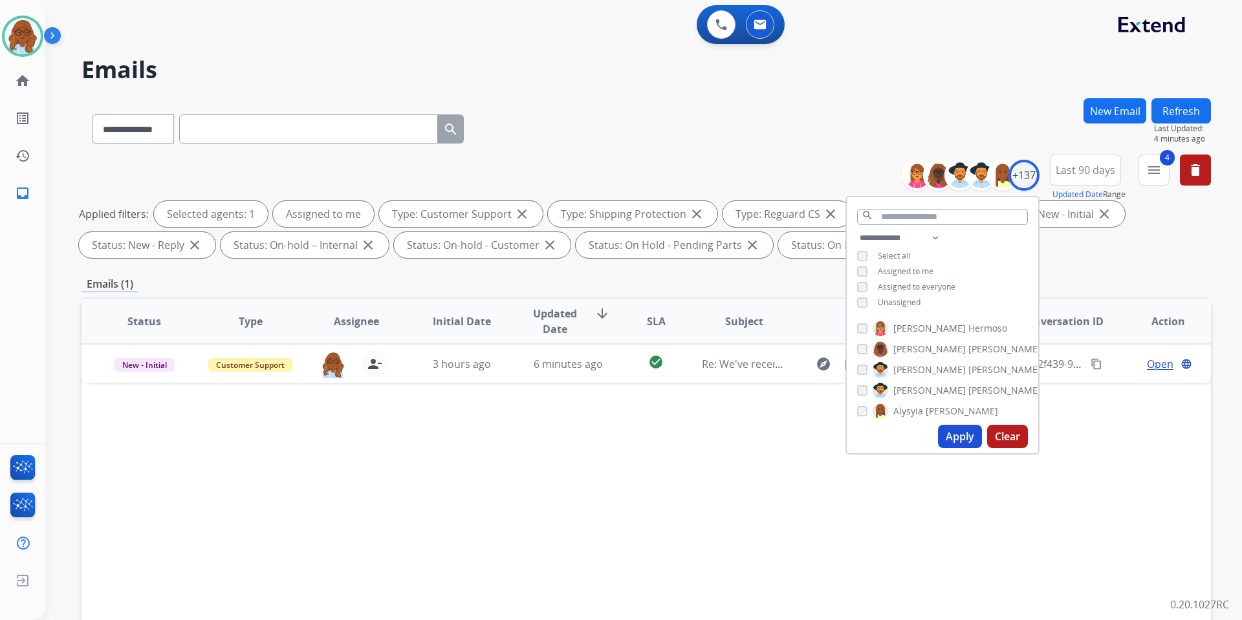
click at [761, 469] on div "Status Type Assignee Initial Date Updated Date arrow_downward SLA Subject Custo…" at bounding box center [645, 513] width 1129 height 433
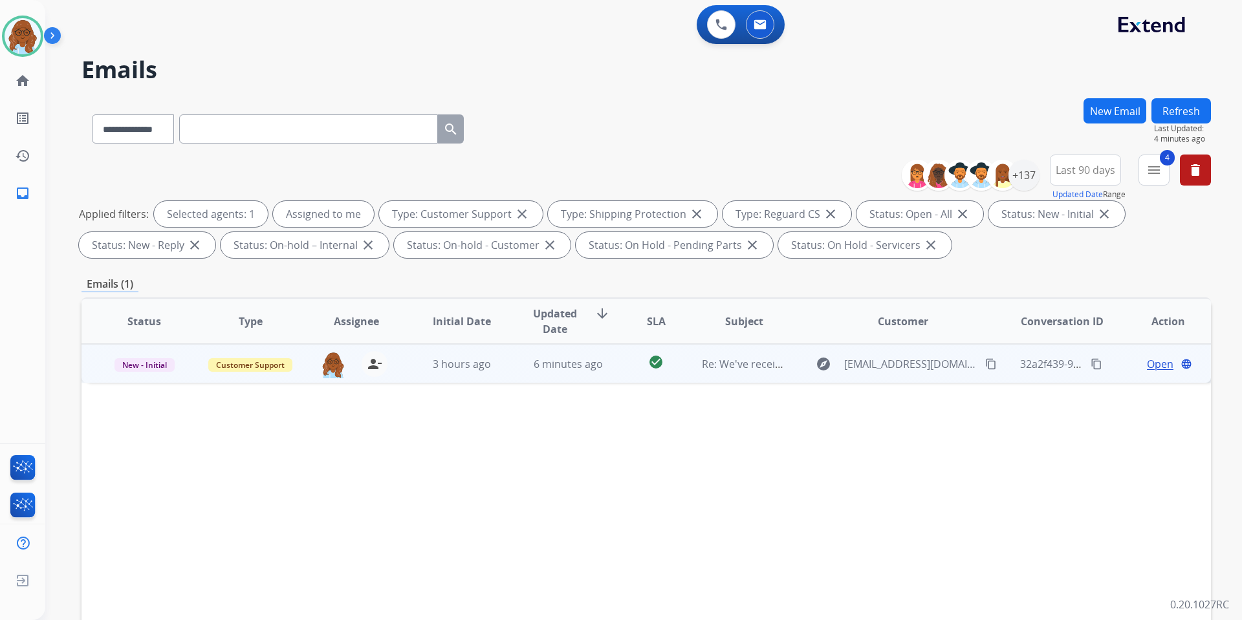
click at [1147, 366] on span "Open" at bounding box center [1160, 364] width 27 height 16
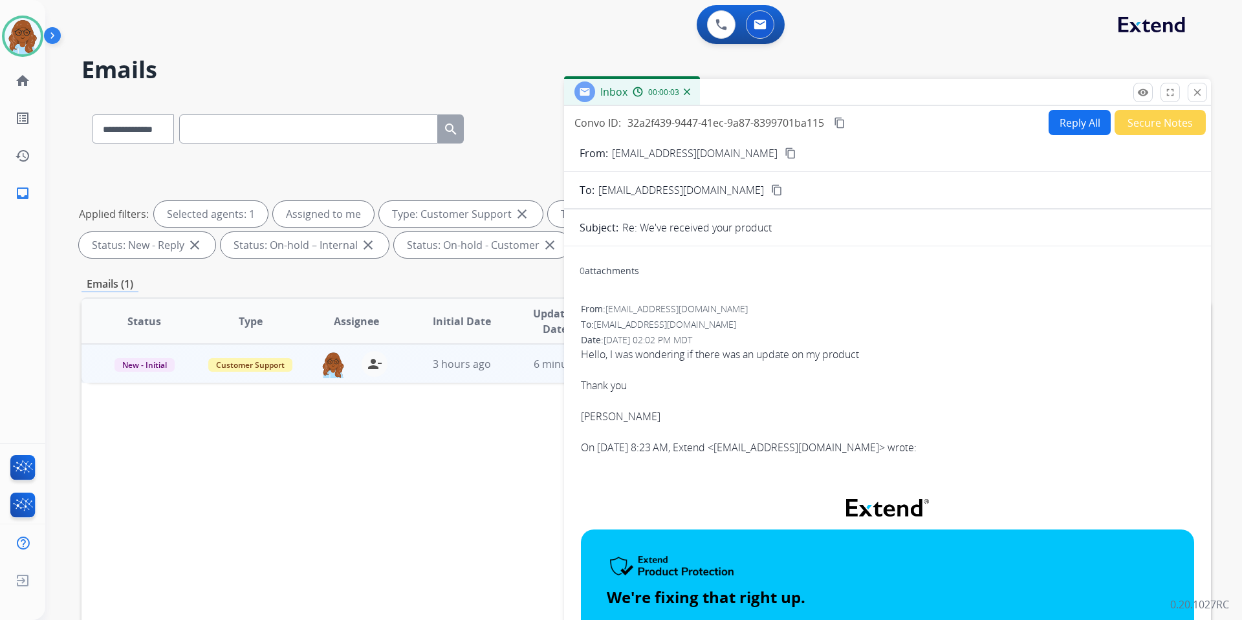
click at [795, 158] on mat-icon "content_copy" at bounding box center [790, 153] width 12 height 12
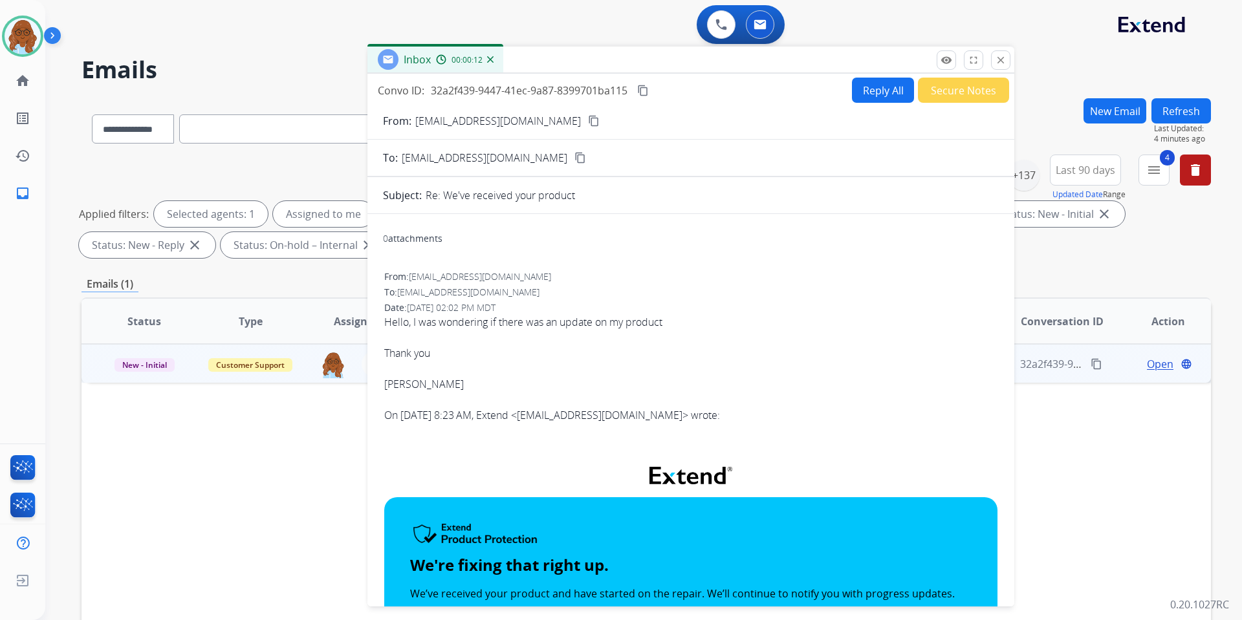
drag, startPoint x: 936, startPoint y: 86, endPoint x: 740, endPoint y: 54, distance: 199.2
click at [740, 54] on div "Inbox 00:00:12" at bounding box center [690, 60] width 647 height 27
click at [559, 318] on div "Hello, I was wondering if there was an update on my product" at bounding box center [690, 322] width 613 height 16
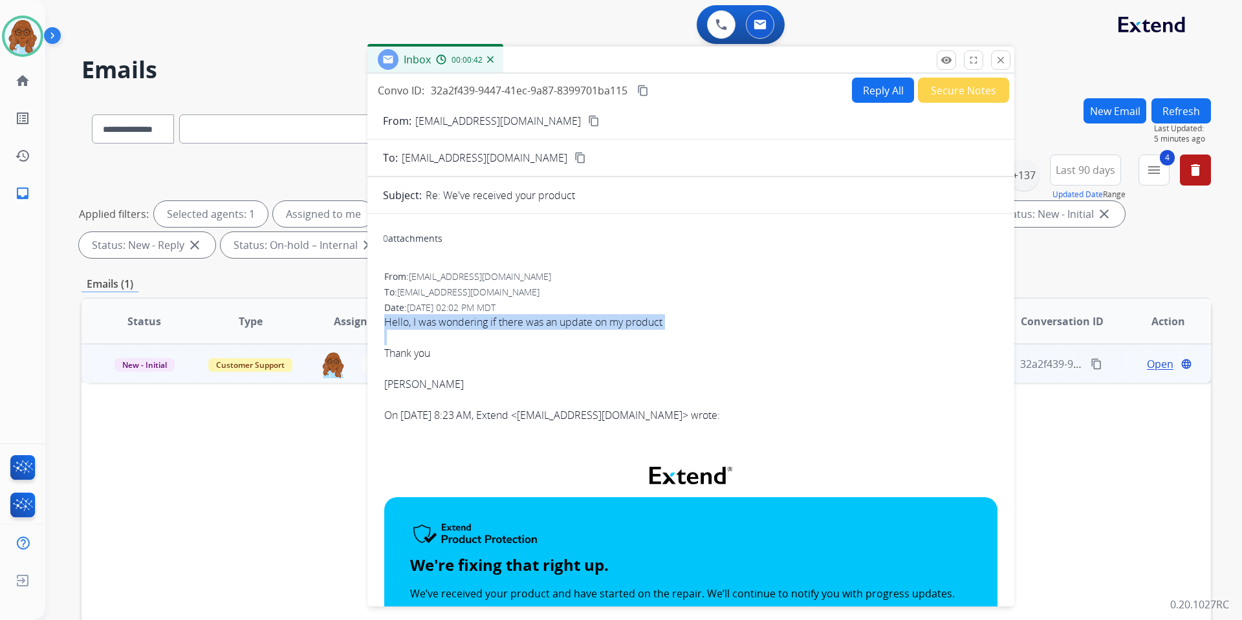
copy div "Hello, I was wondering if there was an update on my product"
drag, startPoint x: 892, startPoint y: 96, endPoint x: 918, endPoint y: 125, distance: 38.9
click at [902, 113] on div "Convo ID: 32a2f439-9447-41ec-9a87-8399701ba115 content_copy Reply All Secure No…" at bounding box center [690, 338] width 647 height 528
click at [867, 94] on button "Reply All" at bounding box center [883, 90] width 62 height 25
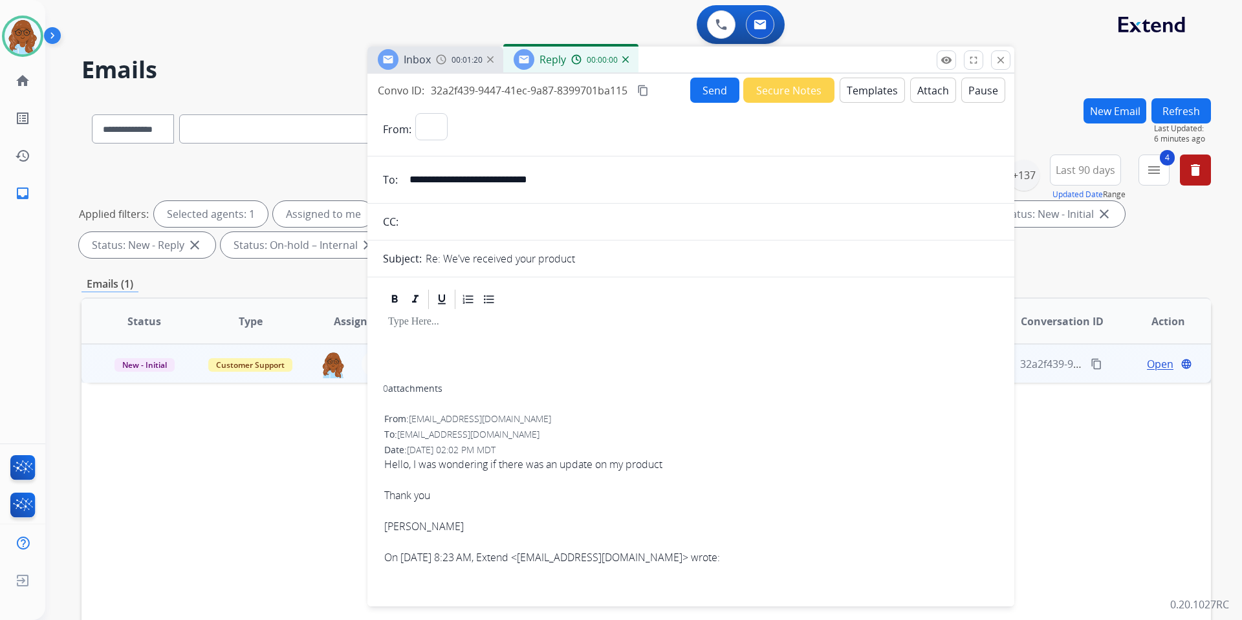
select select "**********"
click at [848, 77] on div "**********" at bounding box center [690, 338] width 647 height 528
click at [851, 98] on button "Templates" at bounding box center [871, 90] width 65 height 25
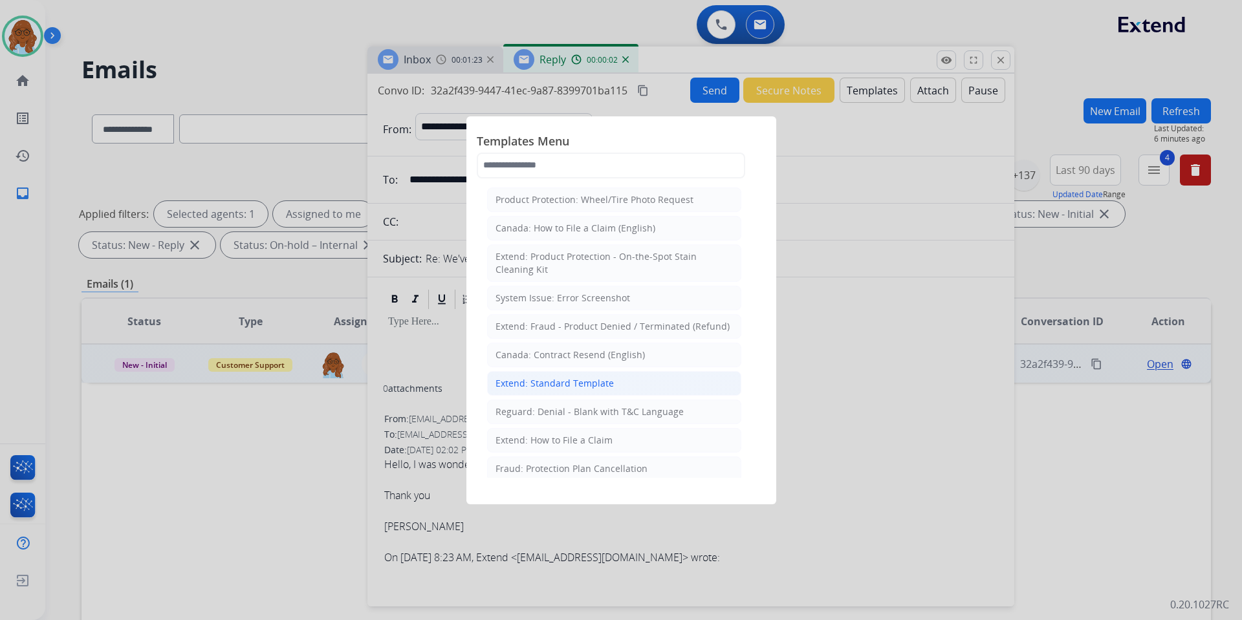
click at [542, 384] on div "Extend: Standard Template" at bounding box center [554, 383] width 118 height 13
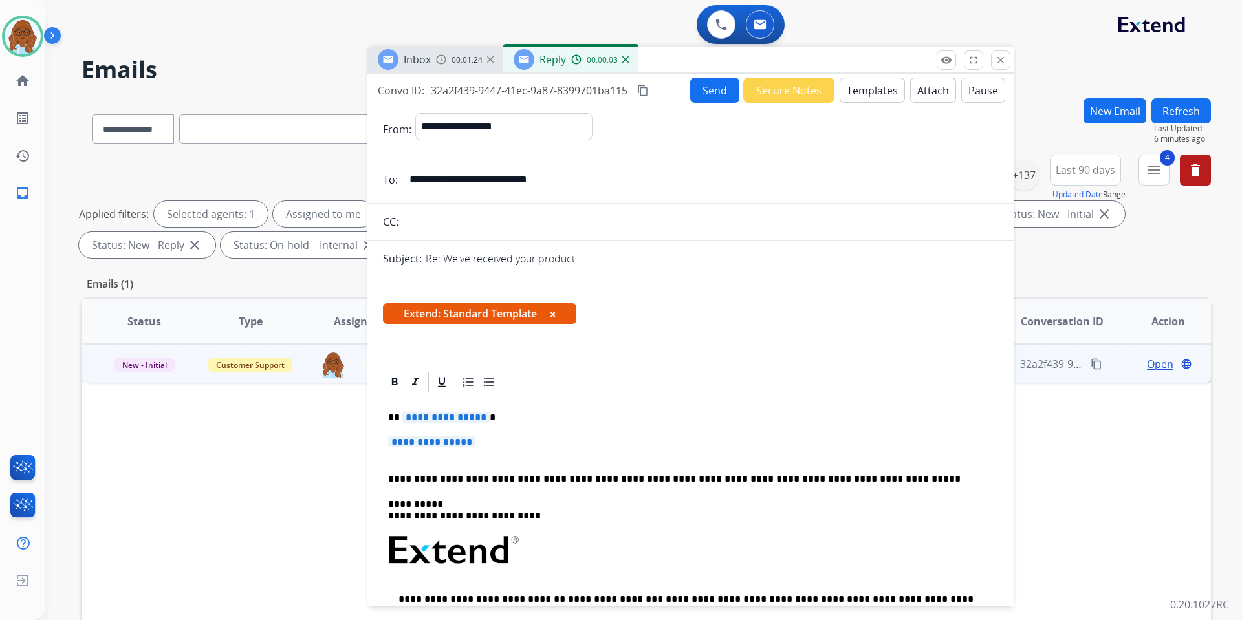
click at [408, 419] on span "**********" at bounding box center [445, 417] width 87 height 11
click at [429, 438] on span "**********" at bounding box center [431, 442] width 87 height 11
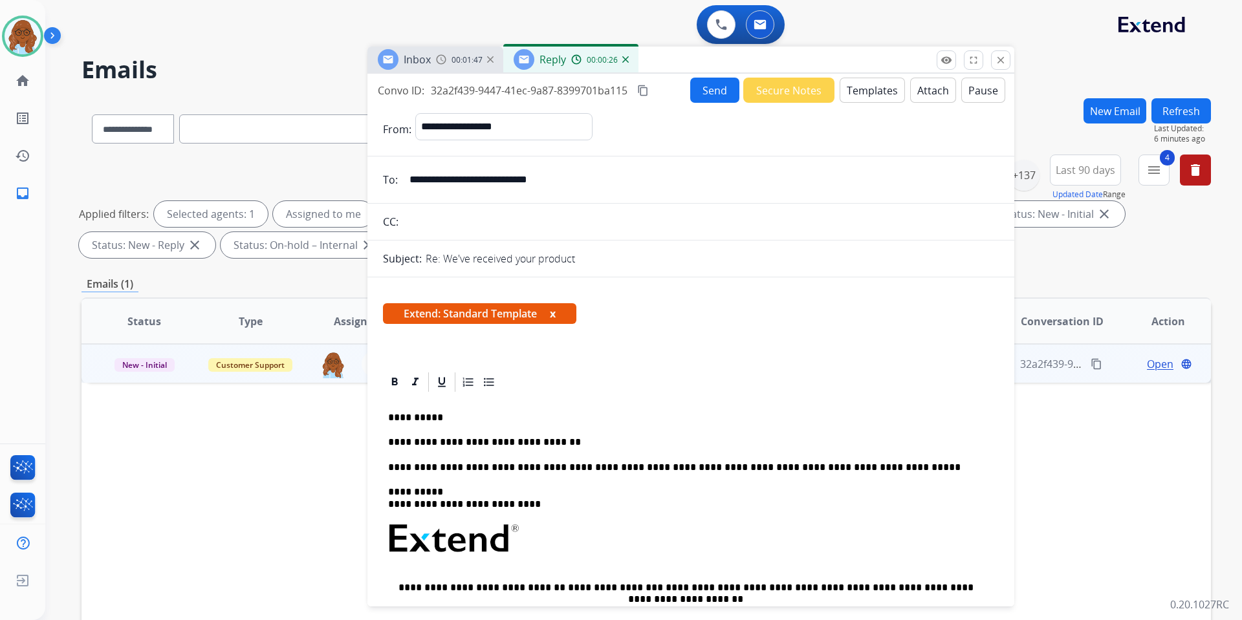
click at [607, 427] on div "**********" at bounding box center [691, 583] width 616 height 378
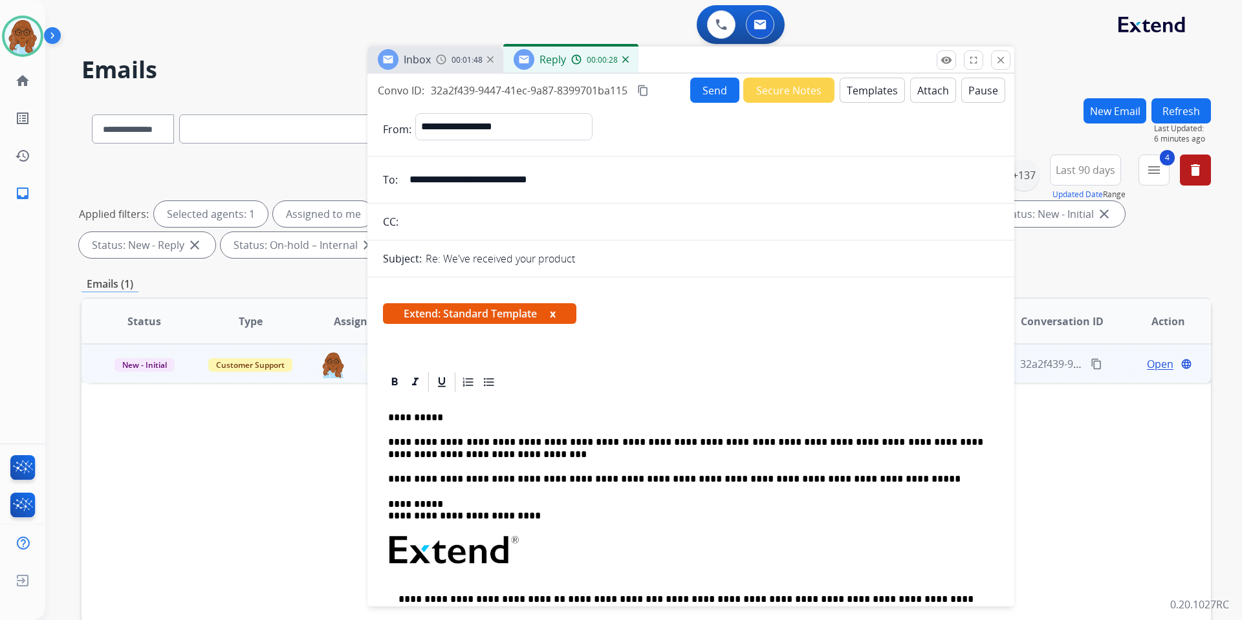
click at [568, 440] on p "**********" at bounding box center [685, 449] width 595 height 24
drag, startPoint x: 530, startPoint y: 455, endPoint x: 601, endPoint y: 466, distance: 72.7
click at [530, 454] on p "**********" at bounding box center [685, 449] width 595 height 24
drag, startPoint x: 534, startPoint y: 451, endPoint x: 577, endPoint y: 462, distance: 44.5
click at [534, 451] on p "**********" at bounding box center [685, 449] width 595 height 24
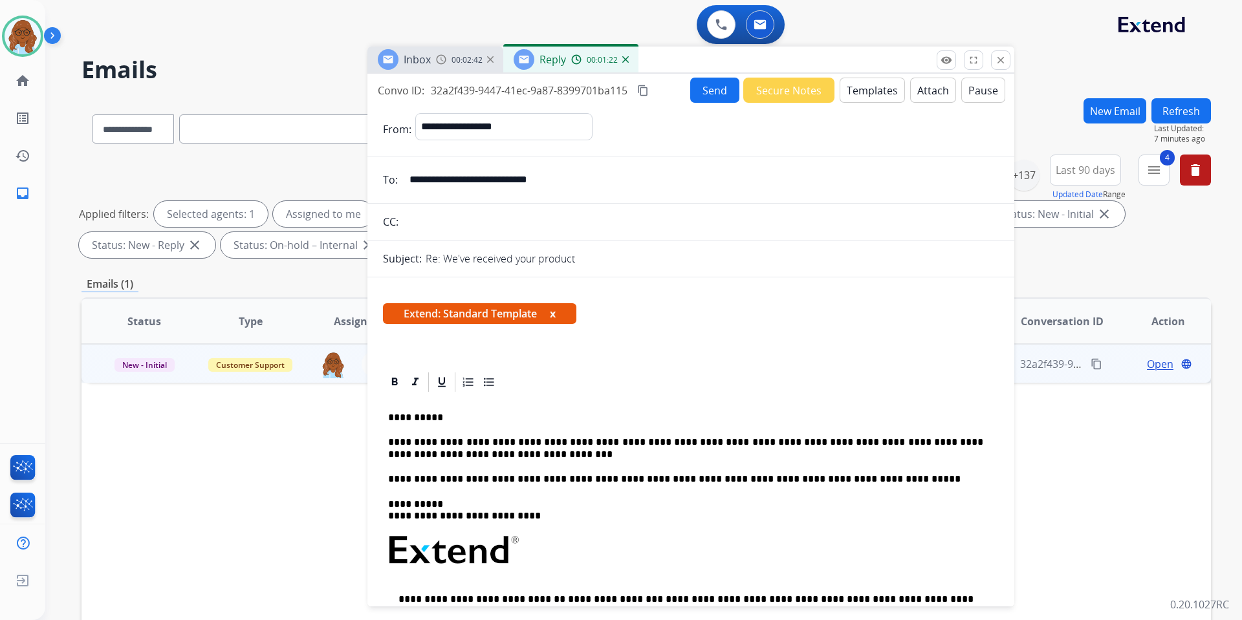
click at [540, 453] on p "**********" at bounding box center [685, 449] width 595 height 24
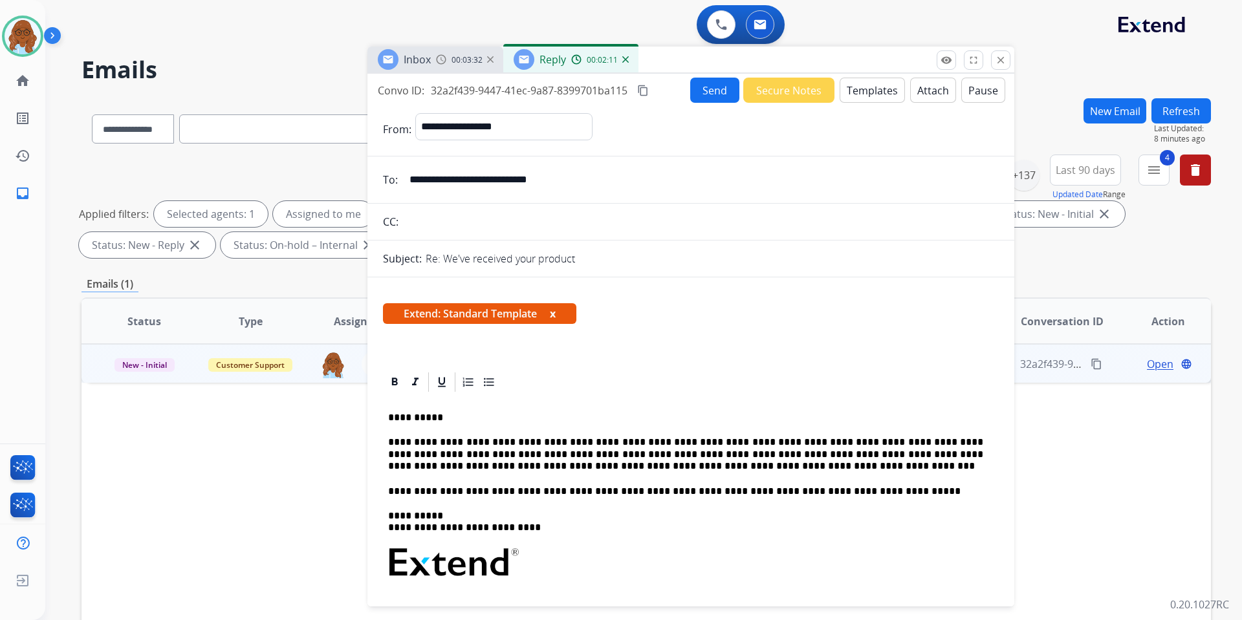
click at [554, 314] on button "x" at bounding box center [553, 314] width 6 height 16
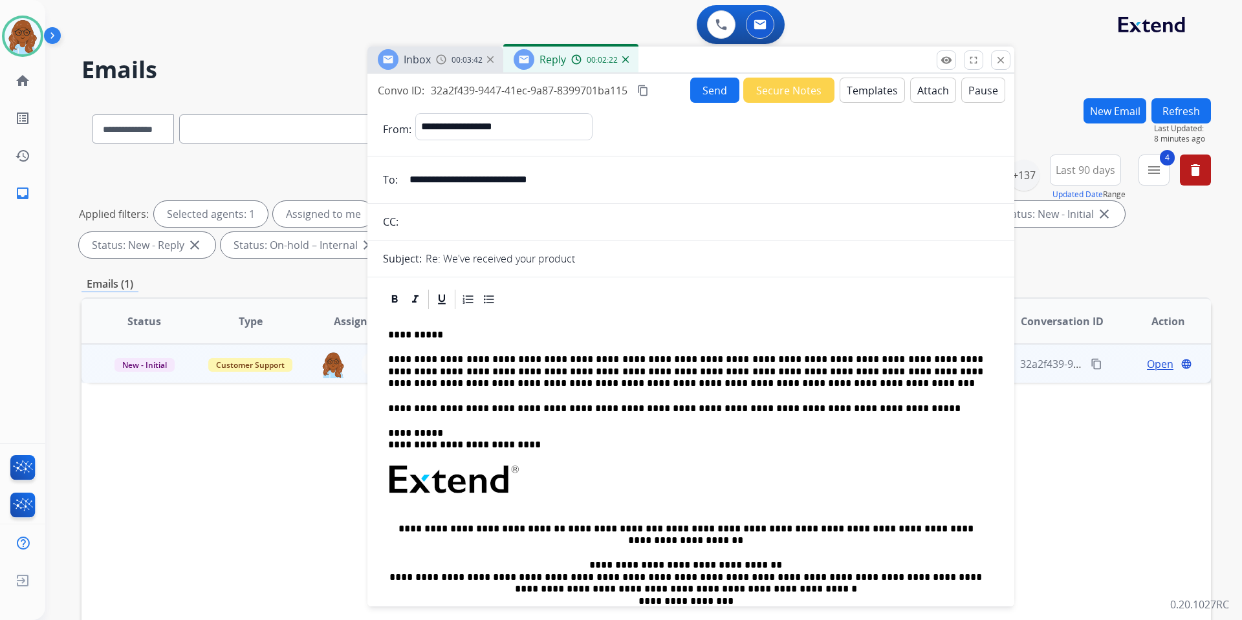
click at [707, 94] on button "Send" at bounding box center [714, 90] width 49 height 25
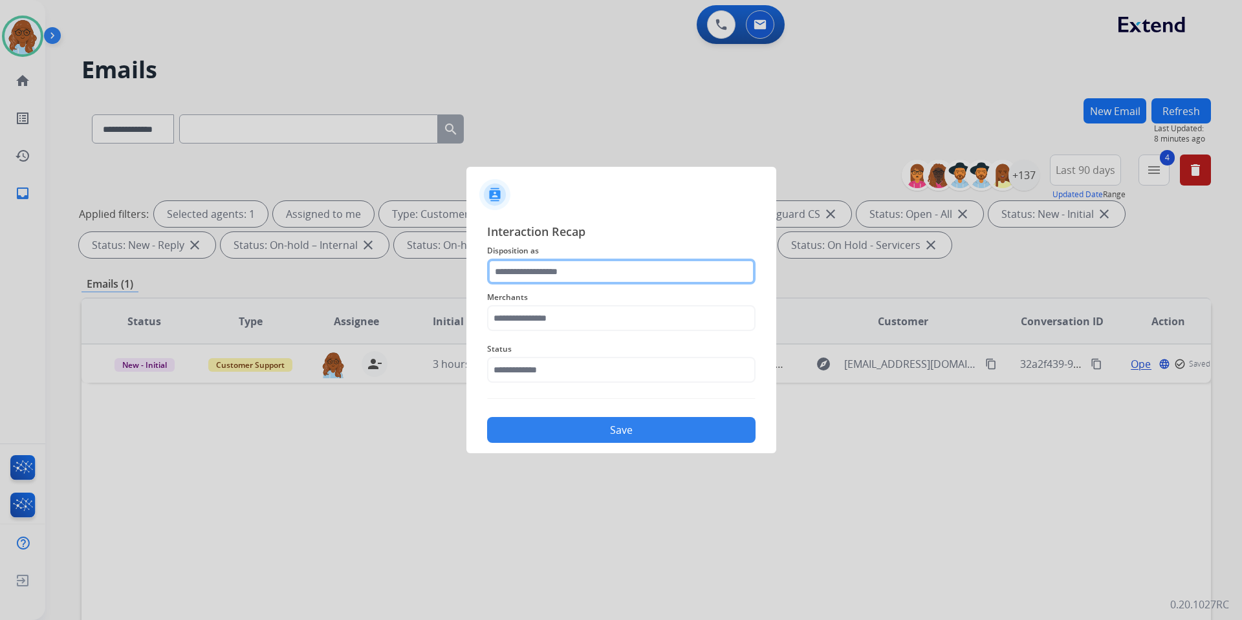
drag, startPoint x: 548, startPoint y: 266, endPoint x: 545, endPoint y: 273, distance: 7.8
click at [545, 268] on input "text" at bounding box center [621, 272] width 268 height 26
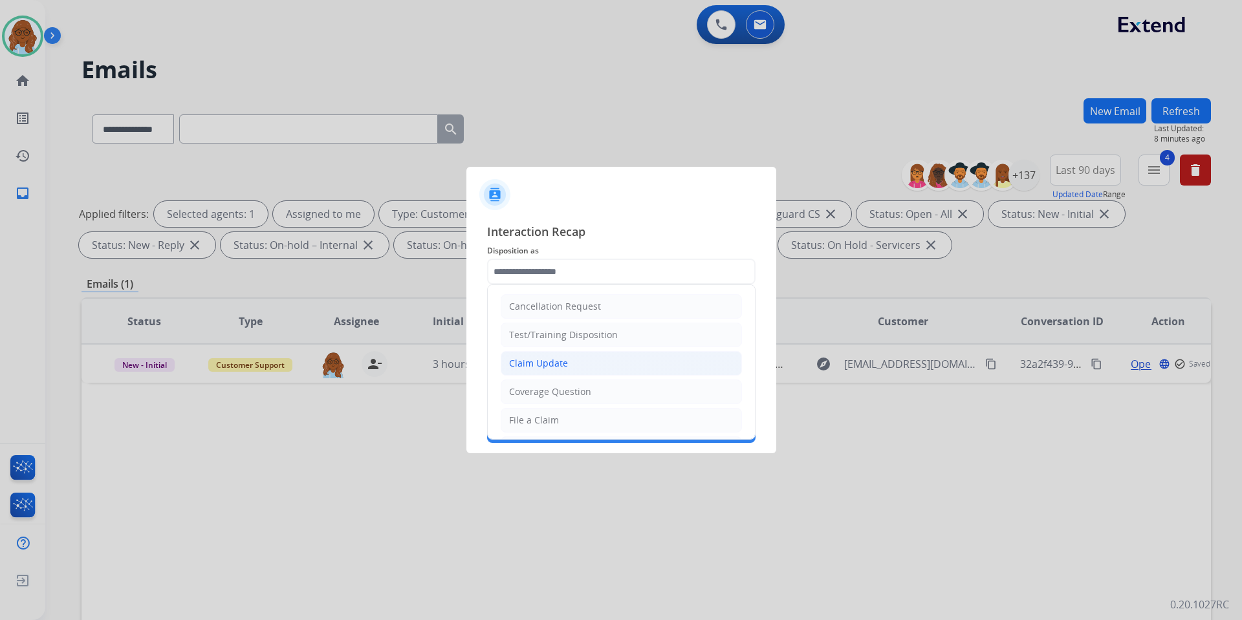
click at [547, 365] on div "Claim Update" at bounding box center [538, 363] width 59 height 13
type input "**********"
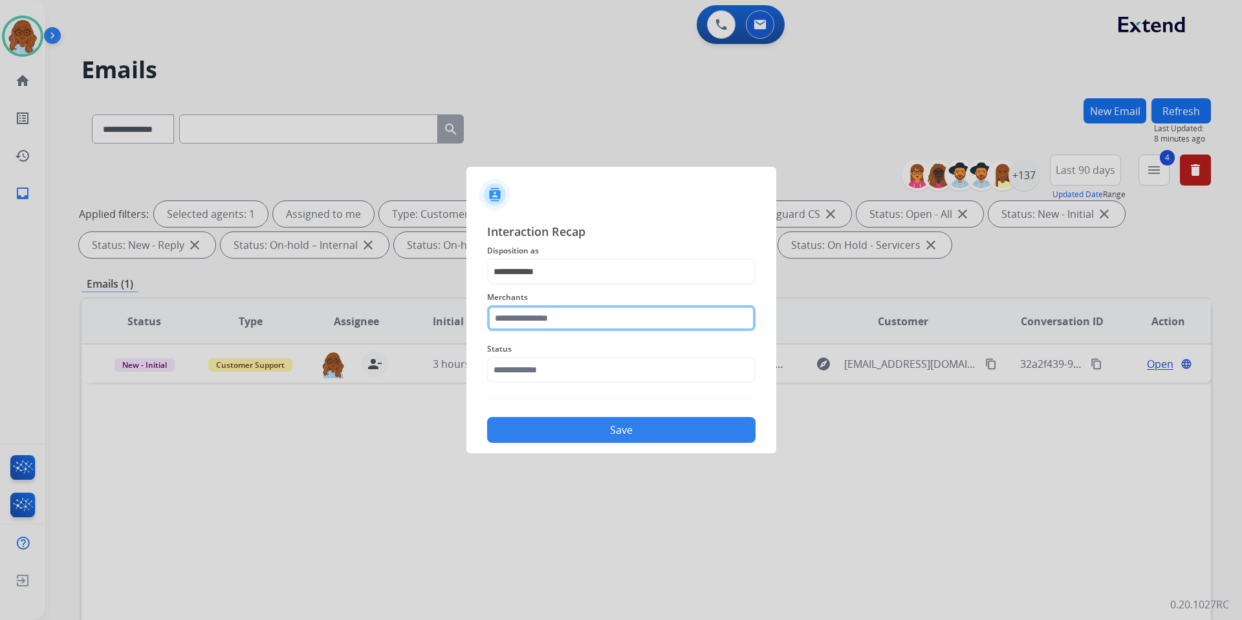
click at [529, 321] on input "text" at bounding box center [621, 318] width 268 height 26
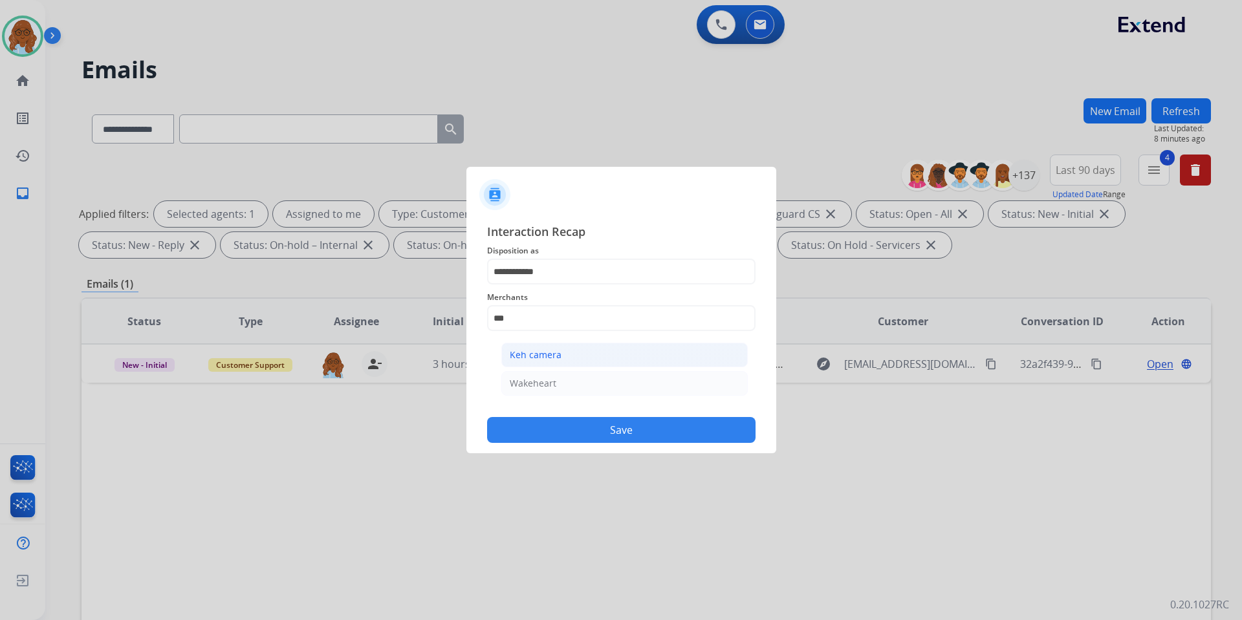
click at [583, 354] on li "Keh camera" at bounding box center [624, 355] width 246 height 25
type input "**********"
click at [548, 372] on input "text" at bounding box center [621, 370] width 268 height 26
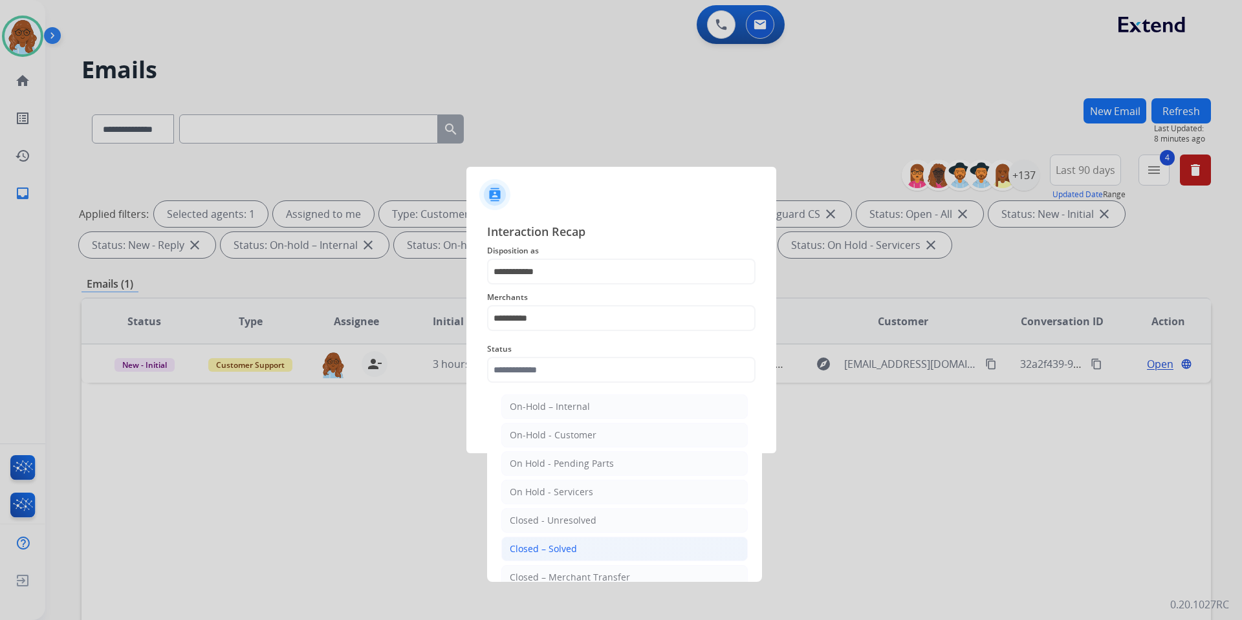
click at [554, 550] on div "Closed – Solved" at bounding box center [543, 549] width 67 height 13
type input "**********"
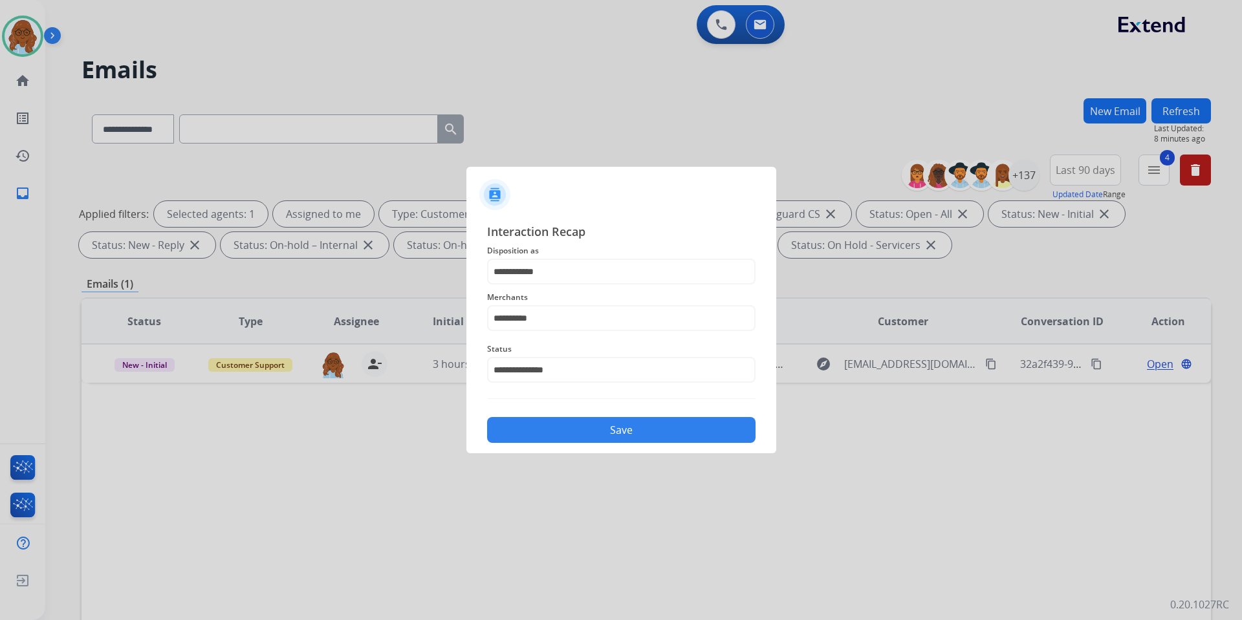
click at [577, 442] on div "Save" at bounding box center [621, 426] width 268 height 34
click at [750, 434] on div "Save" at bounding box center [621, 426] width 268 height 34
click at [698, 433] on button "Save" at bounding box center [621, 430] width 268 height 26
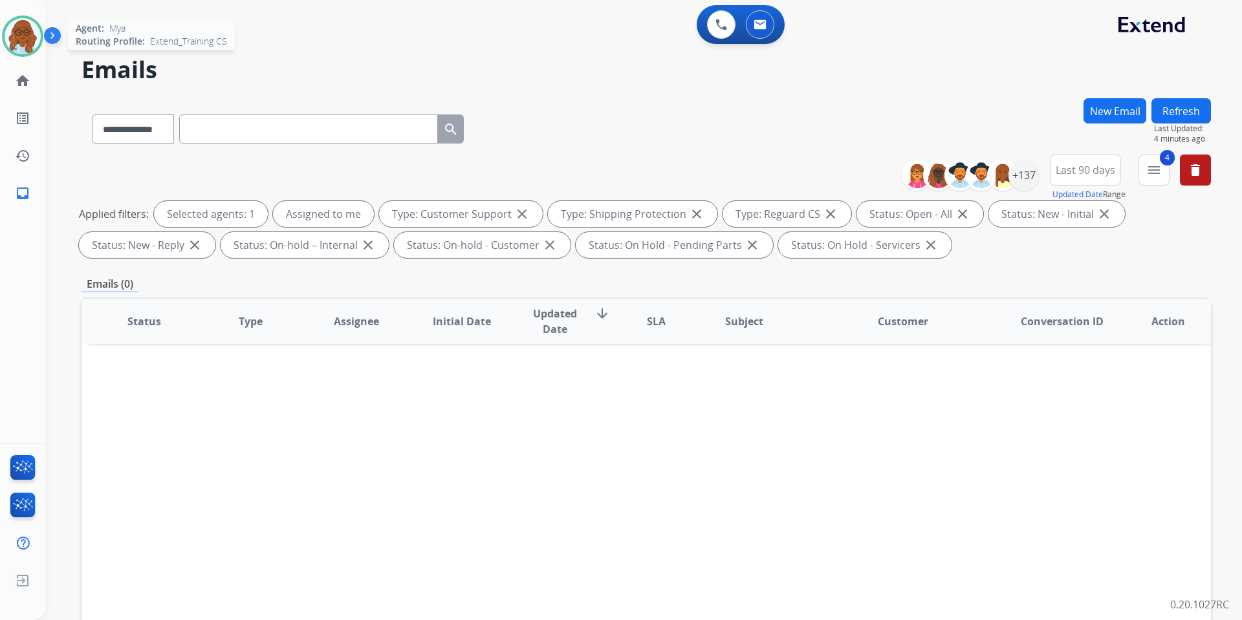
click at [17, 32] on img at bounding box center [23, 36] width 36 height 36
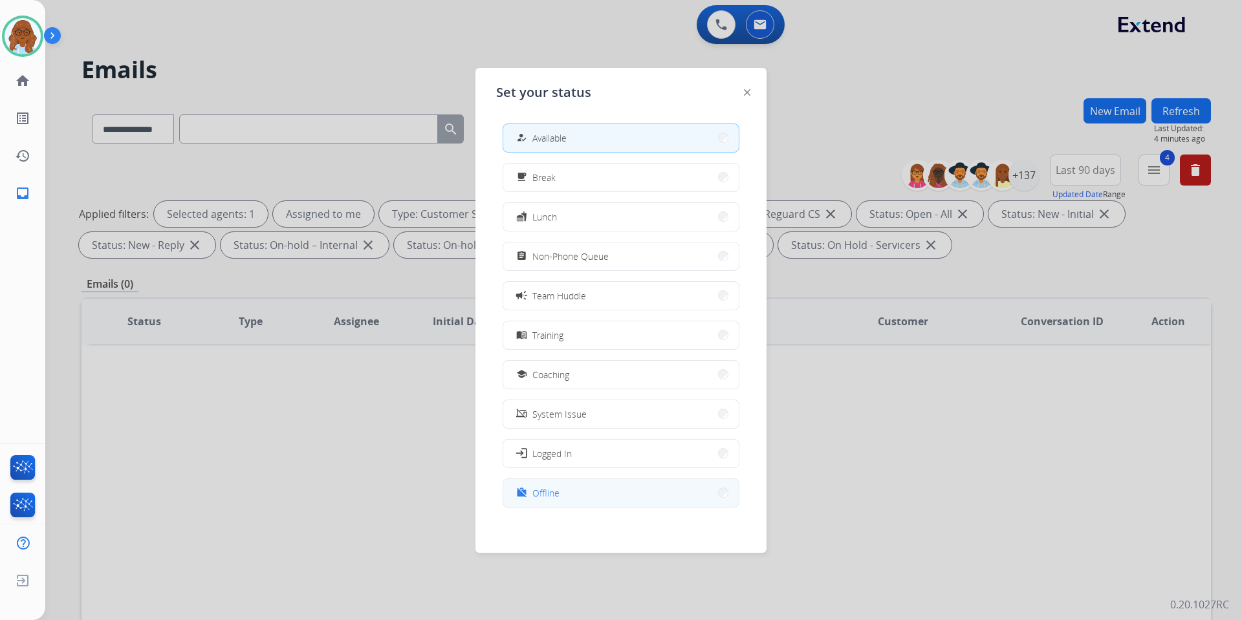
click at [602, 481] on button "work_off Offline" at bounding box center [620, 493] width 235 height 28
